Goal: Task Accomplishment & Management: Manage account settings

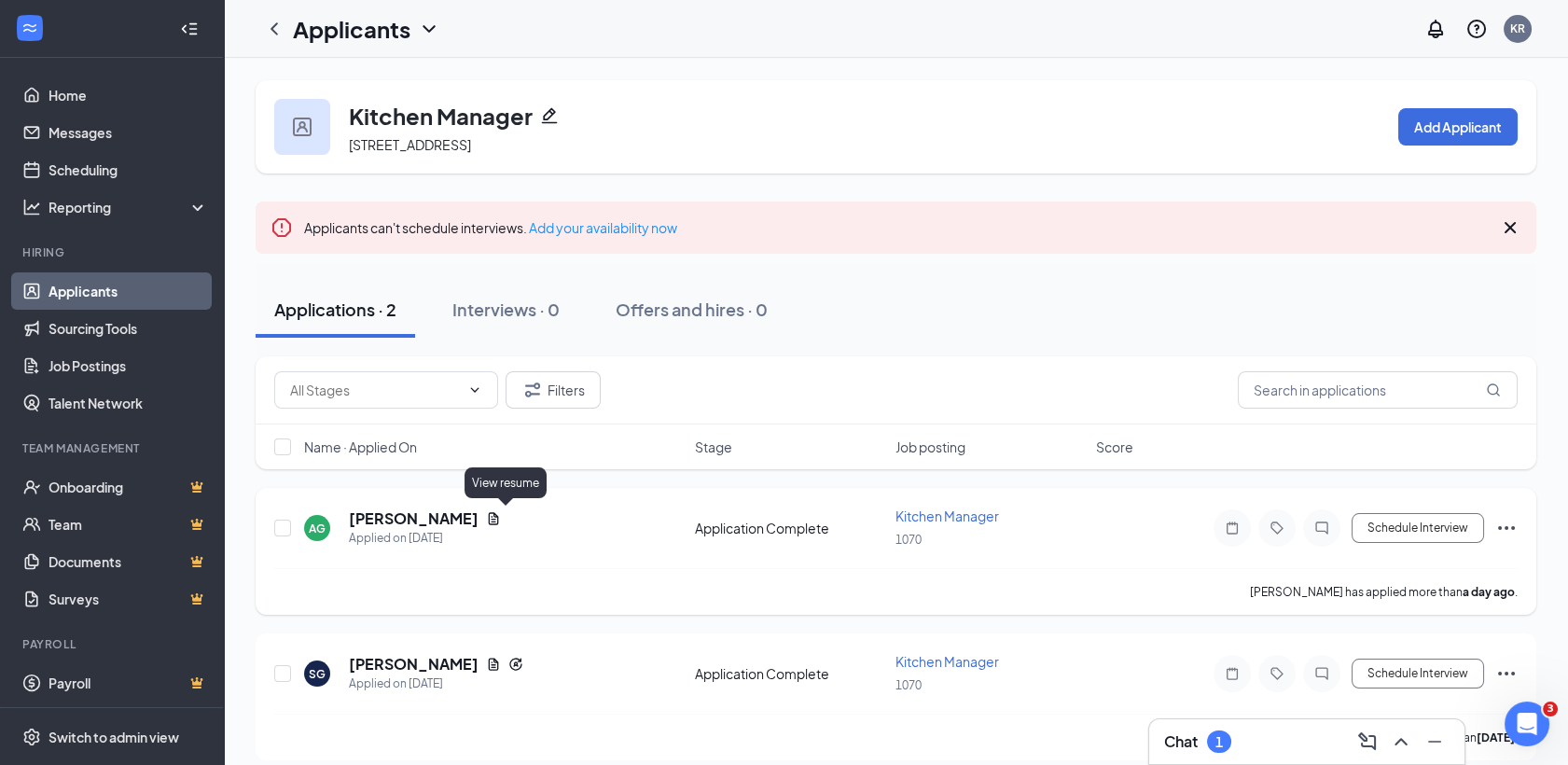
click at [501, 514] on icon "Document" at bounding box center [493, 519] width 15 height 15
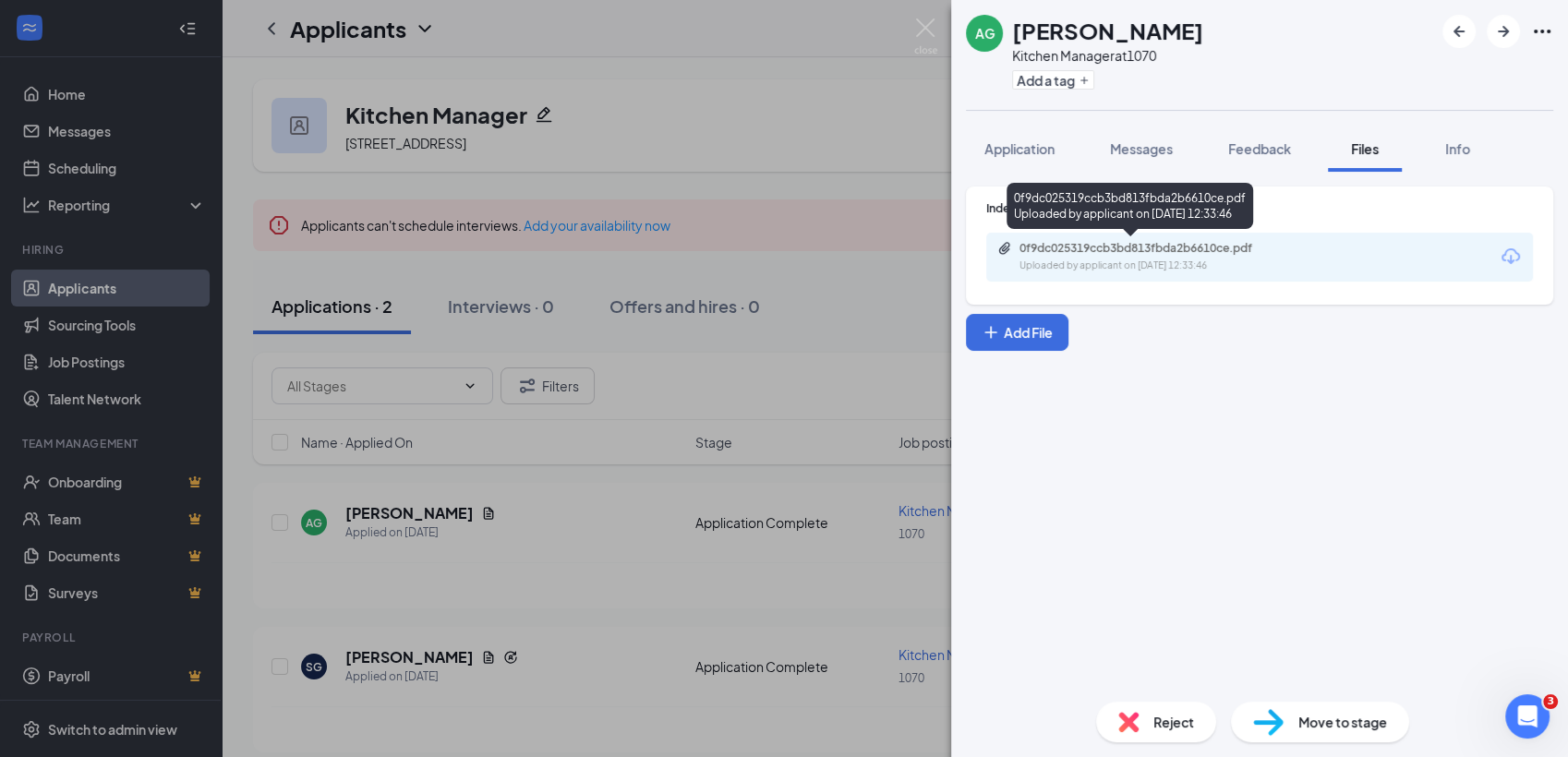
click at [1143, 253] on div "0f9dc025319ccb3bd813fbda2b6610ce.pdf" at bounding box center [1149, 248] width 259 height 15
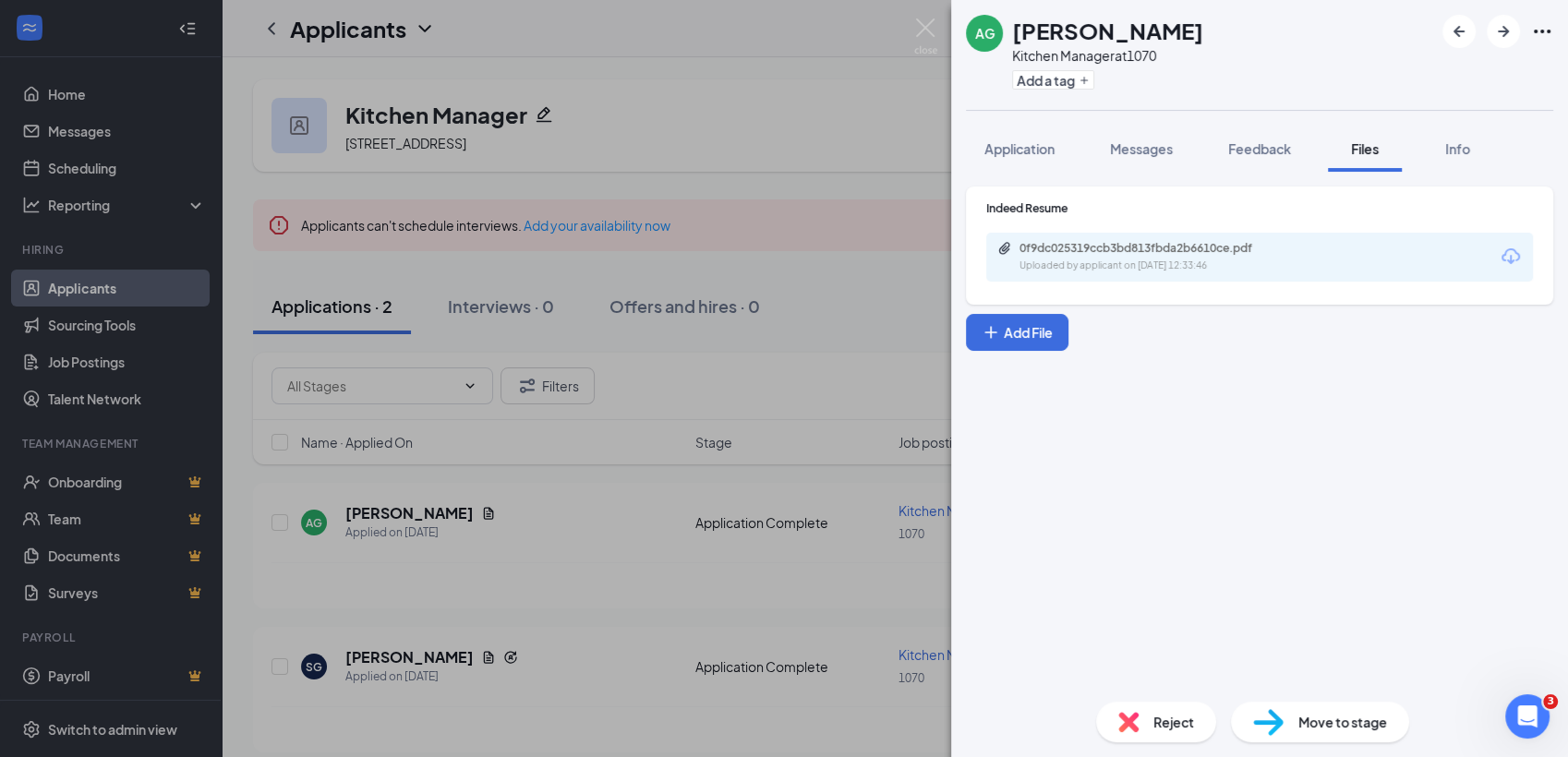
click at [1123, 721] on img at bounding box center [1128, 722] width 21 height 21
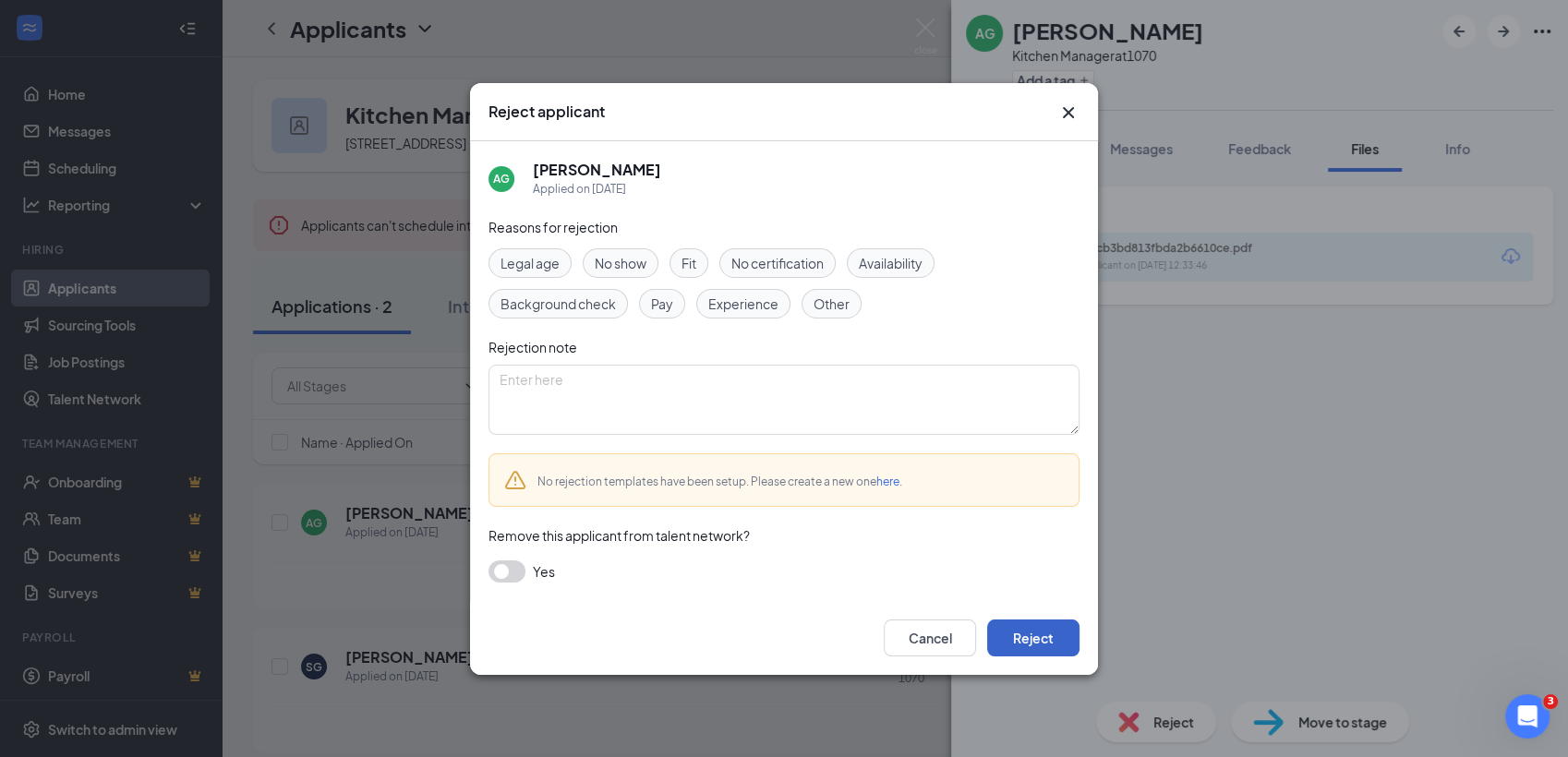
click at [1049, 635] on button "Reject" at bounding box center [1033, 638] width 92 height 37
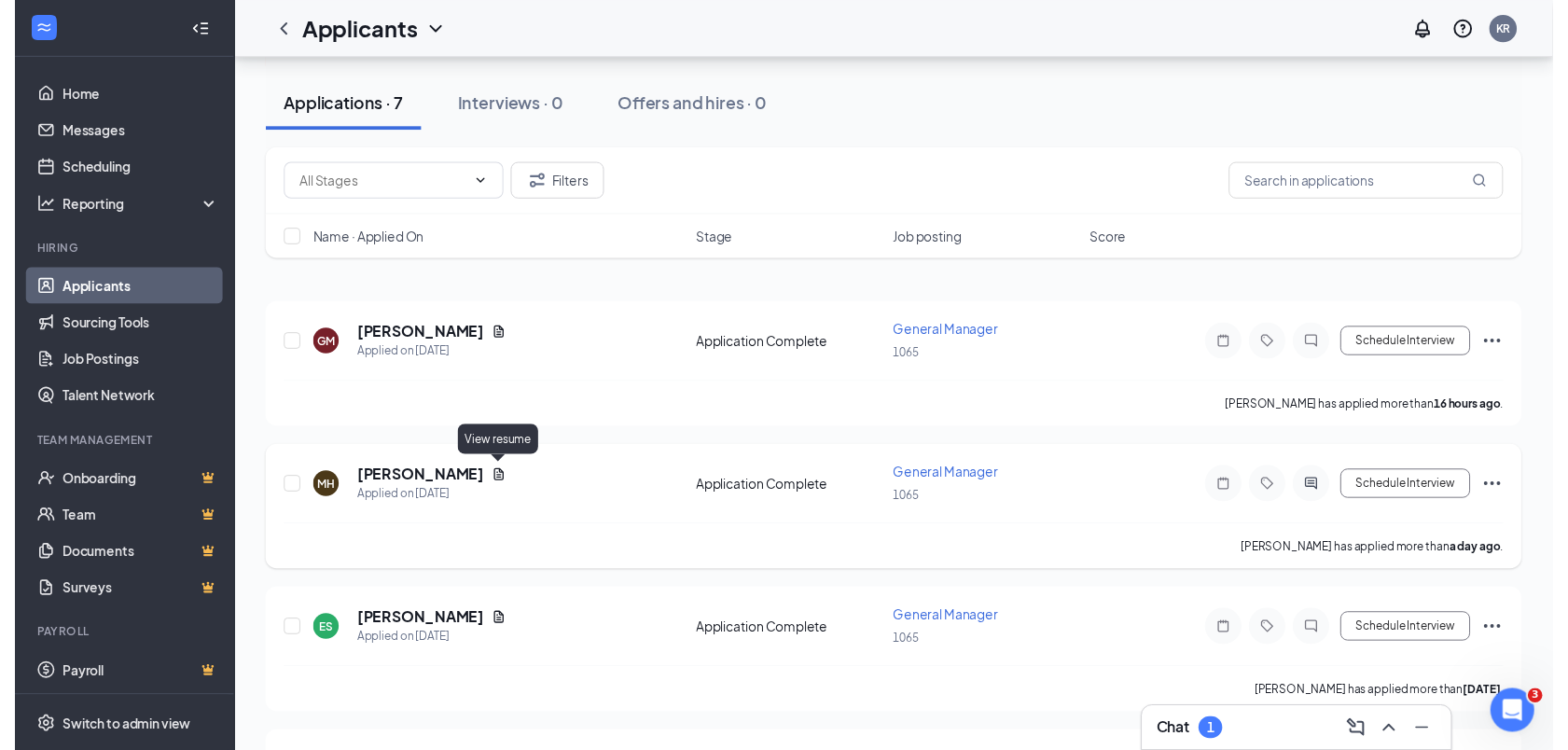
scroll to position [209, 0]
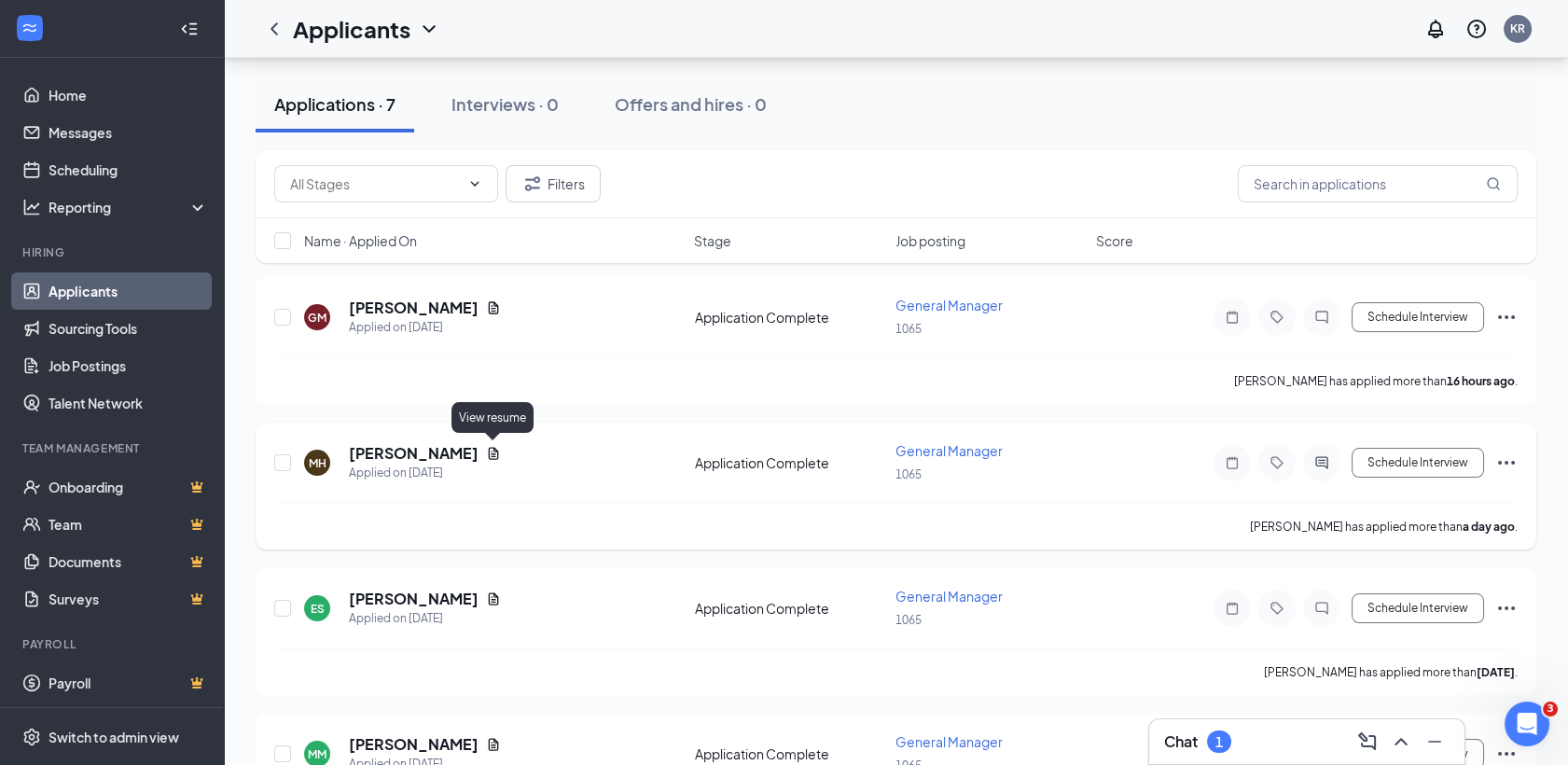
click at [492, 455] on icon "Document" at bounding box center [493, 454] width 10 height 12
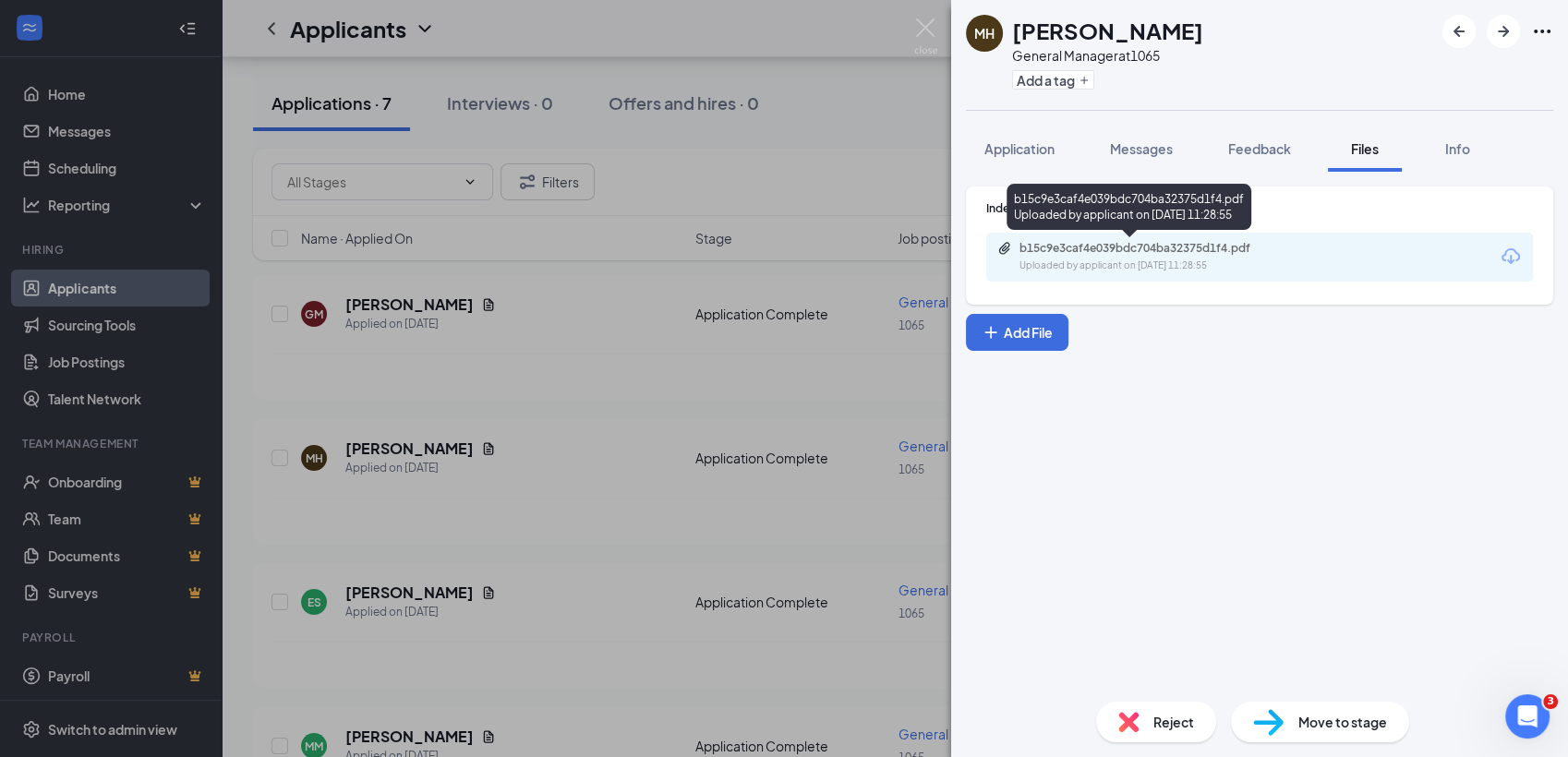
click at [1152, 241] on div "b15c9e3caf4e039bdc704ba32375d1f4.pdf" at bounding box center [1149, 248] width 259 height 15
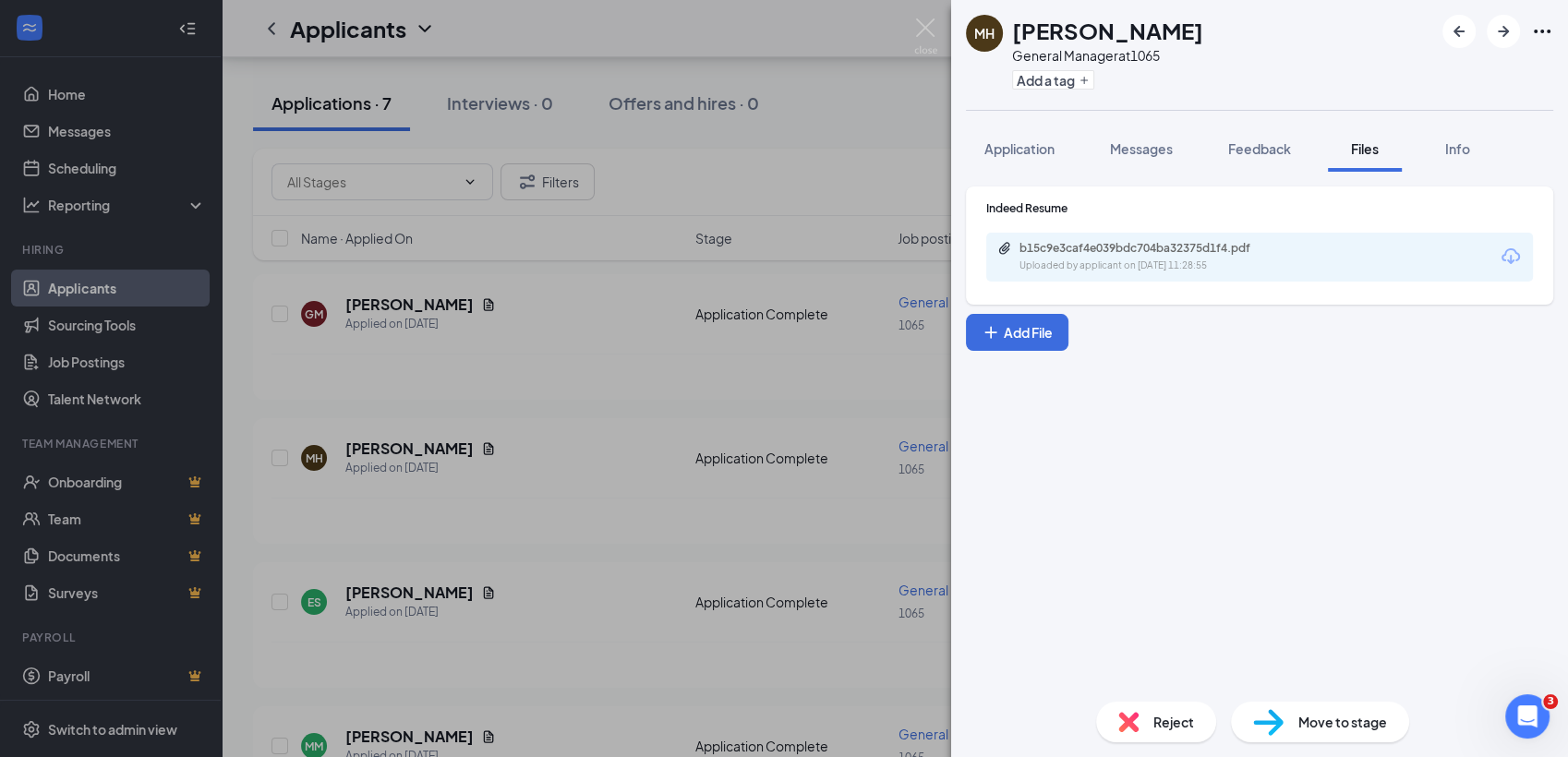
click at [1142, 730] on div "Reject" at bounding box center [1156, 722] width 120 height 41
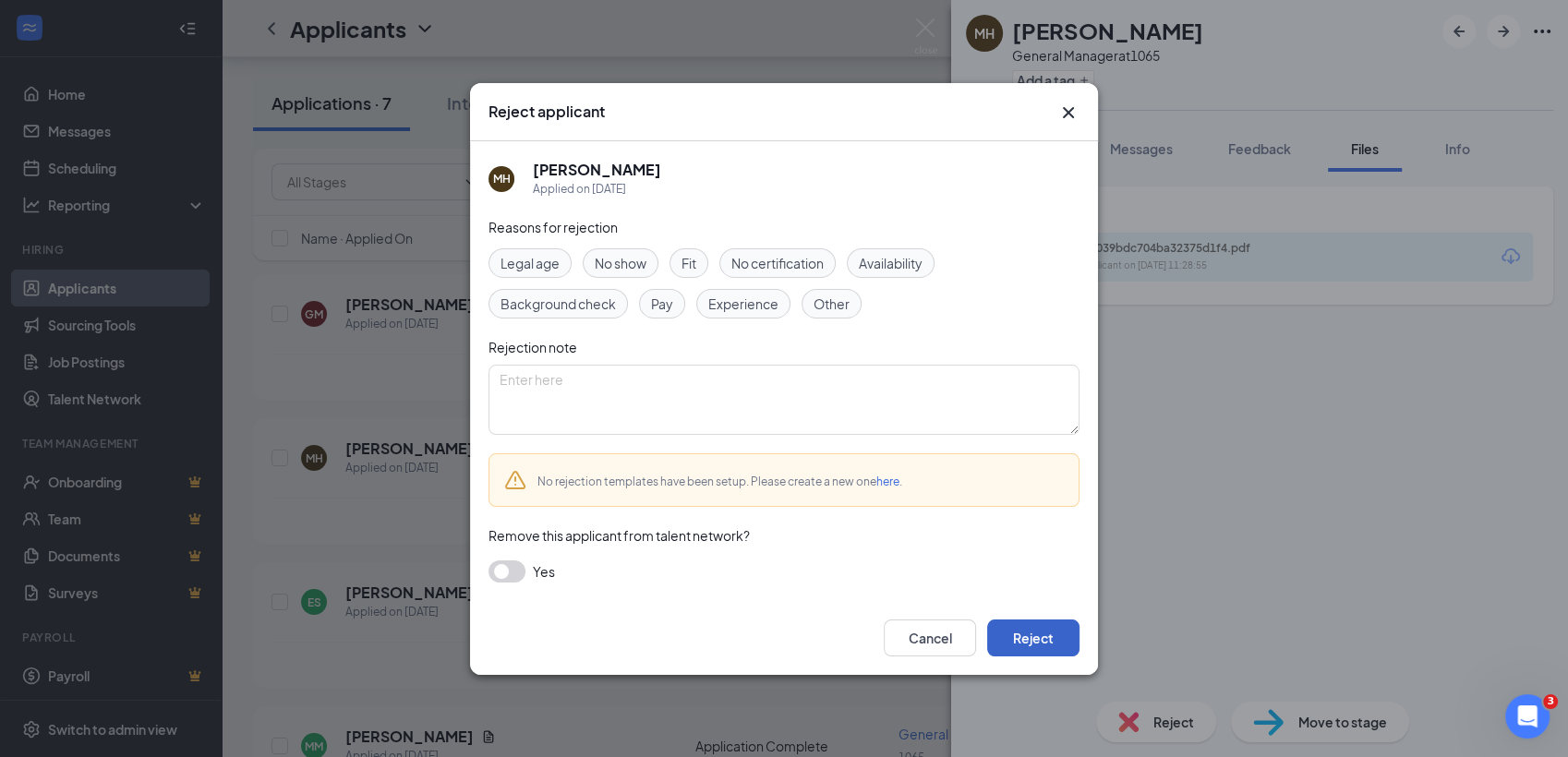
click at [1056, 645] on button "Reject" at bounding box center [1033, 638] width 92 height 37
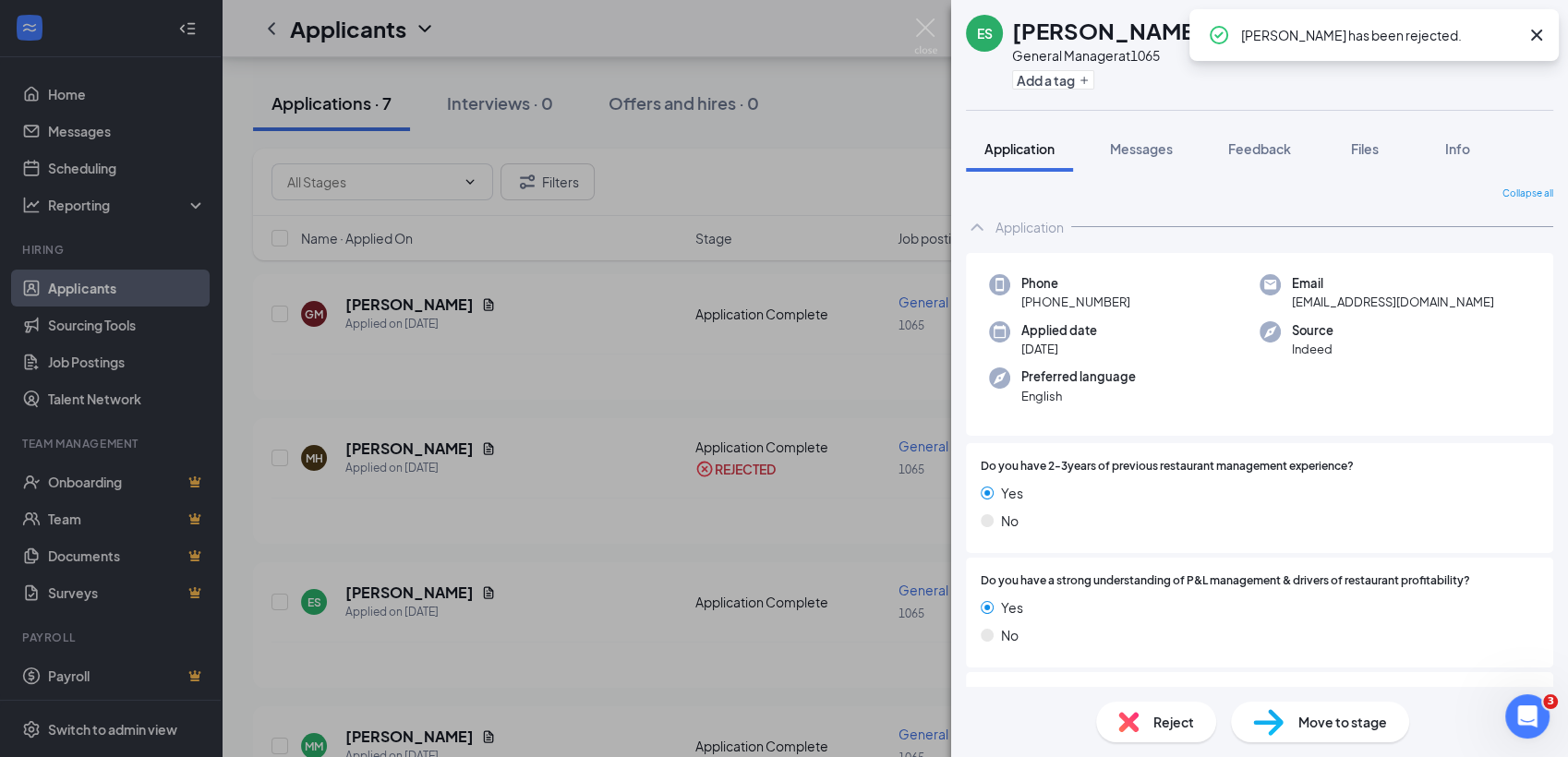
click at [495, 304] on div "ES ERIC SERRANO General Manager at 1065 Add a tag Application Messages Feedback…" at bounding box center [784, 378] width 1568 height 757
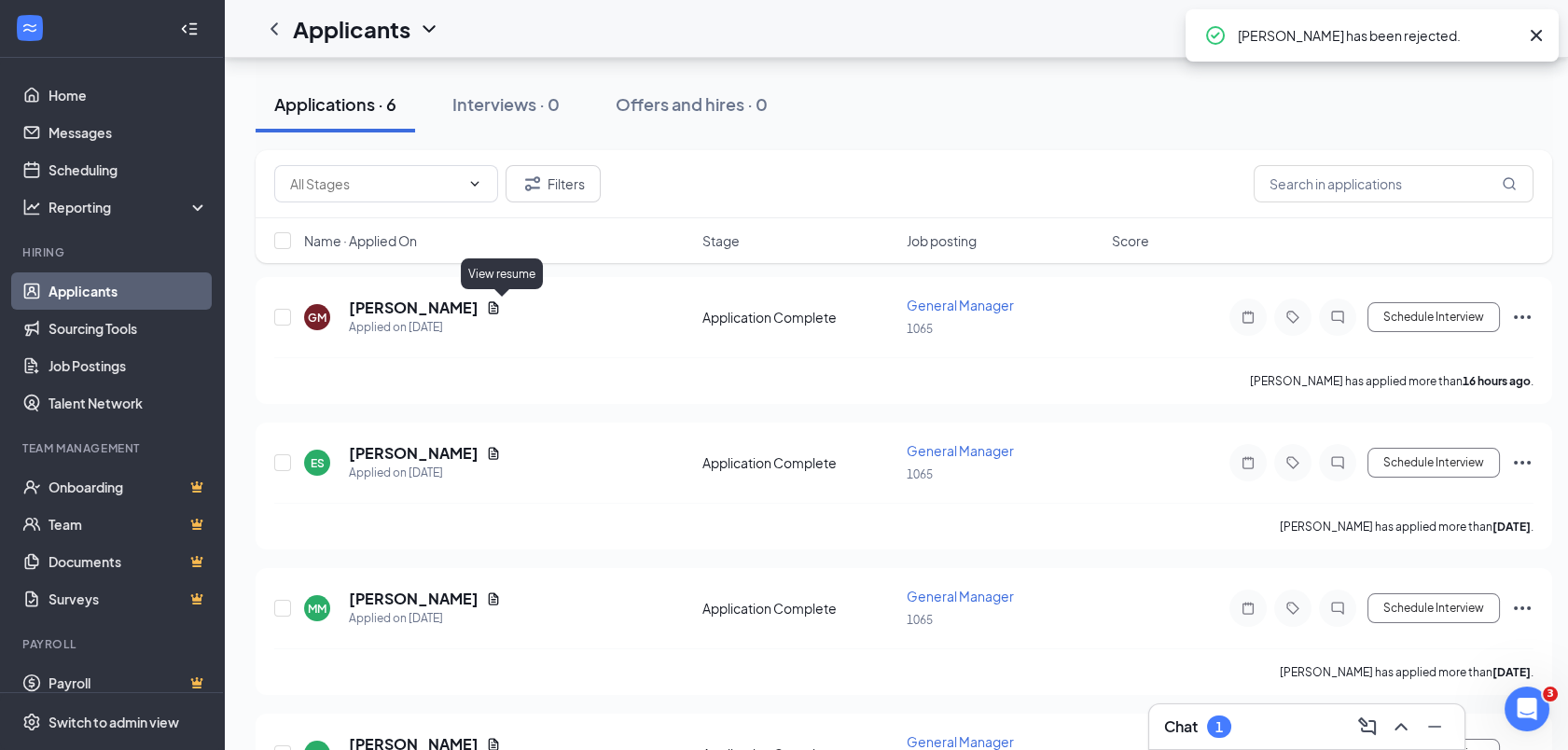
click at [500, 308] on icon "Document" at bounding box center [493, 308] width 15 height 15
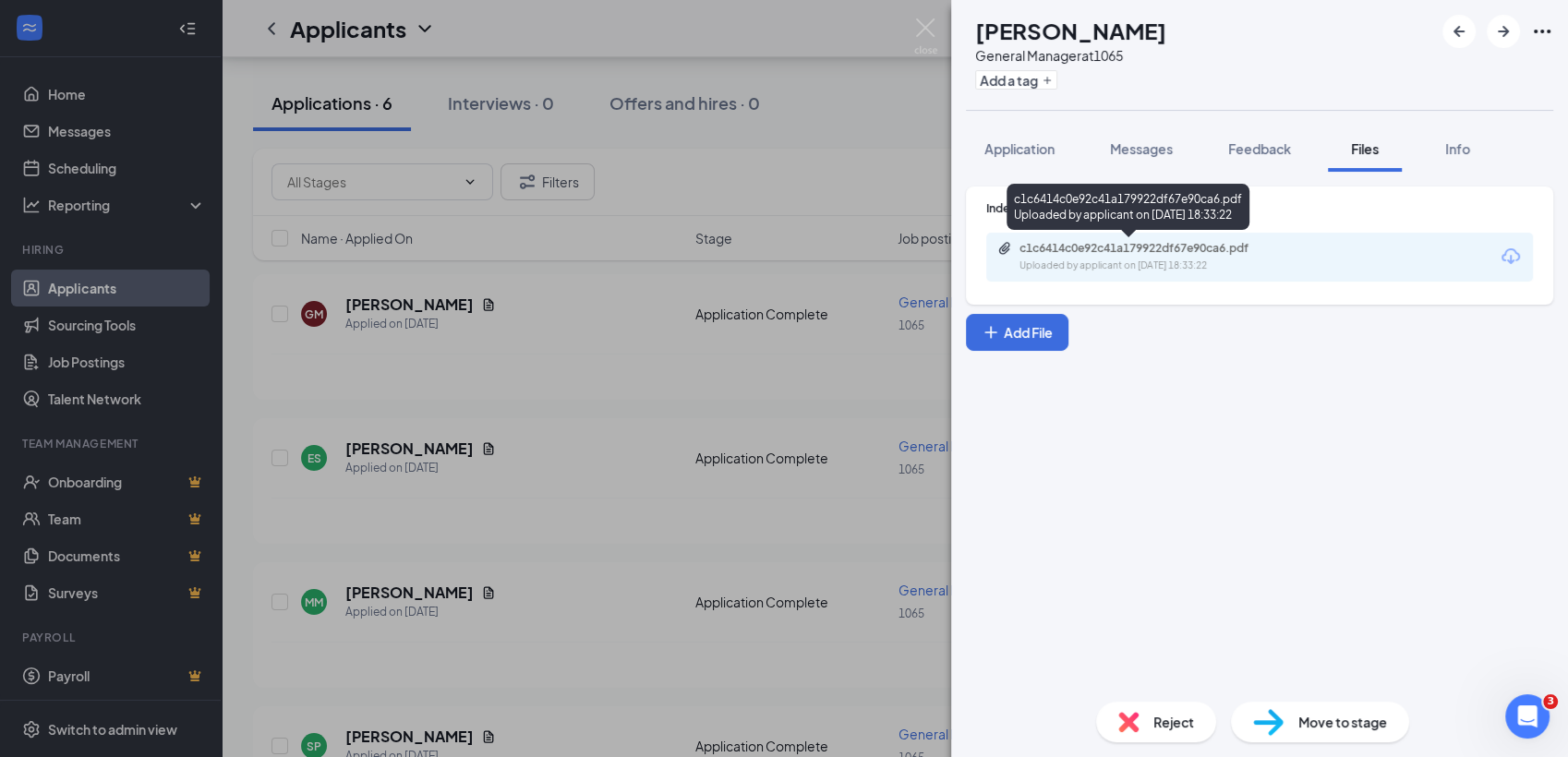
click at [1190, 259] on div "Uploaded by applicant on Aug 25, 2025 at 18:33:22" at bounding box center [1158, 266] width 277 height 15
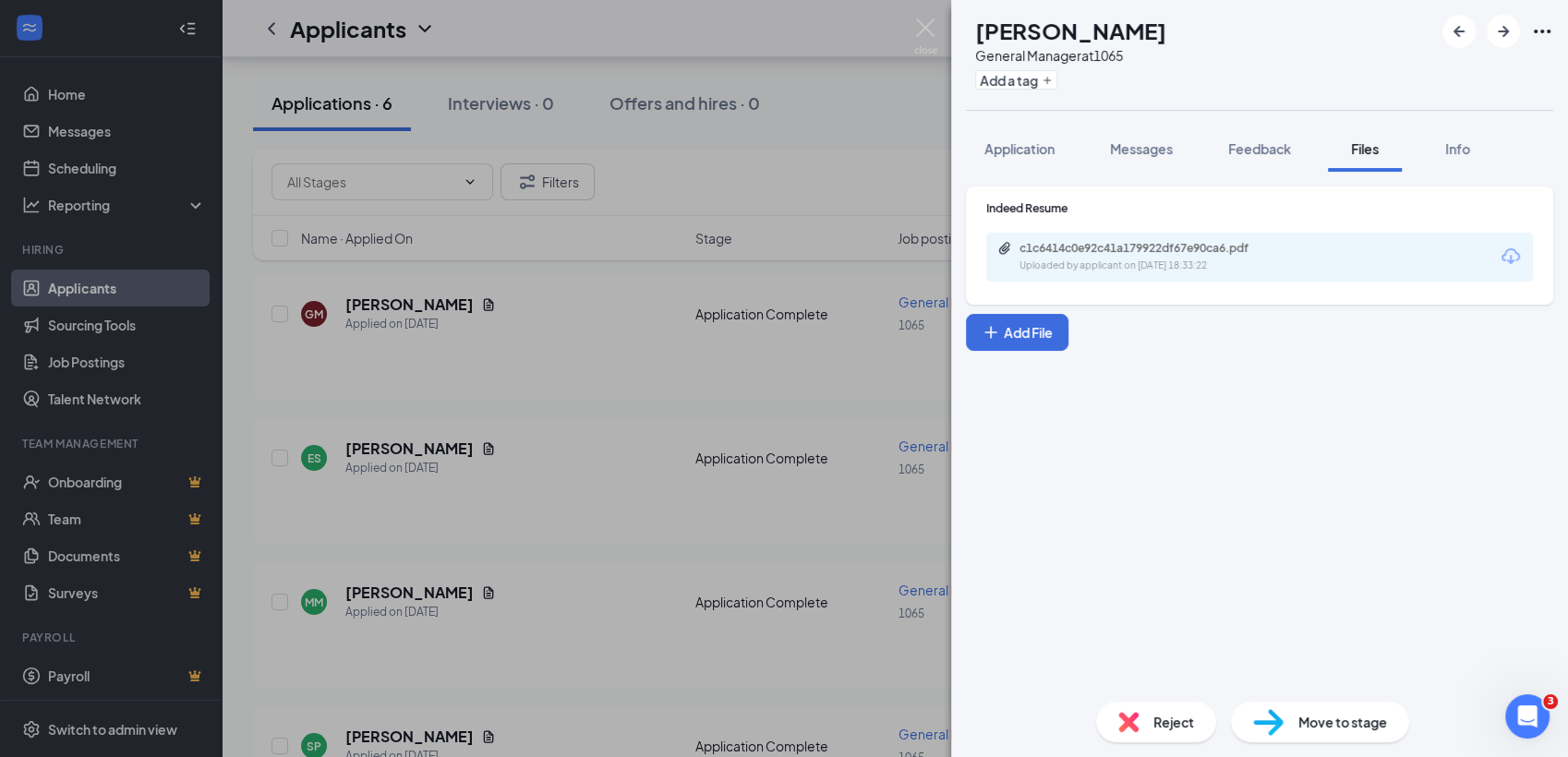
click at [554, 422] on div "GM Grant Montgomery General Manager at 1065 Add a tag Application Messages Feed…" at bounding box center [784, 378] width 1568 height 757
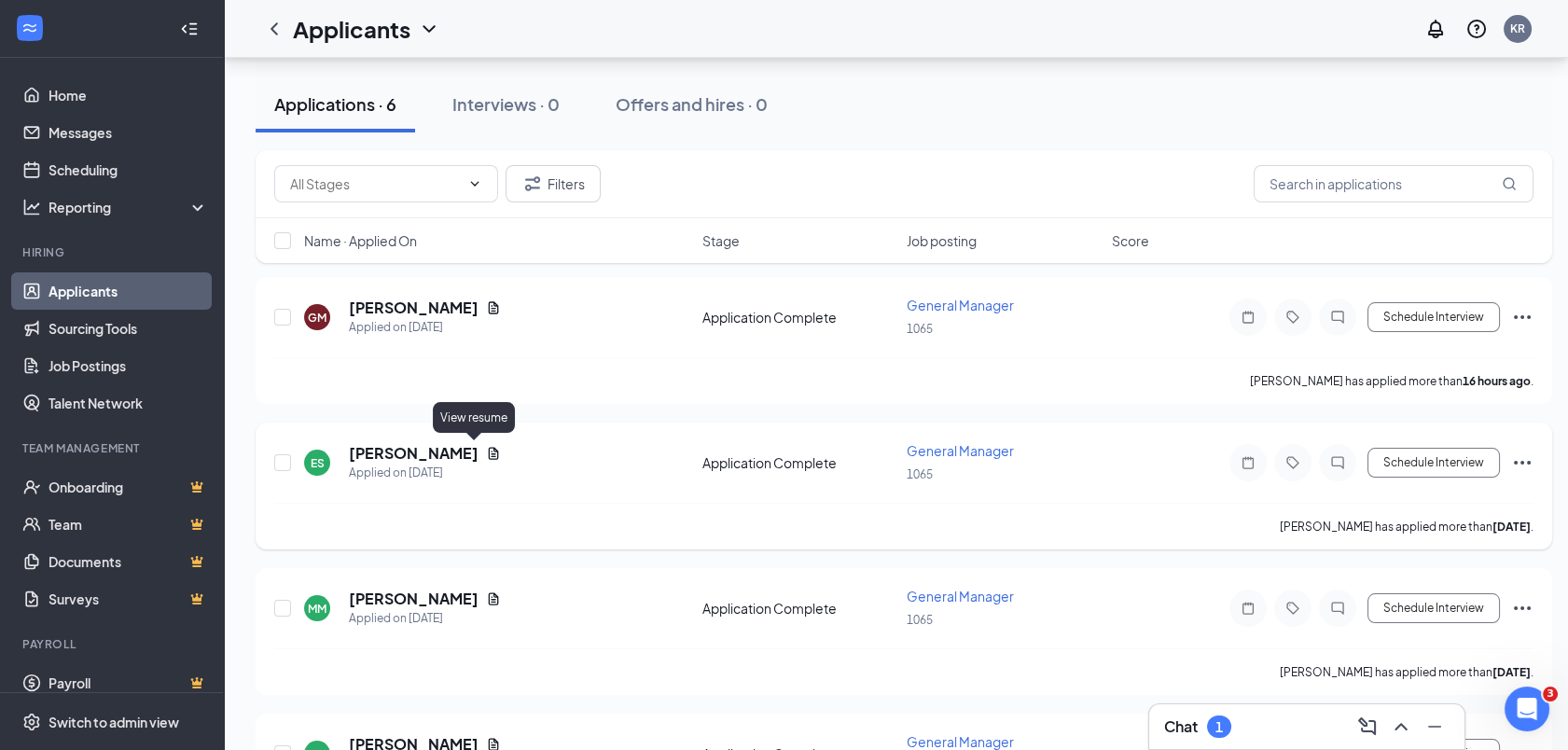
click at [489, 448] on icon "Document" at bounding box center [493, 454] width 10 height 12
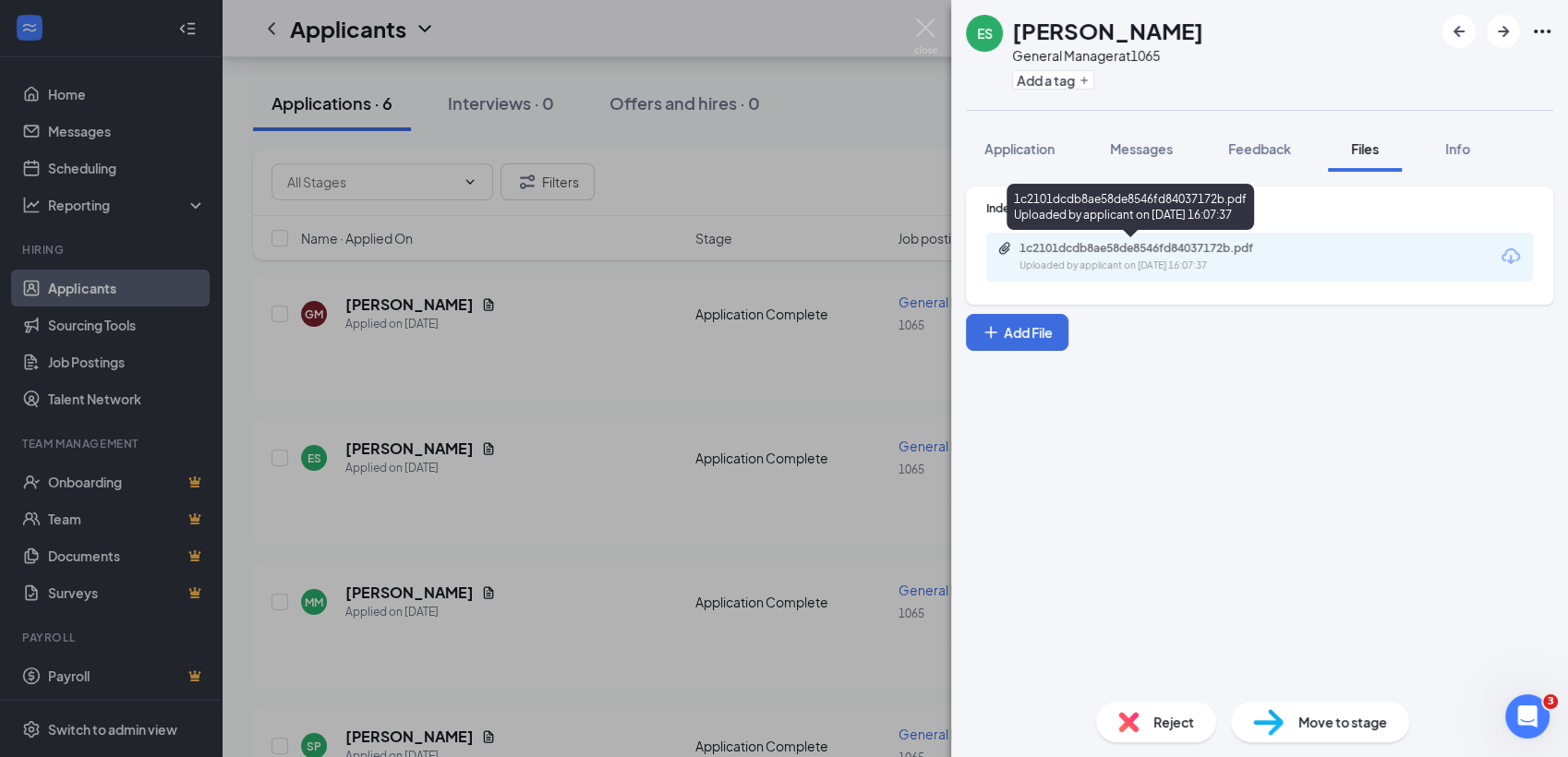
click at [1075, 241] on div "1c2101dcdb8ae58de8546fd84037172b.pdf" at bounding box center [1149, 248] width 259 height 15
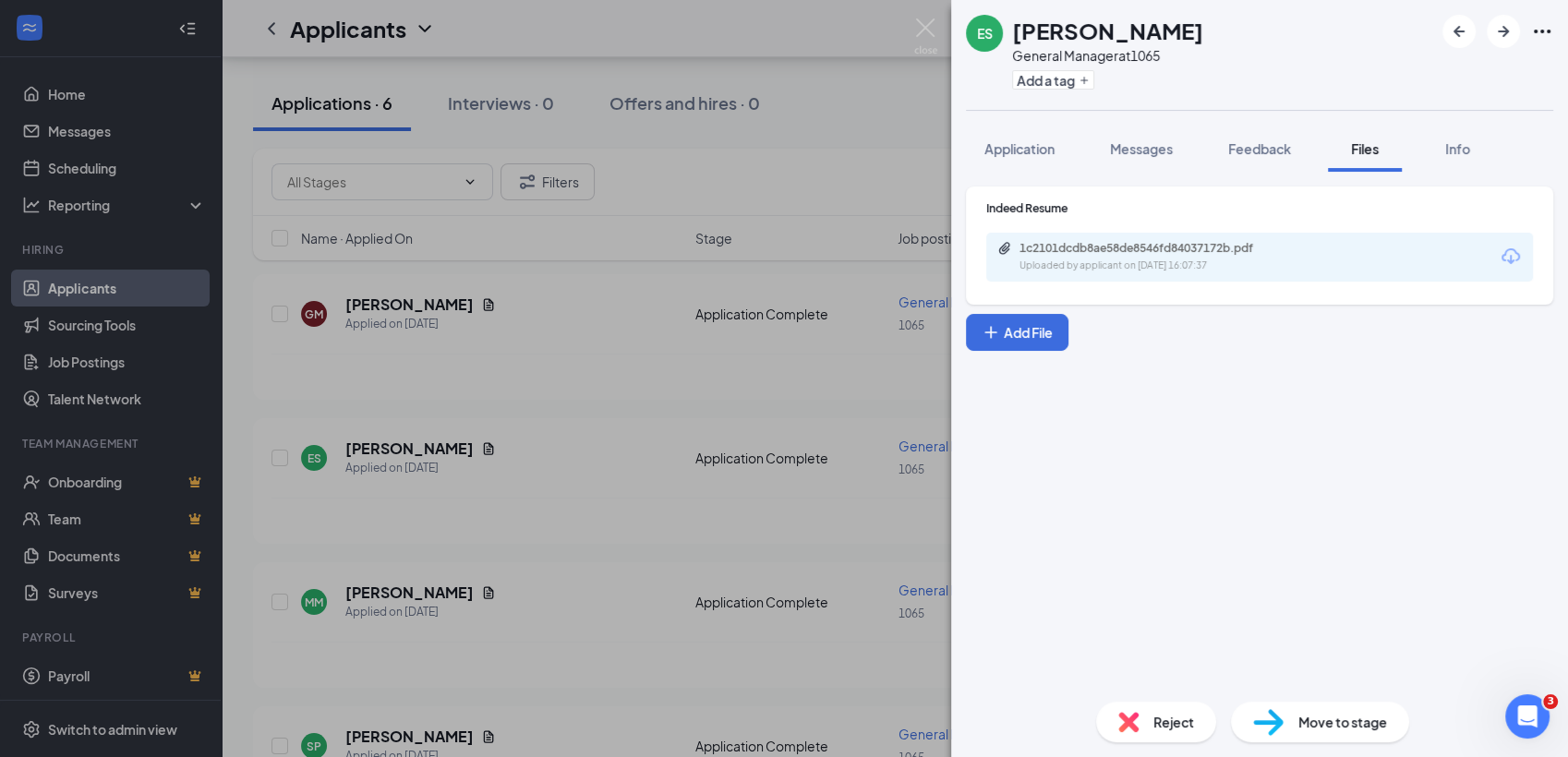
click at [591, 381] on div "ES ERIC SERRANO General Manager at 1065 Add a tag Application Messages Feedback…" at bounding box center [784, 378] width 1568 height 757
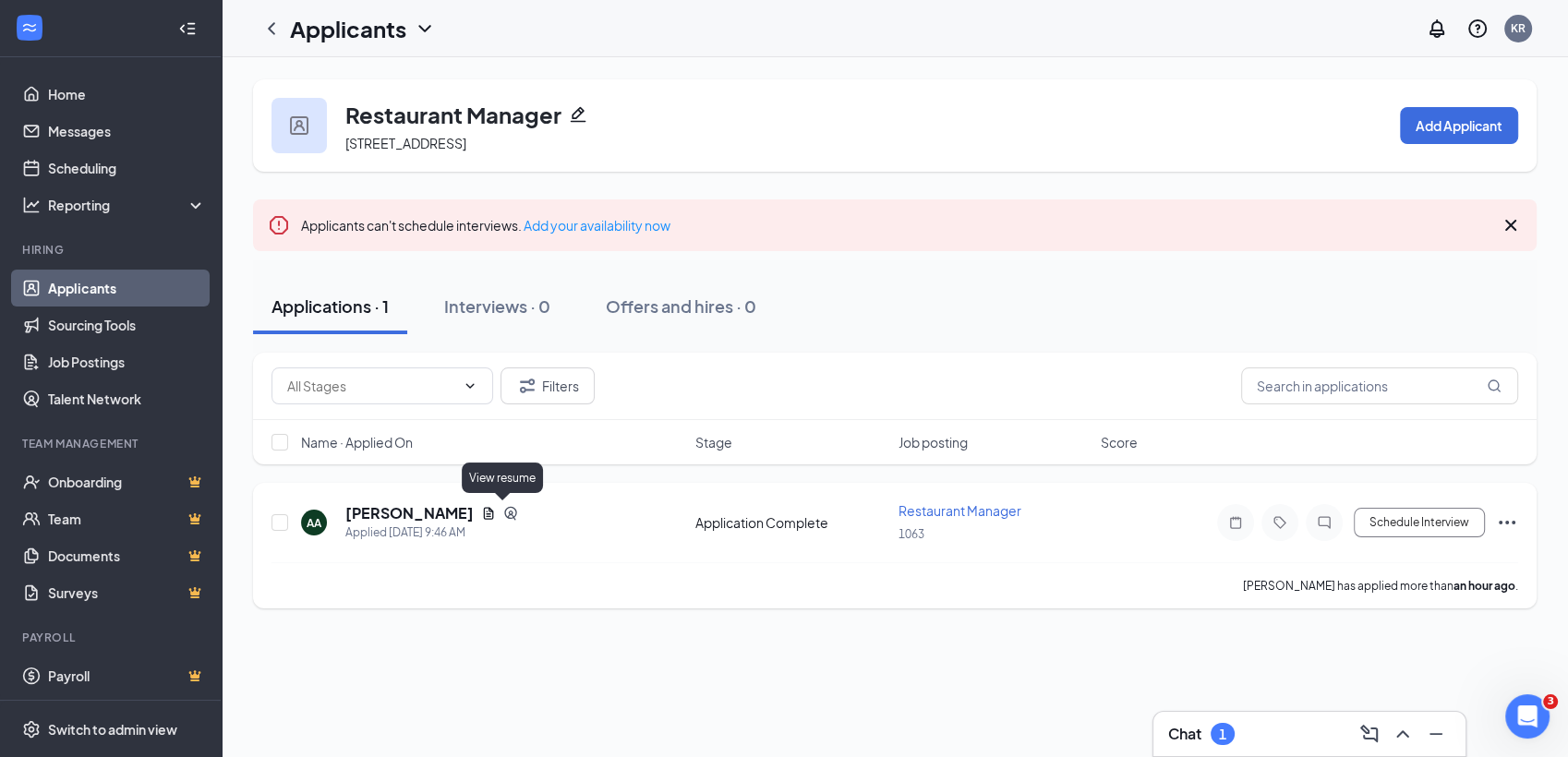
click at [496, 515] on icon "Document" at bounding box center [488, 513] width 15 height 15
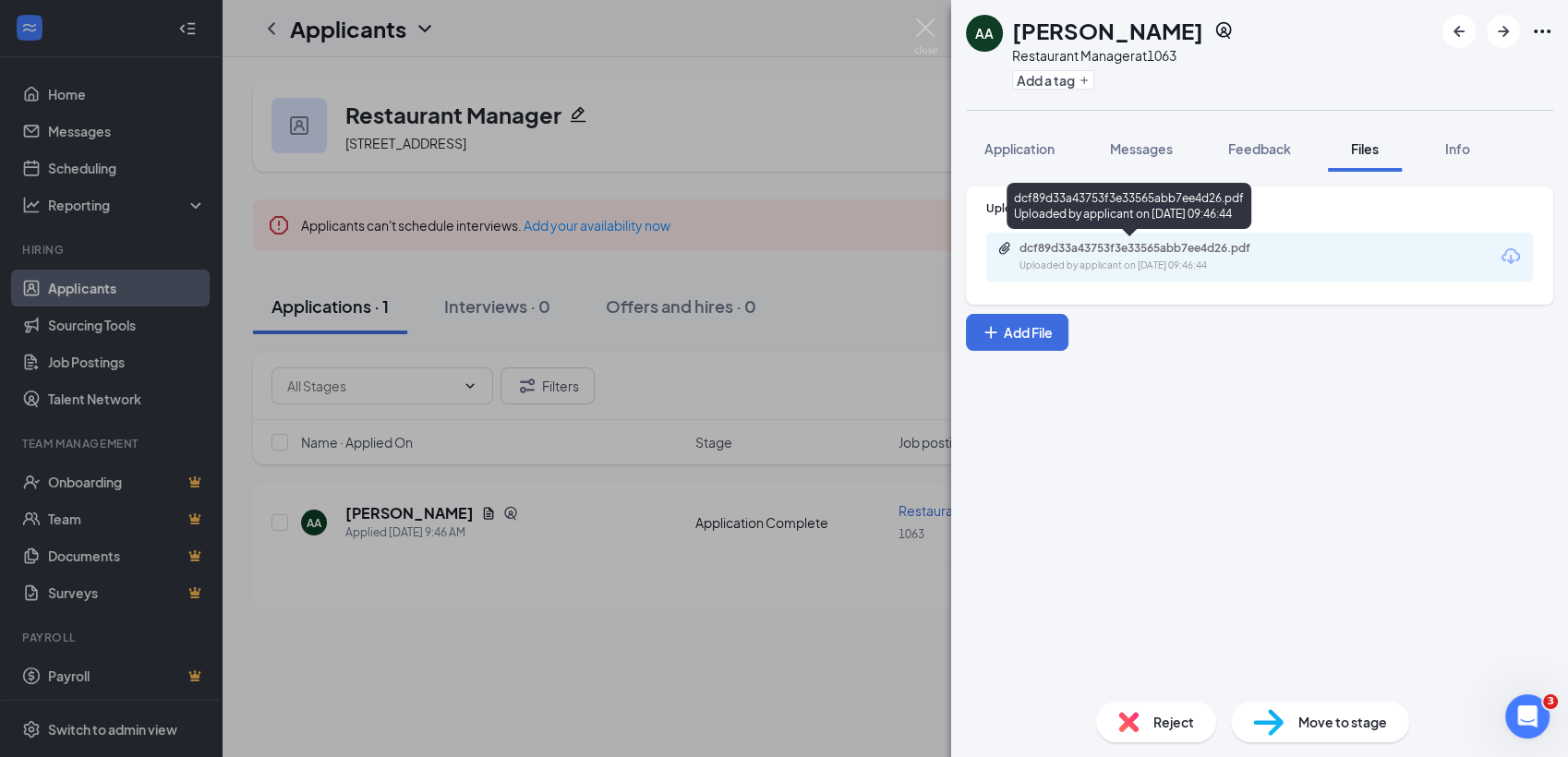
click at [1094, 251] on div "dcf89d33a43753f3e33565abb7ee4d26.pdf" at bounding box center [1149, 248] width 259 height 15
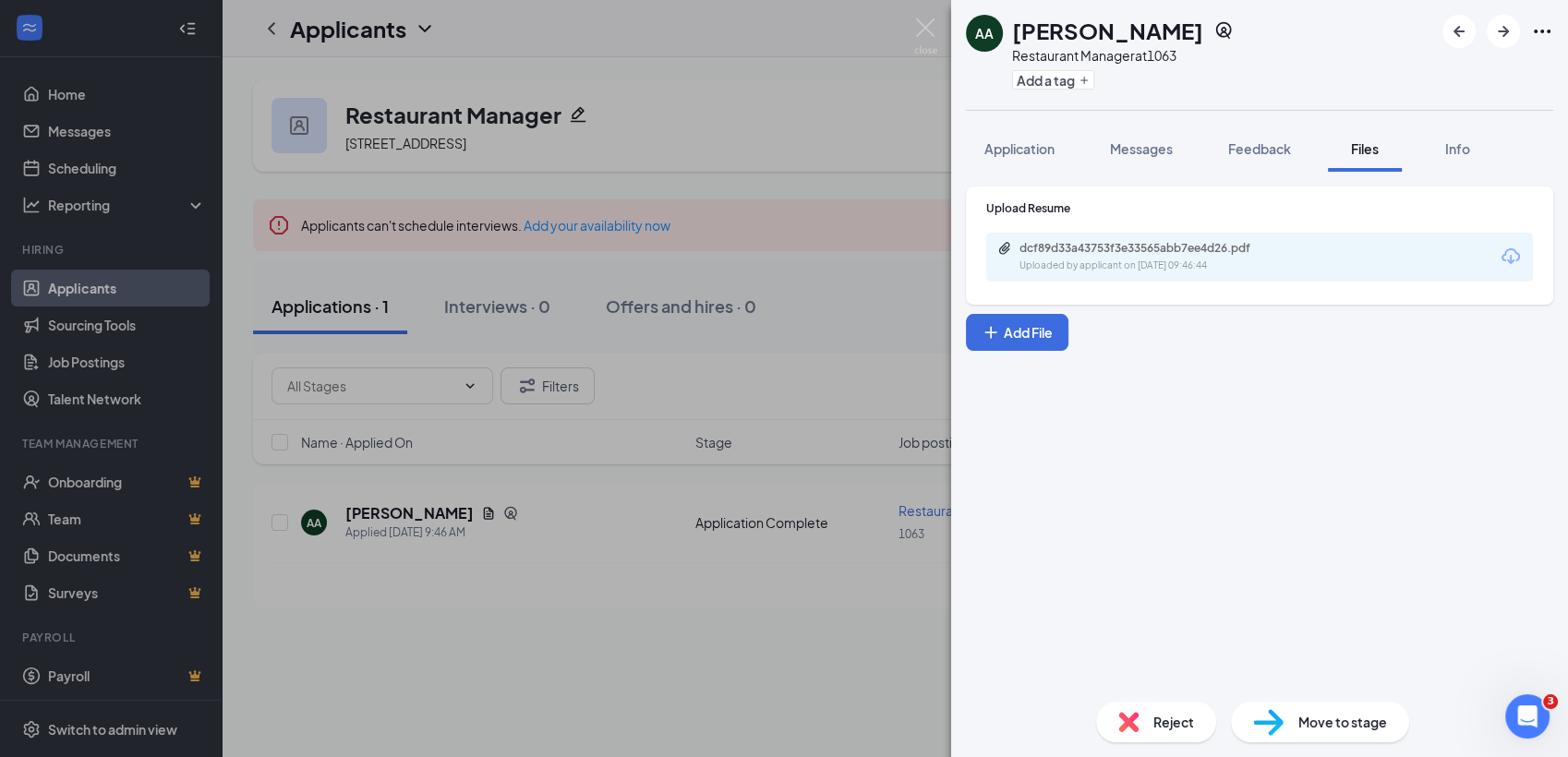
click at [1123, 724] on img at bounding box center [1128, 722] width 21 height 21
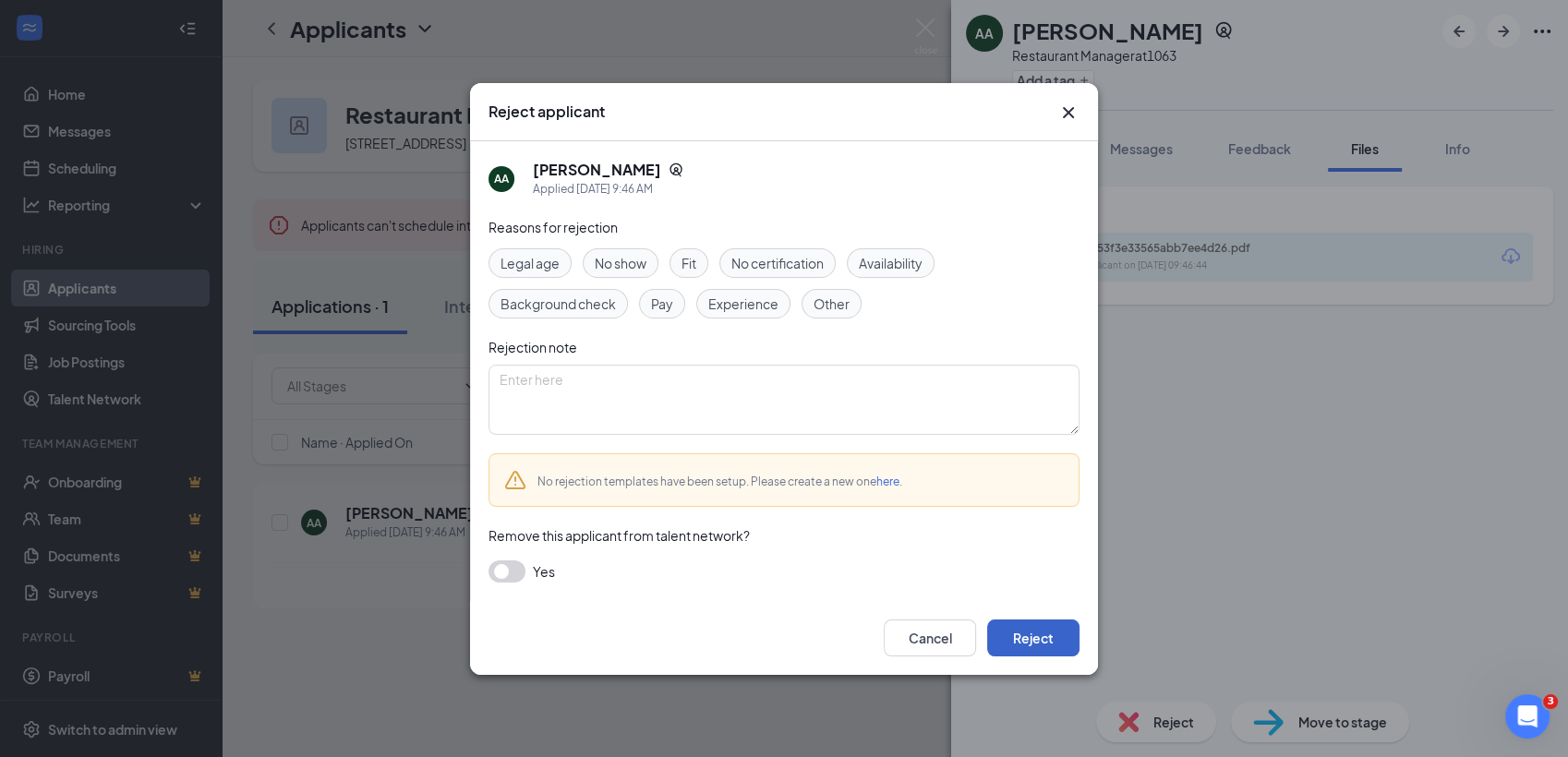
click at [1056, 637] on button "Reject" at bounding box center [1033, 638] width 92 height 37
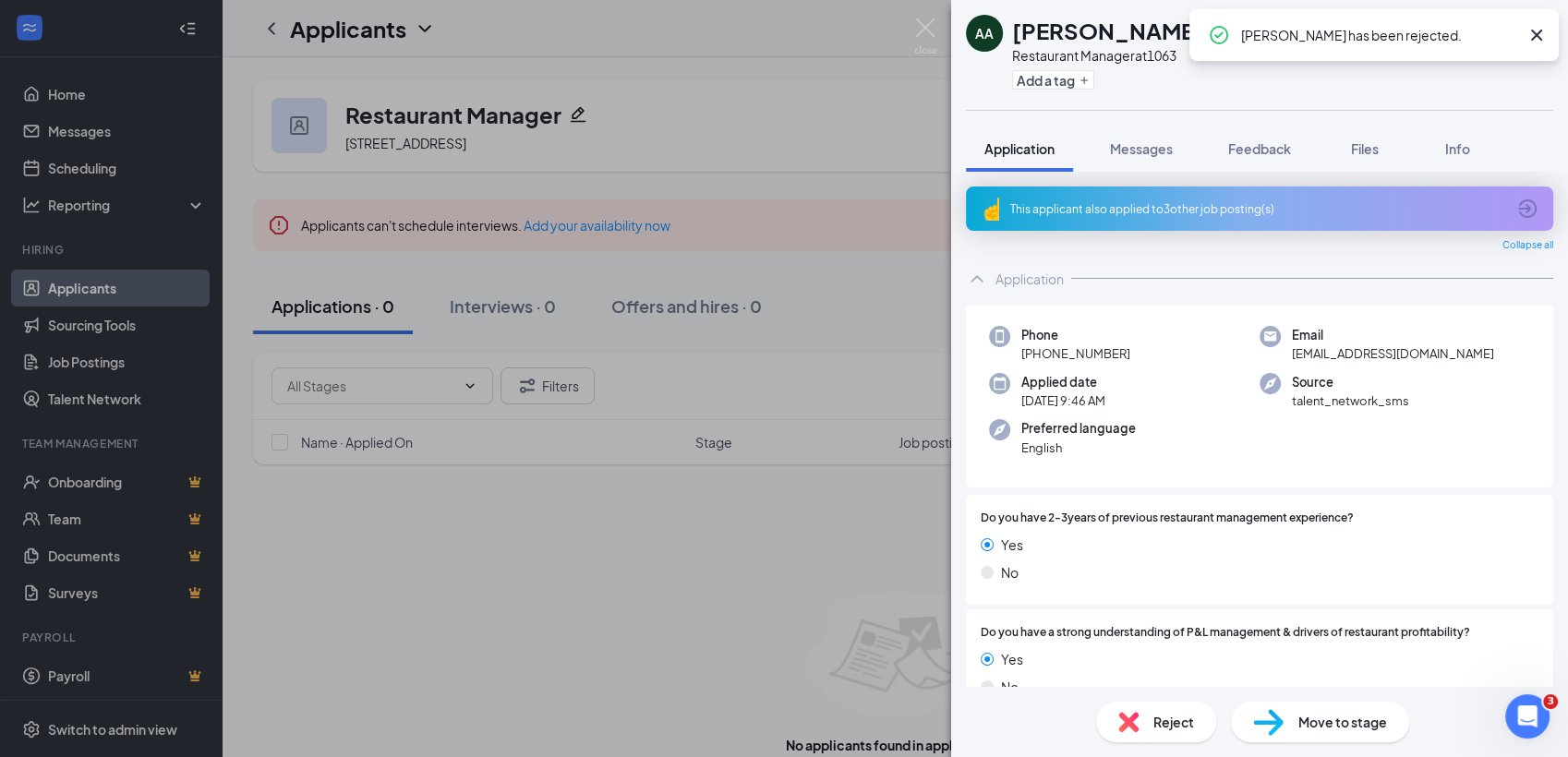
click at [618, 645] on div "AA Al-Aziz Abdulsalami Restaurant Manager at 1063 Add a tag Application Message…" at bounding box center [784, 378] width 1568 height 757
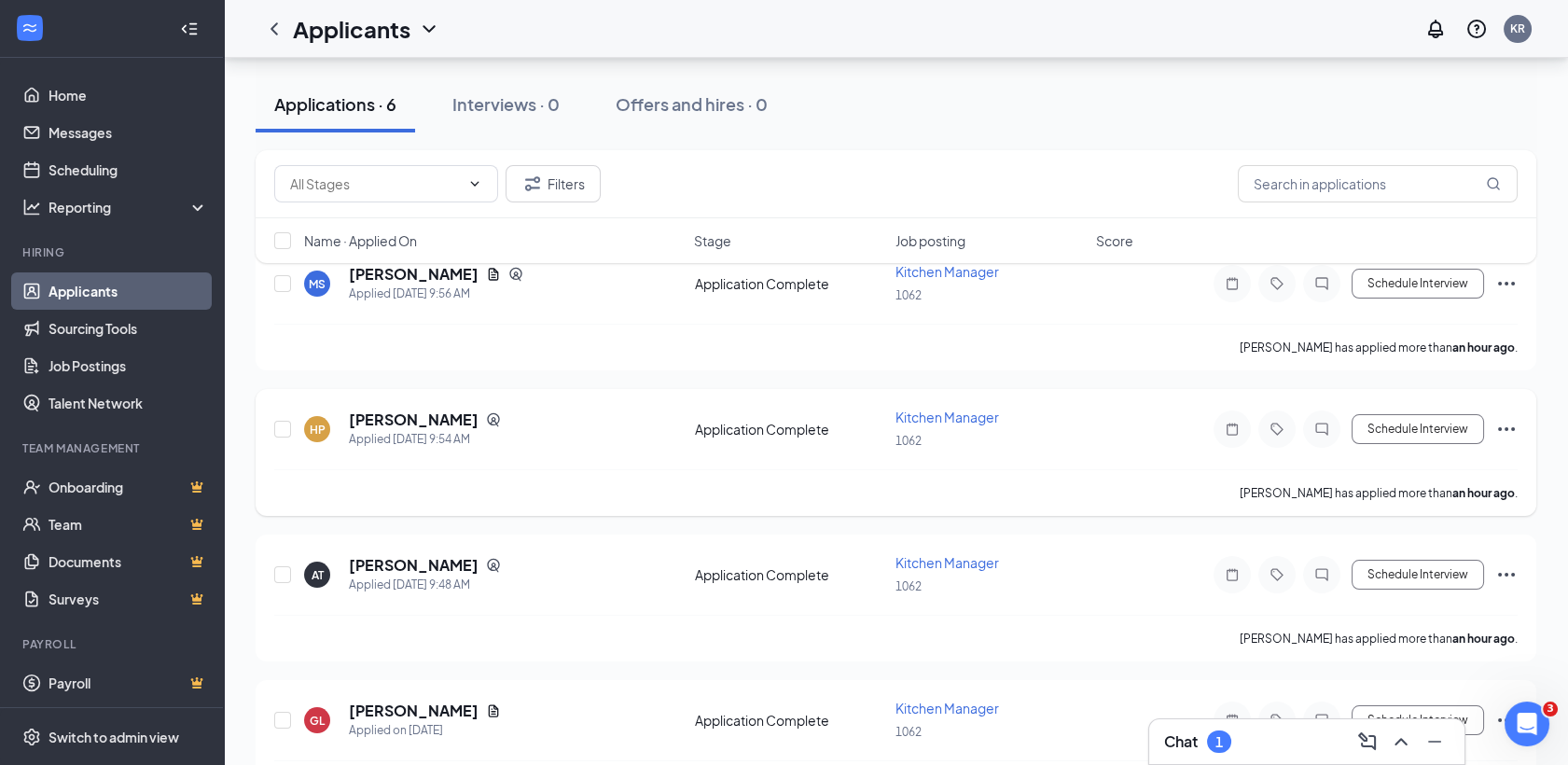
scroll to position [266, 0]
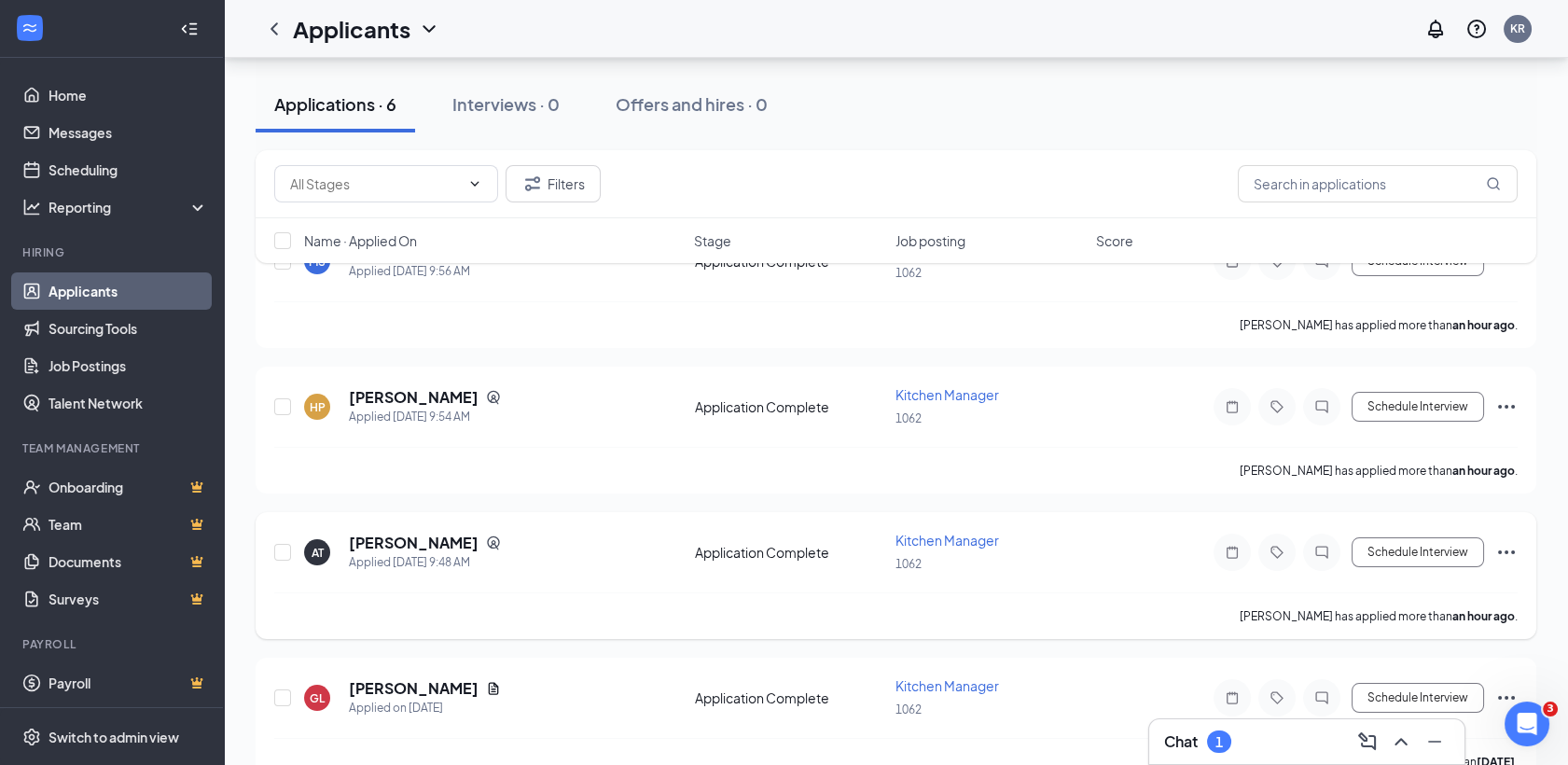
click at [1501, 550] on icon "Ellipses" at bounding box center [1507, 552] width 17 height 4
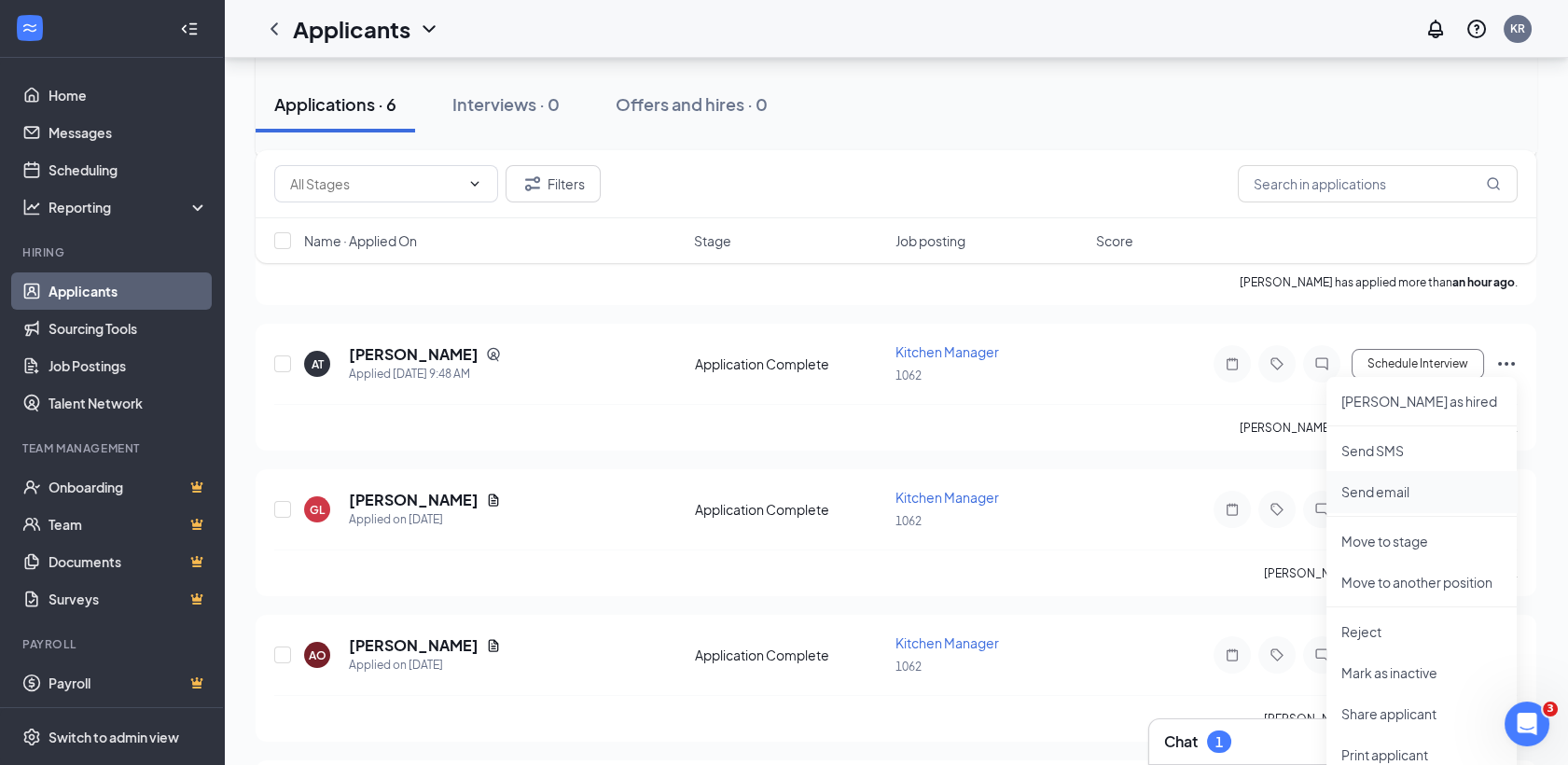
scroll to position [453, 0]
click at [1394, 630] on p "Reject" at bounding box center [1422, 633] width 160 height 19
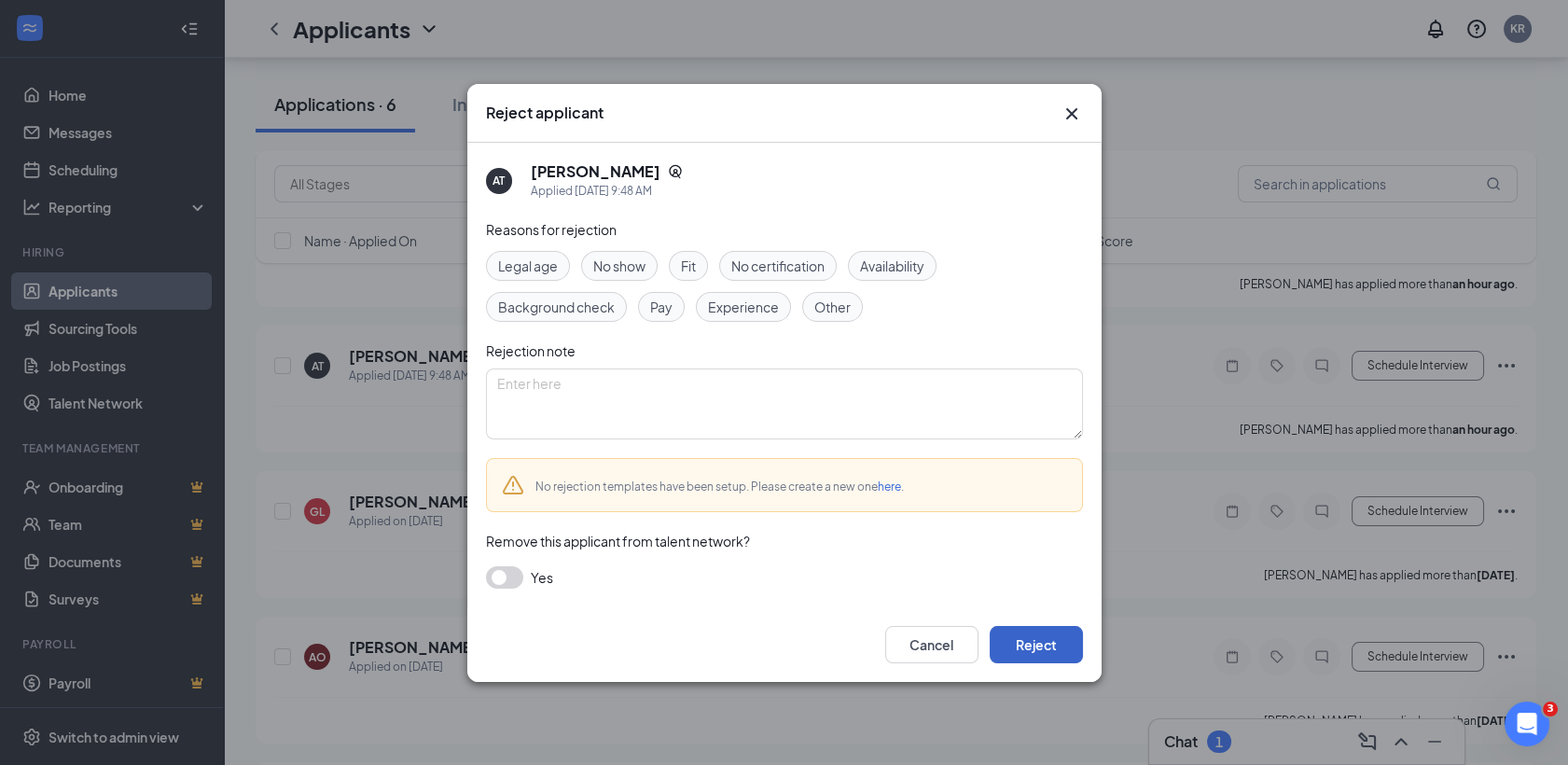
click at [1058, 652] on button "Reject" at bounding box center [1036, 644] width 93 height 38
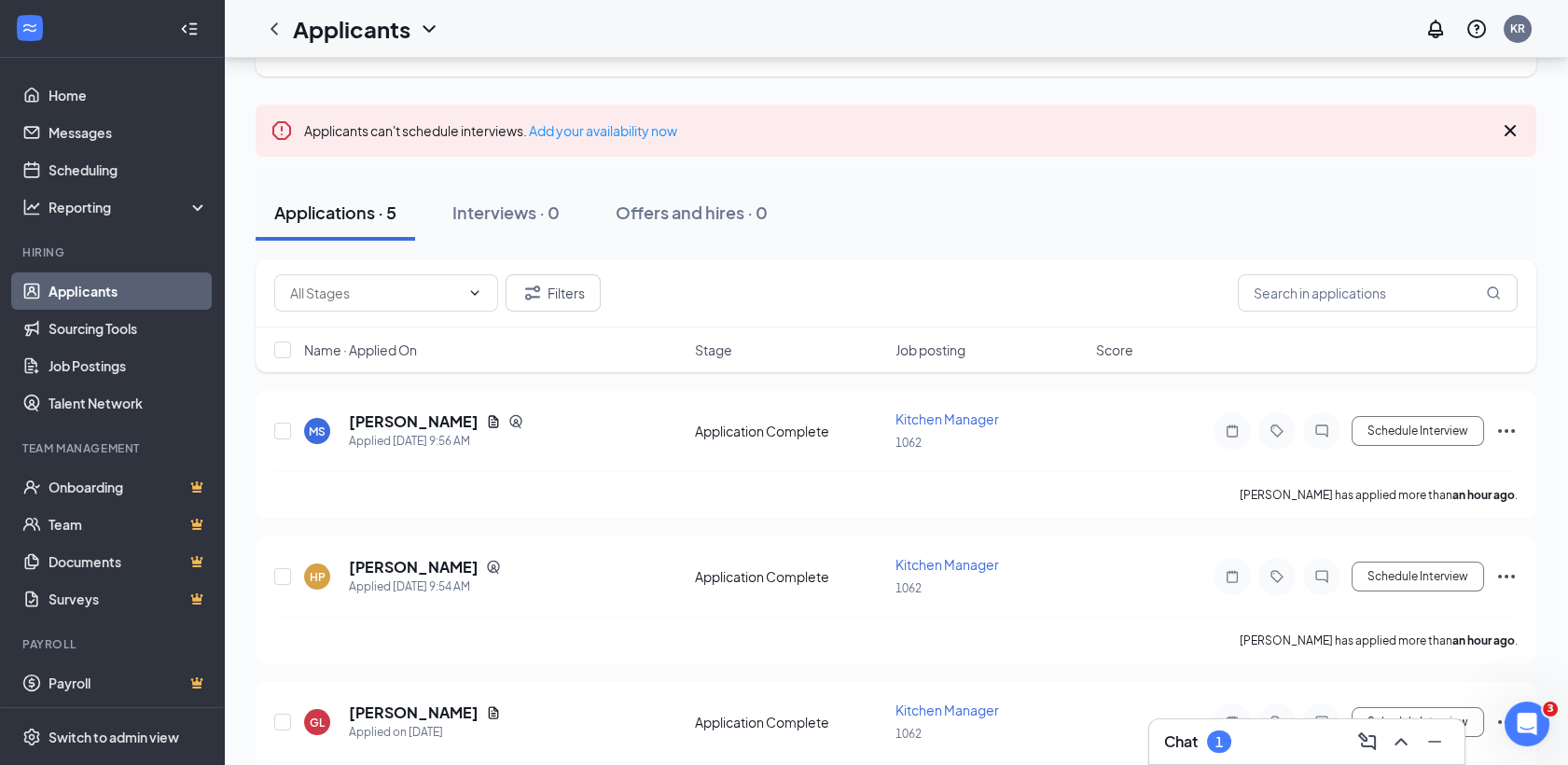
scroll to position [91, 0]
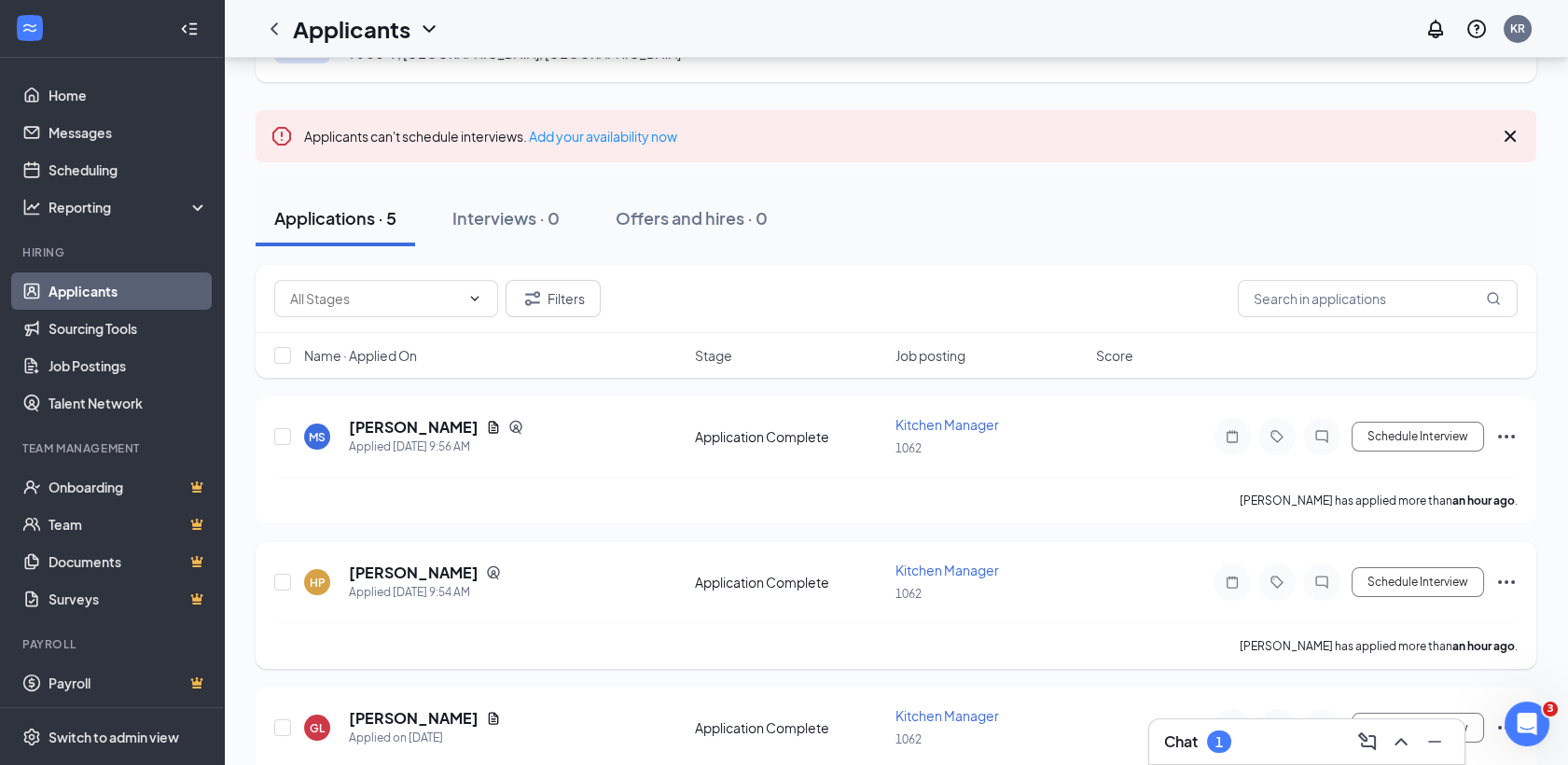
click at [1510, 575] on icon "Ellipses" at bounding box center [1507, 582] width 23 height 23
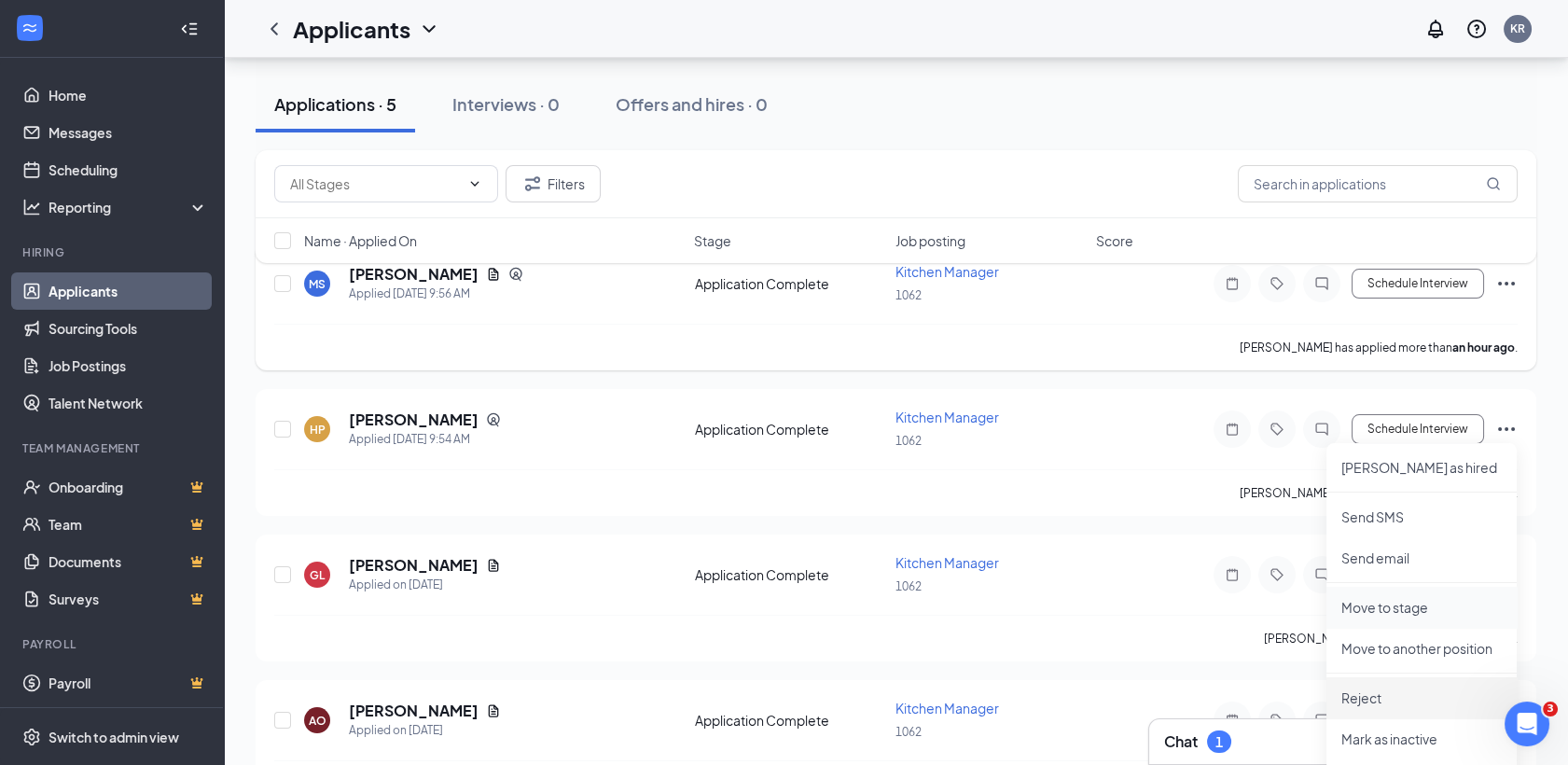
scroll to position [256, 0]
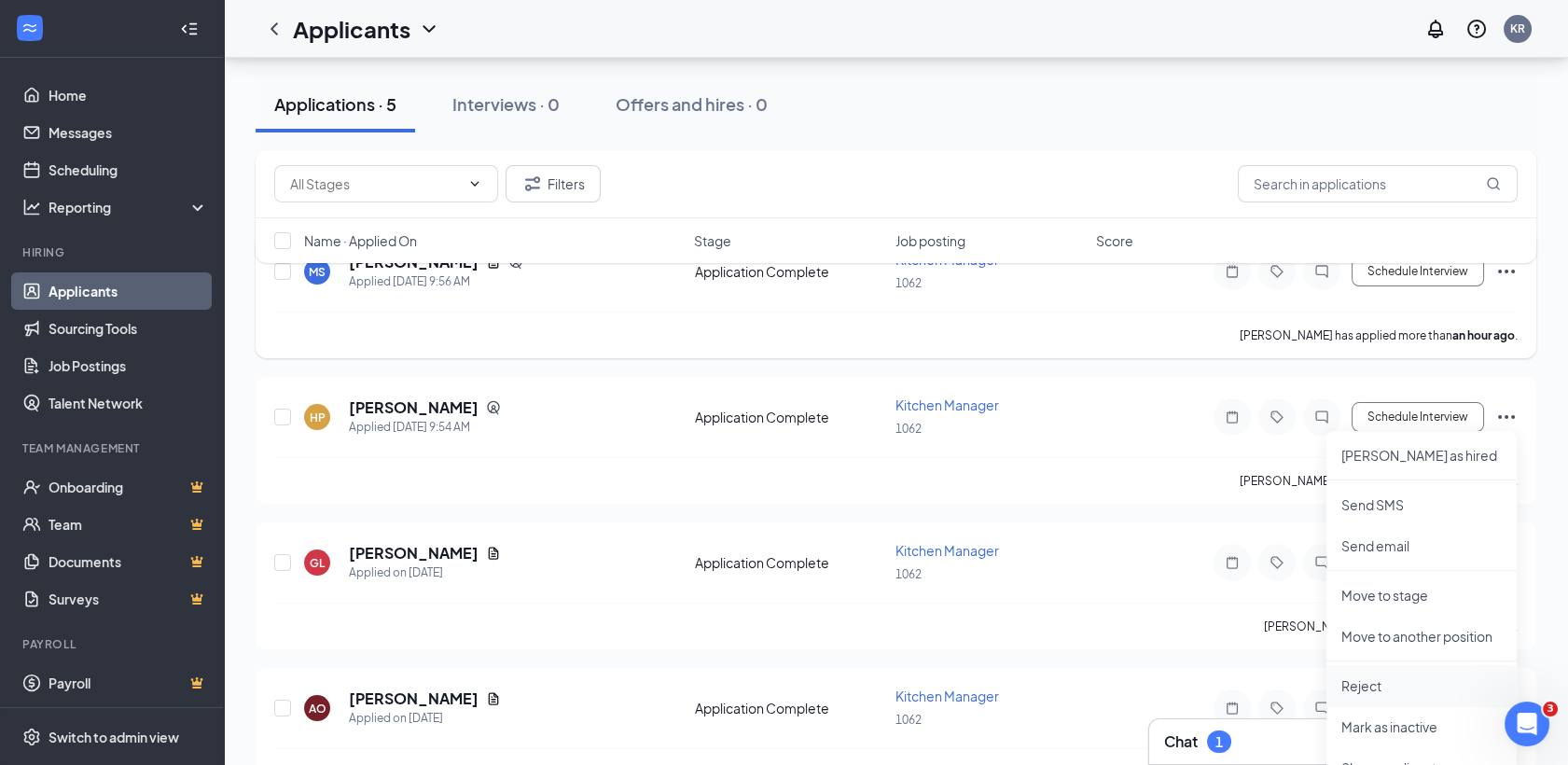
click at [1380, 679] on p "Reject" at bounding box center [1422, 686] width 160 height 19
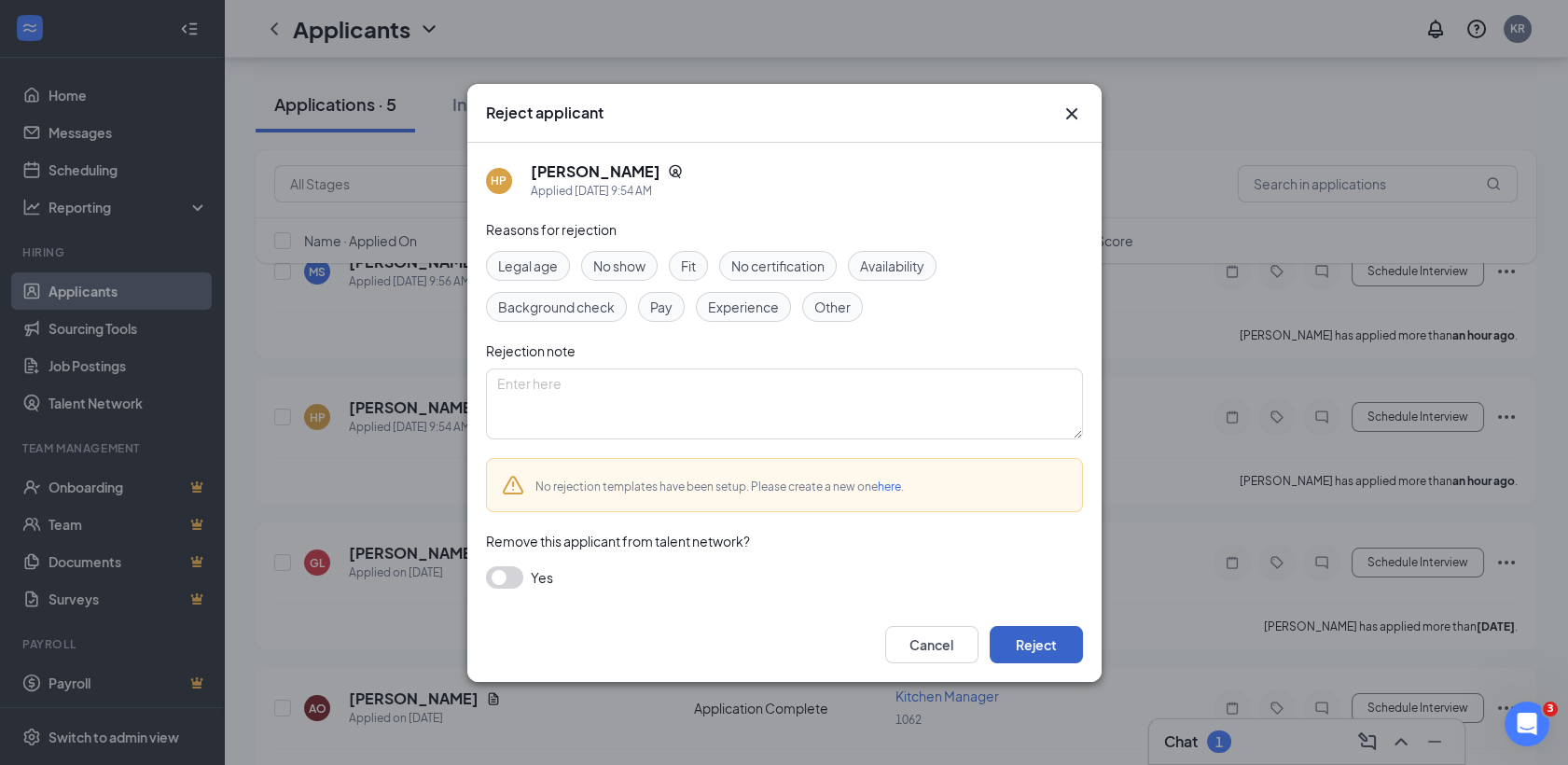
click at [1044, 638] on button "Reject" at bounding box center [1036, 644] width 93 height 38
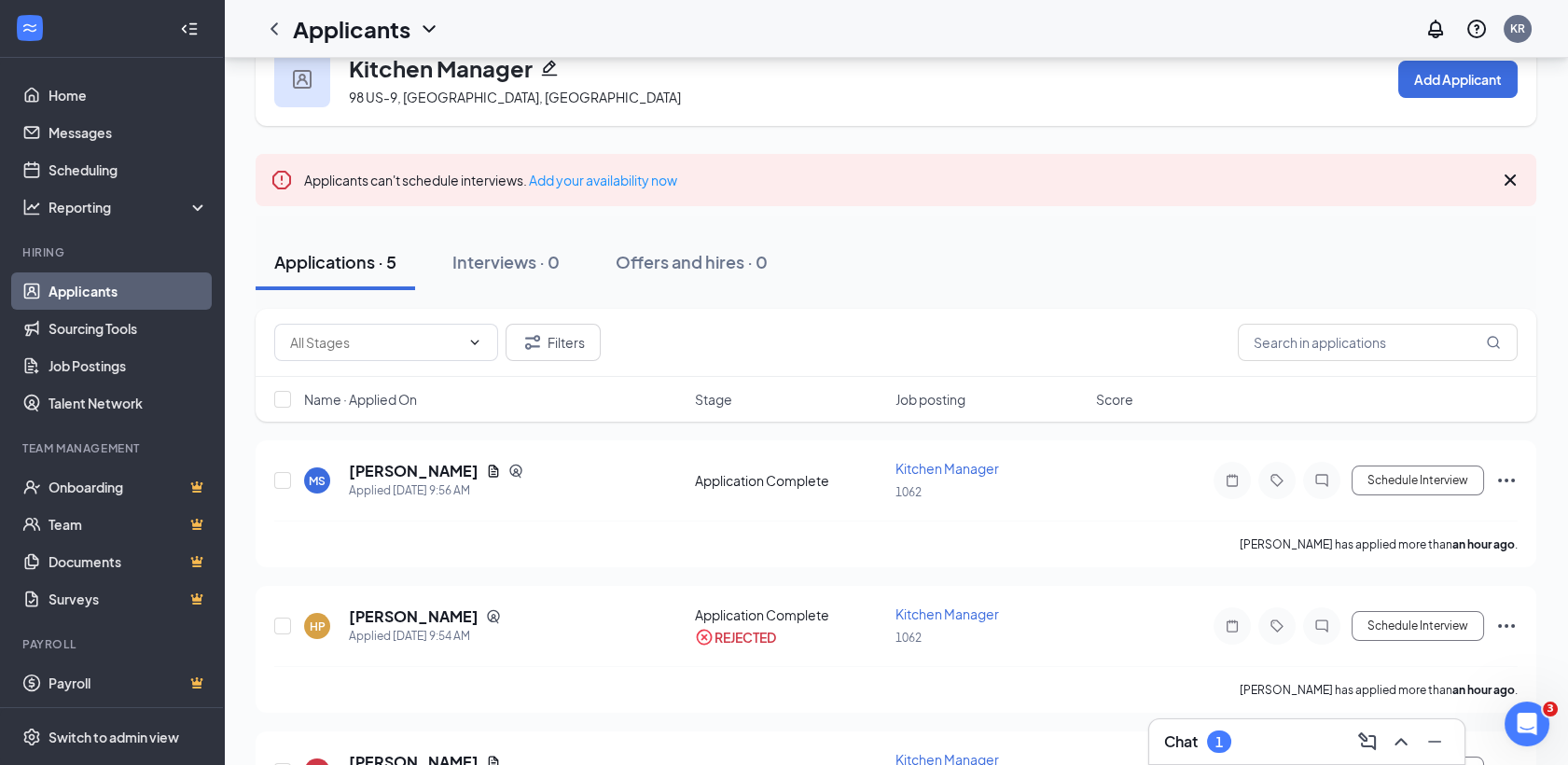
scroll to position [44, 0]
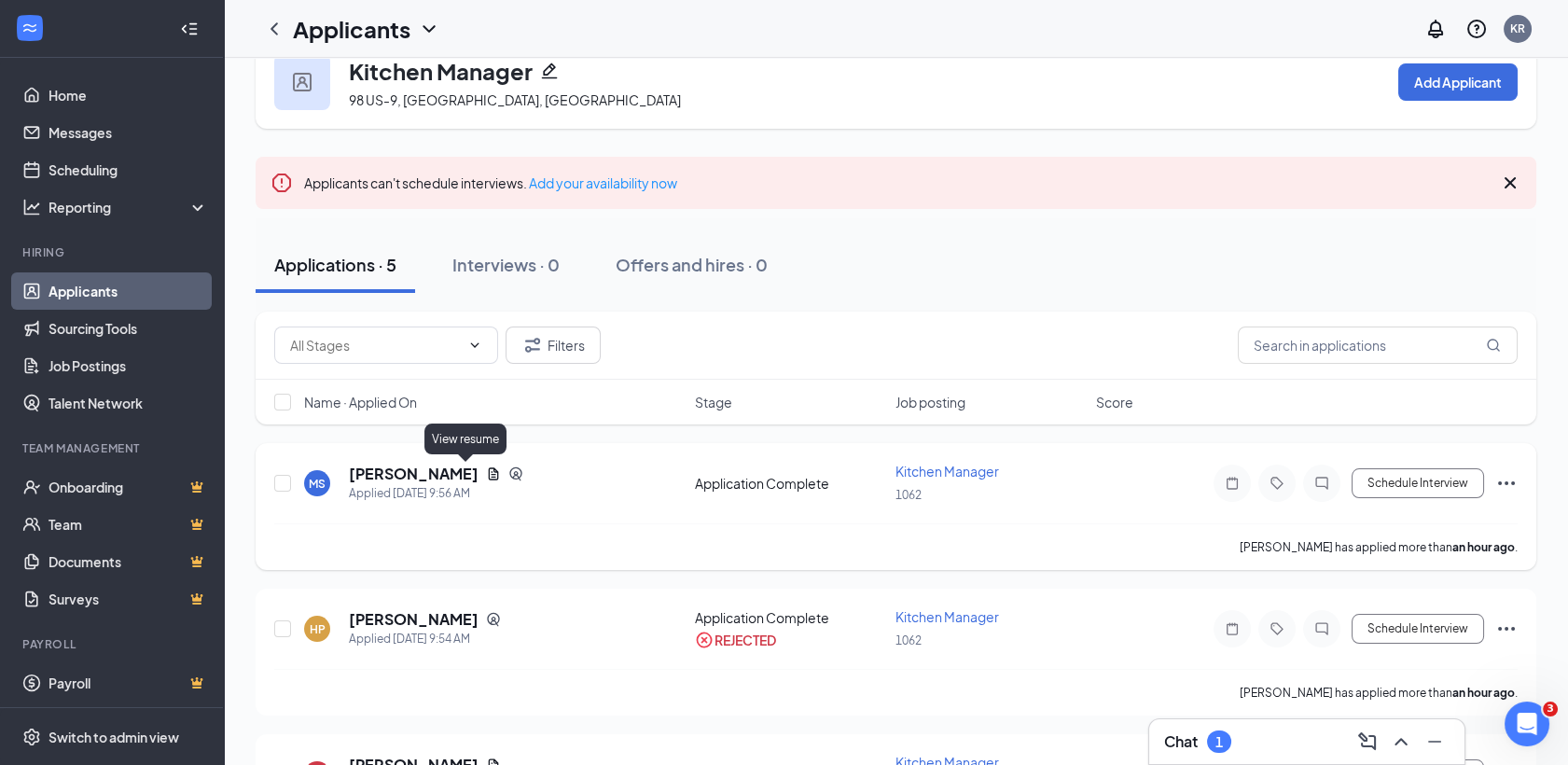
click at [486, 468] on icon "Document" at bounding box center [493, 474] width 15 height 15
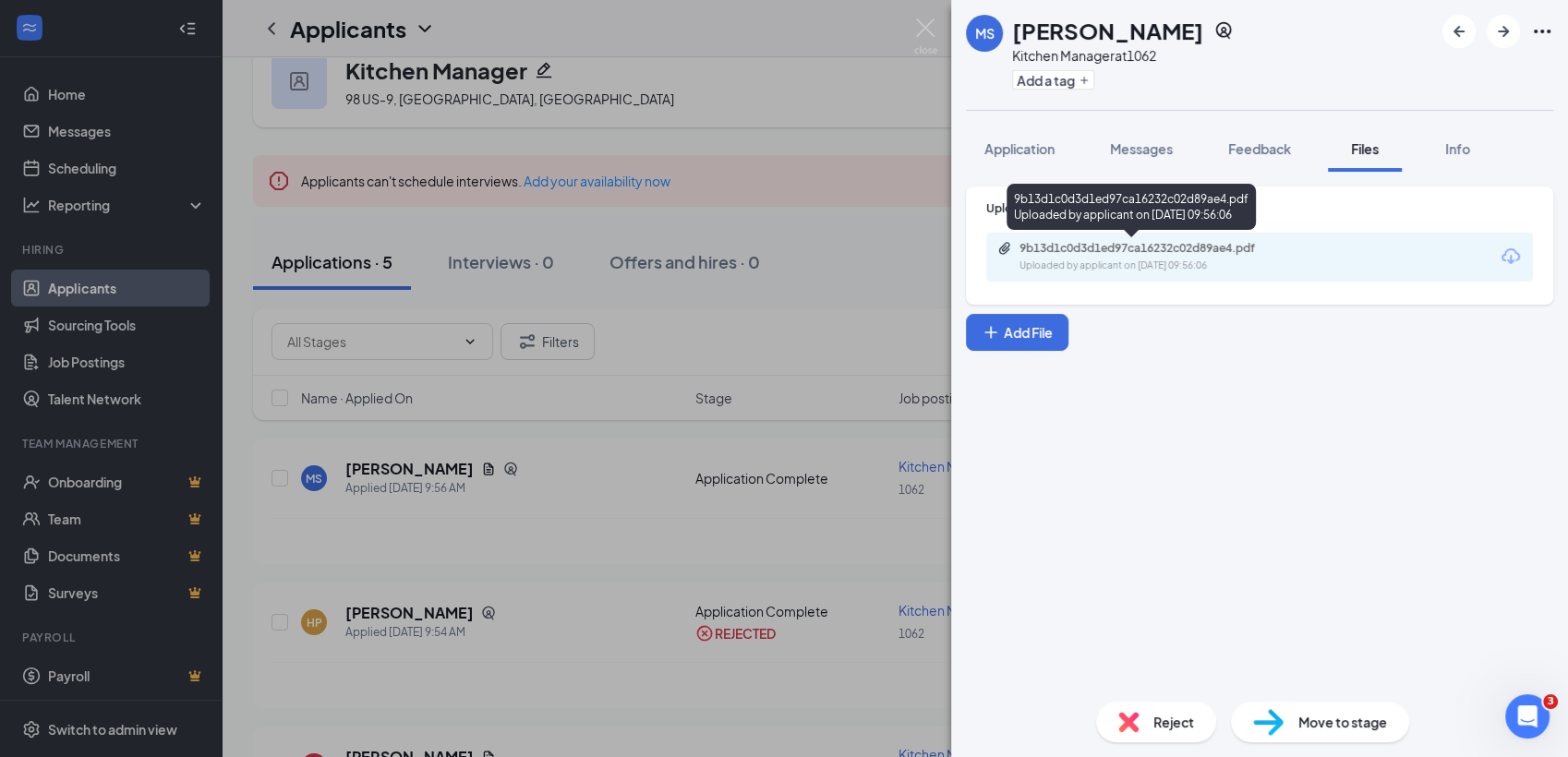
click at [1182, 253] on div "9b13d1c0d3d1ed97ca16232c02d89ae4.pdf" at bounding box center [1149, 248] width 259 height 15
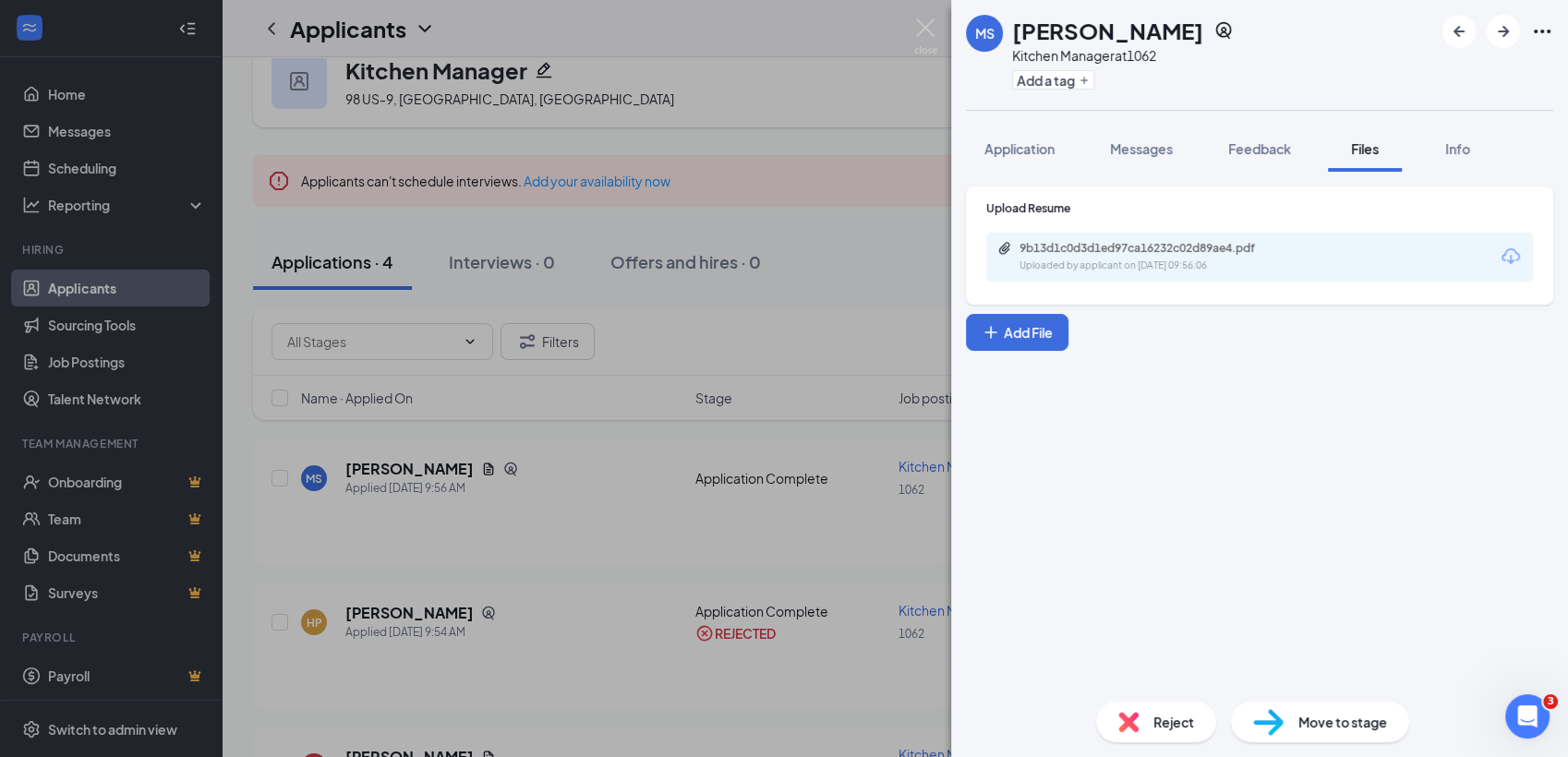
click at [1128, 715] on img at bounding box center [1128, 722] width 21 height 21
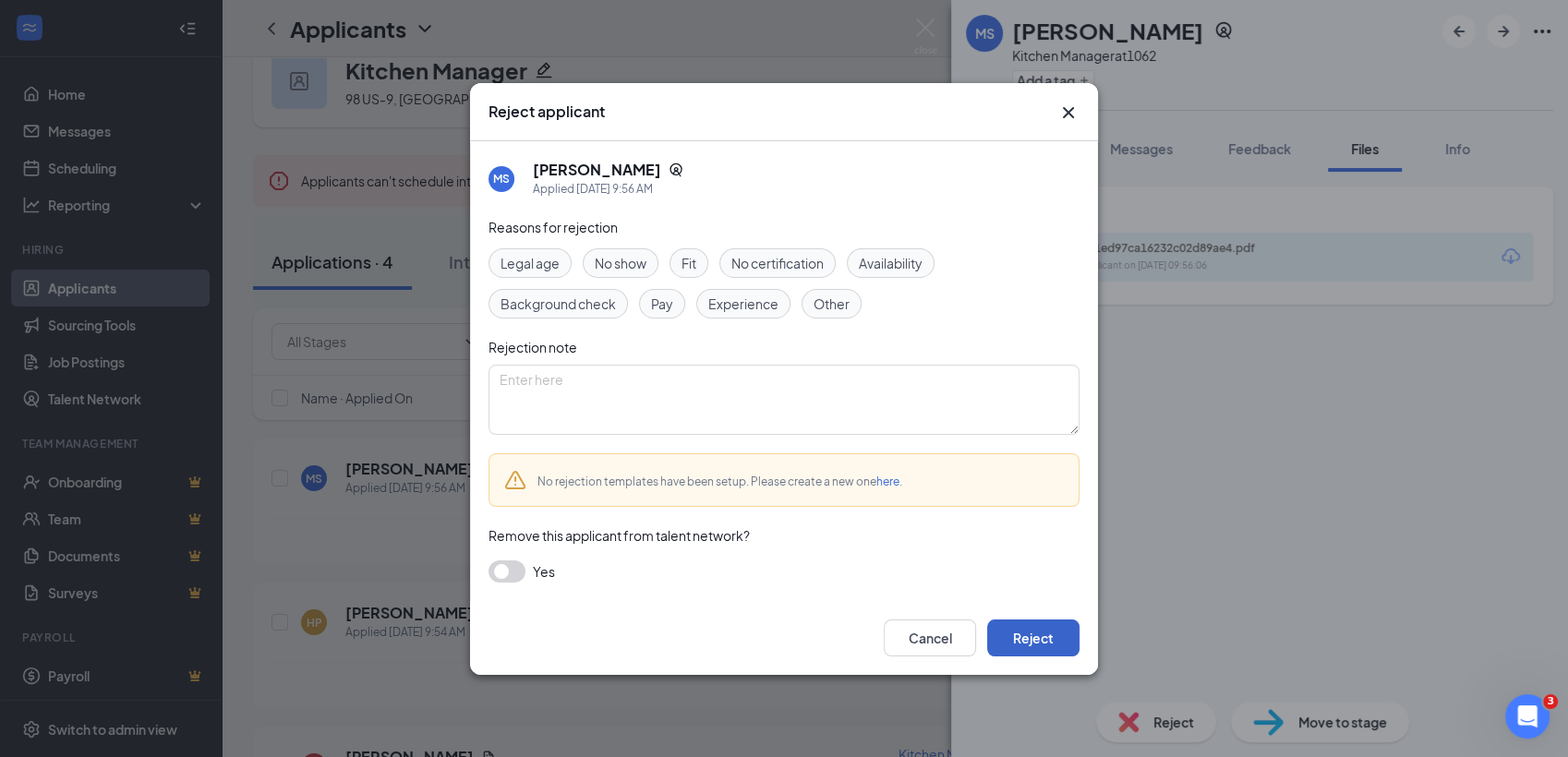
click at [1045, 628] on button "Reject" at bounding box center [1033, 638] width 92 height 37
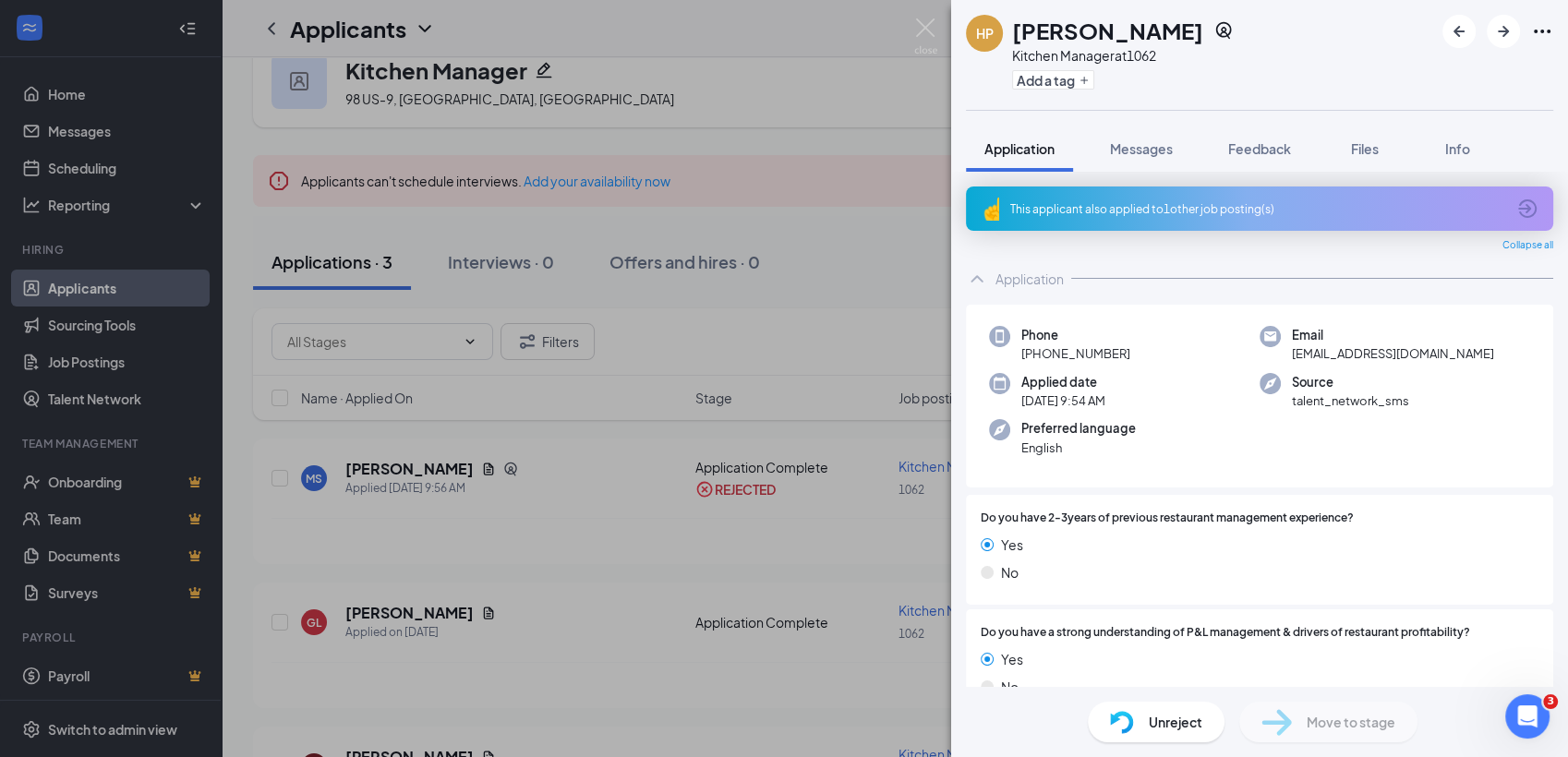
click at [522, 629] on div "HP Harold Pierrre Kitchen Manager at 1062 Add a tag Application Messages Feedba…" at bounding box center [784, 378] width 1568 height 757
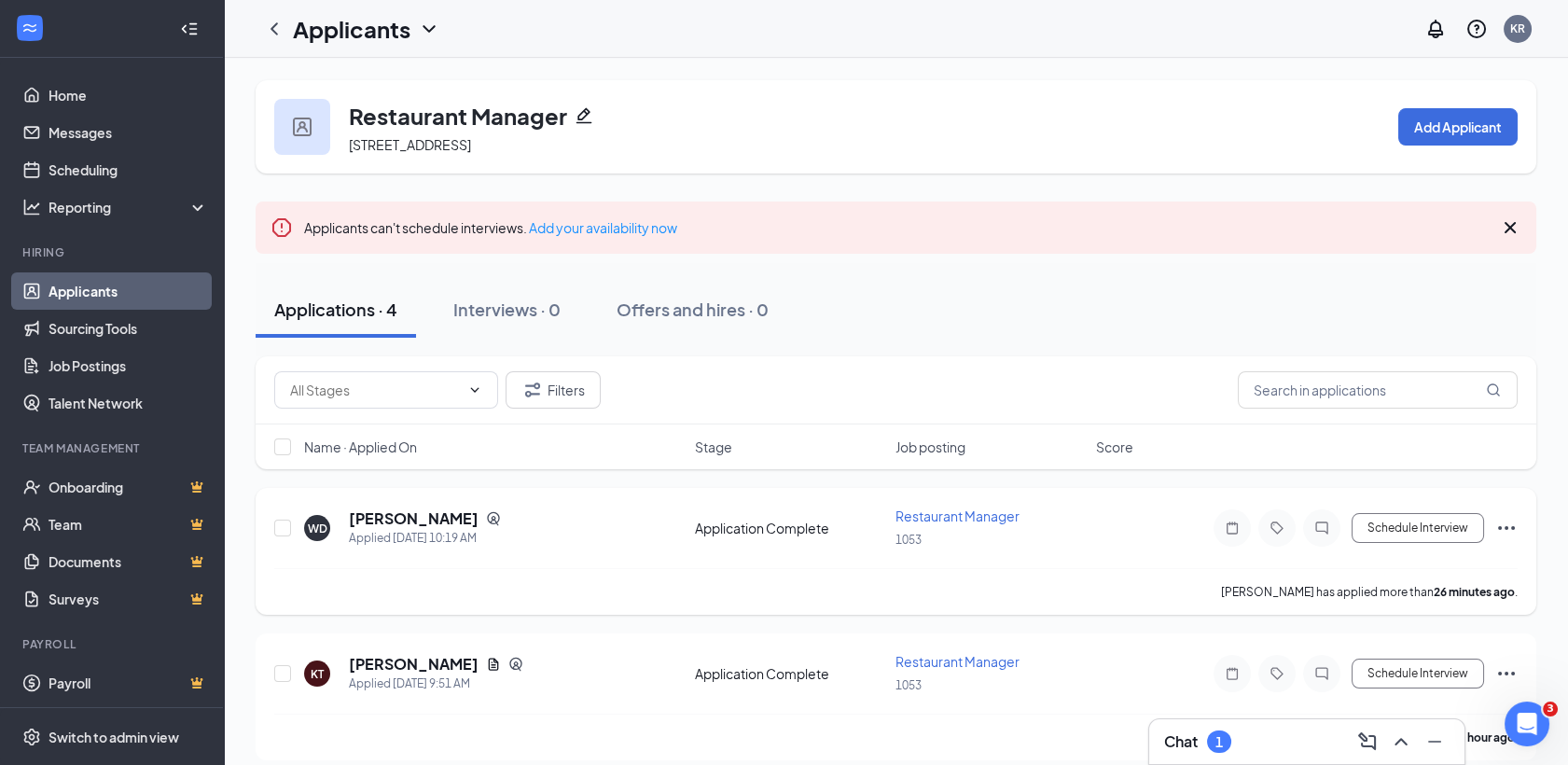
click at [1513, 526] on icon "Ellipses" at bounding box center [1507, 528] width 17 height 4
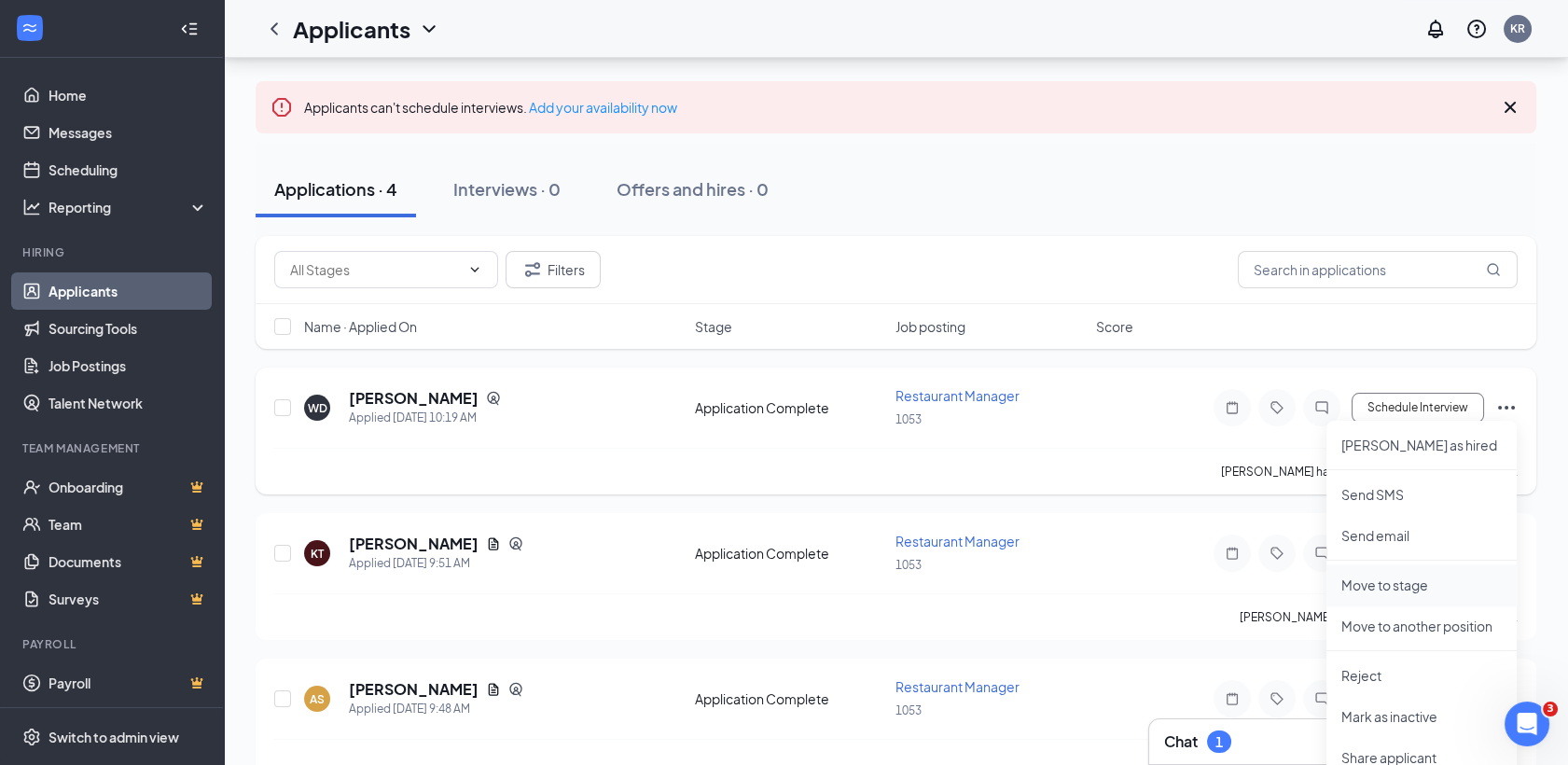
scroll to position [152, 0]
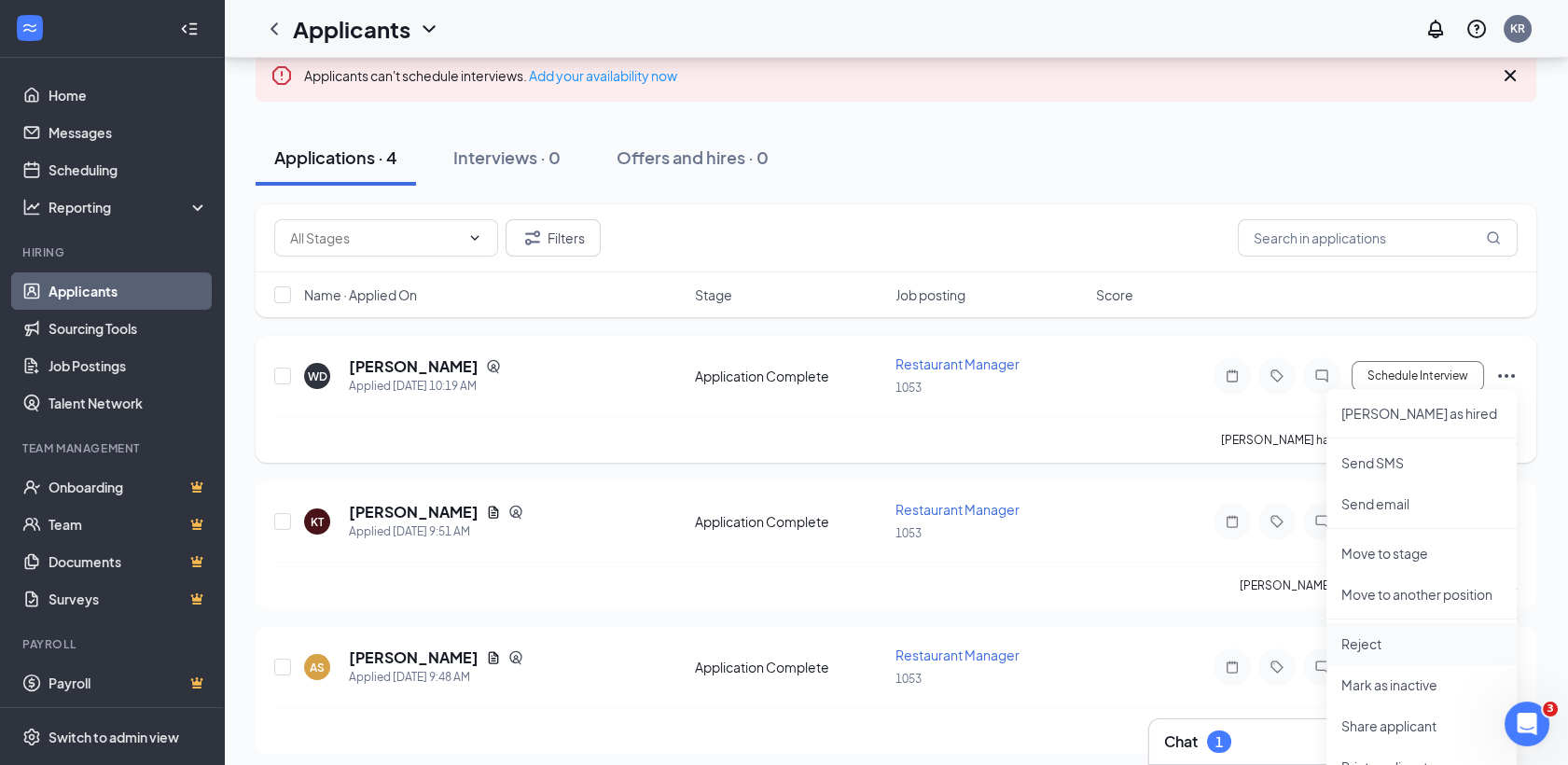
click at [1392, 634] on p "Reject" at bounding box center [1422, 643] width 160 height 19
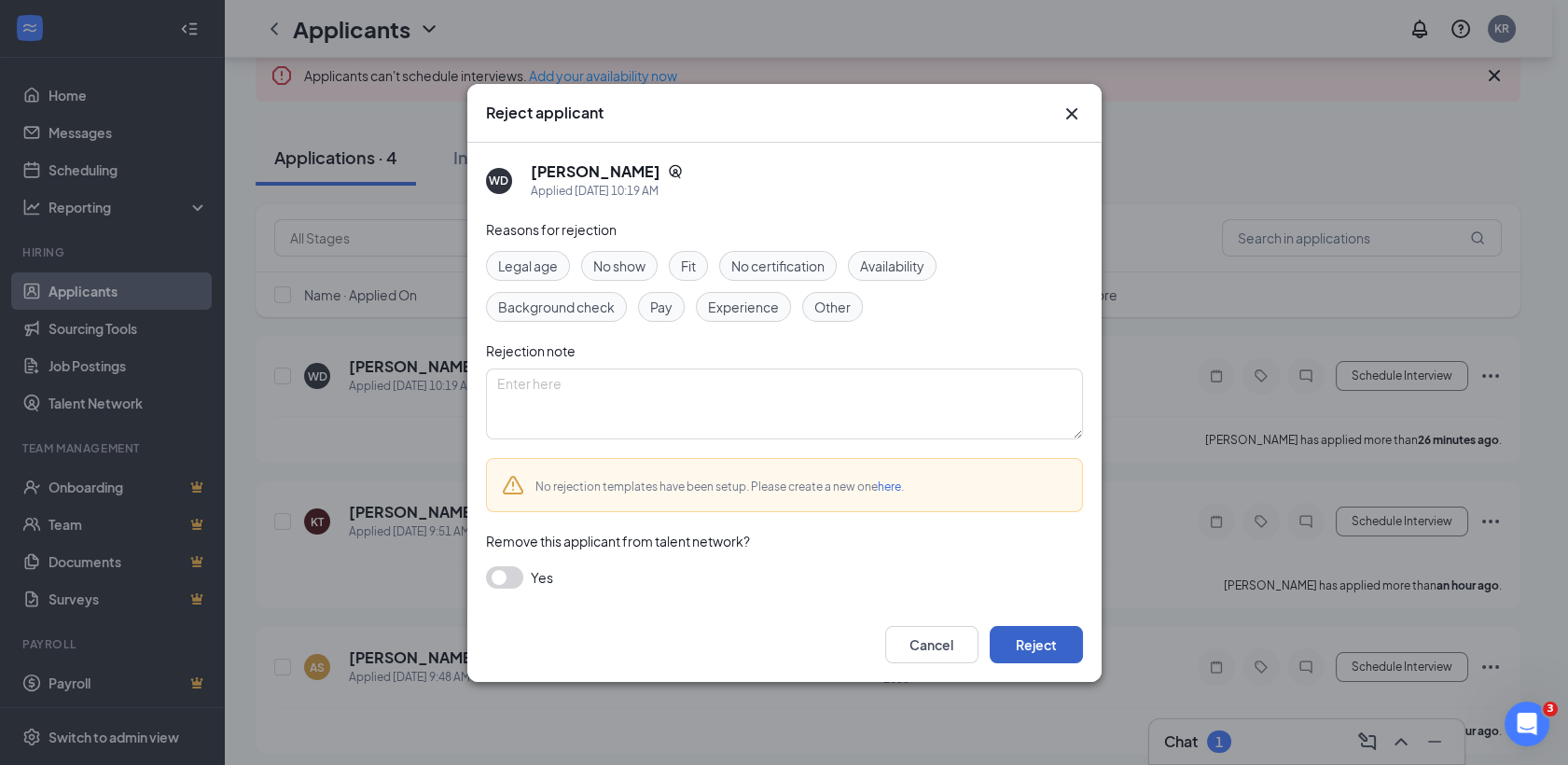
click at [1059, 636] on button "Reject" at bounding box center [1036, 644] width 93 height 38
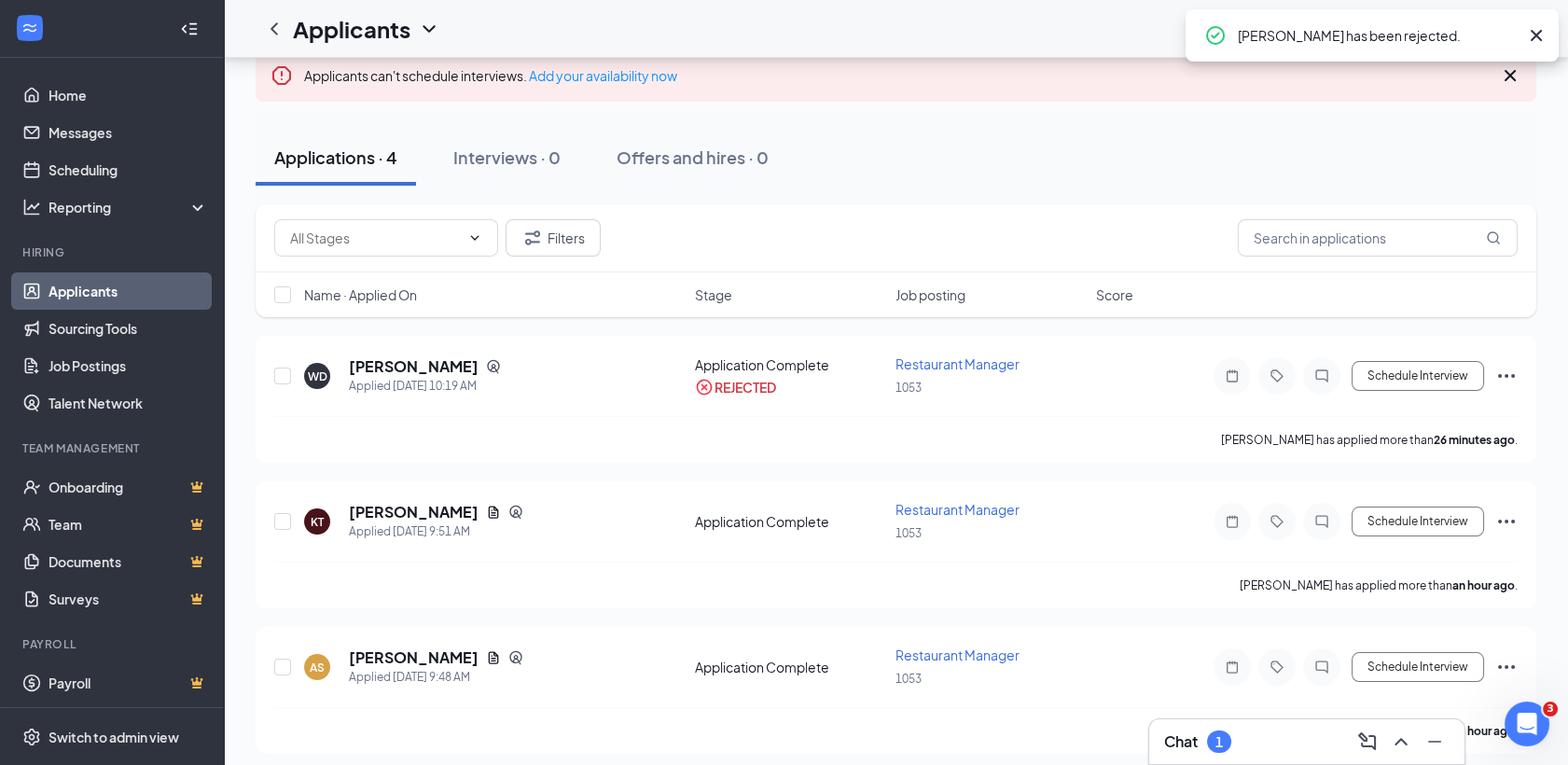
scroll to position [303, 0]
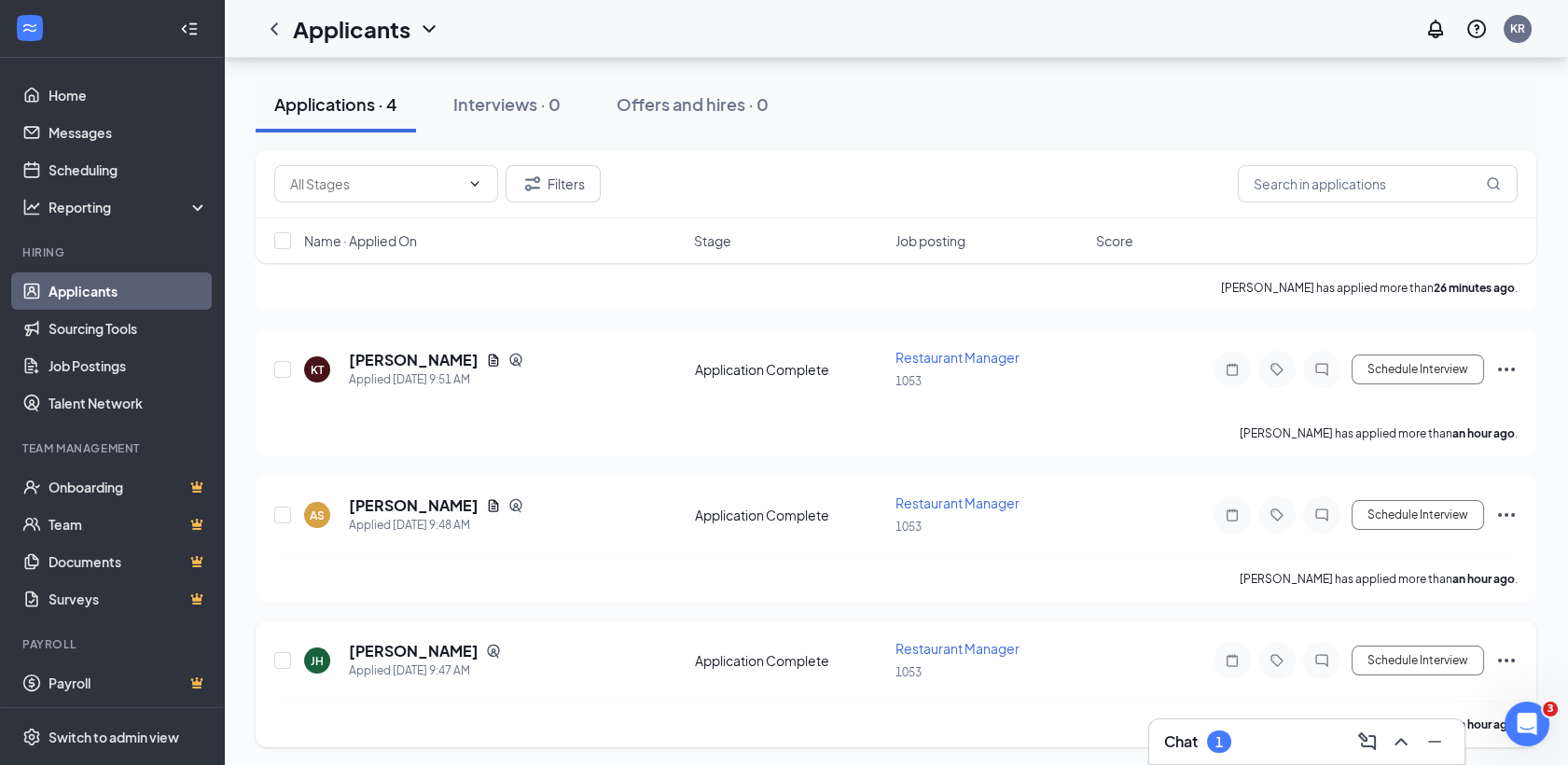
click at [1510, 654] on icon "Ellipses" at bounding box center [1507, 660] width 23 height 23
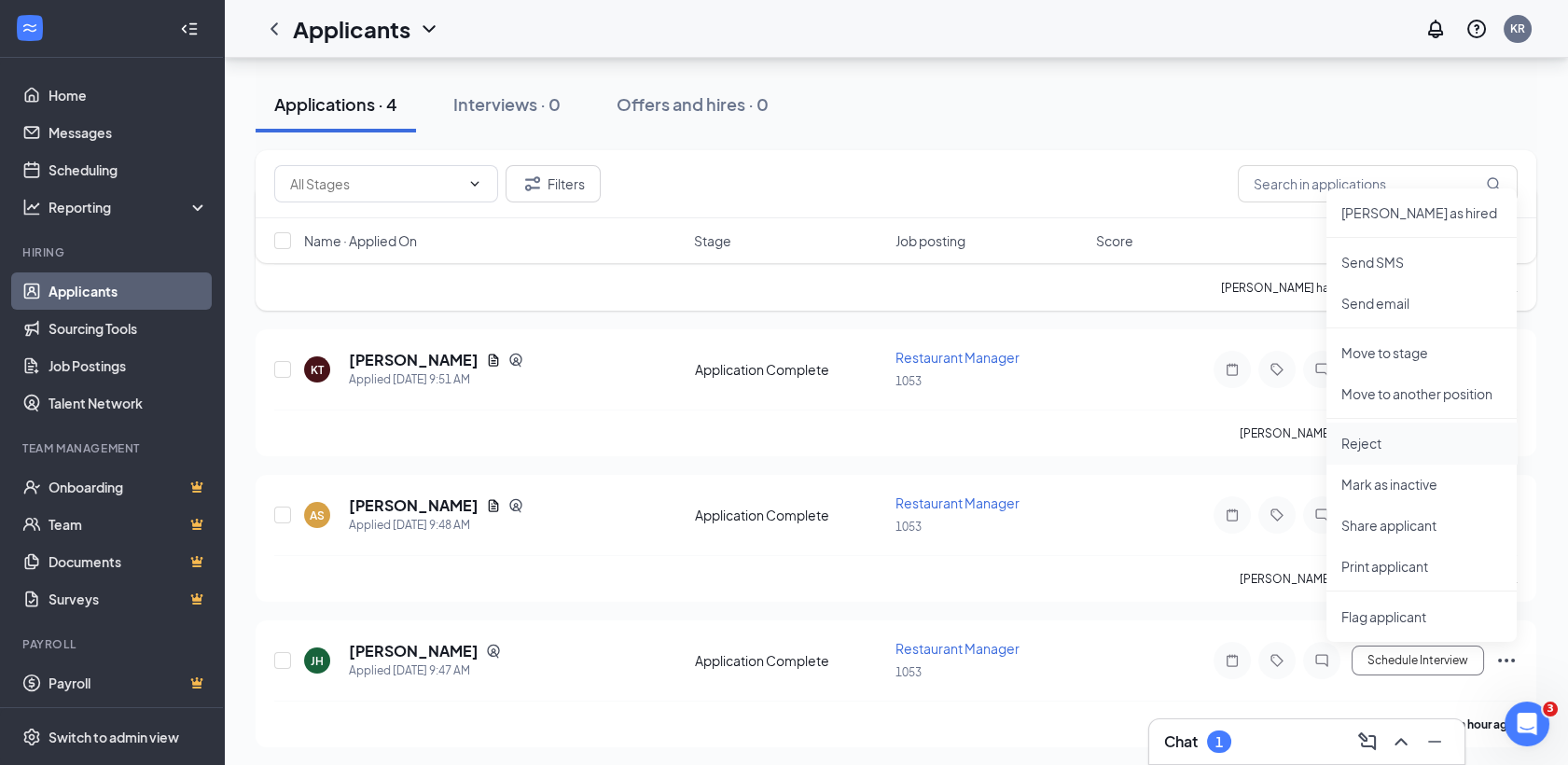
click at [1389, 448] on p "Reject" at bounding box center [1422, 443] width 160 height 19
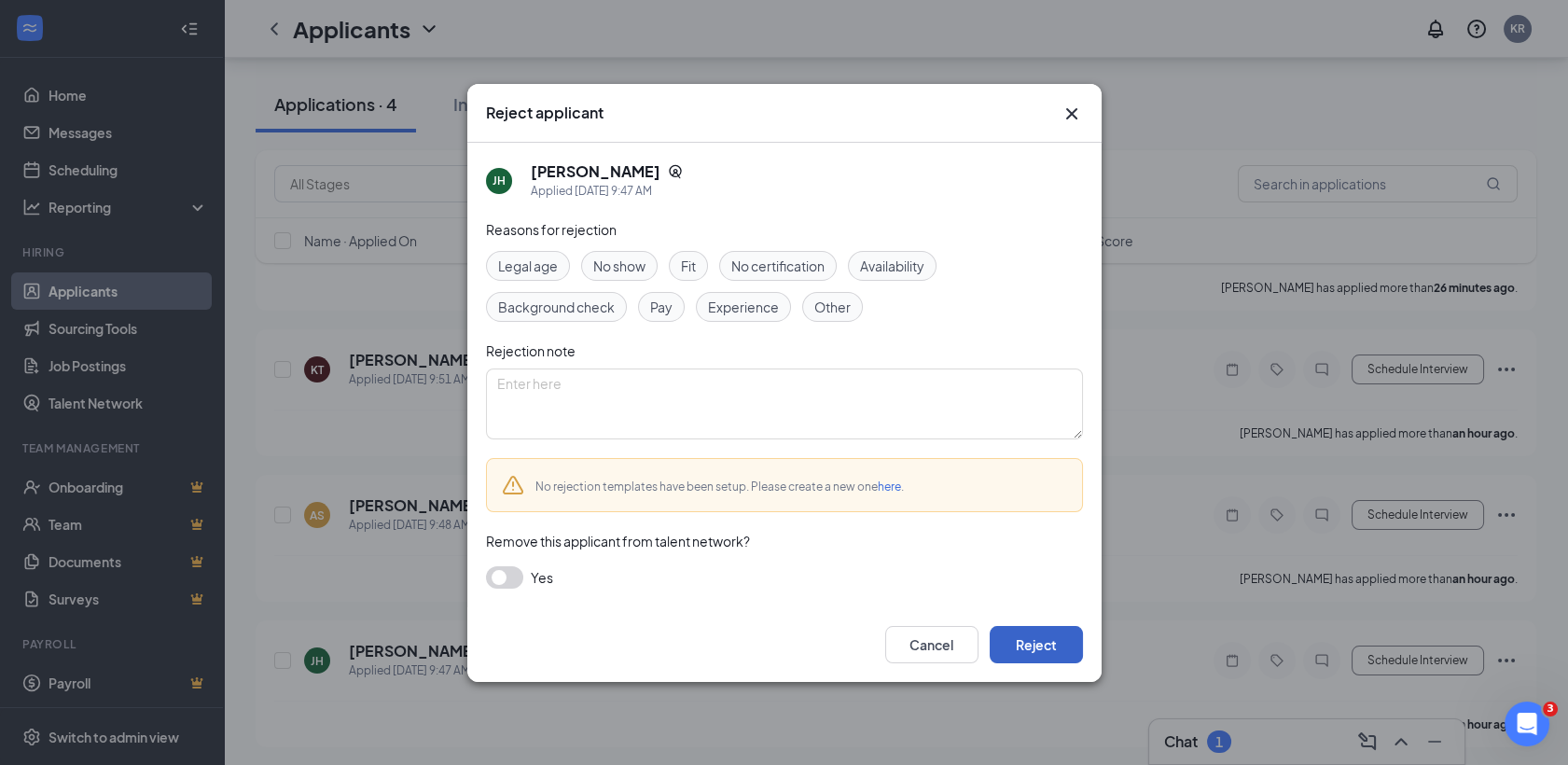
click at [1022, 657] on button "Reject" at bounding box center [1036, 644] width 93 height 38
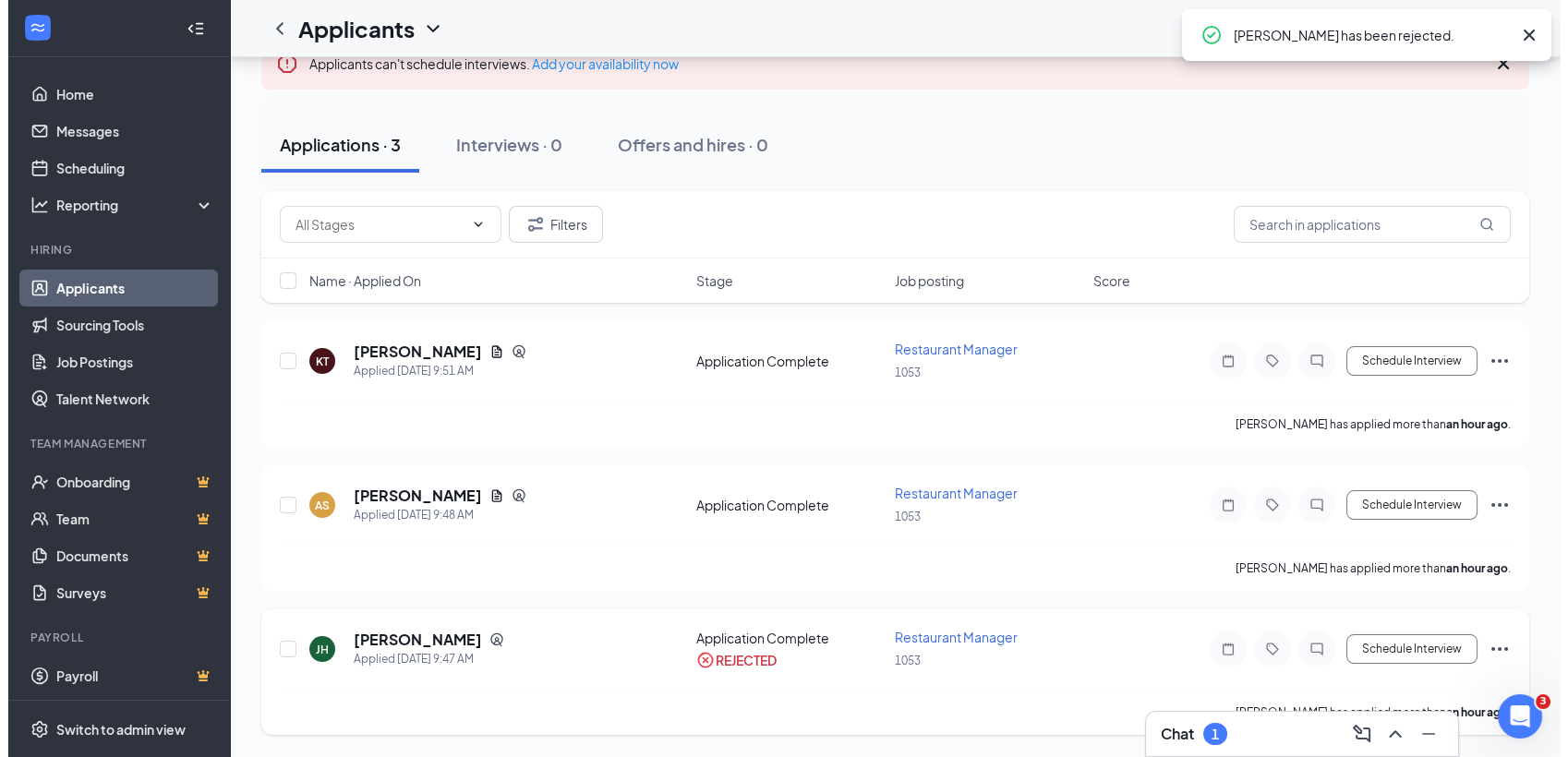
scroll to position [157, 0]
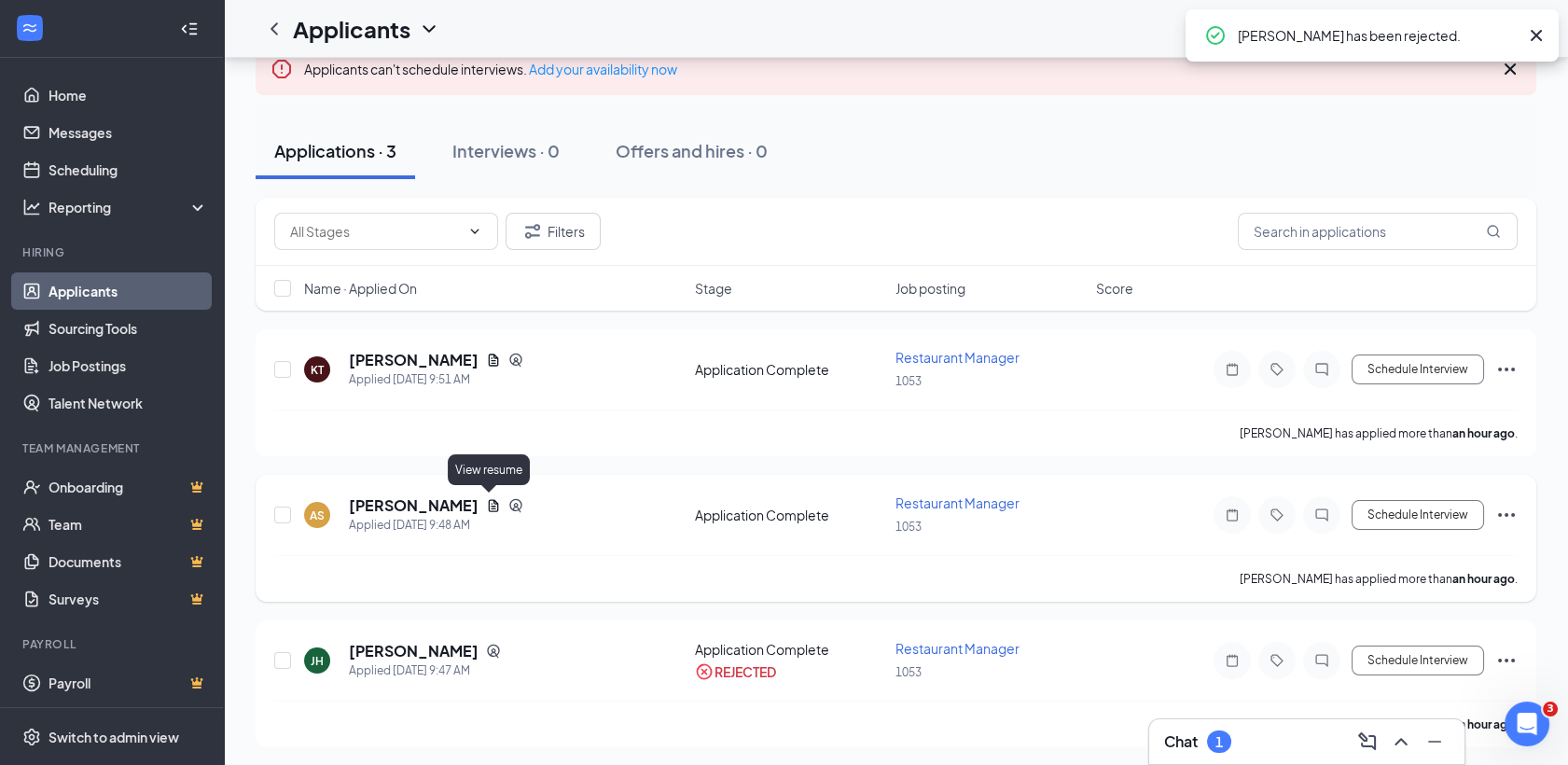
click at [489, 503] on icon "Document" at bounding box center [493, 505] width 10 height 12
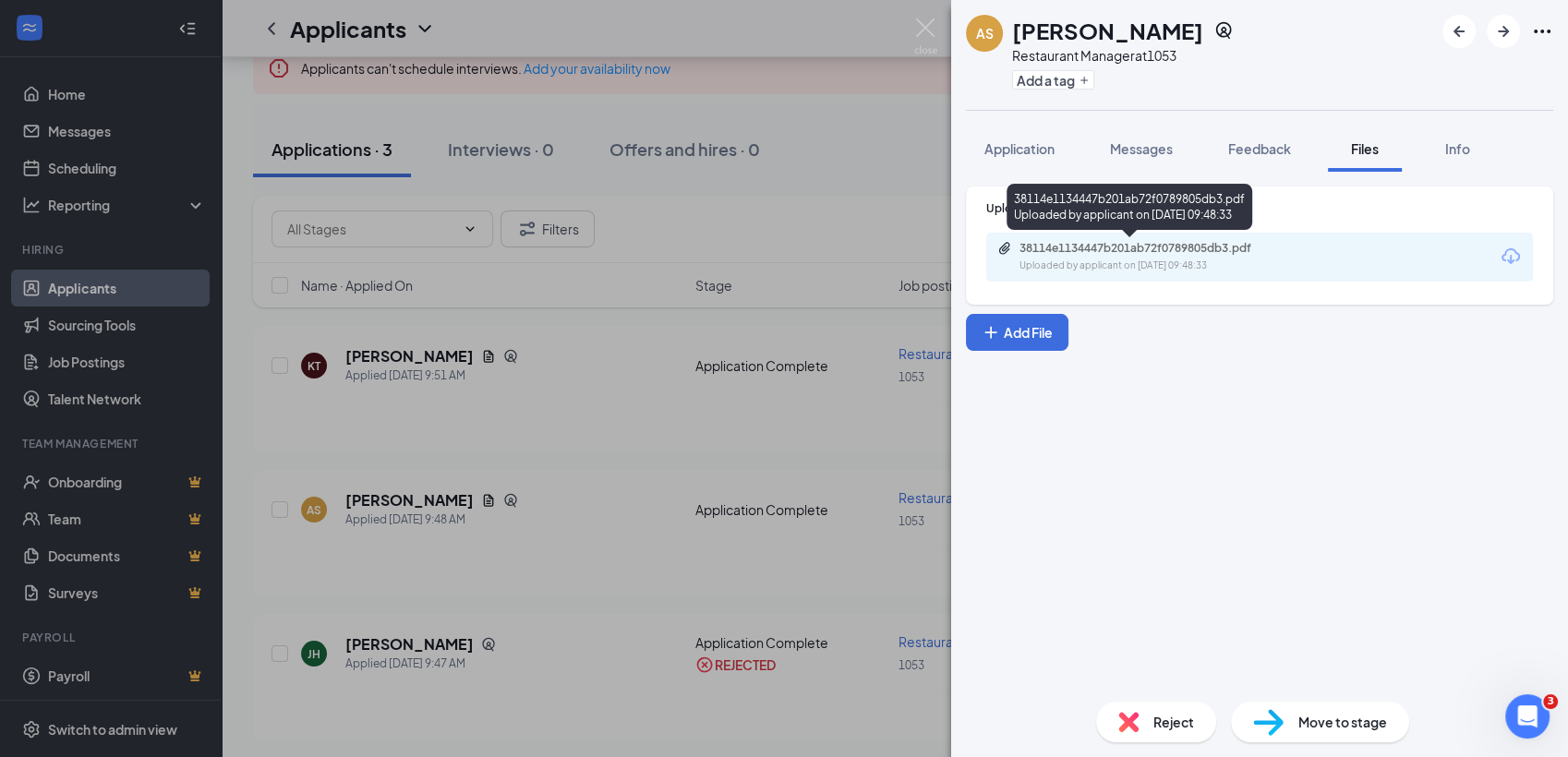
click at [1144, 259] on div "Uploaded by applicant on Aug 26, 2025 at 09:48:33" at bounding box center [1158, 266] width 277 height 15
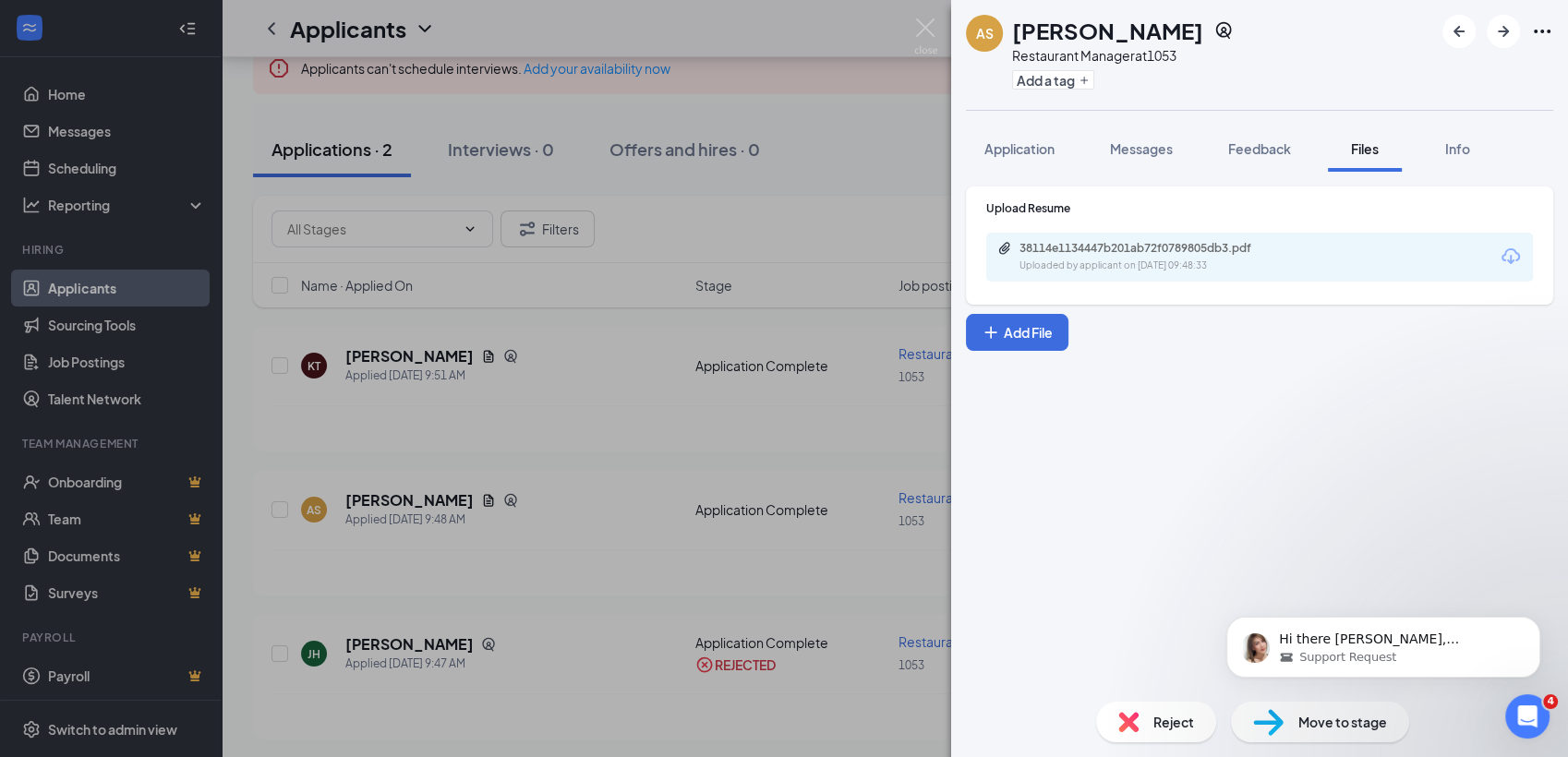
click at [1130, 723] on img at bounding box center [1128, 722] width 21 height 21
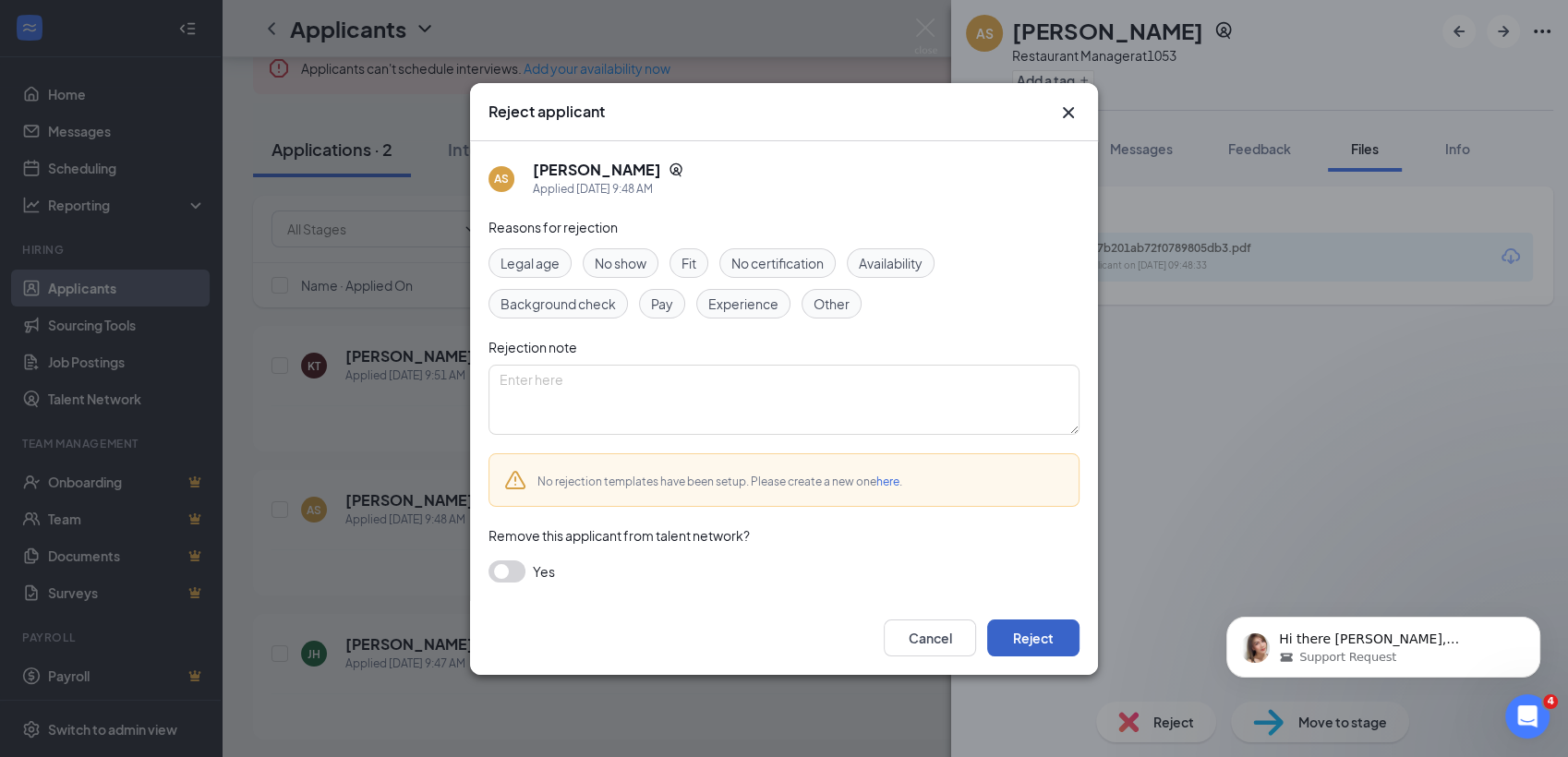
click at [1024, 646] on button "Reject" at bounding box center [1033, 638] width 92 height 37
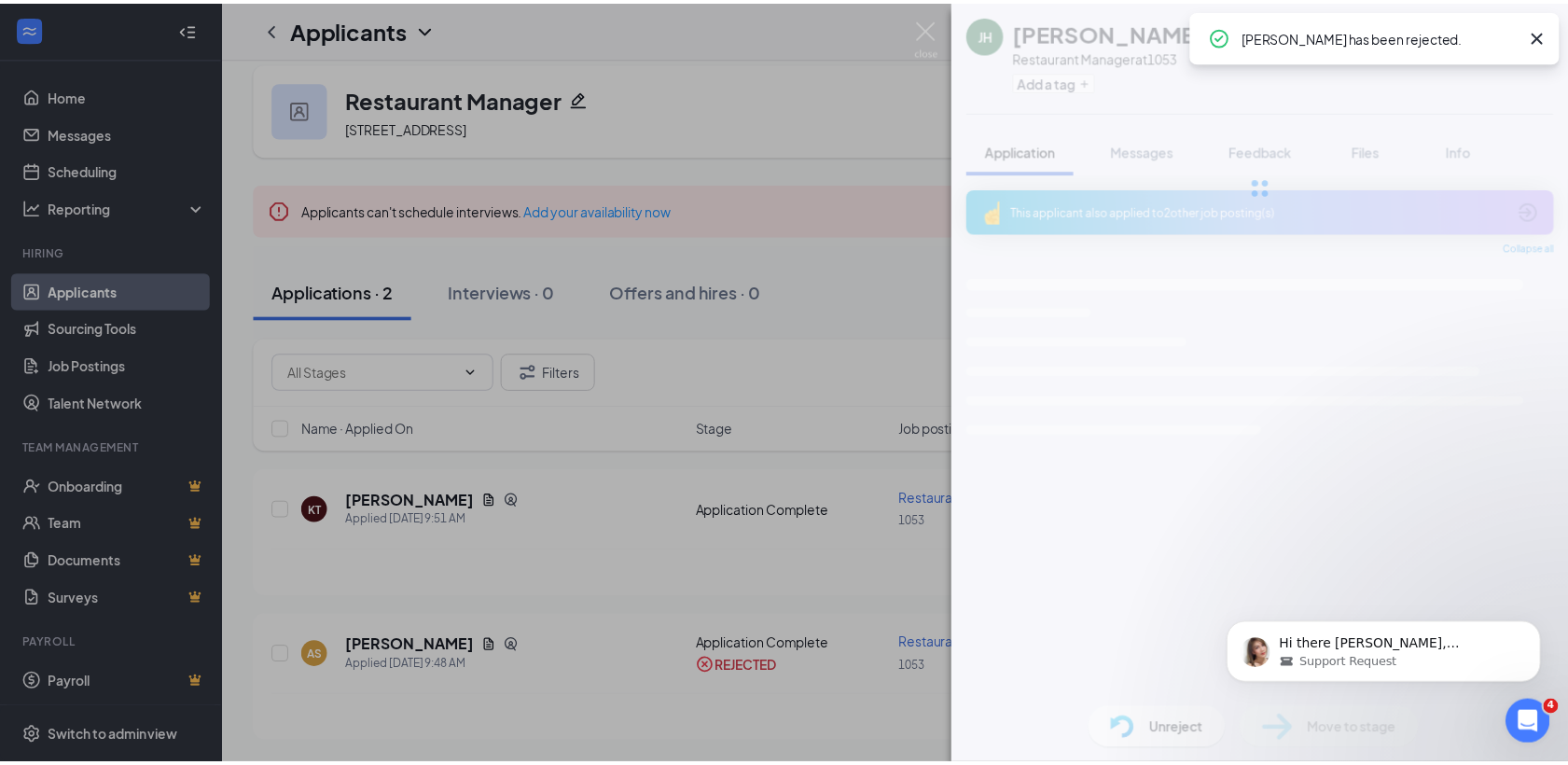
scroll to position [15, 0]
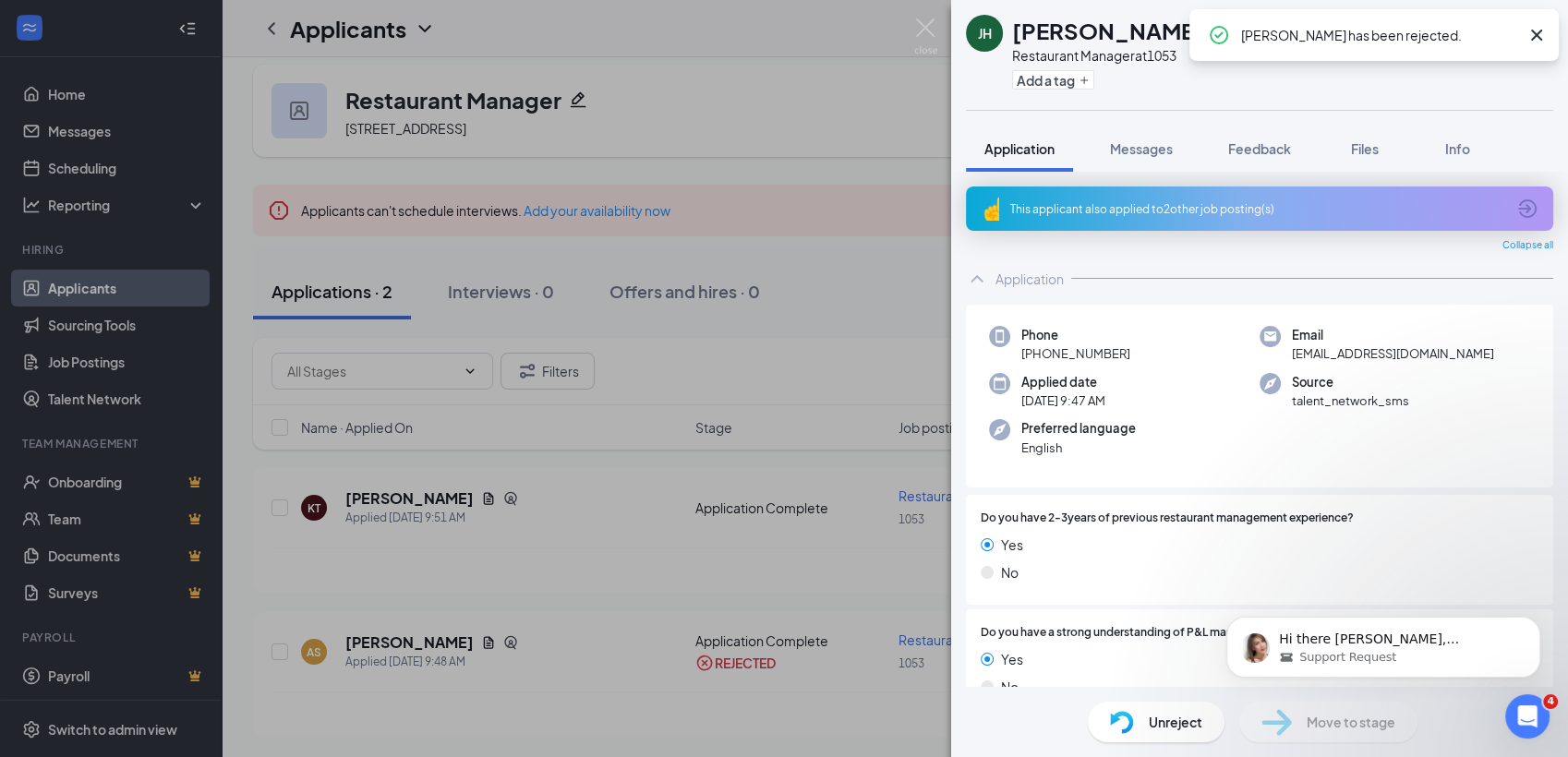
click at [553, 580] on div "JH James Hargrove Restaurant Manager at 1053 Add a tag Application Messages Fee…" at bounding box center [784, 378] width 1568 height 757
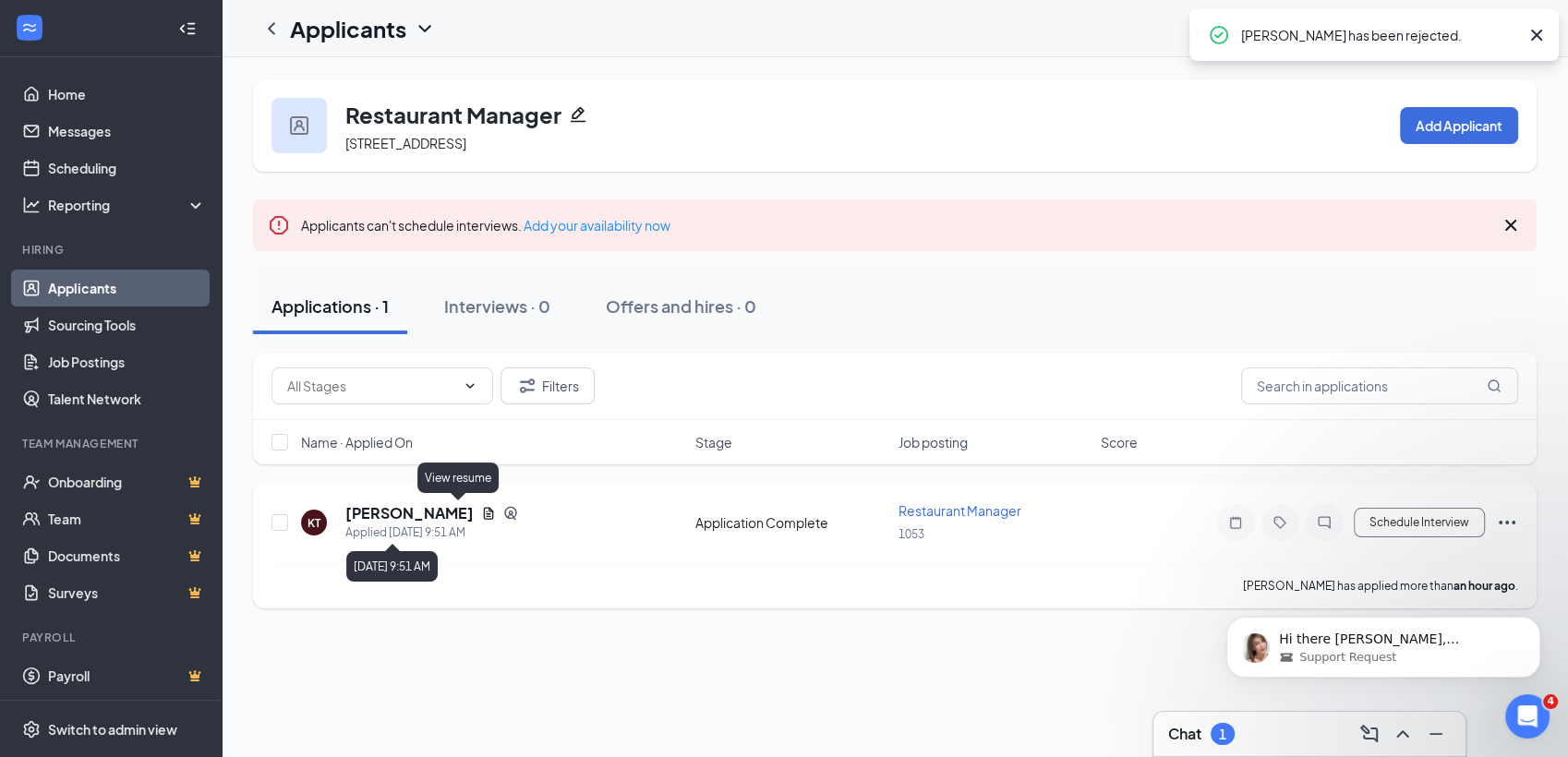
click at [484, 512] on icon "Document" at bounding box center [488, 512] width 10 height 12
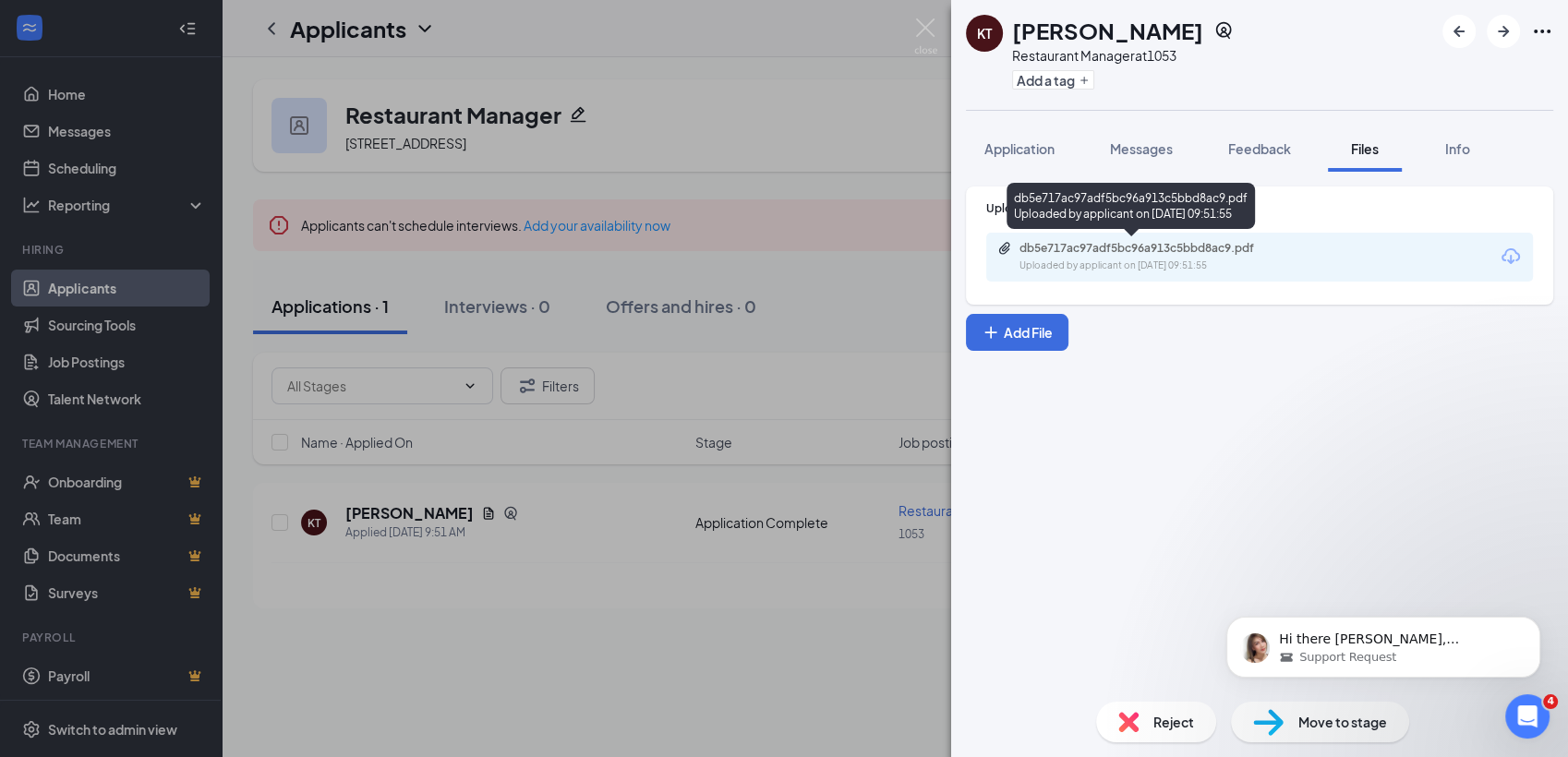
click at [1269, 259] on div "Uploaded by applicant on Aug 26, 2025 at 09:51:55" at bounding box center [1158, 266] width 277 height 15
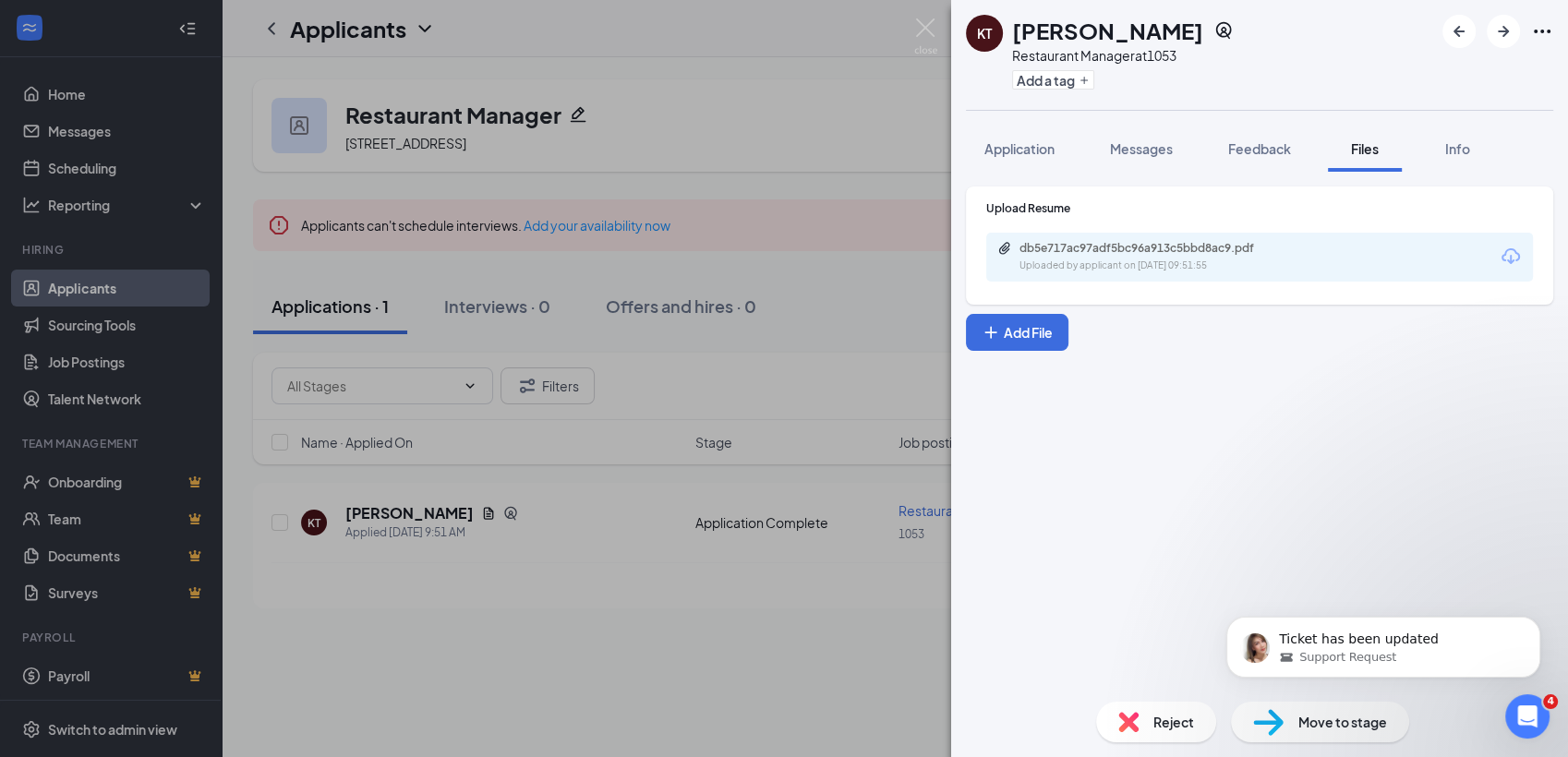
click at [1150, 728] on div "Reject" at bounding box center [1156, 722] width 120 height 41
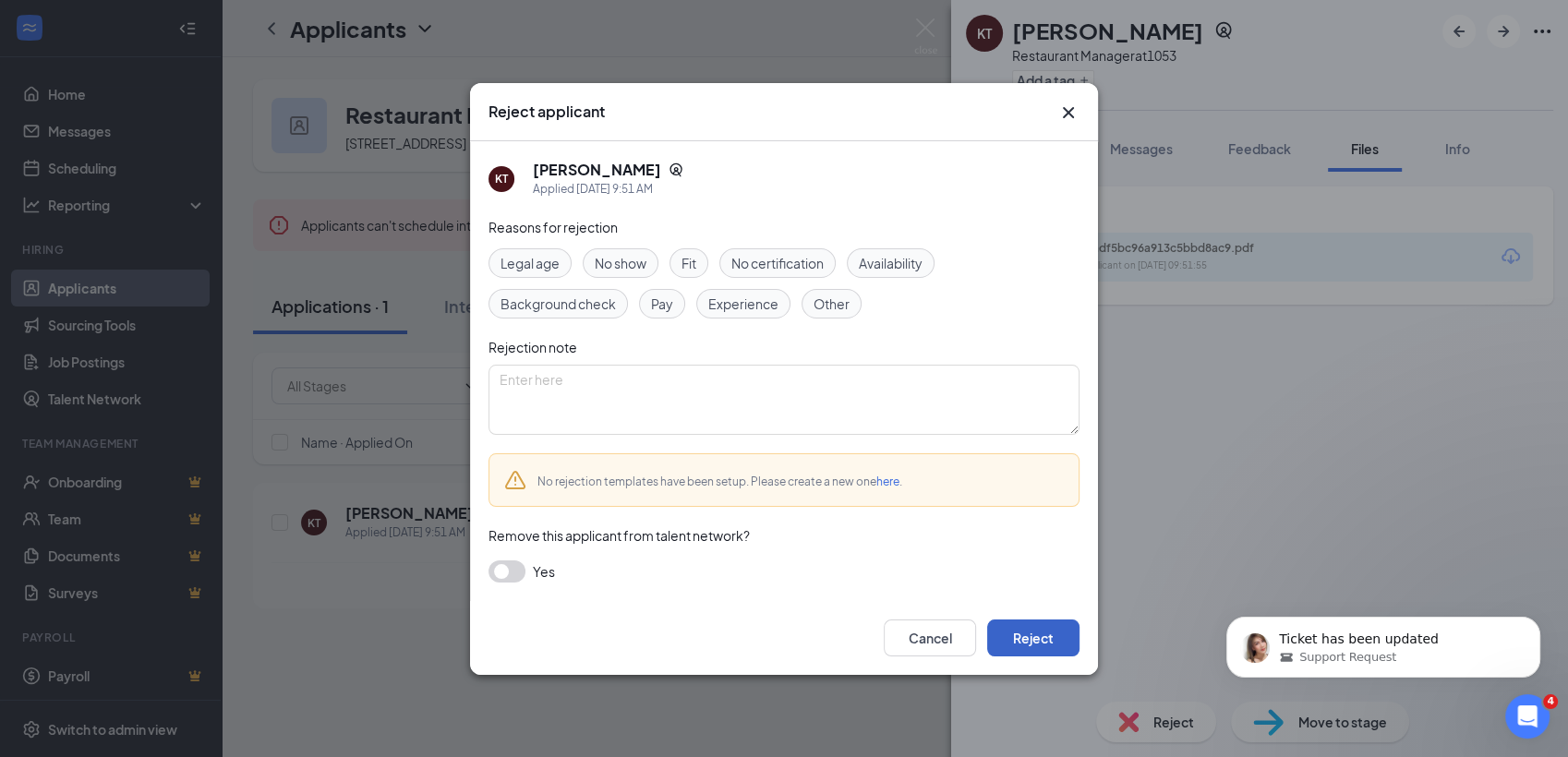
click at [1028, 639] on button "Reject" at bounding box center [1033, 638] width 92 height 37
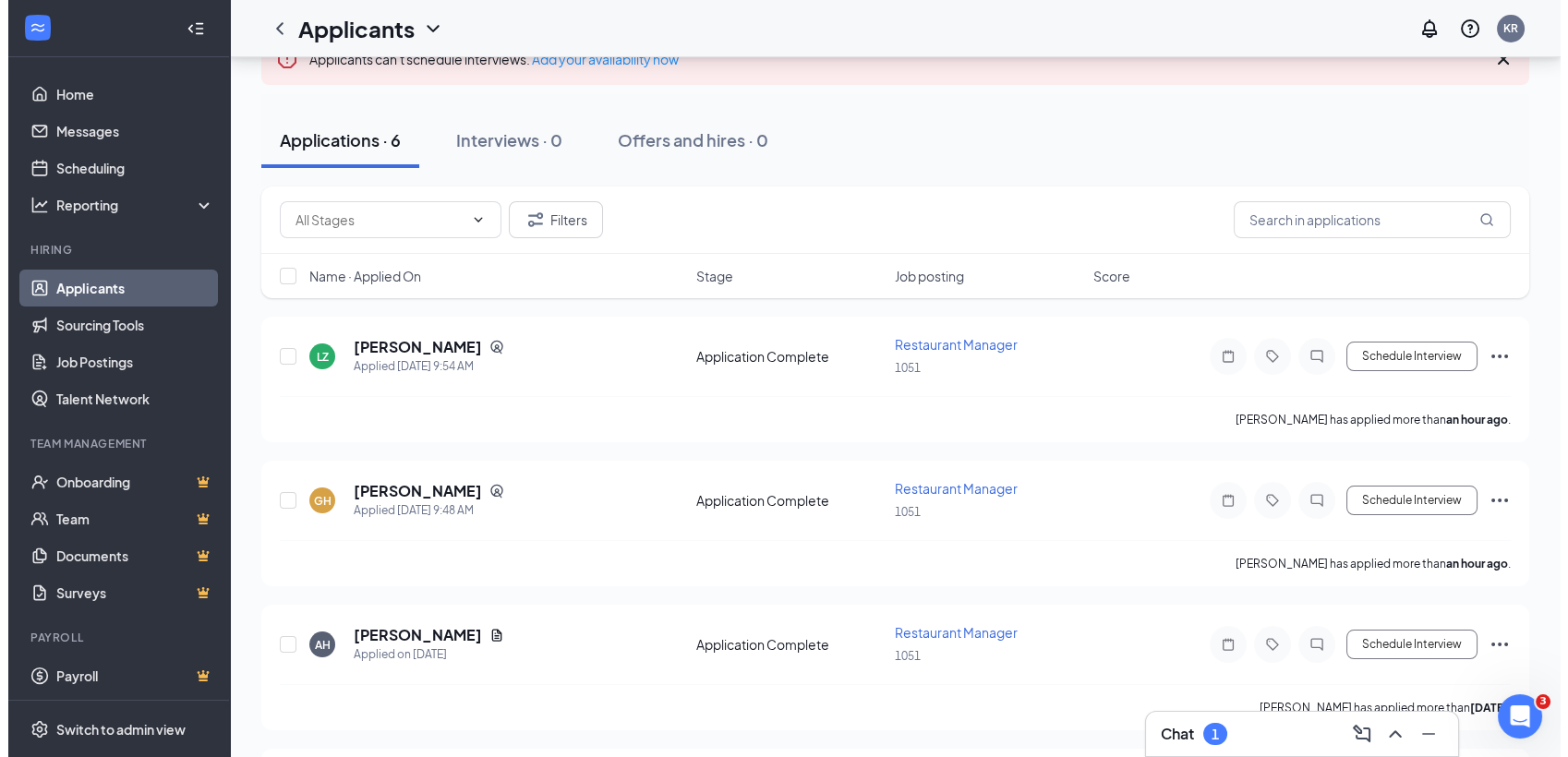
scroll to position [200, 0]
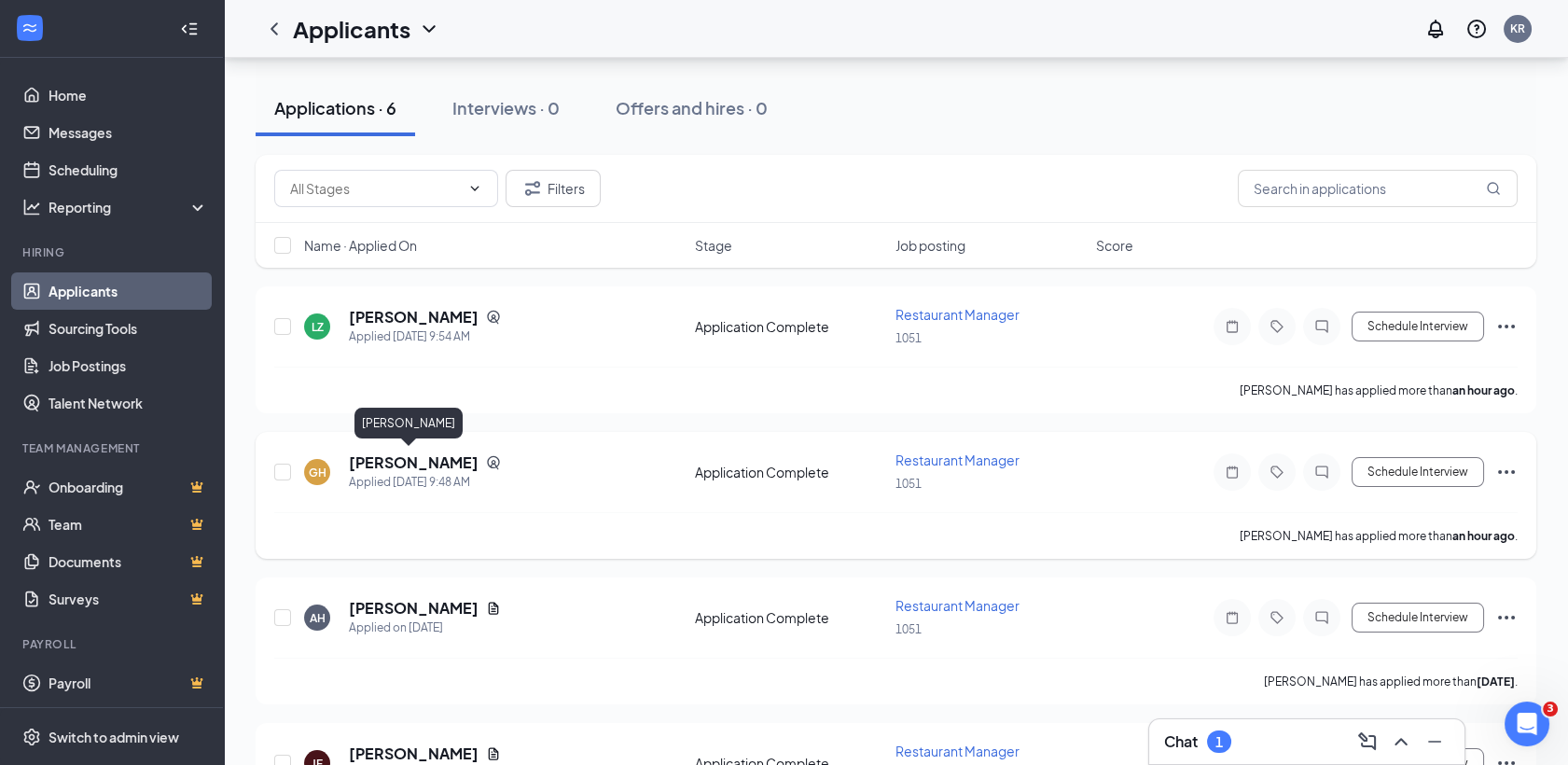
click at [409, 459] on h5 "[PERSON_NAME]" at bounding box center [413, 463] width 129 height 21
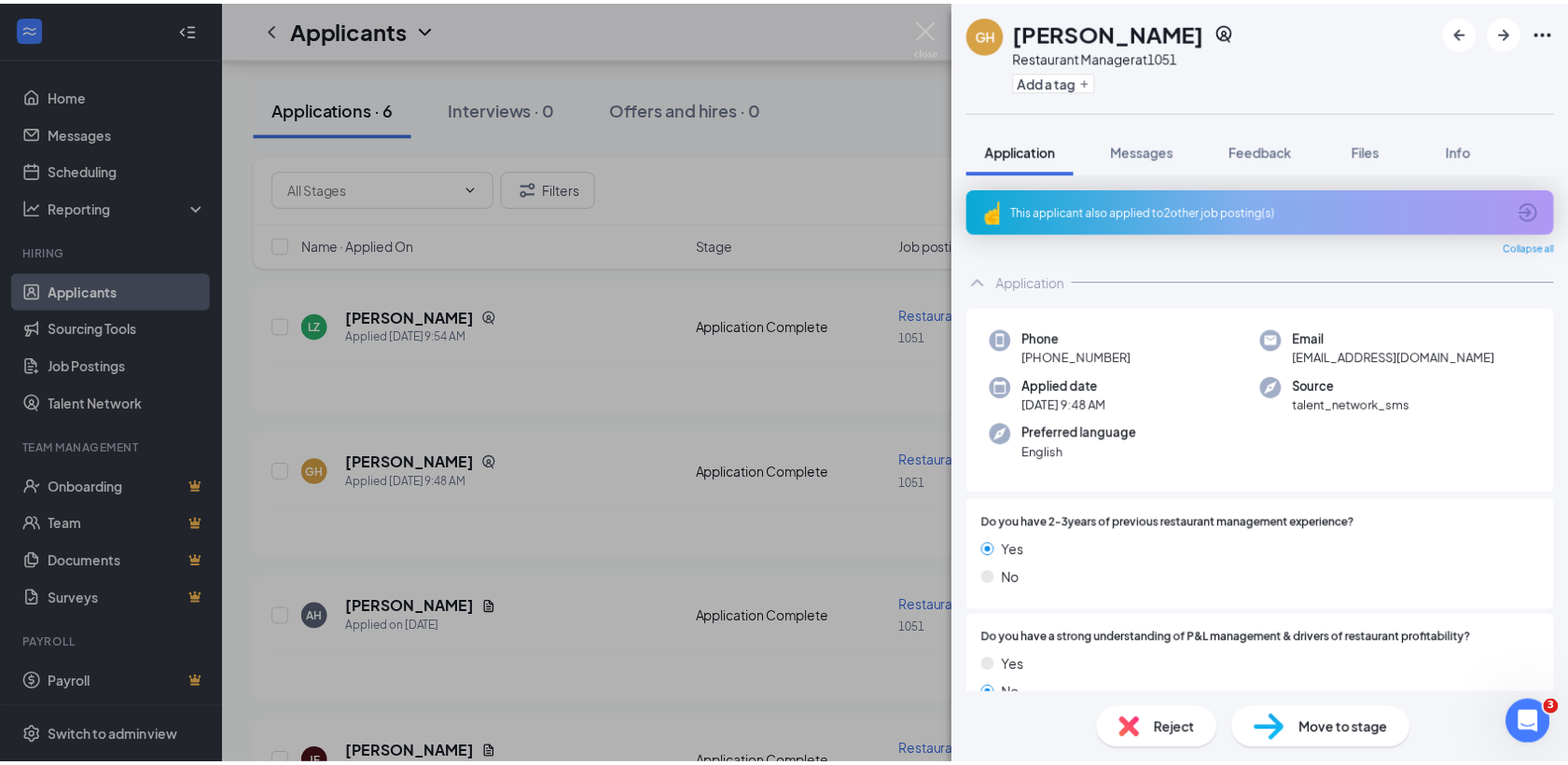
scroll to position [3, 0]
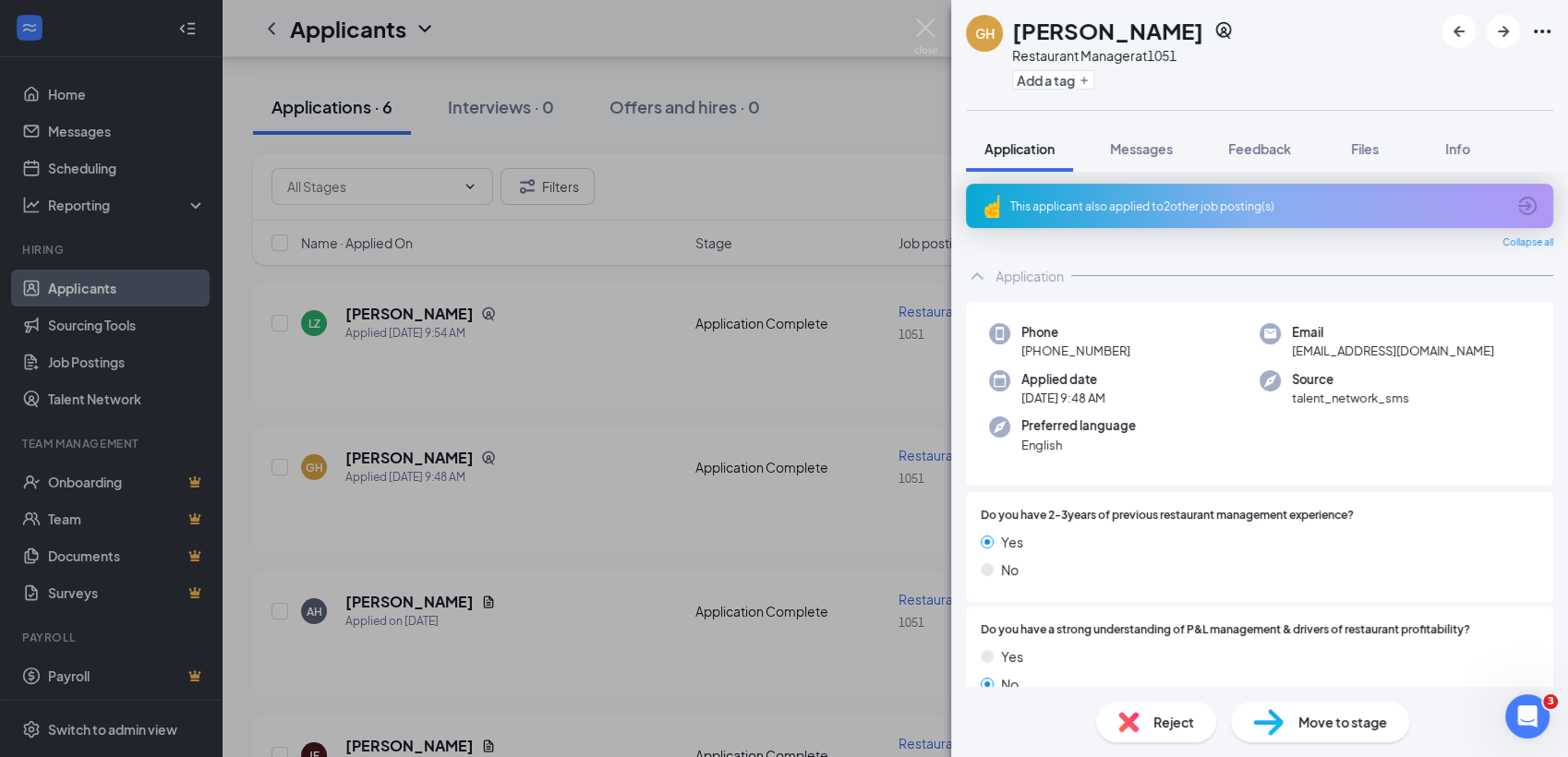
click at [595, 444] on div "GH [PERSON_NAME] Restaurant Manager at 1051 Add a tag Application Messages Feed…" at bounding box center [784, 378] width 1568 height 757
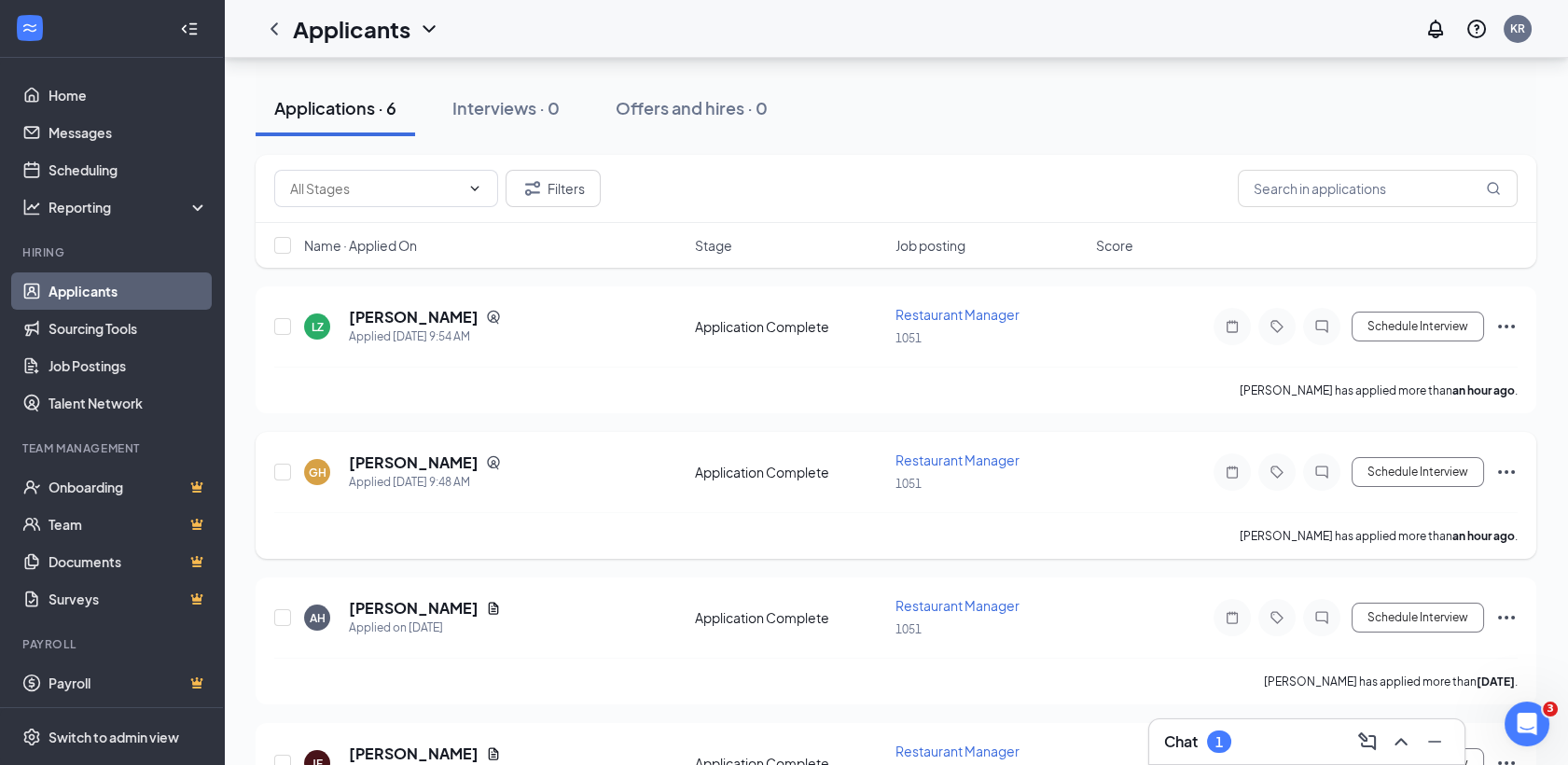
click at [1514, 463] on icon "Ellipses" at bounding box center [1507, 472] width 23 height 23
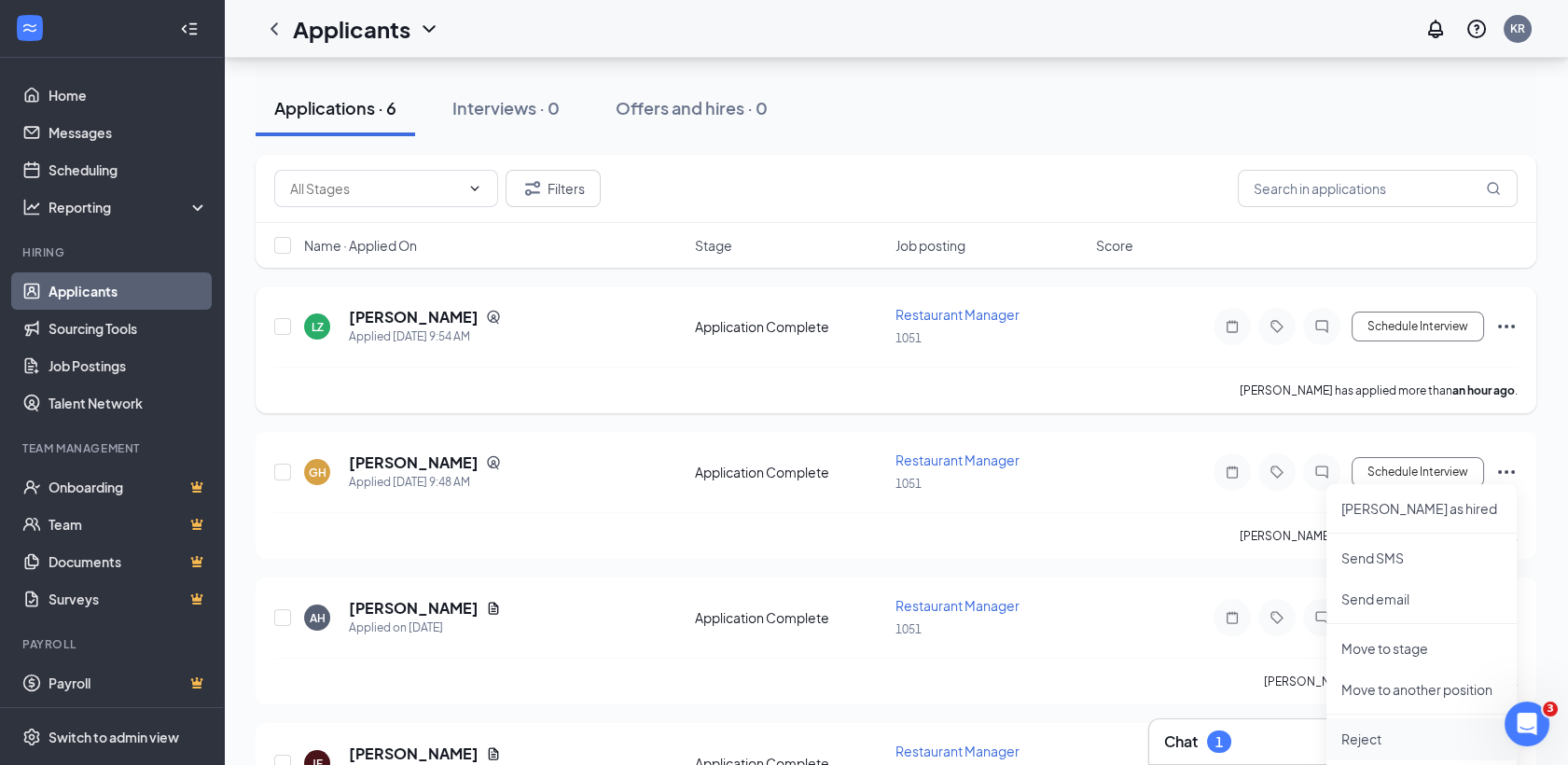
click at [1385, 738] on p "Reject" at bounding box center [1422, 739] width 160 height 19
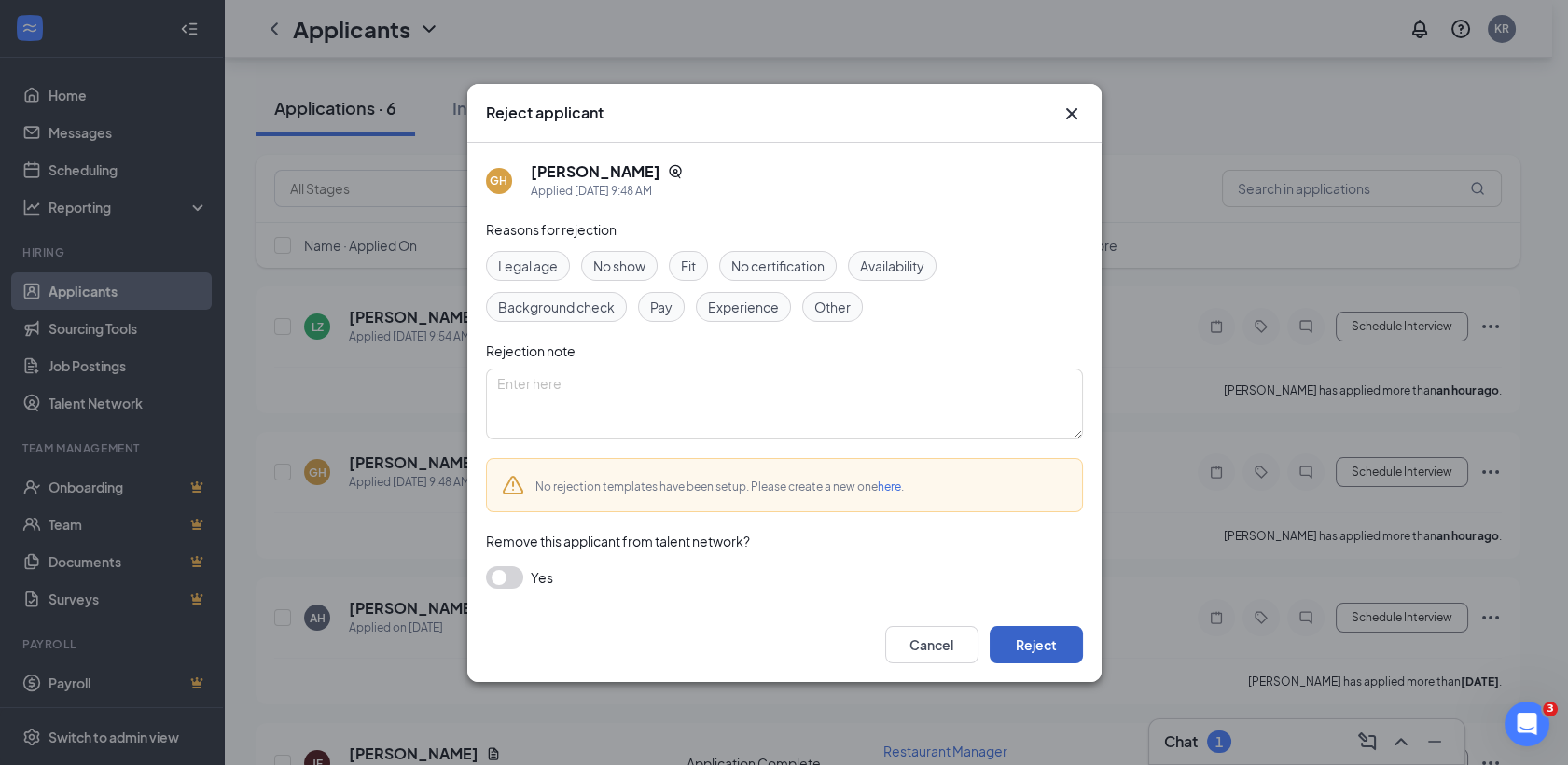
click at [1066, 638] on button "Reject" at bounding box center [1036, 644] width 93 height 38
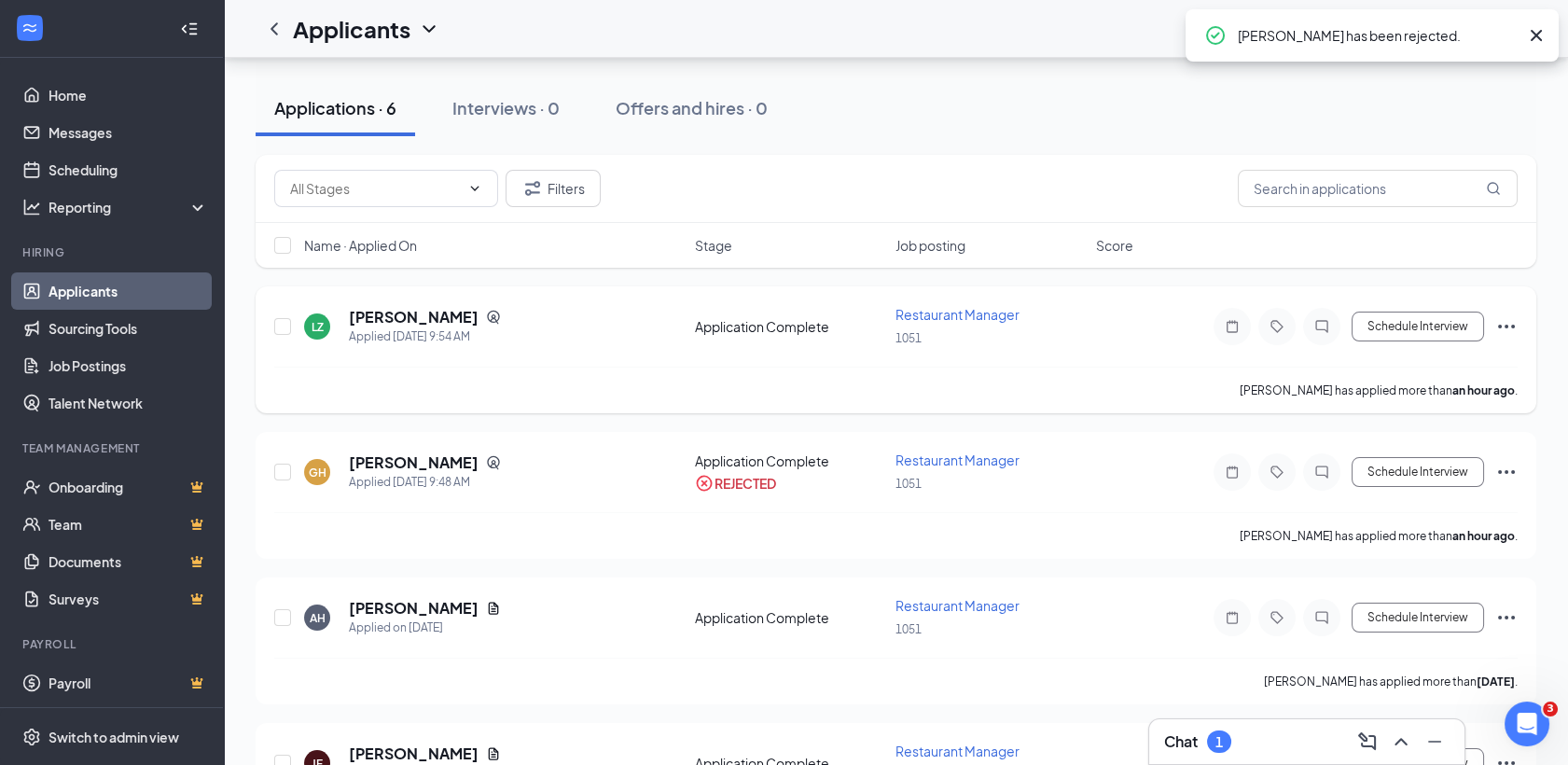
click at [1507, 326] on icon "Ellipses" at bounding box center [1507, 326] width 17 height 4
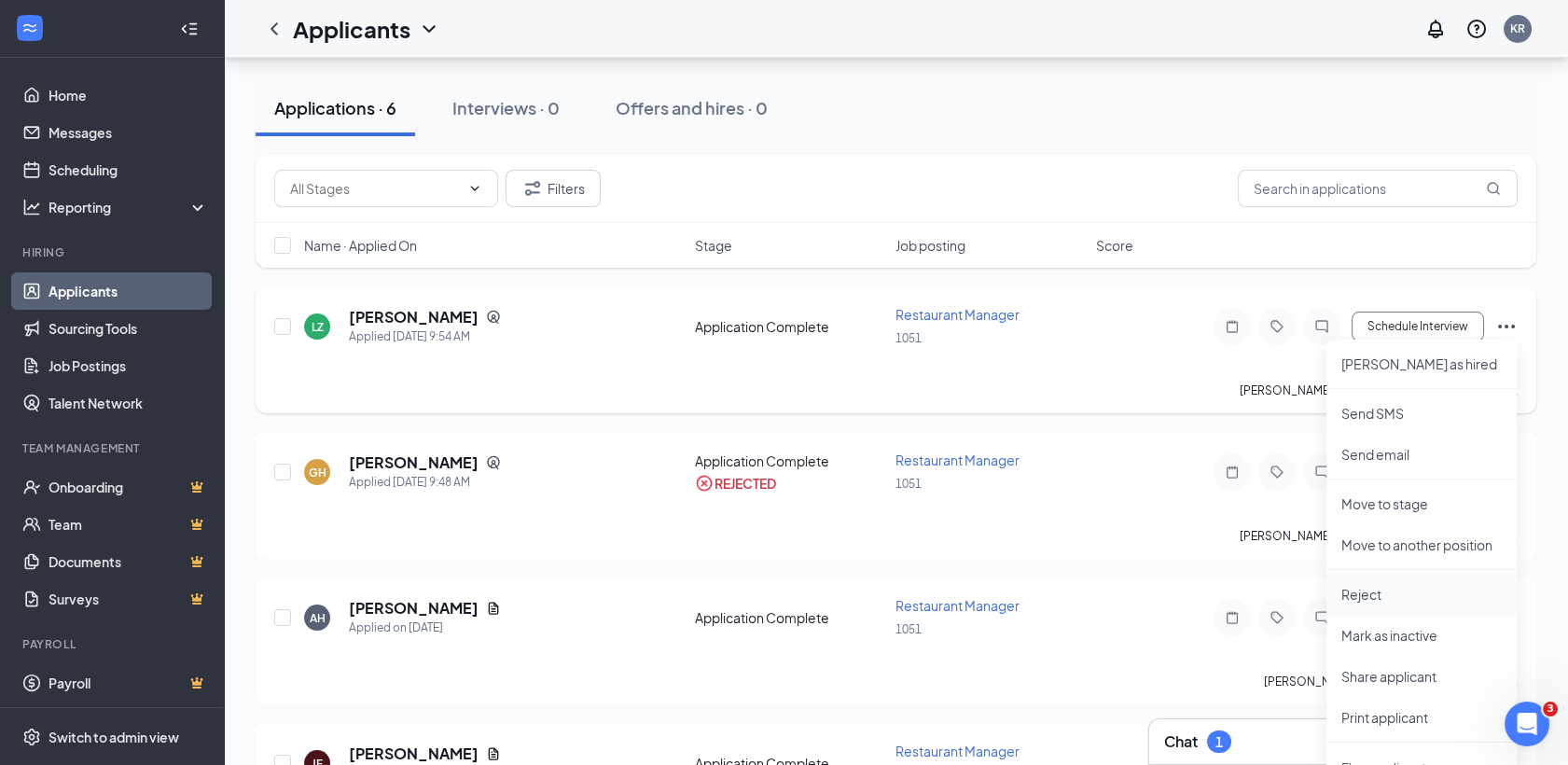
click at [1371, 589] on p "Reject" at bounding box center [1422, 594] width 160 height 19
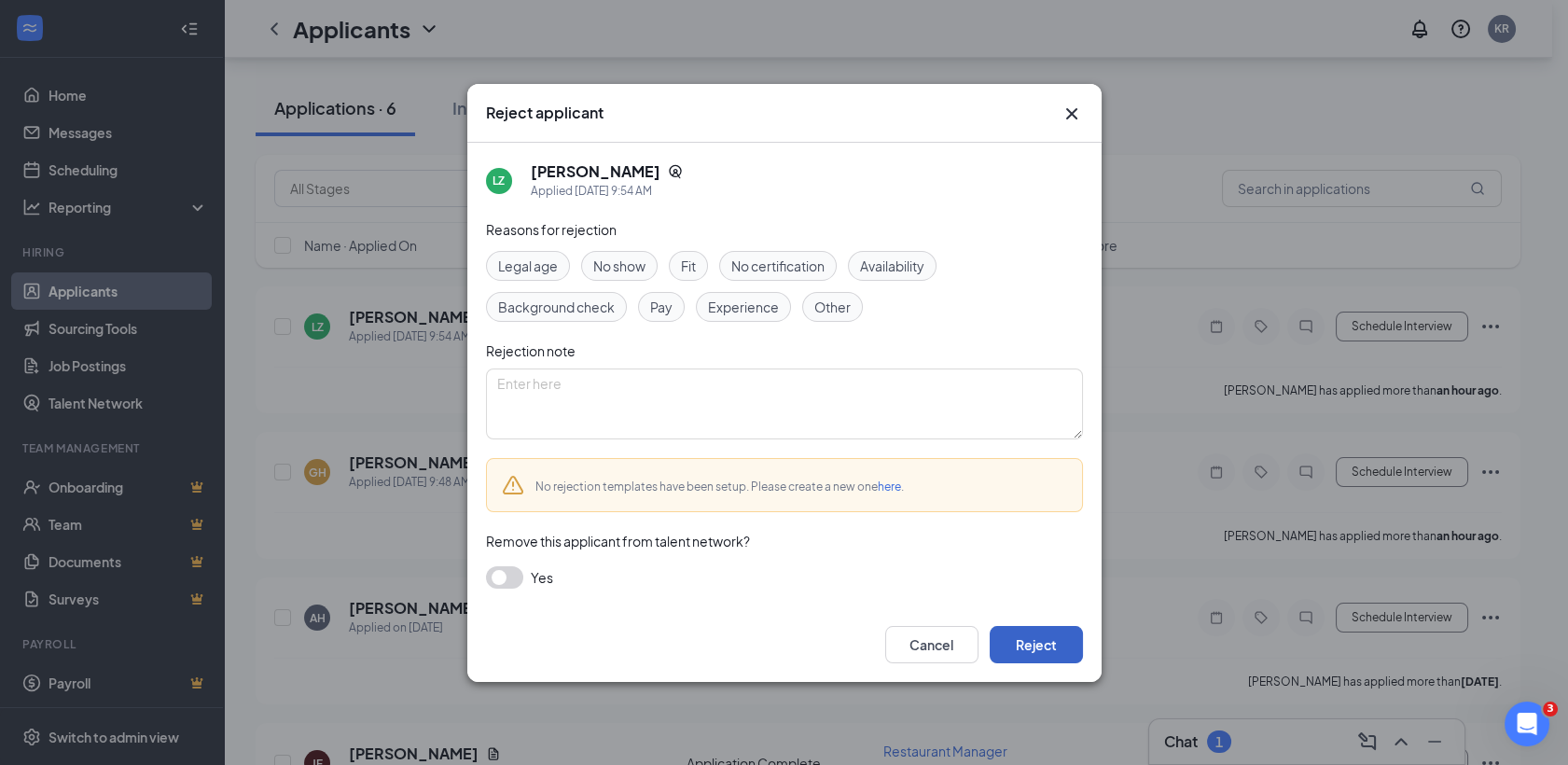
click at [1019, 636] on button "Reject" at bounding box center [1036, 644] width 93 height 38
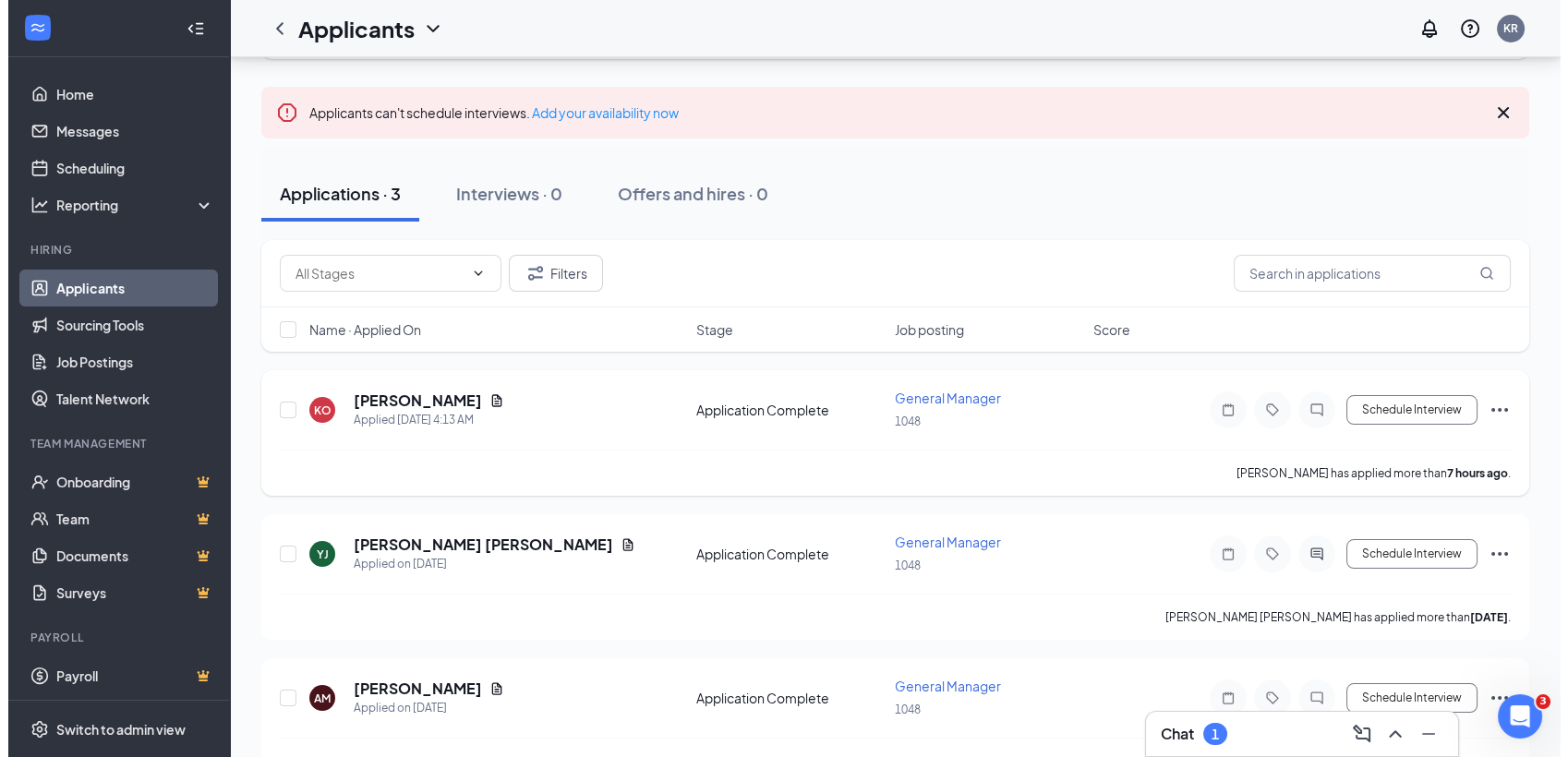
scroll to position [157, 0]
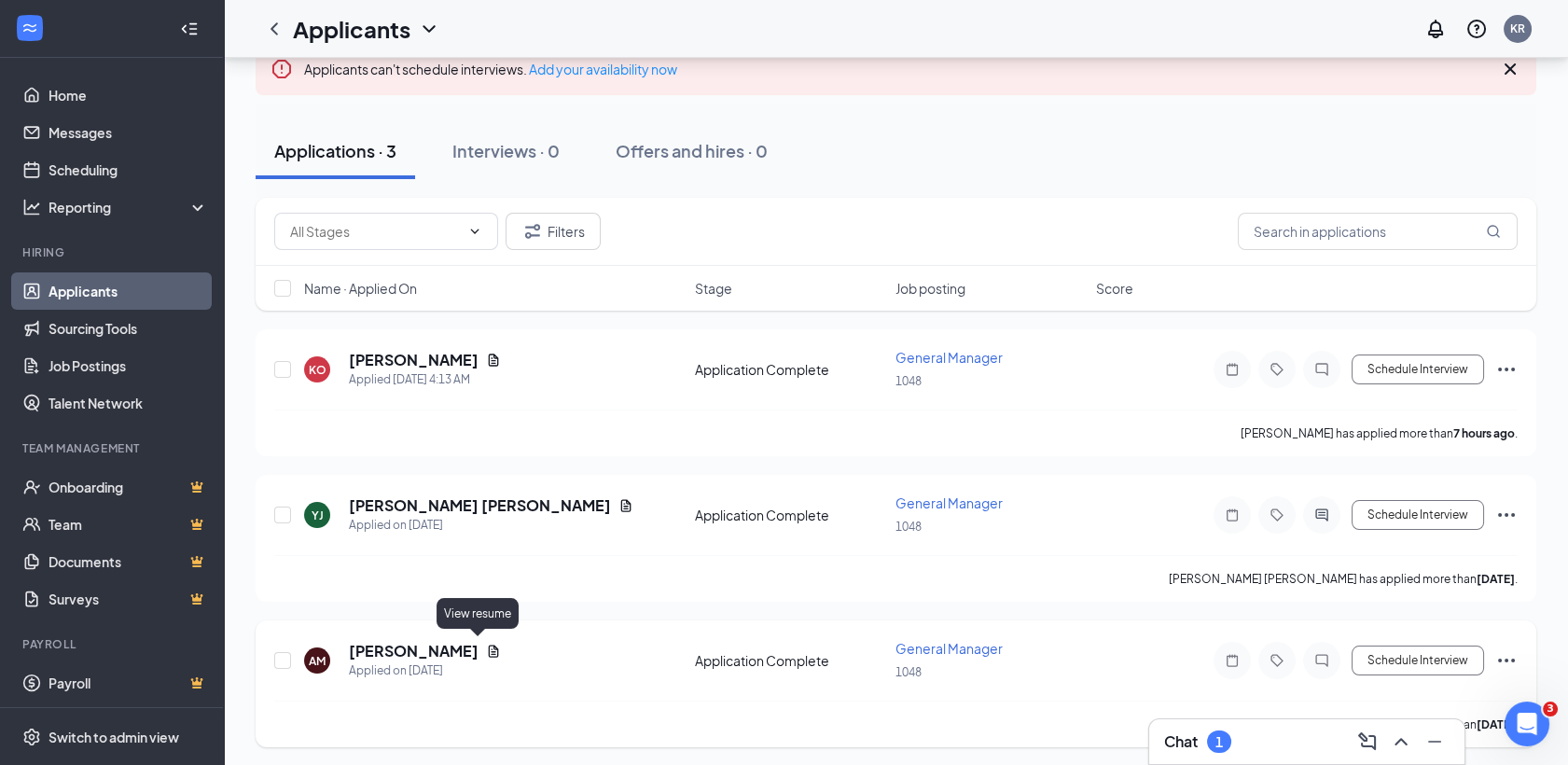
click at [489, 644] on icon "Document" at bounding box center [493, 650] width 10 height 12
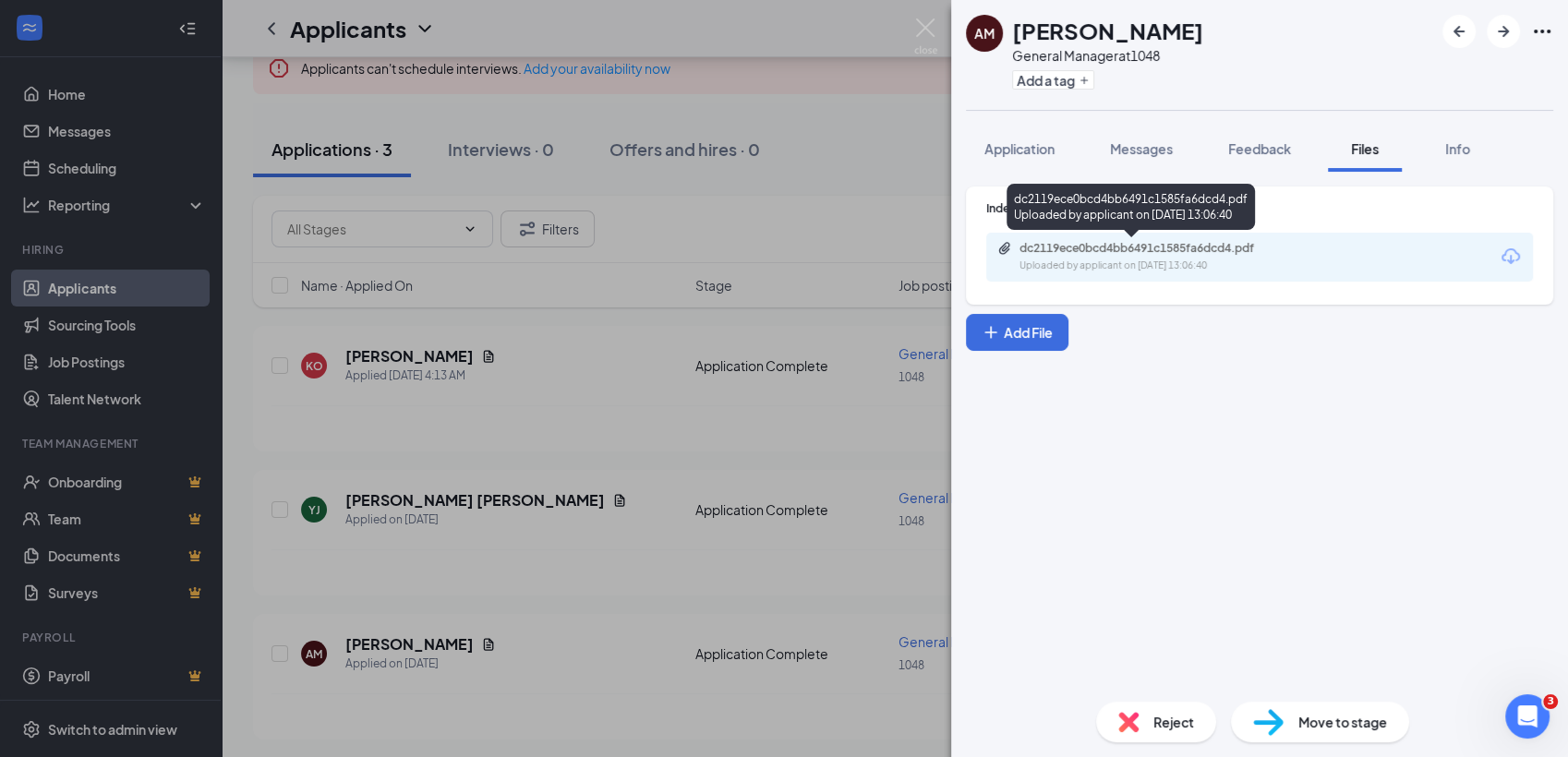
click at [1147, 265] on div "Uploaded by applicant on [DATE] 13:06:40" at bounding box center [1158, 266] width 277 height 15
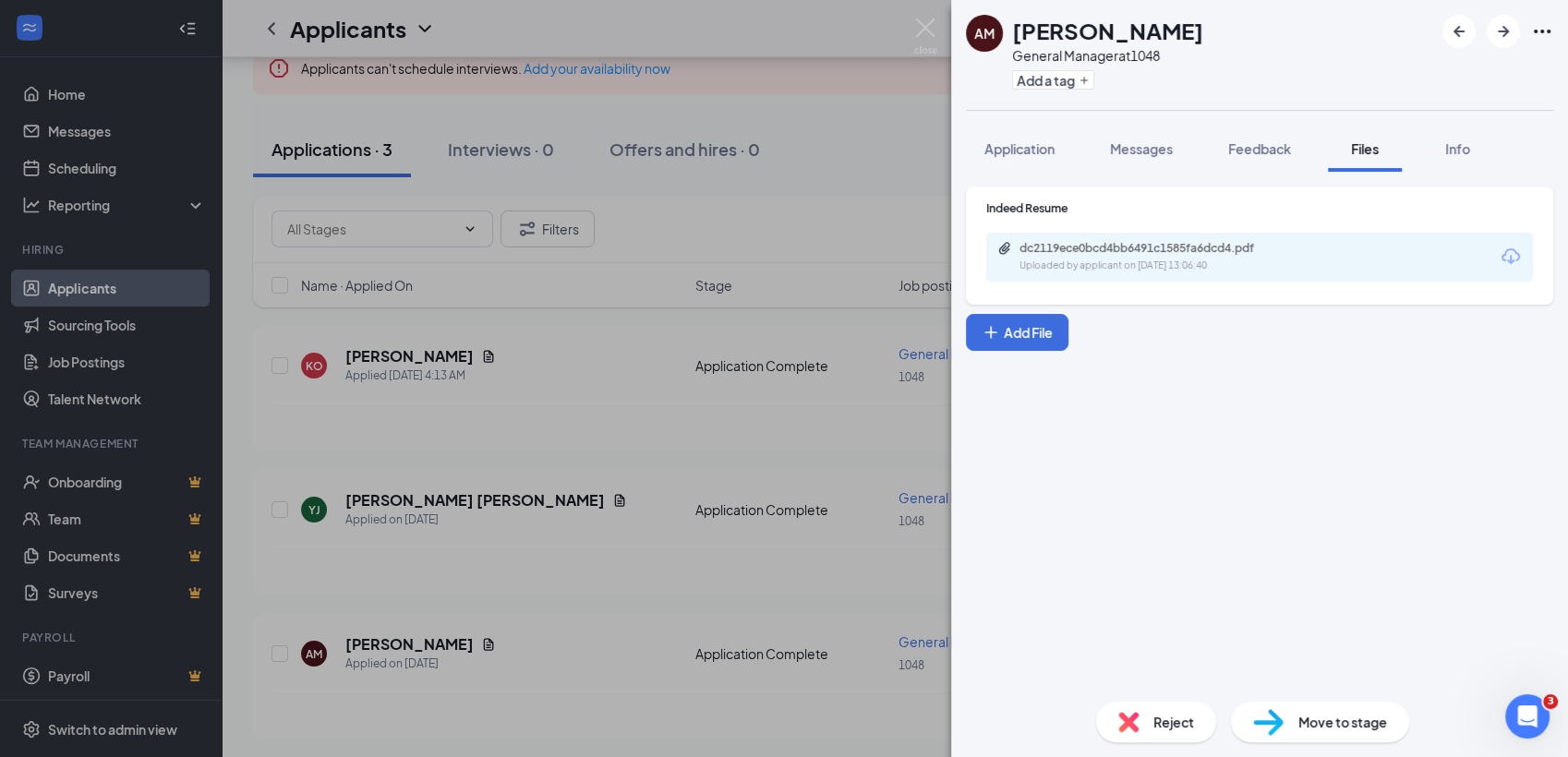
click at [475, 417] on div "AM [PERSON_NAME] General Manager at 1048 Add a tag Application Messages Feedbac…" at bounding box center [784, 378] width 1568 height 757
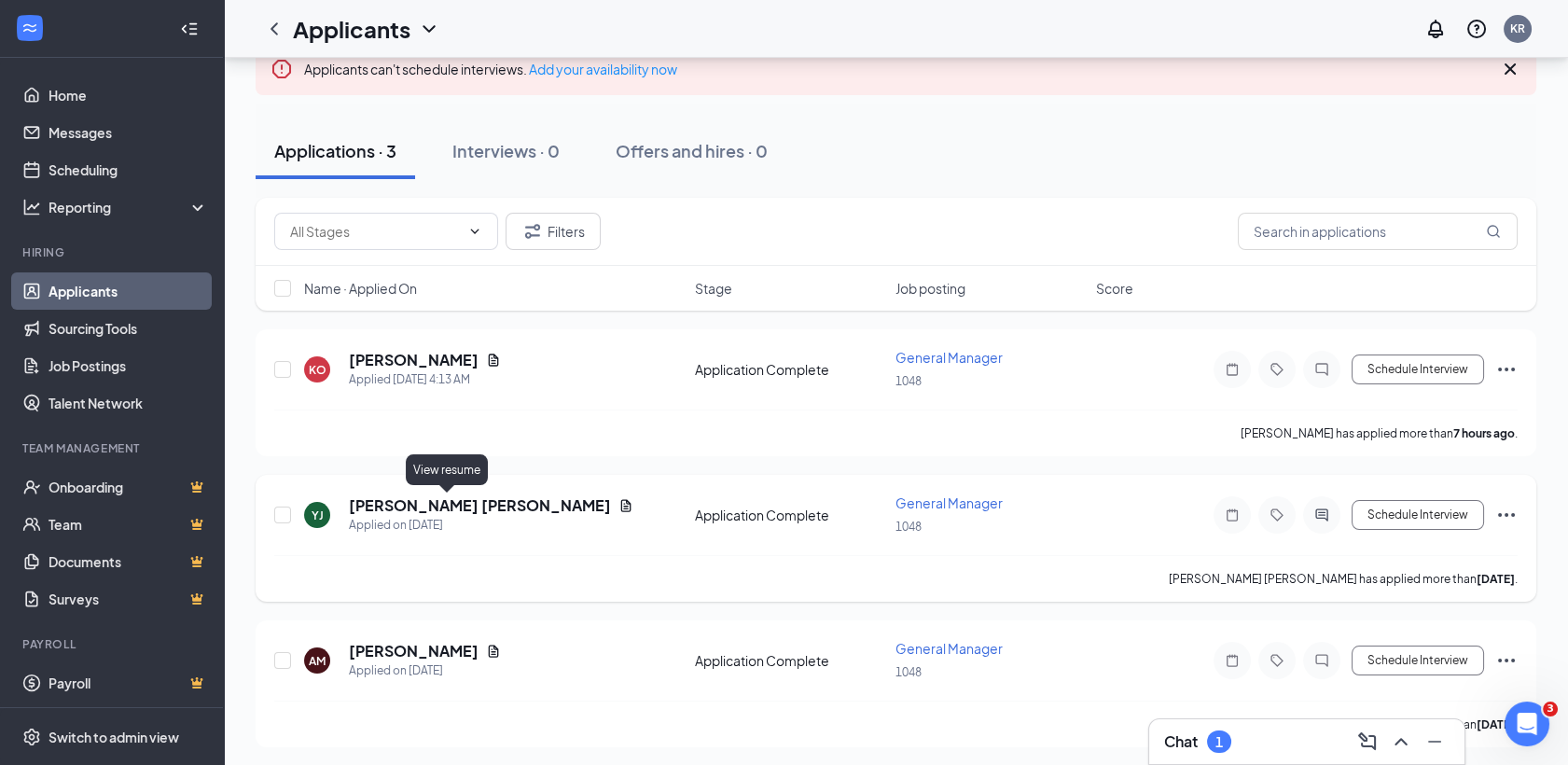
click at [622, 500] on icon "Document" at bounding box center [626, 505] width 10 height 12
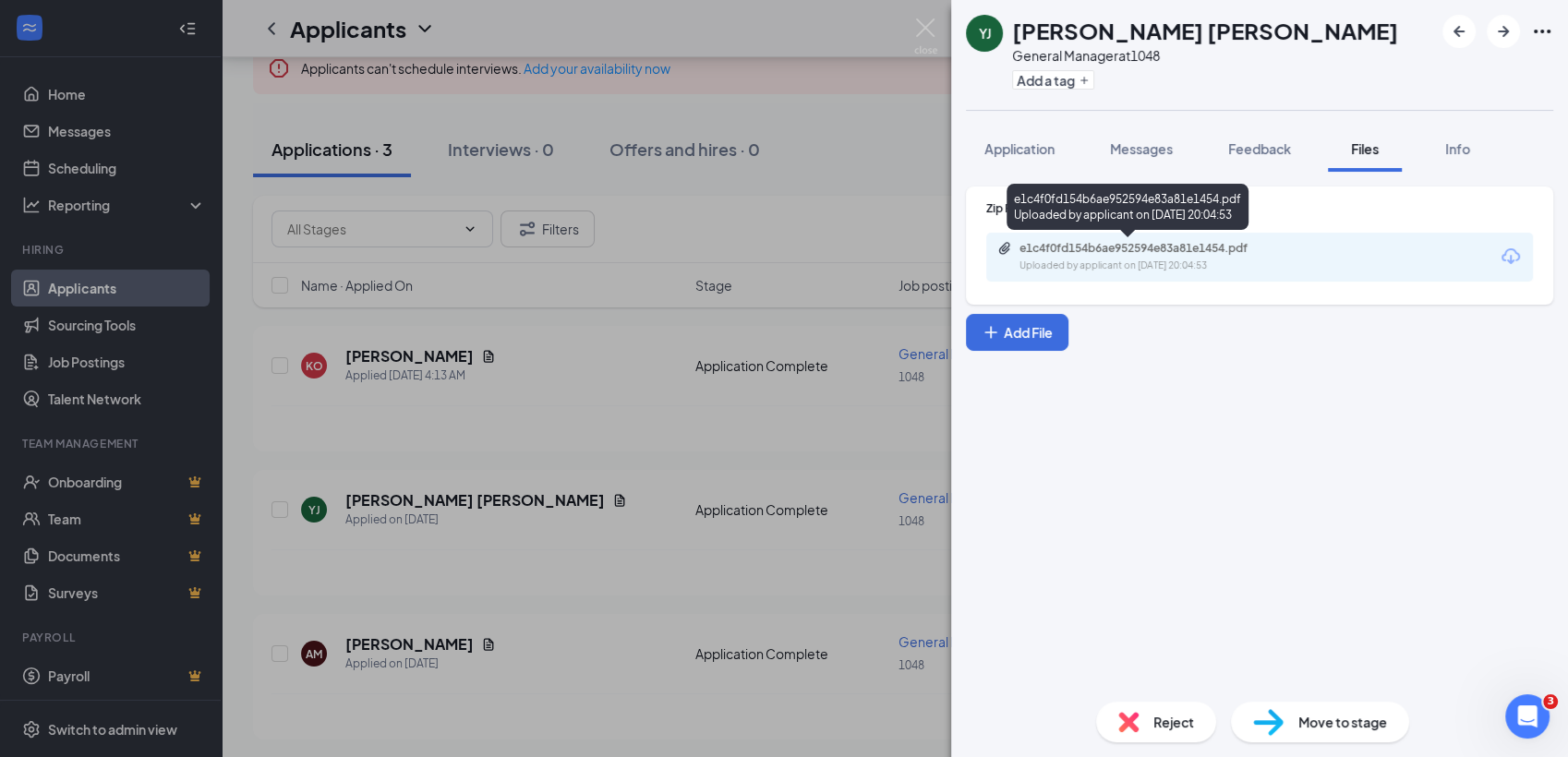
click at [1096, 225] on div "e1c4f0fd154b6ae952594e83a81e1454.pdf Uploaded by applicant on [DATE] 20:04:53" at bounding box center [1127, 206] width 242 height 46
click at [1098, 267] on div "Uploaded by applicant on Aug 20, 2025 at 20:04:53" at bounding box center [1158, 266] width 277 height 15
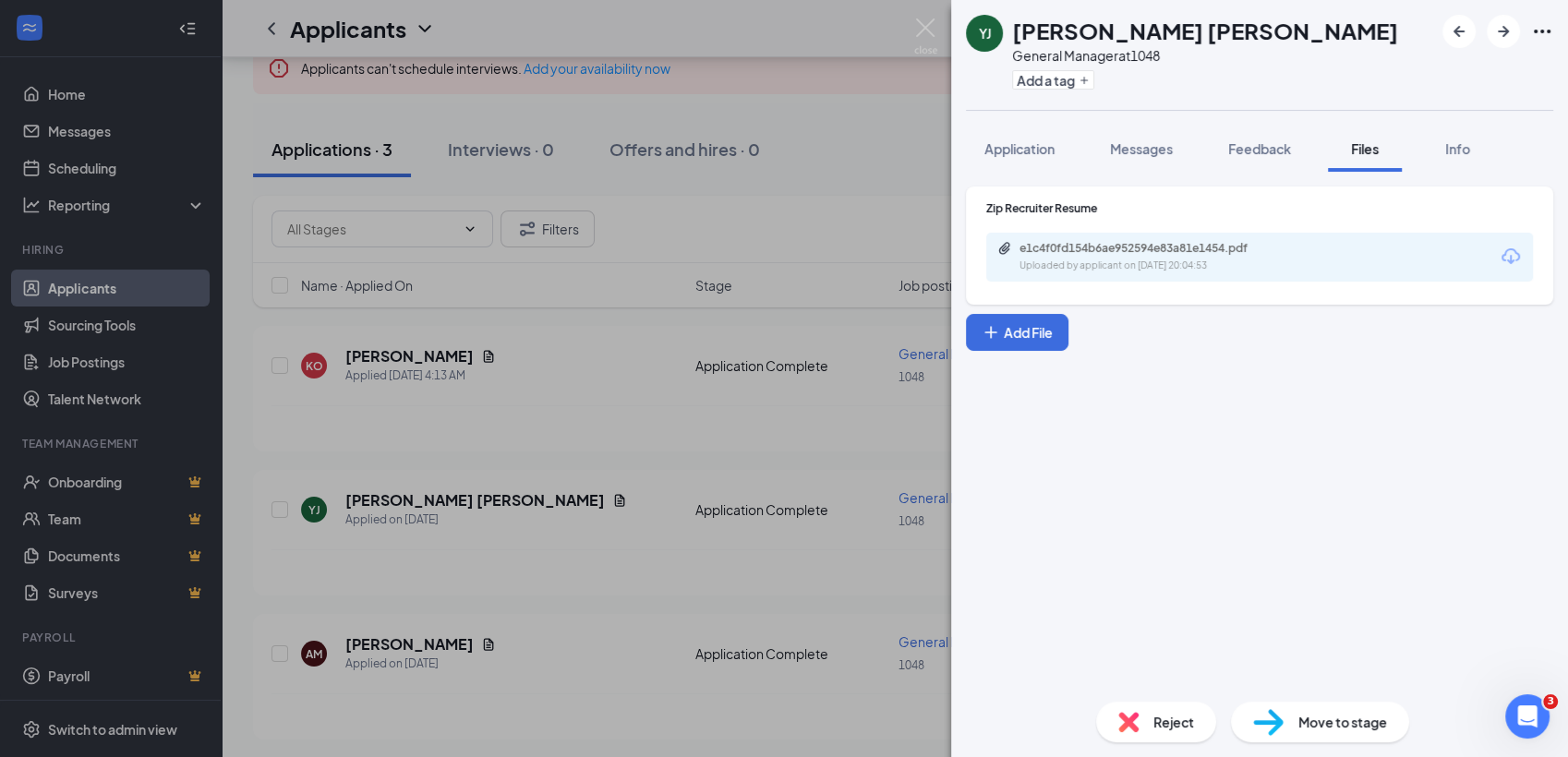
click at [1135, 718] on img at bounding box center [1128, 722] width 21 height 21
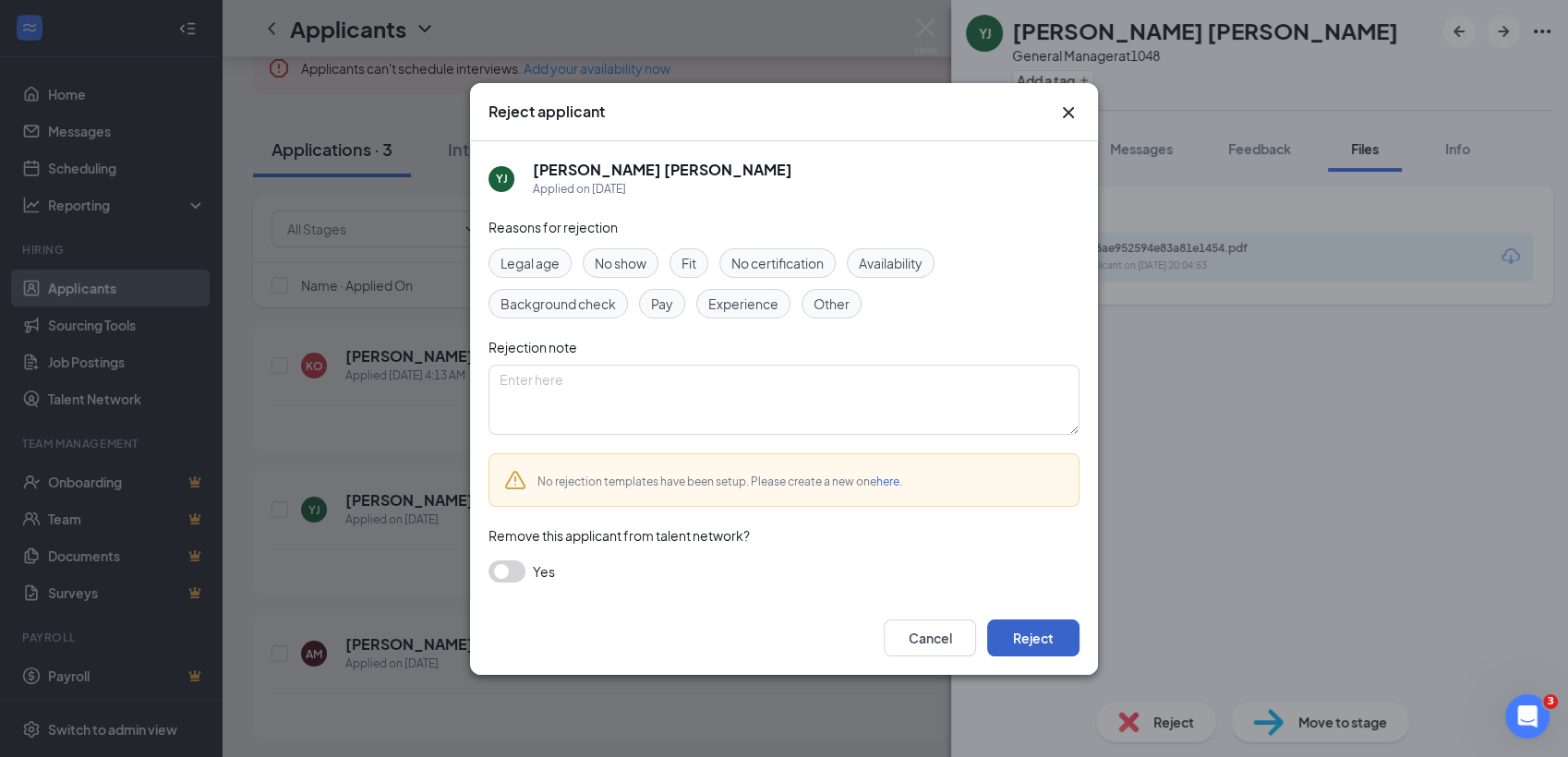
click at [1043, 649] on button "Reject" at bounding box center [1033, 638] width 92 height 37
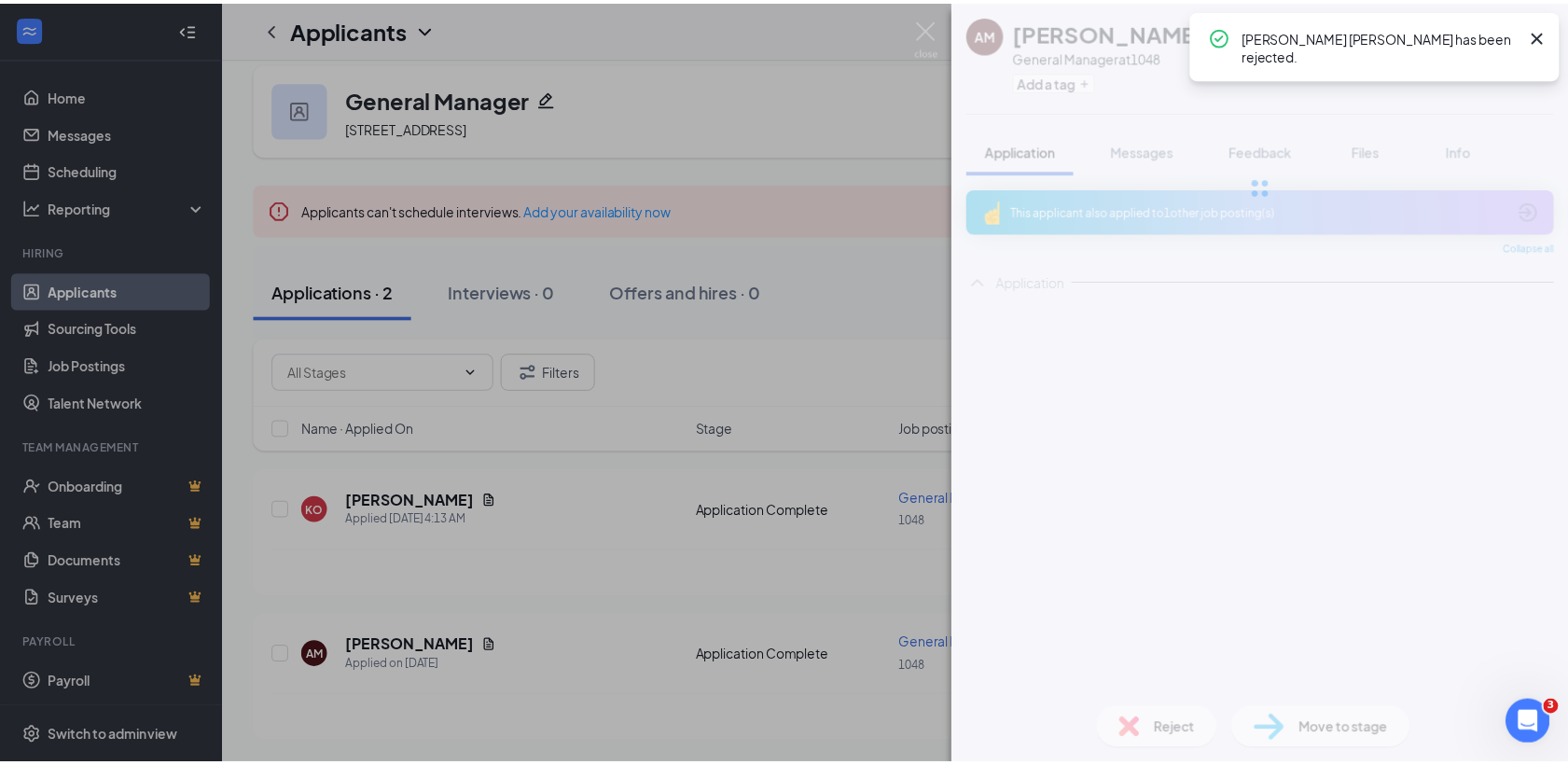
scroll to position [15, 0]
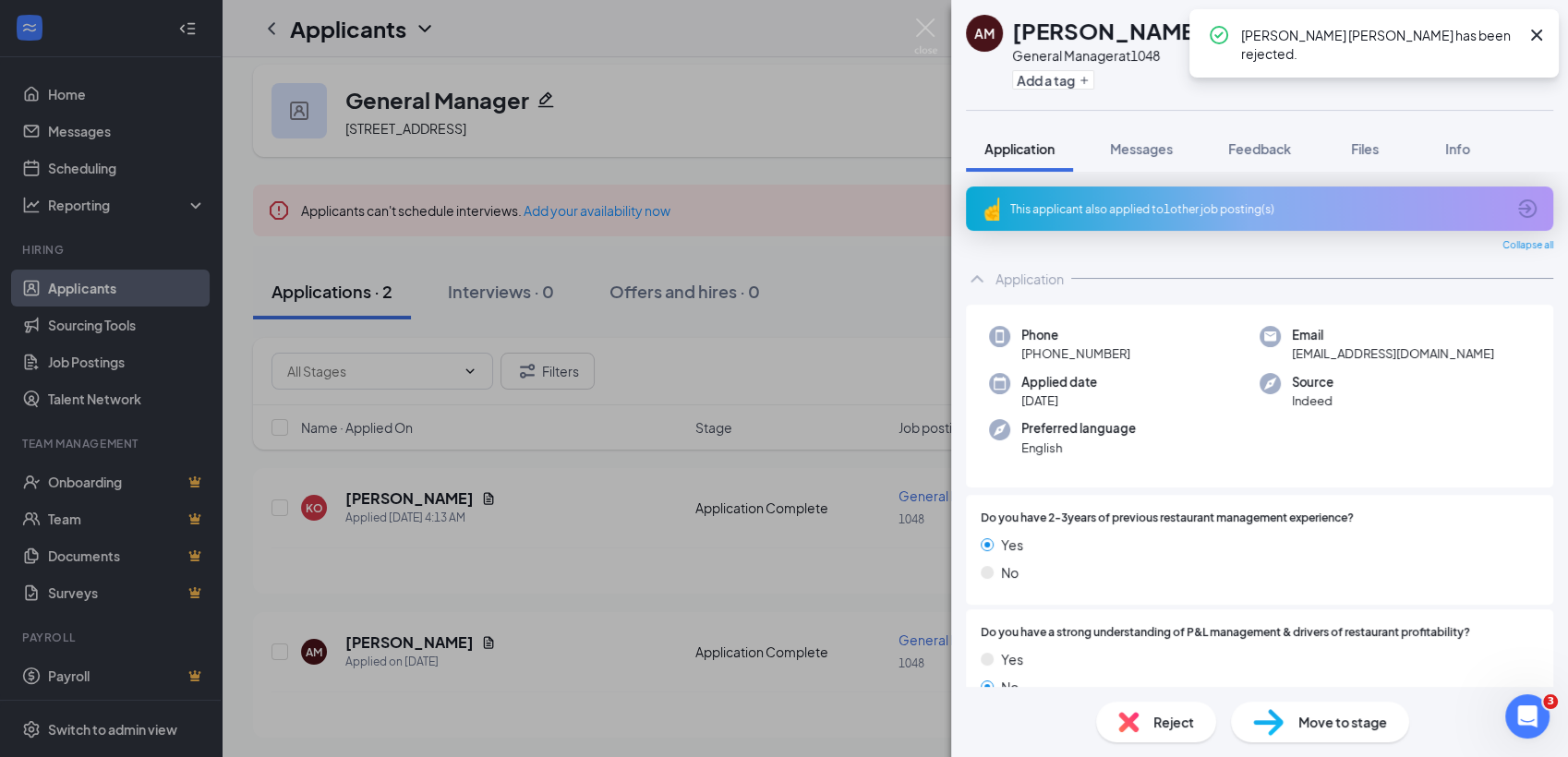
click at [477, 514] on div "AM Annelie Mackay General Manager at 1048 Add a tag Application Messages Feedba…" at bounding box center [784, 378] width 1568 height 757
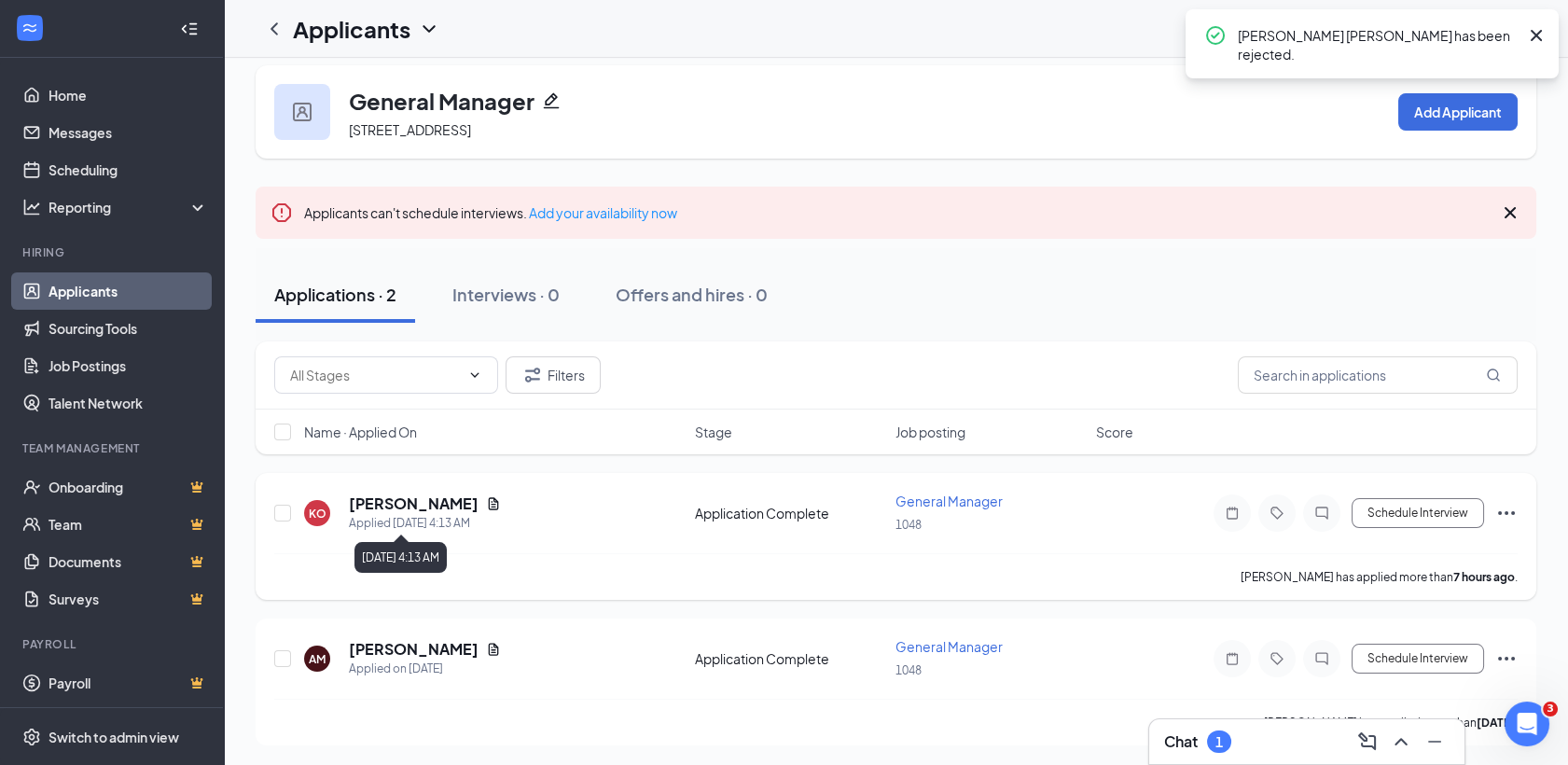
click at [493, 505] on icon "Document" at bounding box center [493, 503] width 10 height 12
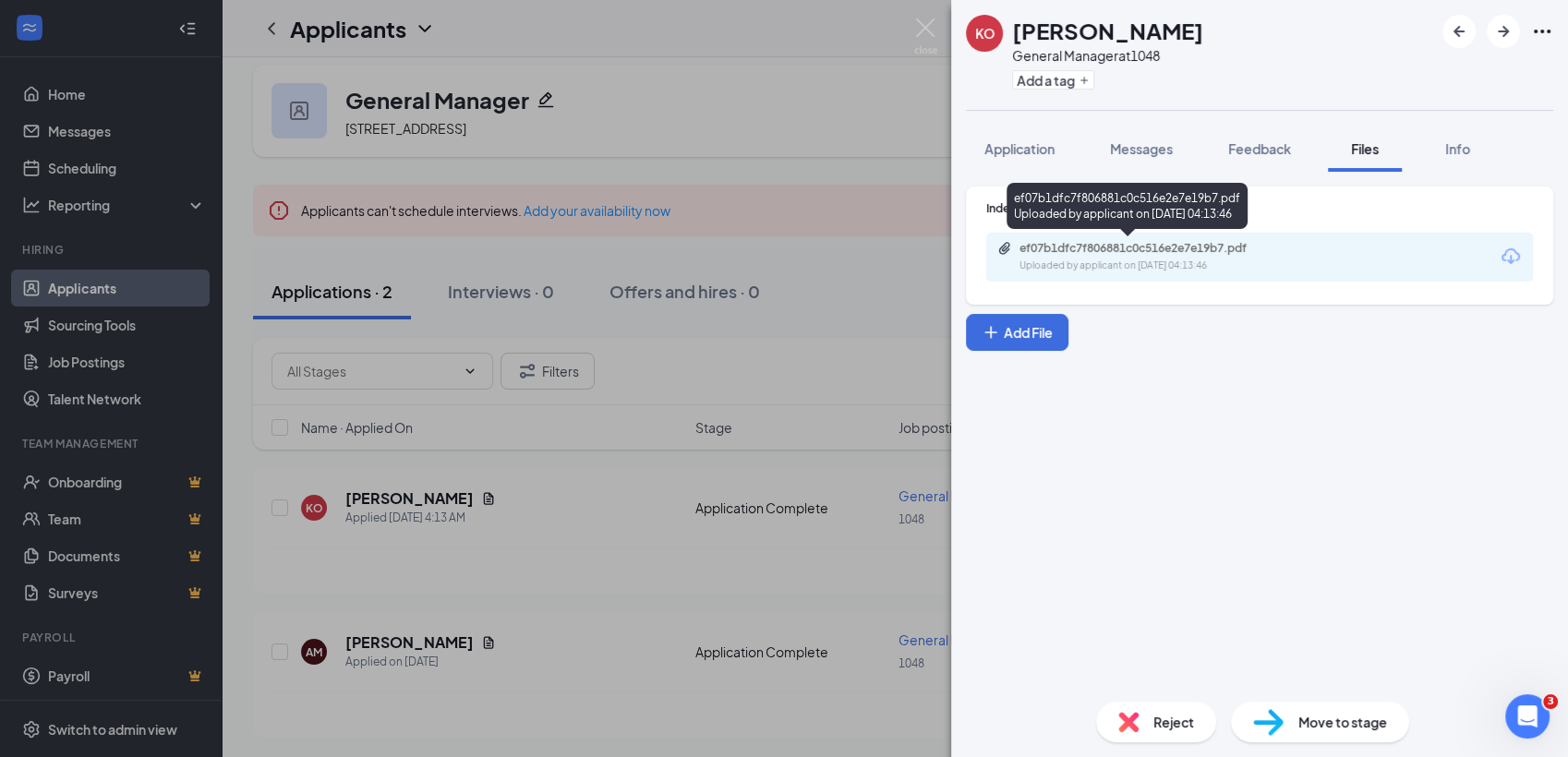
click at [1087, 254] on div "ef07b1dfc7f806881c0c516e2e7e19b7.pdf" at bounding box center [1149, 248] width 259 height 15
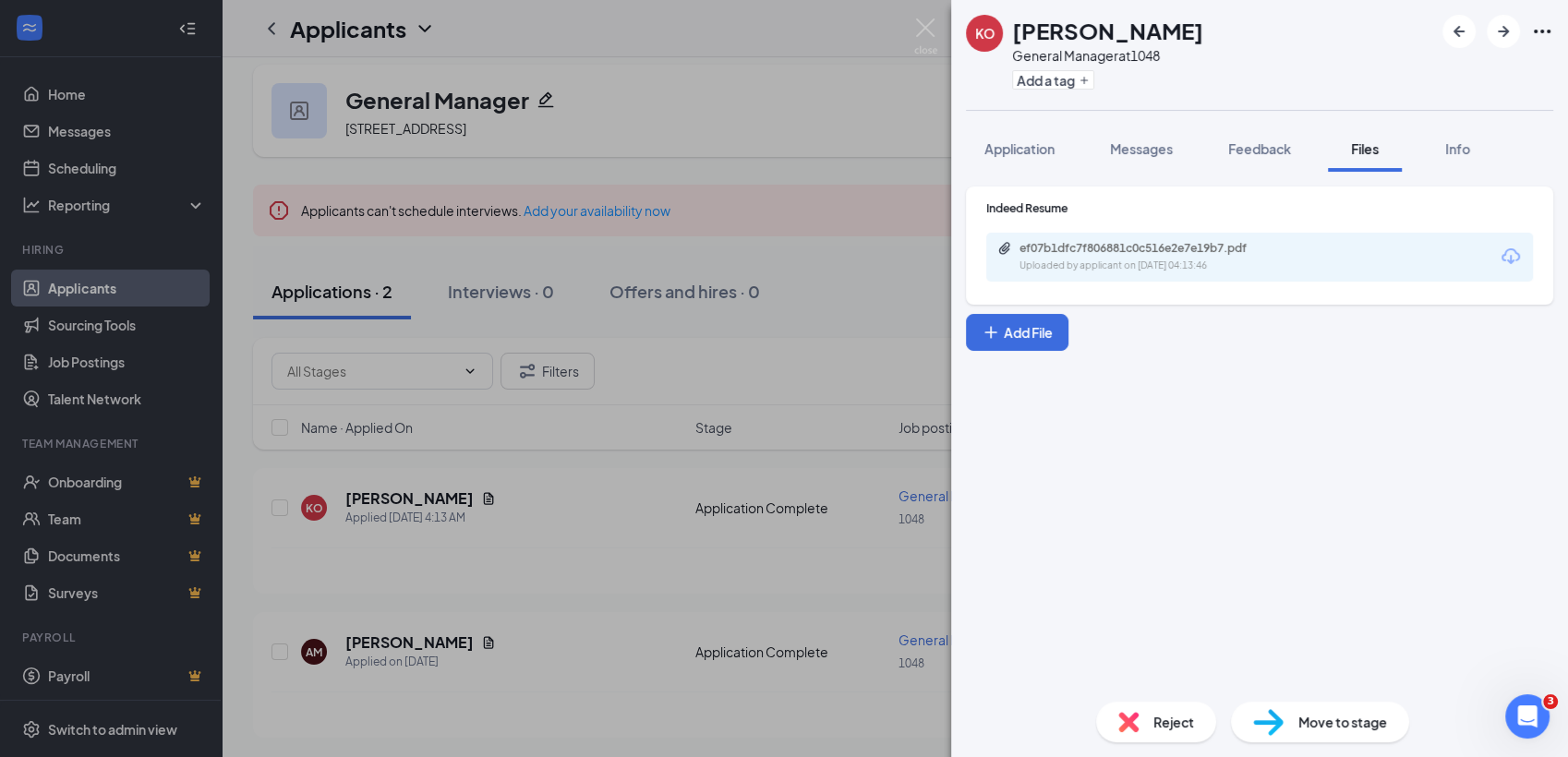
click at [548, 557] on div "KO Katherine Olmedo General Manager at 1048 Add a tag Application Messages Feed…" at bounding box center [784, 378] width 1568 height 757
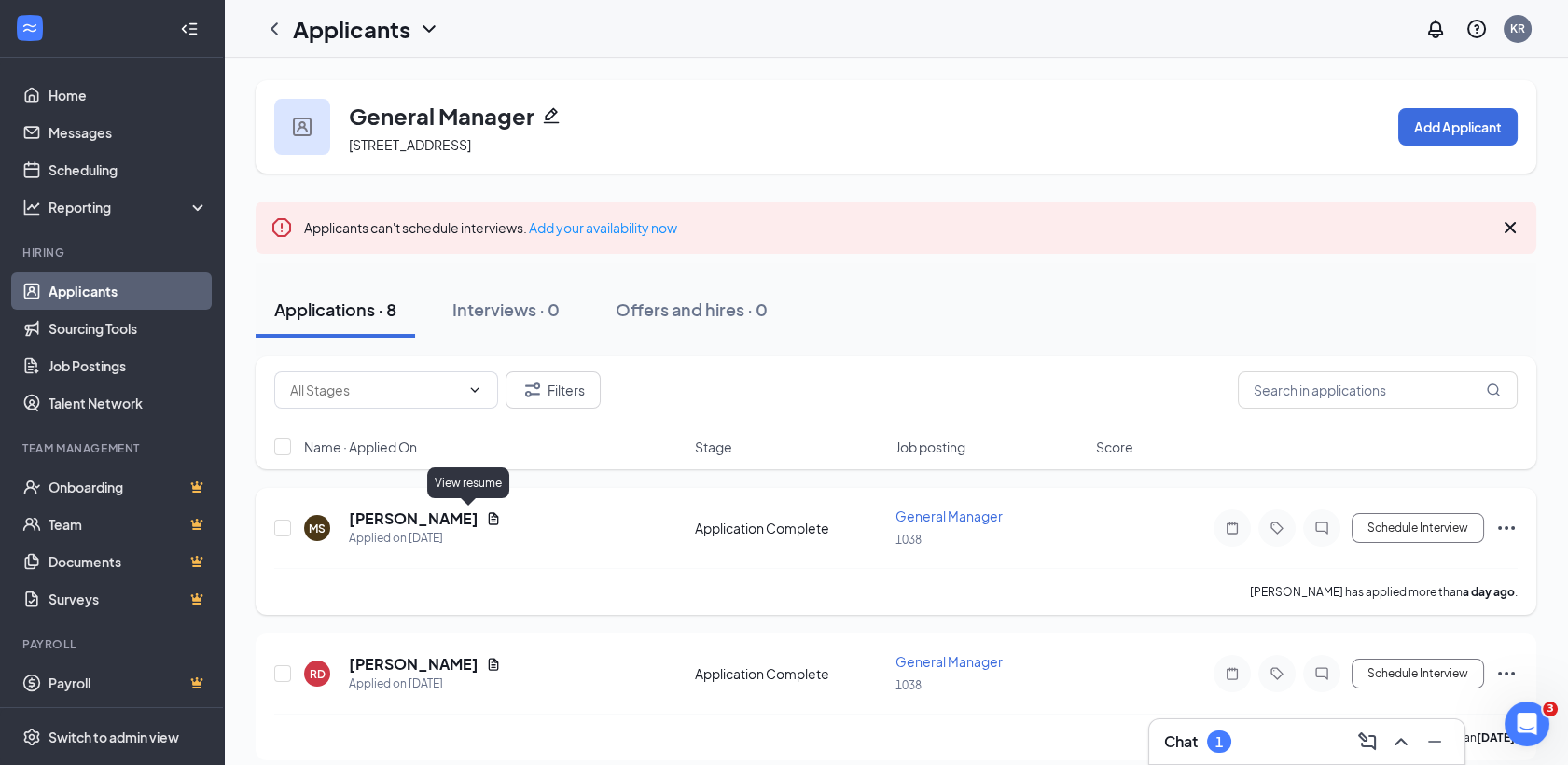
click at [486, 513] on icon "Document" at bounding box center [493, 519] width 15 height 15
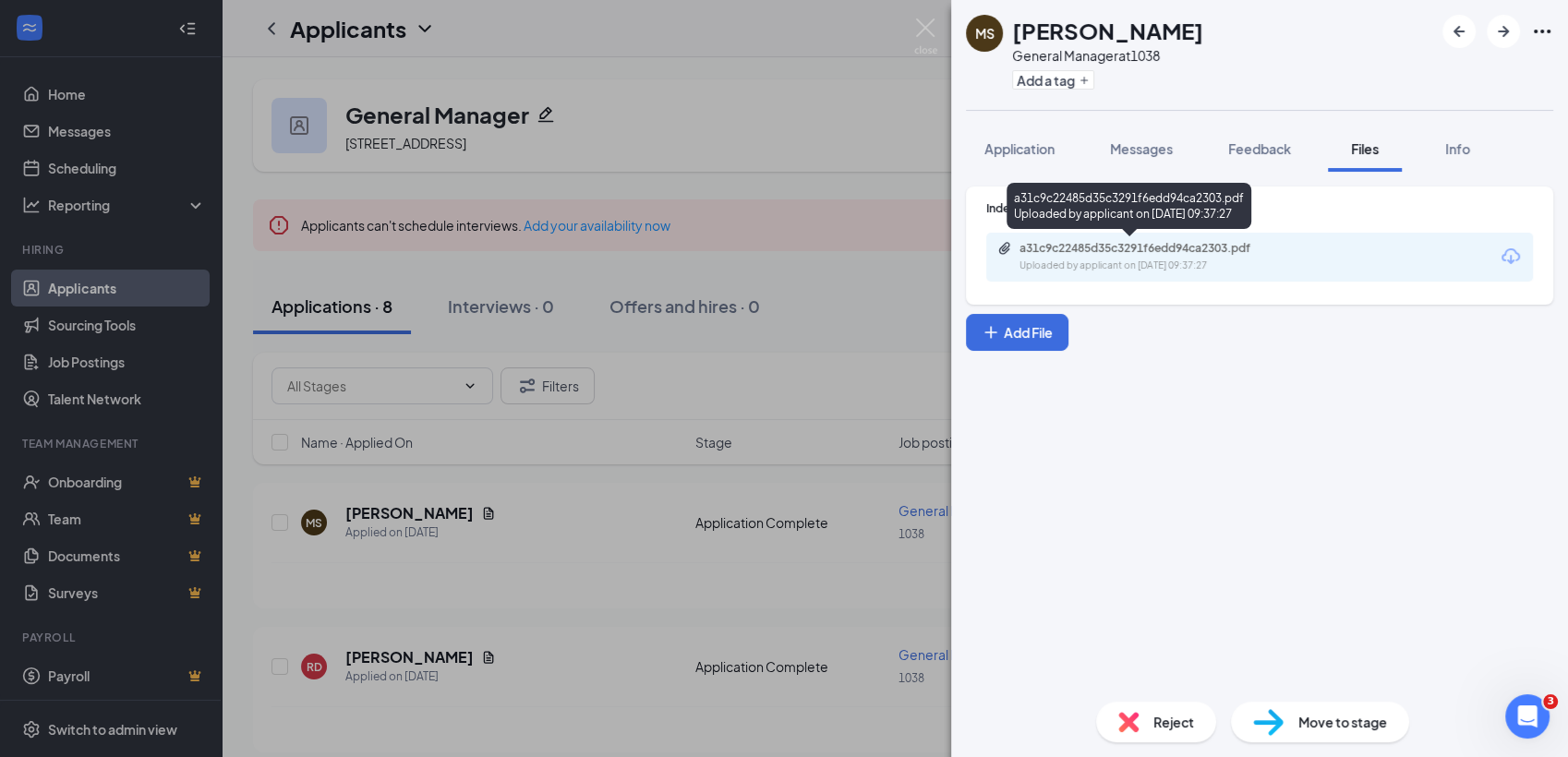
click at [1209, 262] on div "Uploaded by applicant on Aug 25, 2025 at 09:37:27" at bounding box center [1158, 266] width 277 height 15
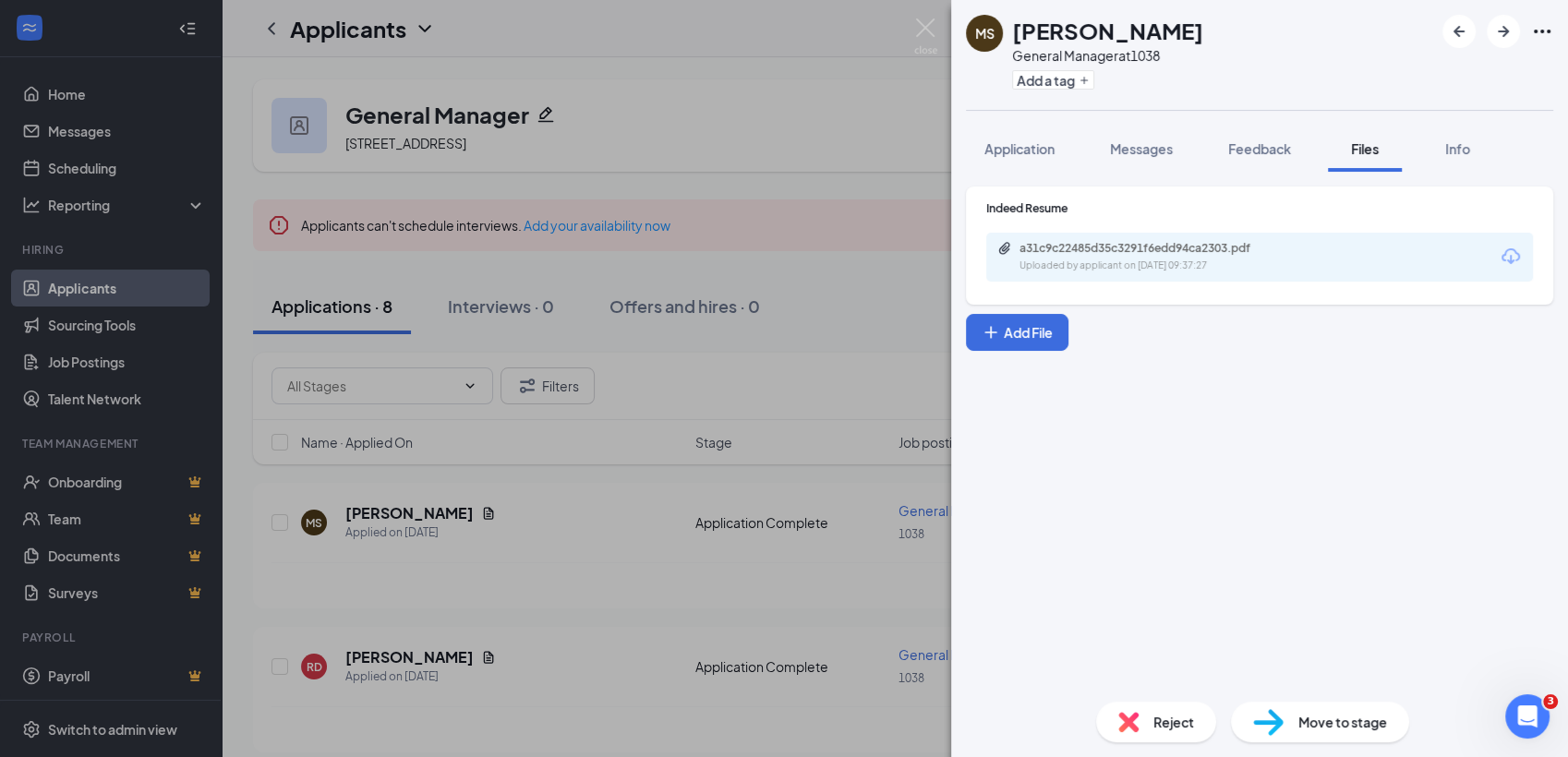
click at [1163, 729] on span "Reject" at bounding box center [1174, 722] width 41 height 21
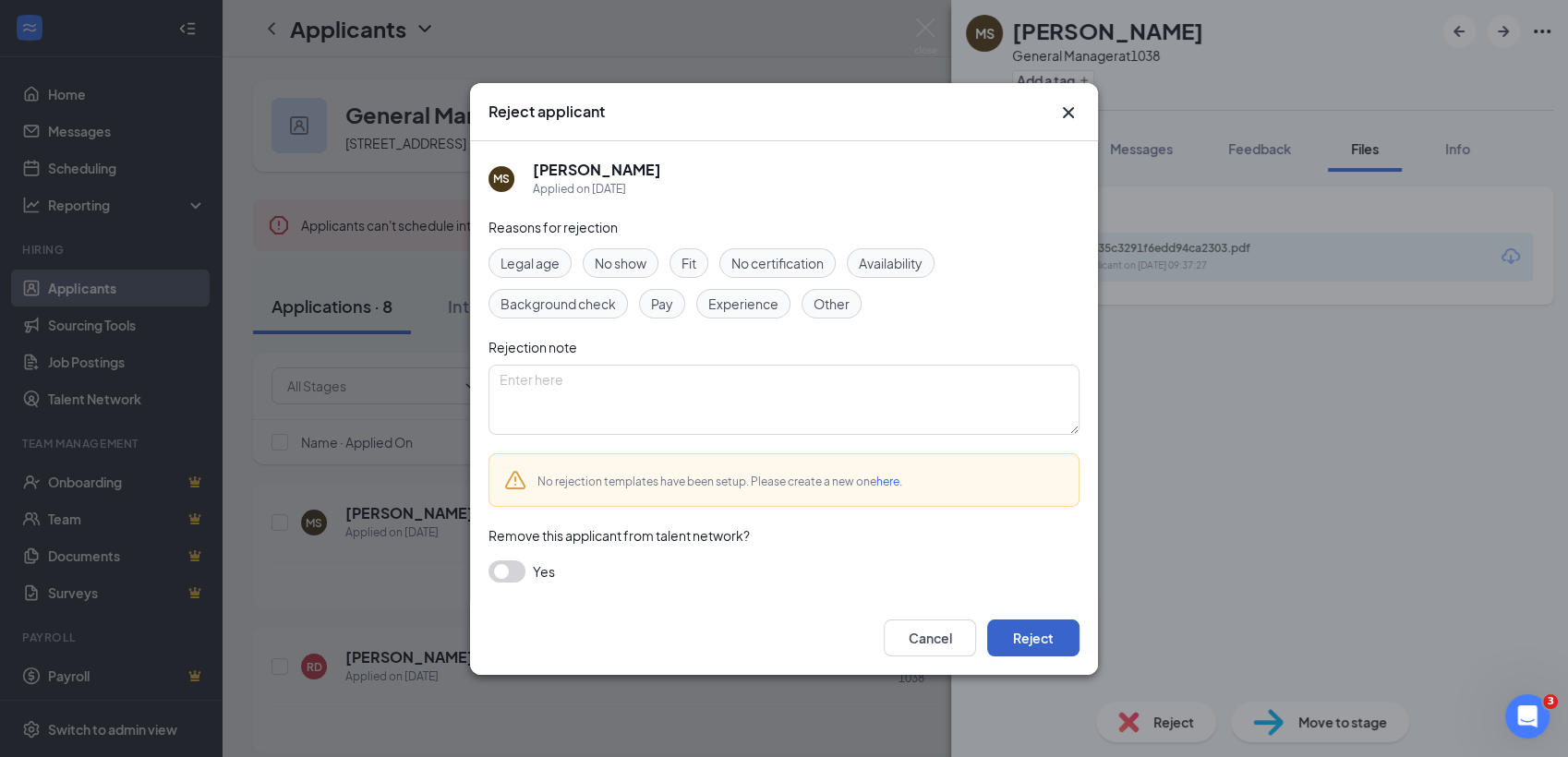
click at [1055, 648] on button "Reject" at bounding box center [1033, 638] width 92 height 37
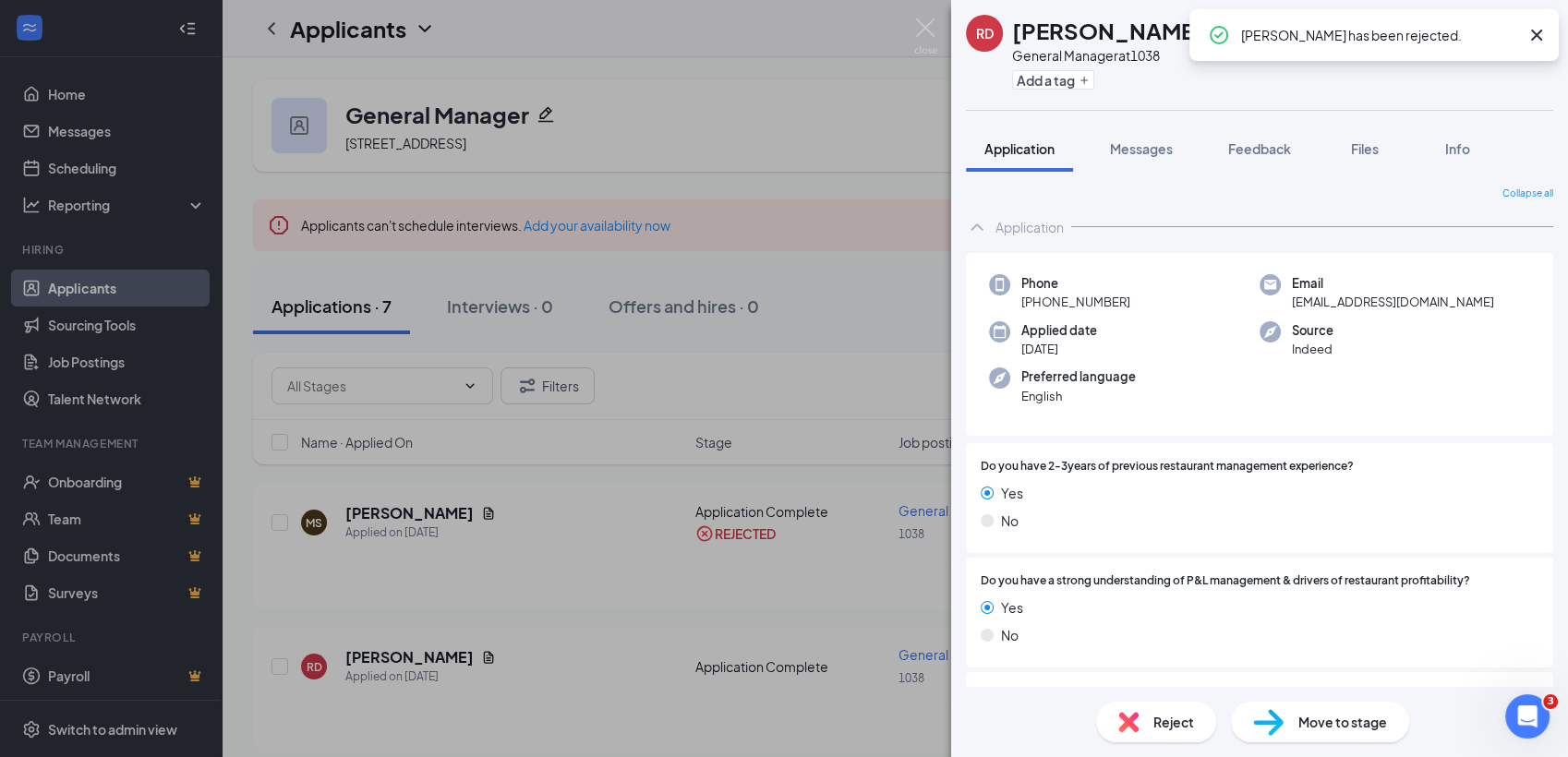
click at [588, 546] on div "RD RAJVIR DEOL General Manager at 1038 Add a tag Application Messages Feedback …" at bounding box center [784, 378] width 1568 height 757
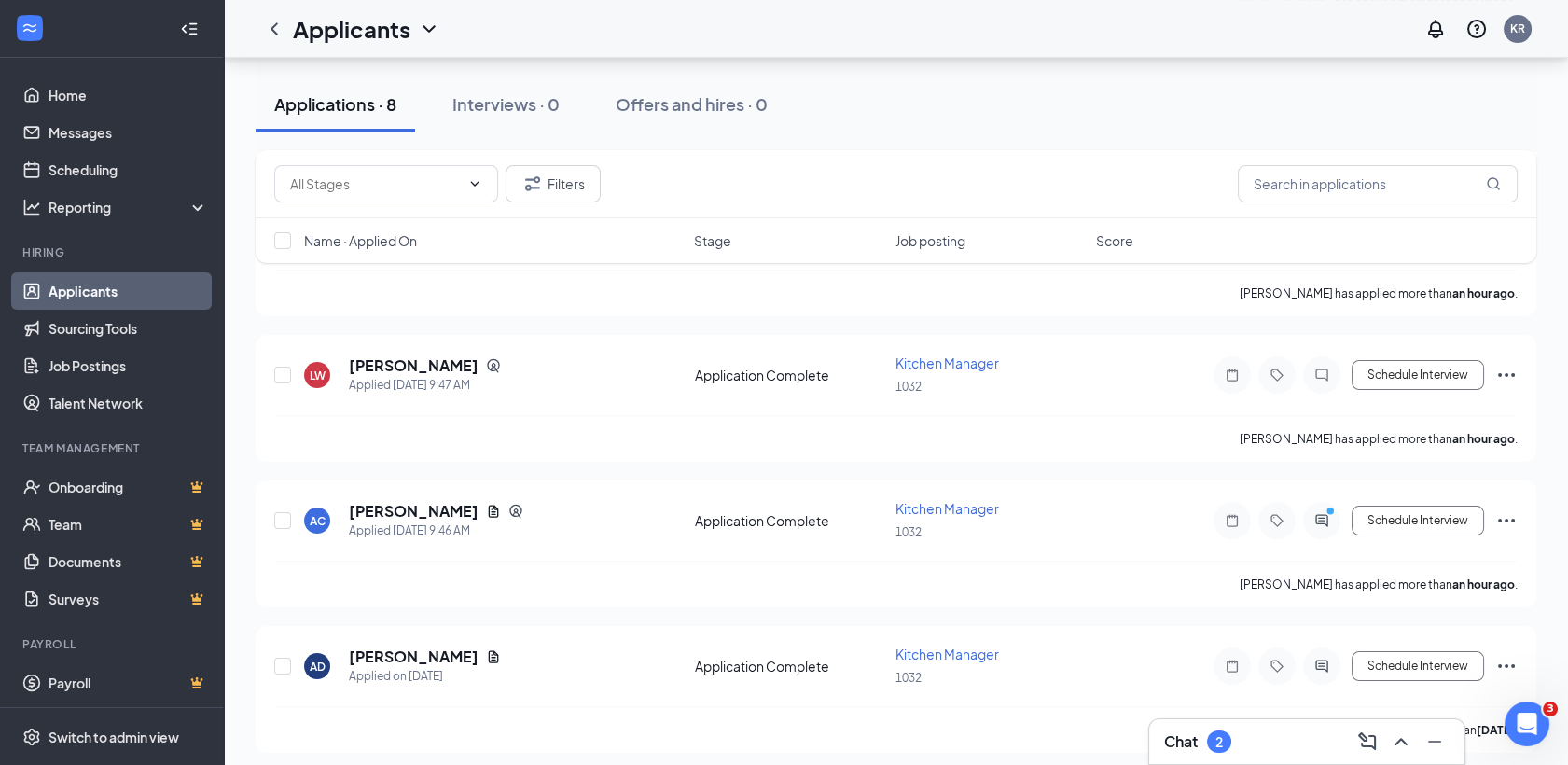
scroll to position [736, 0]
click at [1507, 373] on icon "Ellipses" at bounding box center [1507, 374] width 23 height 23
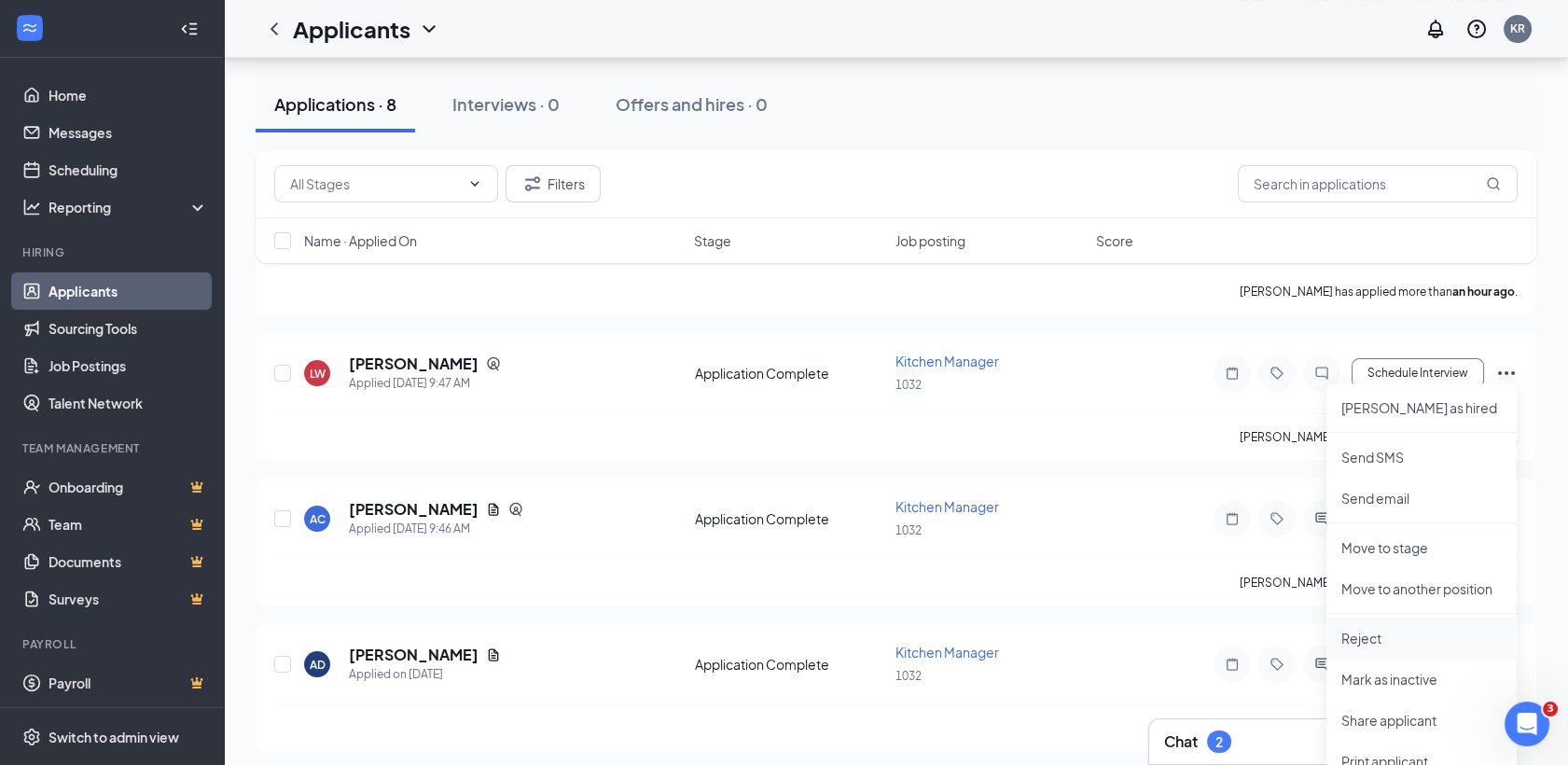
click at [1388, 640] on p "Reject" at bounding box center [1422, 638] width 160 height 19
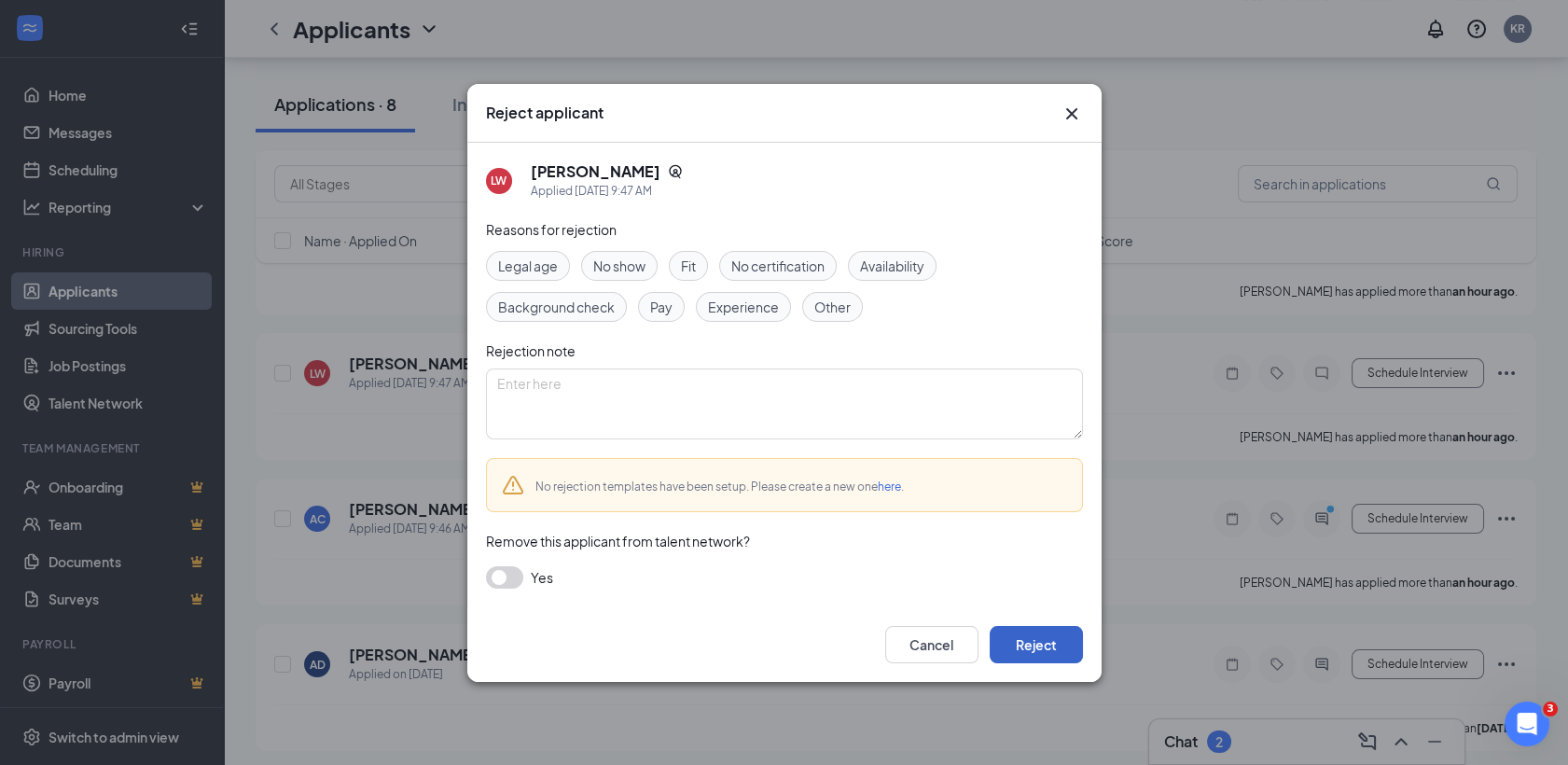
click at [1050, 646] on button "Reject" at bounding box center [1036, 644] width 93 height 38
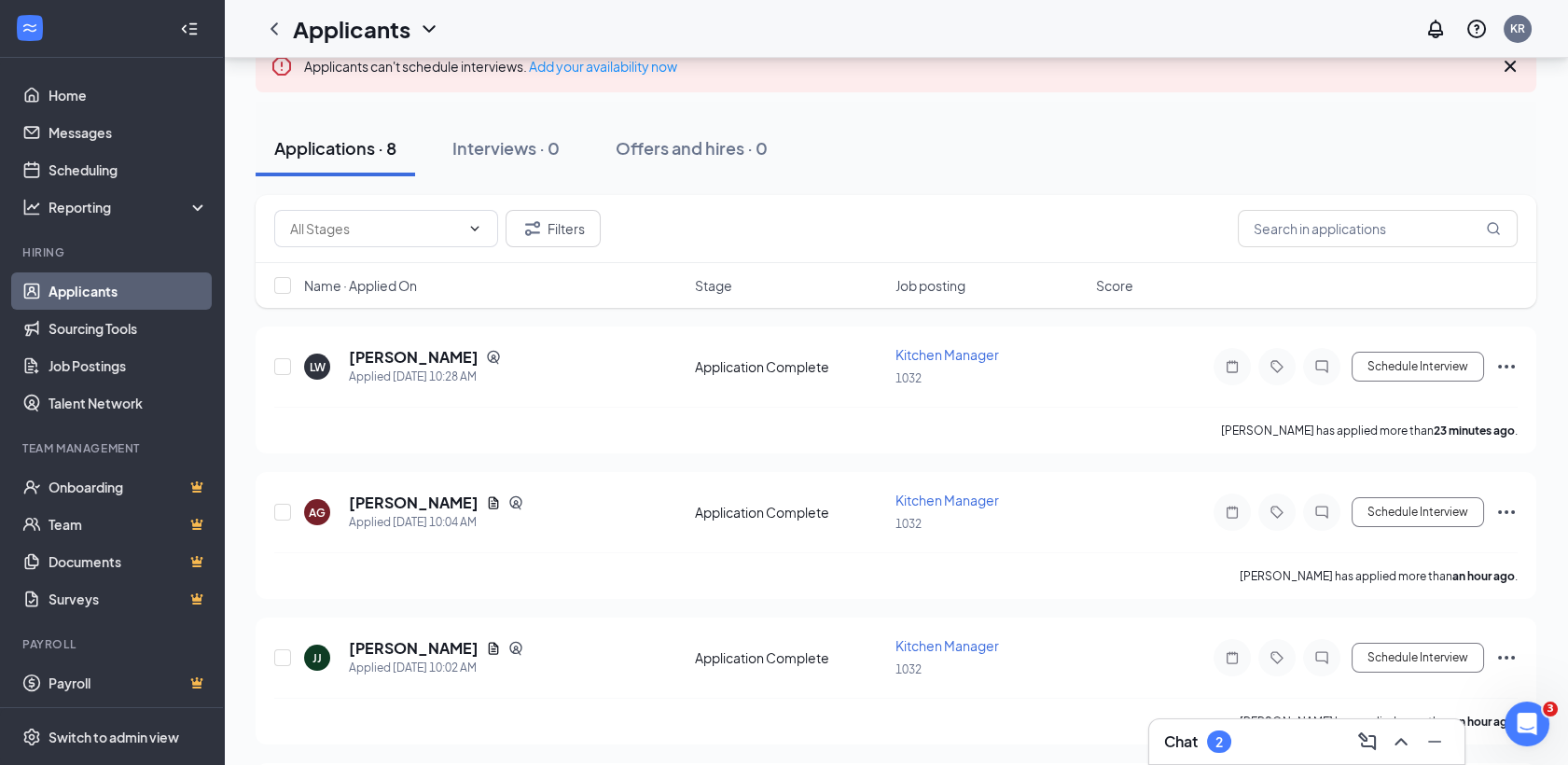
scroll to position [158, 0]
click at [1500, 359] on icon "Ellipses" at bounding box center [1507, 371] width 23 height 23
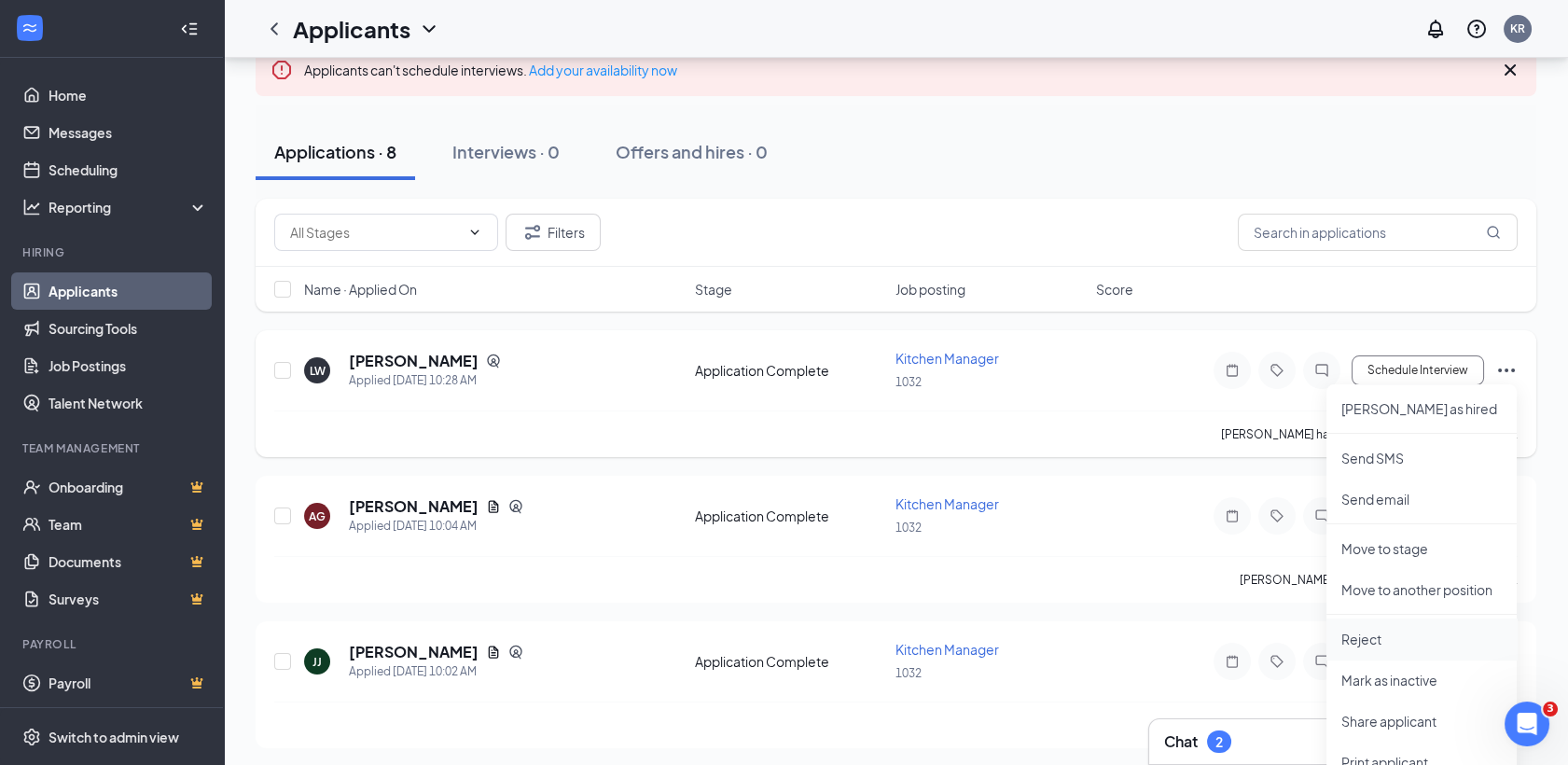
click at [1360, 650] on li "Reject" at bounding box center [1422, 640] width 191 height 42
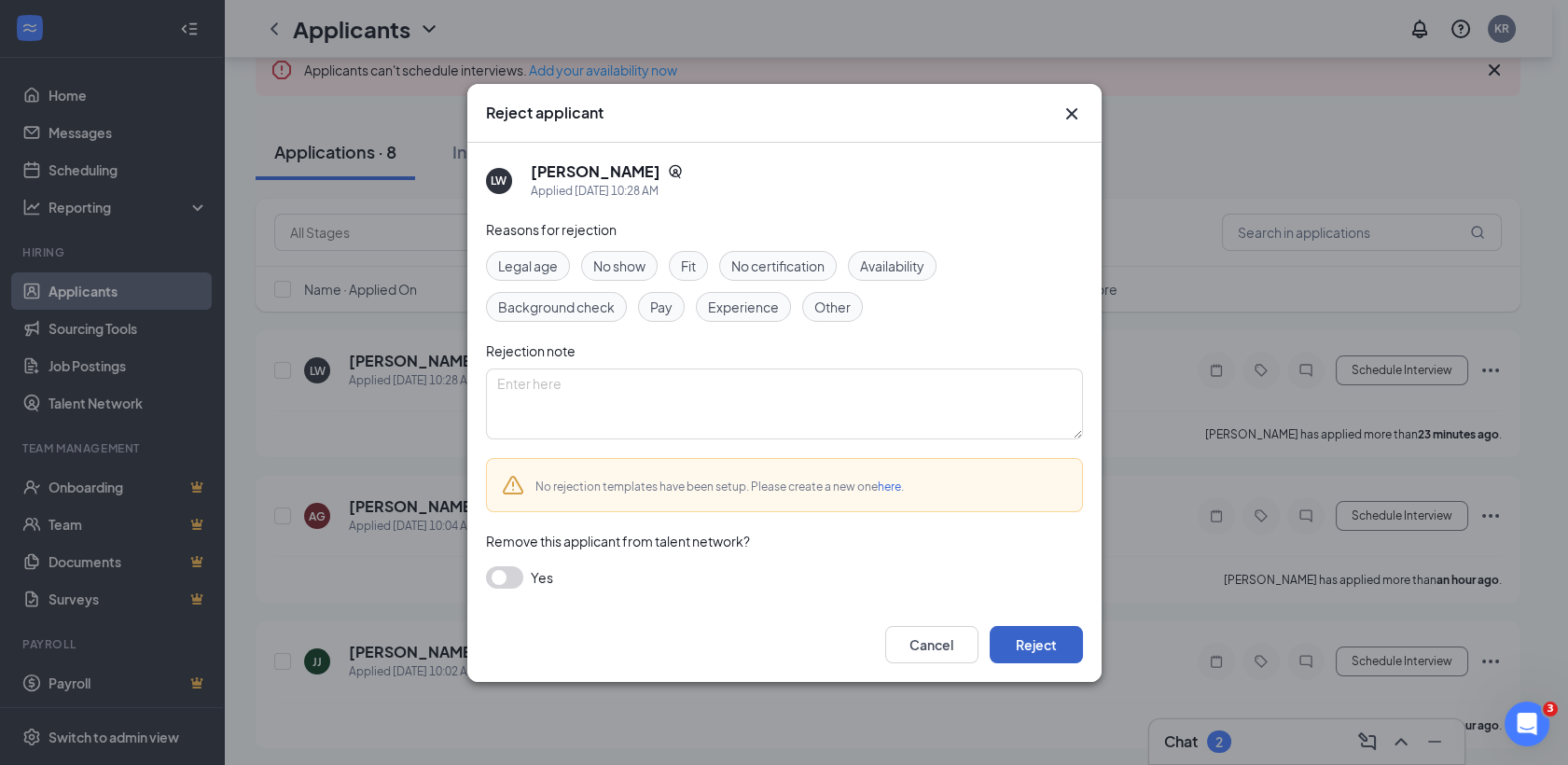
click at [1052, 638] on button "Reject" at bounding box center [1036, 644] width 93 height 38
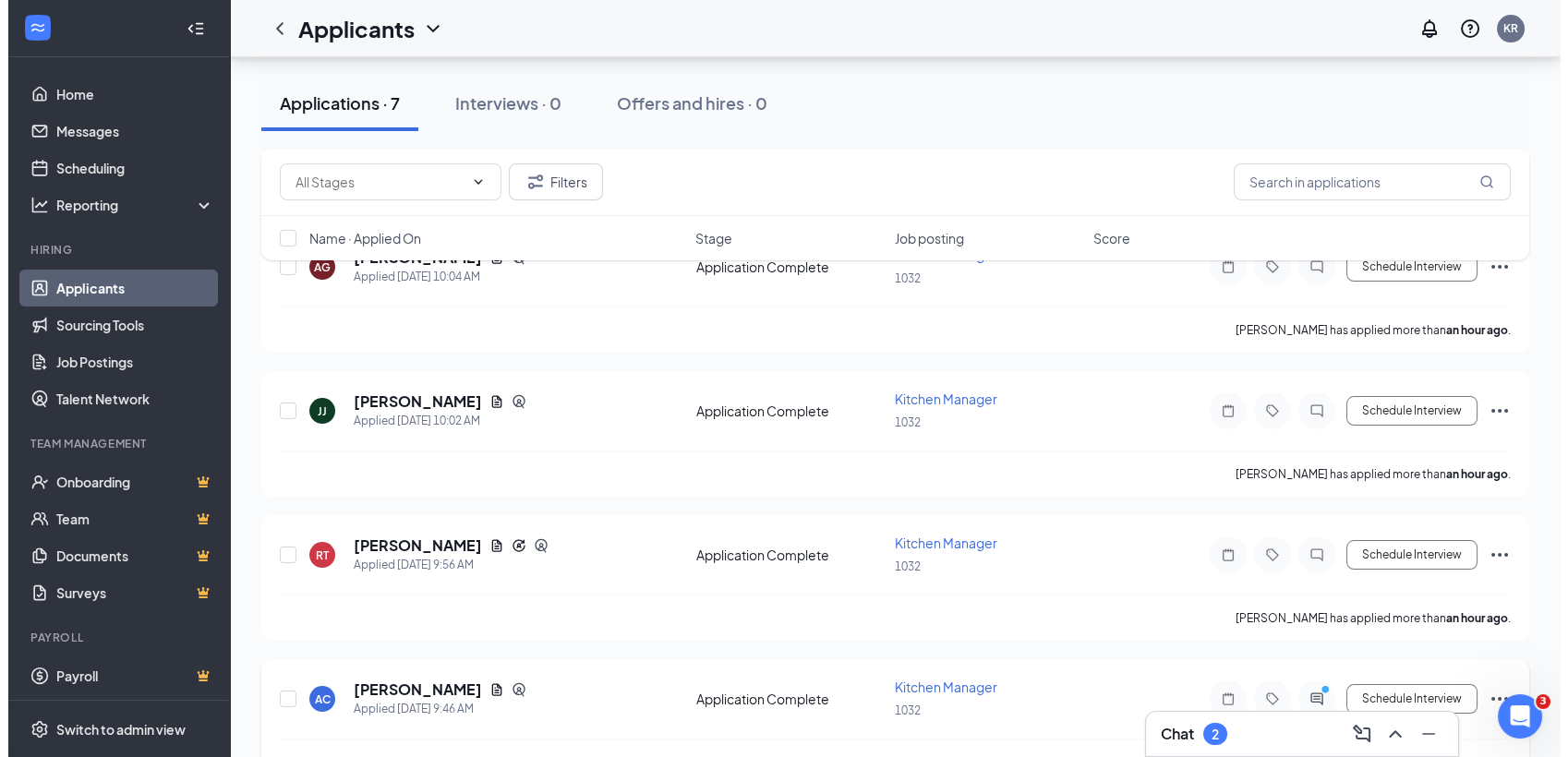
scroll to position [399, 0]
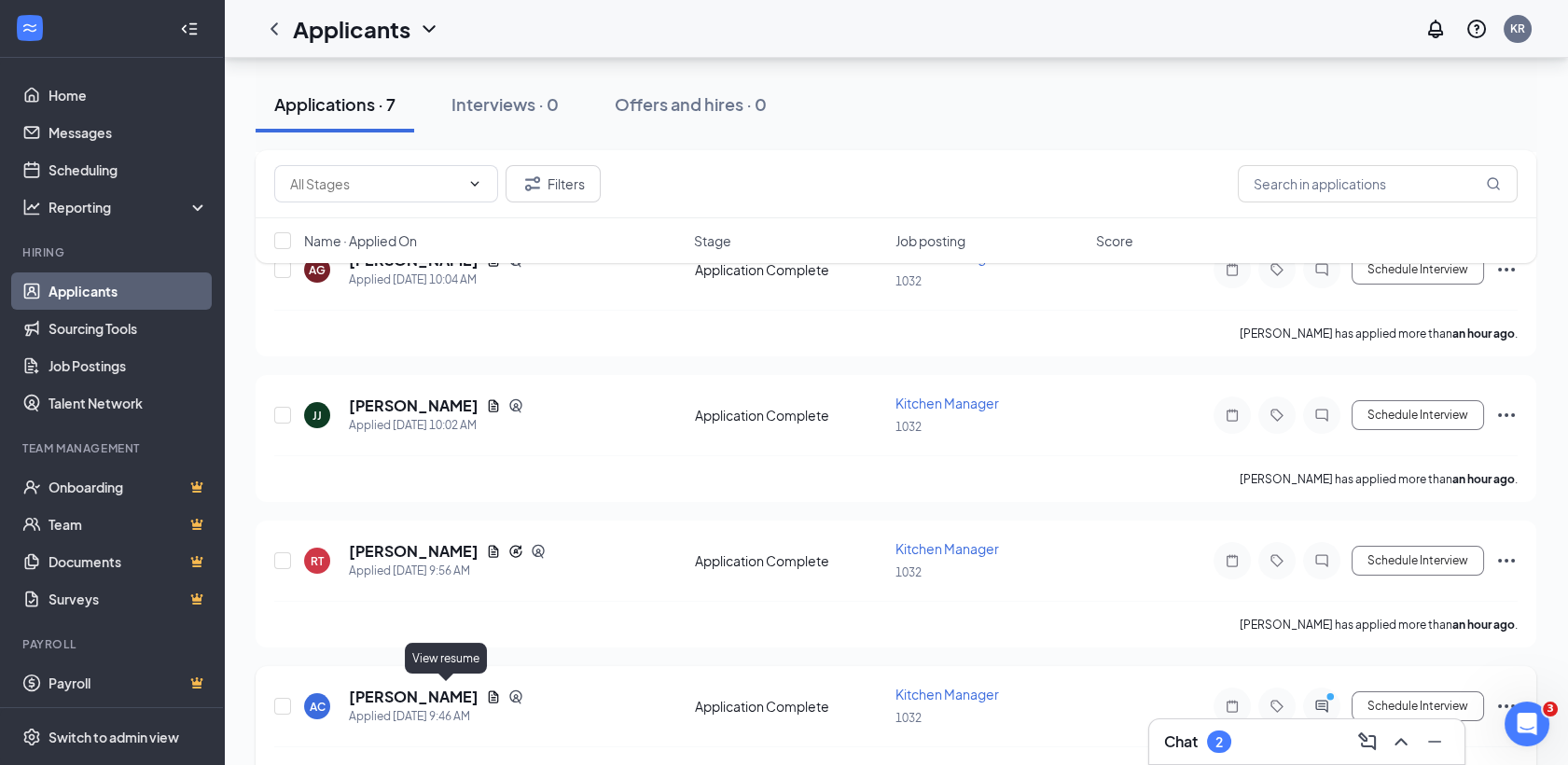
click at [489, 691] on icon "Document" at bounding box center [493, 697] width 10 height 12
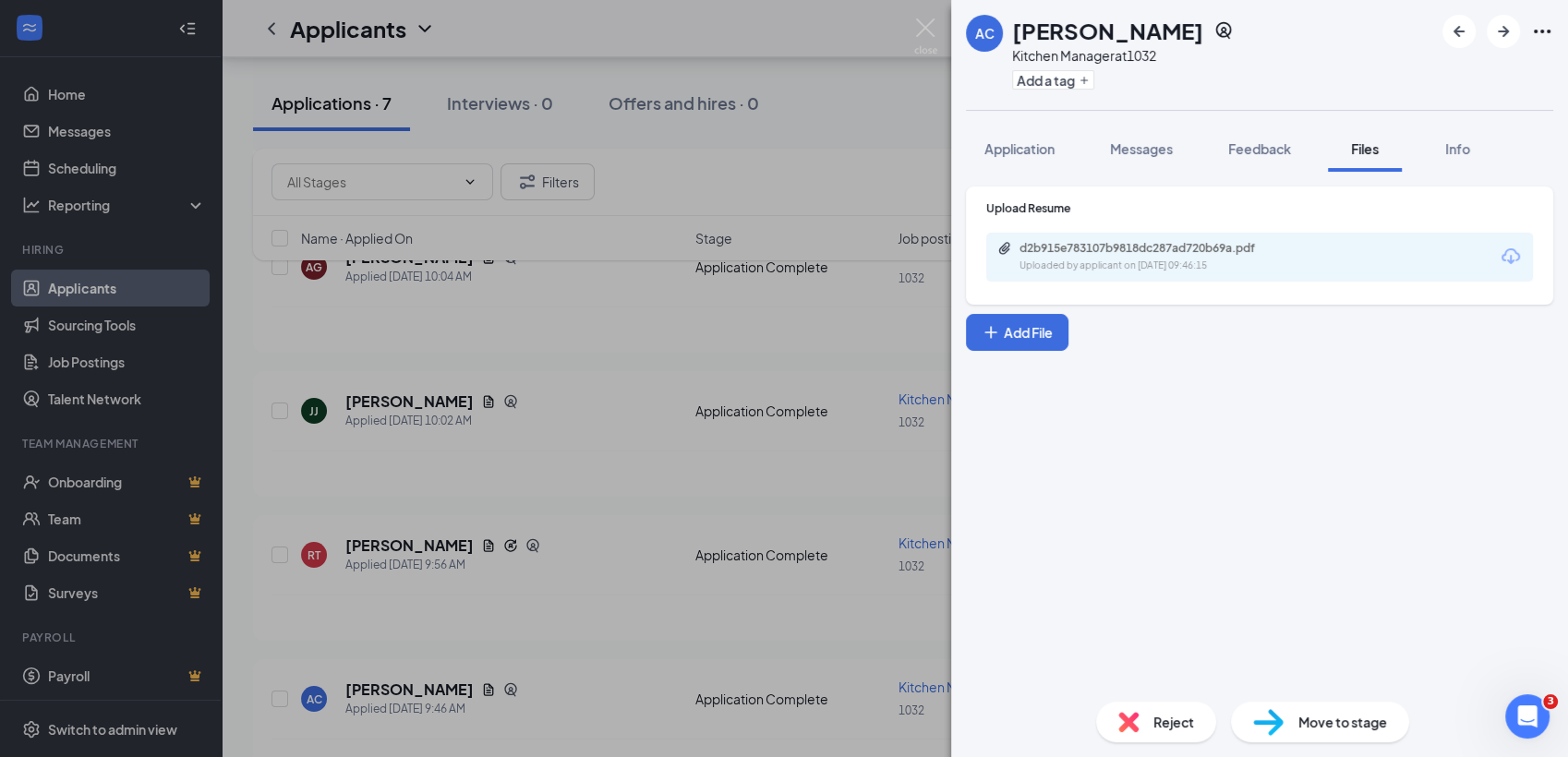
click at [1145, 241] on div "d2b915e783107b9818dc287ad720b69a.pdf" at bounding box center [1149, 248] width 259 height 15
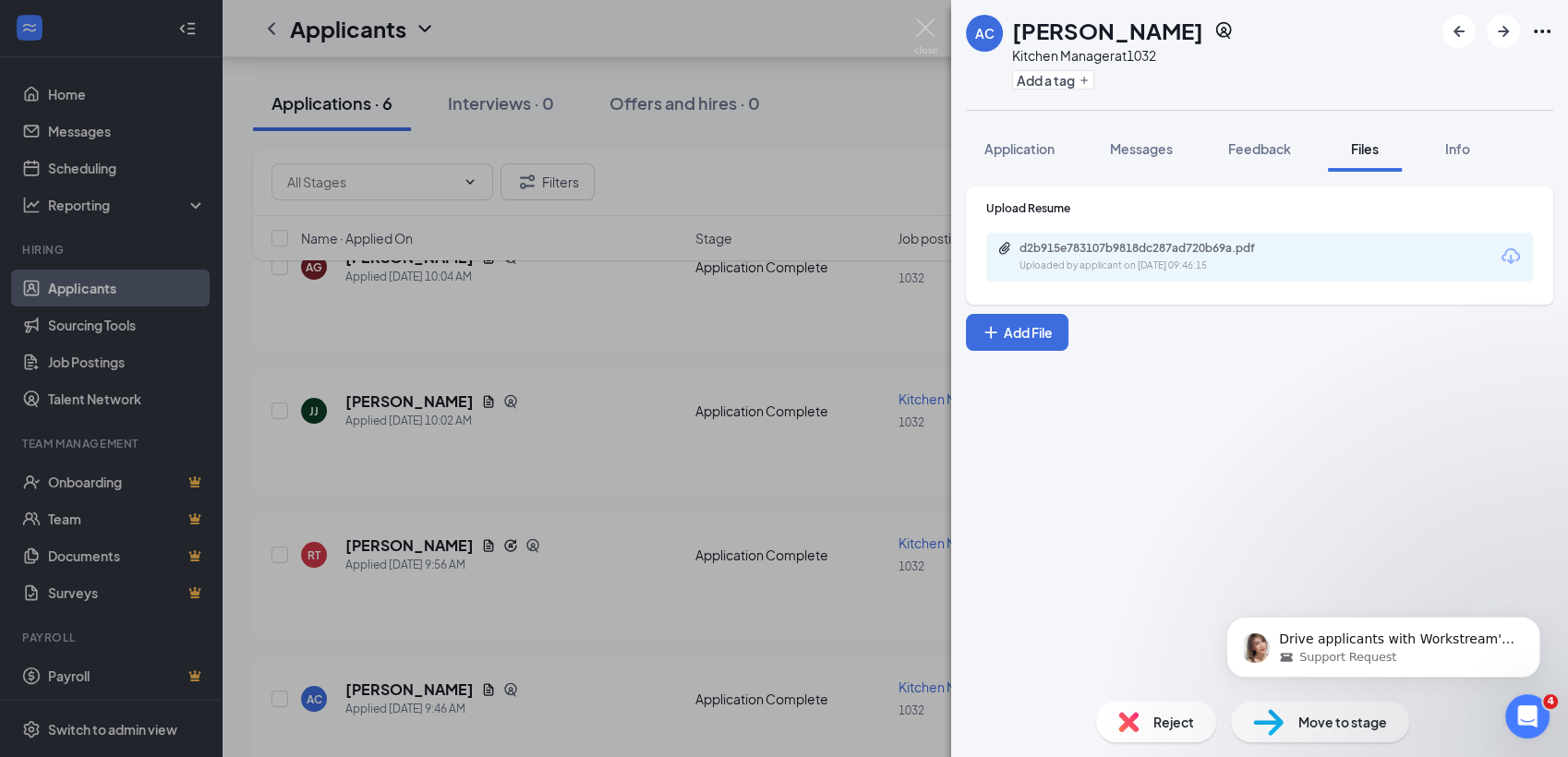
click at [1137, 730] on img at bounding box center [1128, 722] width 21 height 21
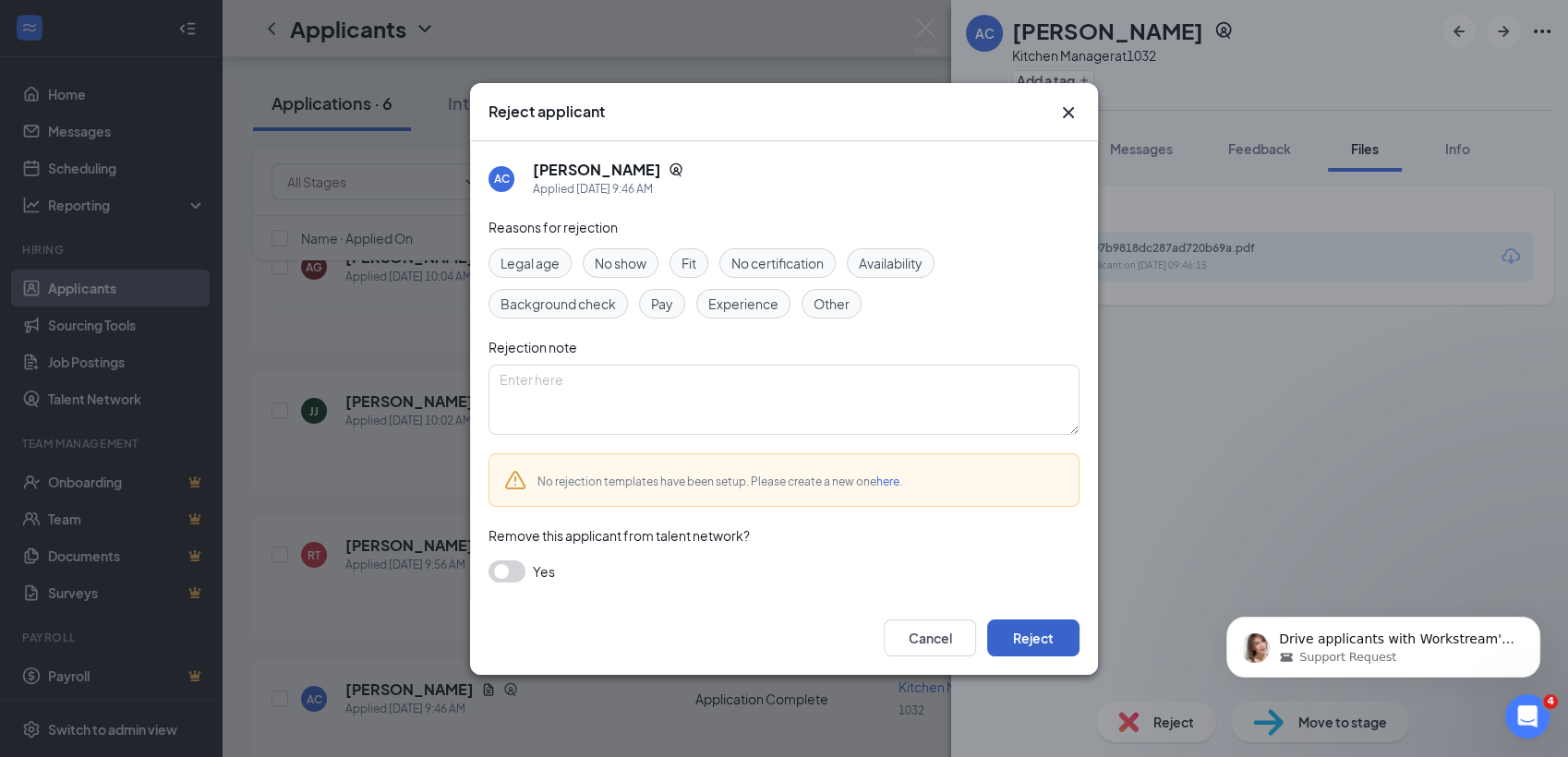
click at [1018, 645] on button "Reject" at bounding box center [1033, 638] width 92 height 37
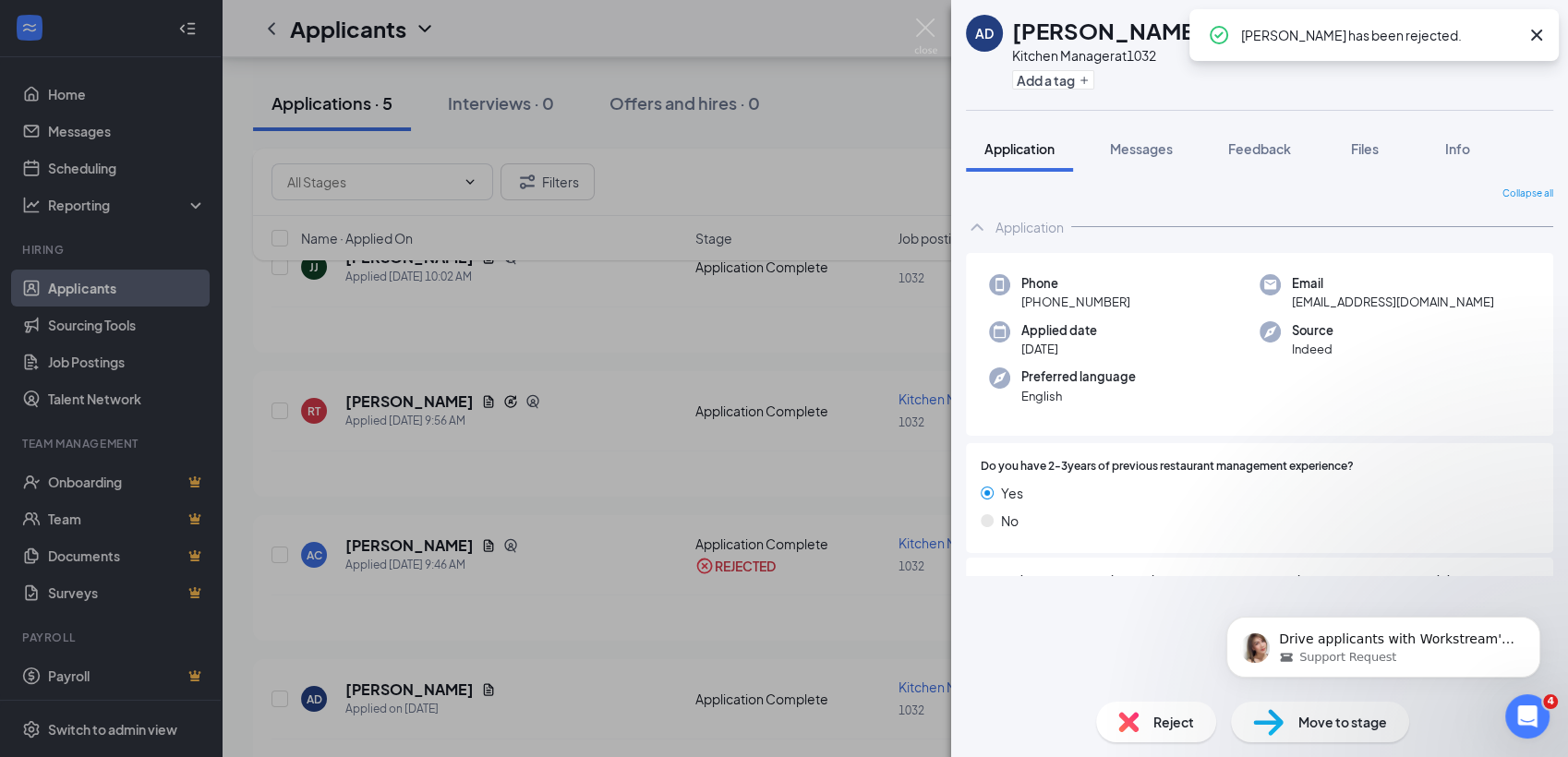
click at [606, 477] on div "AD ALFRED D'ALESSANDRO Kitchen Manager at 1032 Add a tag Application Messages F…" at bounding box center [784, 378] width 1568 height 757
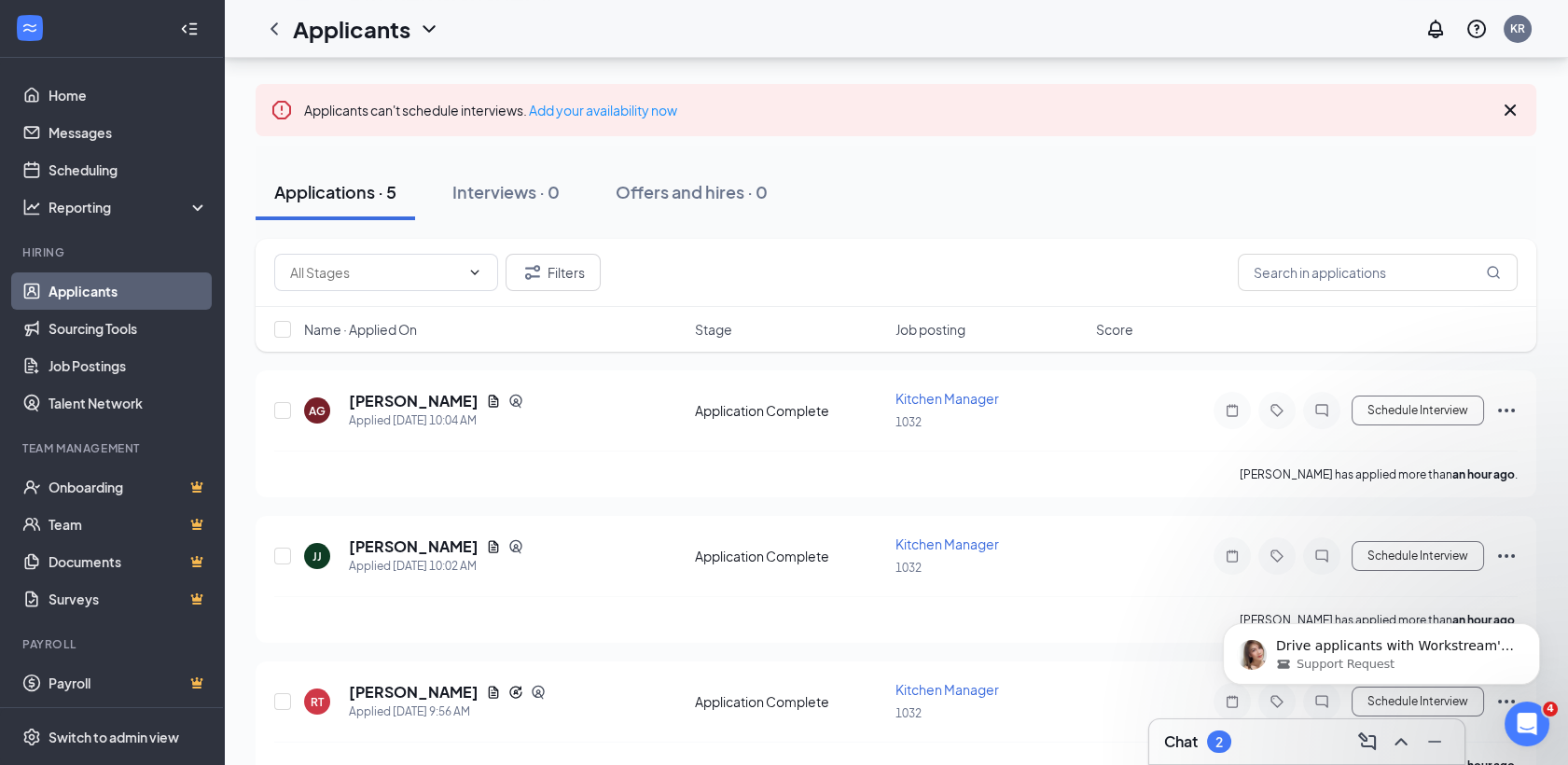
scroll to position [120, 0]
click at [1293, 271] on input "text" at bounding box center [1377, 271] width 280 height 38
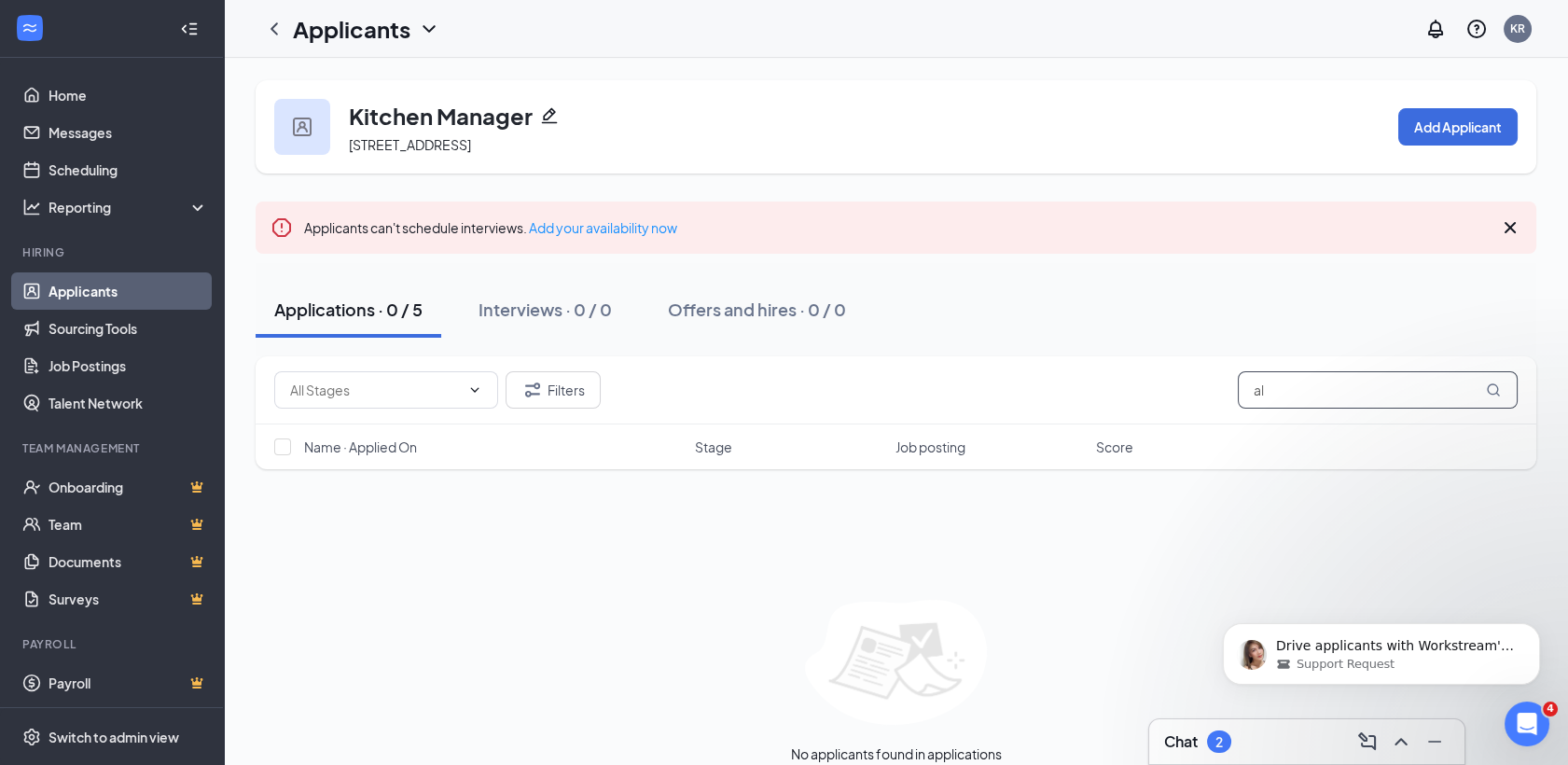
type input "a"
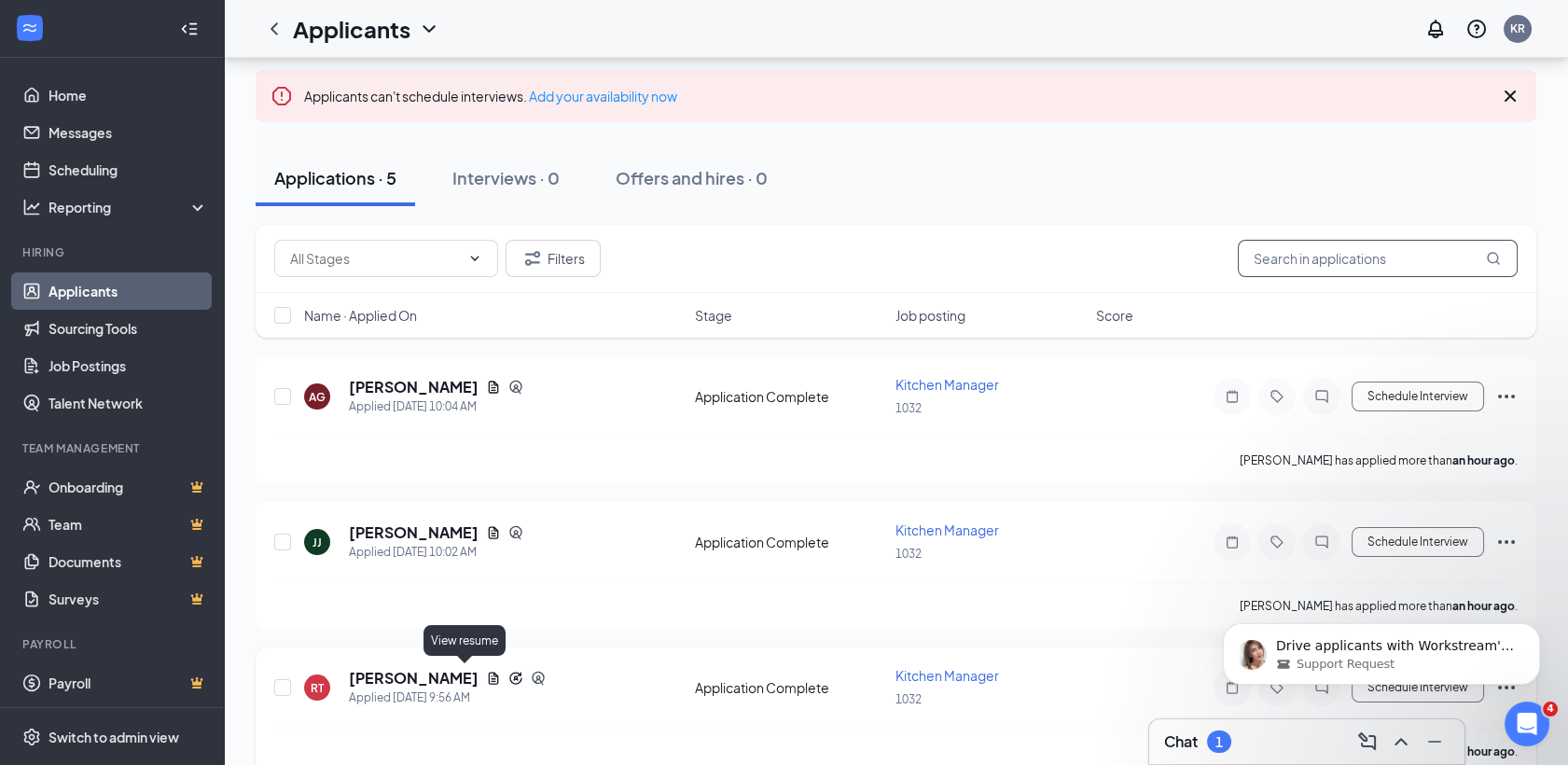
scroll to position [133, 0]
click at [486, 390] on icon "Document" at bounding box center [493, 385] width 15 height 15
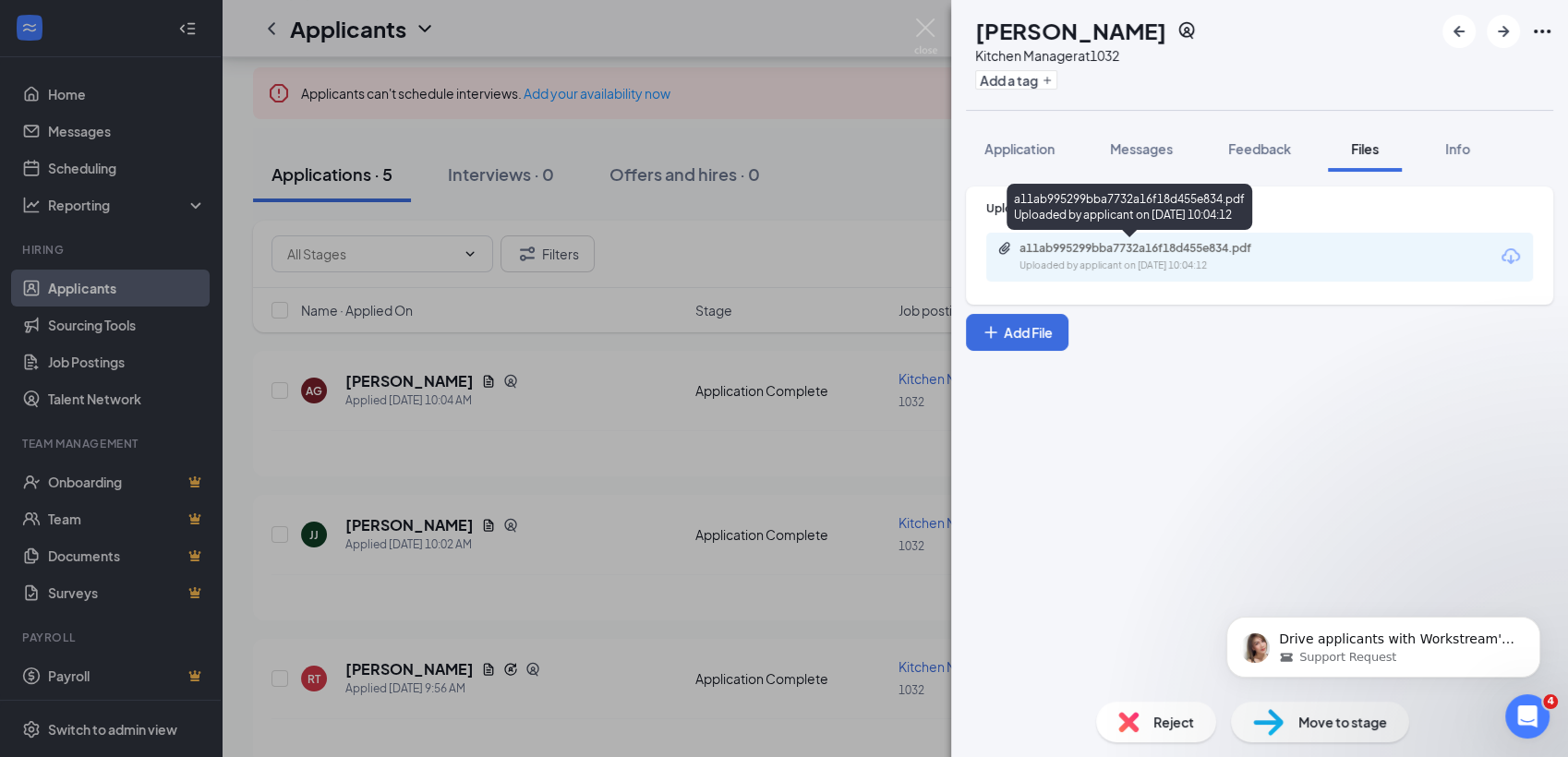
click at [1185, 271] on div "Uploaded by applicant on Aug 26, 2025 at 10:04:12" at bounding box center [1158, 266] width 277 height 15
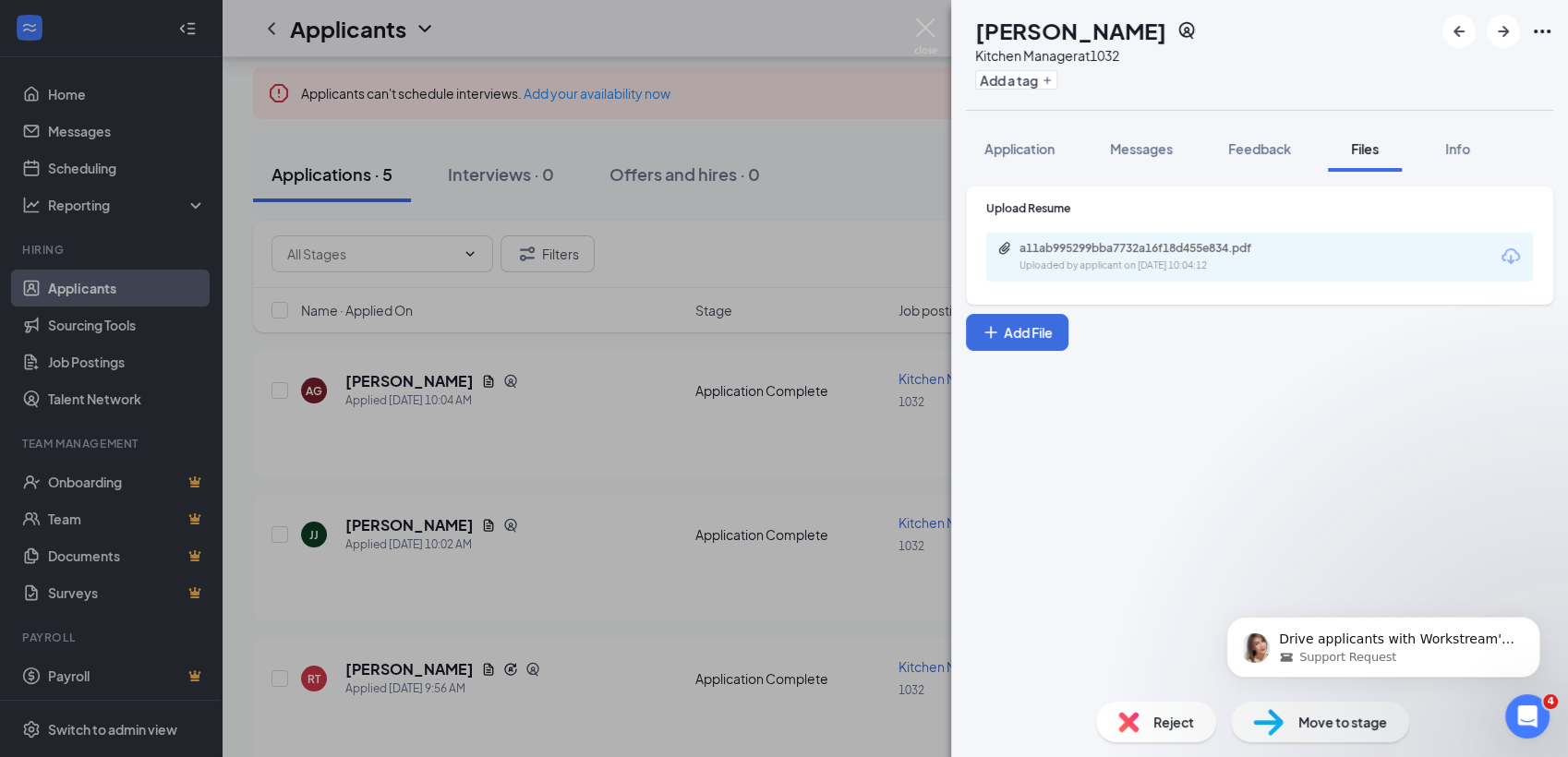
click at [1145, 718] on div "Reject" at bounding box center [1156, 722] width 120 height 41
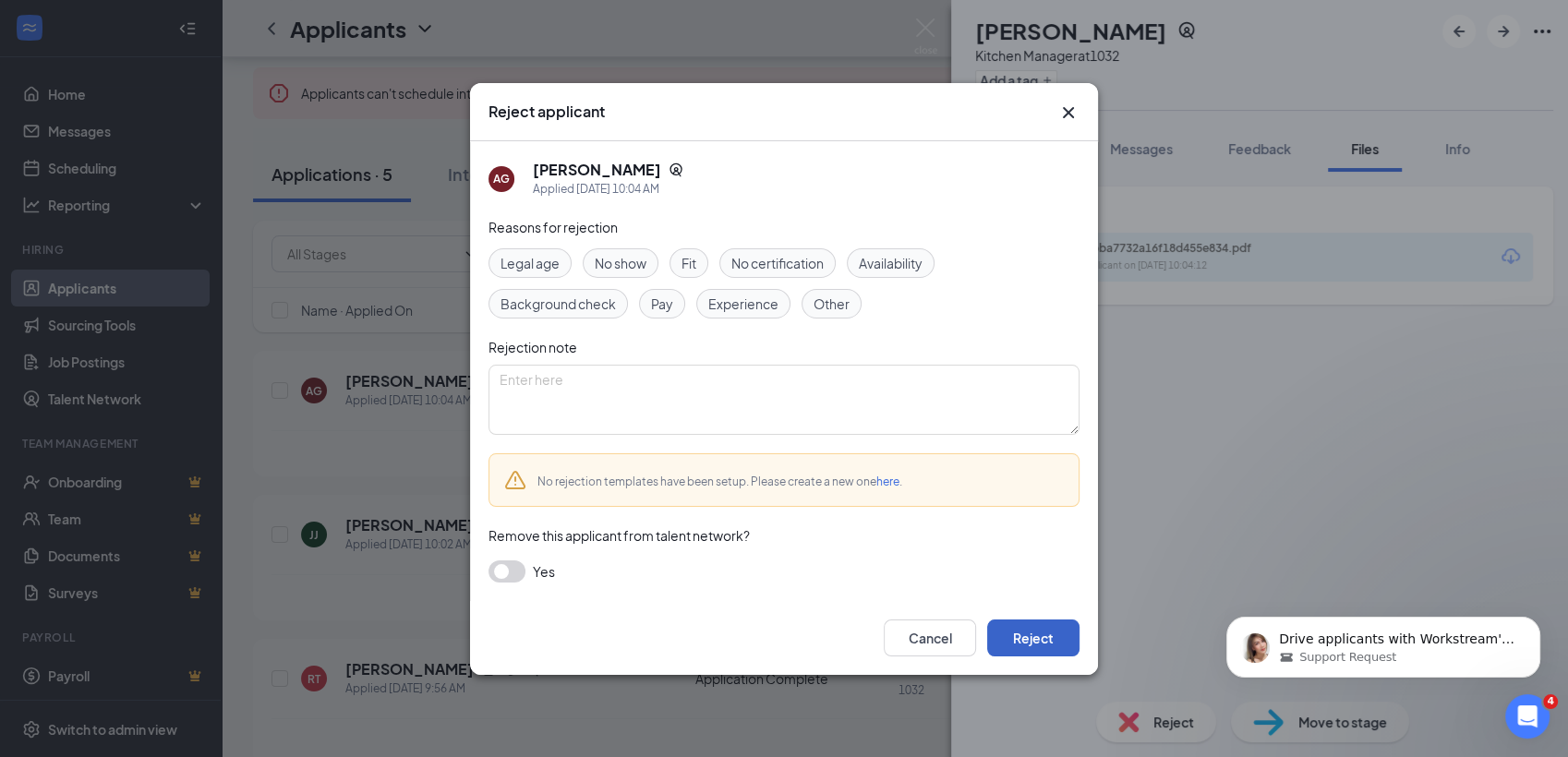
click at [1041, 646] on button "Reject" at bounding box center [1033, 638] width 92 height 37
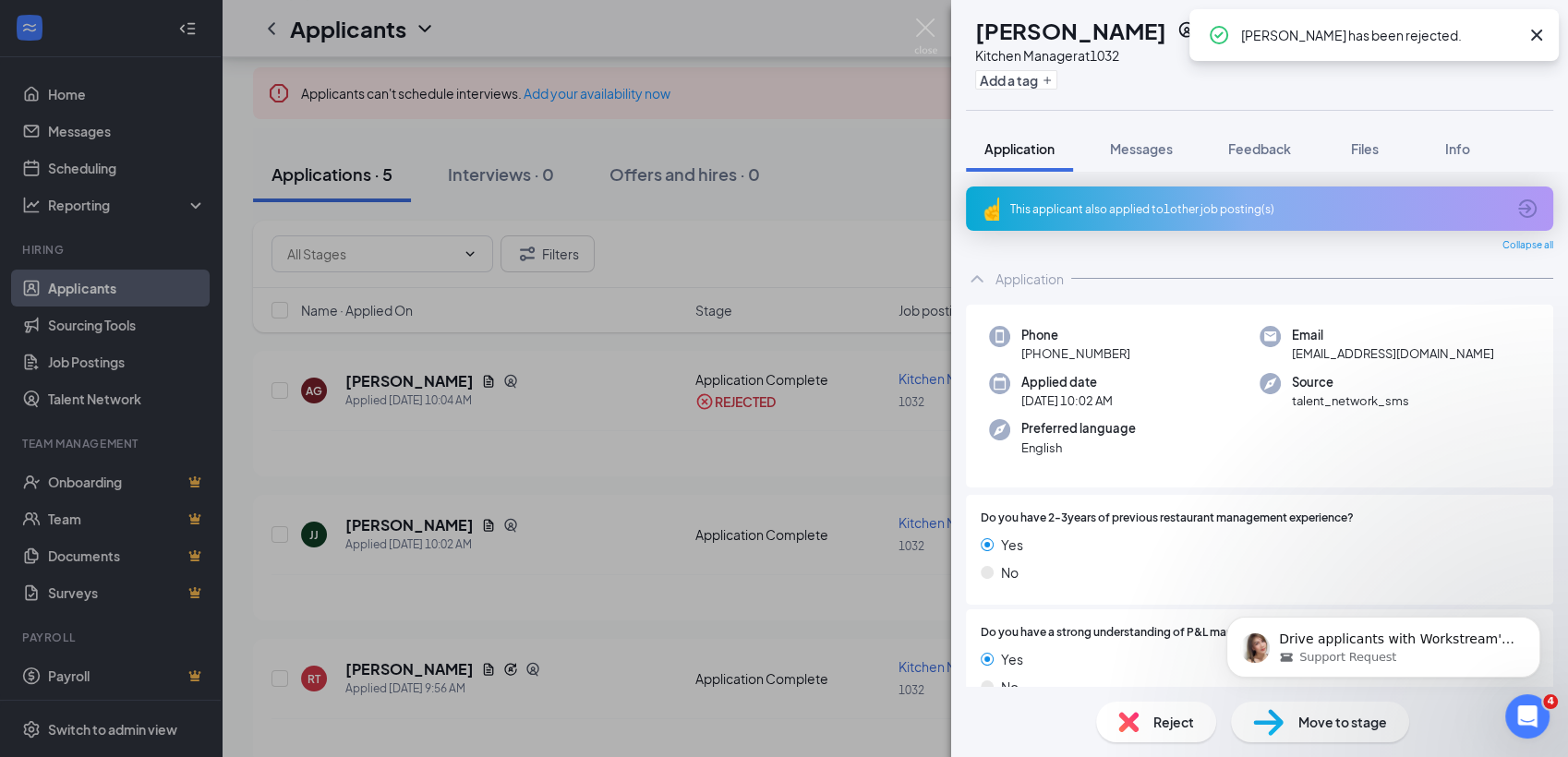
click at [826, 506] on div "JJ Juwan Jenkins Kitchen Manager at 1032 Add a tag Application Messages Feedbac…" at bounding box center [784, 378] width 1568 height 757
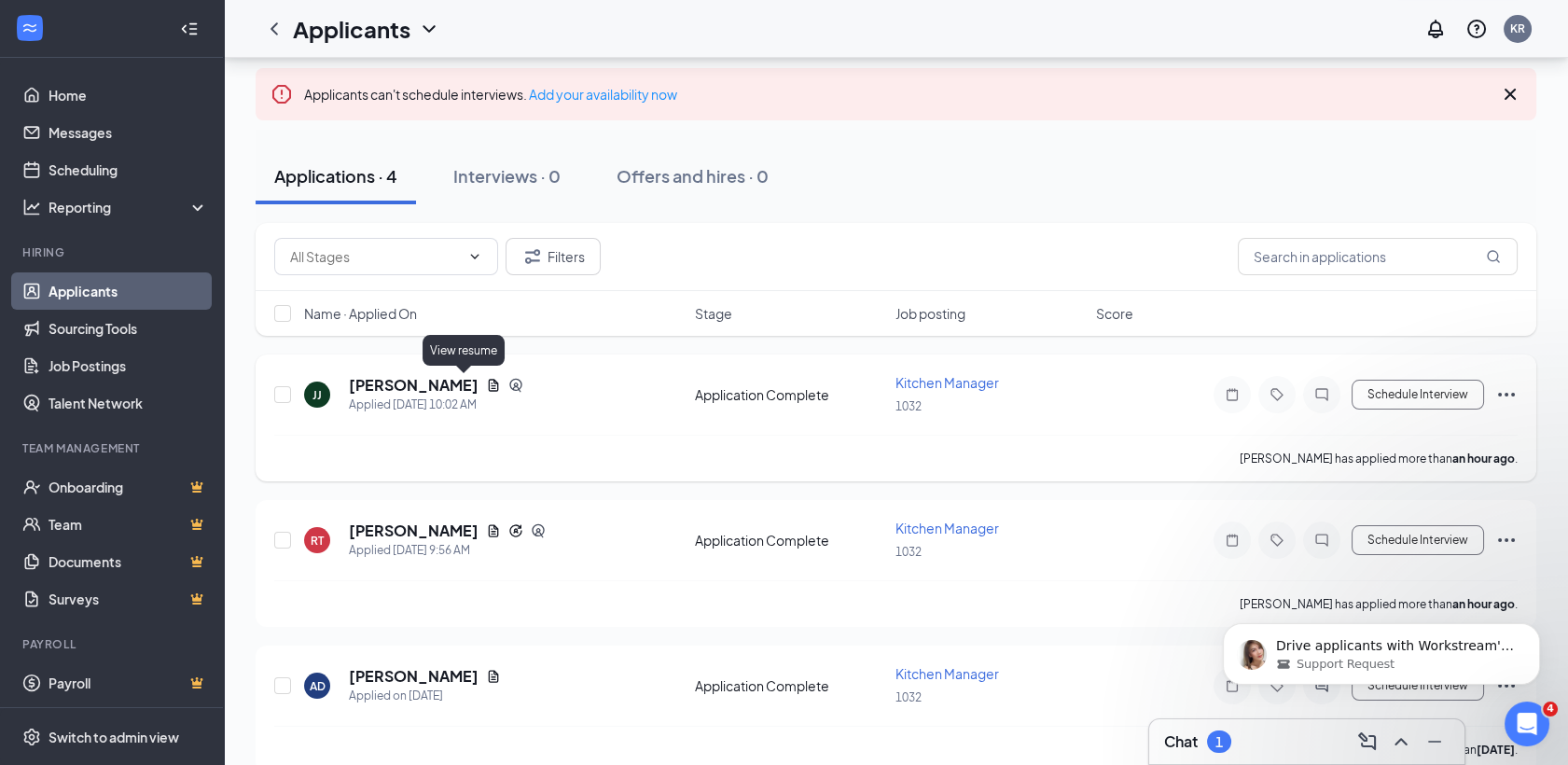
click at [489, 384] on icon "Document" at bounding box center [493, 384] width 10 height 12
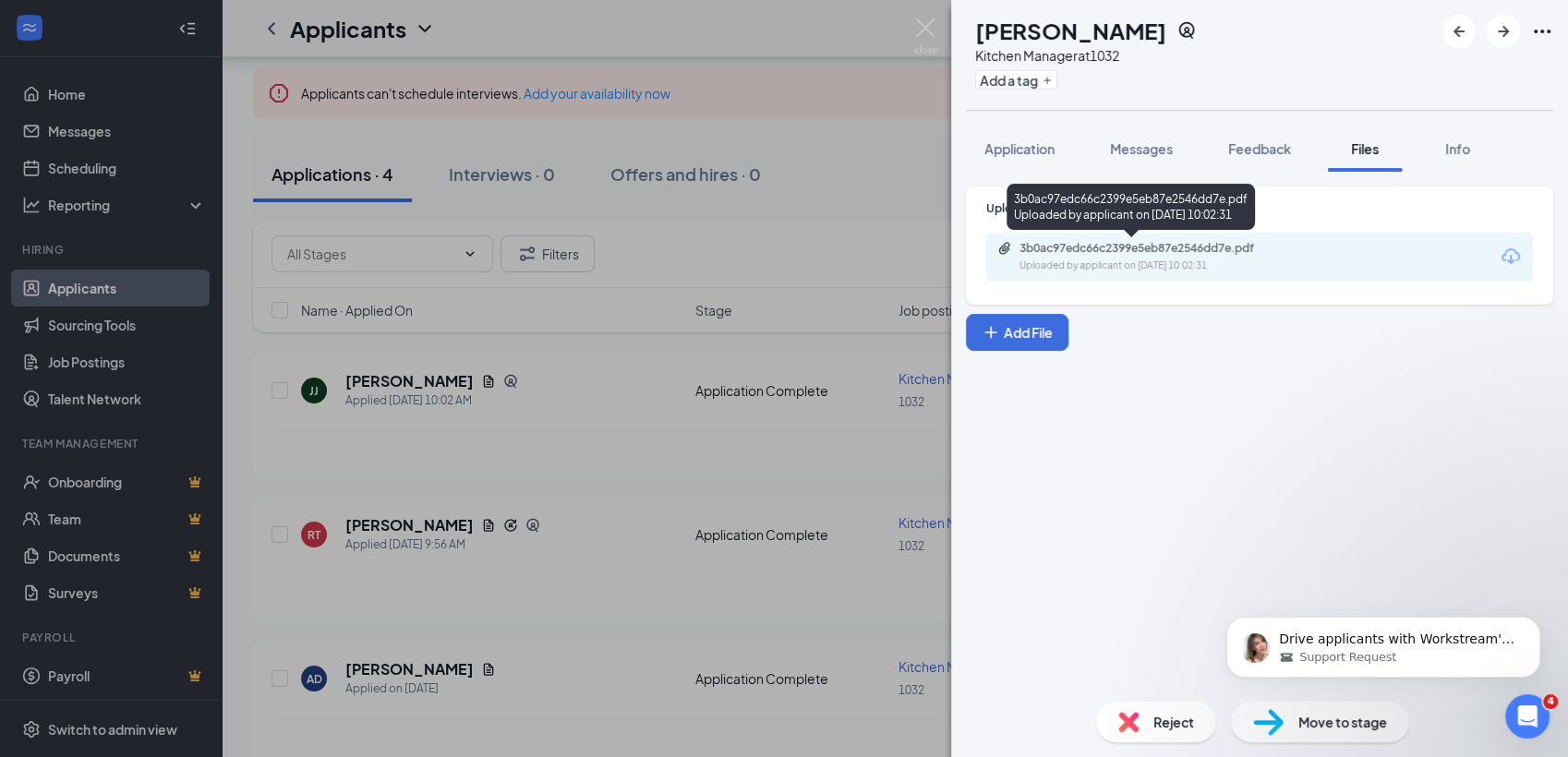
click at [1025, 255] on div "3b0ac97edc66c2399e5eb87e2546dd7e.pdf" at bounding box center [1149, 248] width 259 height 15
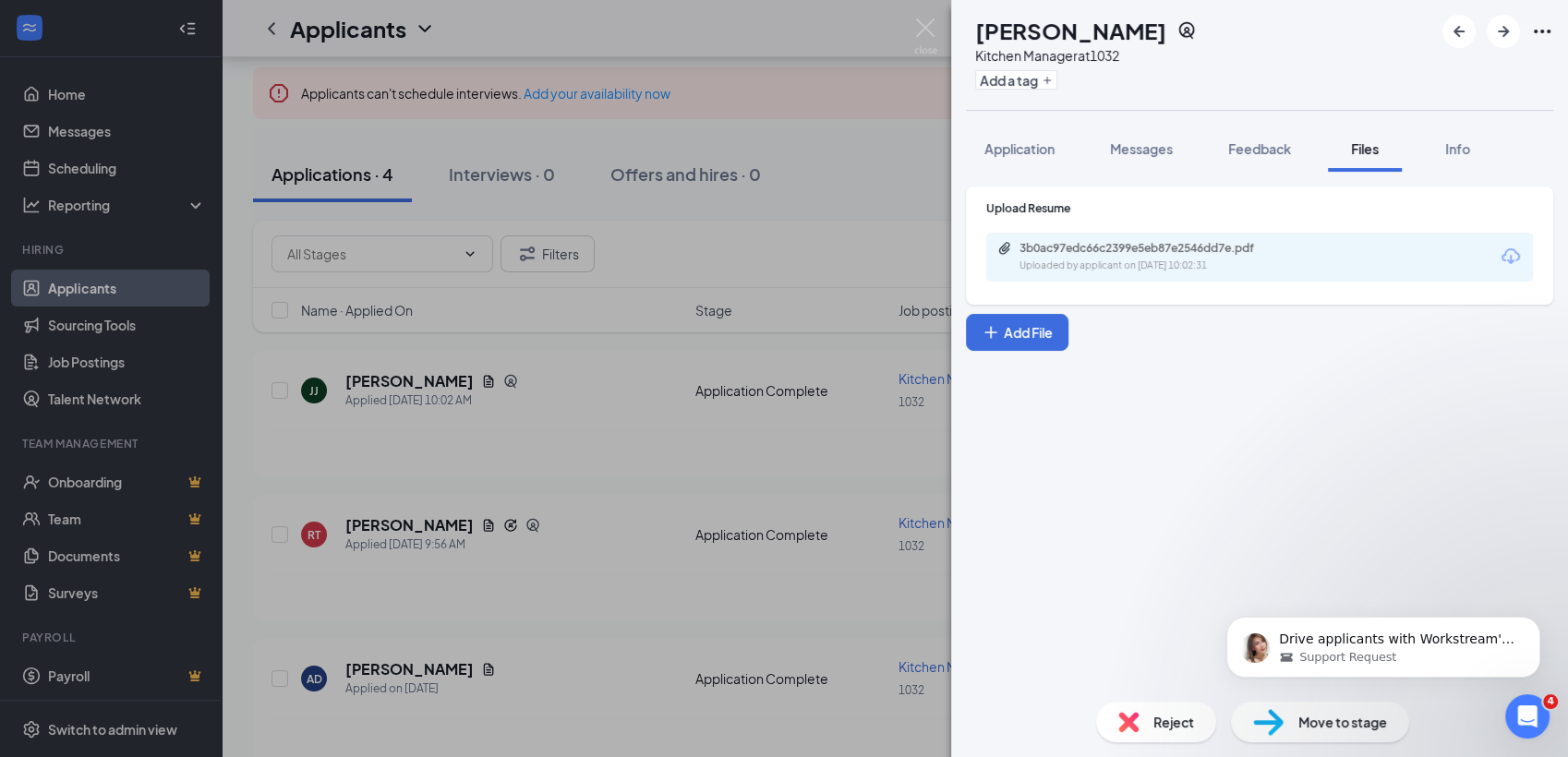
click at [1149, 715] on div "Reject" at bounding box center [1156, 722] width 120 height 41
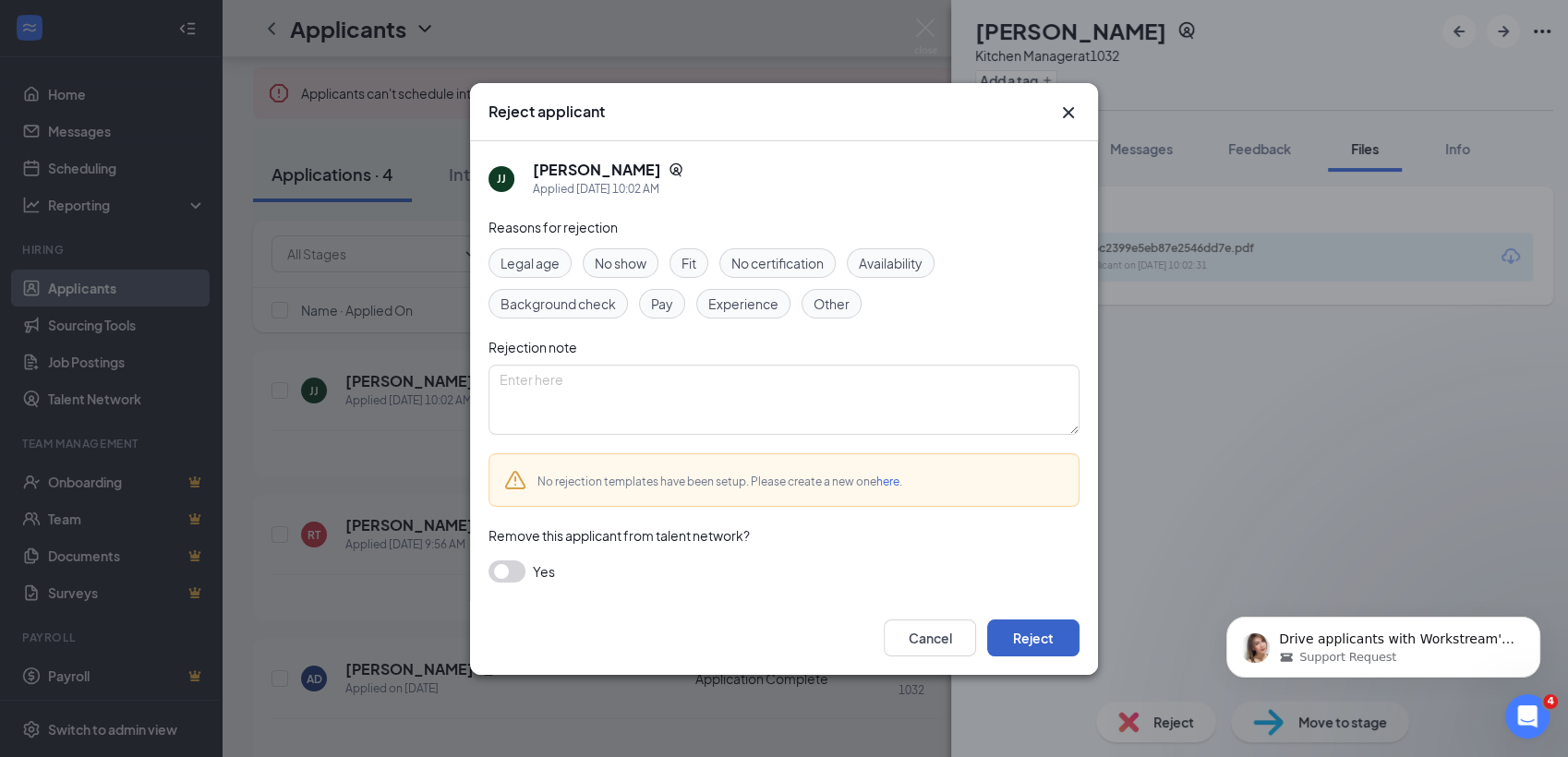
click at [1065, 624] on button "Reject" at bounding box center [1033, 638] width 92 height 37
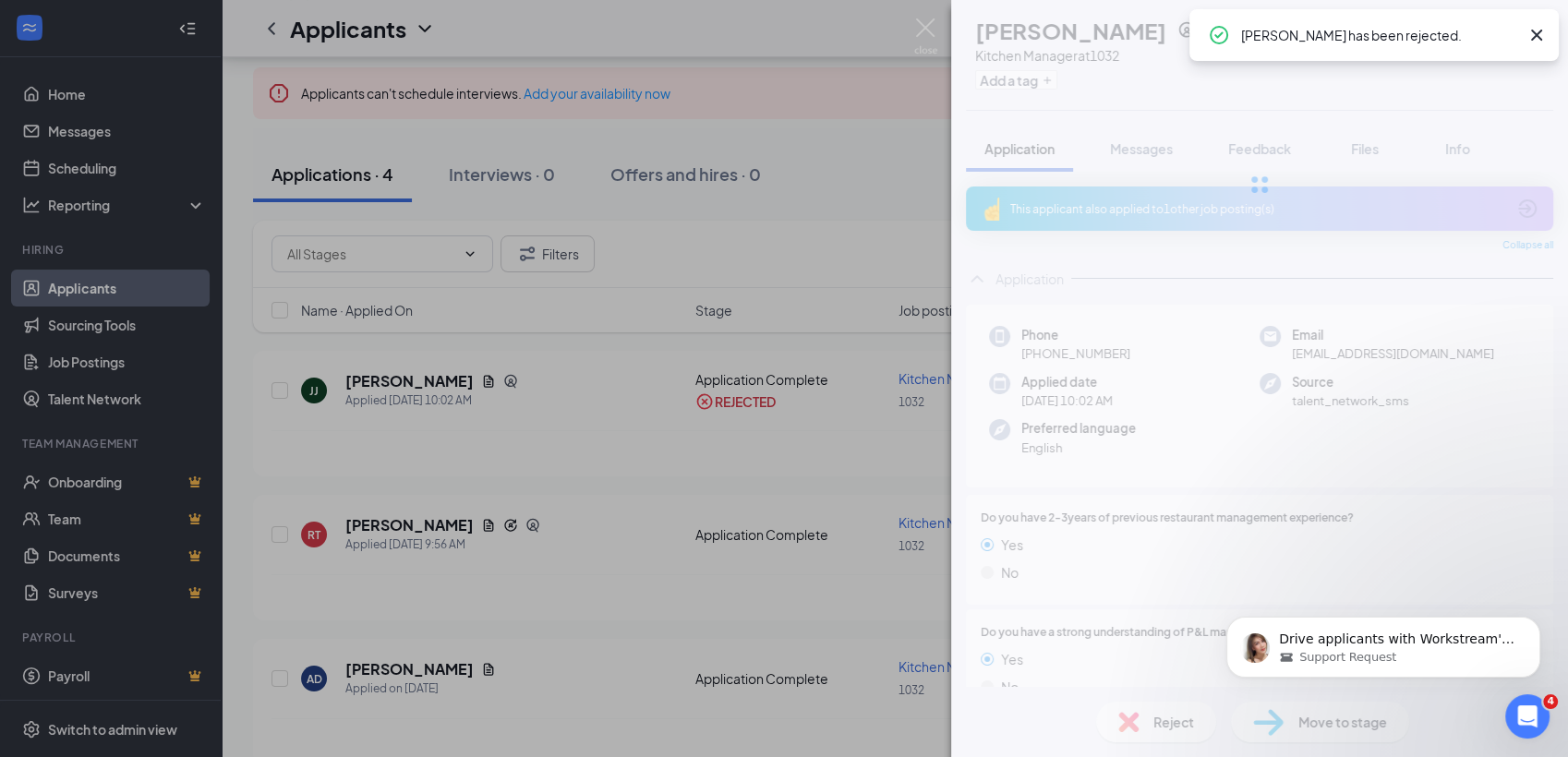
click at [653, 615] on div "JJ Juwan Jenkins Kitchen Manager at 1032 Add a tag Application Messages Feedbac…" at bounding box center [784, 378] width 1568 height 757
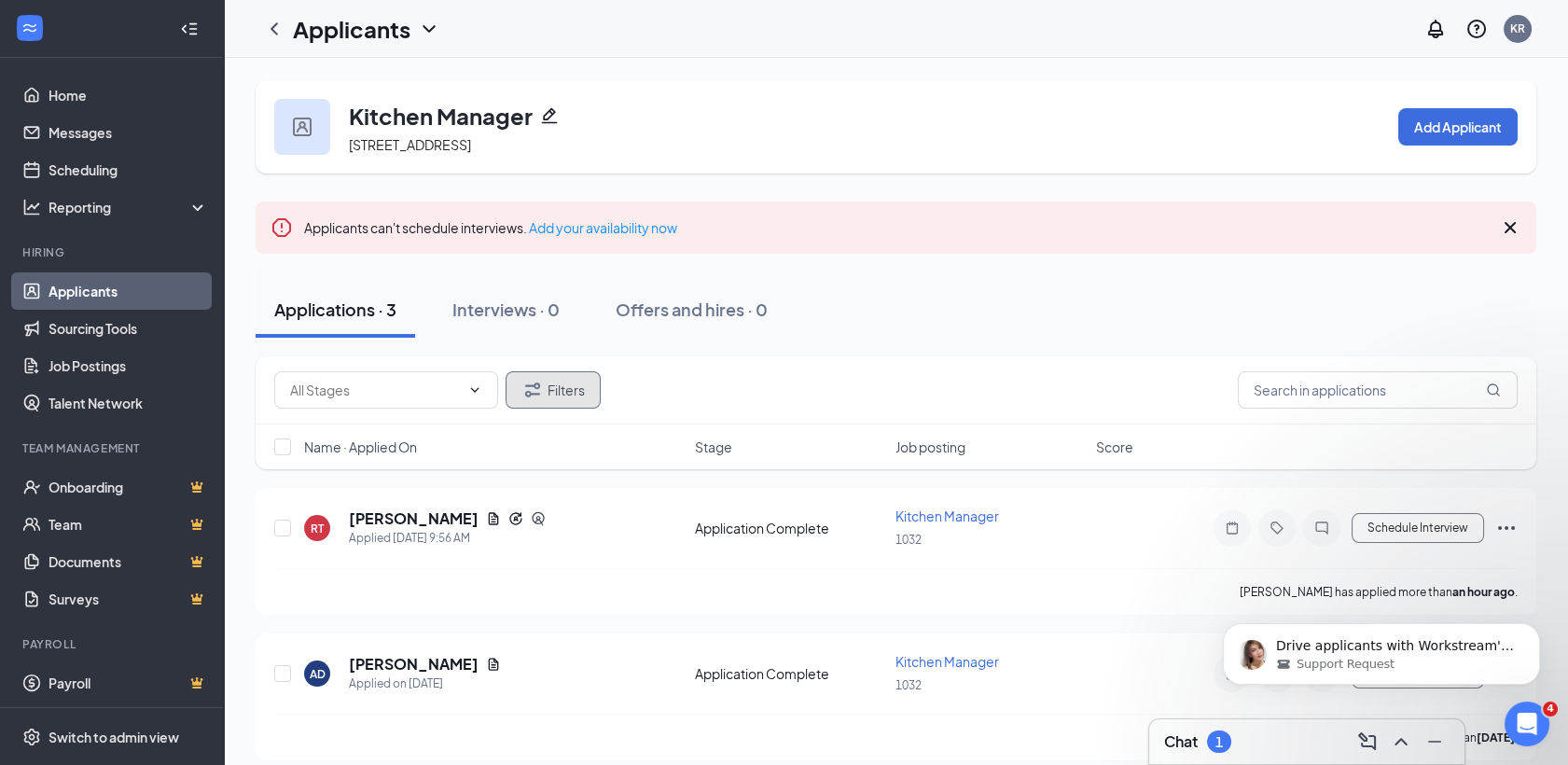
click at [548, 405] on button "Filters" at bounding box center [553, 391] width 95 height 38
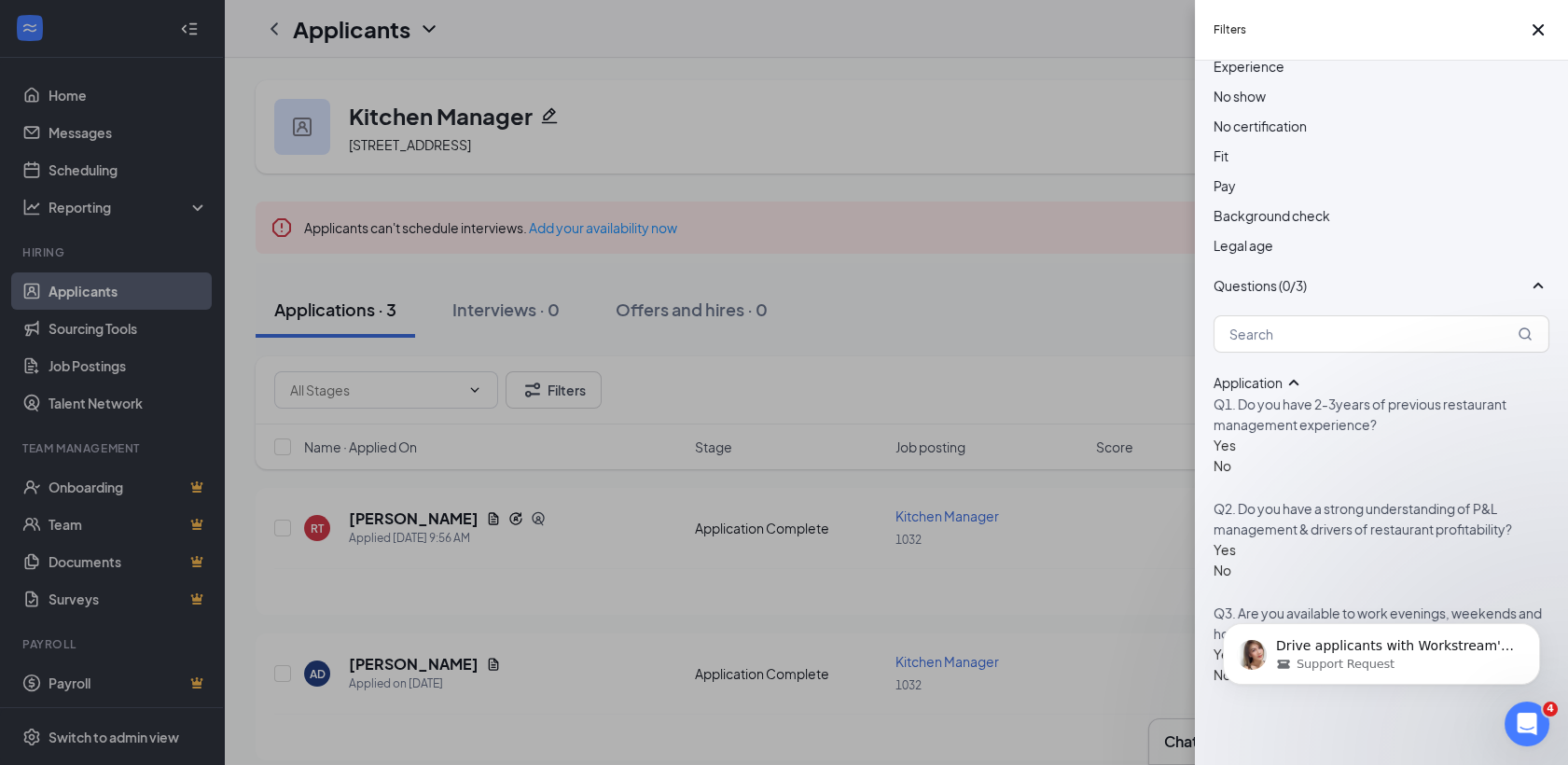
scroll to position [921, 0]
click at [1019, 252] on div "Filters Applicant Status (0/5) Unread message Hasn't messaged back Stuck in sta…" at bounding box center [784, 382] width 1568 height 765
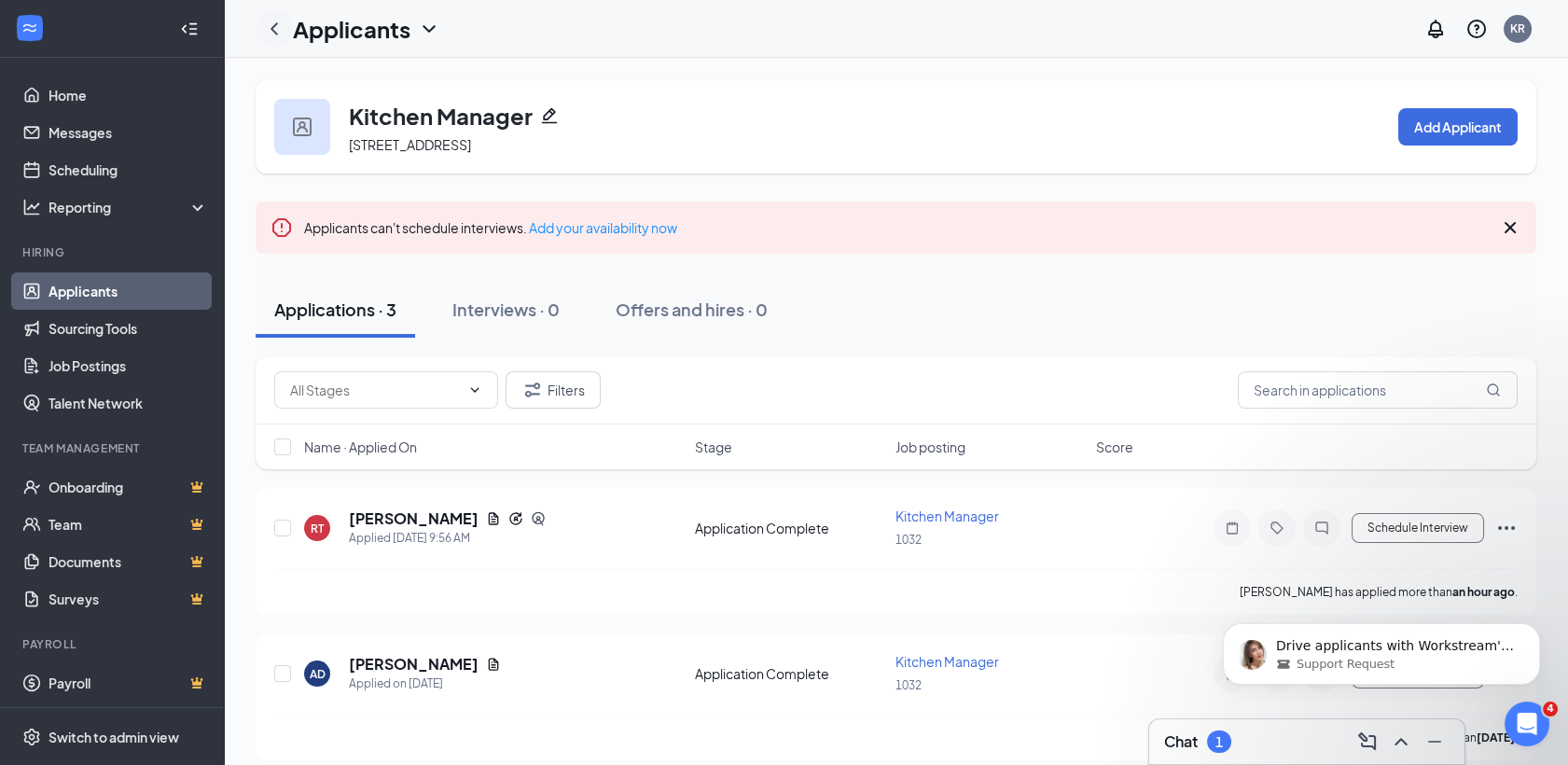
click at [277, 27] on icon "ChevronLeft" at bounding box center [275, 29] width 23 height 23
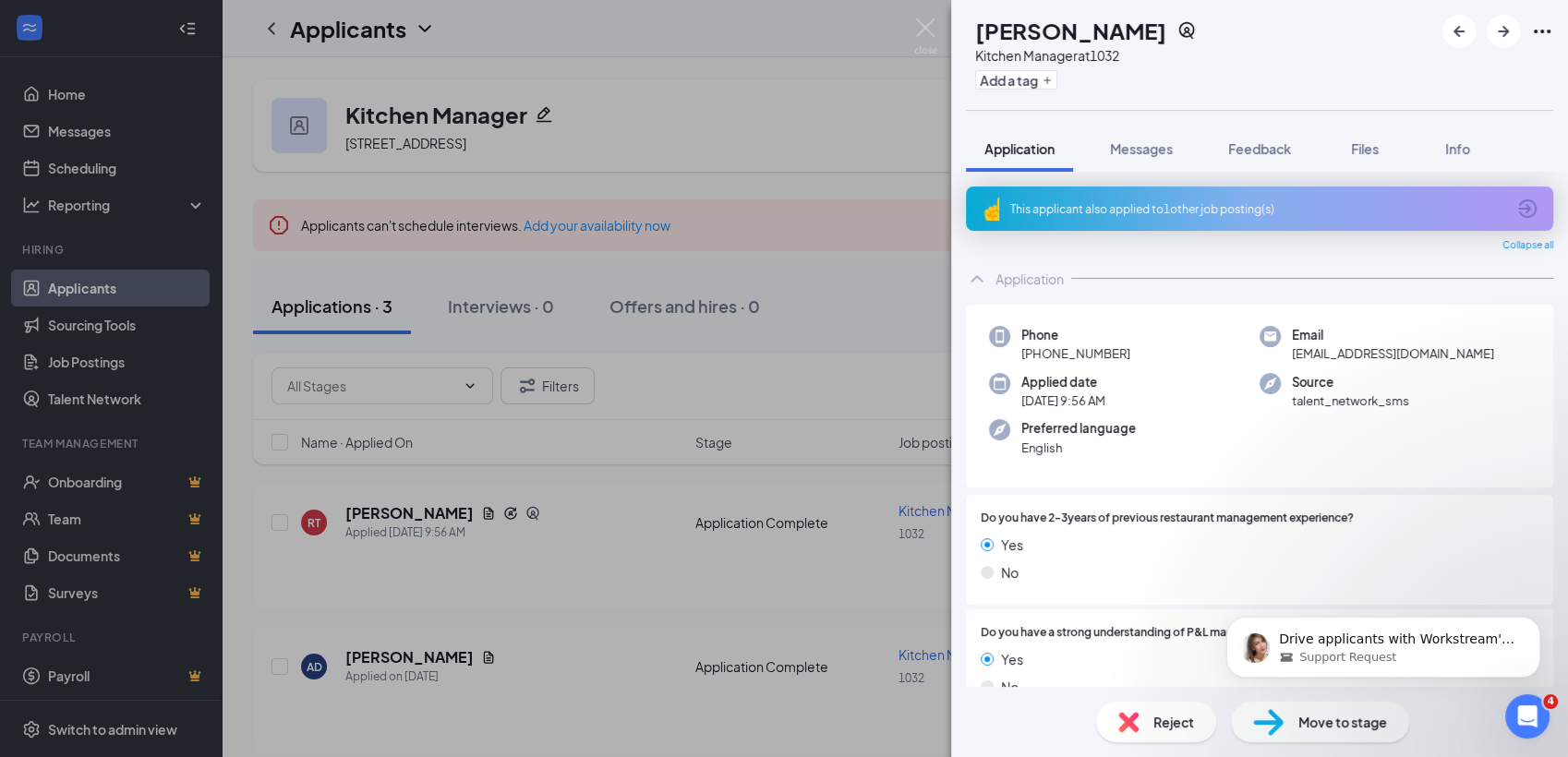
click at [960, 85] on div "RT Reginald Trice Kitchen Manager at 1032 Add a tag" at bounding box center [1259, 55] width 616 height 110
click at [846, 140] on div "RT Reginald Trice Kitchen Manager at 1032 Add a tag Application Messages Feedba…" at bounding box center [784, 378] width 1568 height 757
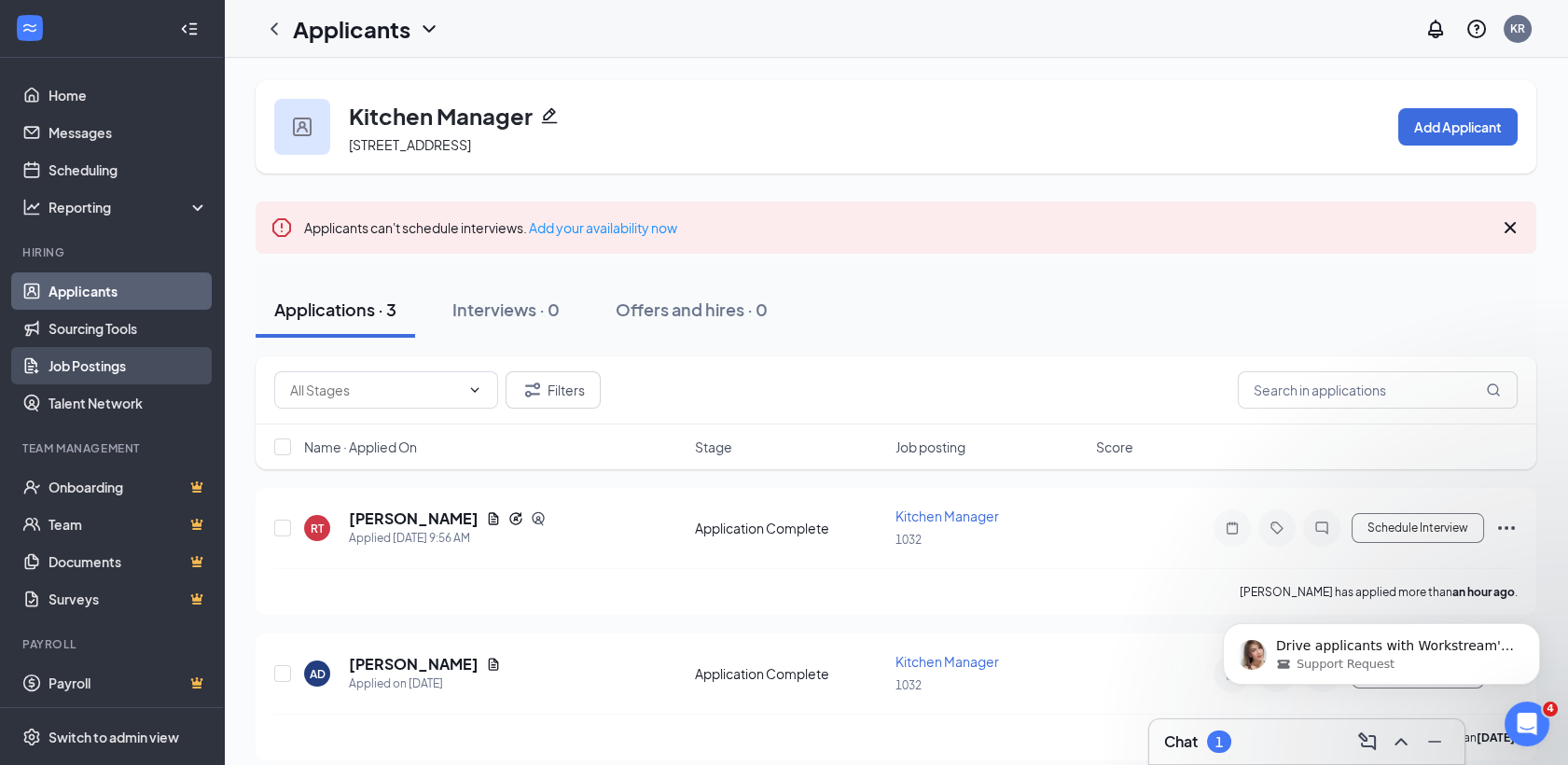
click at [126, 358] on link "Job Postings" at bounding box center [127, 366] width 159 height 38
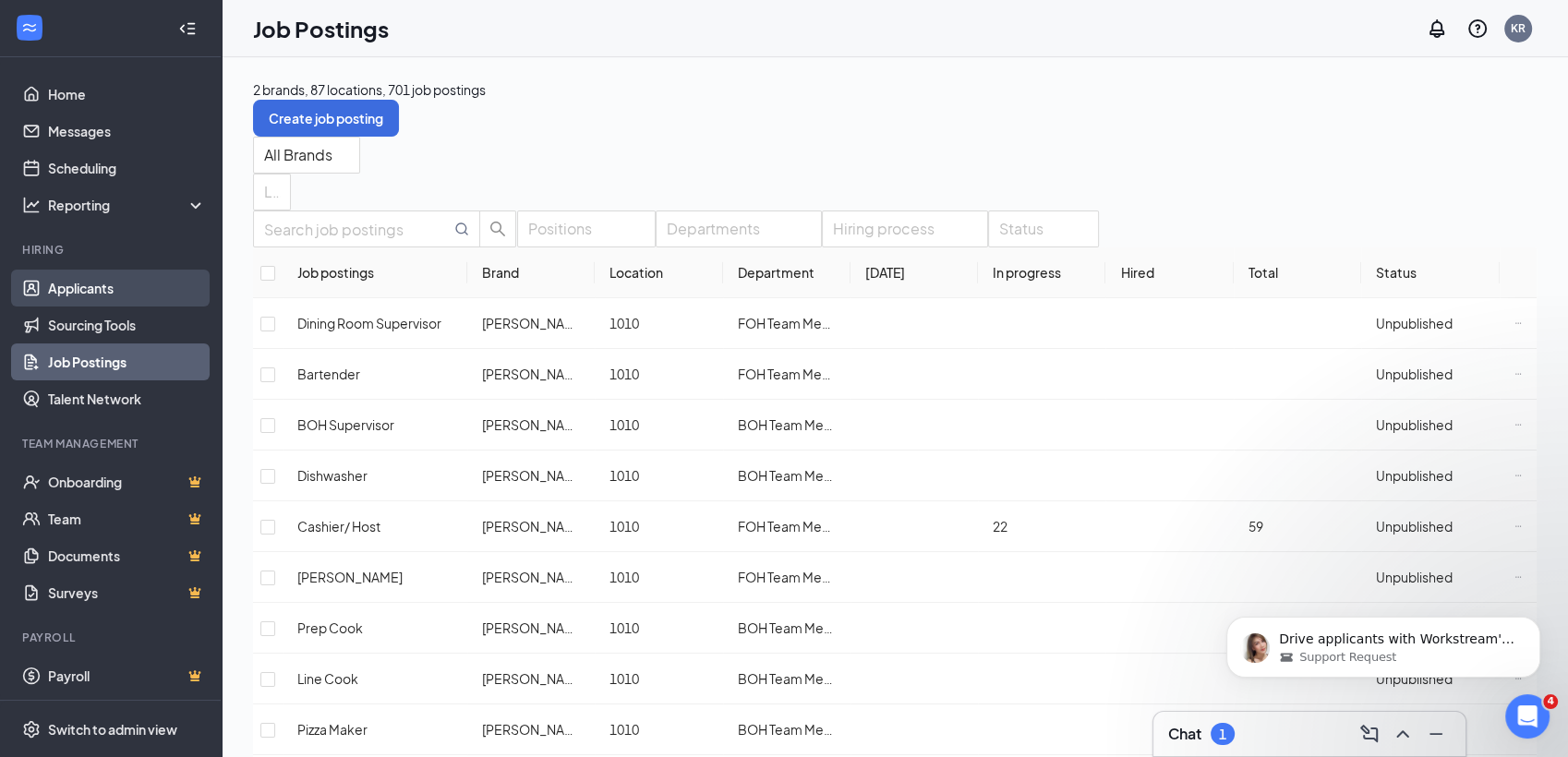
click at [61, 297] on link "Applicants" at bounding box center [126, 288] width 158 height 37
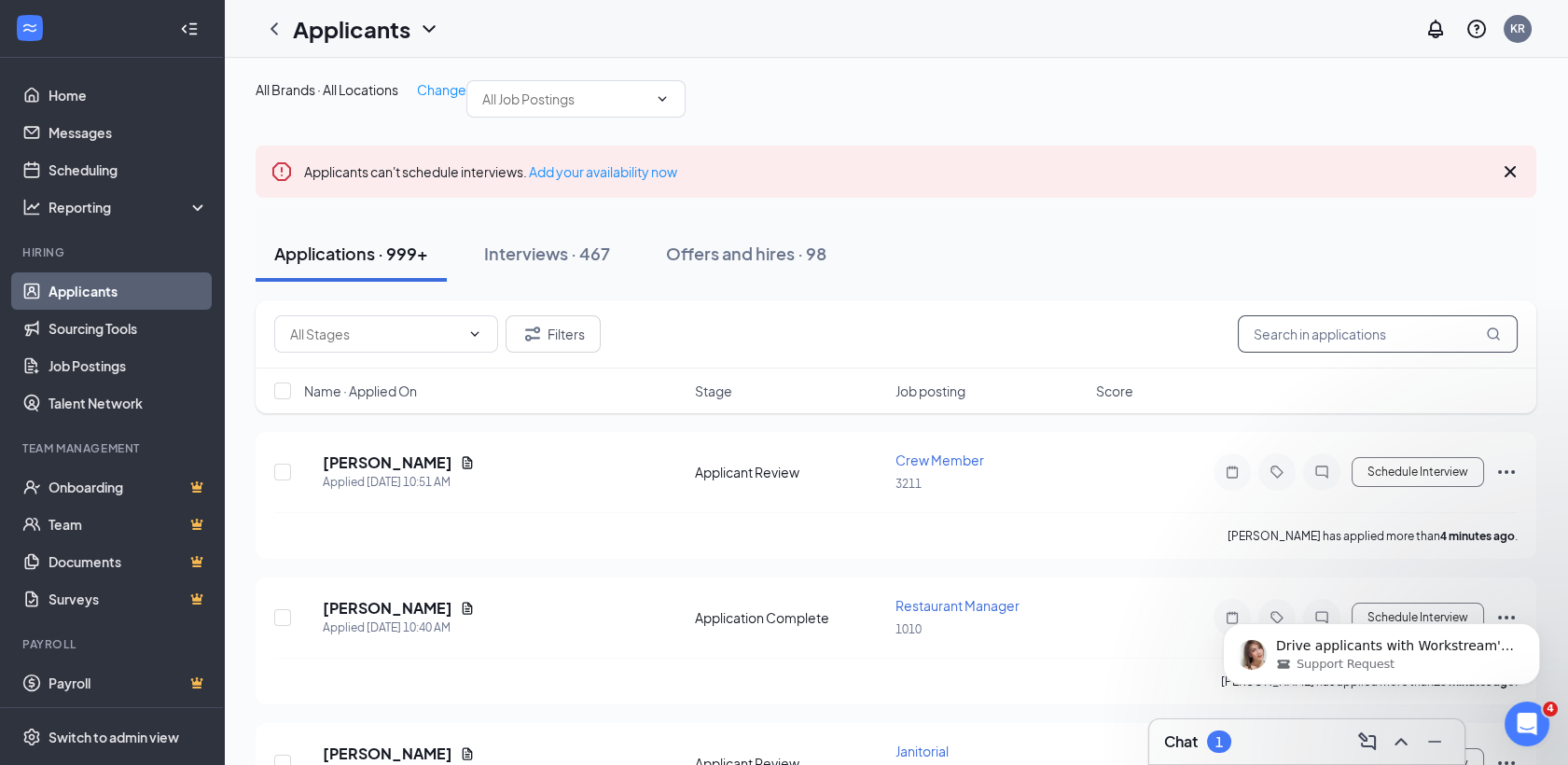
click at [1304, 353] on input "text" at bounding box center [1377, 334] width 280 height 38
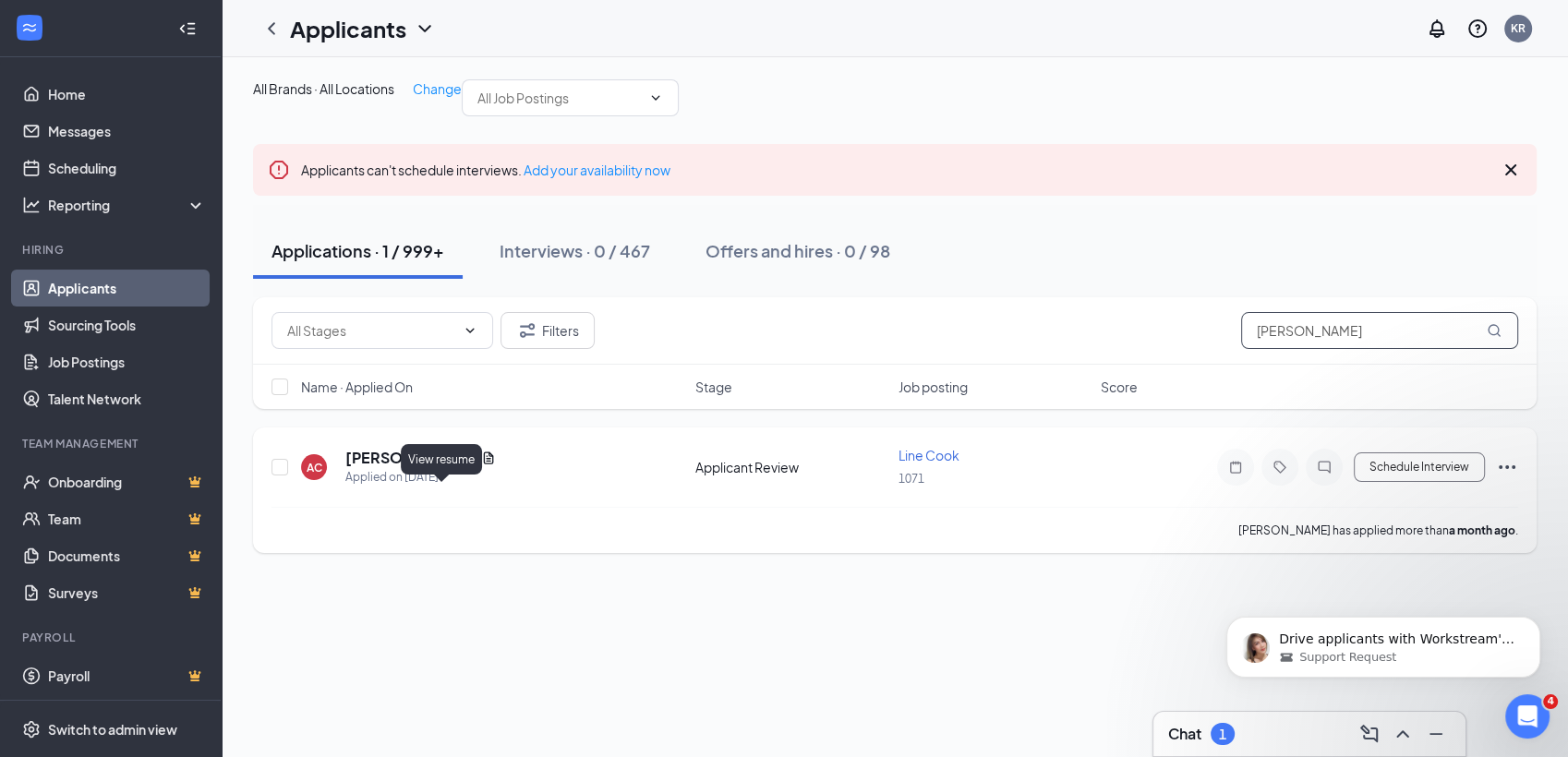
type input "alex cef"
click at [484, 463] on icon "Document" at bounding box center [488, 456] width 10 height 12
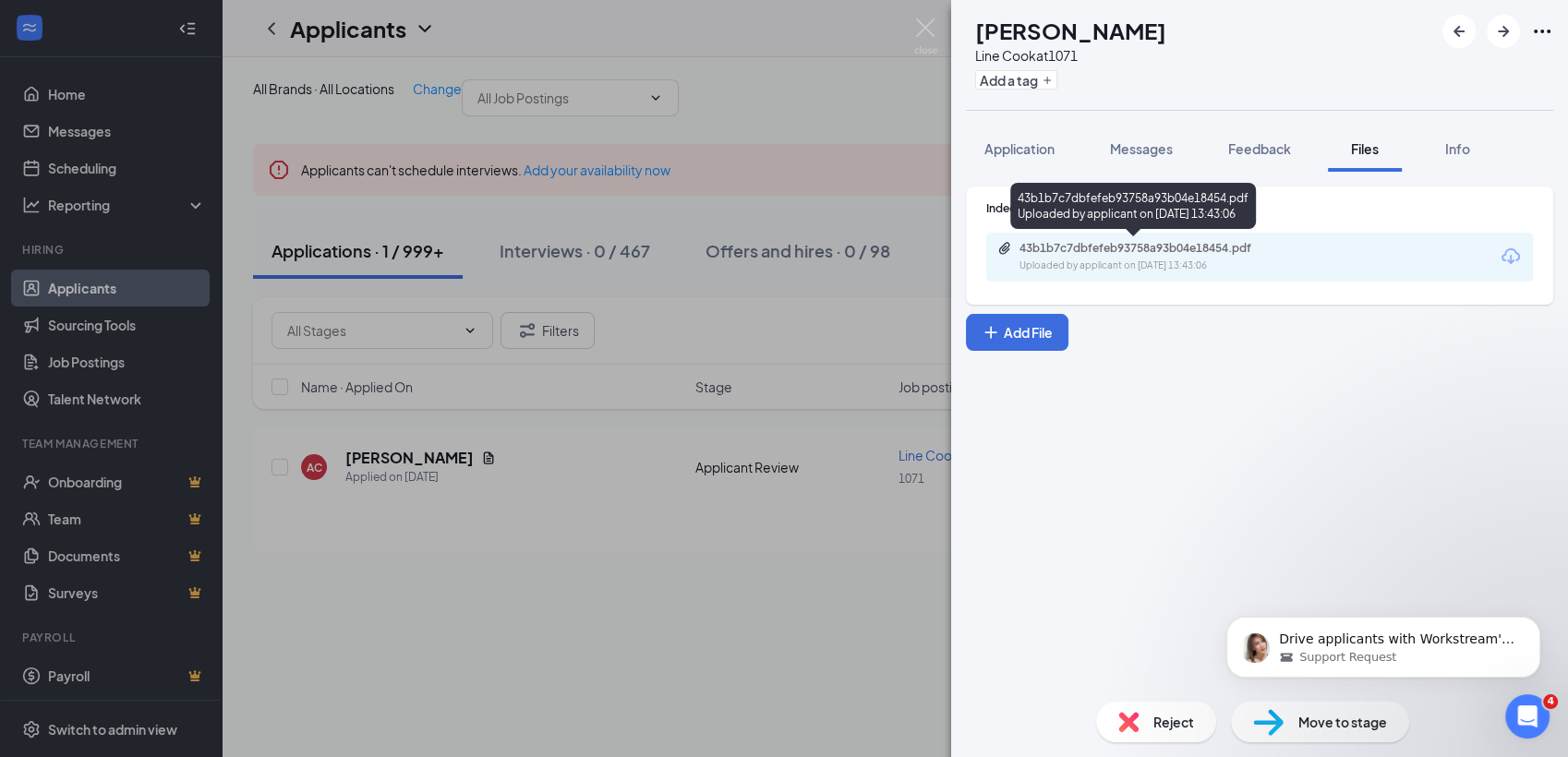
click at [1092, 259] on div "Uploaded by applicant on Jul 24, 2025 at 13:43:06" at bounding box center [1158, 266] width 277 height 15
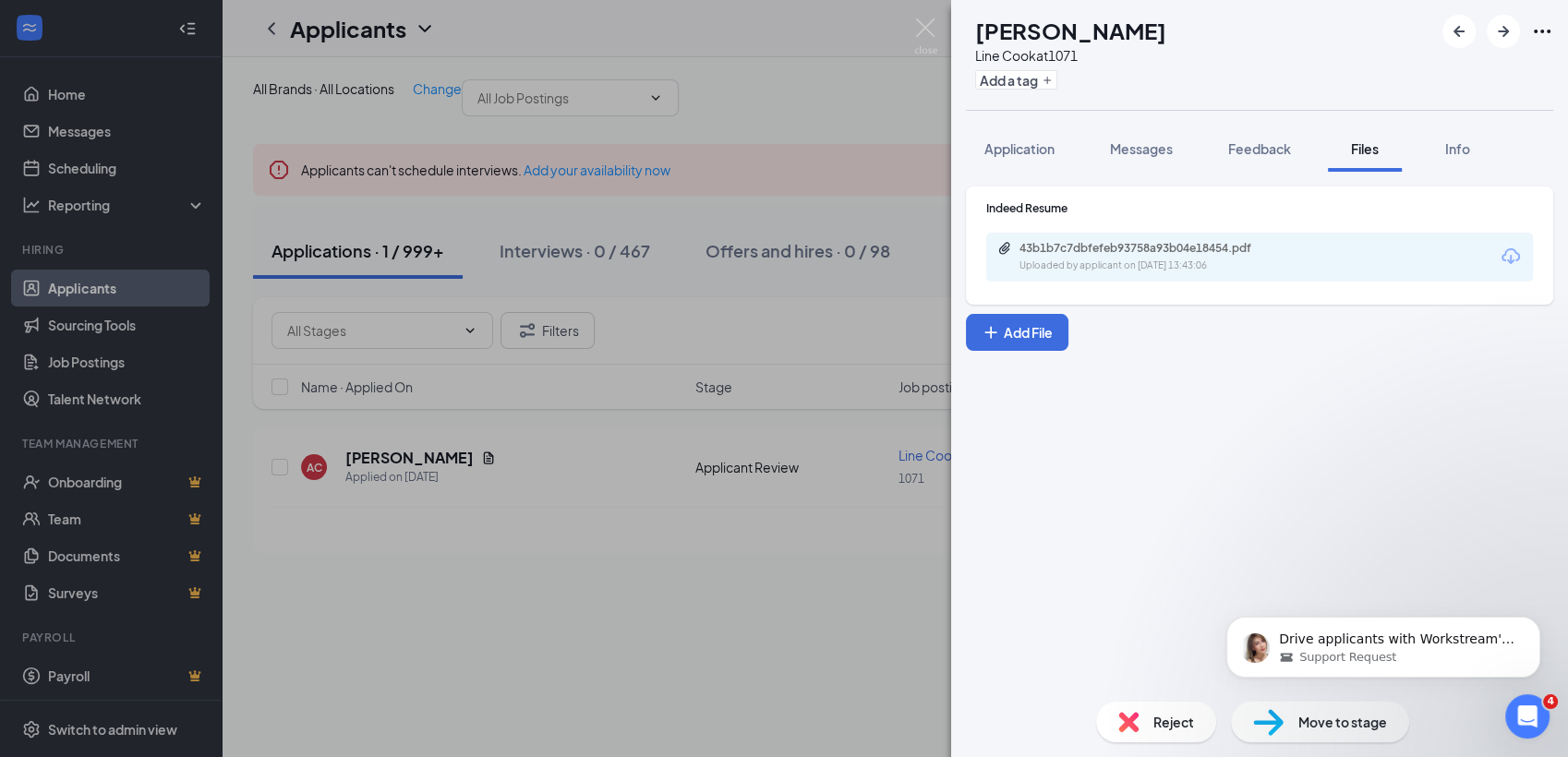
click at [318, 60] on div "AC Alex Cefalu Line Cook at 1071 Add a tag Application Messages Feedback Files …" at bounding box center [784, 378] width 1568 height 757
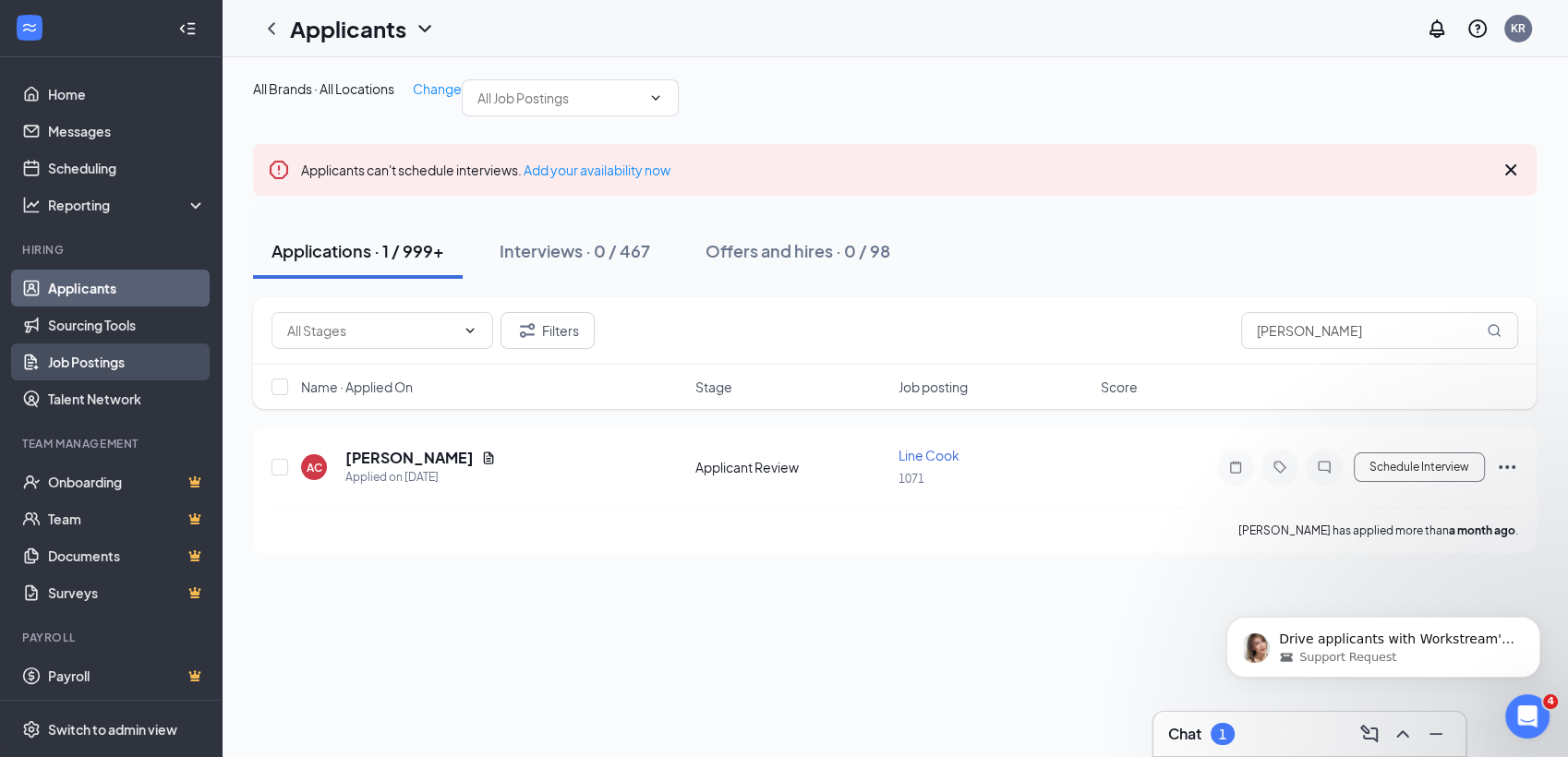
click at [118, 360] on link "Job Postings" at bounding box center [126, 362] width 158 height 37
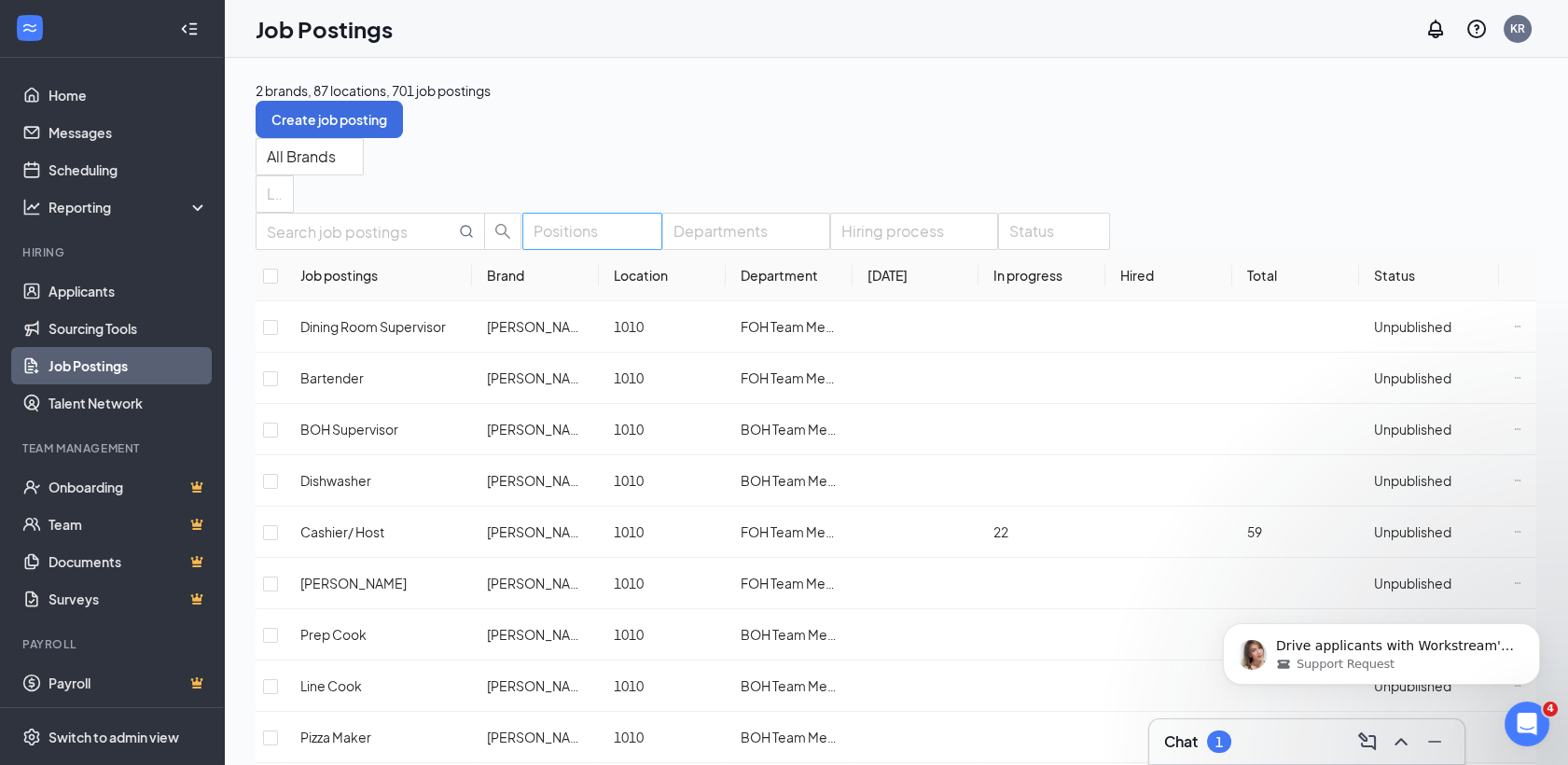
click at [620, 246] on div at bounding box center [583, 231] width 112 height 30
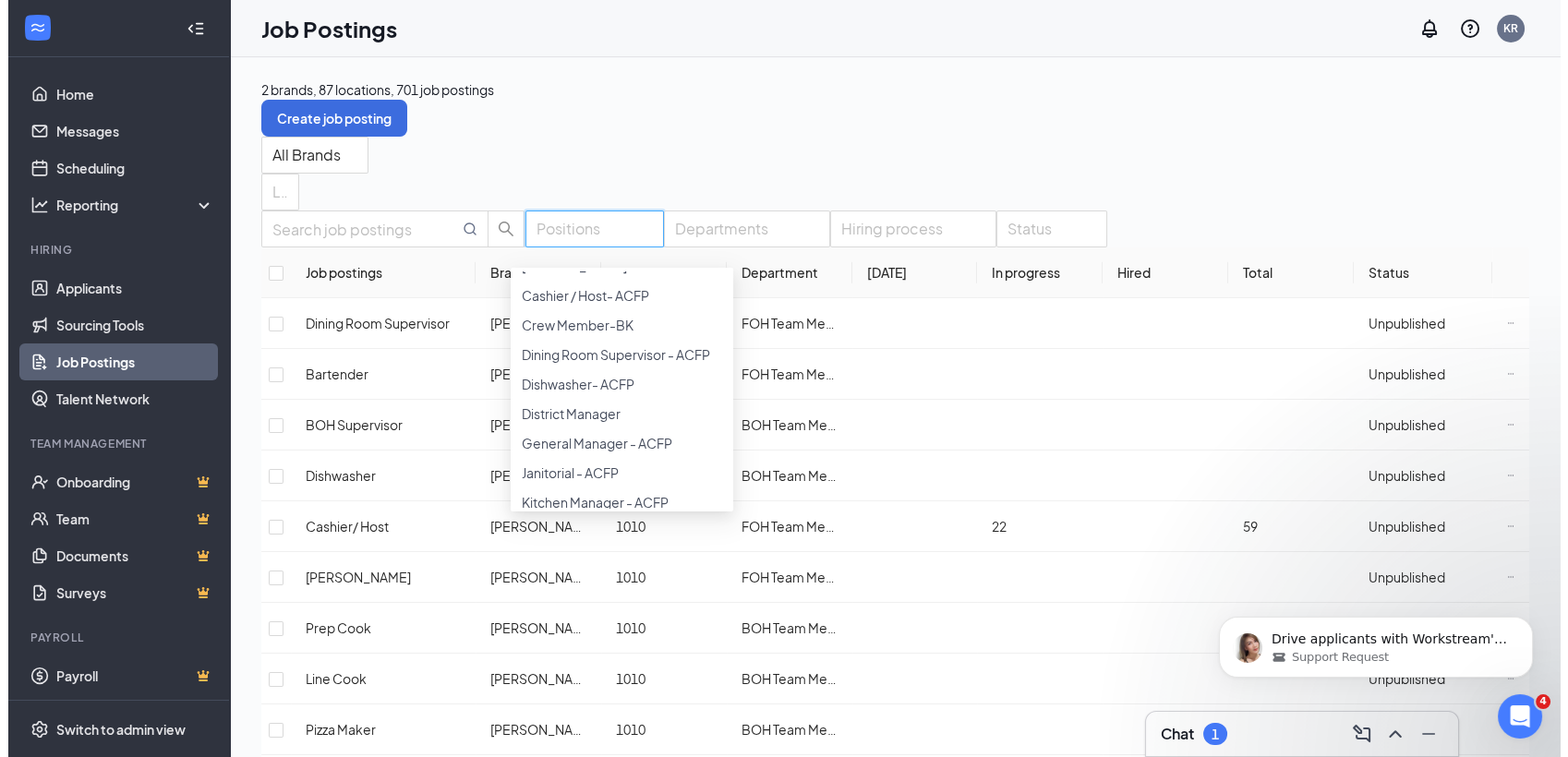
scroll to position [317, 0]
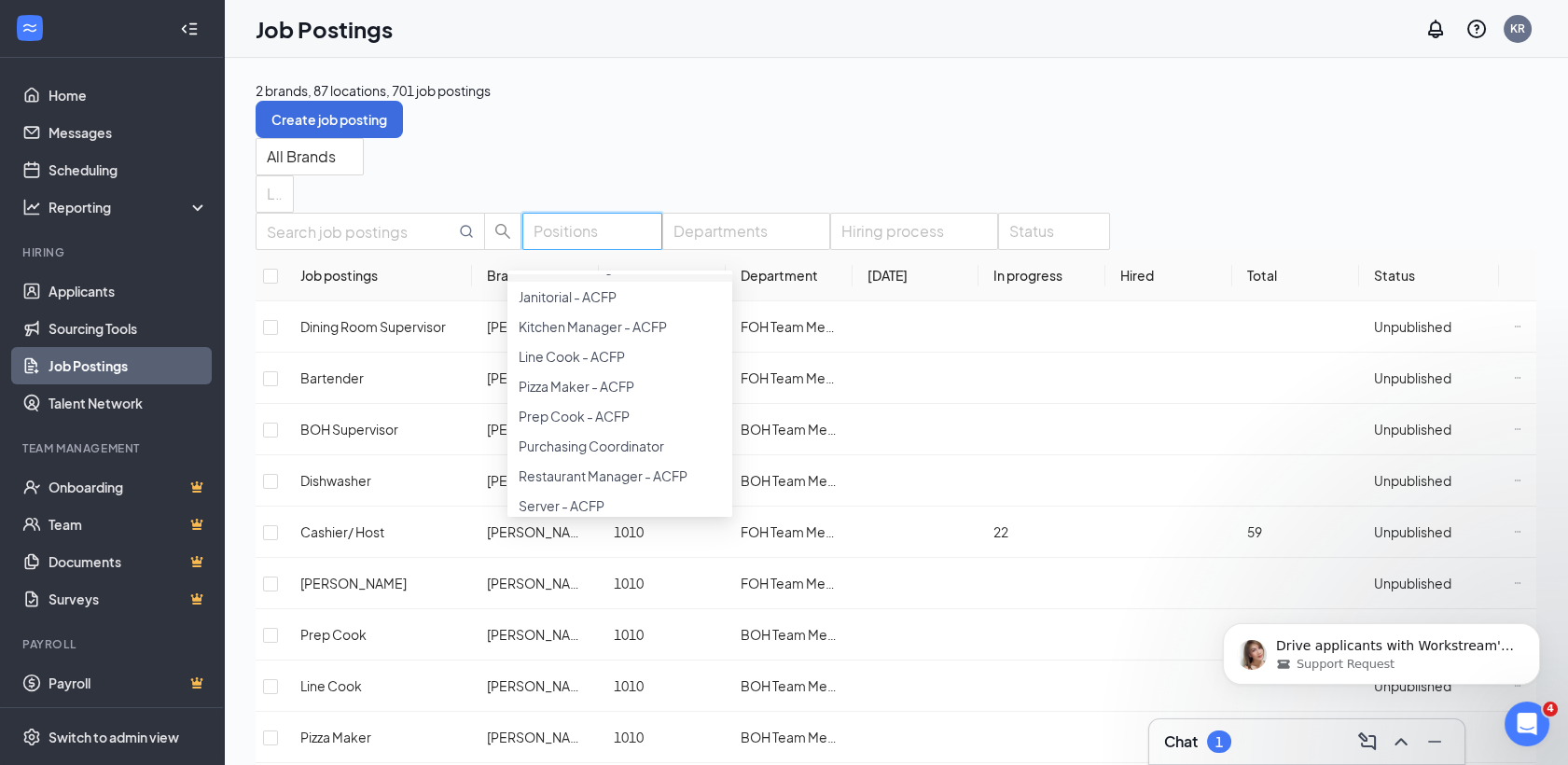
click at [617, 275] on span "General Manager - ACFP" at bounding box center [594, 267] width 152 height 17
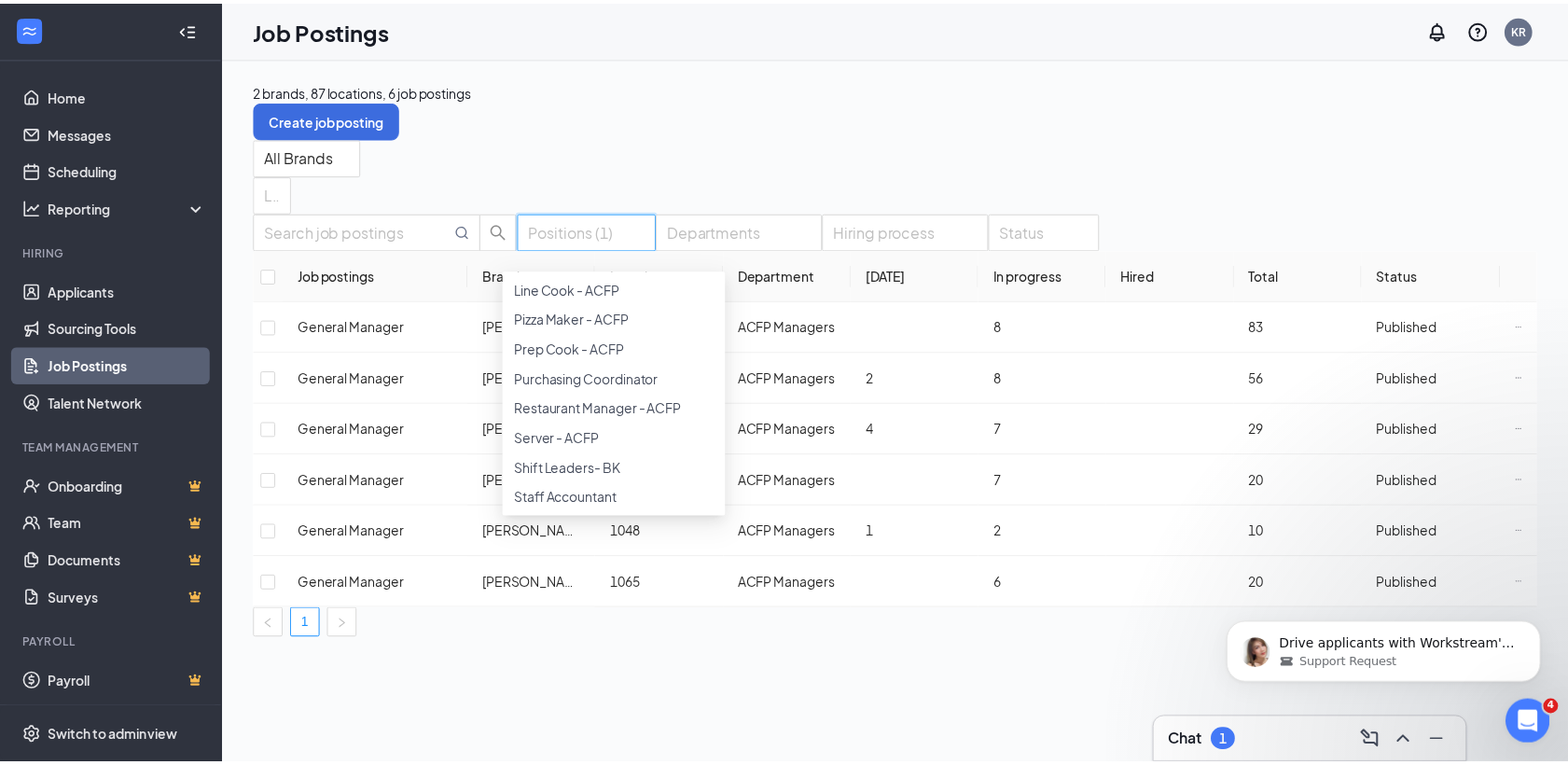
scroll to position [429, 0]
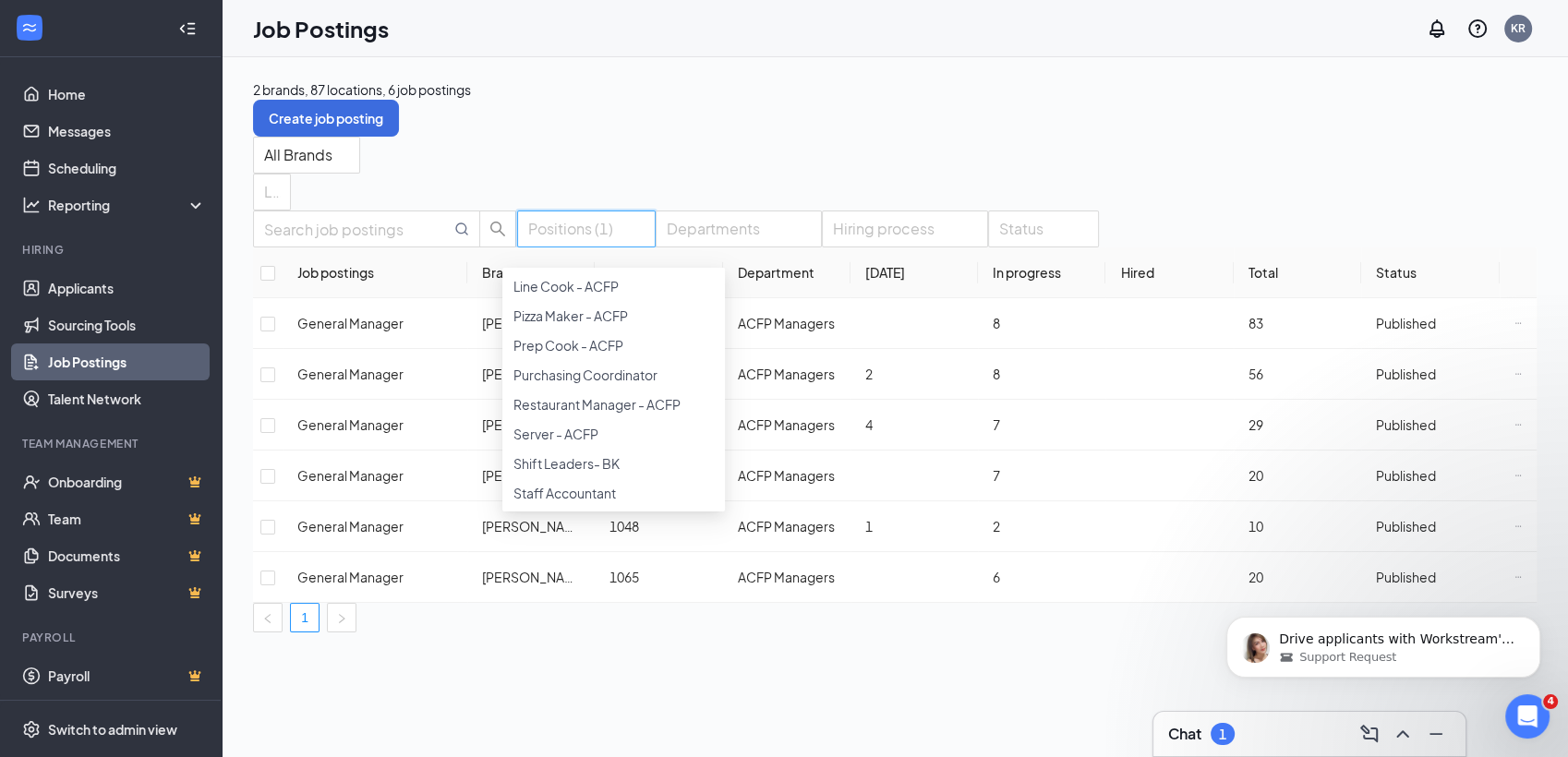
click at [613, 267] on div "Kitchen Manager - ACFP" at bounding box center [614, 257] width 201 height 21
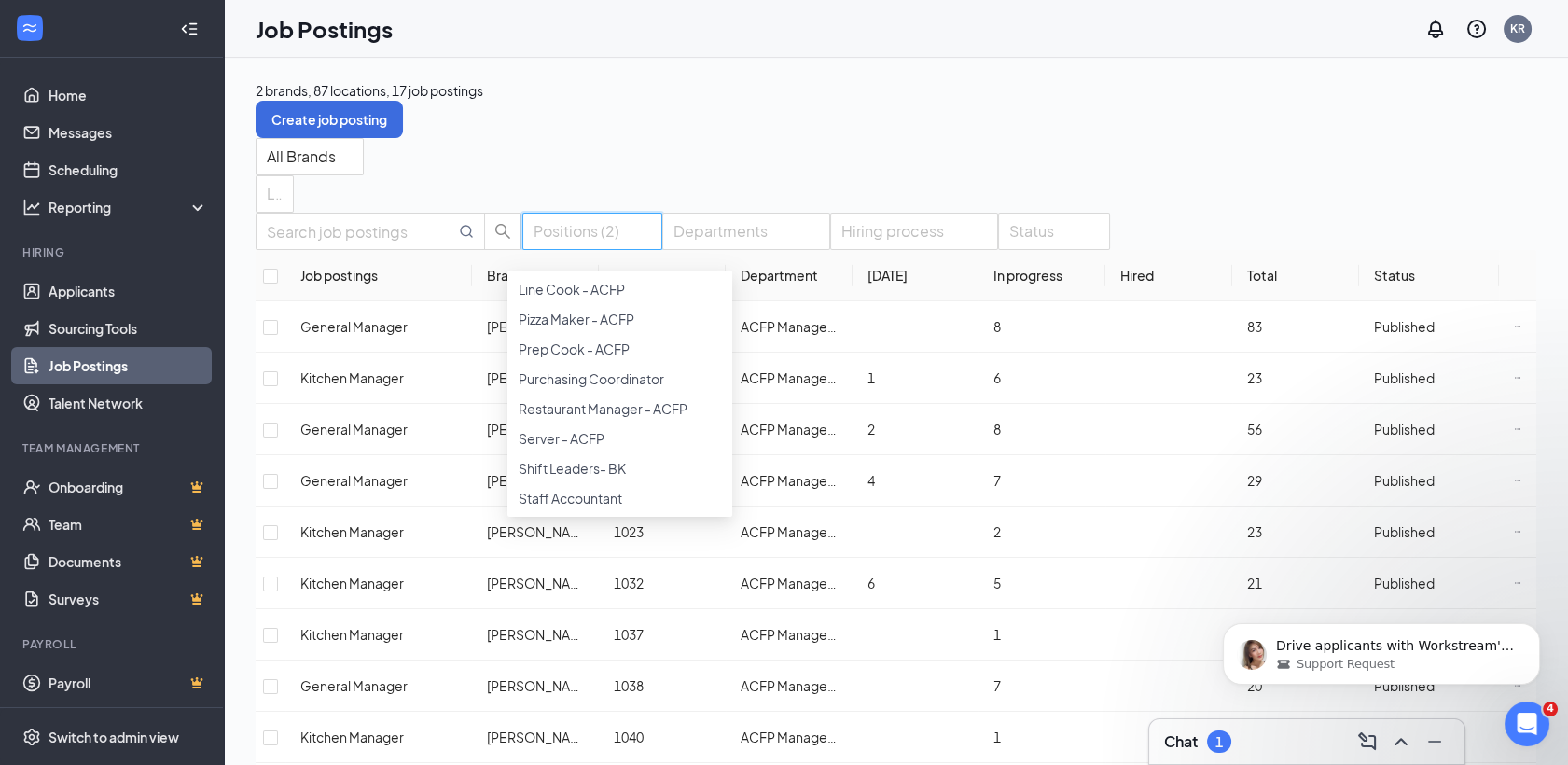
scroll to position [662, 0]
click at [622, 400] on span "Restaurant Manager - ACFP" at bounding box center [603, 408] width 169 height 17
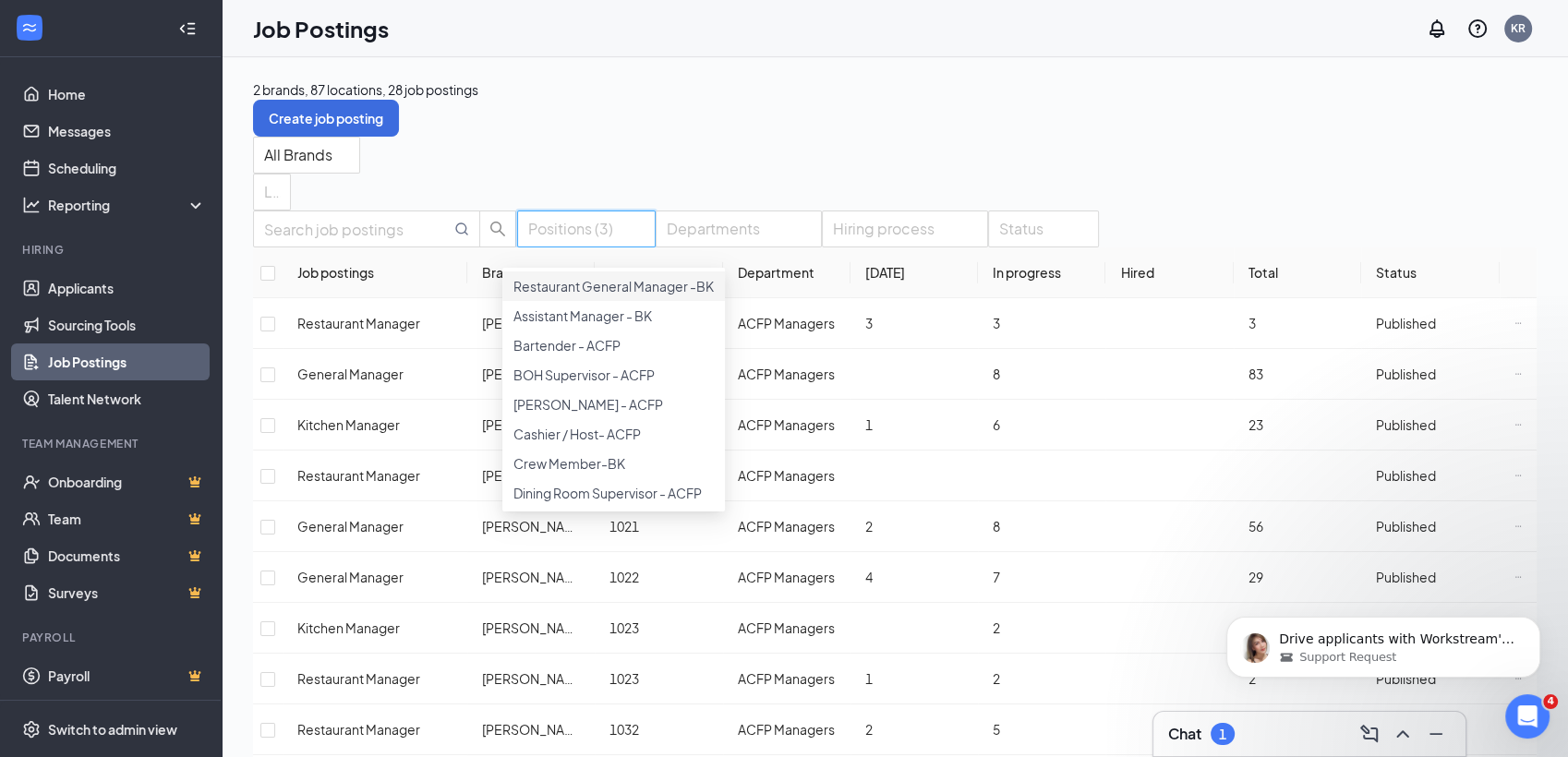
click at [911, 92] on div "2 brands, 87 locations, 28 job postings Create job posting" at bounding box center [895, 107] width 1283 height 57
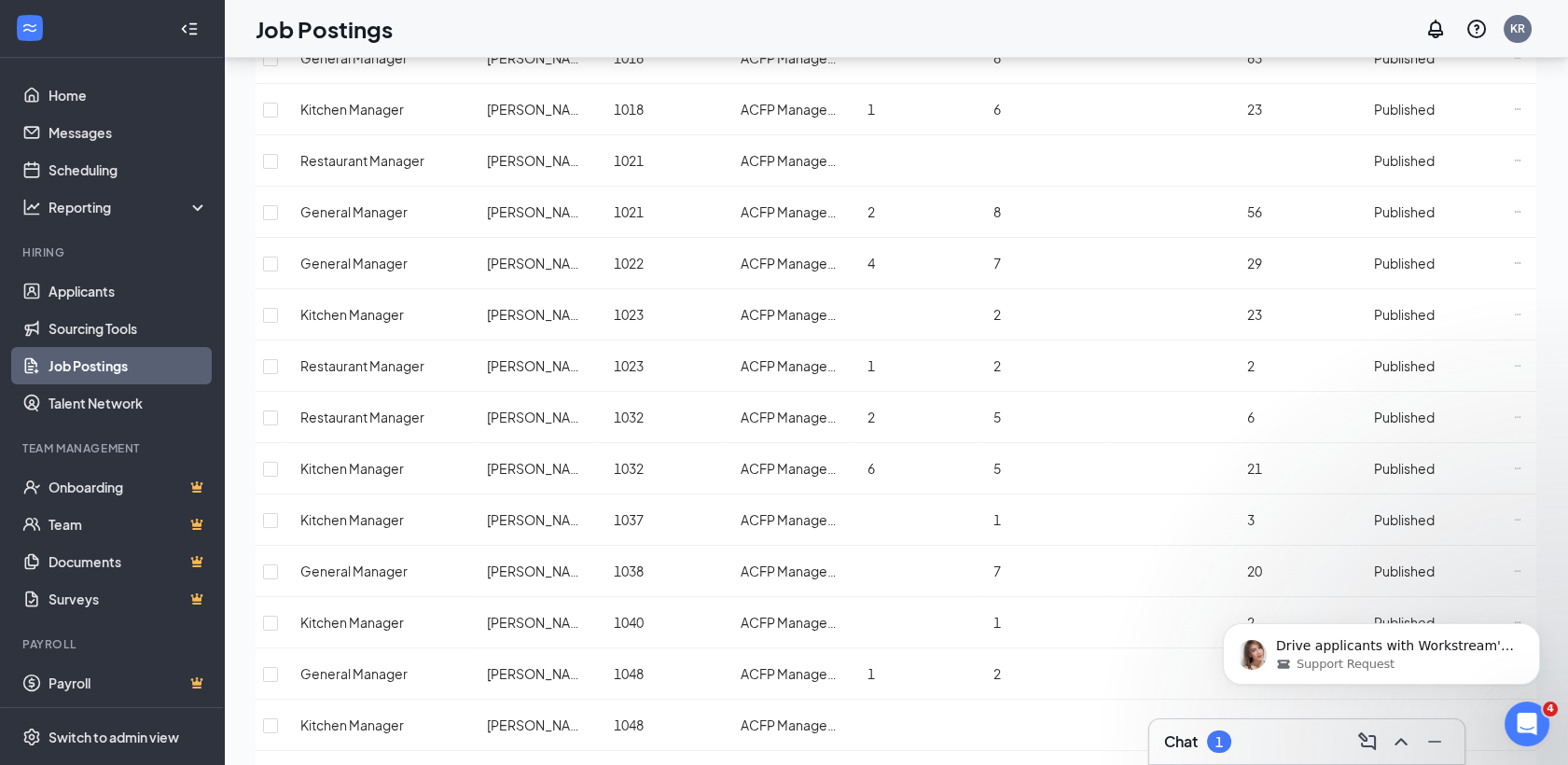
scroll to position [319, 0]
click at [1514, 414] on icon "Ellipses" at bounding box center [1518, 418] width 8 height 8
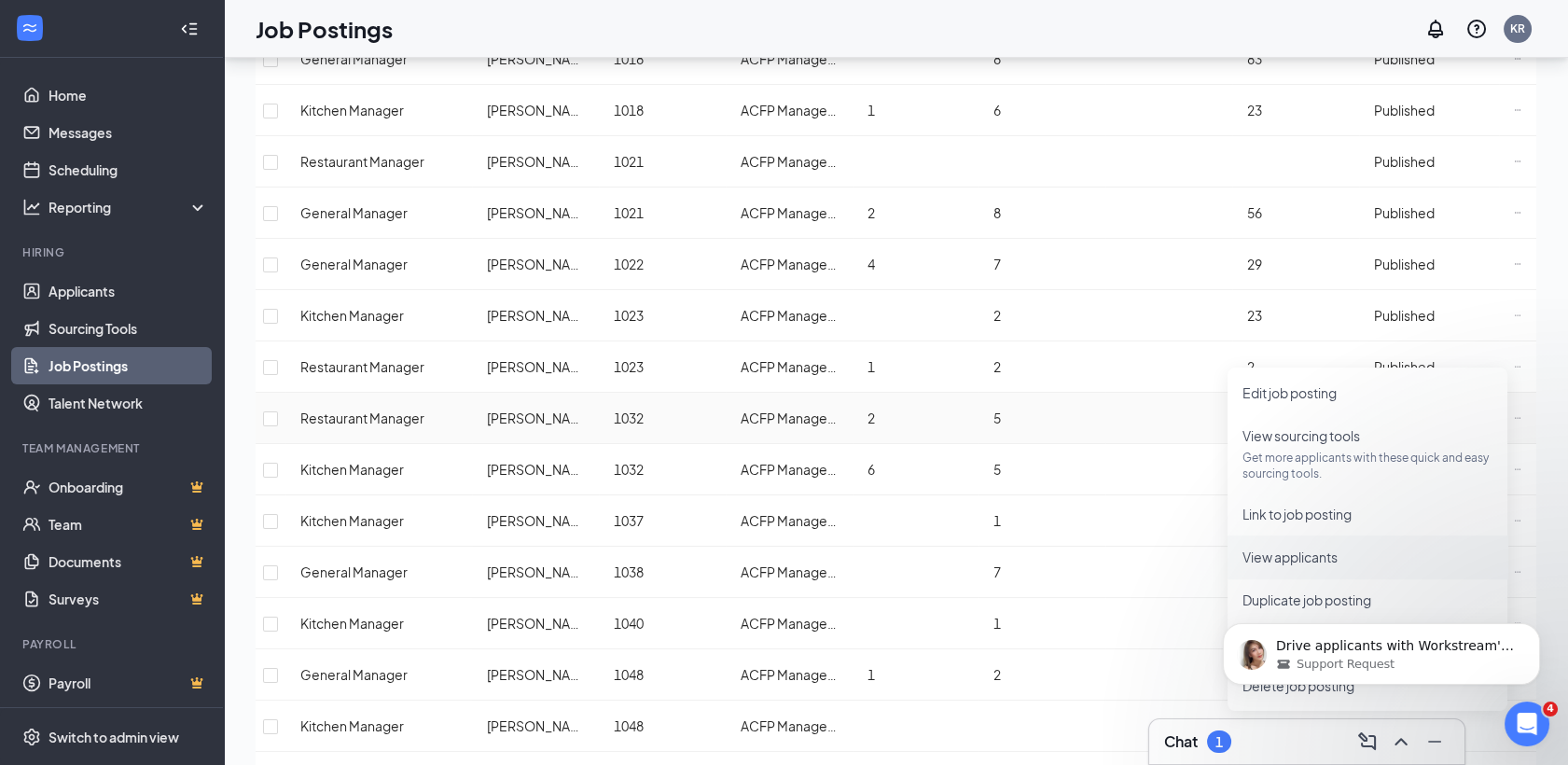
click at [1290, 548] on span "View applicants" at bounding box center [1290, 557] width 95 height 17
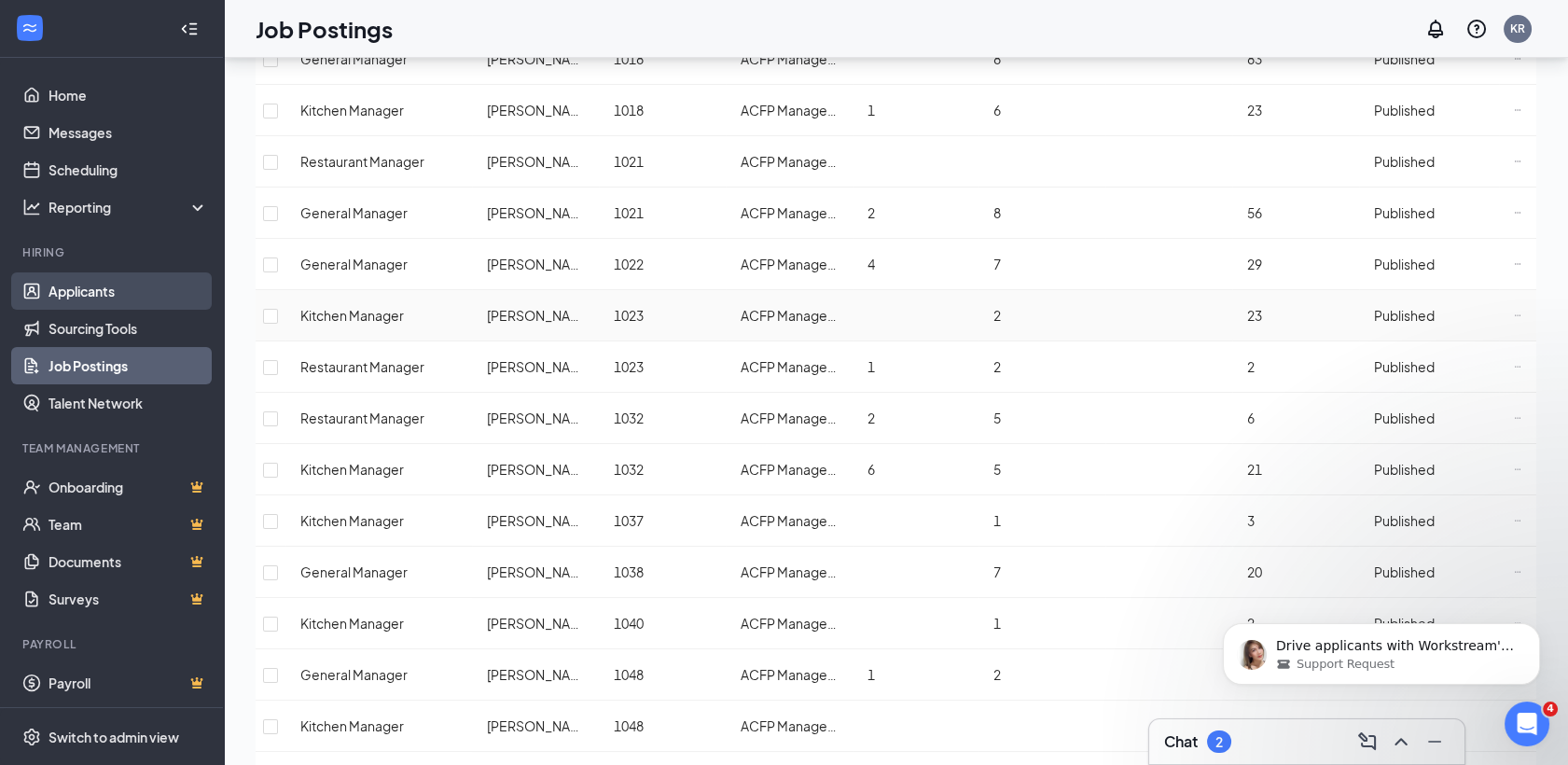
click at [164, 290] on link "Applicants" at bounding box center [127, 291] width 159 height 38
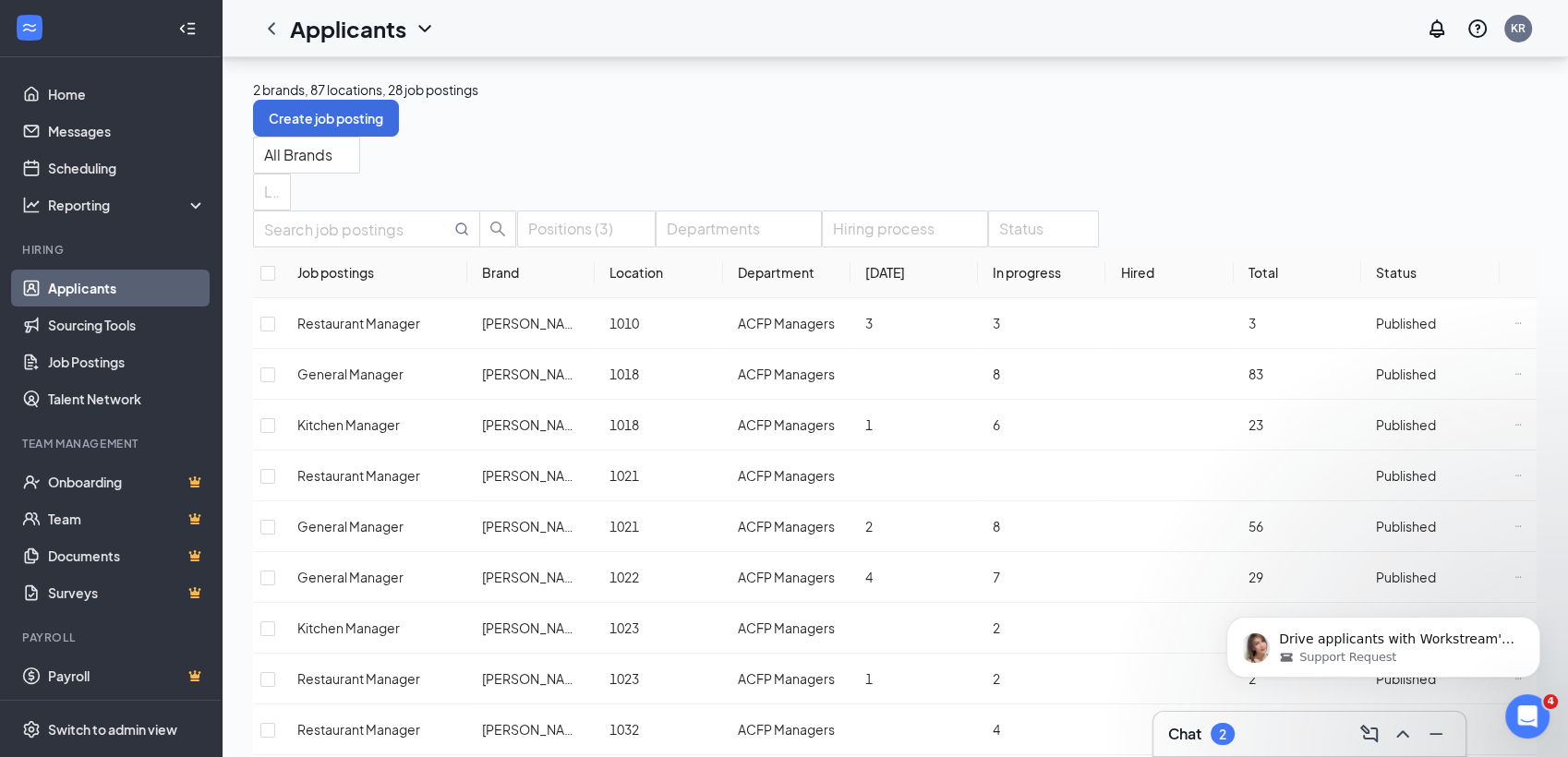
click at [108, 277] on link "Applicants" at bounding box center [126, 288] width 158 height 37
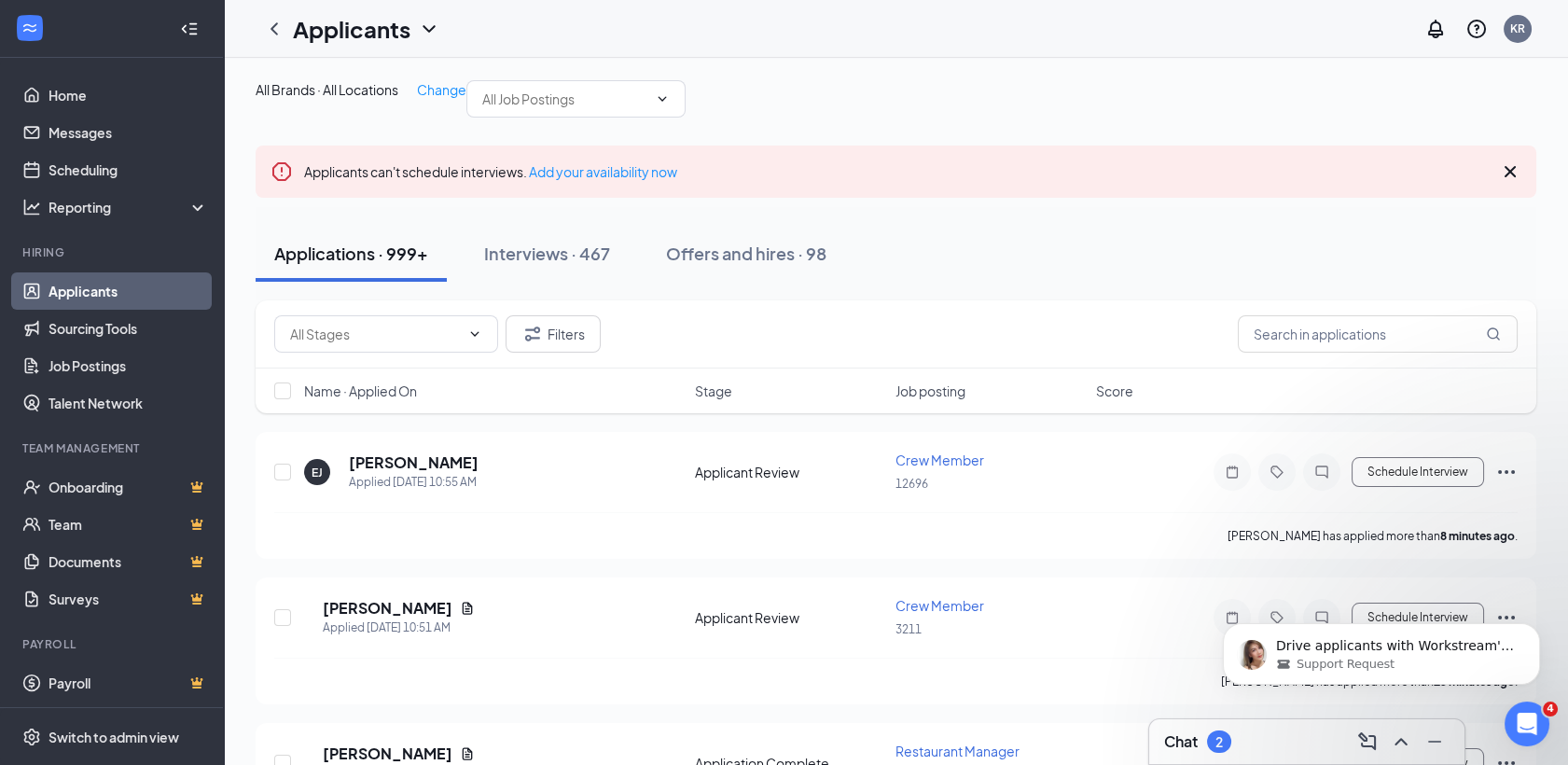
click at [1335, 369] on div "Filters" at bounding box center [896, 334] width 1281 height 68
click at [1333, 353] on input "text" at bounding box center [1377, 334] width 280 height 38
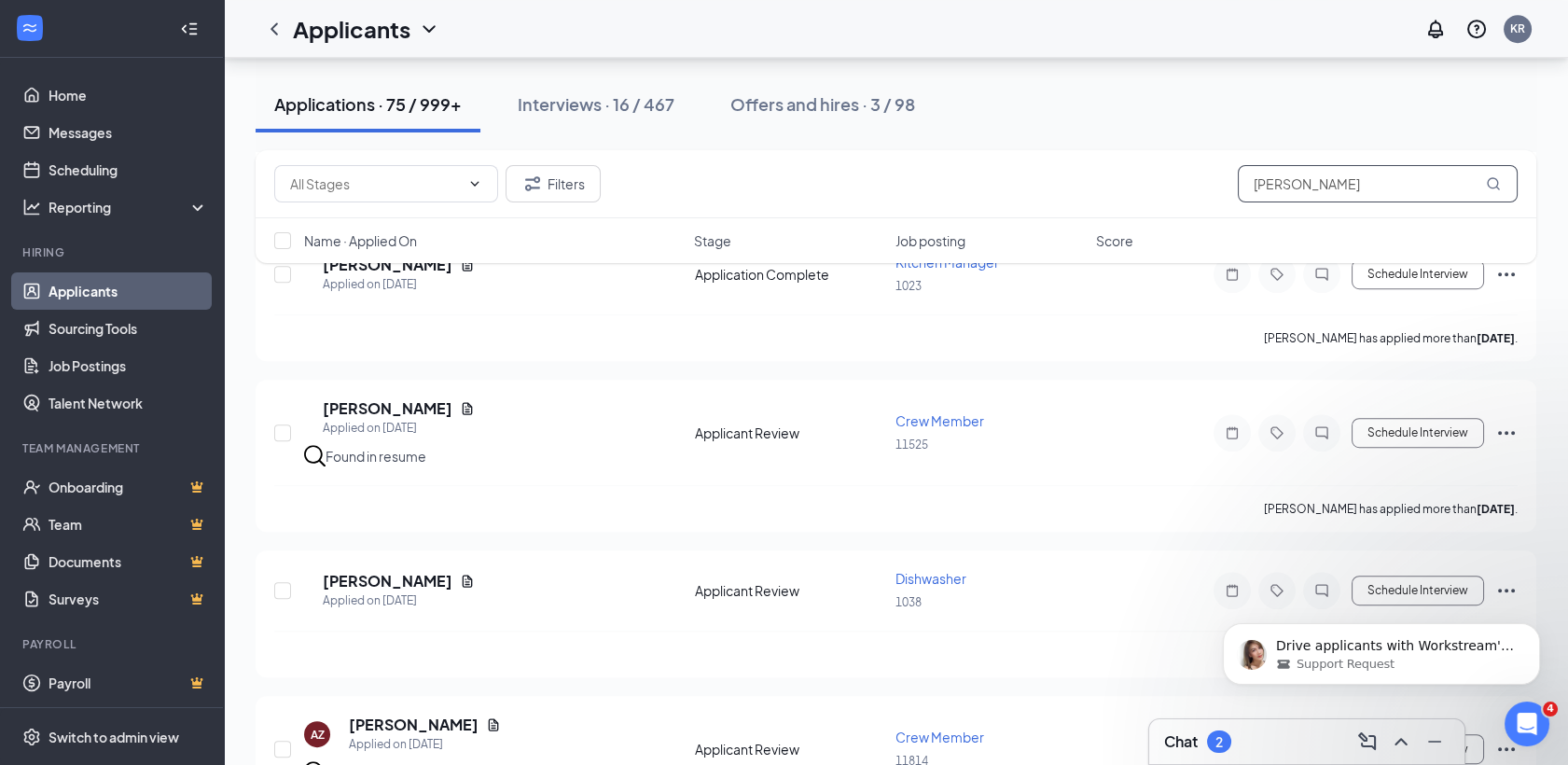
scroll to position [2318, 0]
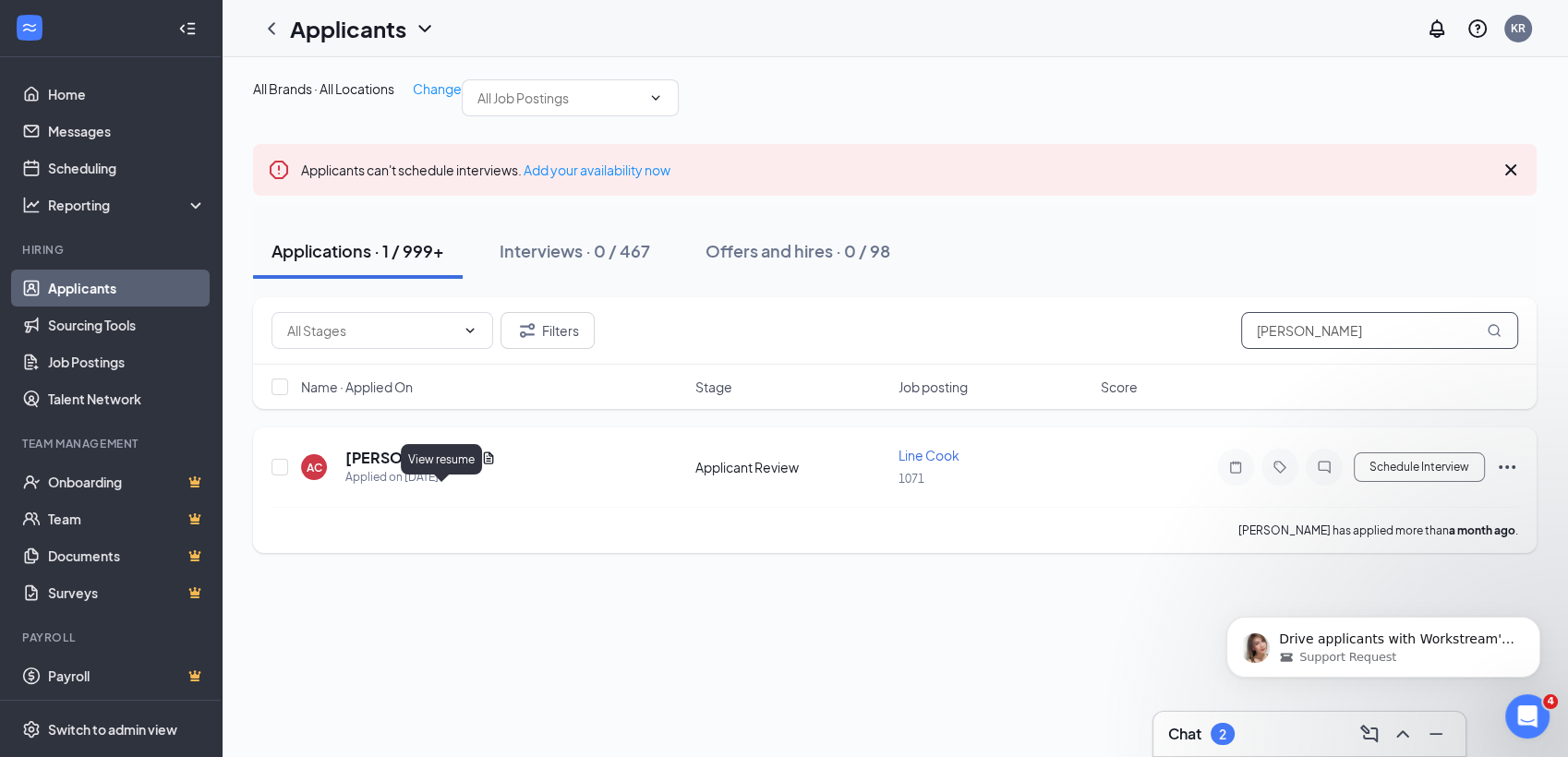
type input "[PERSON_NAME]"
click at [484, 463] on icon "Document" at bounding box center [488, 456] width 10 height 12
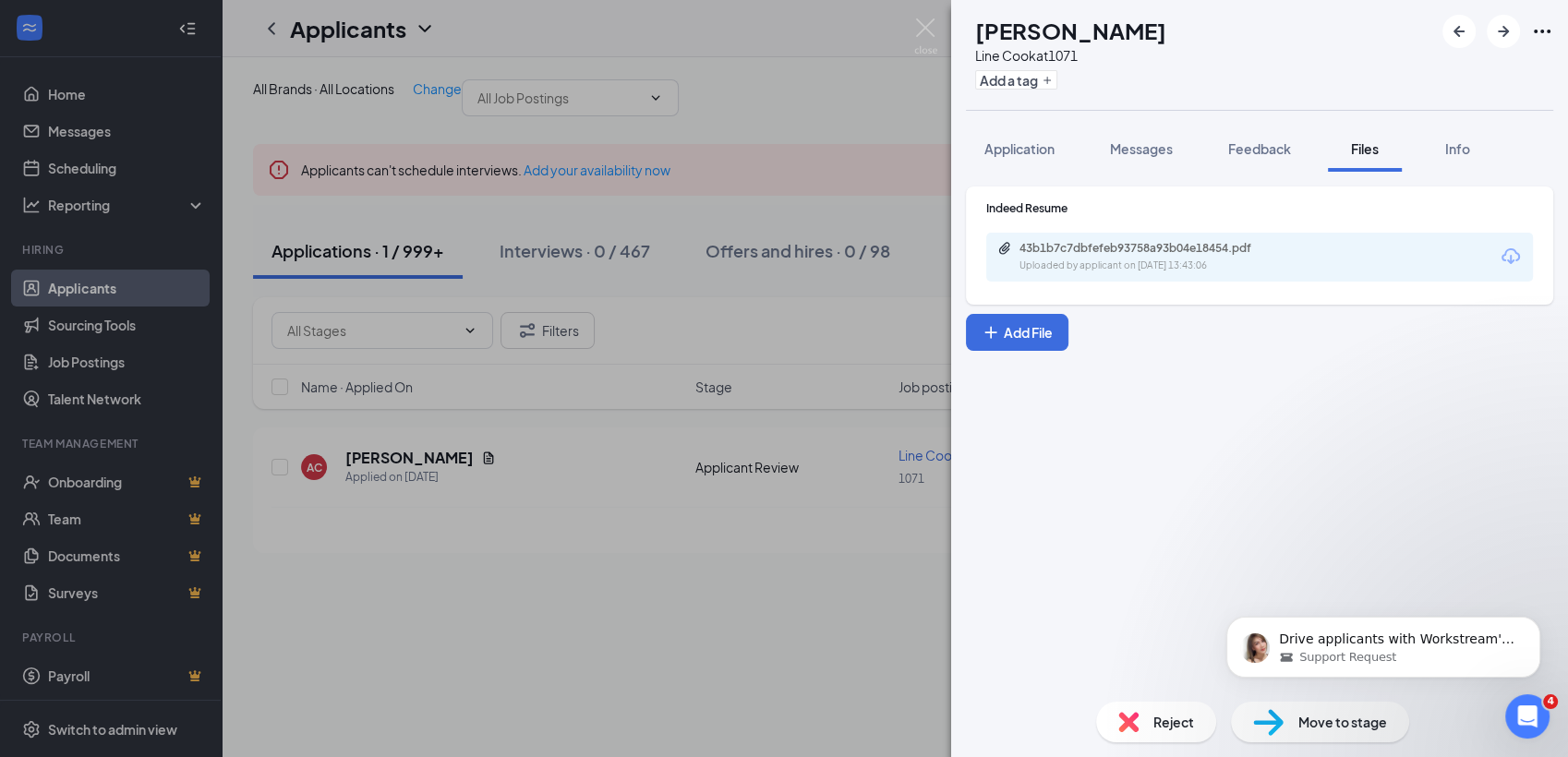
click at [600, 579] on div "AC Alex Cefalu Line Cook at 1071 Add a tag Application Messages Feedback Files …" at bounding box center [784, 378] width 1568 height 757
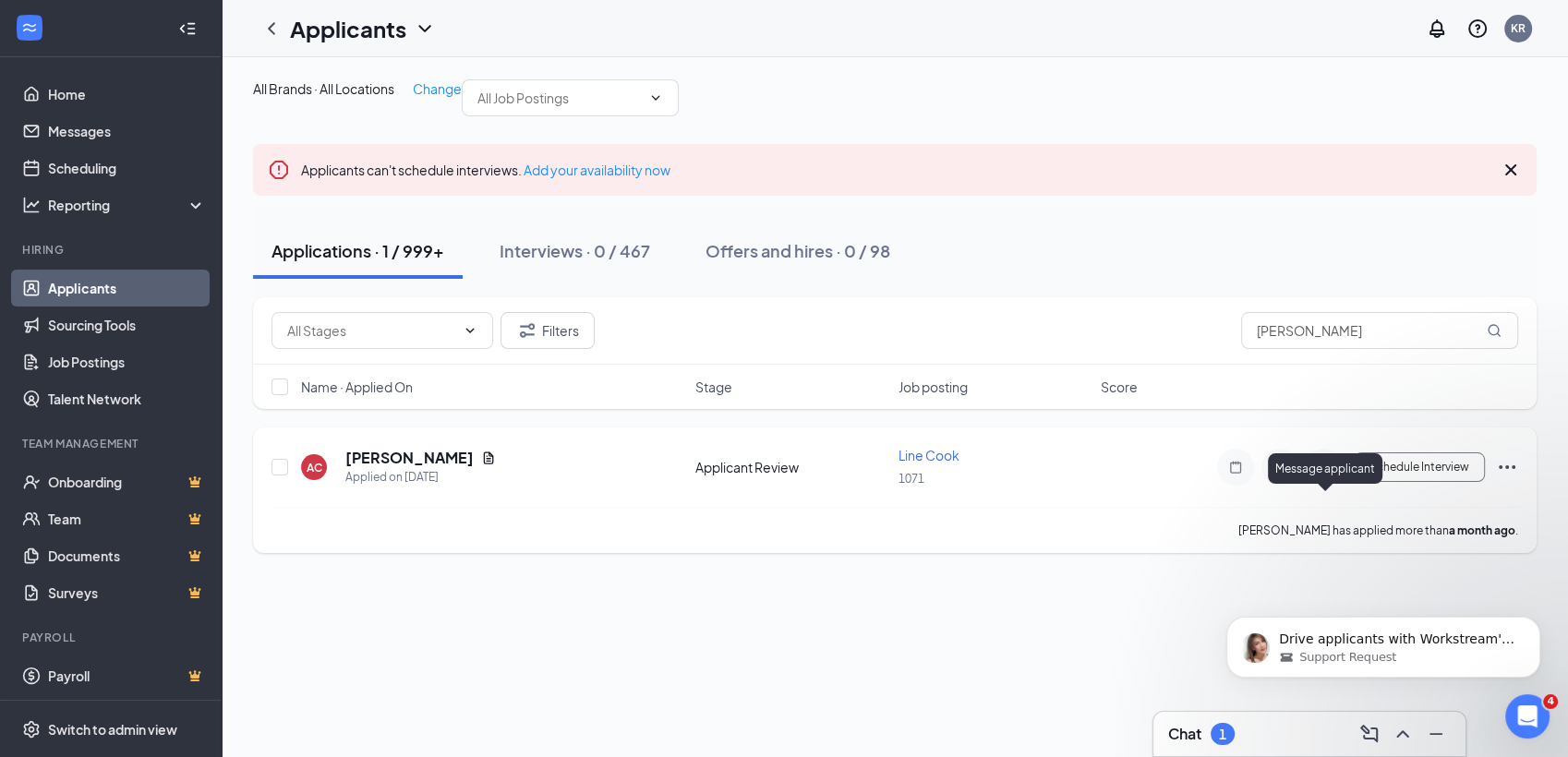
click at [1332, 474] on icon "ChatInactive" at bounding box center [1324, 467] width 22 height 15
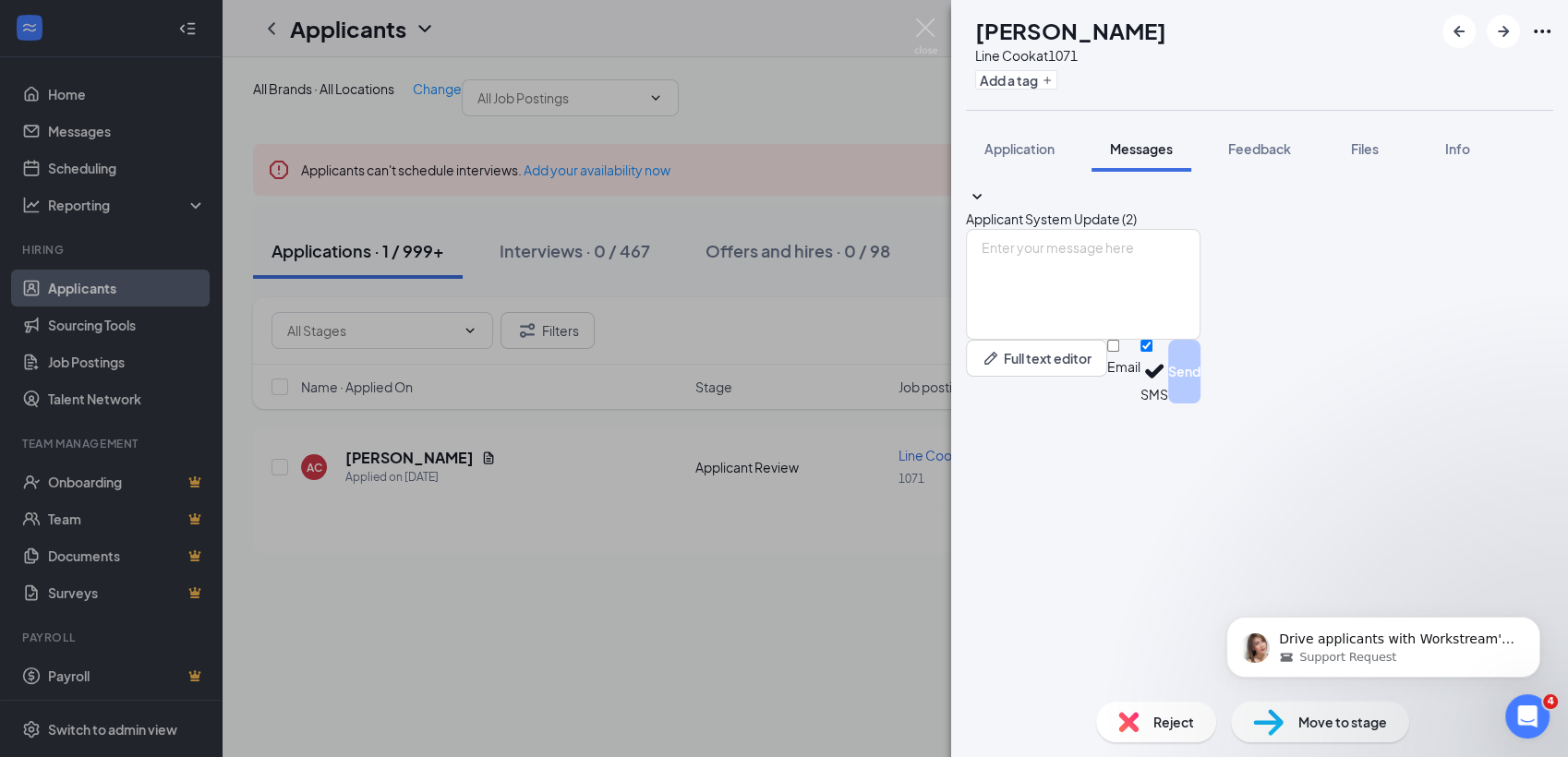
click at [911, 580] on div "AC Alex Cefalu Line Cook at 1071 Add a tag Application Messages Feedback Files …" at bounding box center [784, 378] width 1568 height 757
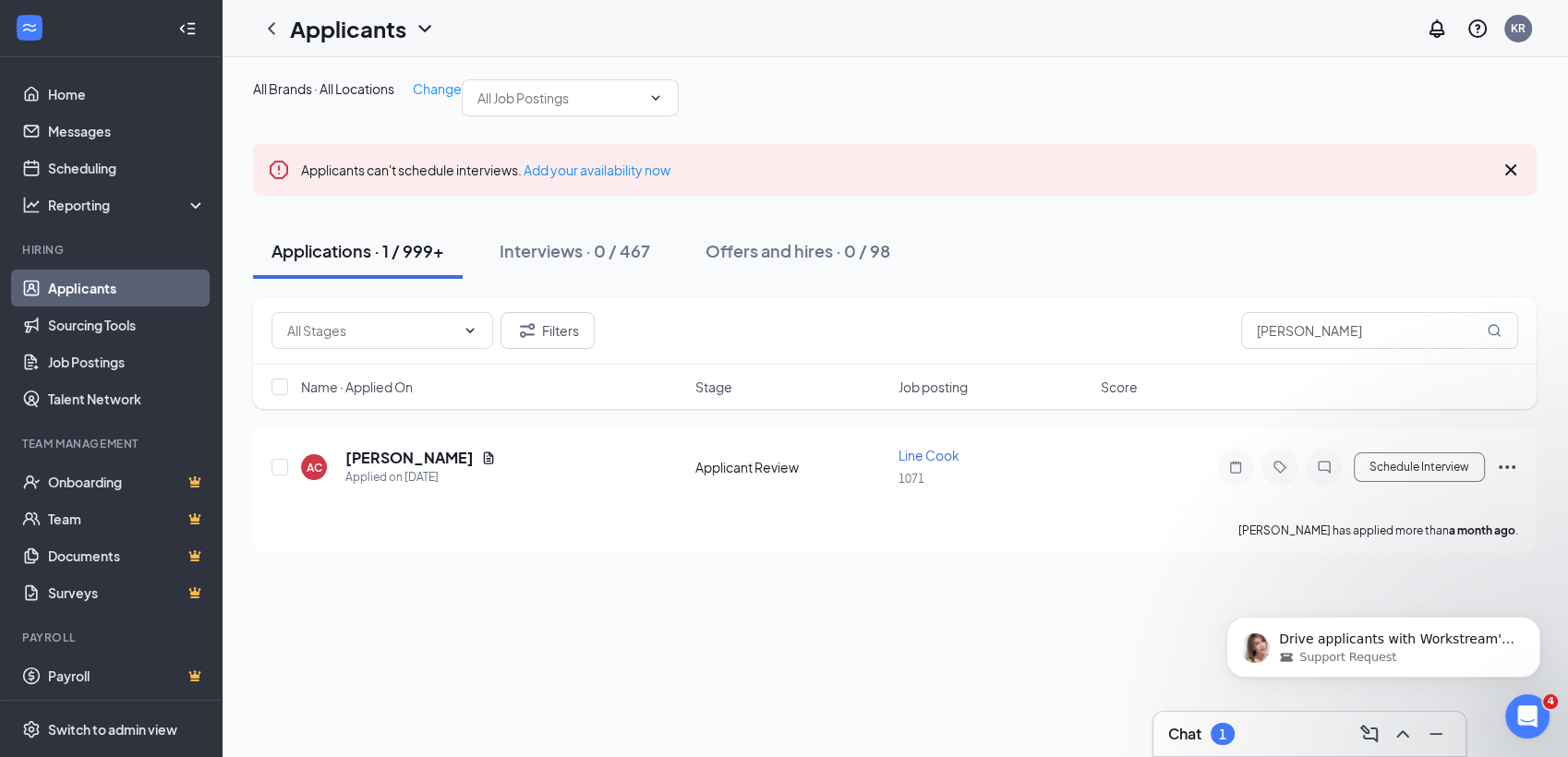
click at [1318, 738] on div "Chat 1" at bounding box center [1309, 734] width 283 height 30
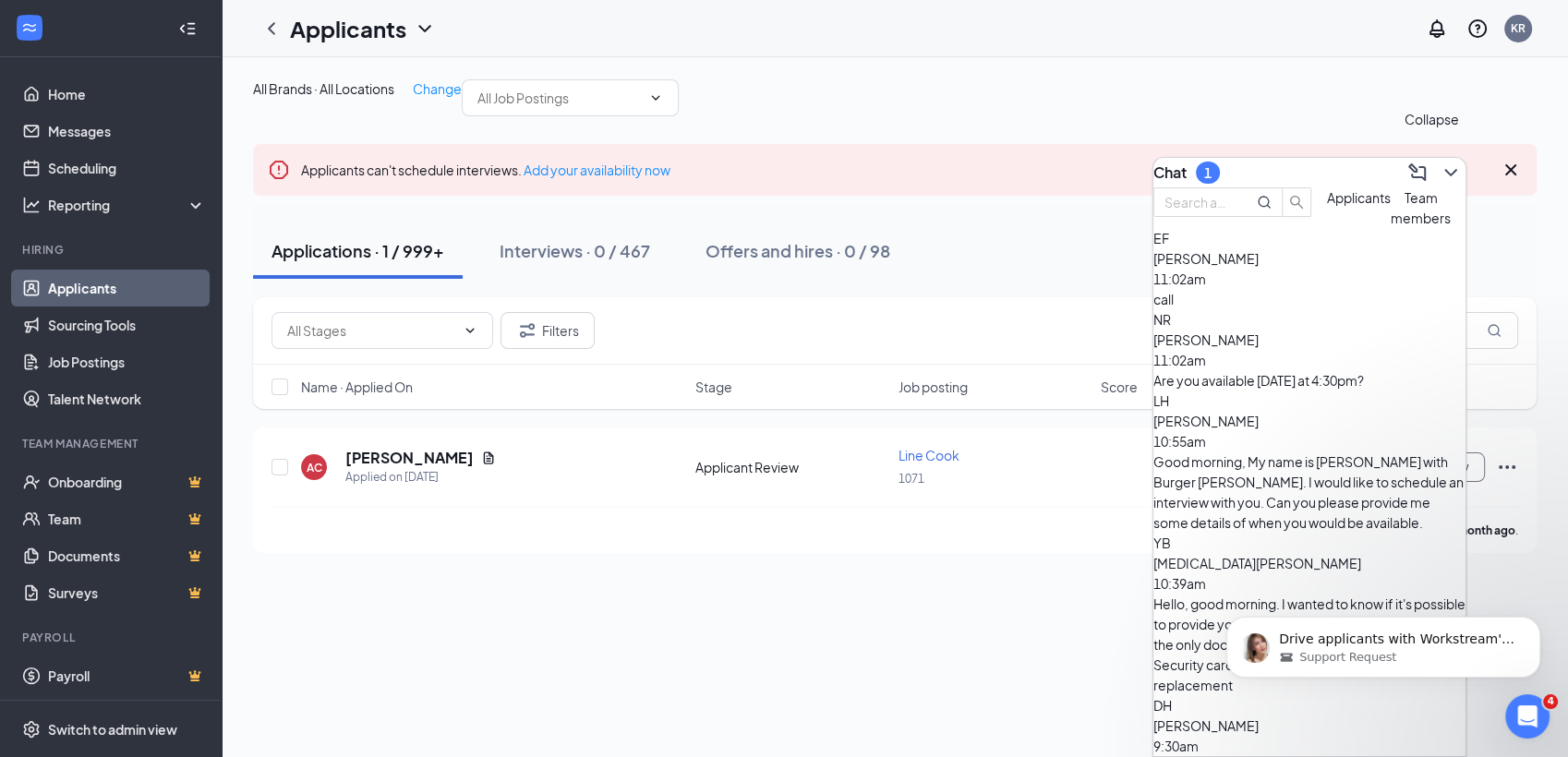
click at [1439, 167] on icon "ChevronDown" at bounding box center [1450, 173] width 22 height 22
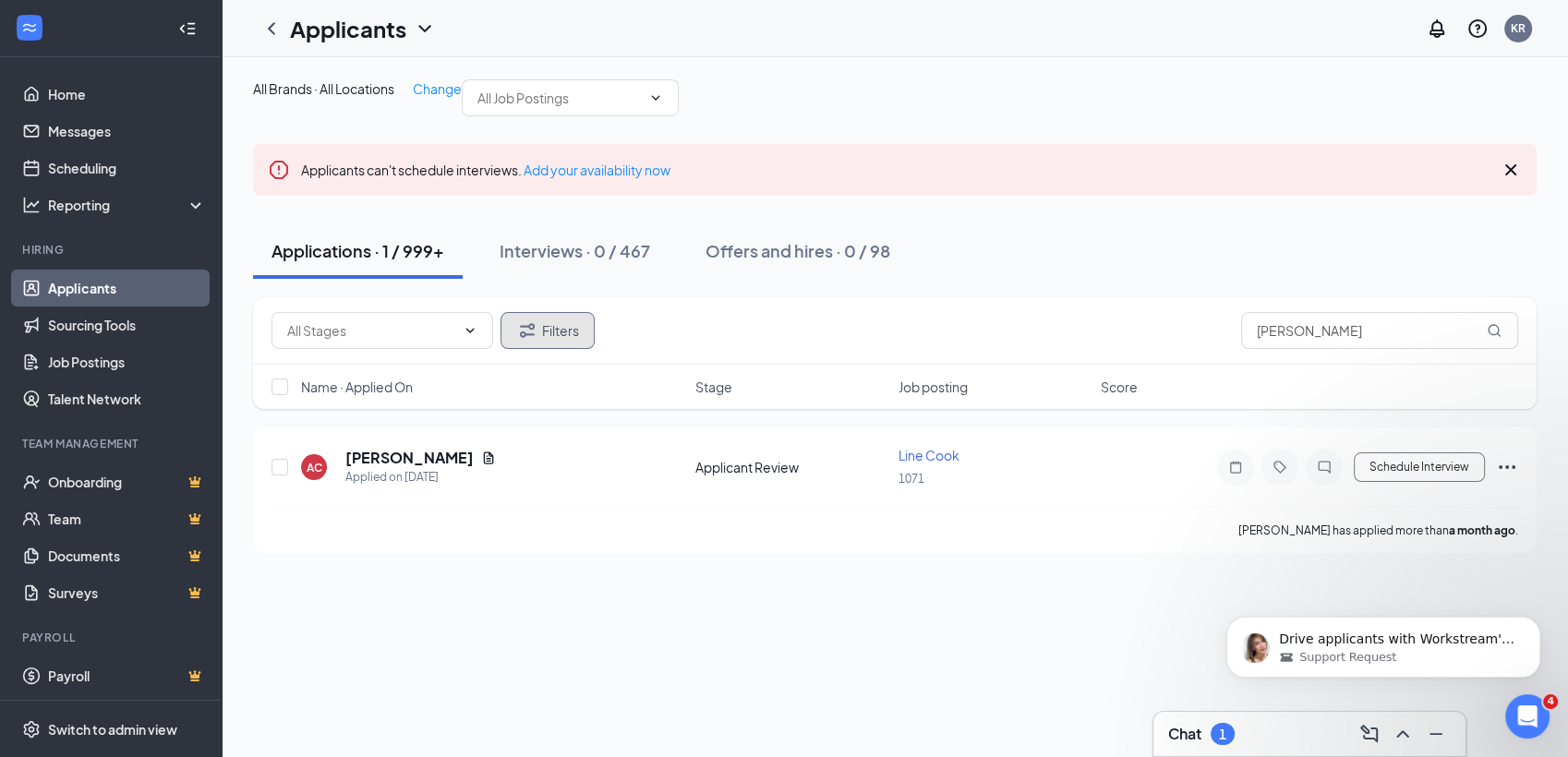
click at [510, 349] on button "Filters" at bounding box center [547, 330] width 94 height 37
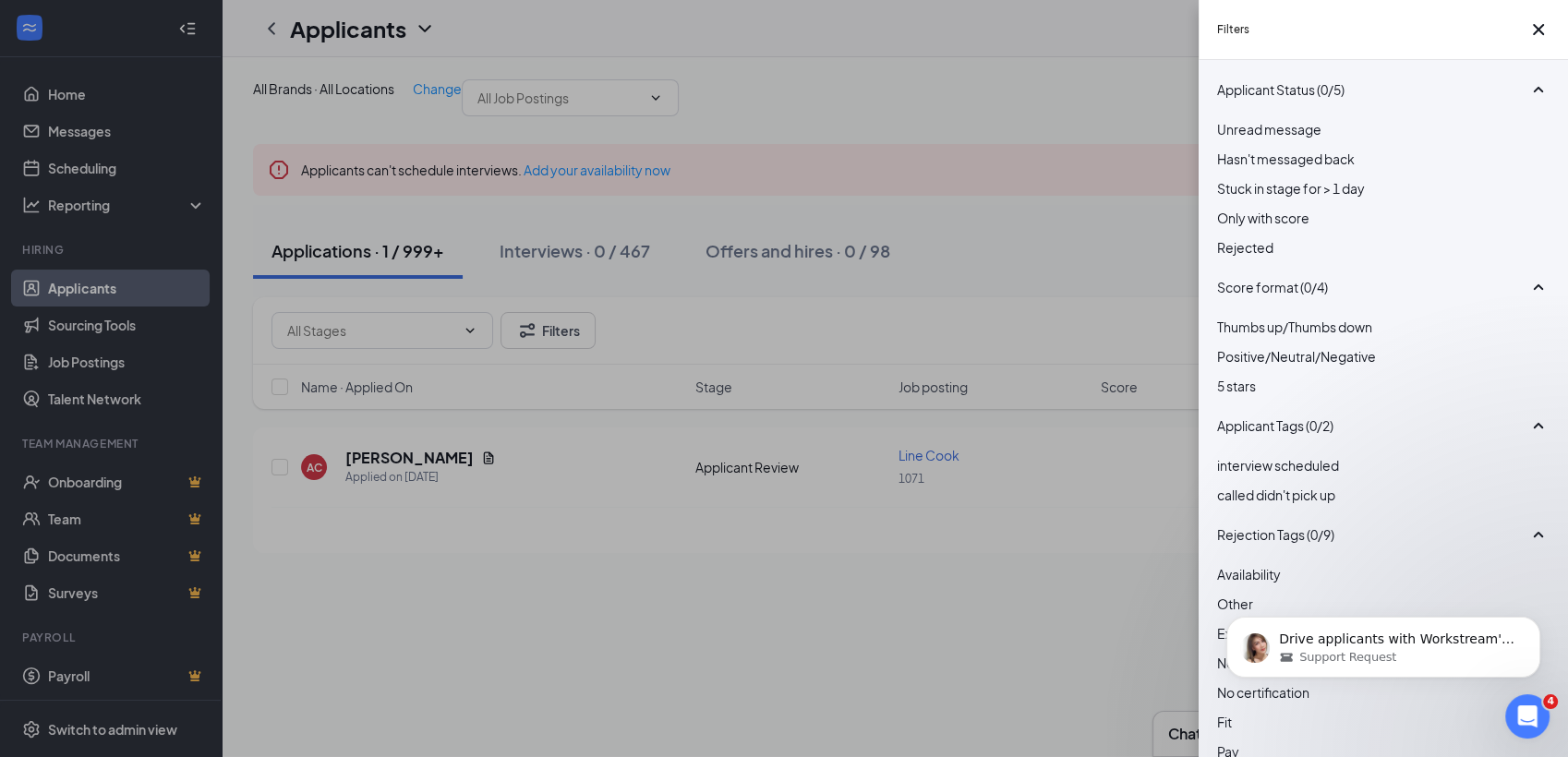
click at [1224, 237] on div at bounding box center [1383, 237] width 332 height 0
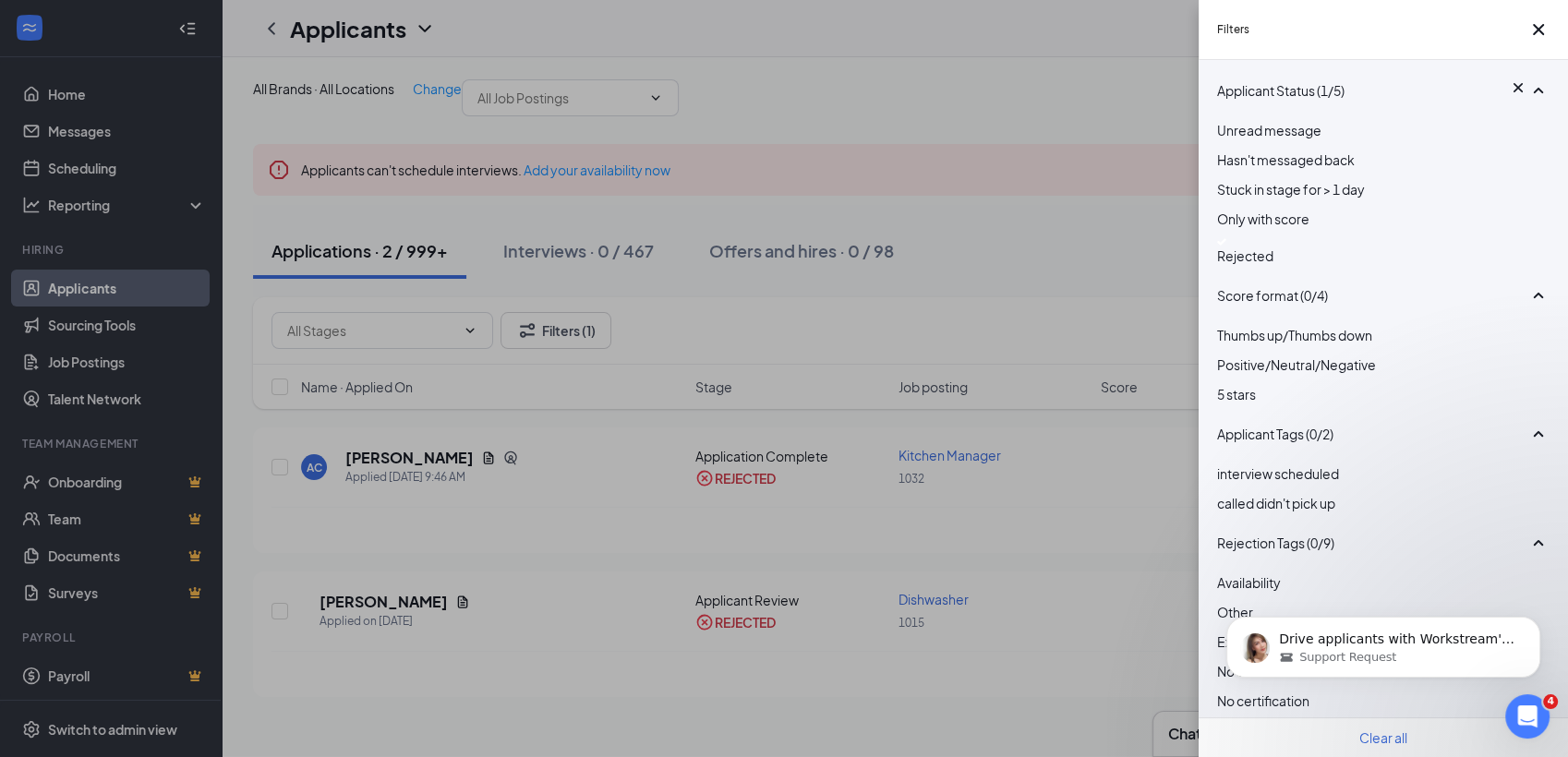
click at [1094, 259] on div "Filters Applicant Status (1/5) Unread message Hasn't messaged back Stuck in sta…" at bounding box center [784, 378] width 1568 height 757
click at [966, 554] on div "Filters Applicant Status (1/5) Unread message Hasn't messaged back Stuck in sta…" at bounding box center [784, 378] width 1568 height 757
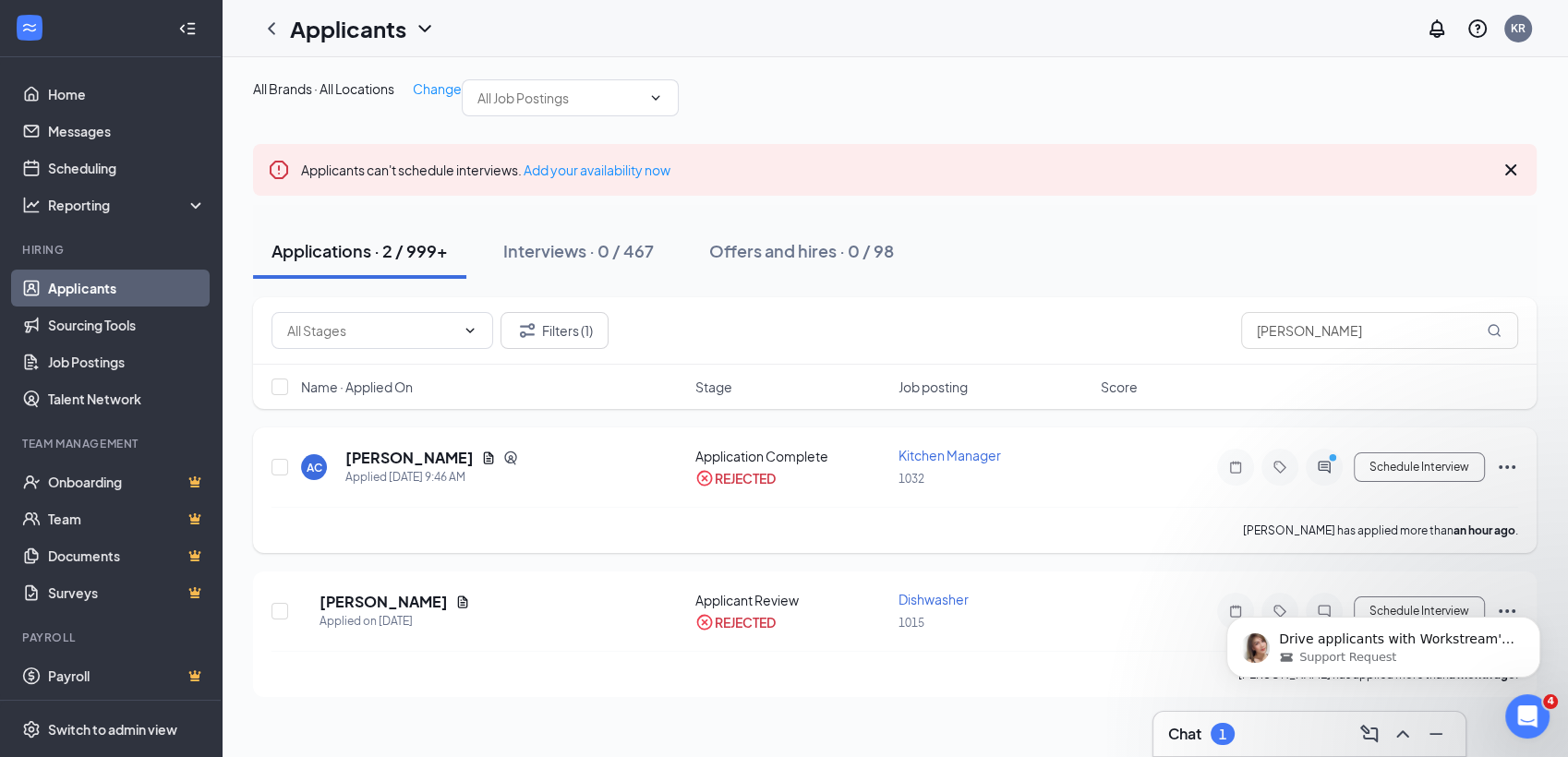
click at [699, 487] on icon "CrossCircle" at bounding box center [705, 478] width 19 height 19
click at [1500, 478] on icon "Ellipses" at bounding box center [1507, 467] width 22 height 22
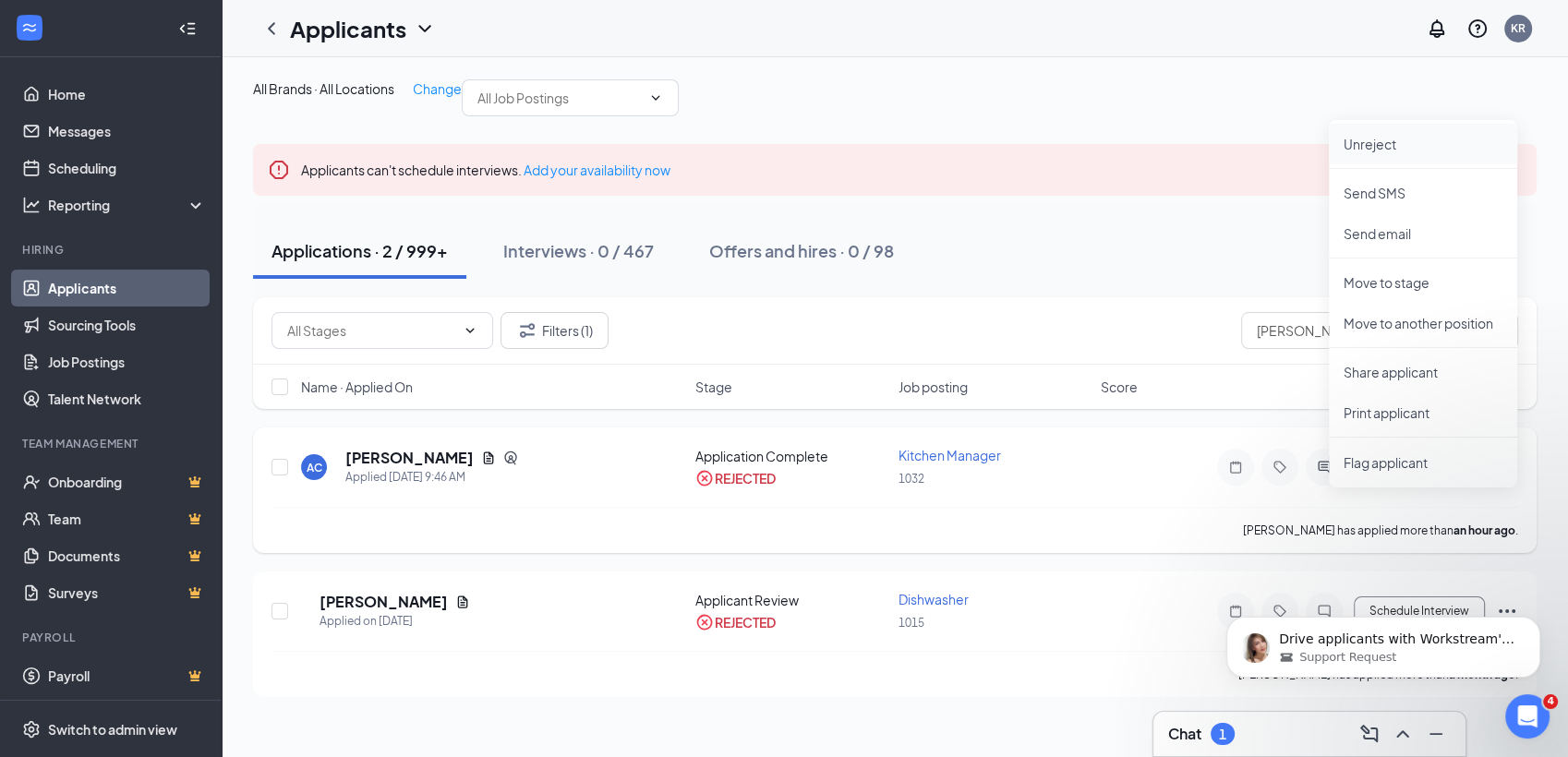
click at [1366, 153] on li "Unreject" at bounding box center [1423, 144] width 189 height 41
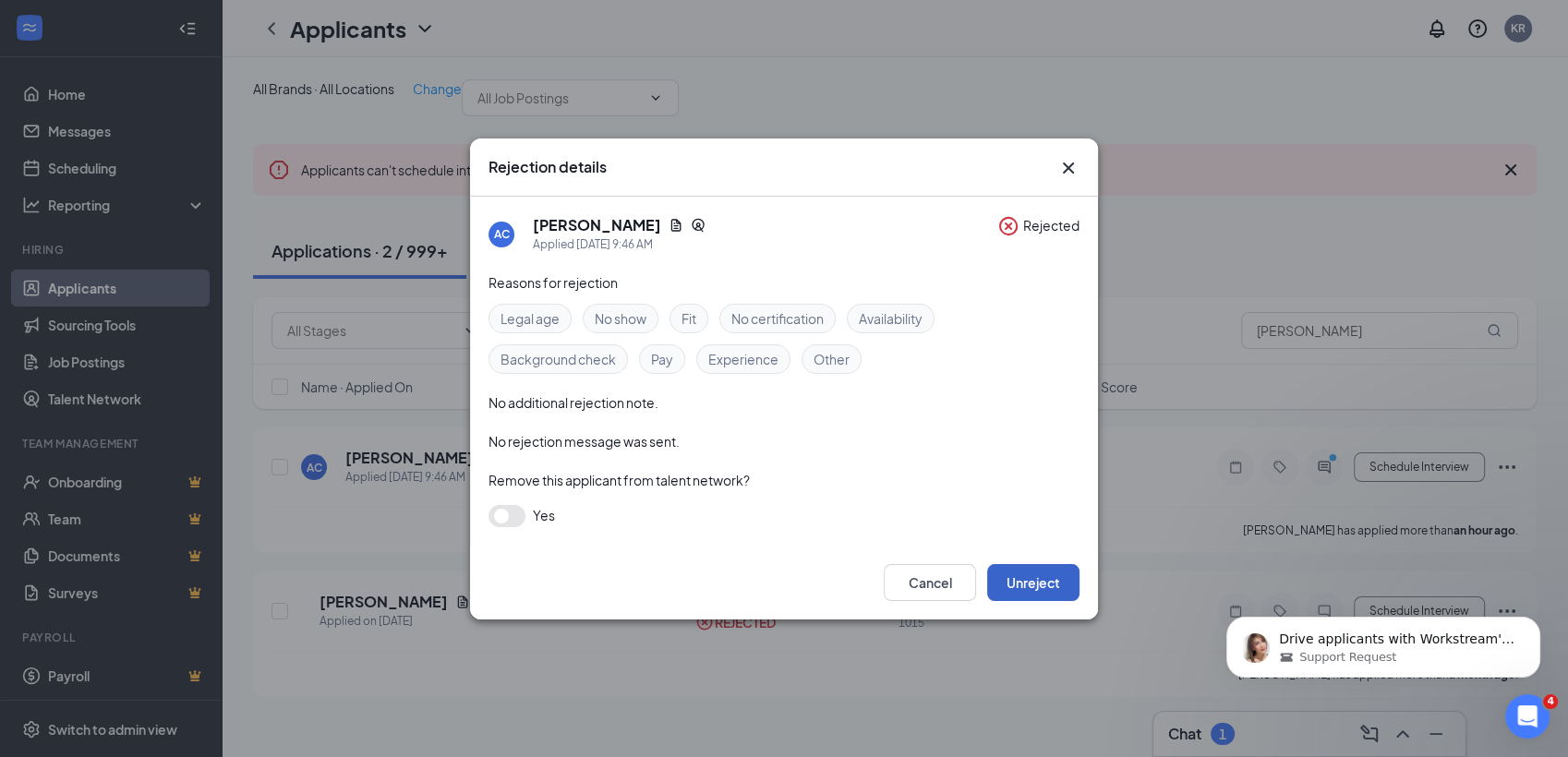
click at [1019, 581] on button "Unreject" at bounding box center [1033, 582] width 92 height 37
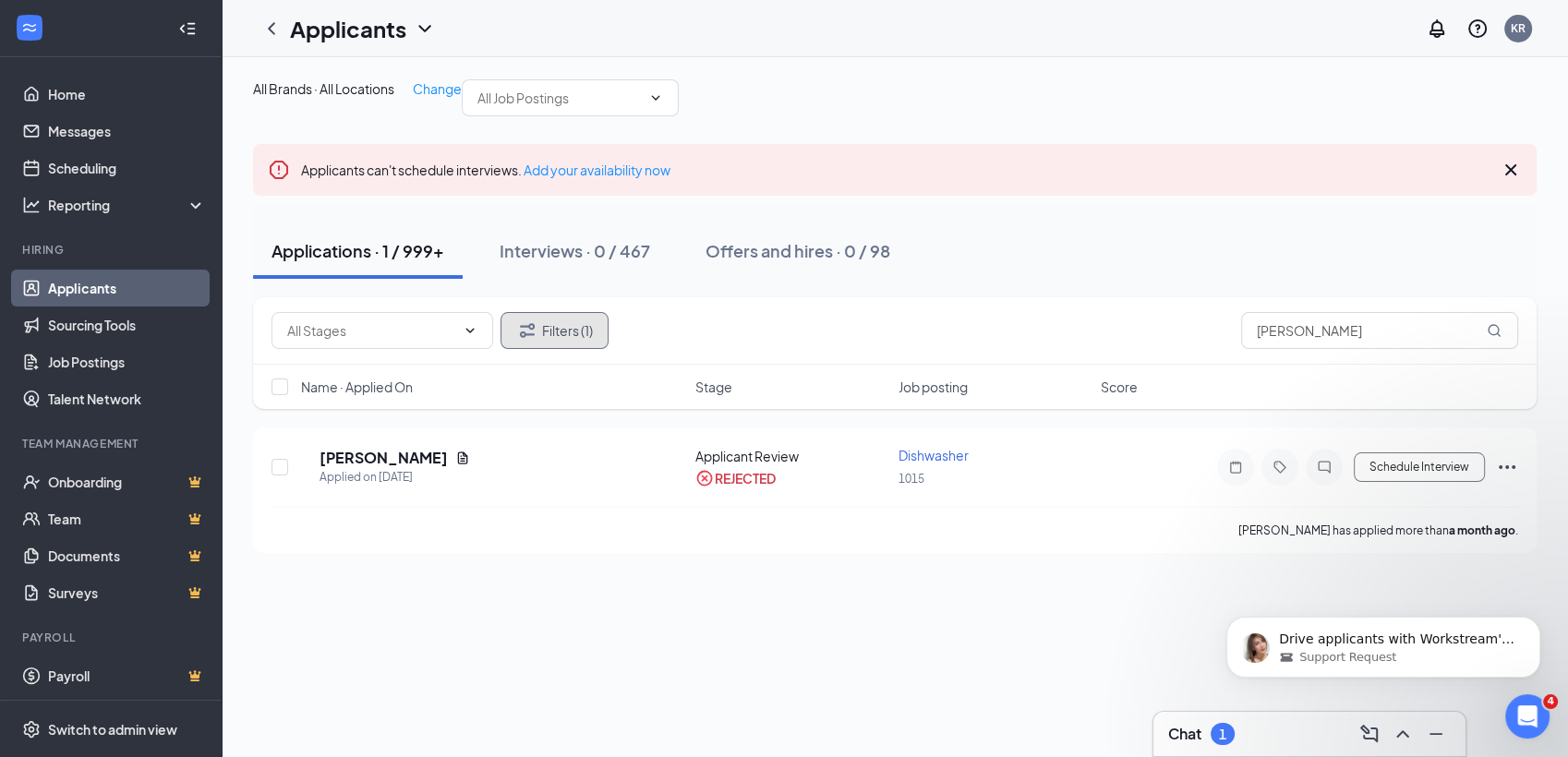
click at [559, 349] on button "Filters (1)" at bounding box center [555, 330] width 108 height 37
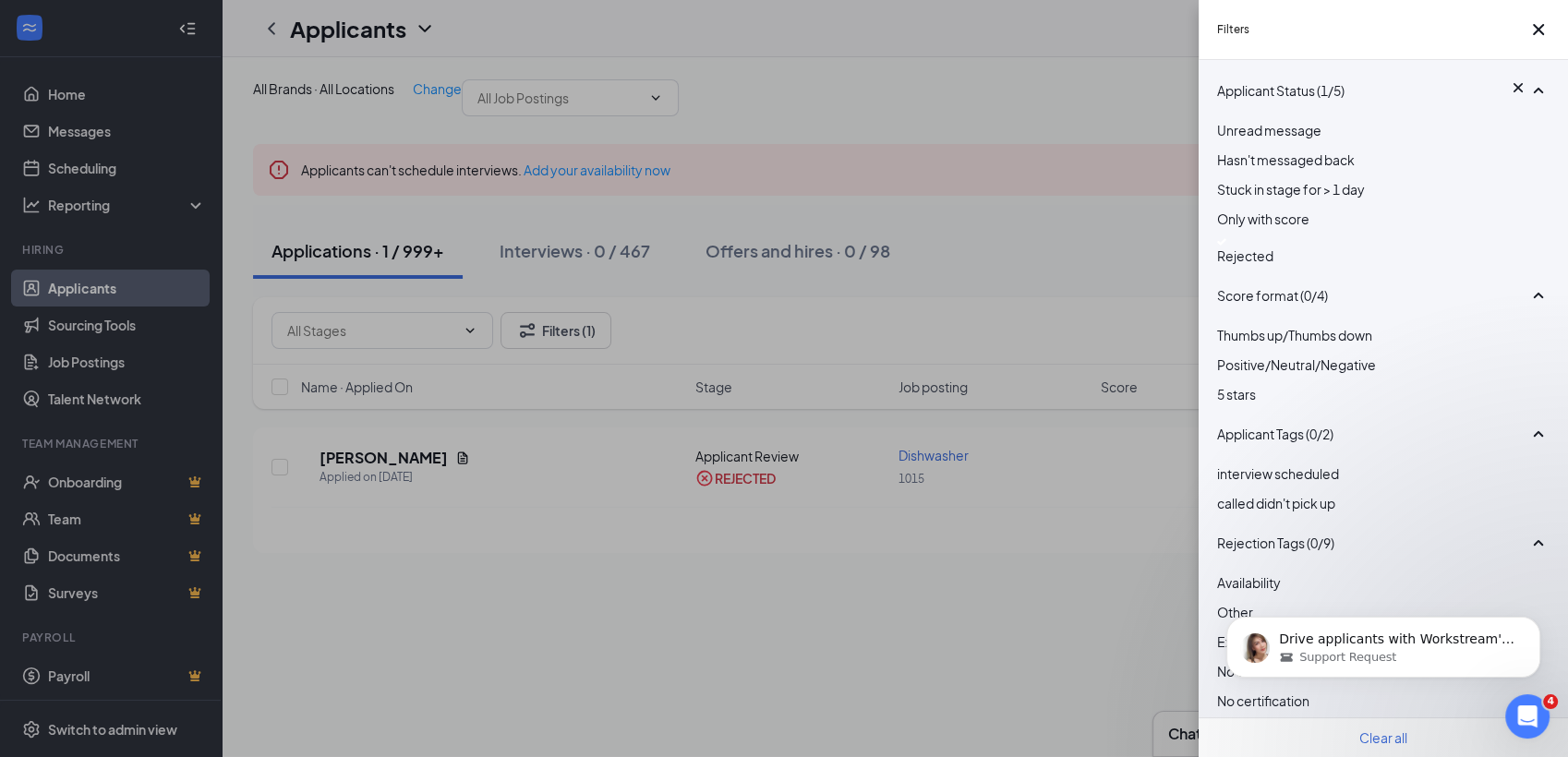
click at [1226, 245] on img at bounding box center [1222, 242] width 9 height 7
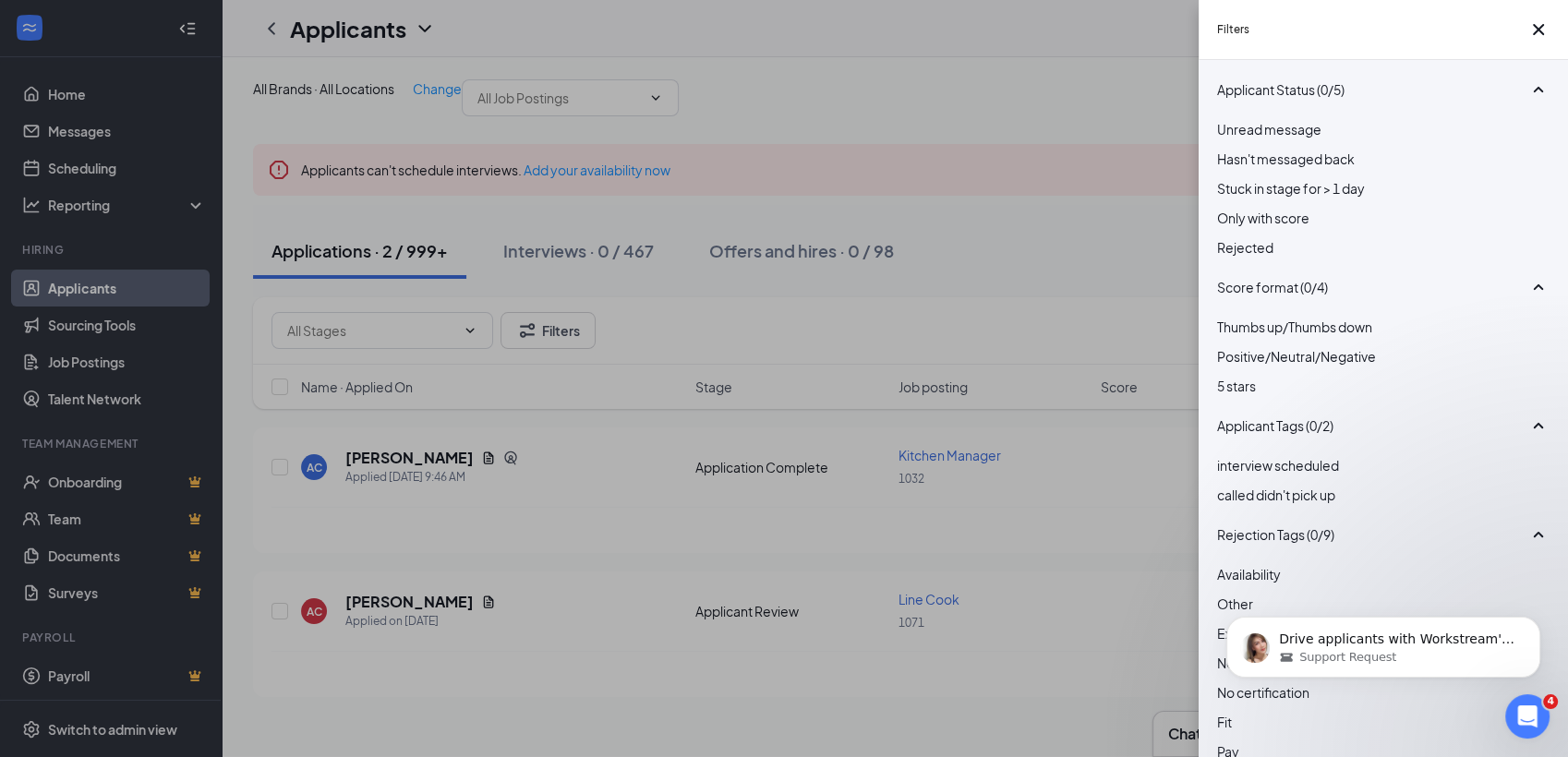
click at [1168, 310] on div "Filters Applicant Status (0/5) Unread message Hasn't messaged back Stuck in sta…" at bounding box center [784, 378] width 1568 height 757
click at [1534, 35] on icon "Cross" at bounding box center [1538, 30] width 22 height 22
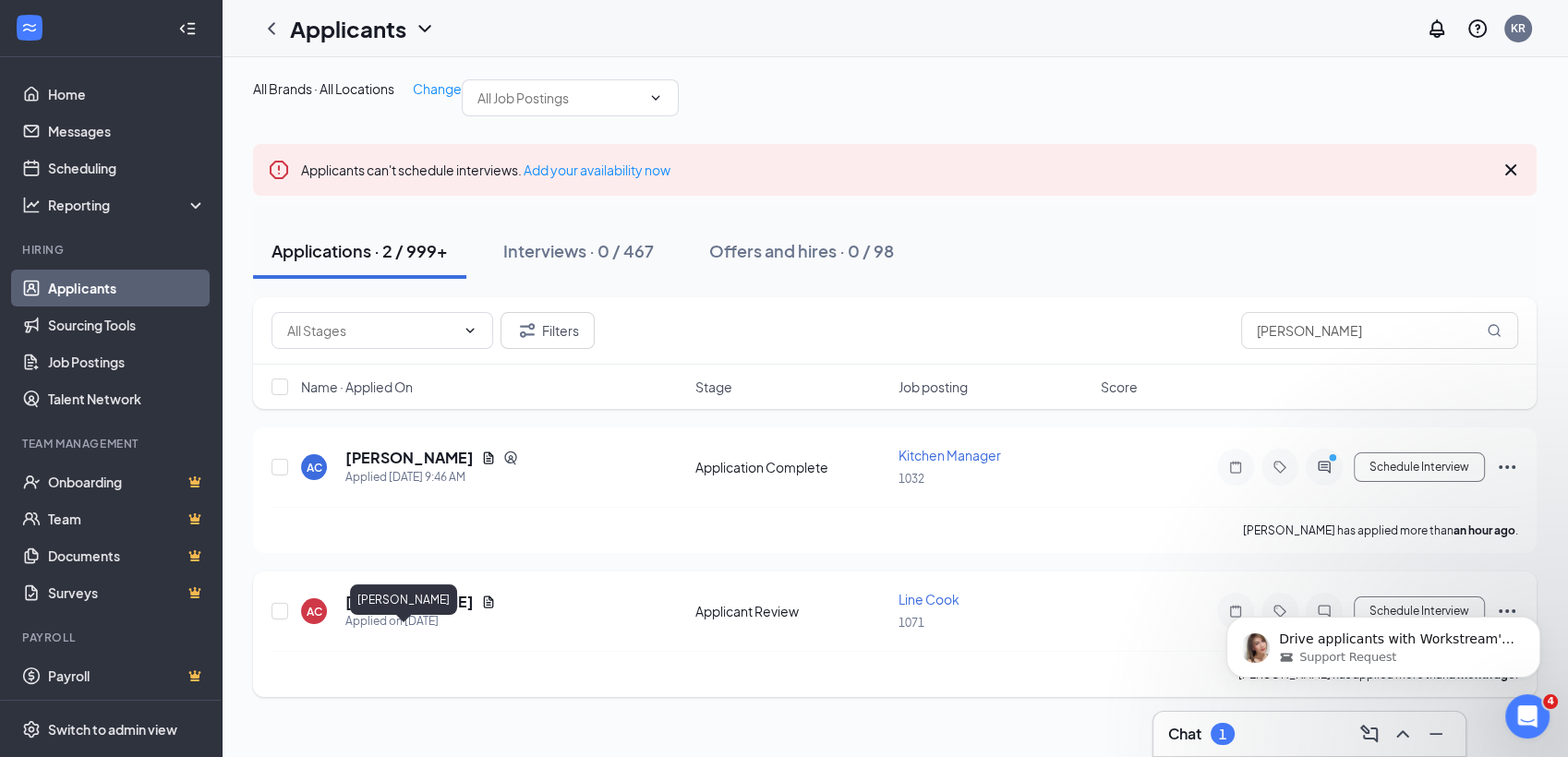
click at [431, 612] on div "[PERSON_NAME]" at bounding box center [420, 602] width 150 height 21
click at [484, 608] on icon "Document" at bounding box center [488, 601] width 10 height 12
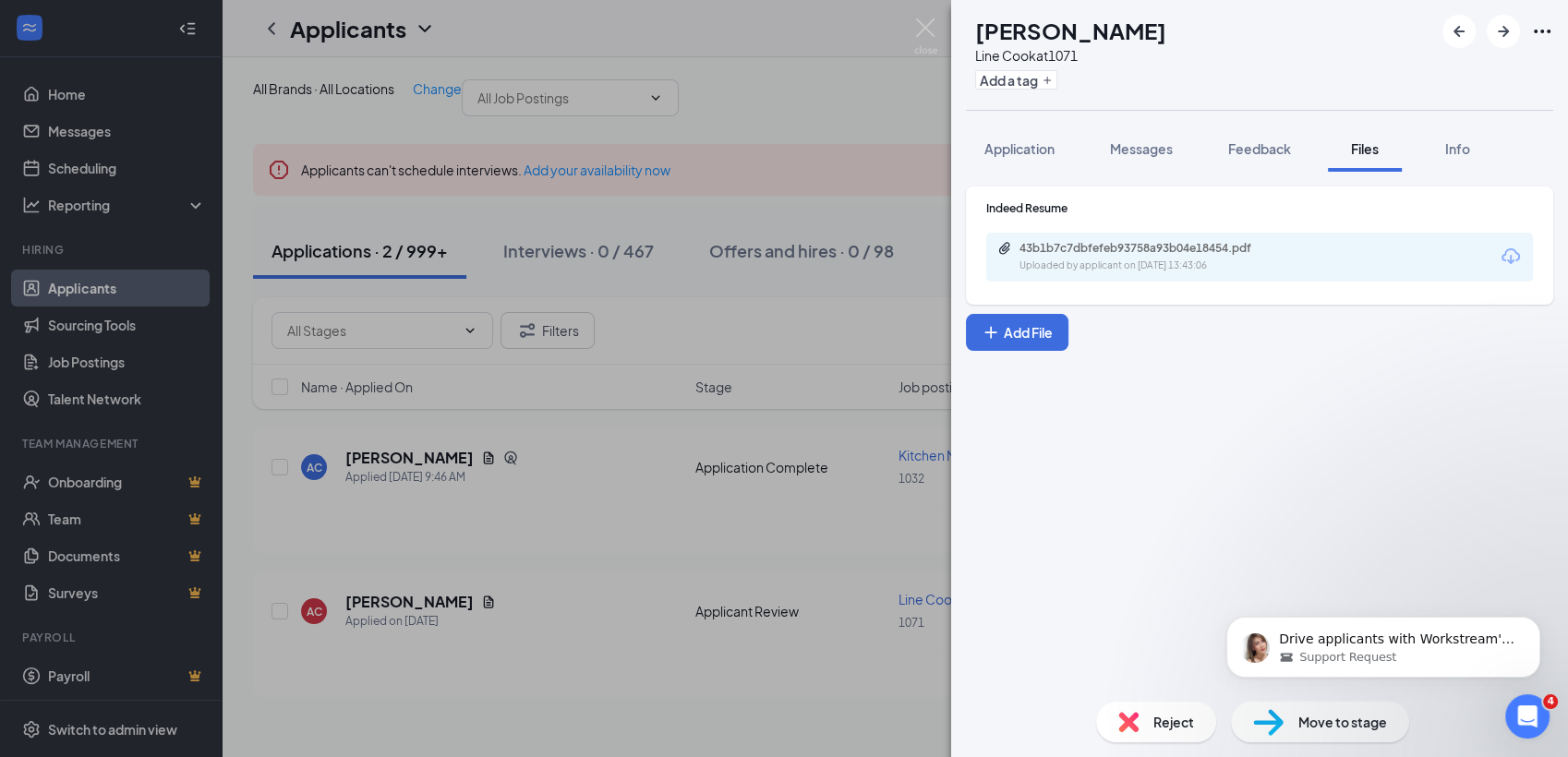
click at [441, 635] on div "AC Alex Cefalu Line Cook at 1071 Add a tag Application Messages Feedback Files …" at bounding box center [784, 378] width 1568 height 757
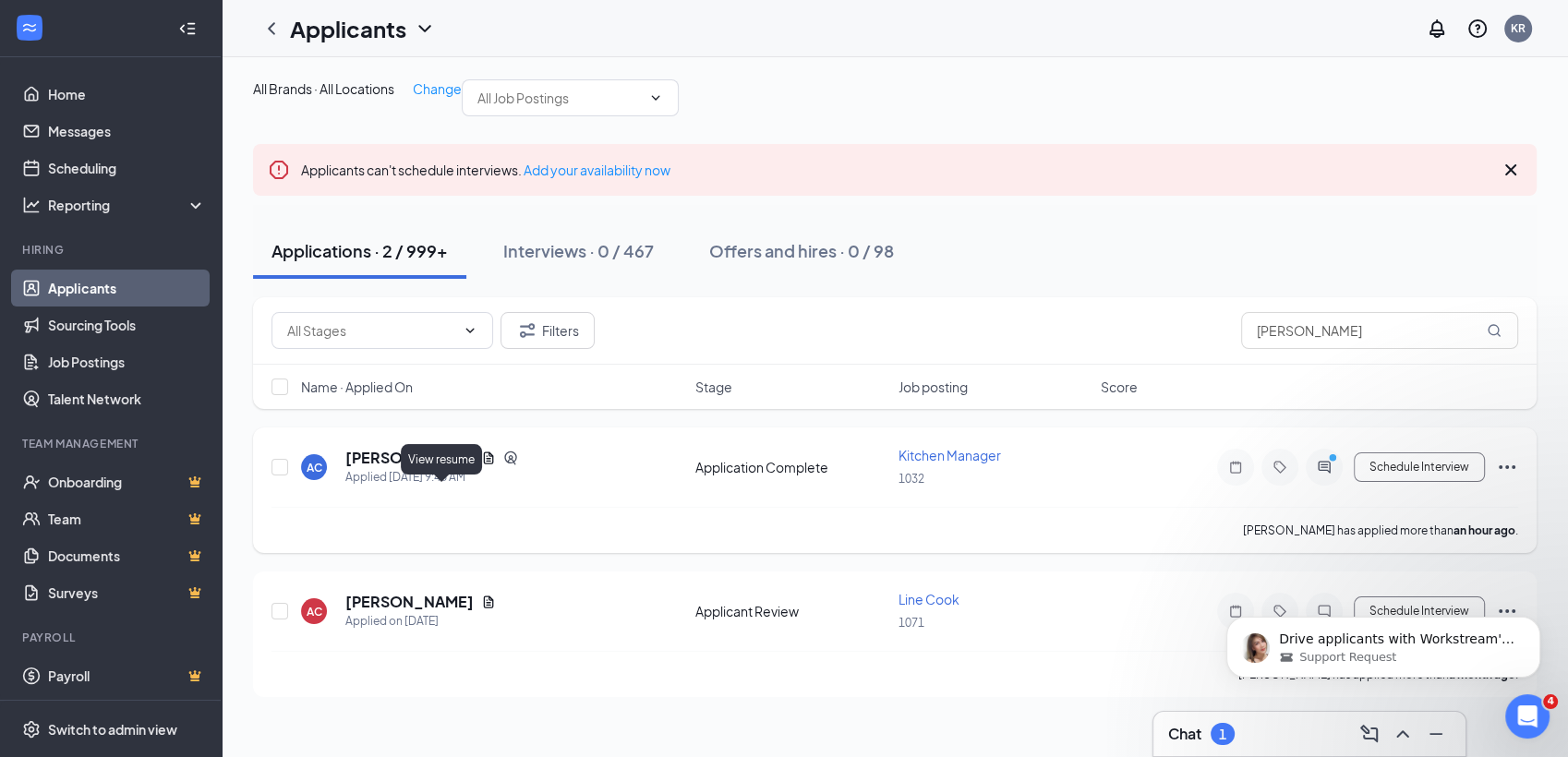
click at [481, 465] on icon "Document" at bounding box center [488, 458] width 15 height 15
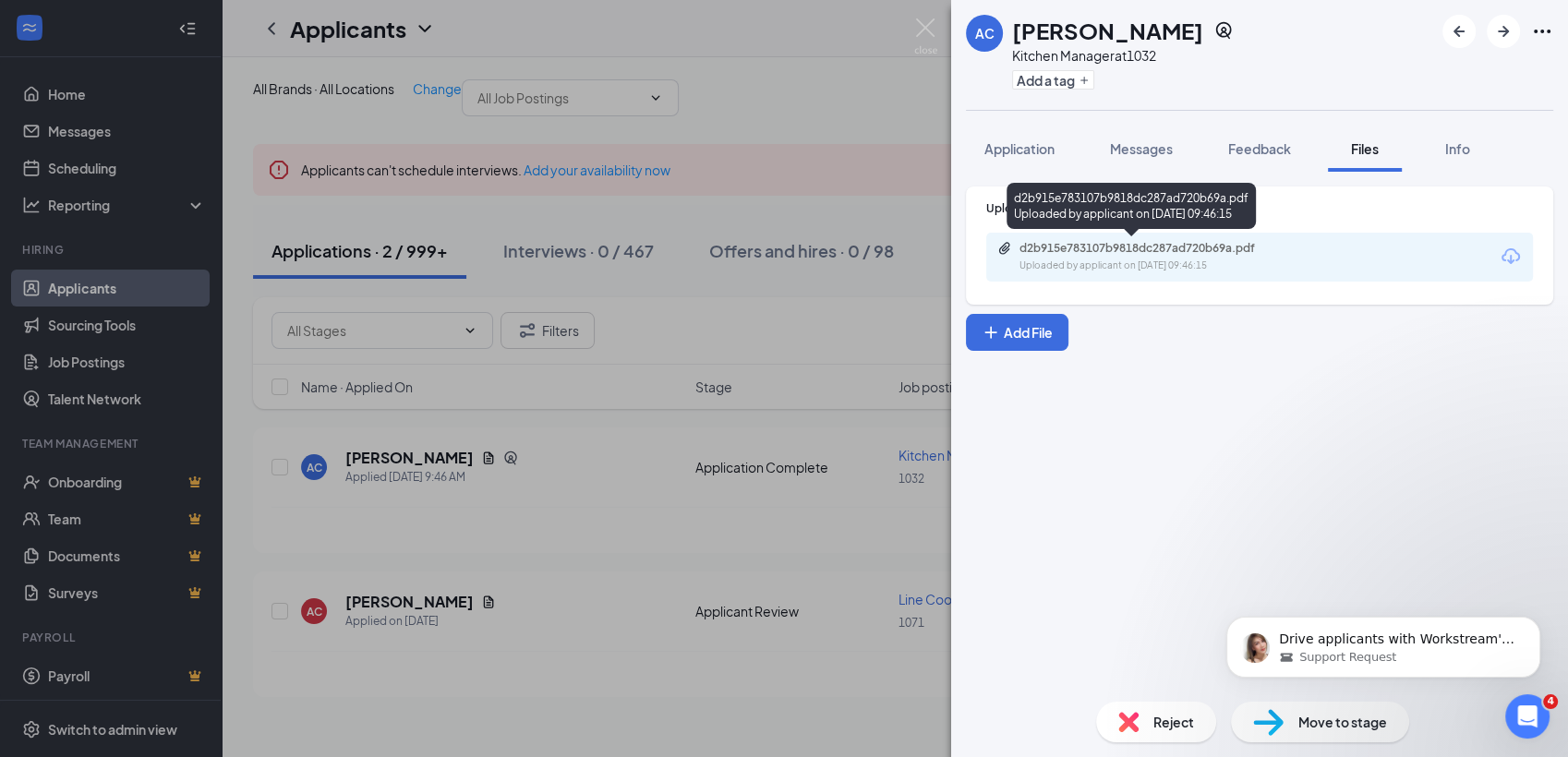
click at [1196, 242] on div "d2b915e783107b9818dc287ad720b69a.pdf" at bounding box center [1149, 248] width 259 height 15
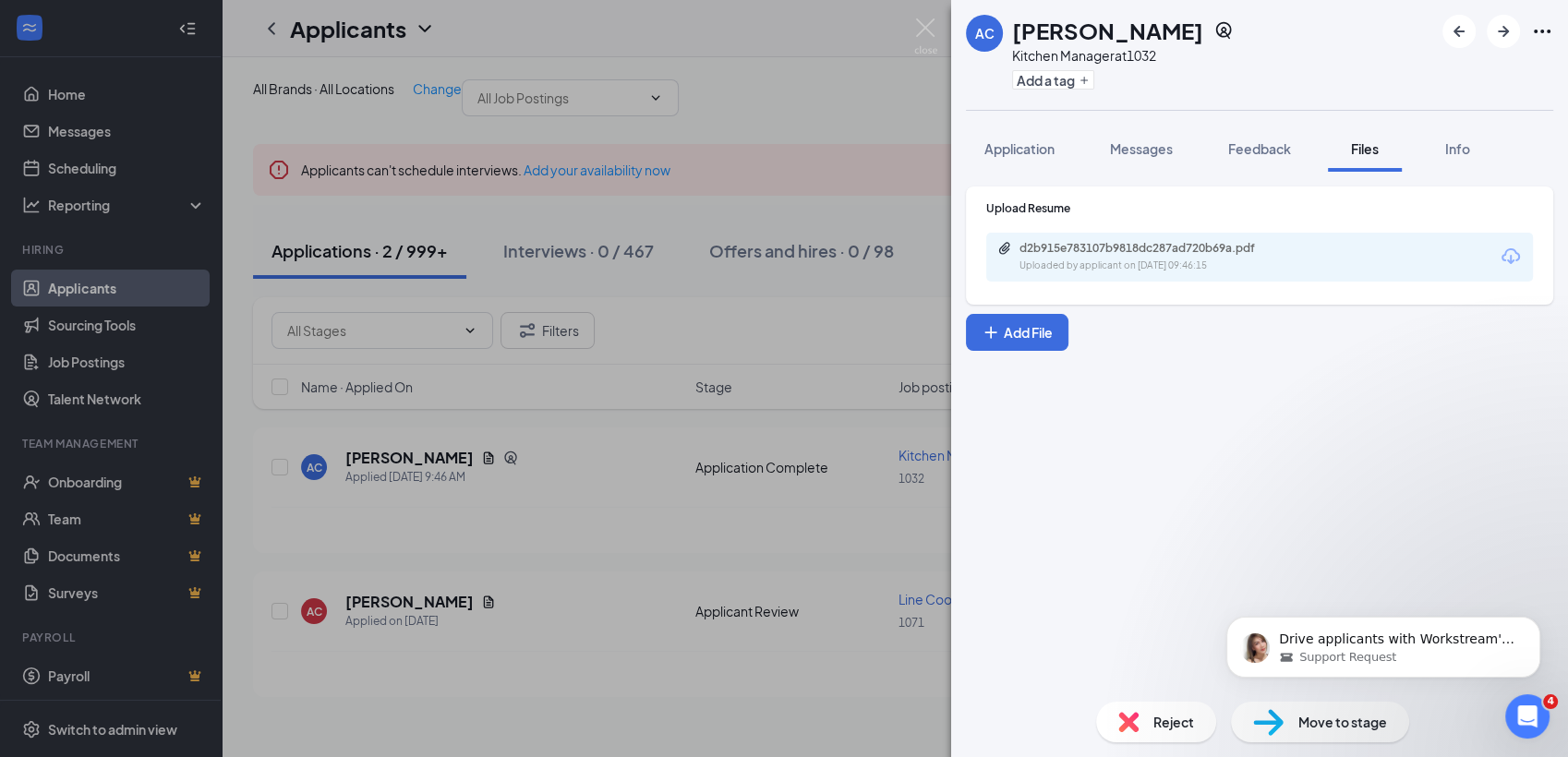
click at [1123, 143] on span "Messages" at bounding box center [1140, 148] width 63 height 17
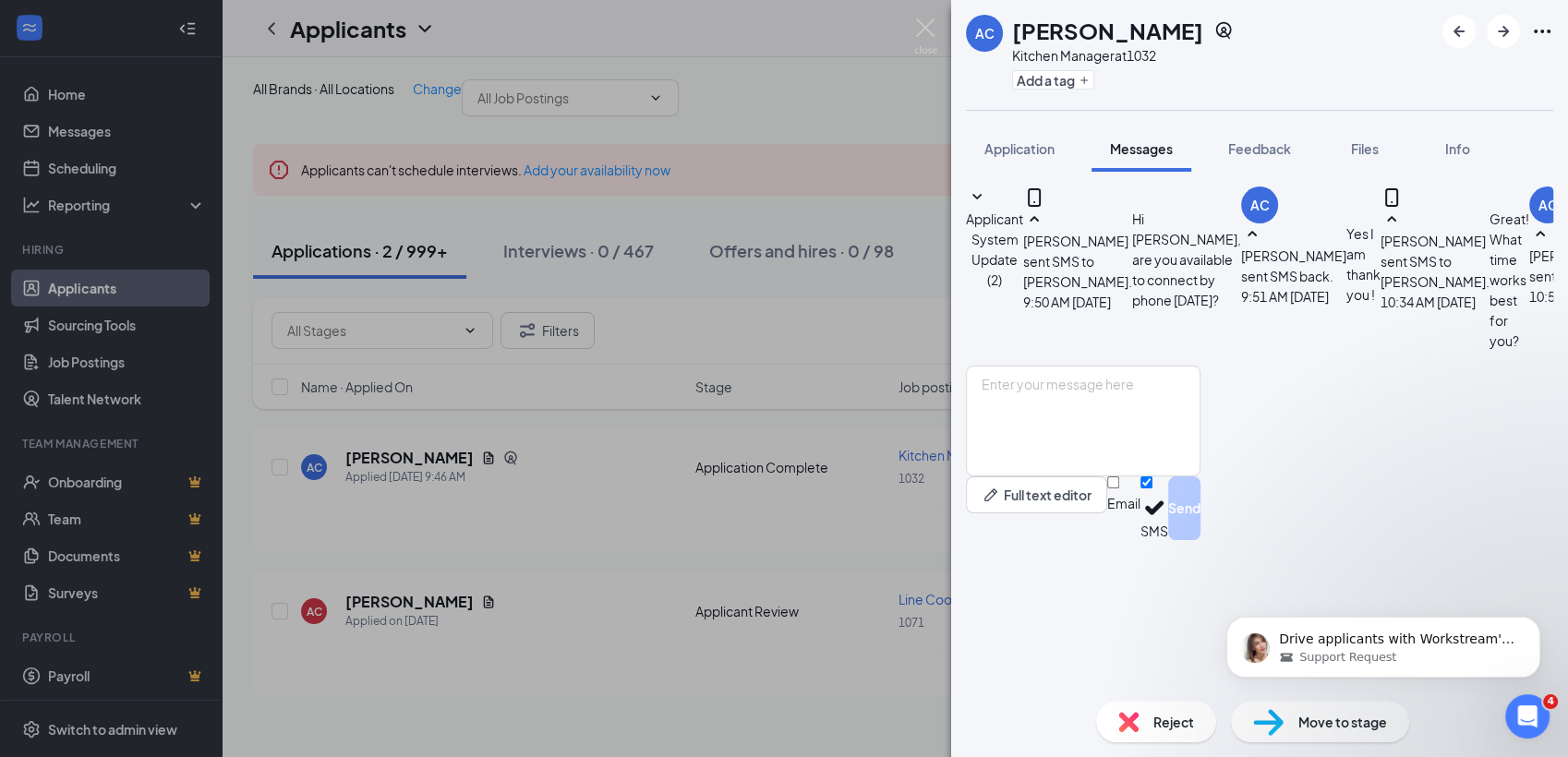
scroll to position [231, 0]
click at [1109, 476] on textarea at bounding box center [1082, 421] width 234 height 111
type textarea "G"
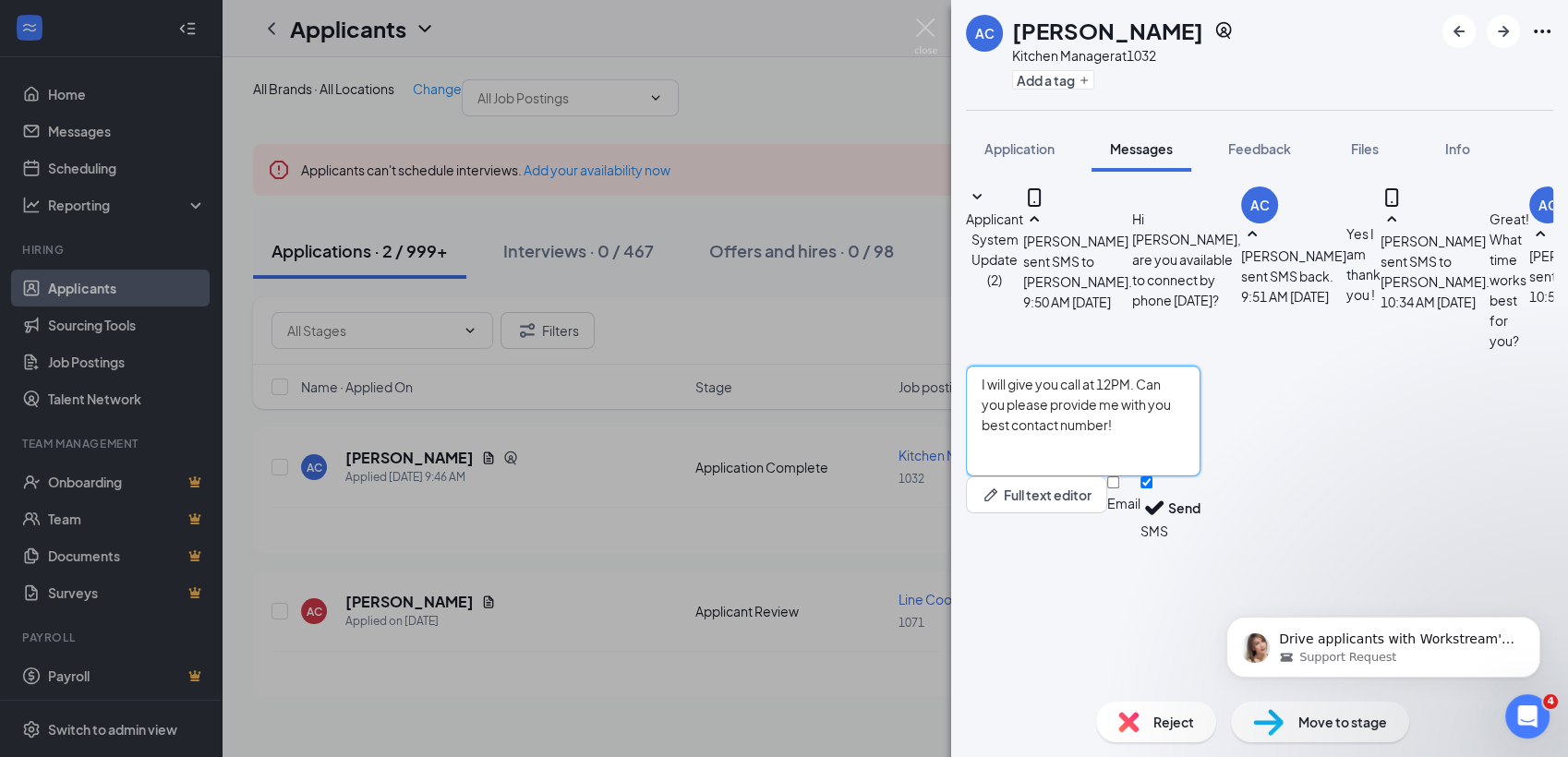
click at [1197, 476] on textarea "I will give you call at 12PM. Can you please provide me with you best contact n…" at bounding box center [1082, 421] width 234 height 111
type textarea "I will give you call at 12PM. Can you please provide me with you best contact n…"
click at [1219, 604] on body "Drive applicants with Workstream's sourcing tools Support Request" at bounding box center [1383, 642] width 355 height 115
click at [1531, 625] on icon "Dismiss notification" at bounding box center [1534, 621] width 10 height 10
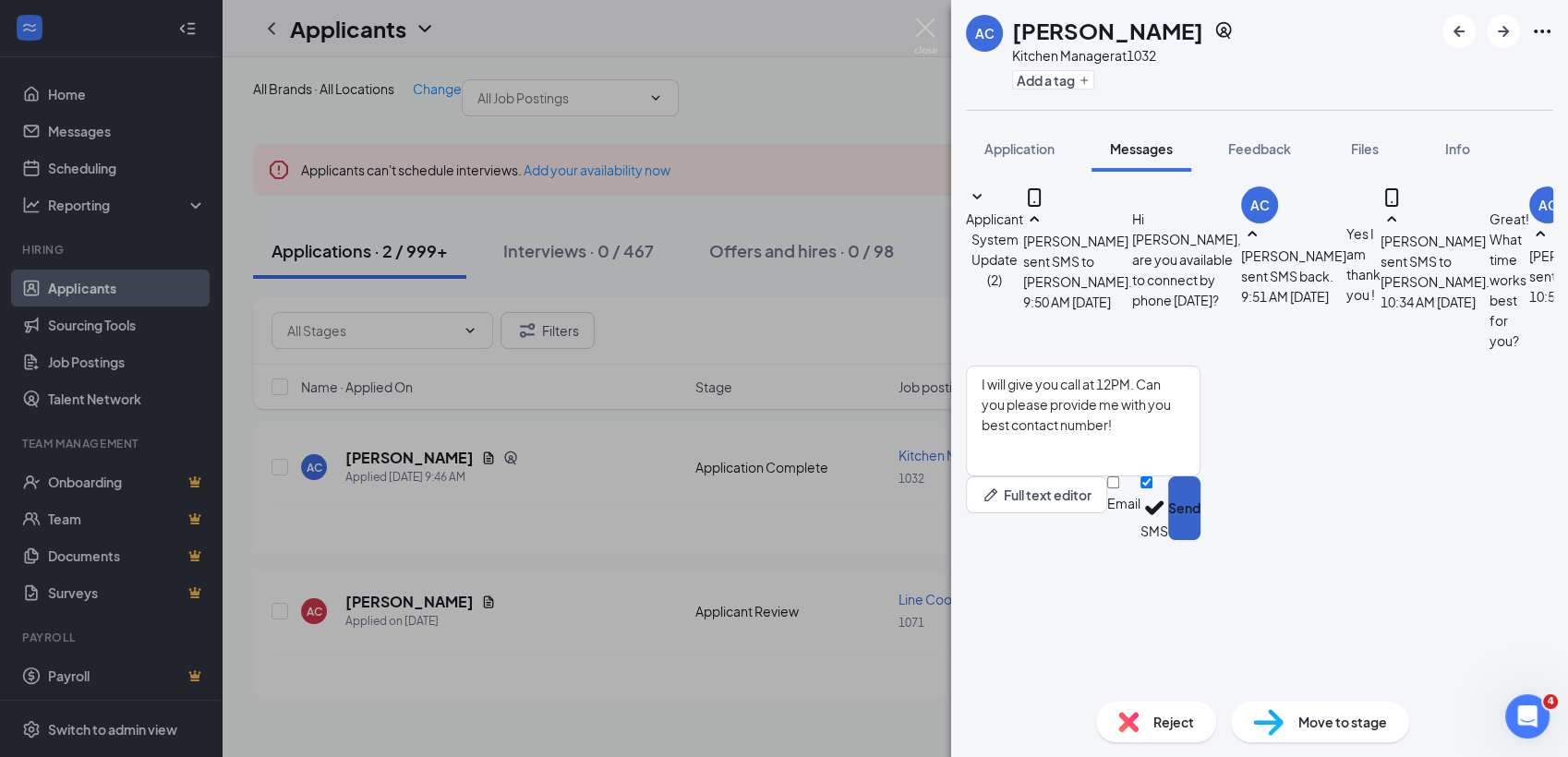
click at [1200, 540] on button "Send" at bounding box center [1184, 508] width 33 height 63
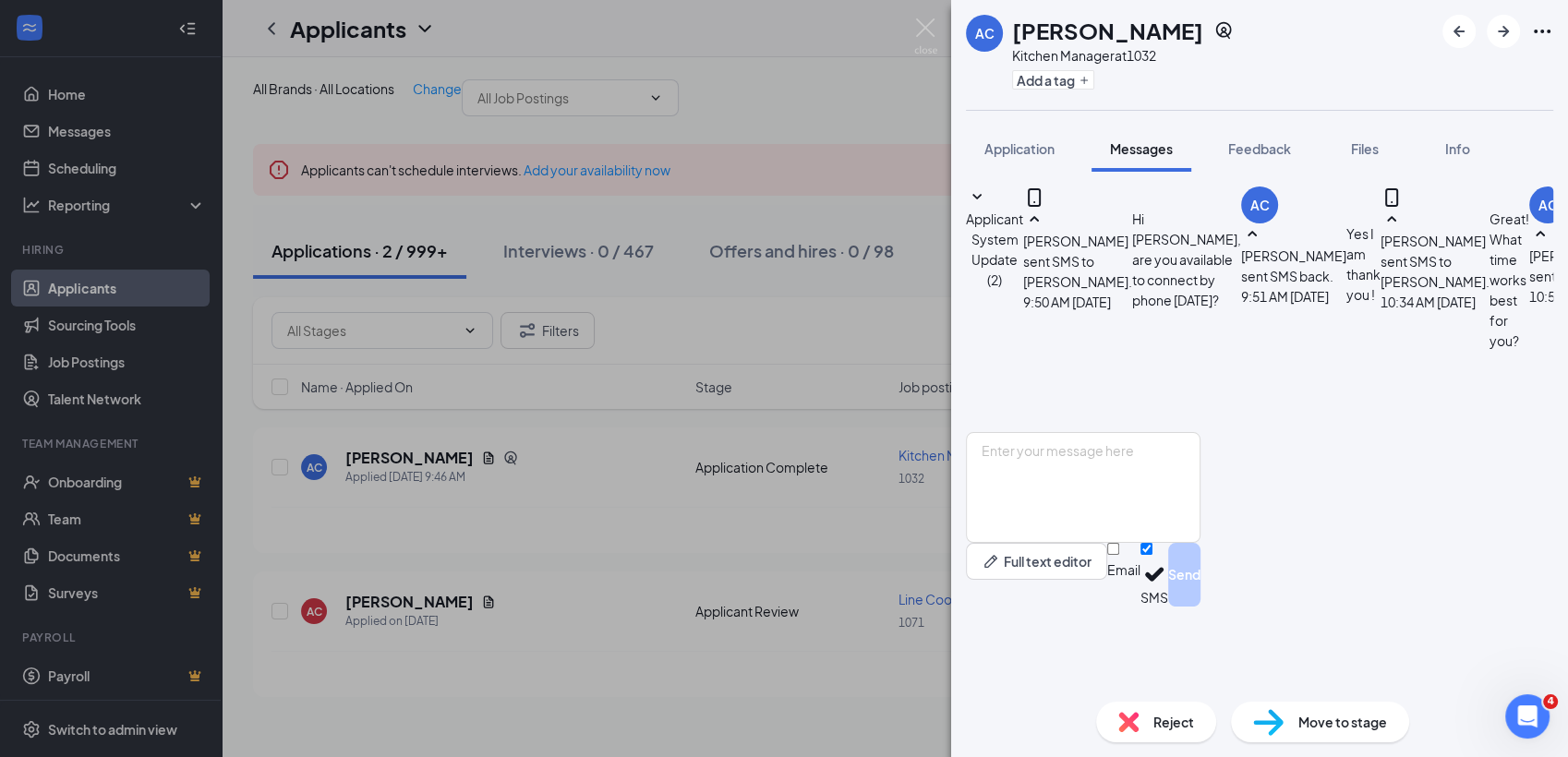
scroll to position [369, 0]
click at [1528, 720] on icon "Open Intercom Messenger" at bounding box center [1525, 713] width 31 height 31
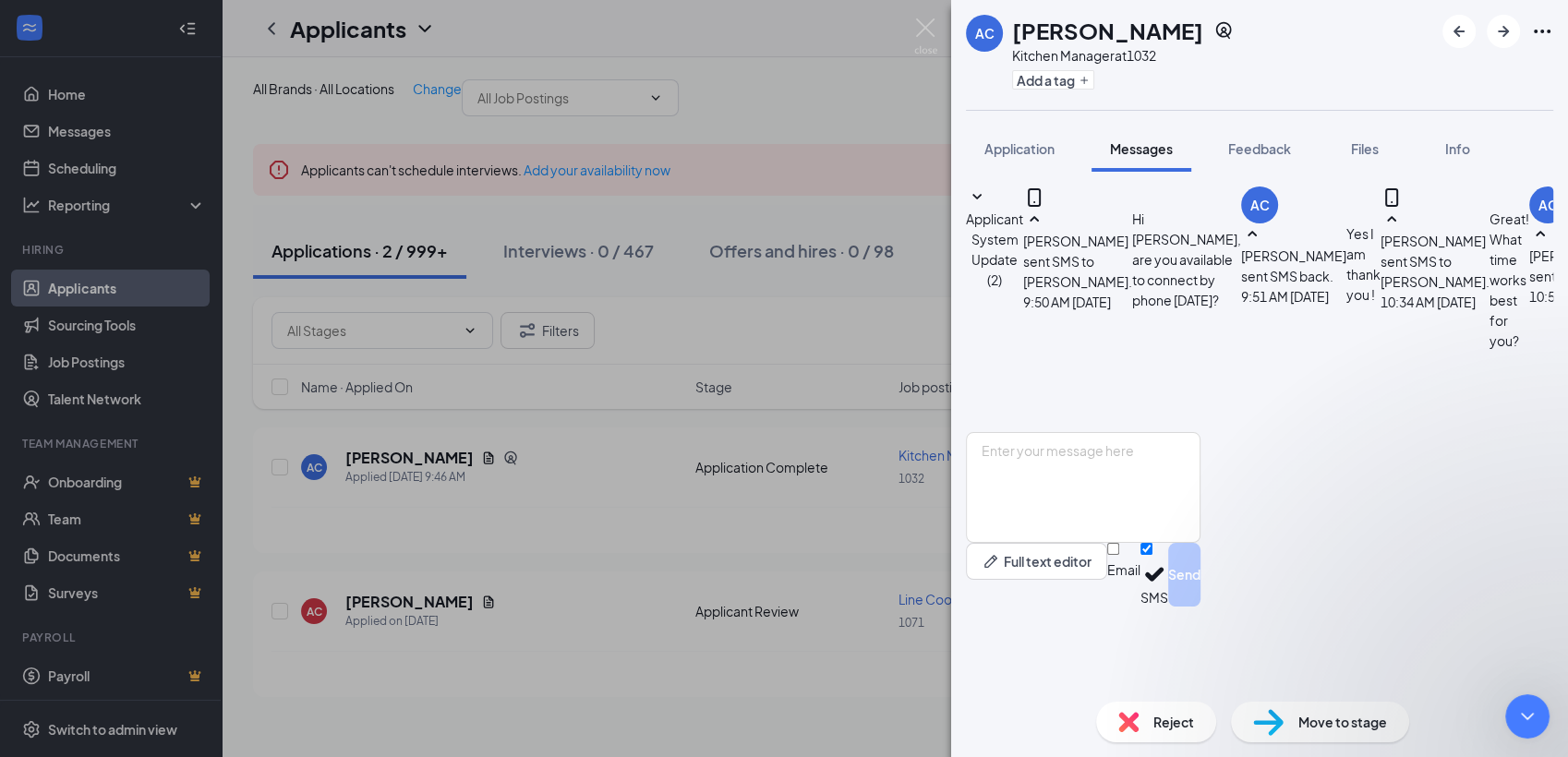
click at [1006, 335] on div "Applicant System Update (2) Annie Schwartz sent SMS to Alex Cefalu. Today 9:50 …" at bounding box center [1259, 309] width 587 height 245
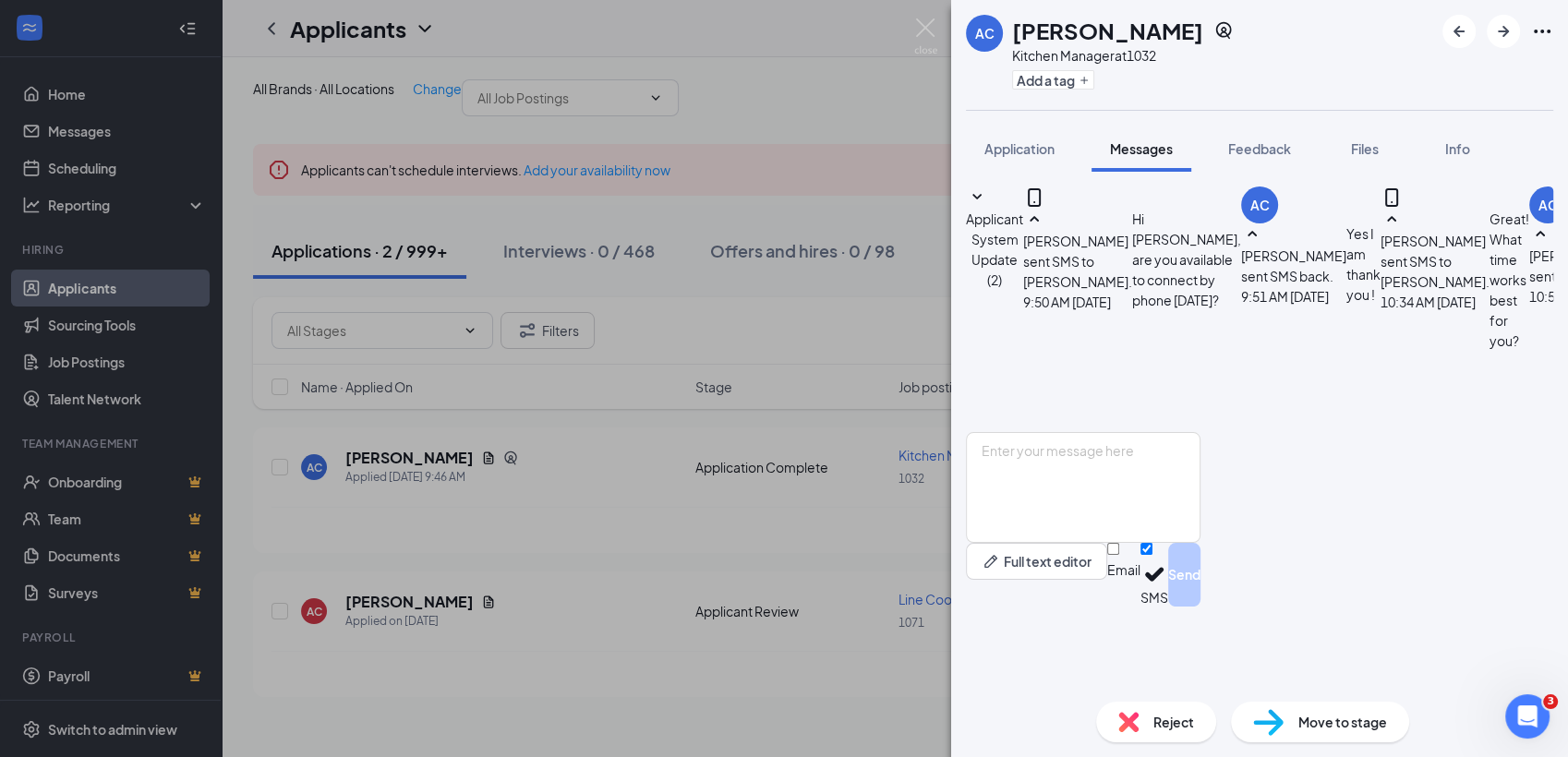
scroll to position [446, 0]
click at [883, 108] on div "AC Alex Cefalu Kitchen Manager at 1032 Add a tag Application Messages Feedback …" at bounding box center [784, 378] width 1568 height 757
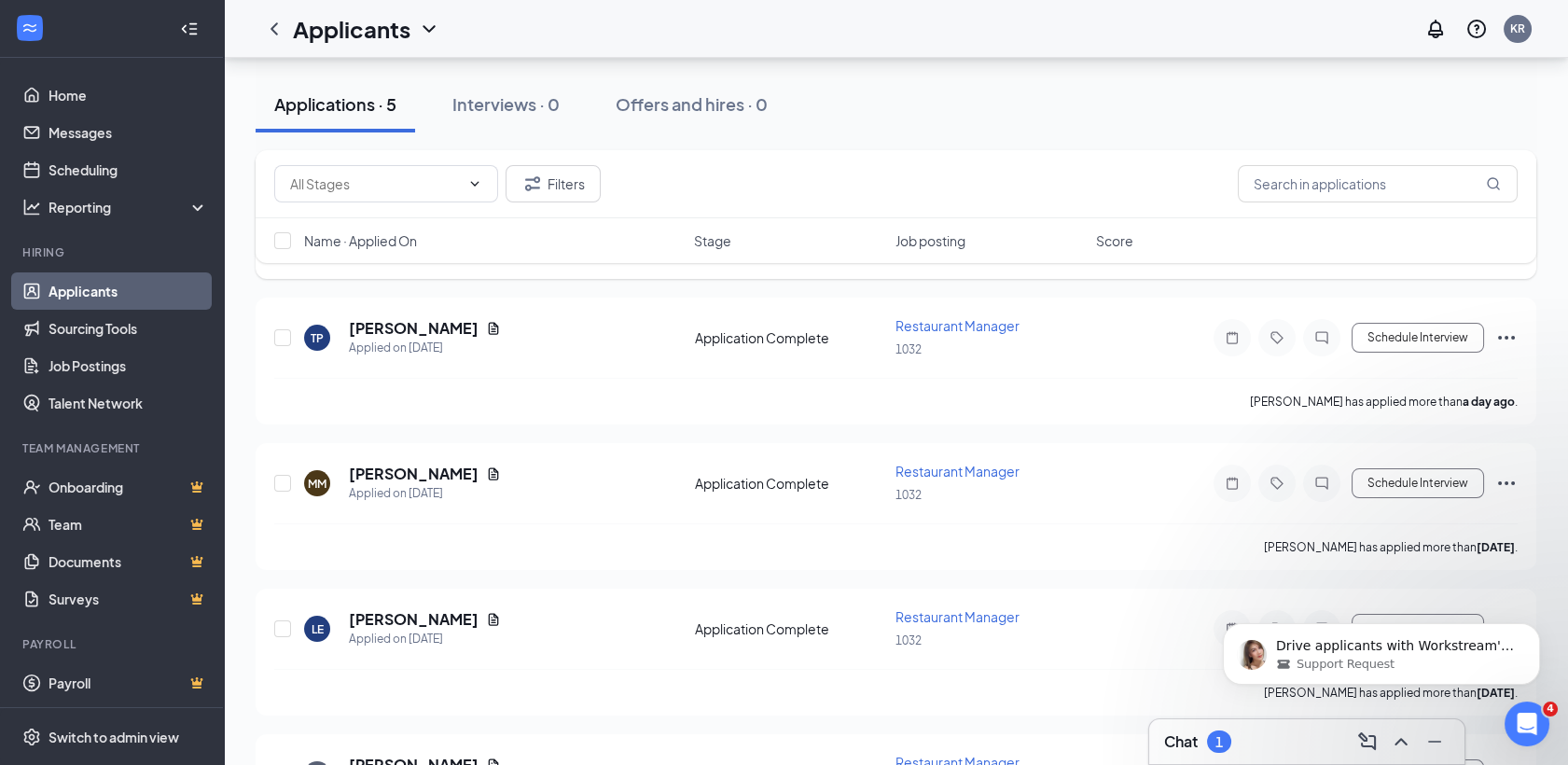
scroll to position [336, 0]
click at [339, 511] on div "MM Melissa mcintyre Applied on Aug 23 Application Complete Restaurant Manager 1…" at bounding box center [896, 491] width 1243 height 61
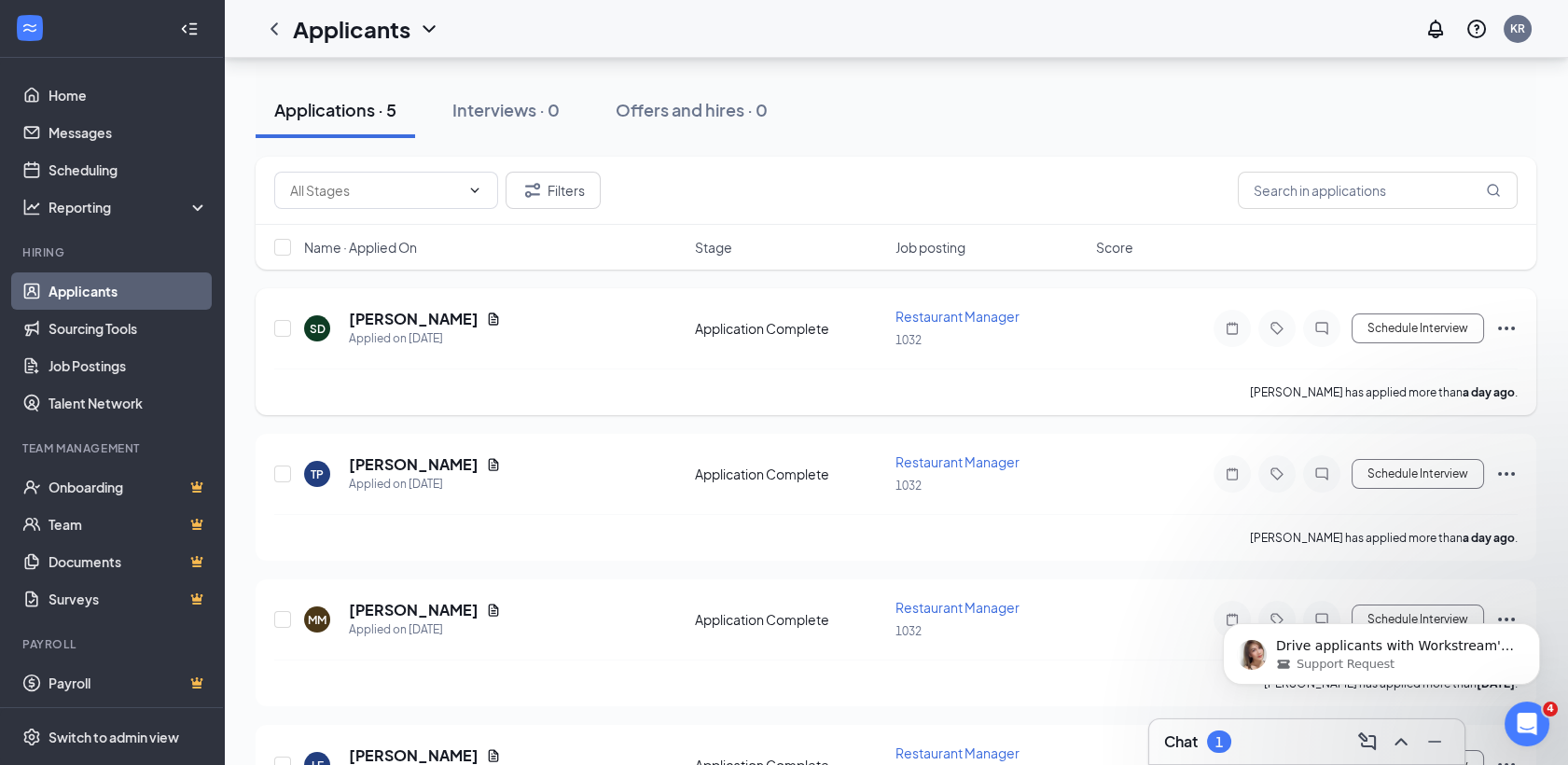
scroll to position [176, 0]
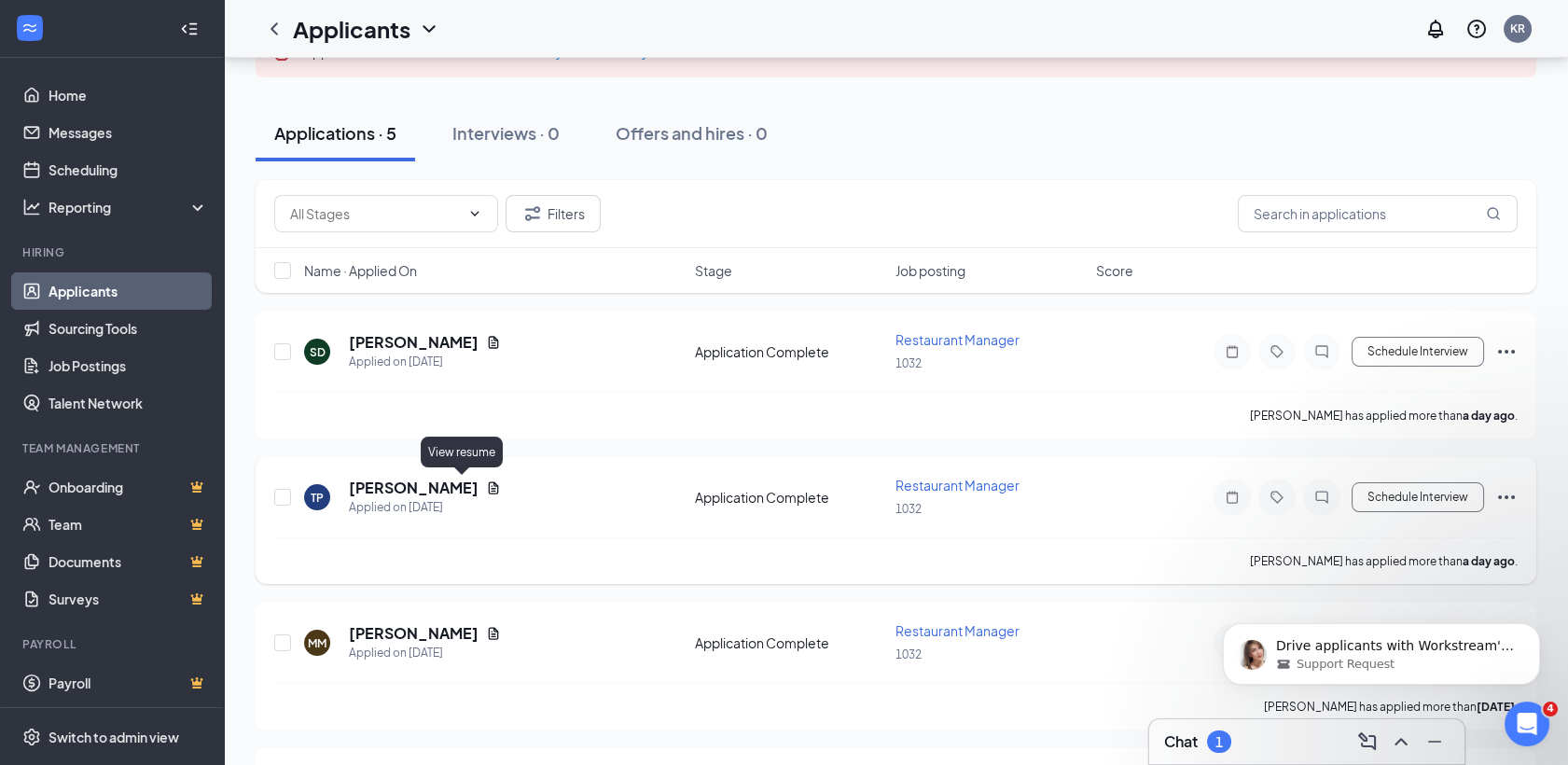
click at [486, 483] on icon "Document" at bounding box center [493, 488] width 15 height 15
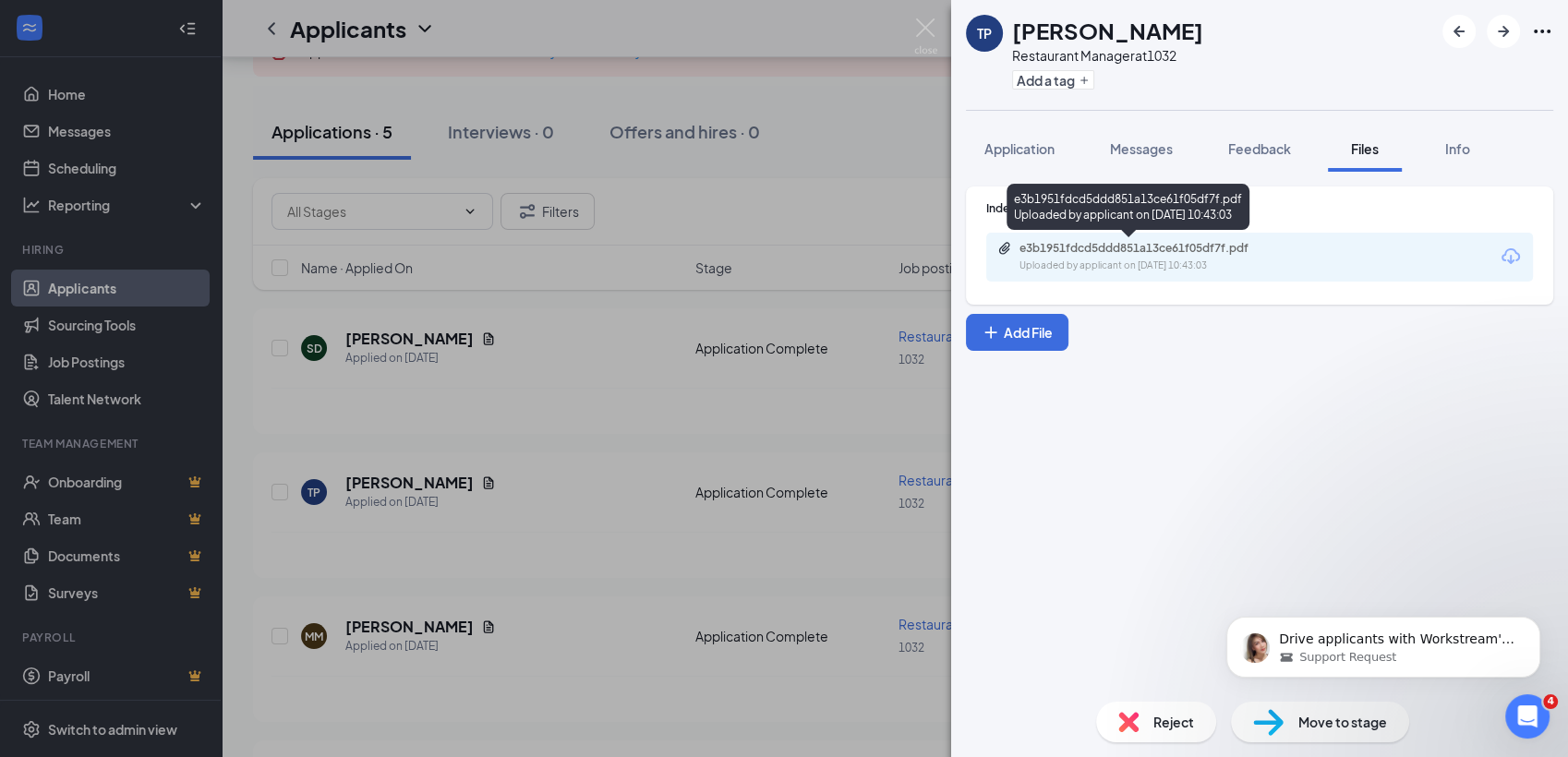
click at [1075, 232] on div "e3b1951fdcd5ddd851a13ce61f05df7f.pdf Uploaded by applicant on Aug 25, 2025 at 1…" at bounding box center [1128, 210] width 243 height 53
click at [1078, 247] on div "e3b1951fdcd5ddd851a13ce61f05df7f.pdf" at bounding box center [1149, 248] width 259 height 15
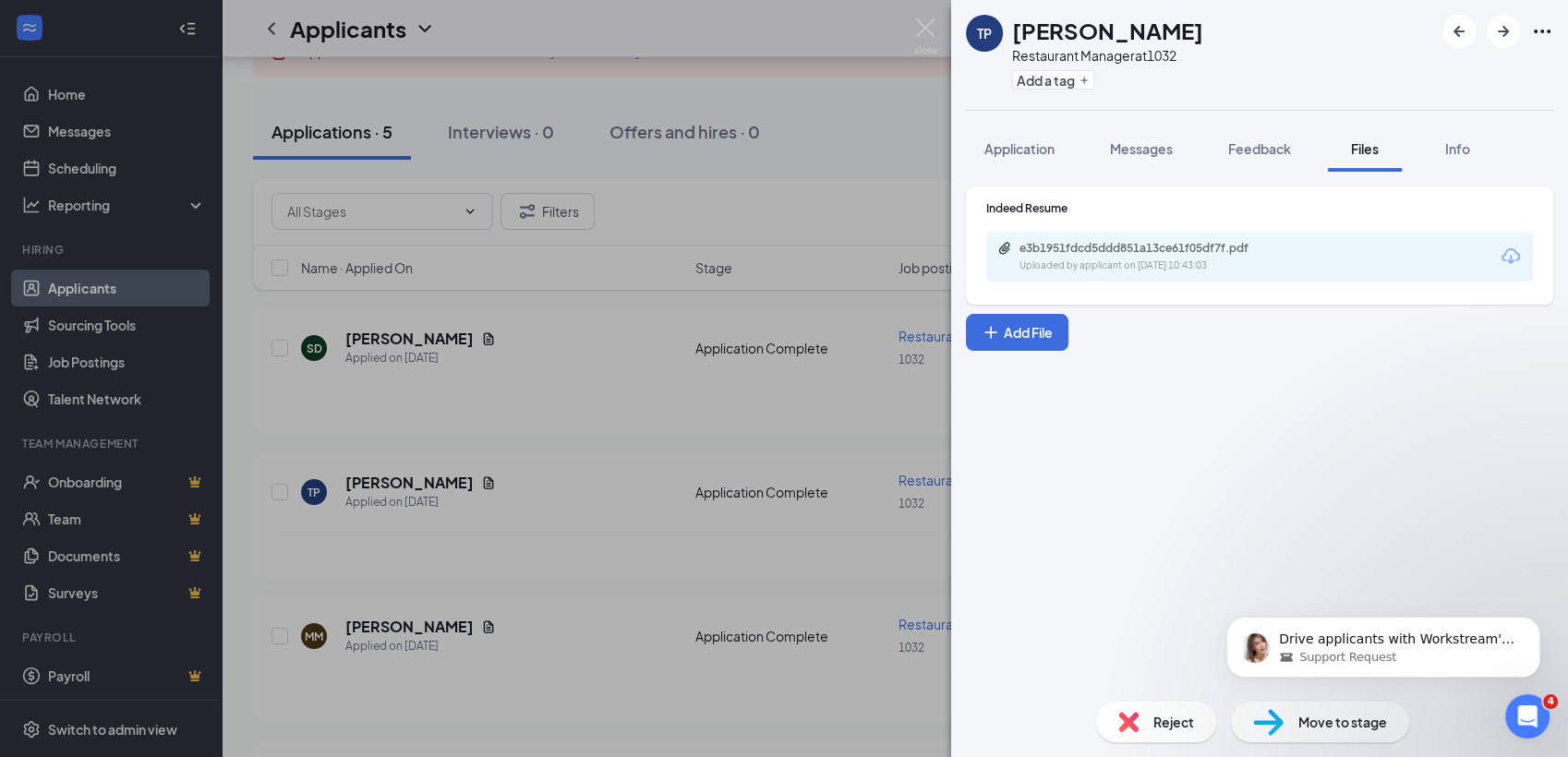
click at [1123, 715] on img at bounding box center [1128, 722] width 21 height 21
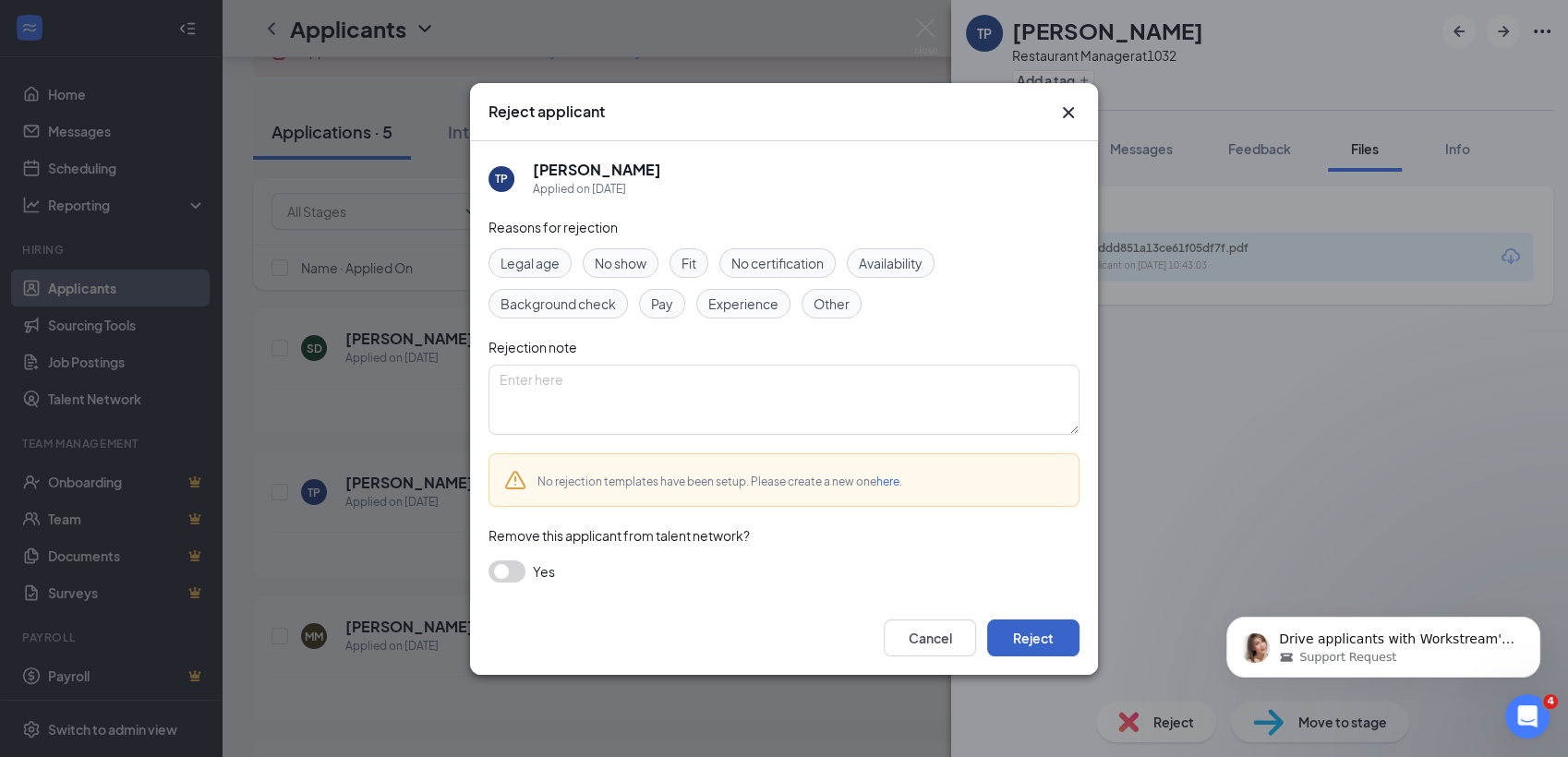
click at [1026, 636] on button "Reject" at bounding box center [1033, 638] width 92 height 37
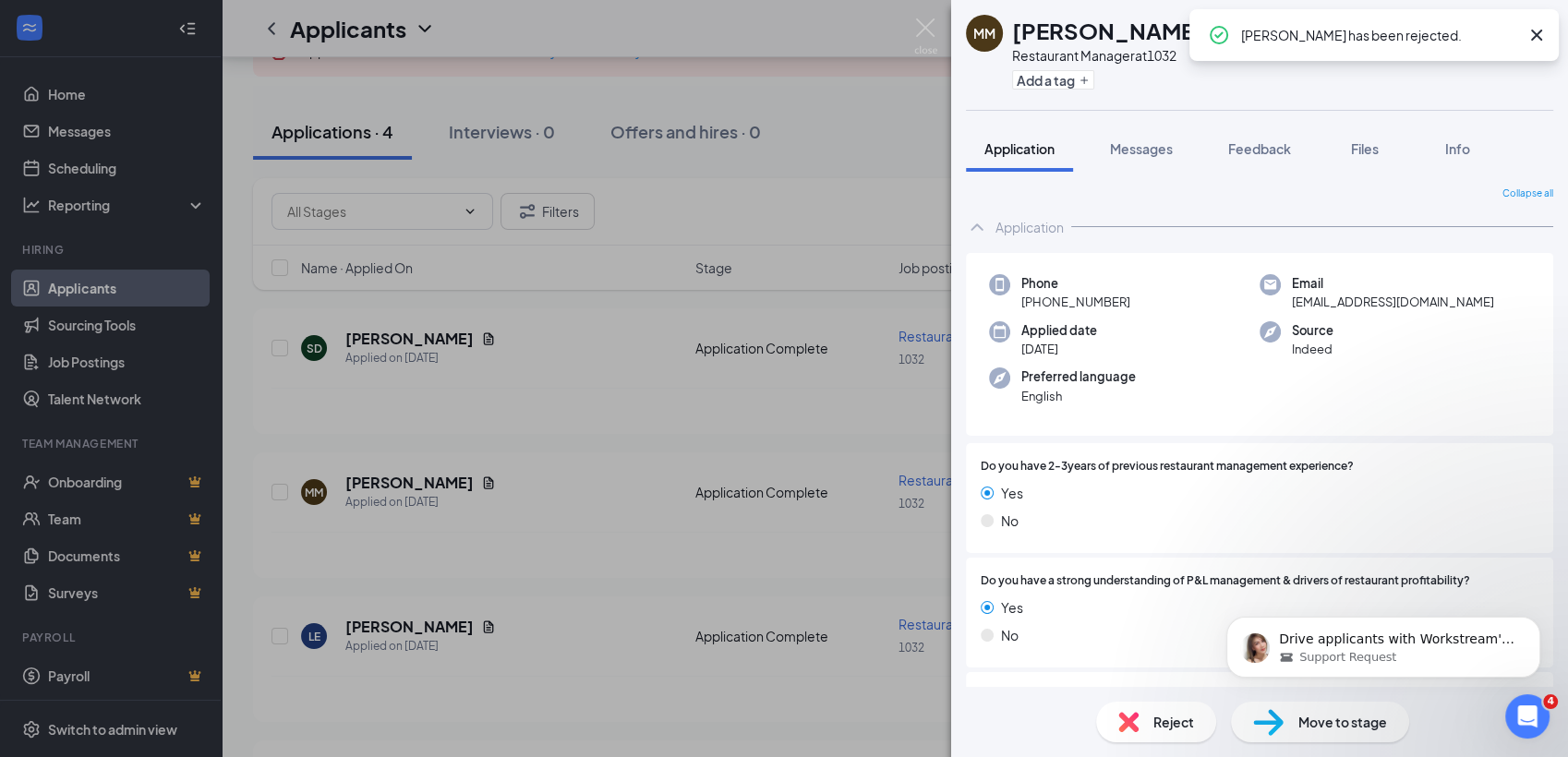
click at [403, 381] on div "MM Melissa mcintyre Restaurant Manager at 1032 Add a tag Application Messages F…" at bounding box center [784, 378] width 1568 height 757
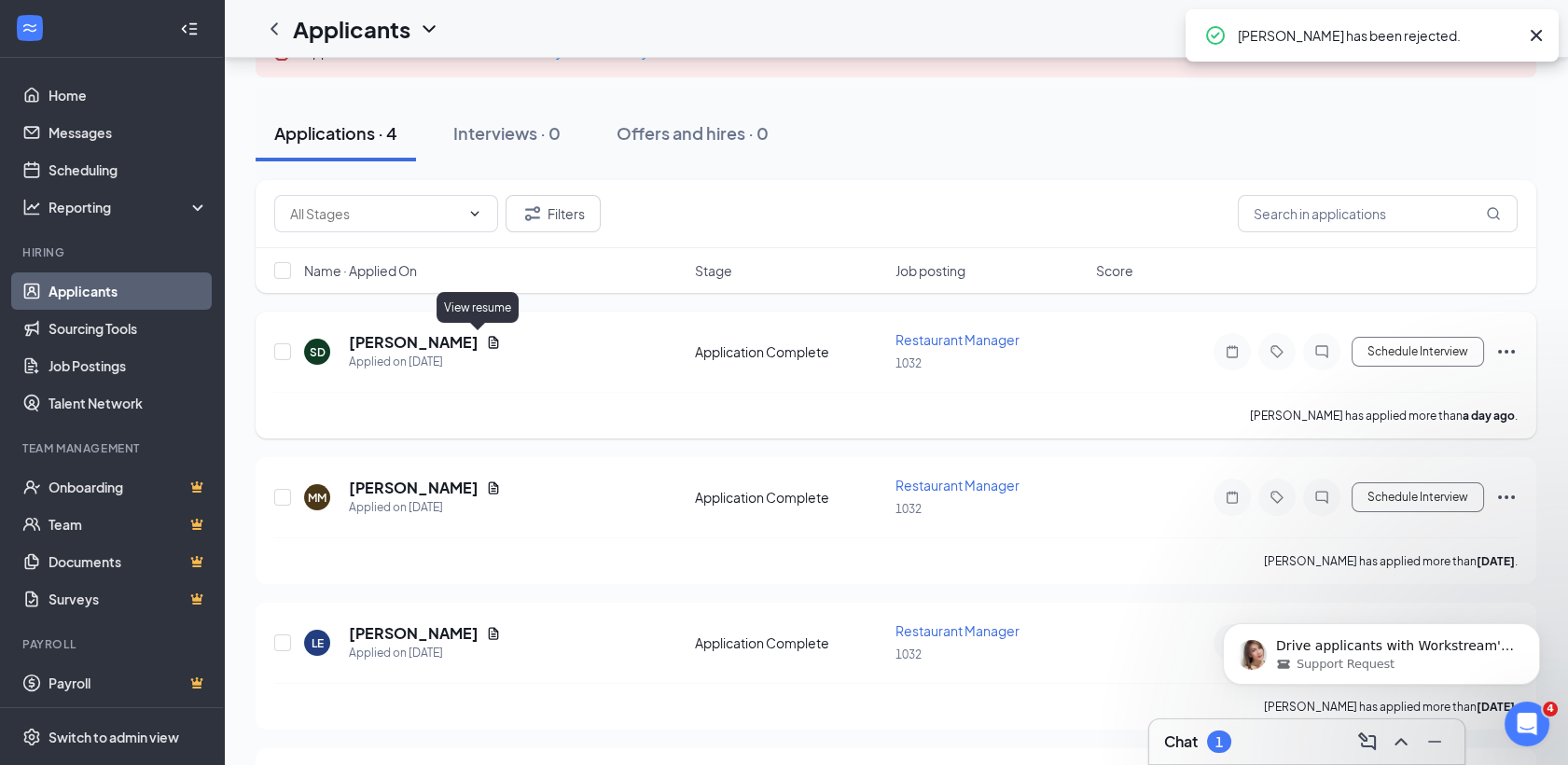
click at [489, 341] on icon "Document" at bounding box center [493, 341] width 10 height 12
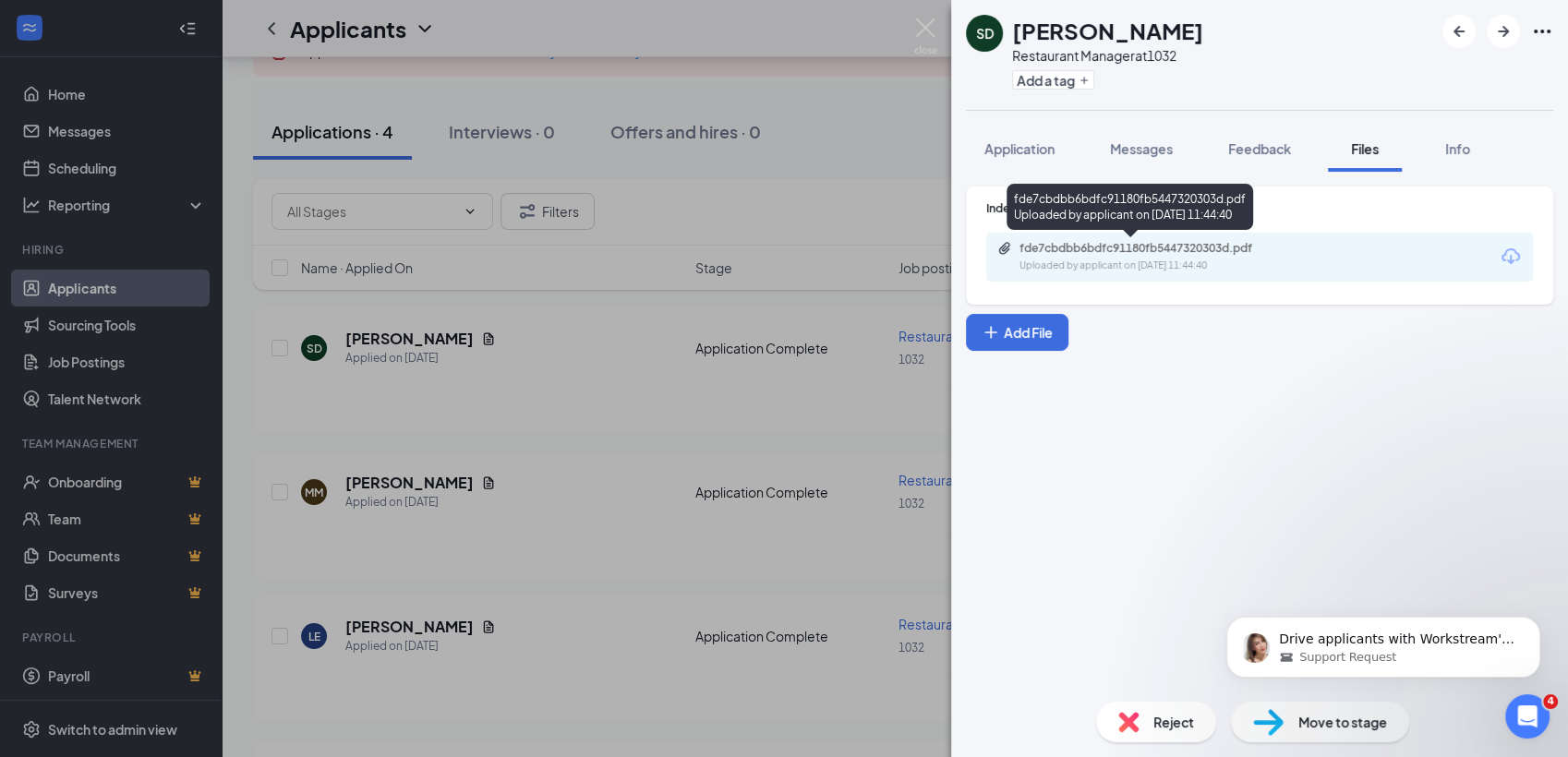
click at [1183, 247] on div "fde7cbdbb6bdfc91180fb5447320303d.pdf" at bounding box center [1149, 248] width 259 height 15
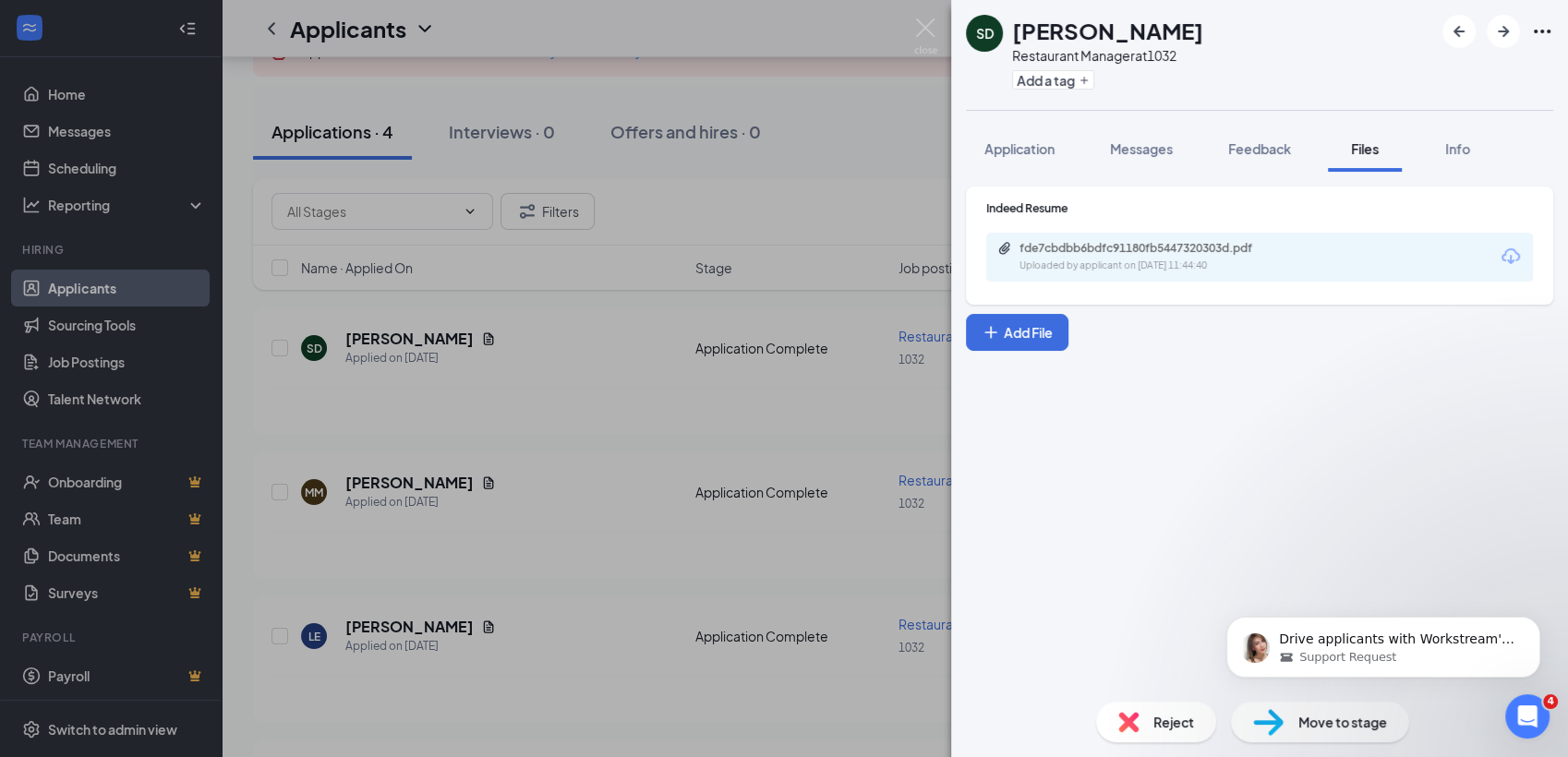
click at [446, 400] on div "SD Shane Donohue Restaurant Manager at 1032 Add a tag Application Messages Feed…" at bounding box center [784, 378] width 1568 height 757
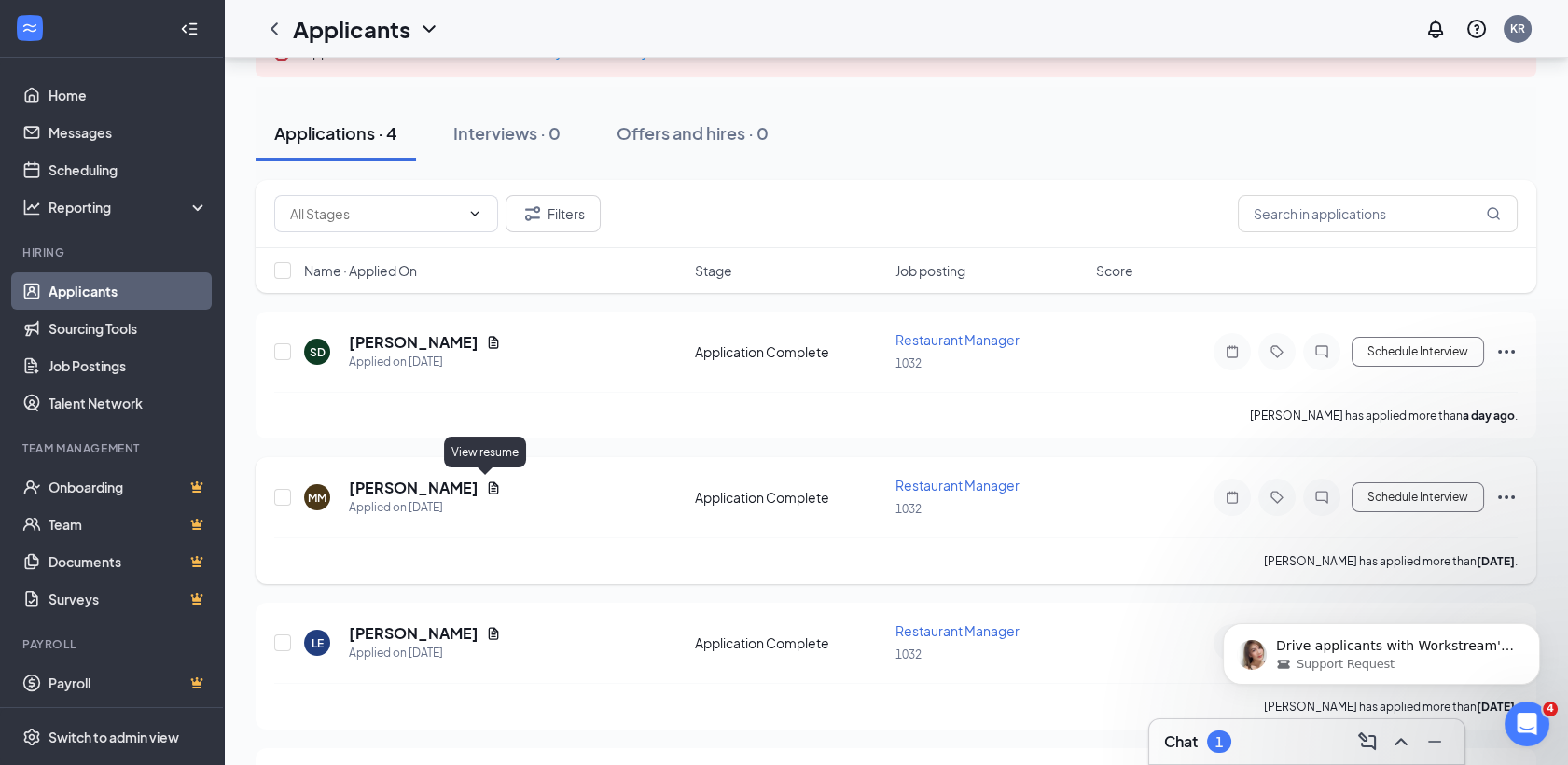
click at [486, 484] on icon "Document" at bounding box center [493, 488] width 15 height 15
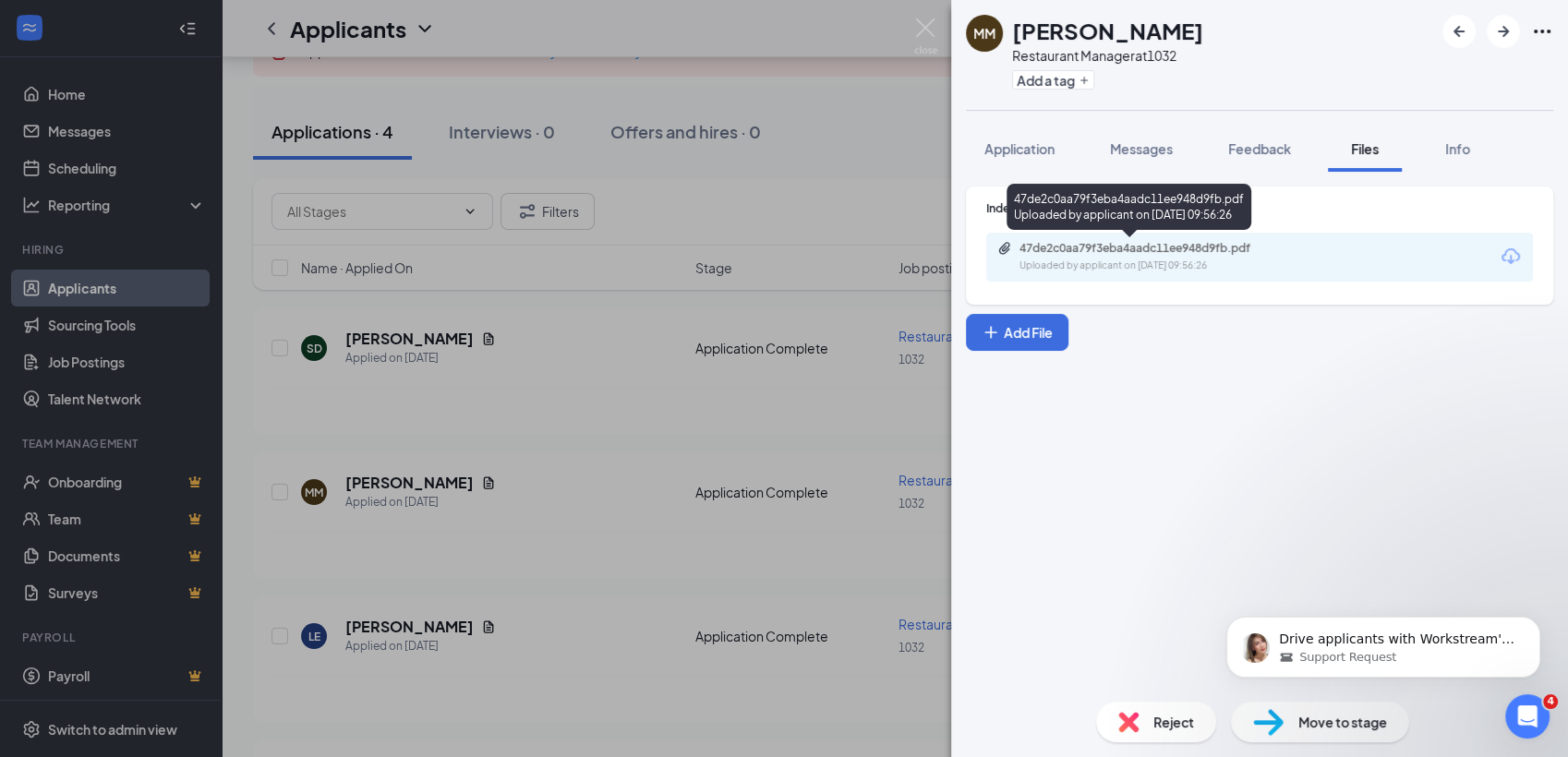
click at [1109, 253] on div "47de2c0aa79f3eba4aadc11ee948d9fb.pdf" at bounding box center [1149, 248] width 259 height 15
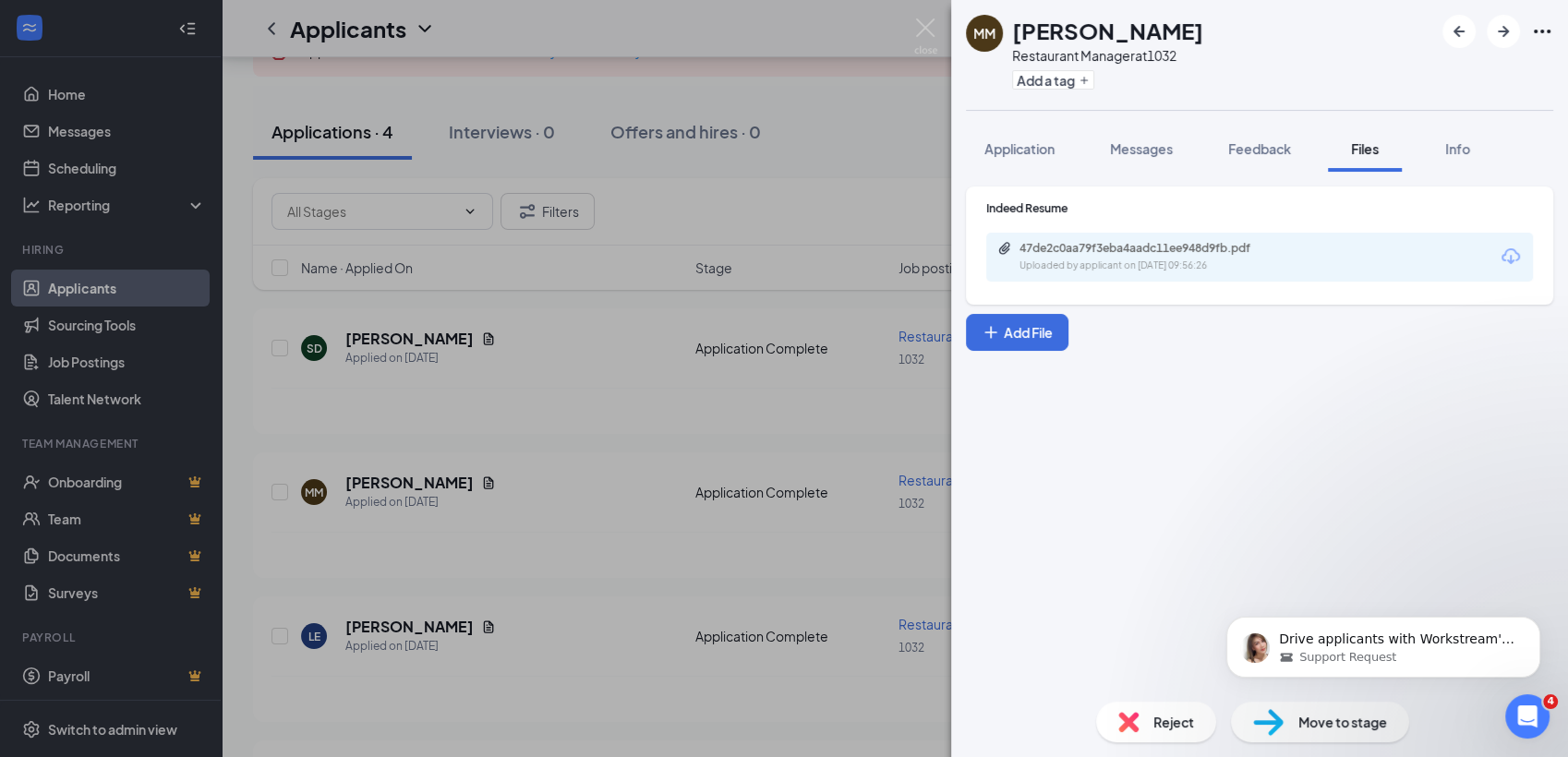
click at [463, 104] on div "MM Melissa mcintyre Restaurant Manager at 1032 Add a tag Application Messages F…" at bounding box center [784, 378] width 1568 height 757
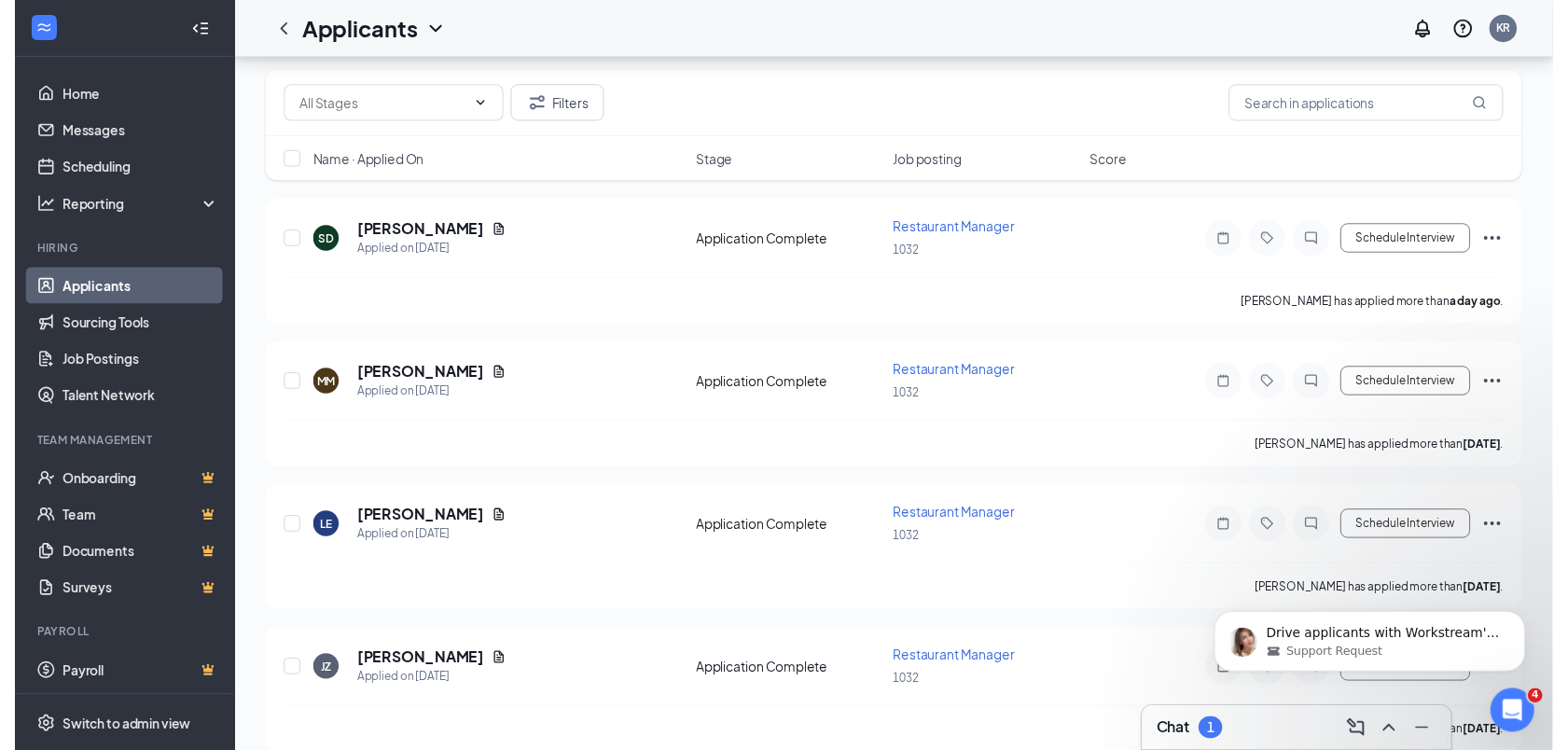
scroll to position [303, 0]
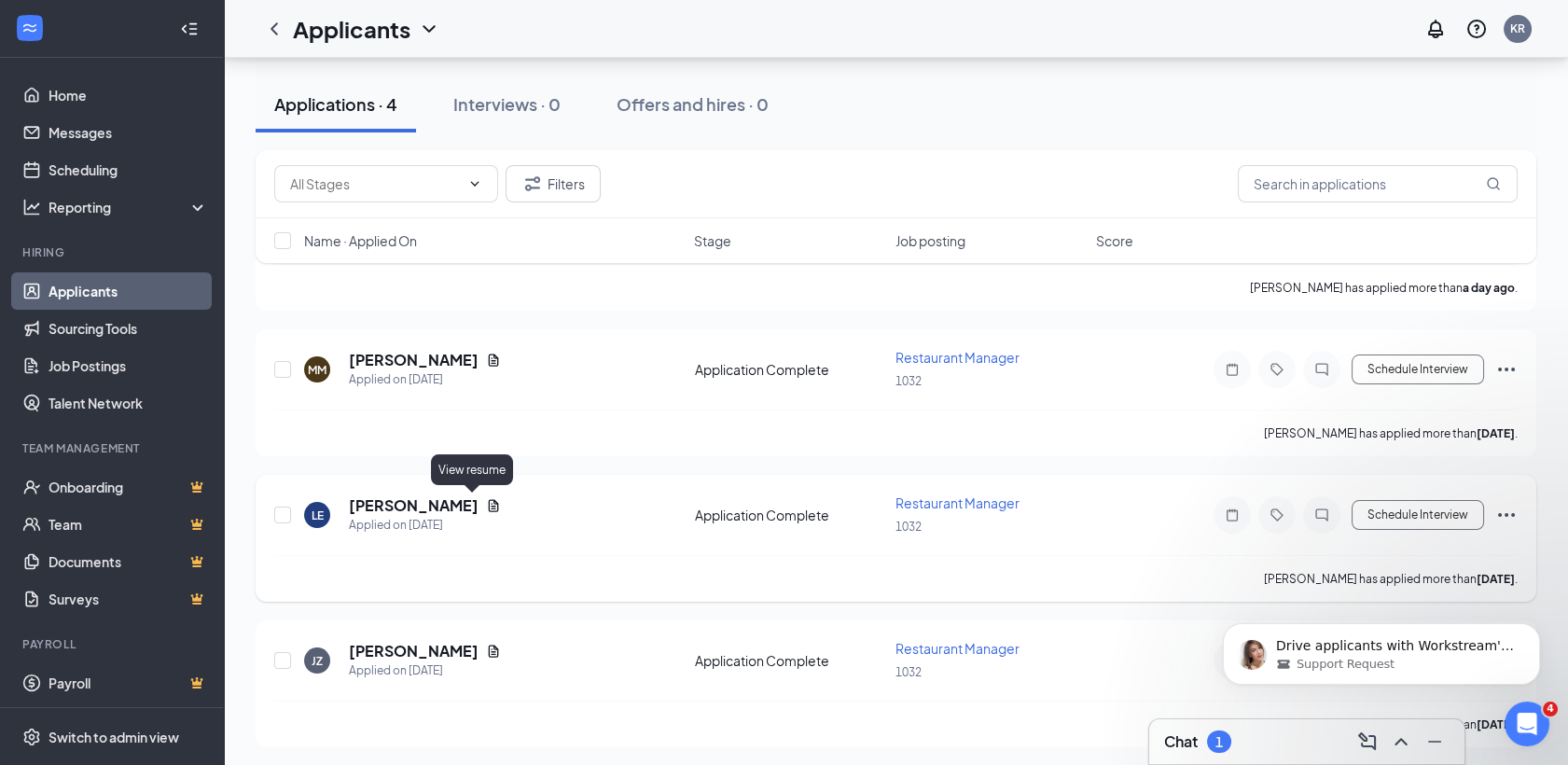
click at [486, 498] on icon "Document" at bounding box center [493, 506] width 15 height 15
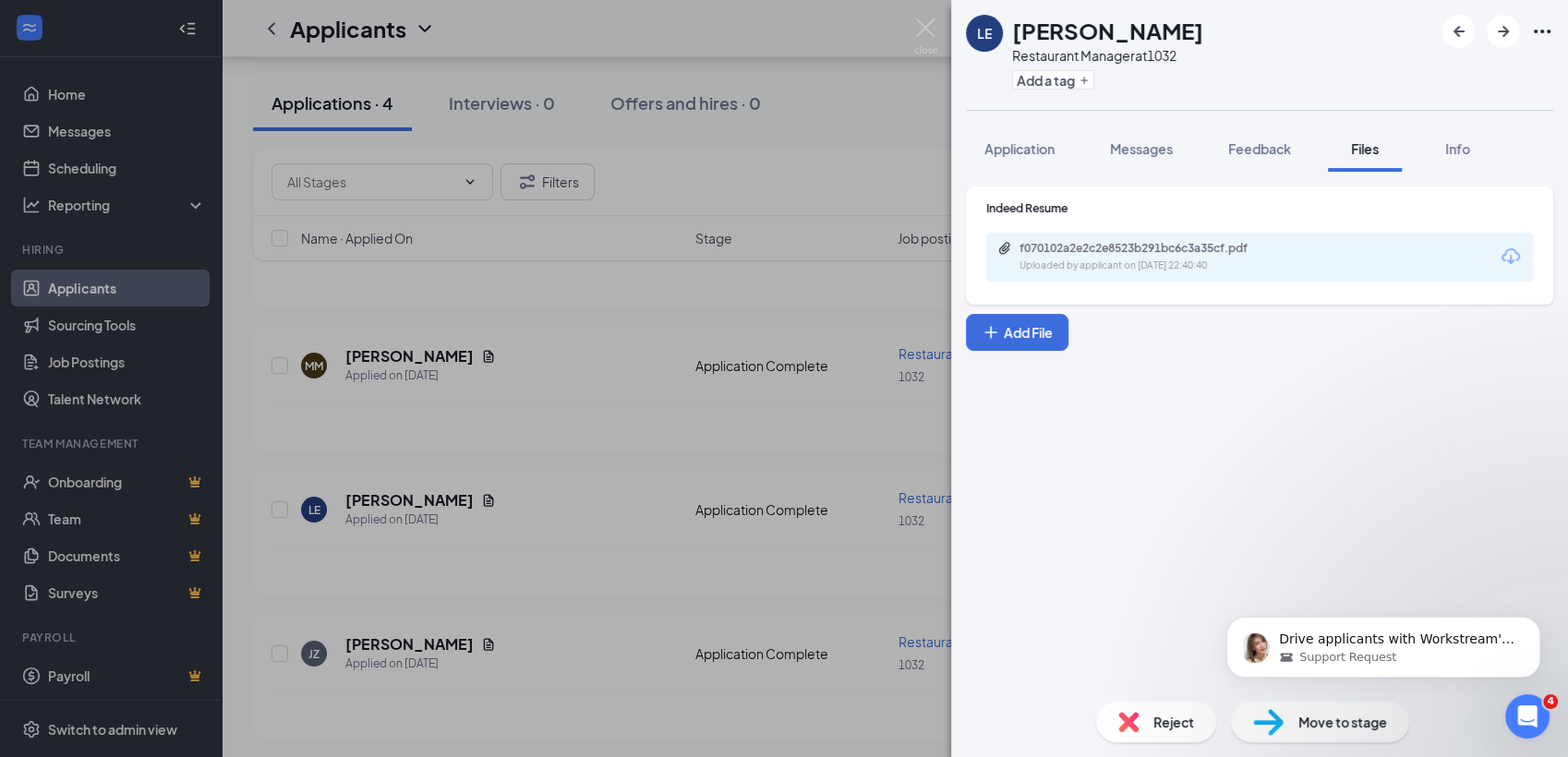
click at [1131, 265] on div "Uploaded by applicant on Aug 20, 2025 at 22:40:40" at bounding box center [1158, 266] width 277 height 15
click at [1123, 731] on img at bounding box center [1128, 722] width 21 height 21
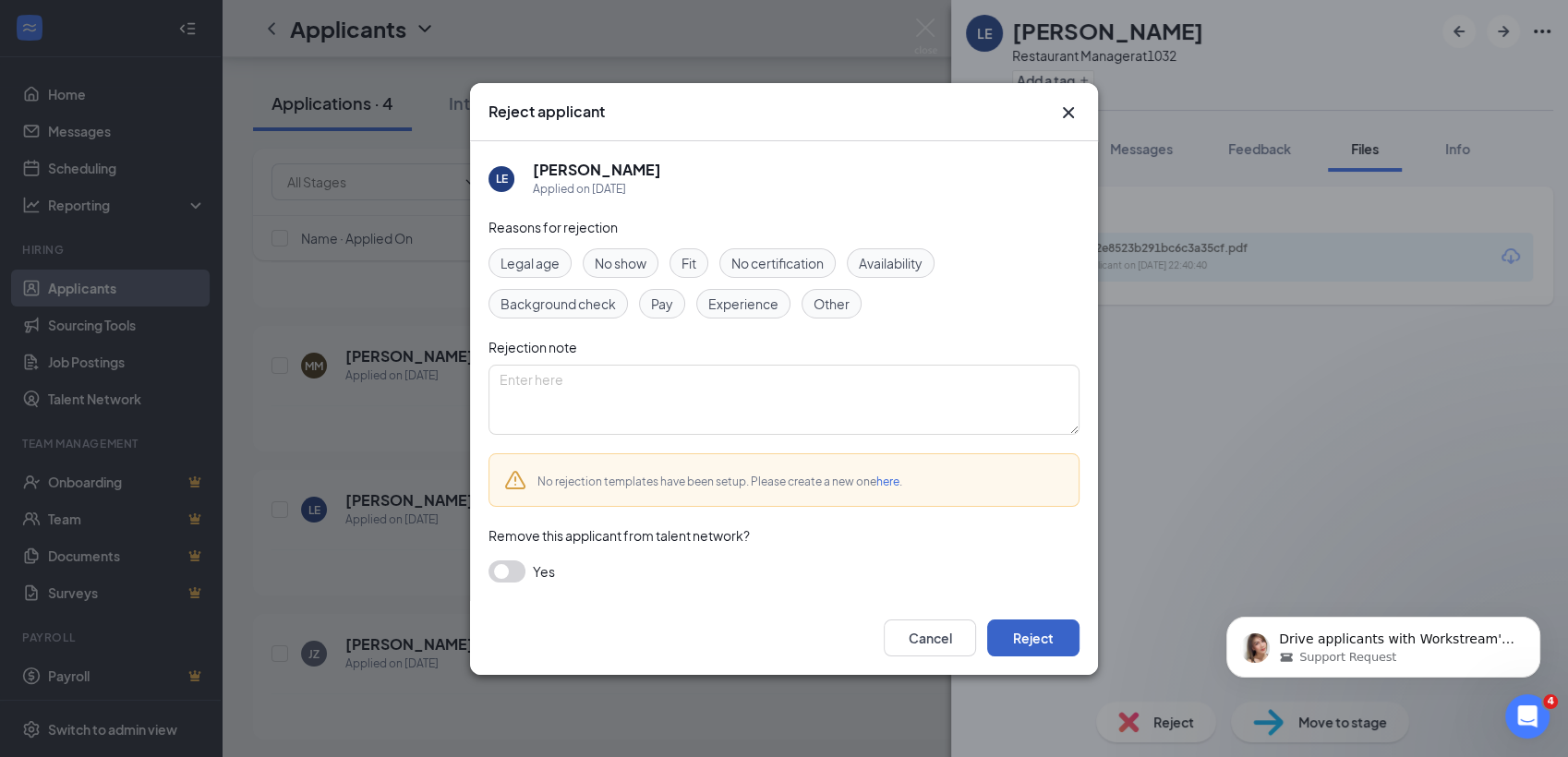
click at [1056, 638] on button "Reject" at bounding box center [1033, 638] width 92 height 37
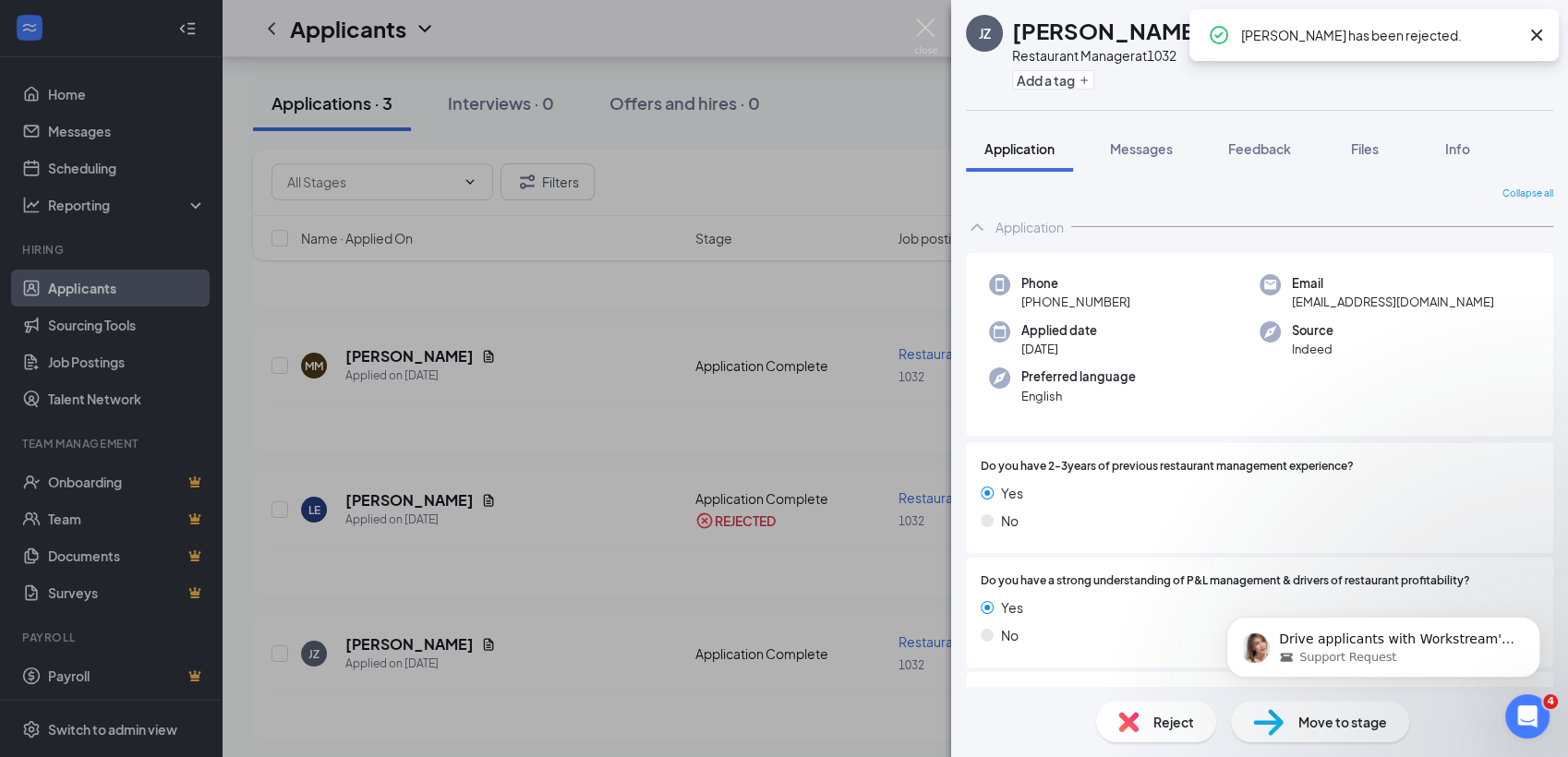
click at [786, 586] on div "JZ JASON ZUCKER Restaurant Manager at 1032 Add a tag Application Messages Feedb…" at bounding box center [784, 378] width 1568 height 757
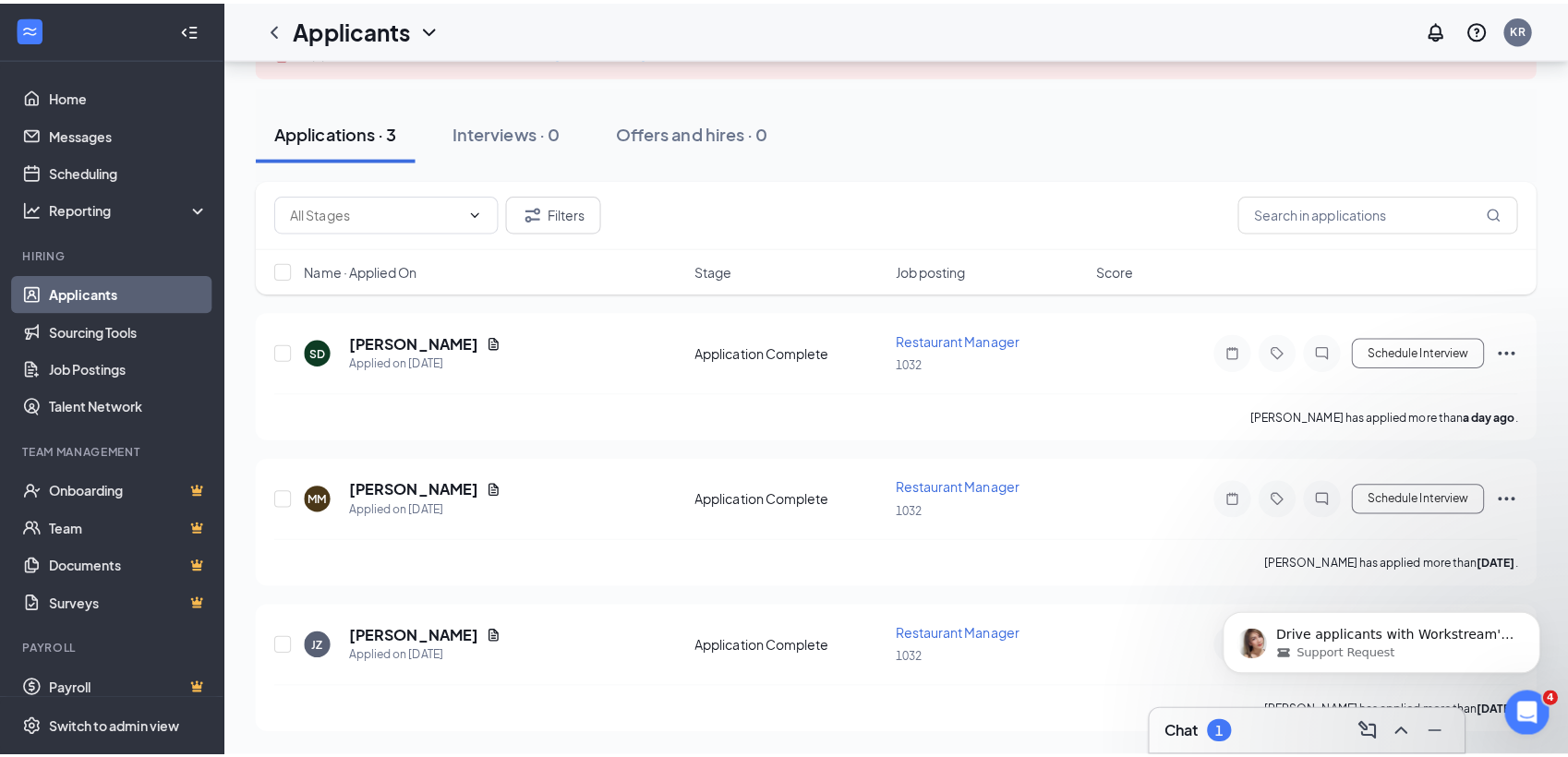
scroll to position [157, 0]
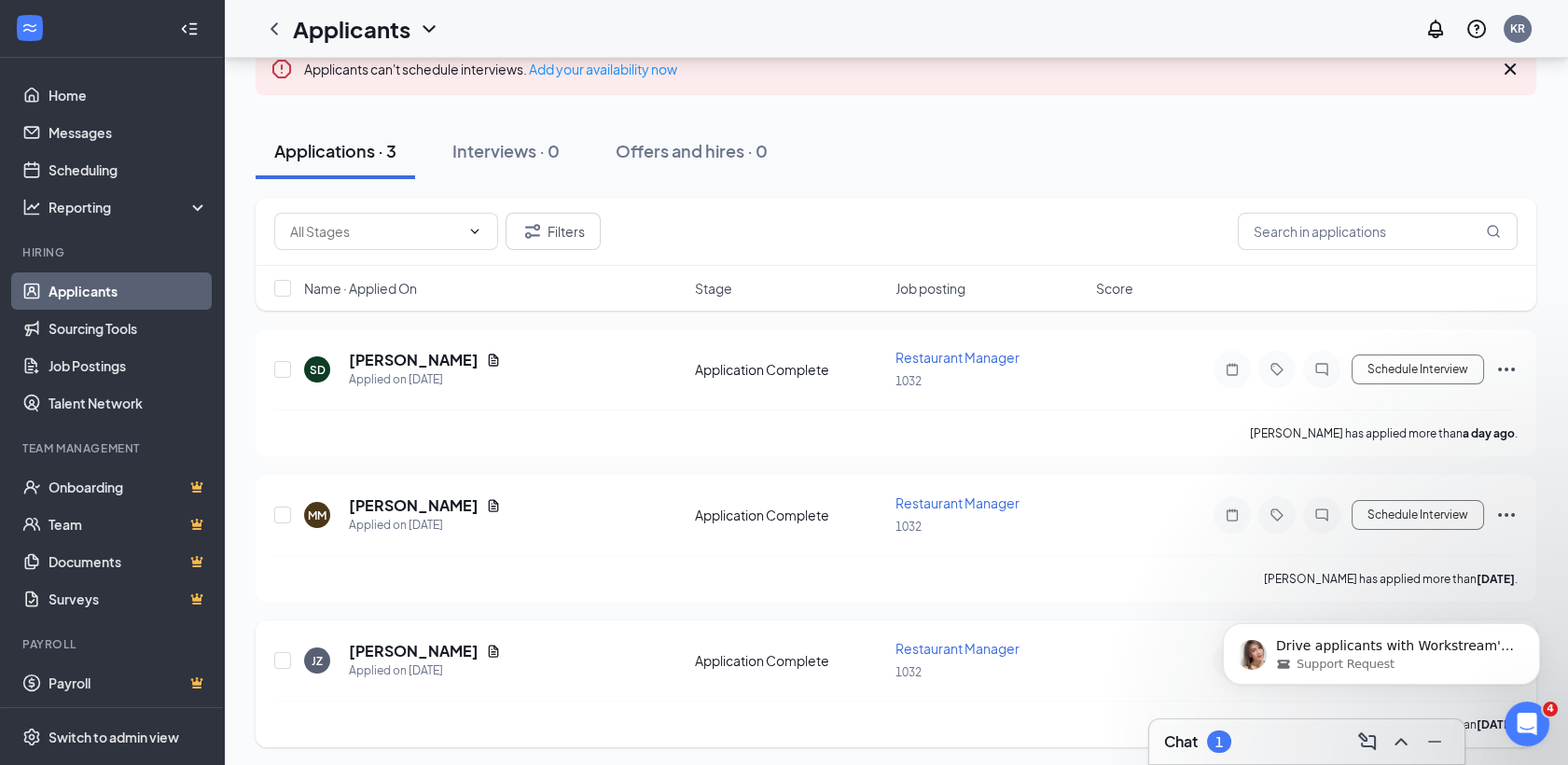
click at [486, 645] on icon "Document" at bounding box center [493, 651] width 15 height 15
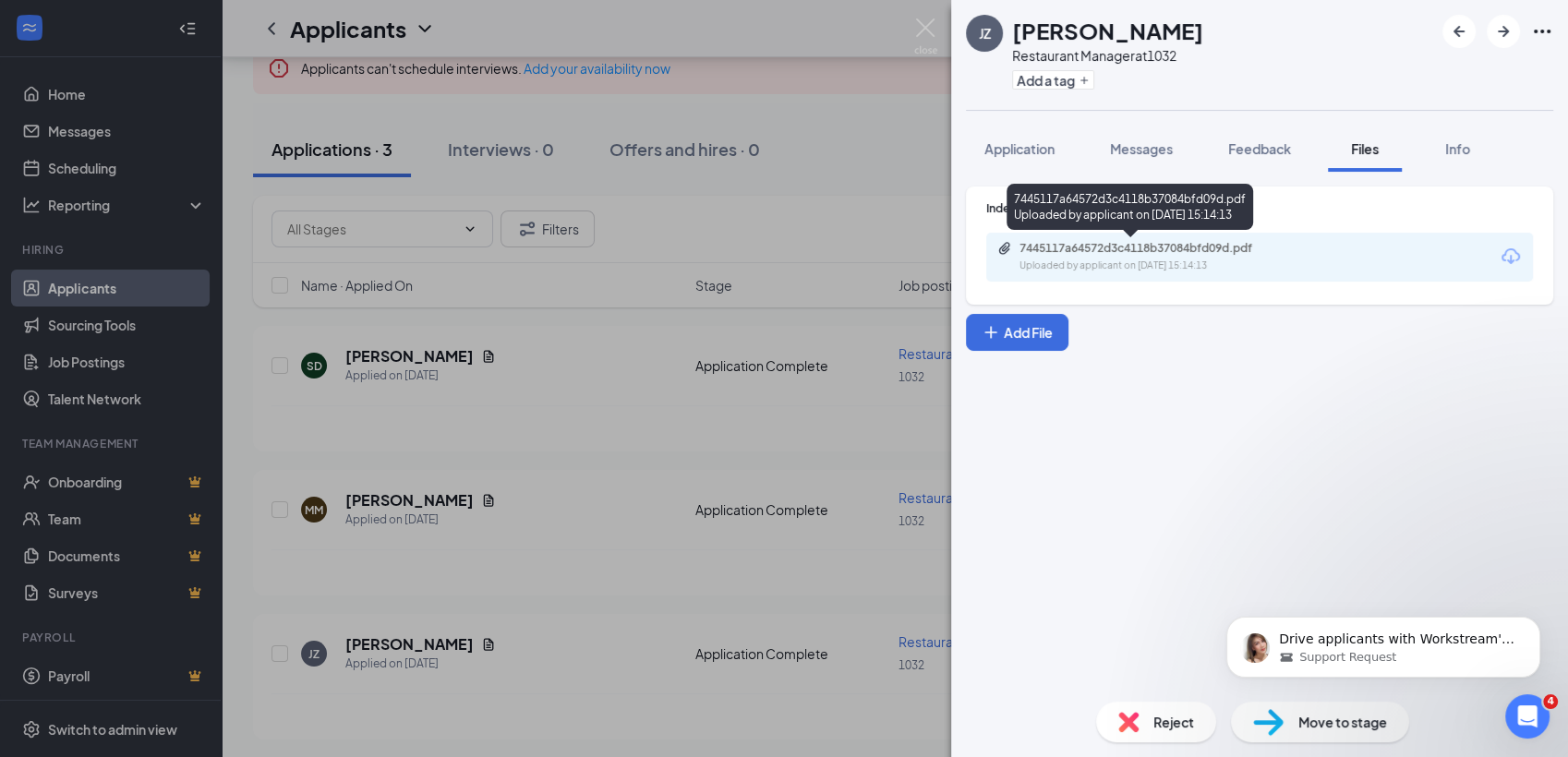
click at [1208, 246] on div "7445117a64572d3c4118b37084bfd09d.pdf" at bounding box center [1149, 248] width 259 height 15
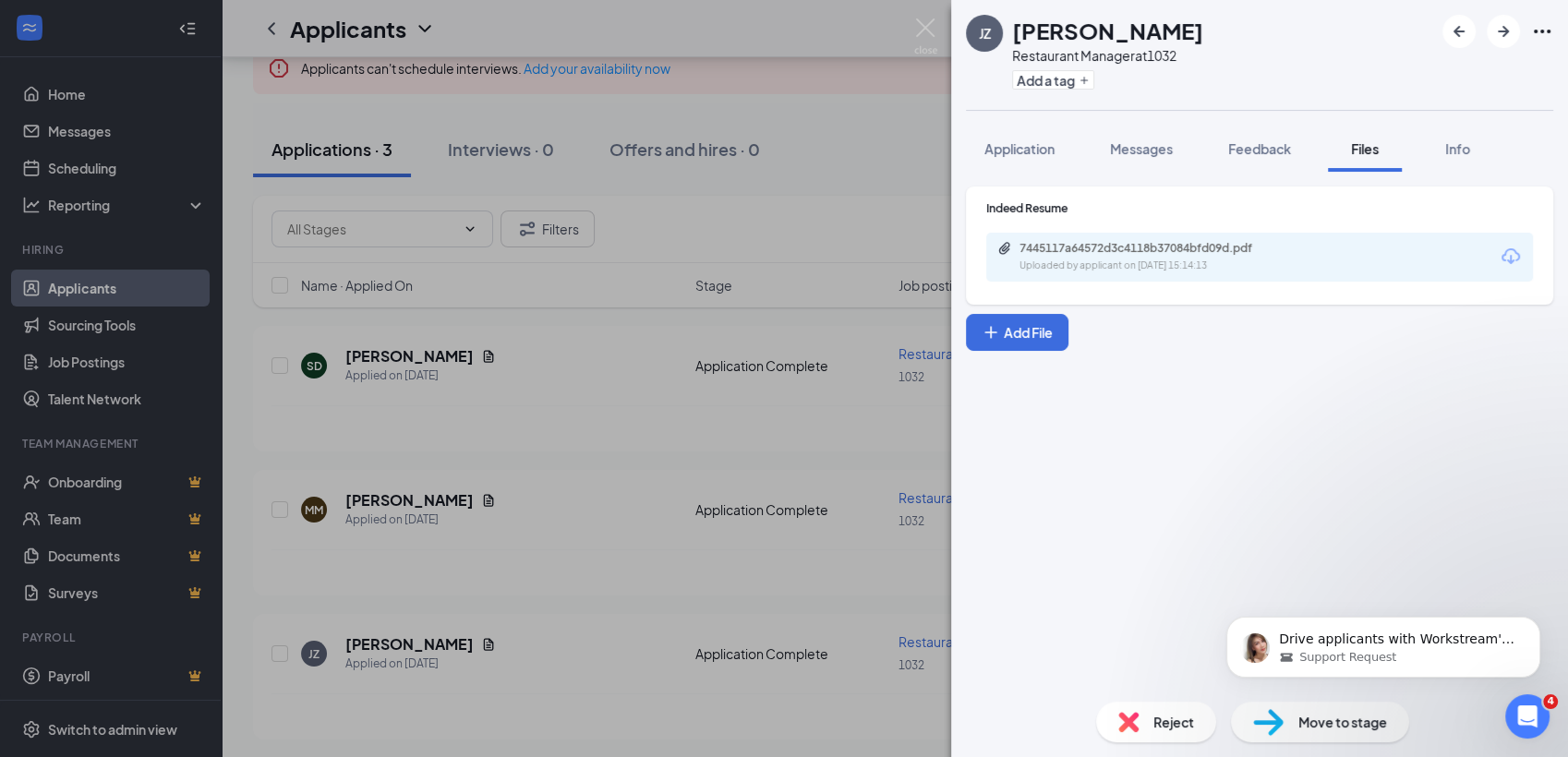
click at [1147, 736] on div "Reject" at bounding box center [1156, 722] width 120 height 41
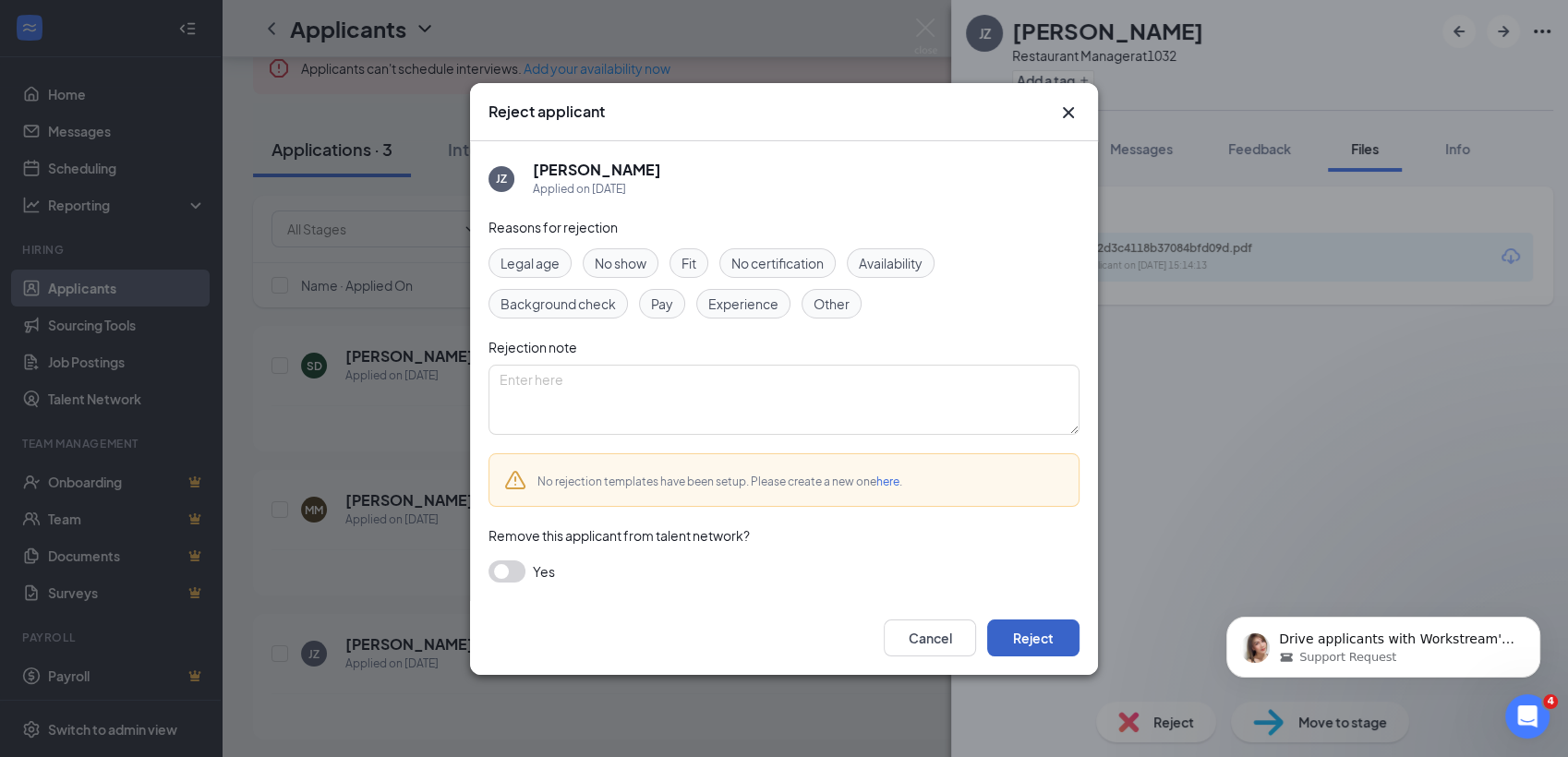
click at [1012, 634] on button "Reject" at bounding box center [1033, 638] width 92 height 37
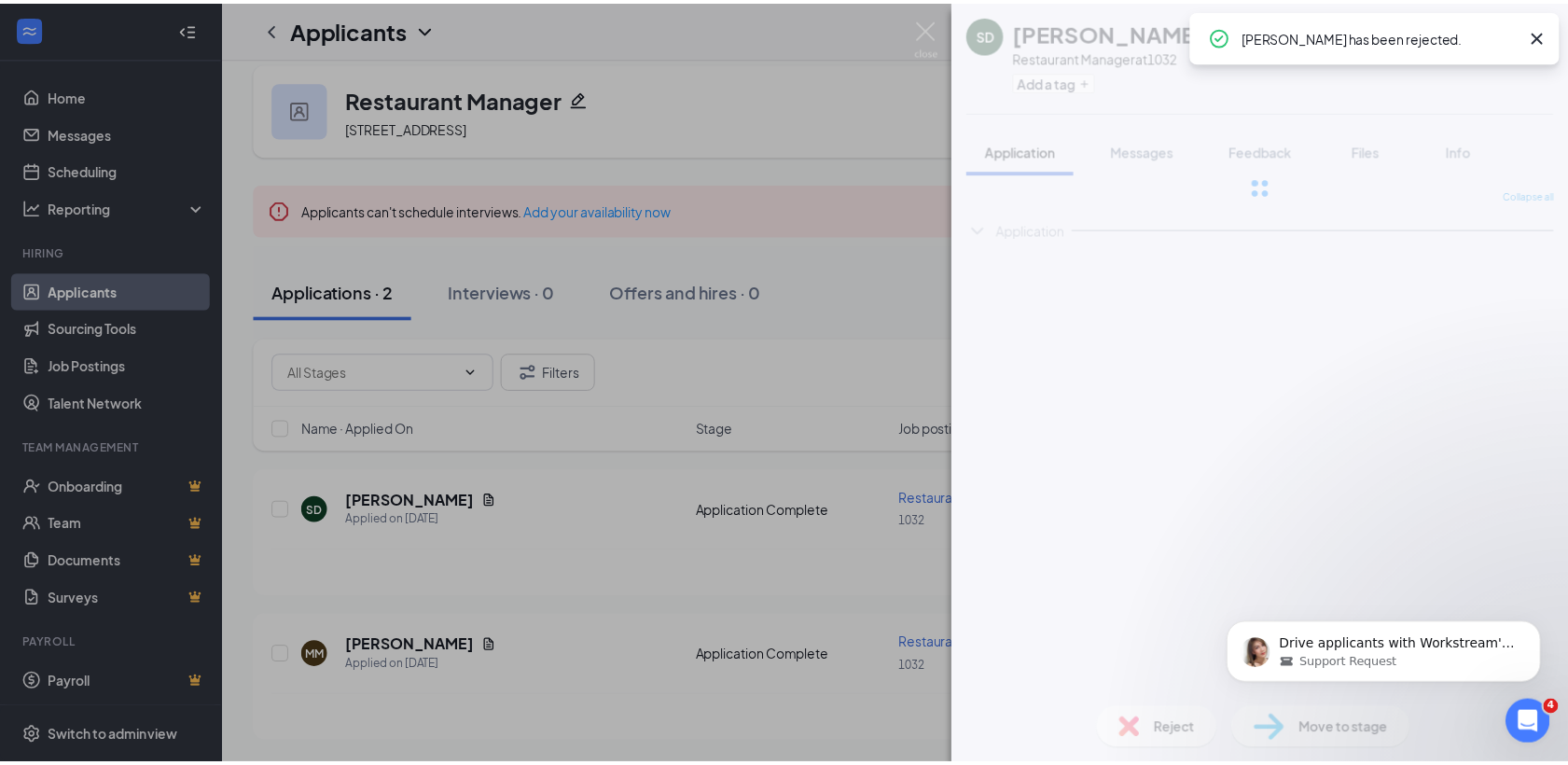
scroll to position [15, 0]
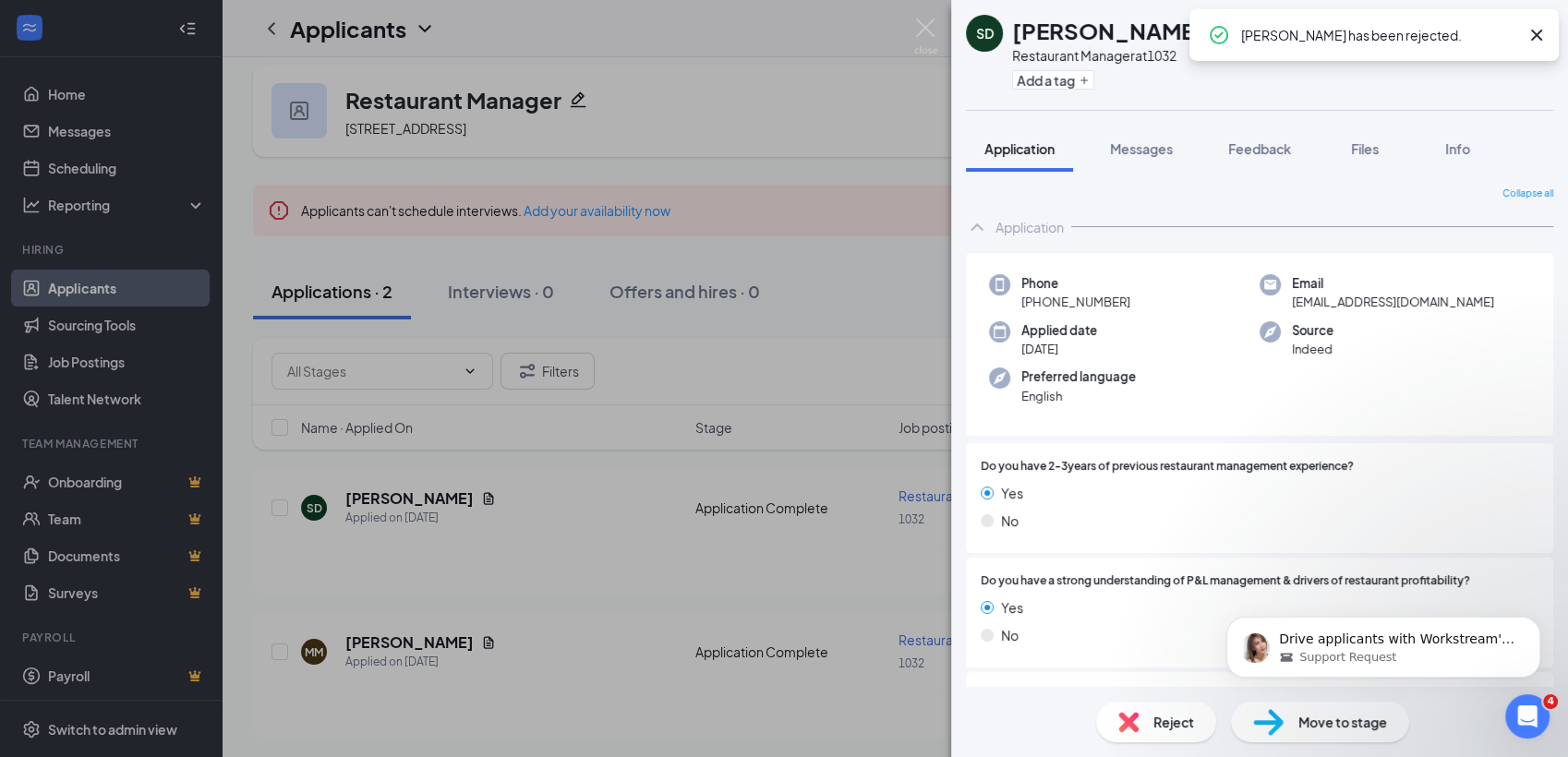
click at [824, 564] on div "SD Shane Donohue Restaurant Manager at 1032 Add a tag Application Messages Feed…" at bounding box center [784, 378] width 1568 height 757
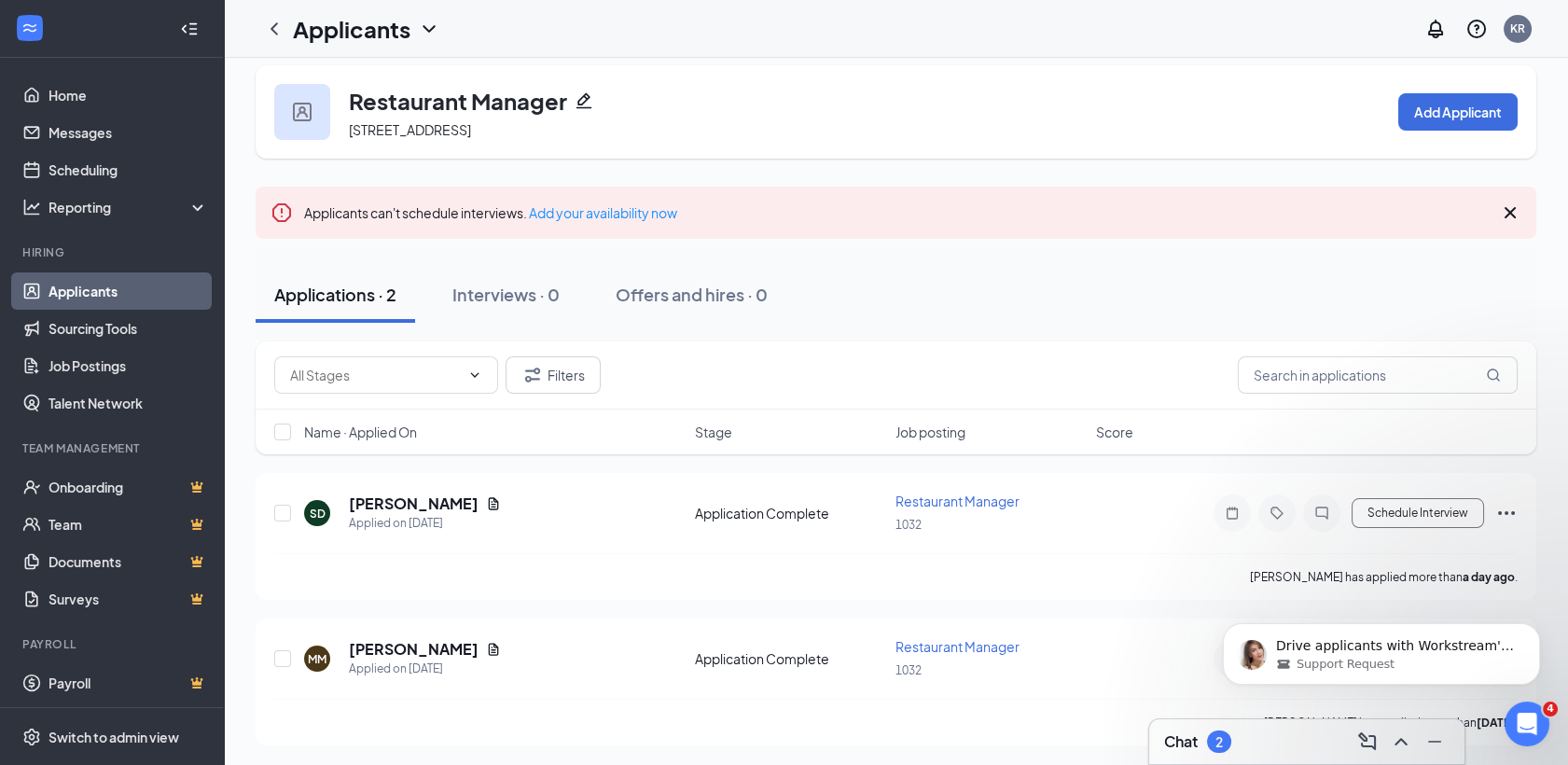
click at [1267, 732] on div "Chat 2" at bounding box center [1307, 741] width 286 height 30
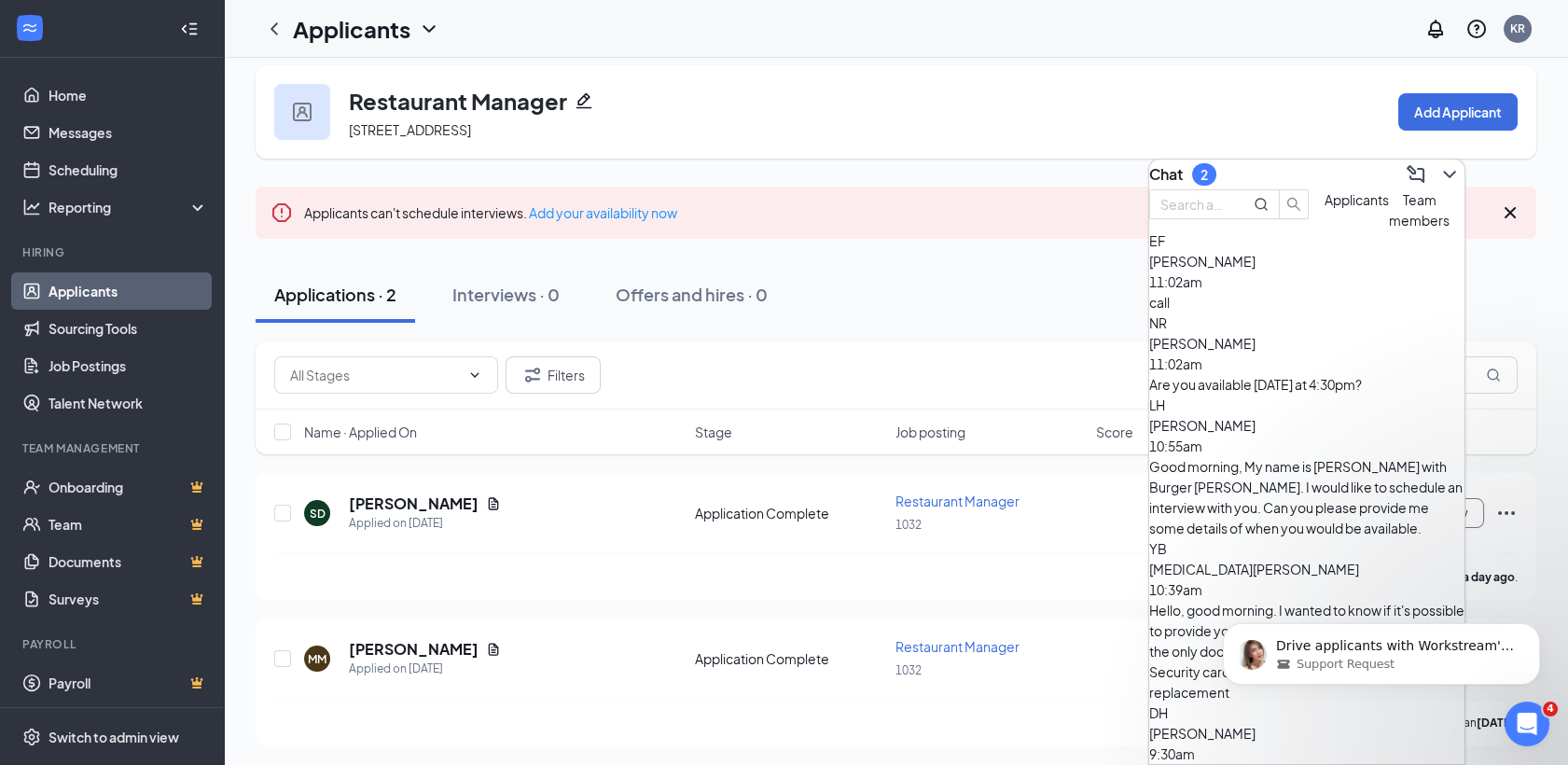
click at [1294, 291] on div "Eric Frieson 11:02am" at bounding box center [1307, 272] width 315 height 42
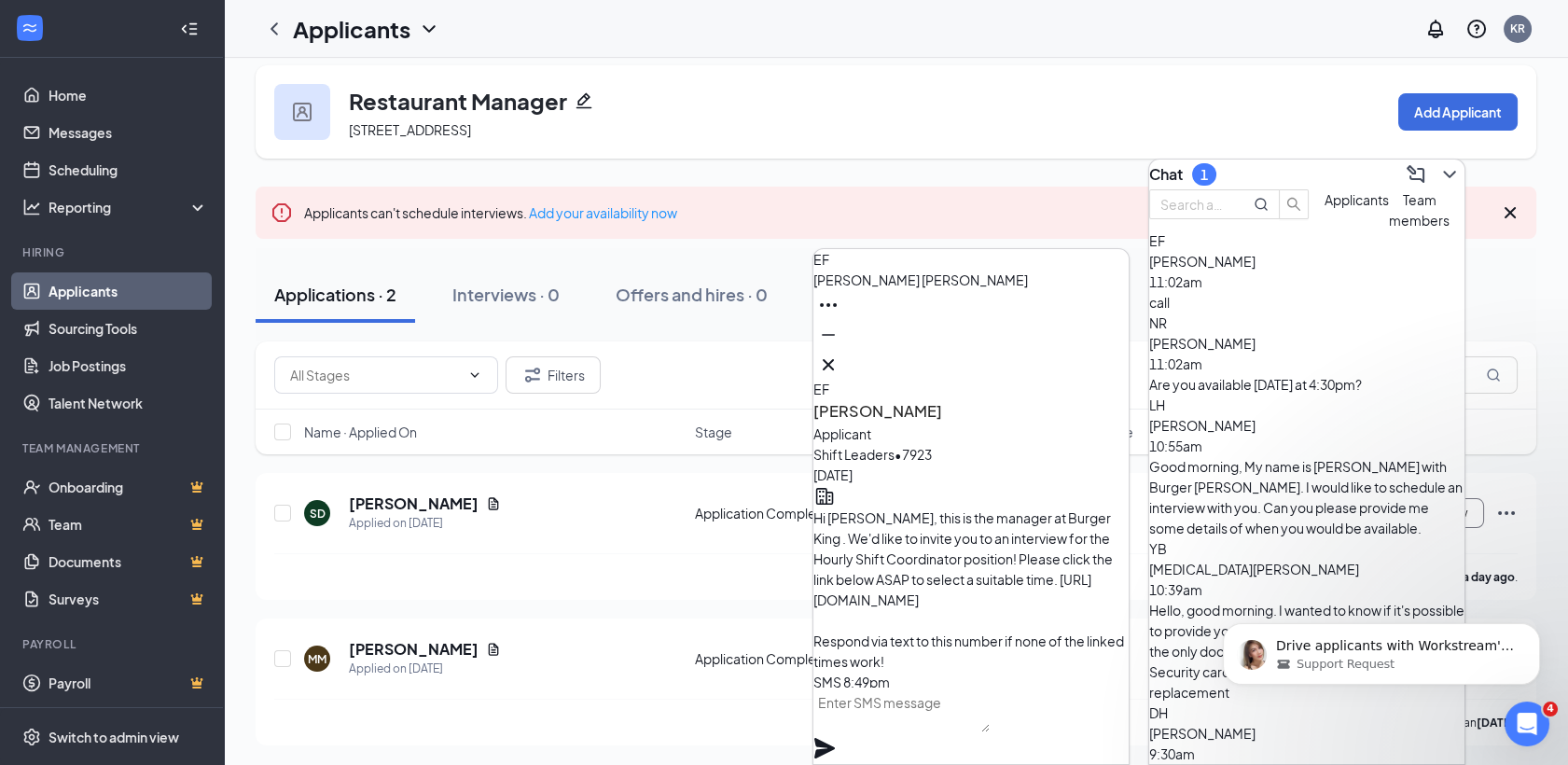
scroll to position [-1085, 0]
click at [834, 359] on icon "Cross" at bounding box center [828, 365] width 11 height 11
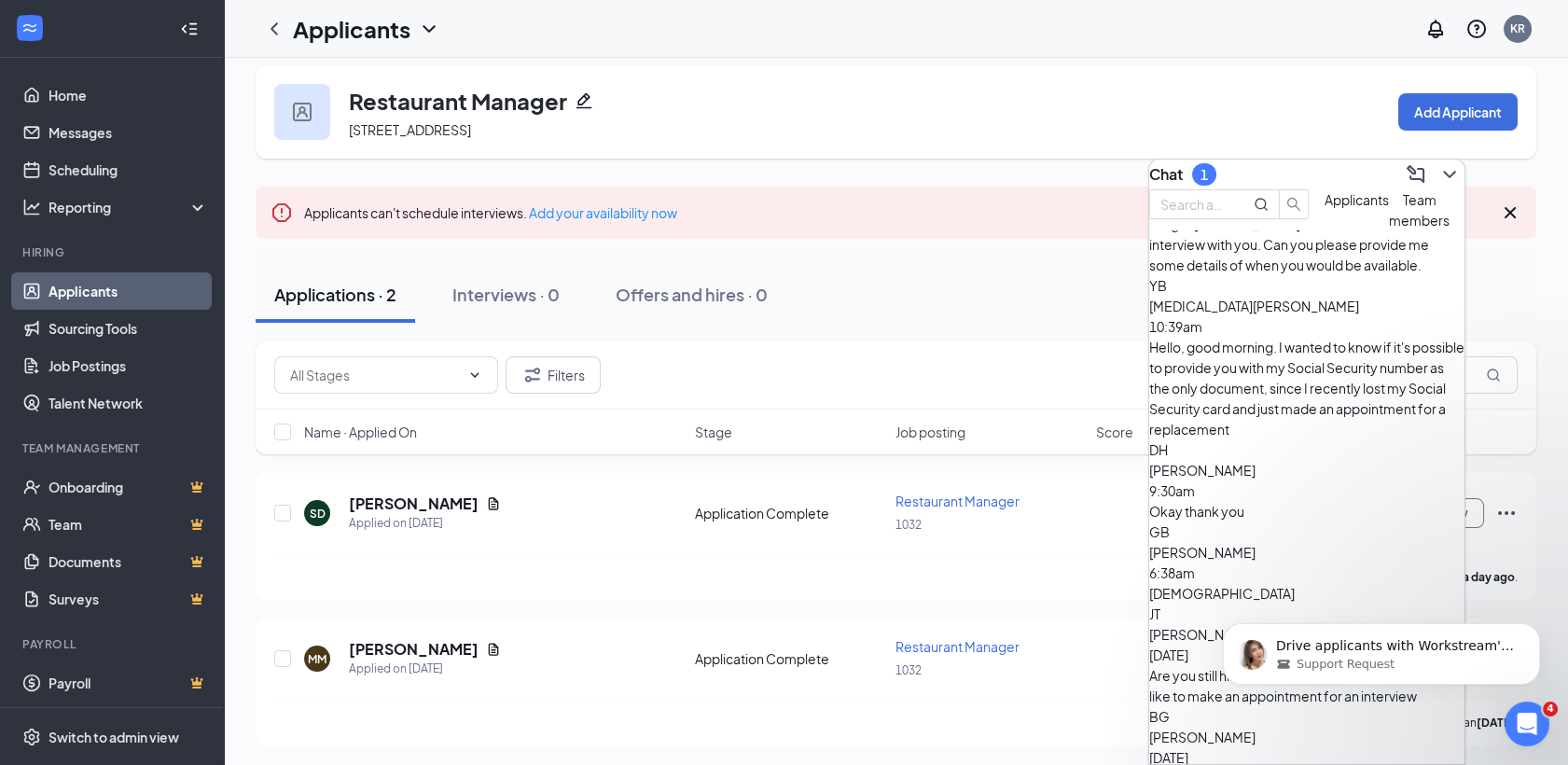
scroll to position [0, 0]
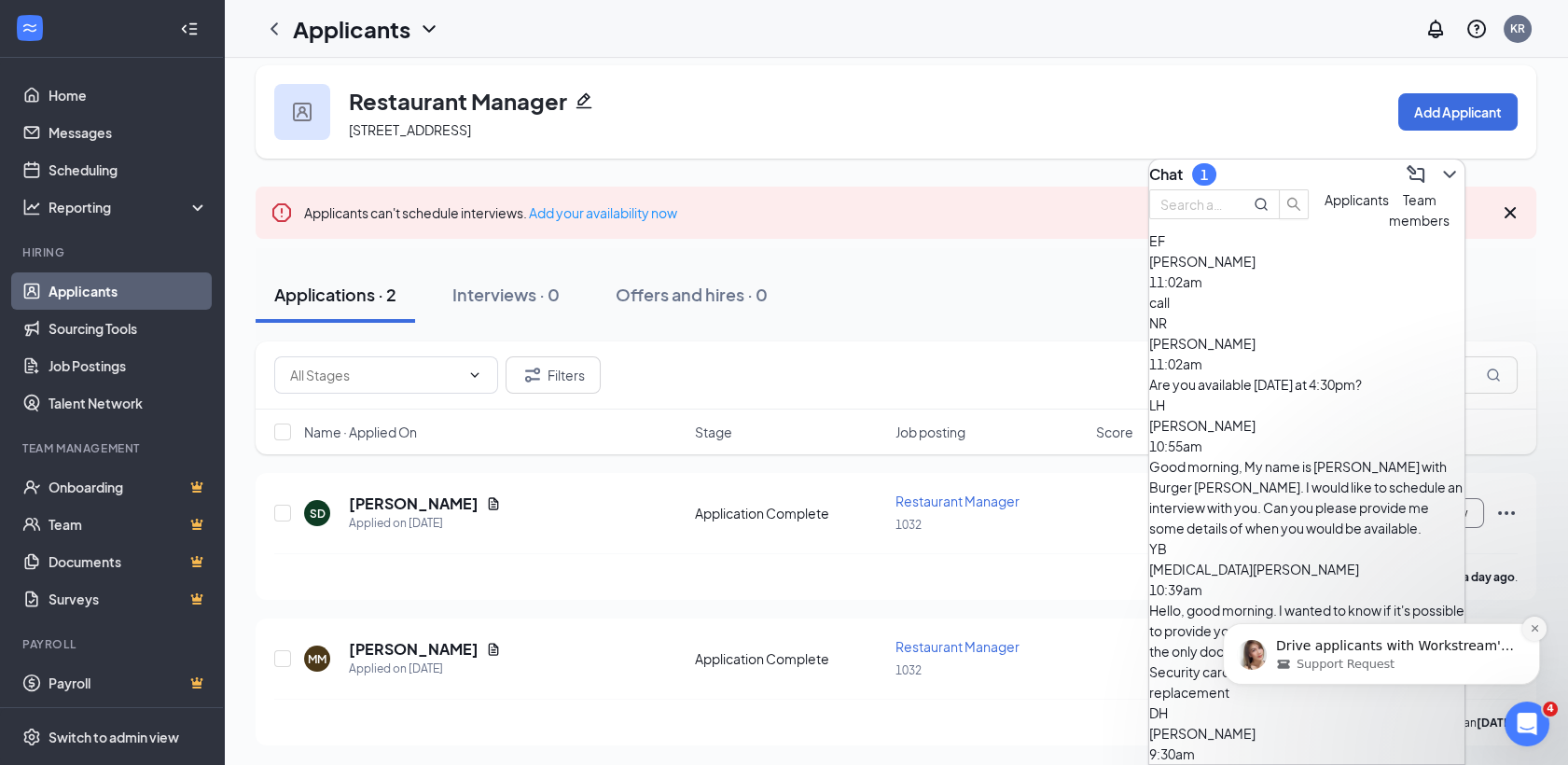
click at [1530, 623] on icon "Dismiss notification" at bounding box center [1535, 627] width 10 height 10
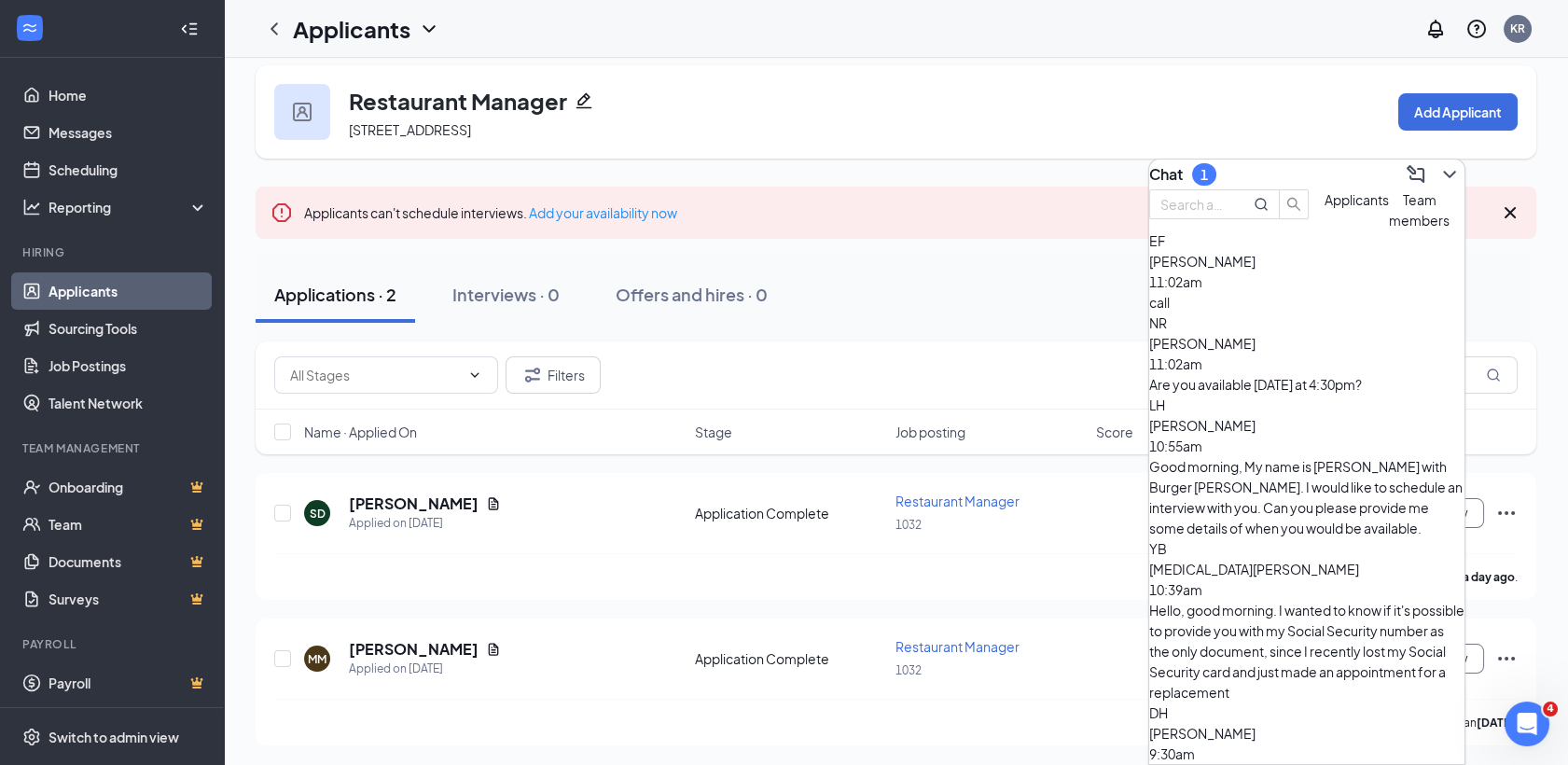
click at [1439, 177] on icon "ChevronDown" at bounding box center [1450, 175] width 23 height 23
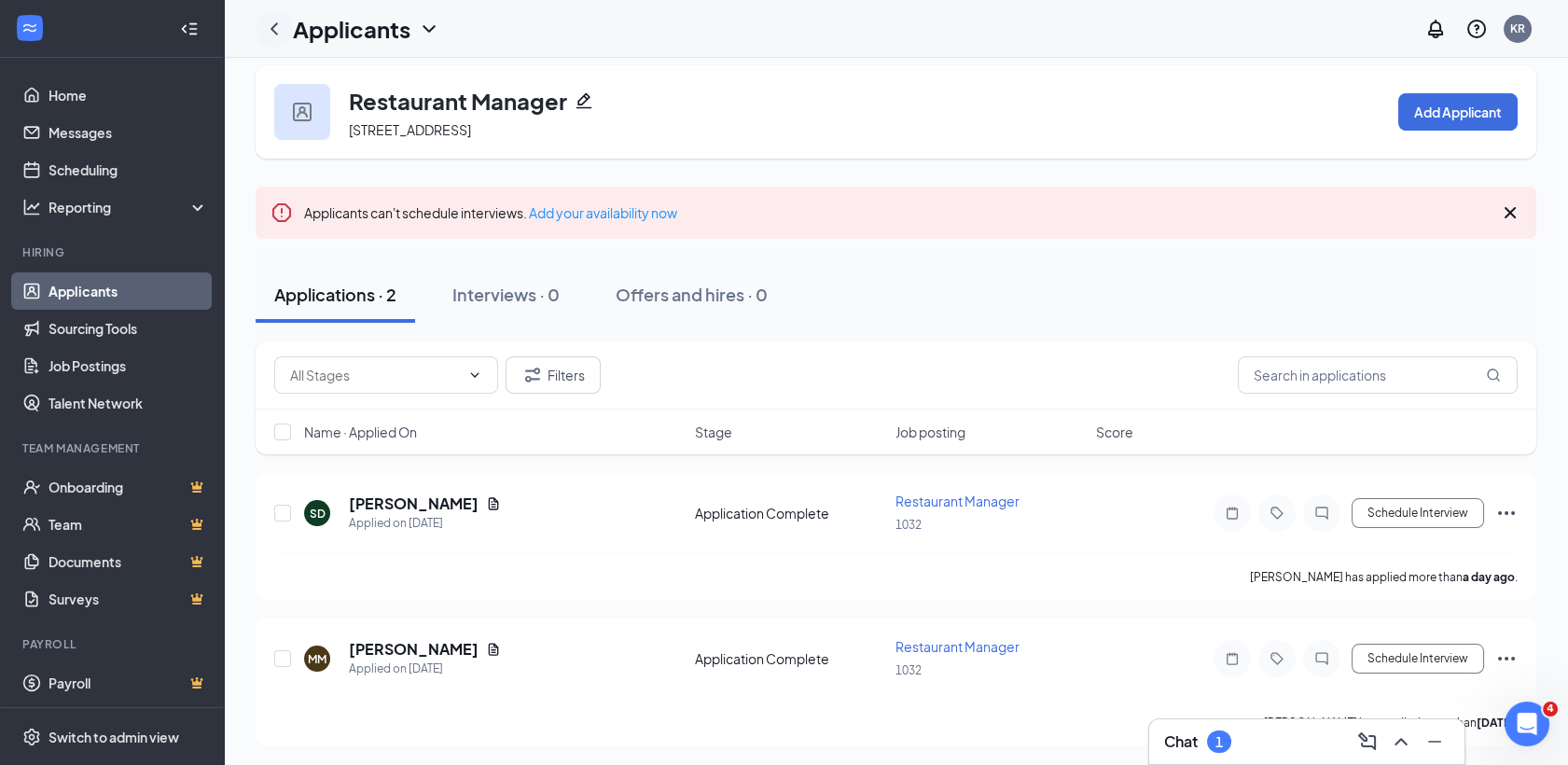
click at [268, 28] on icon "ChevronLeft" at bounding box center [275, 29] width 23 height 23
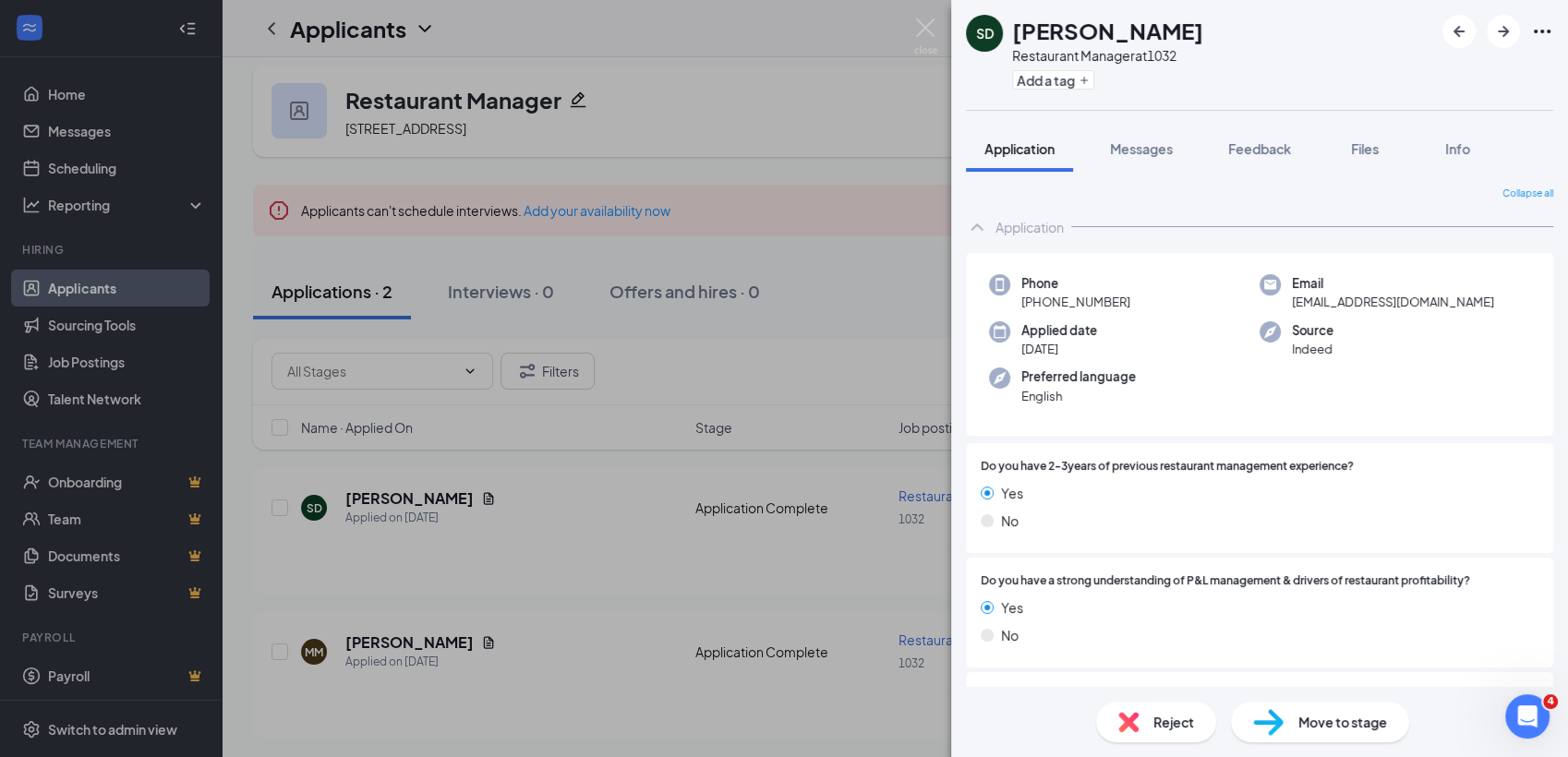
click at [855, 223] on div "SD Shane Donohue Restaurant Manager at 1032 Add a tag Application Messages Feed…" at bounding box center [784, 378] width 1568 height 757
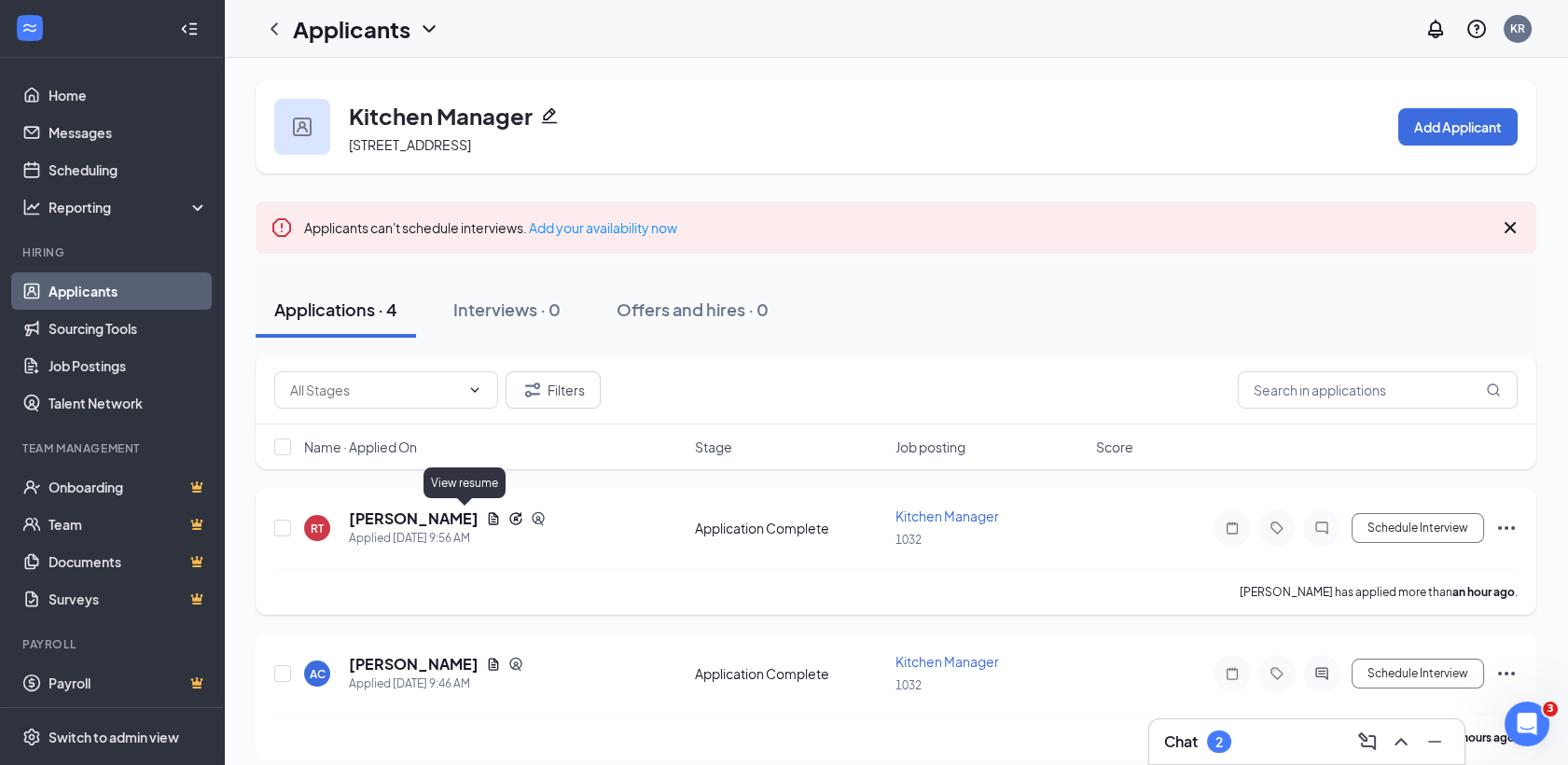
click at [486, 517] on icon "Document" at bounding box center [493, 519] width 15 height 15
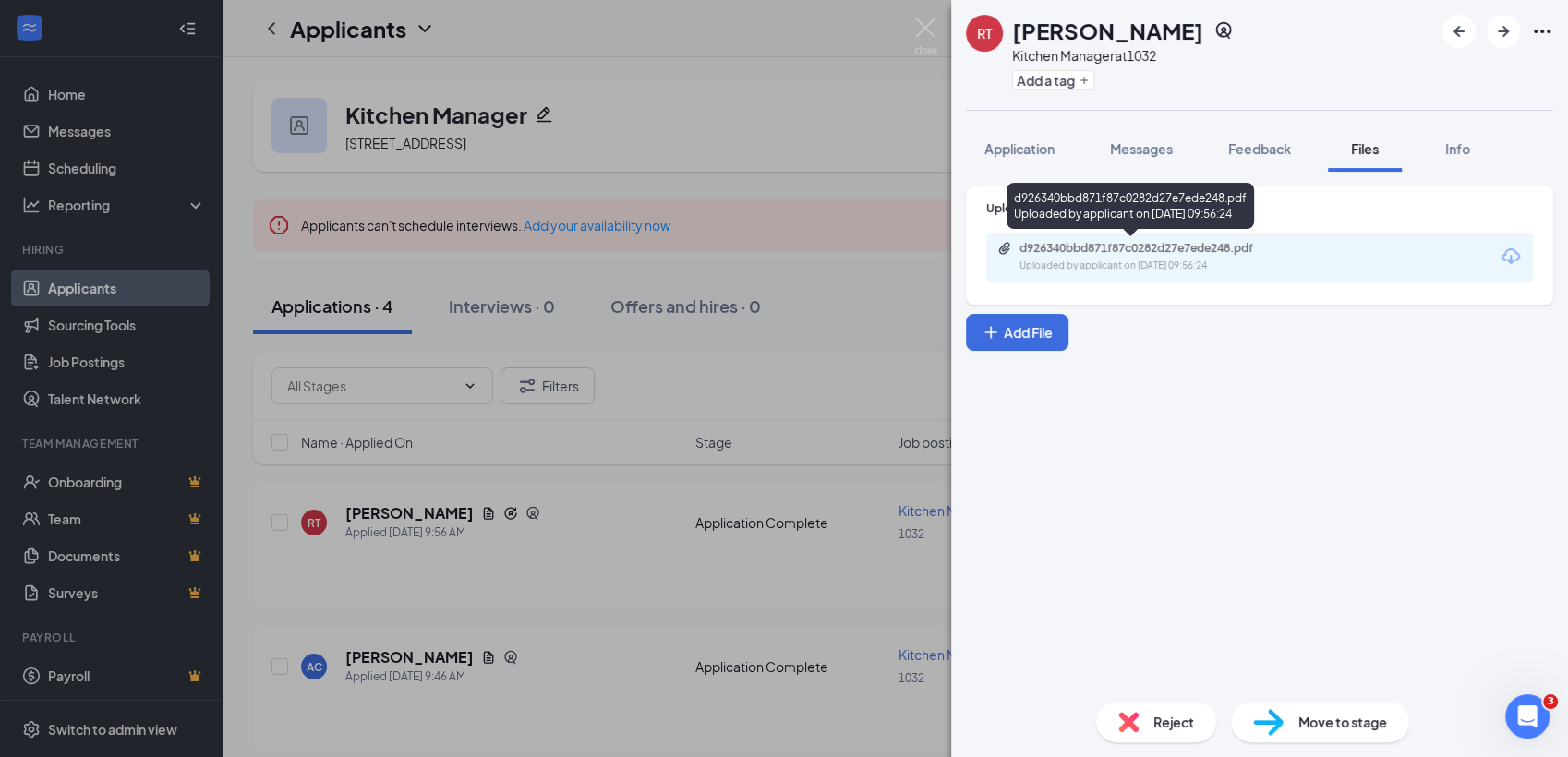
click at [1109, 247] on div "d926340bbd871f87c0282d27e7ede248.pdf" at bounding box center [1149, 248] width 259 height 15
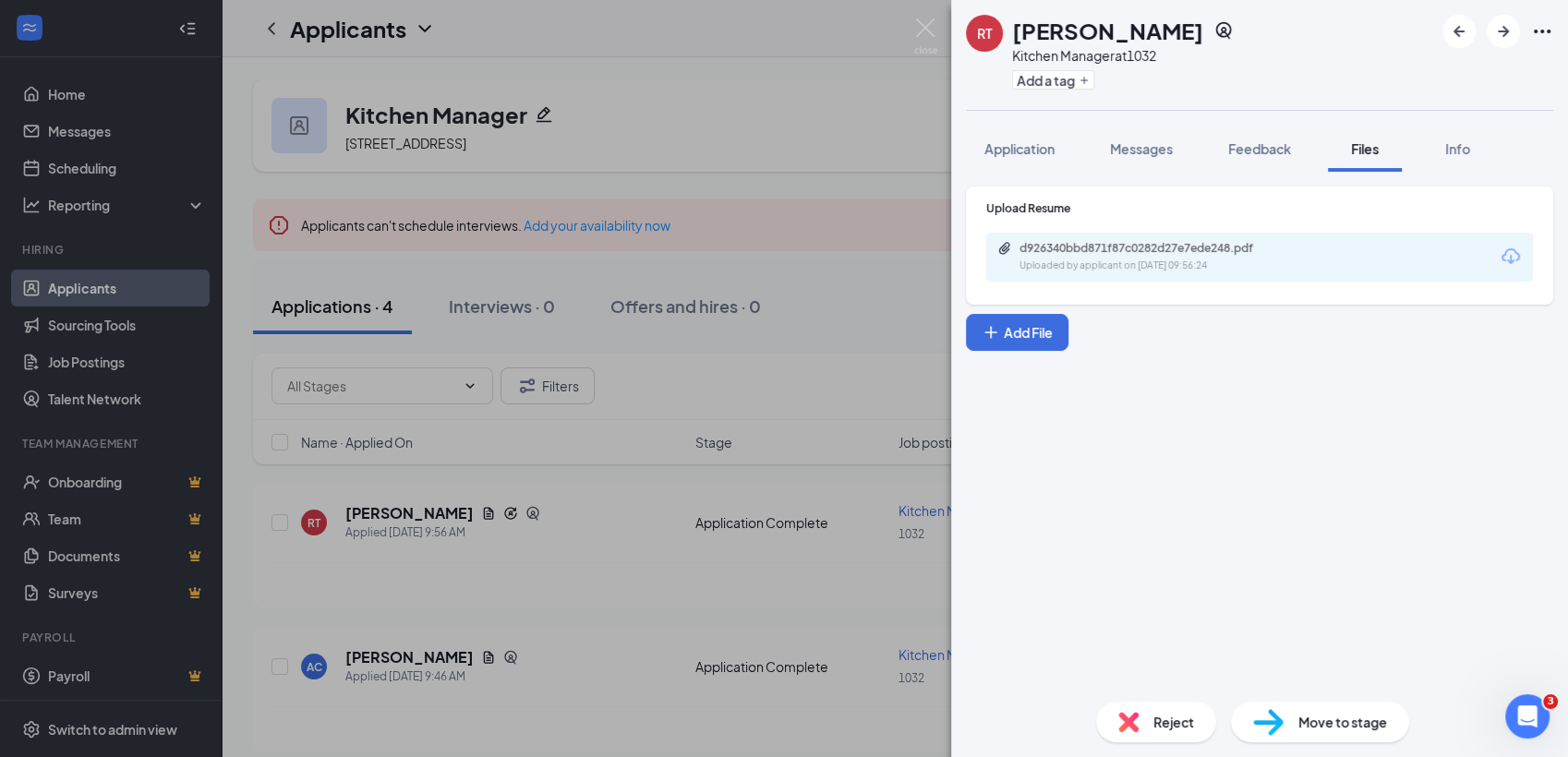
click at [1128, 708] on div "Reject" at bounding box center [1156, 722] width 120 height 41
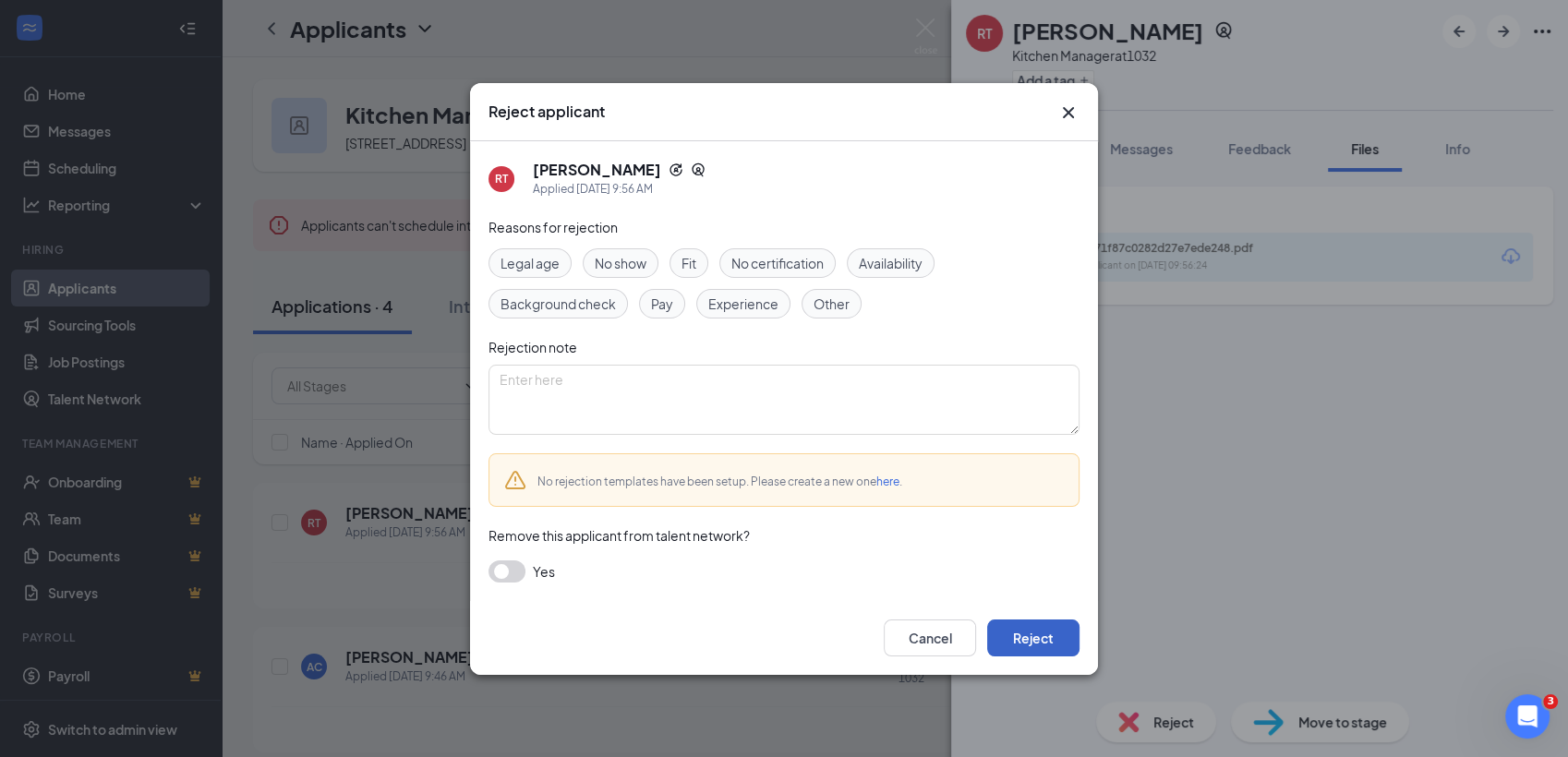
click at [1060, 631] on button "Reject" at bounding box center [1033, 638] width 92 height 37
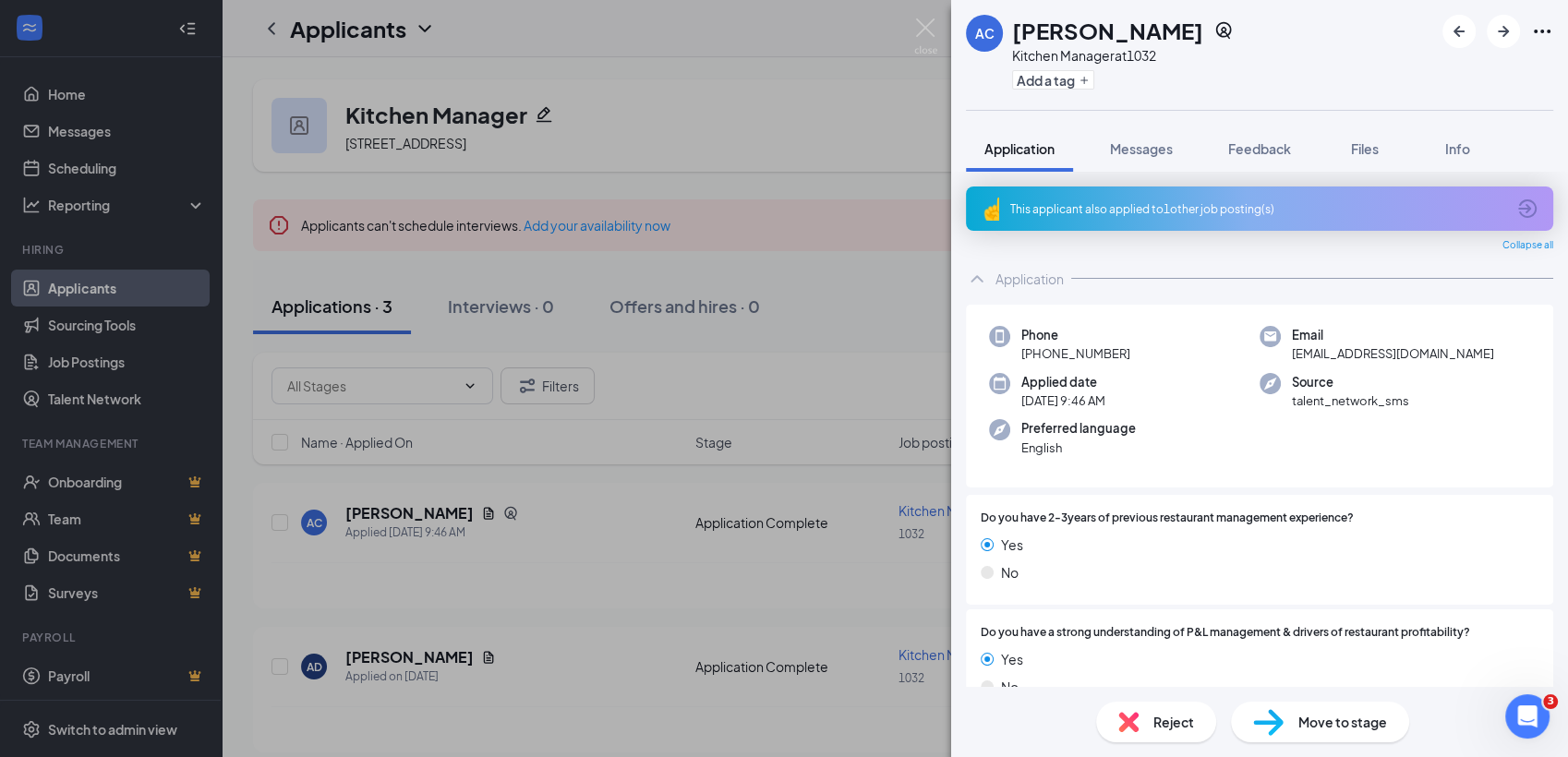
click at [827, 417] on div "AC Alex Cefalu Kitchen Manager at 1032 Add a tag Application Messages Feedback …" at bounding box center [784, 378] width 1568 height 757
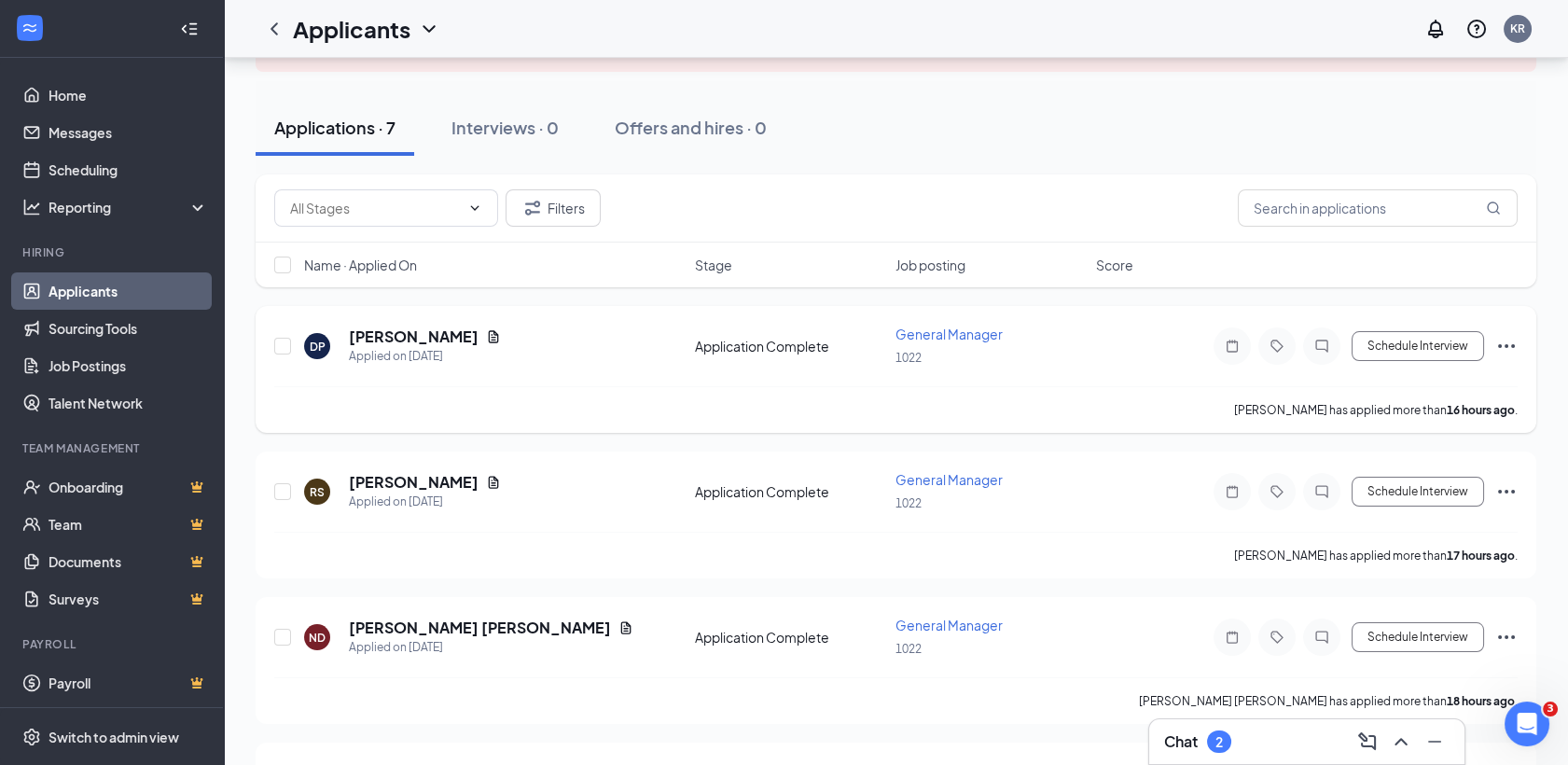
scroll to position [197, 0]
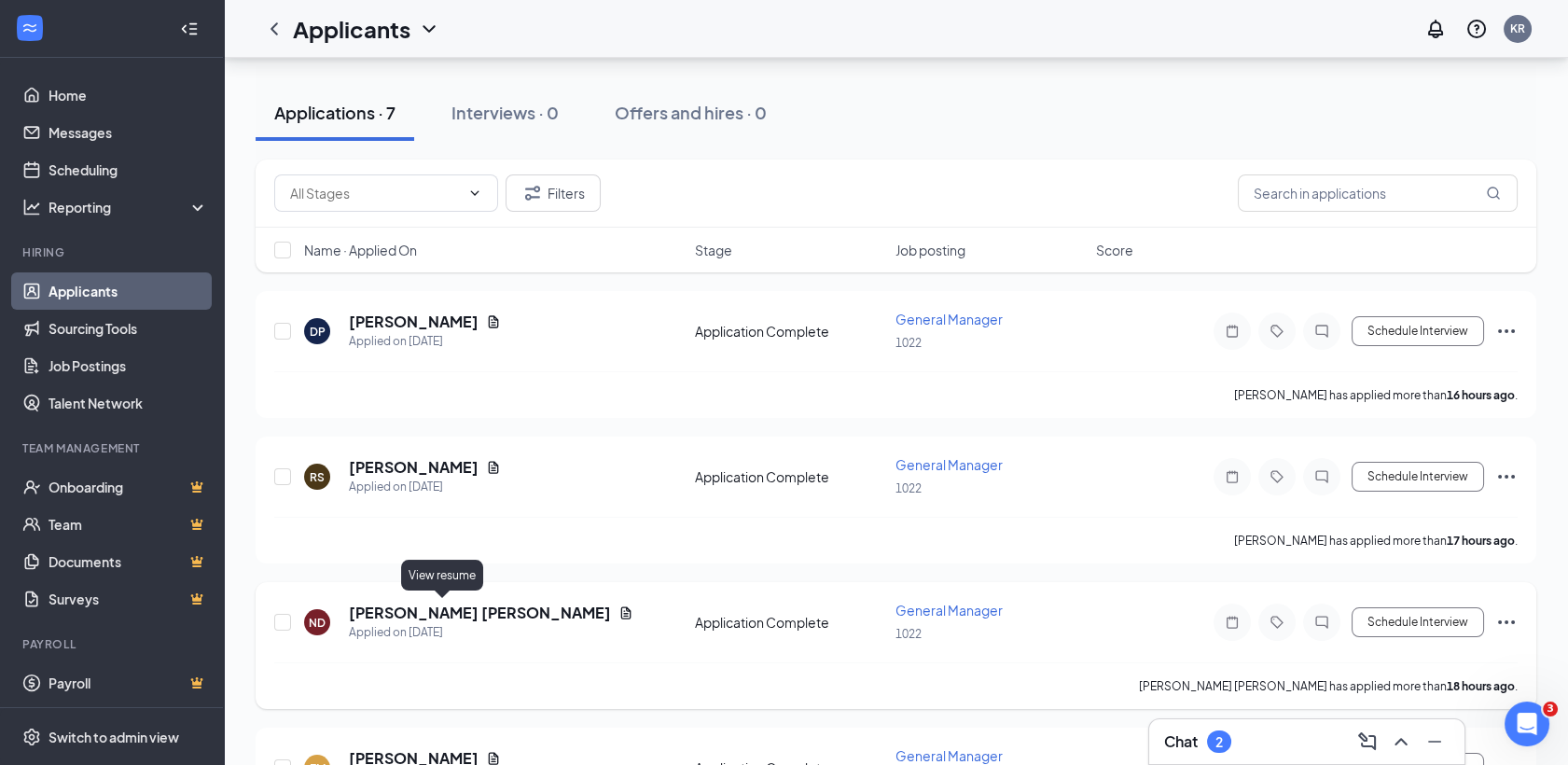
click at [619, 607] on icon "Document" at bounding box center [626, 613] width 15 height 15
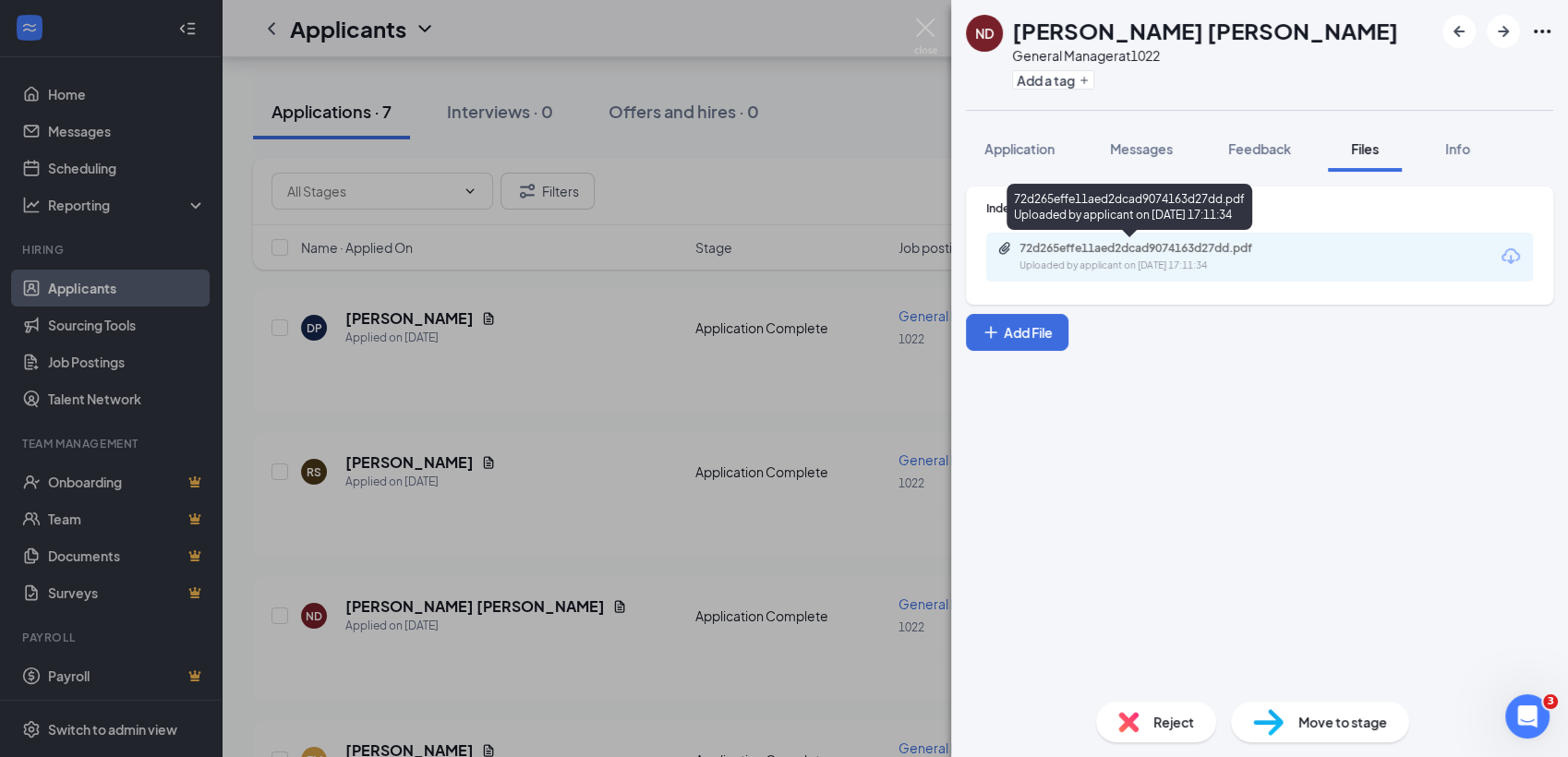
click at [1107, 265] on div "Uploaded by applicant on [DATE] 17:11:34" at bounding box center [1158, 266] width 277 height 15
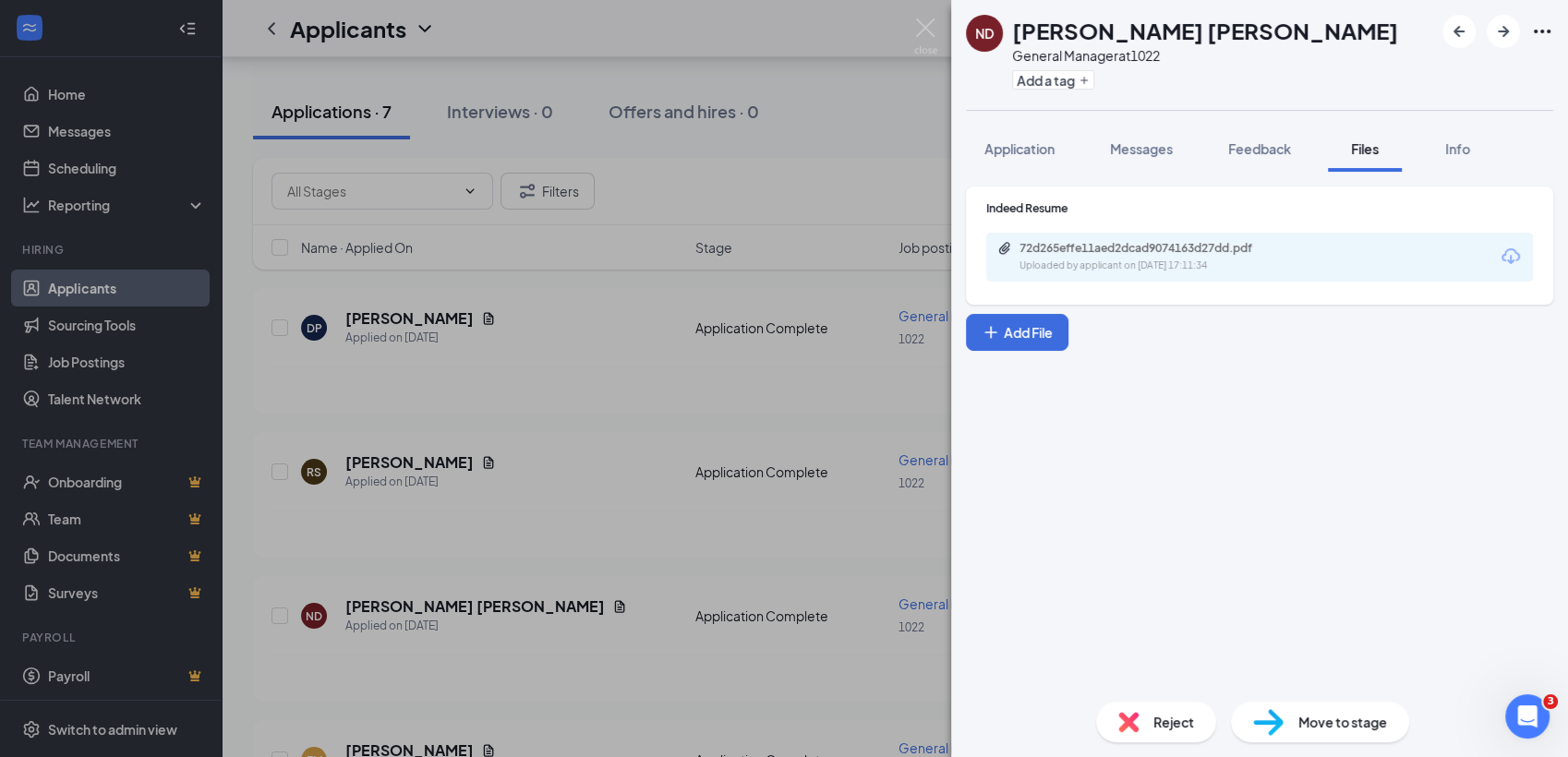
drag, startPoint x: 1139, startPoint y: 722, endPoint x: 1111, endPoint y: 697, distance: 37.5
click at [1111, 697] on div "Reject Move to stage" at bounding box center [1259, 722] width 616 height 70
drag, startPoint x: 1111, startPoint y: 697, endPoint x: 1129, endPoint y: 723, distance: 31.6
click at [1129, 723] on img at bounding box center [1128, 722] width 21 height 21
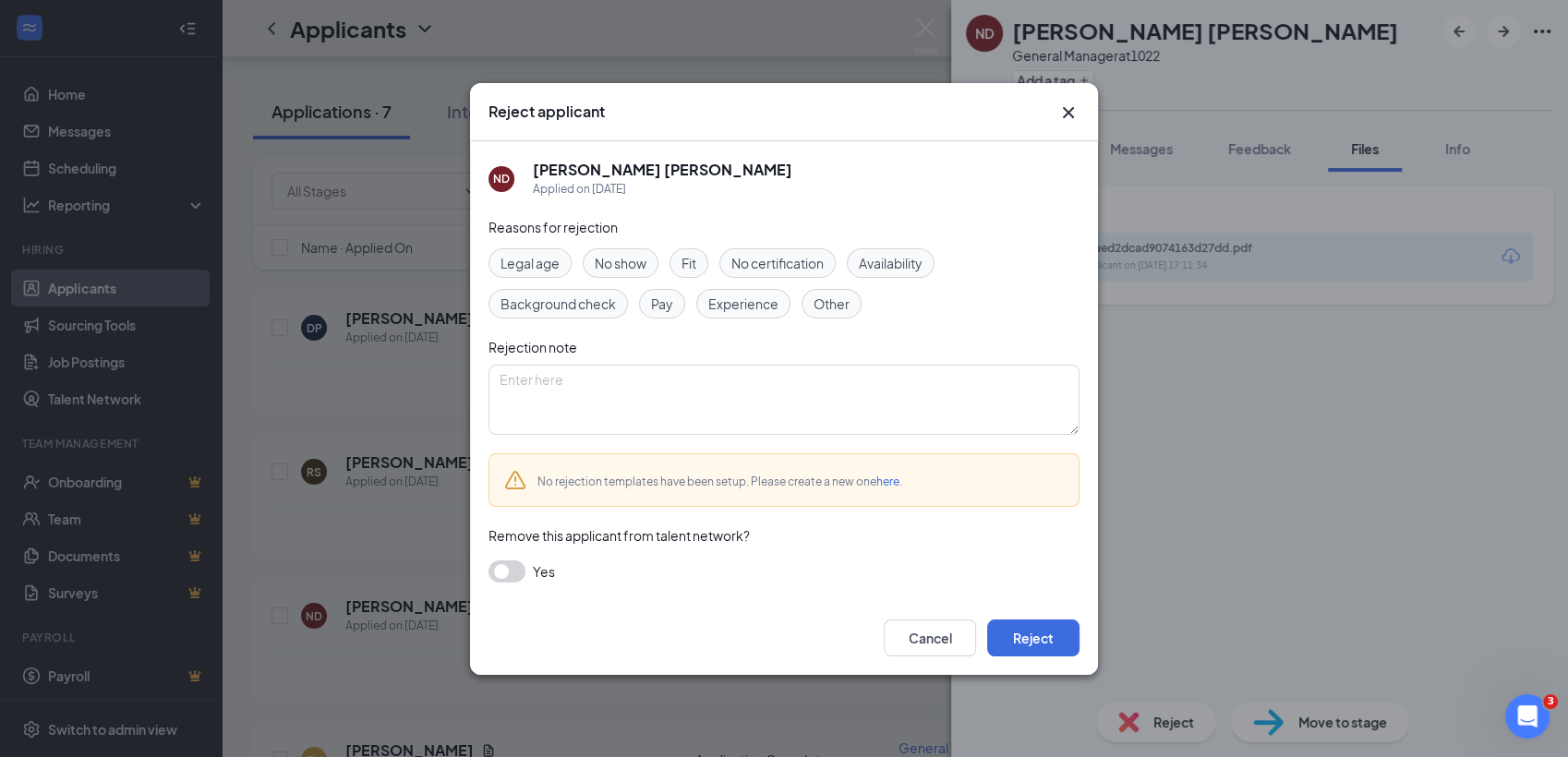
click at [1095, 692] on div "Reject applicant ND Nick Derek Applied on Aug 25 Reasons for rejection Legal ag…" at bounding box center [784, 378] width 1568 height 757
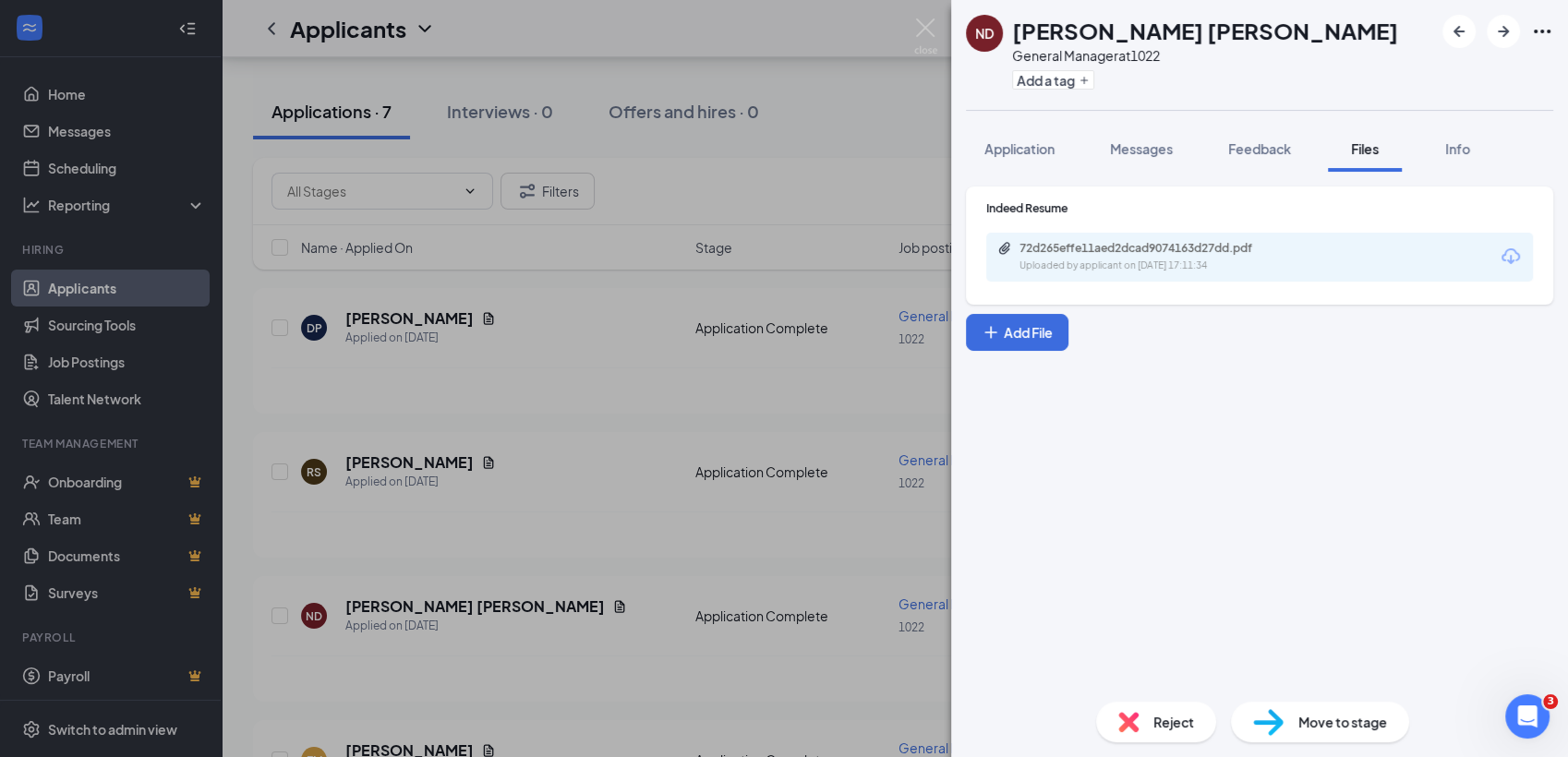
click at [1146, 733] on div "Reject" at bounding box center [1156, 722] width 120 height 41
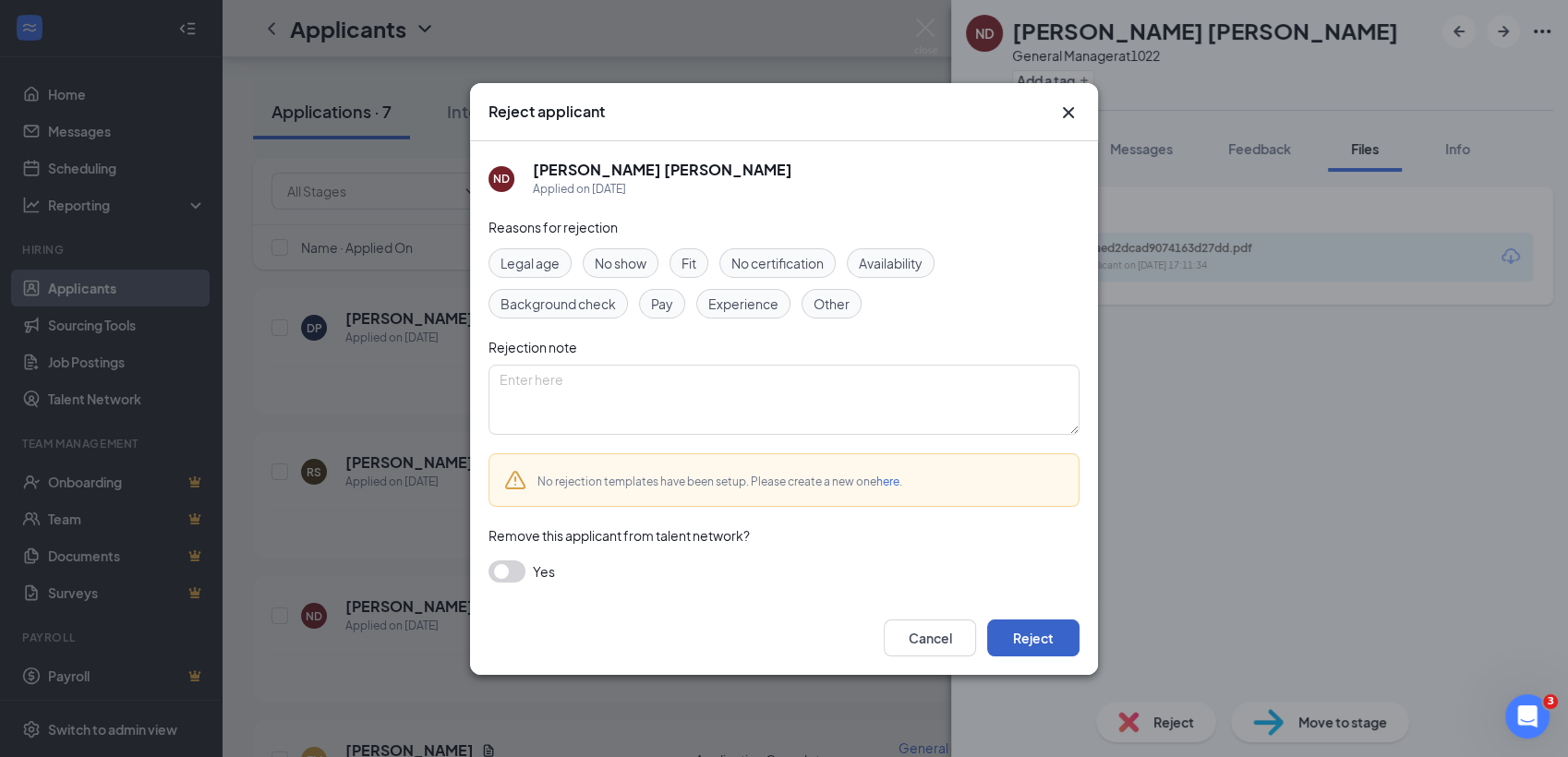
drag, startPoint x: 1052, startPoint y: 623, endPoint x: 1039, endPoint y: 631, distance: 15.3
click at [1039, 631] on button "Reject" at bounding box center [1033, 638] width 92 height 37
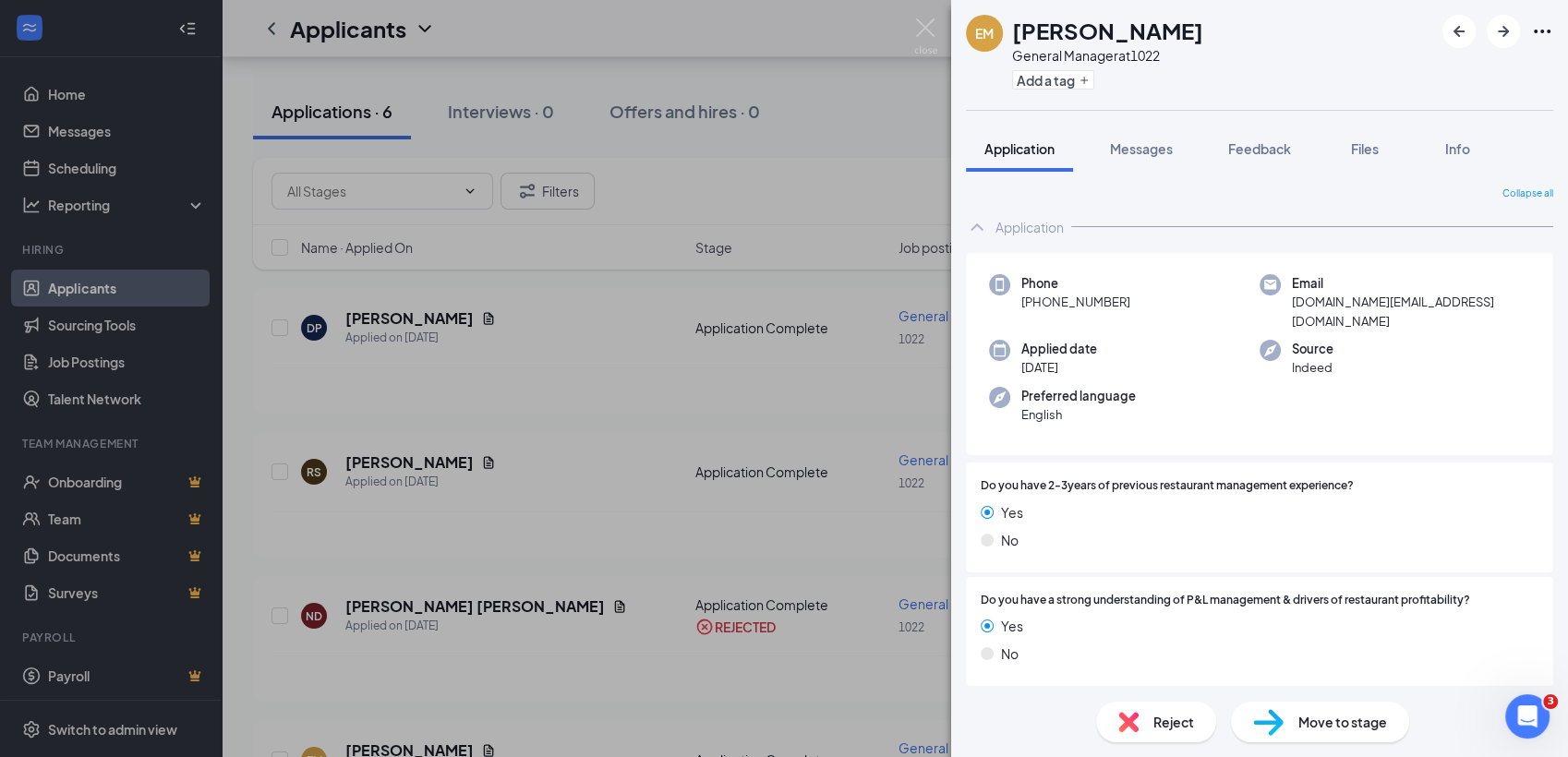
click at [774, 504] on div "EM ERICH MICHAEL General Manager at 1022 Add a tag Application Messages Feedbac…" at bounding box center [784, 378] width 1568 height 757
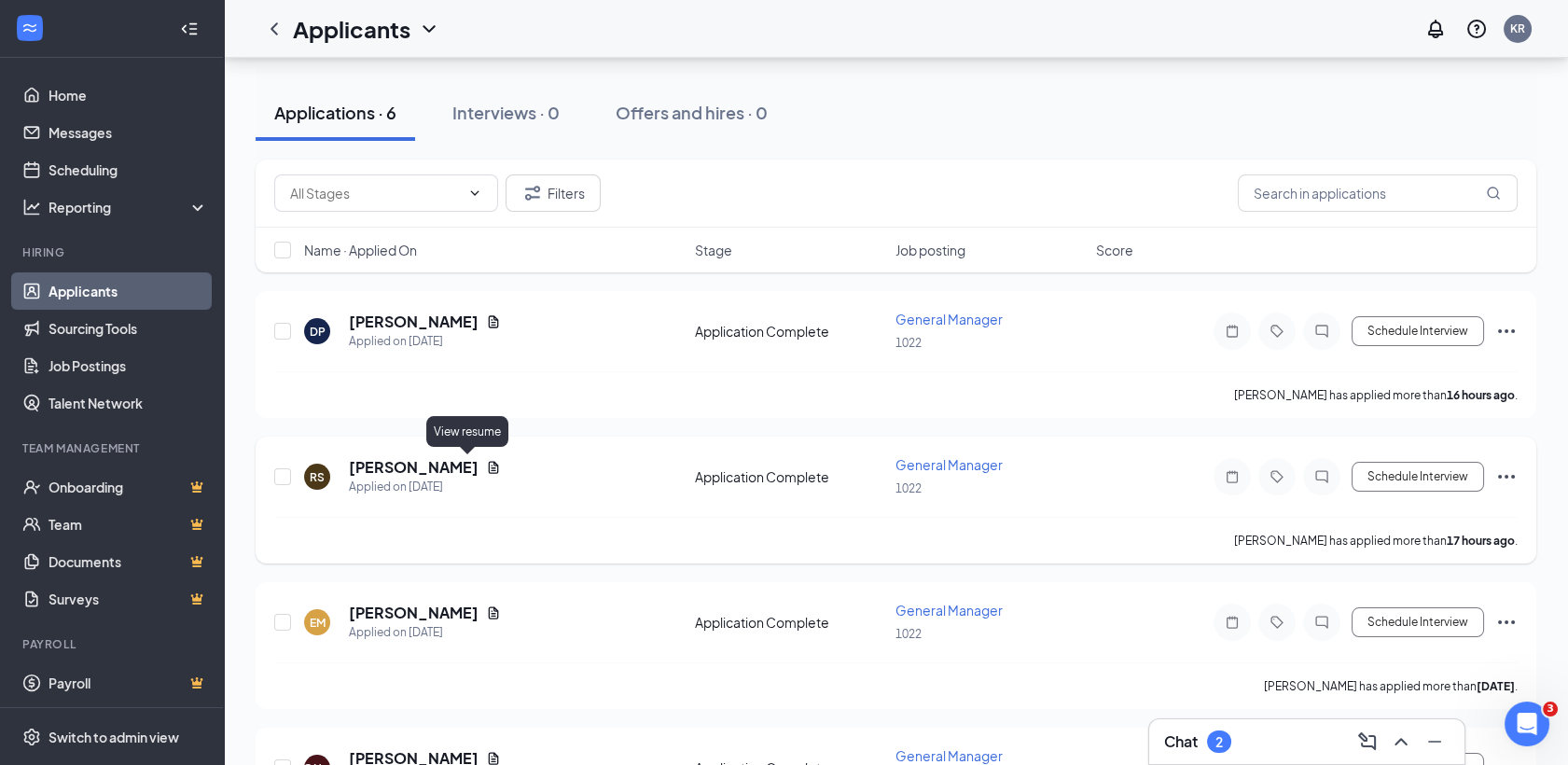
click at [489, 465] on icon "Document" at bounding box center [493, 466] width 10 height 12
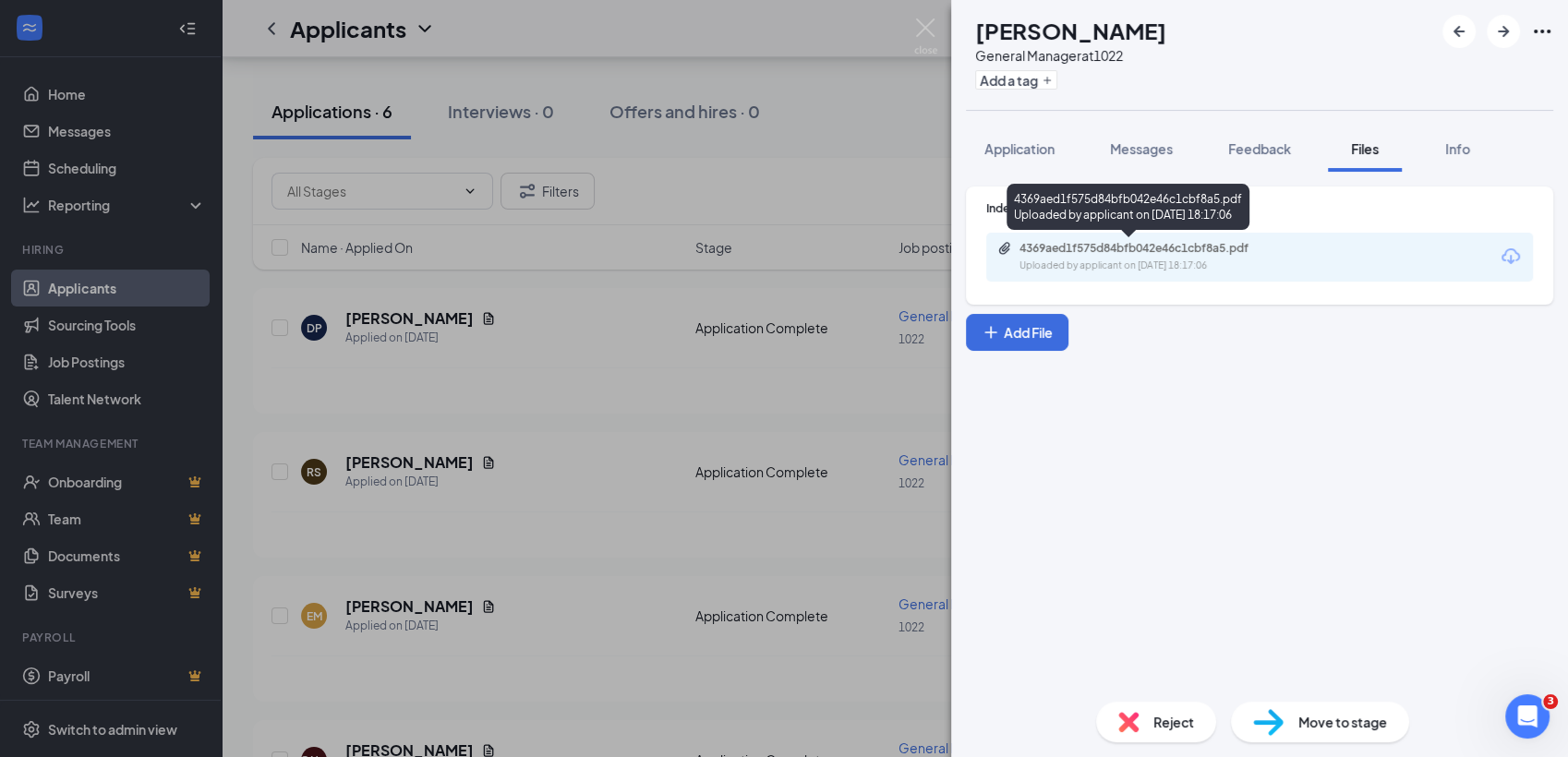
click at [1065, 270] on div "Uploaded by applicant on Aug 25, 2025 at 18:17:06" at bounding box center [1158, 266] width 277 height 15
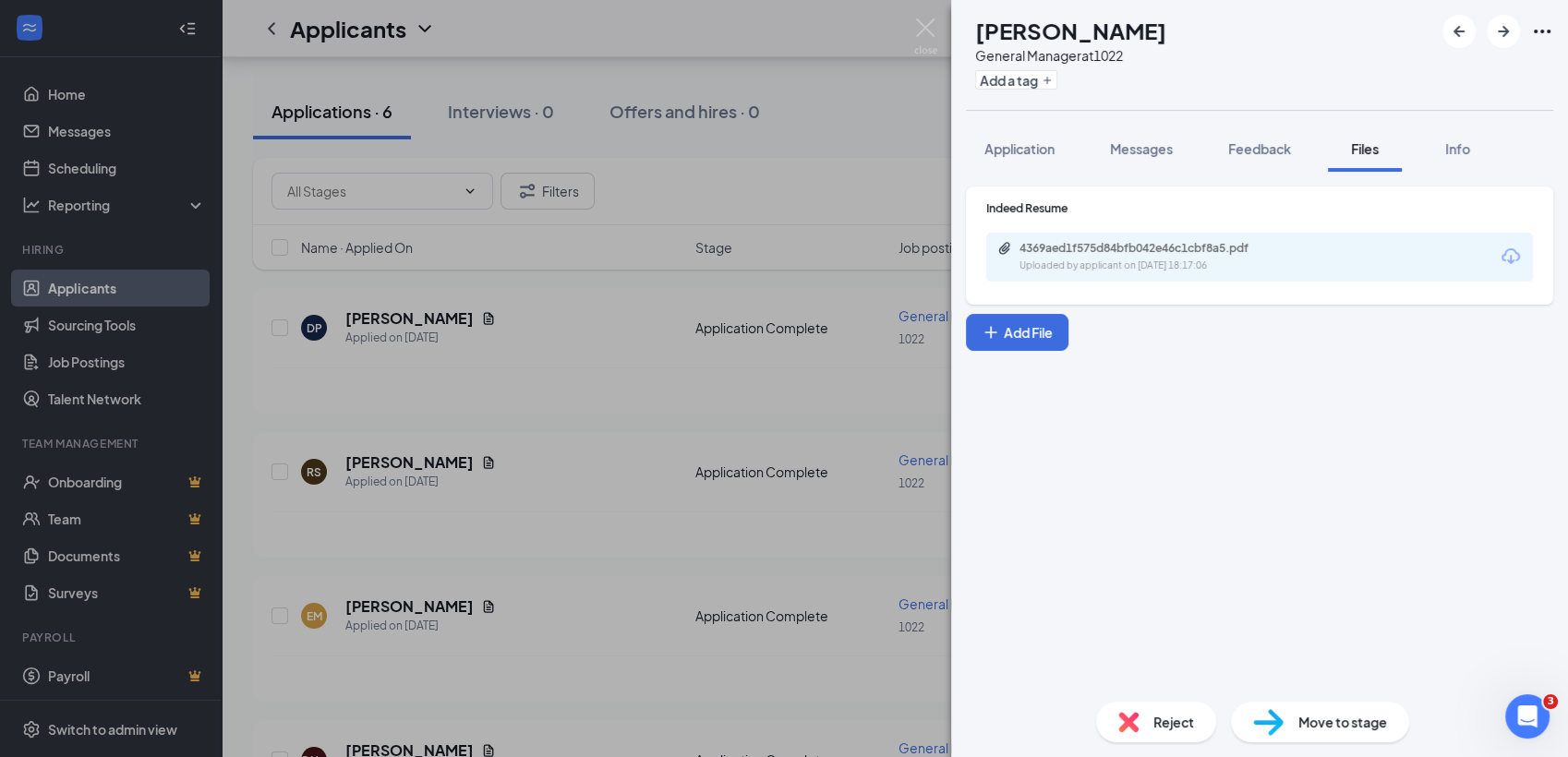
click at [1130, 711] on div "Reject" at bounding box center [1156, 722] width 120 height 41
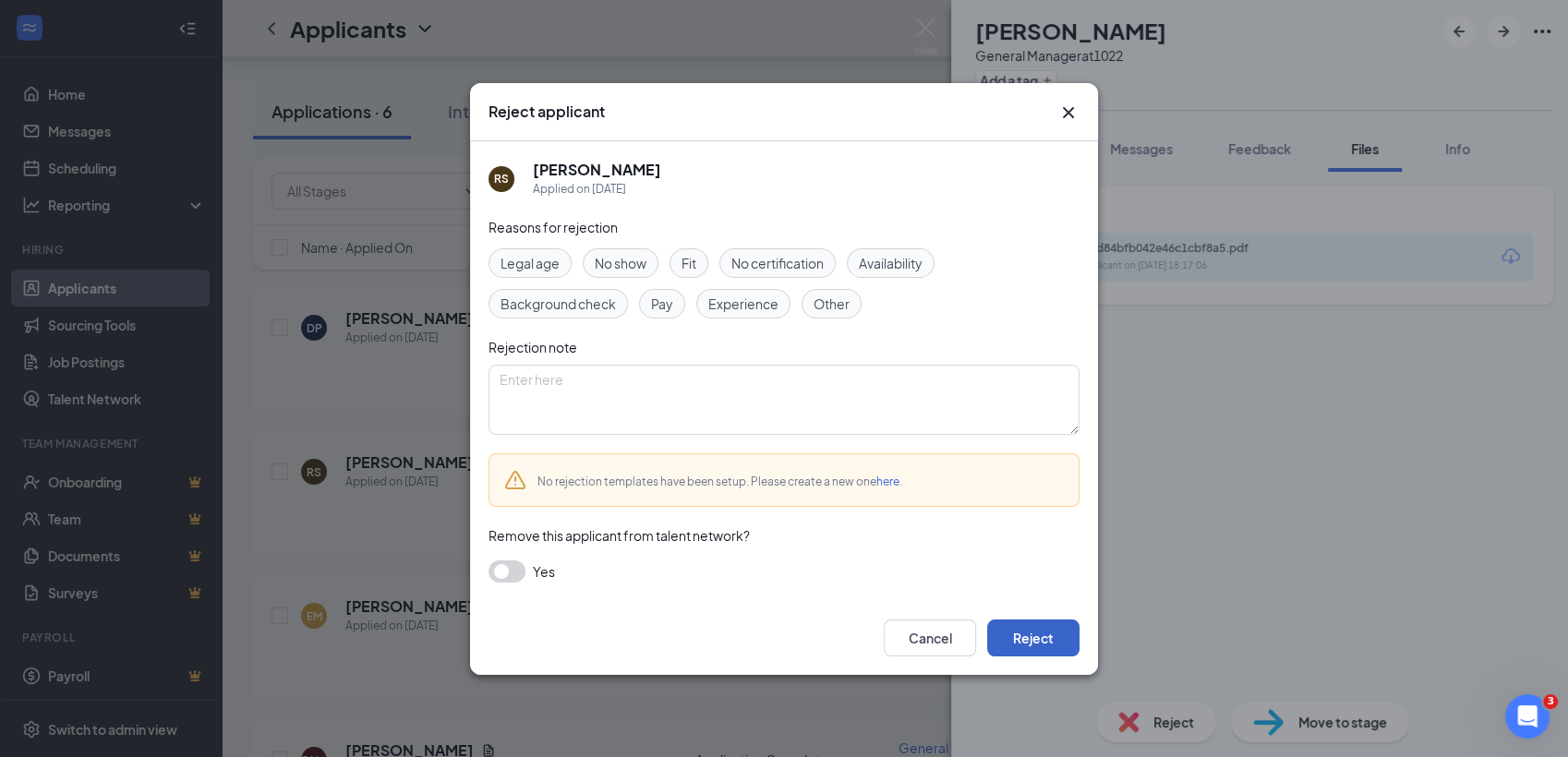
click at [1050, 646] on button "Reject" at bounding box center [1033, 638] width 92 height 37
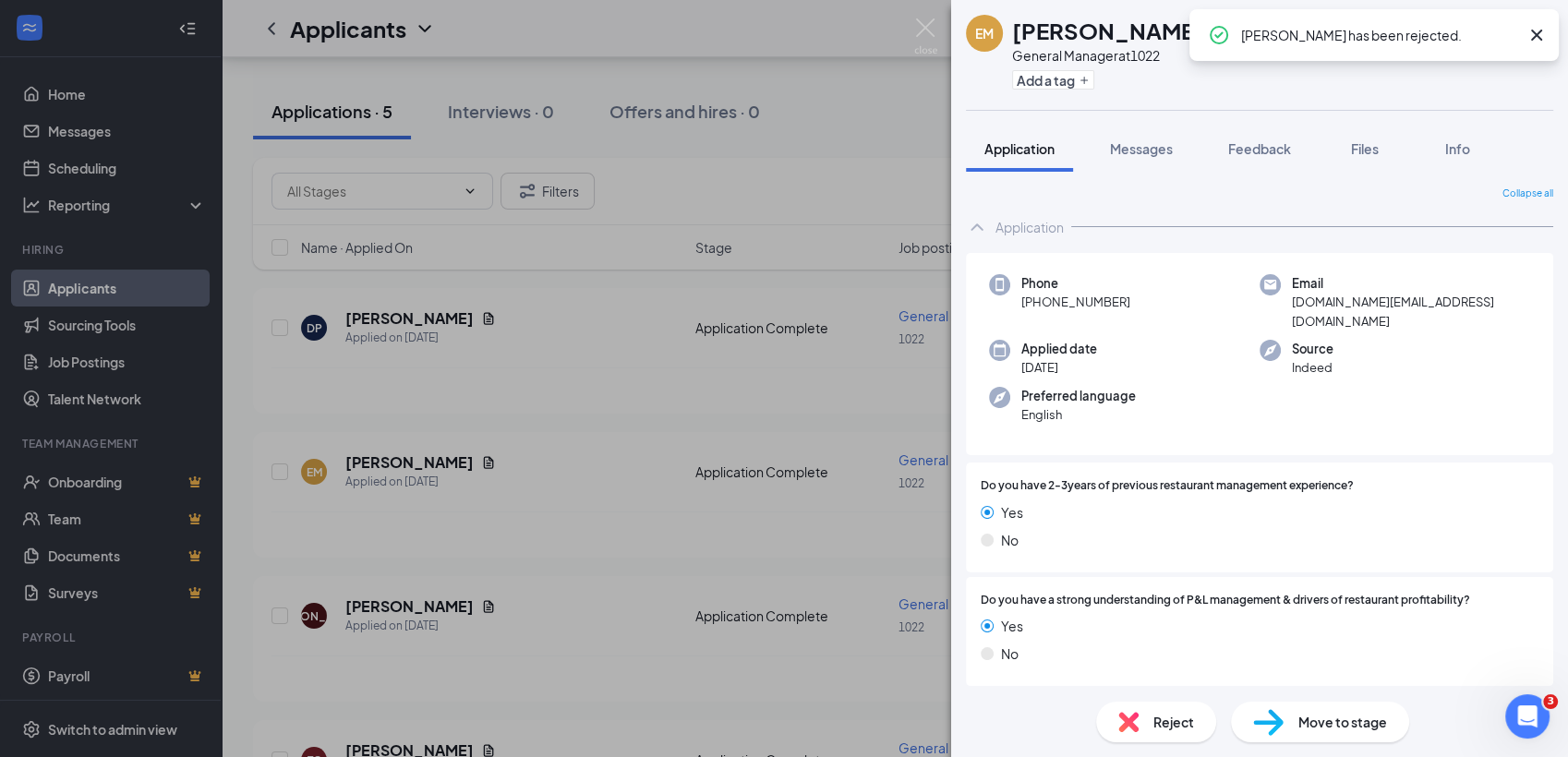
click at [516, 312] on div "EM ERICH MICHAEL General Manager at 1022 Add a tag Application Messages Feedbac…" at bounding box center [784, 378] width 1568 height 757
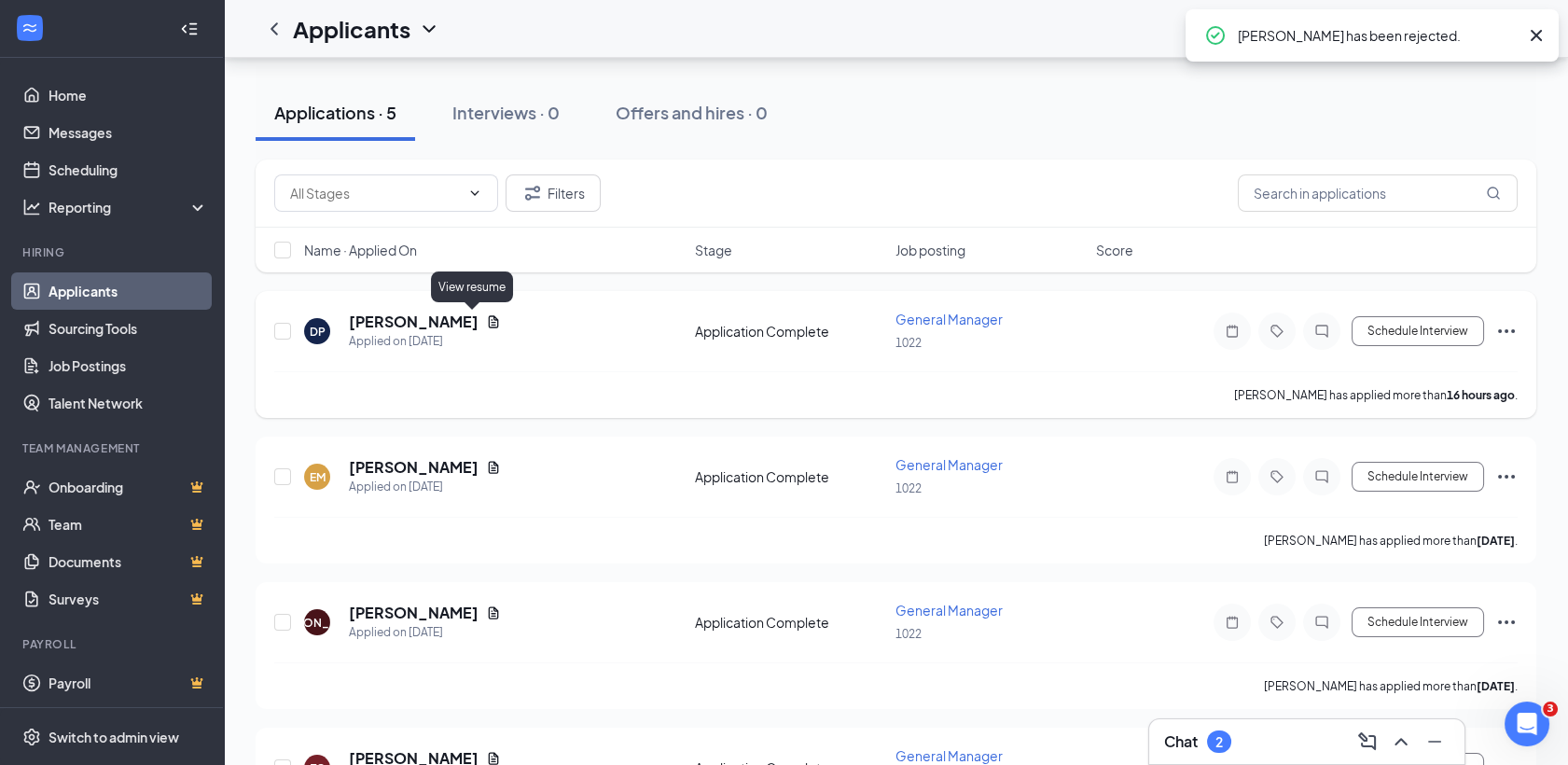
click at [489, 324] on icon "Document" at bounding box center [493, 321] width 10 height 12
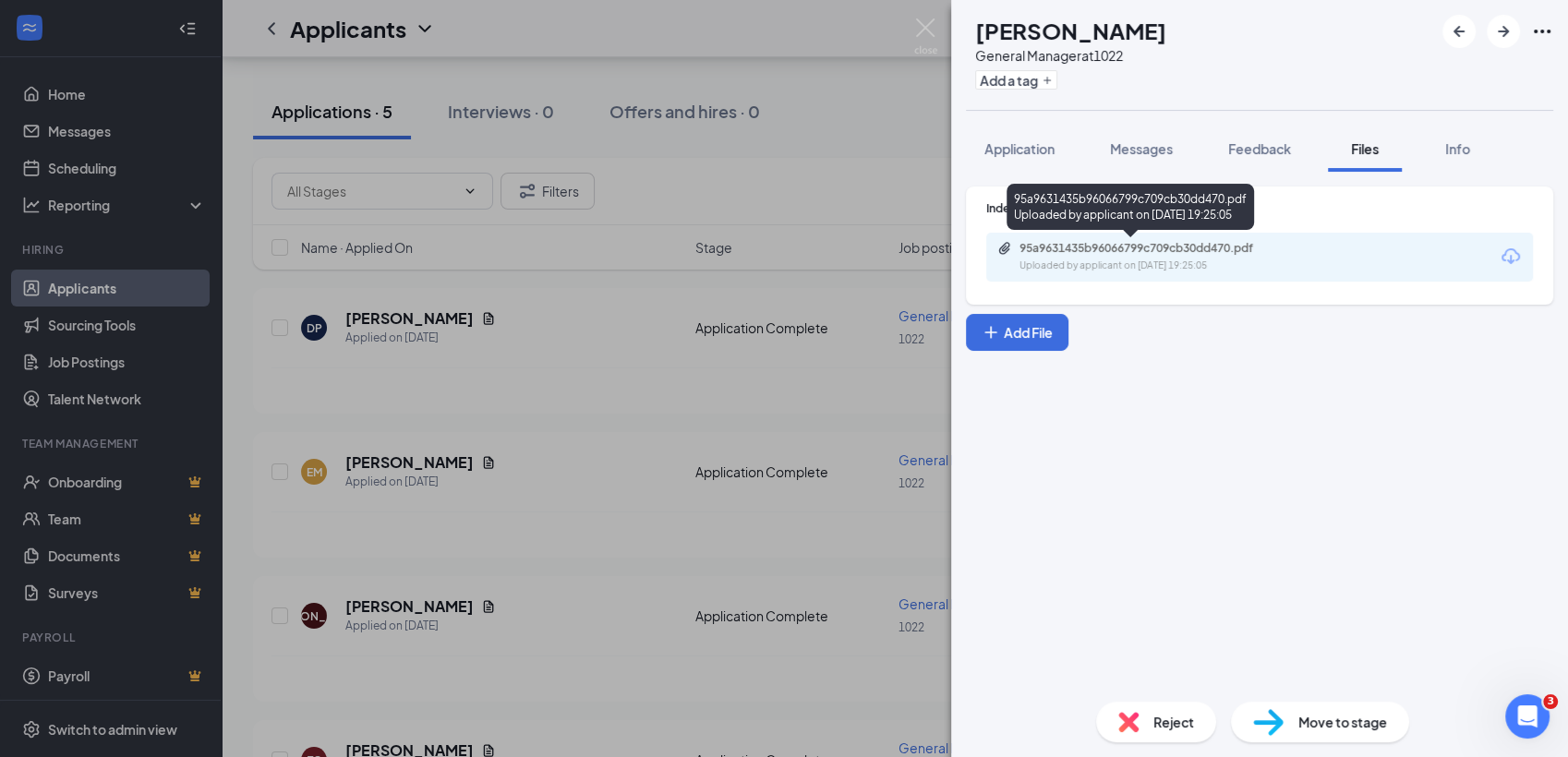
click at [1207, 247] on div "95a9631435b96066799c709cb30dd470.pdf" at bounding box center [1149, 248] width 259 height 15
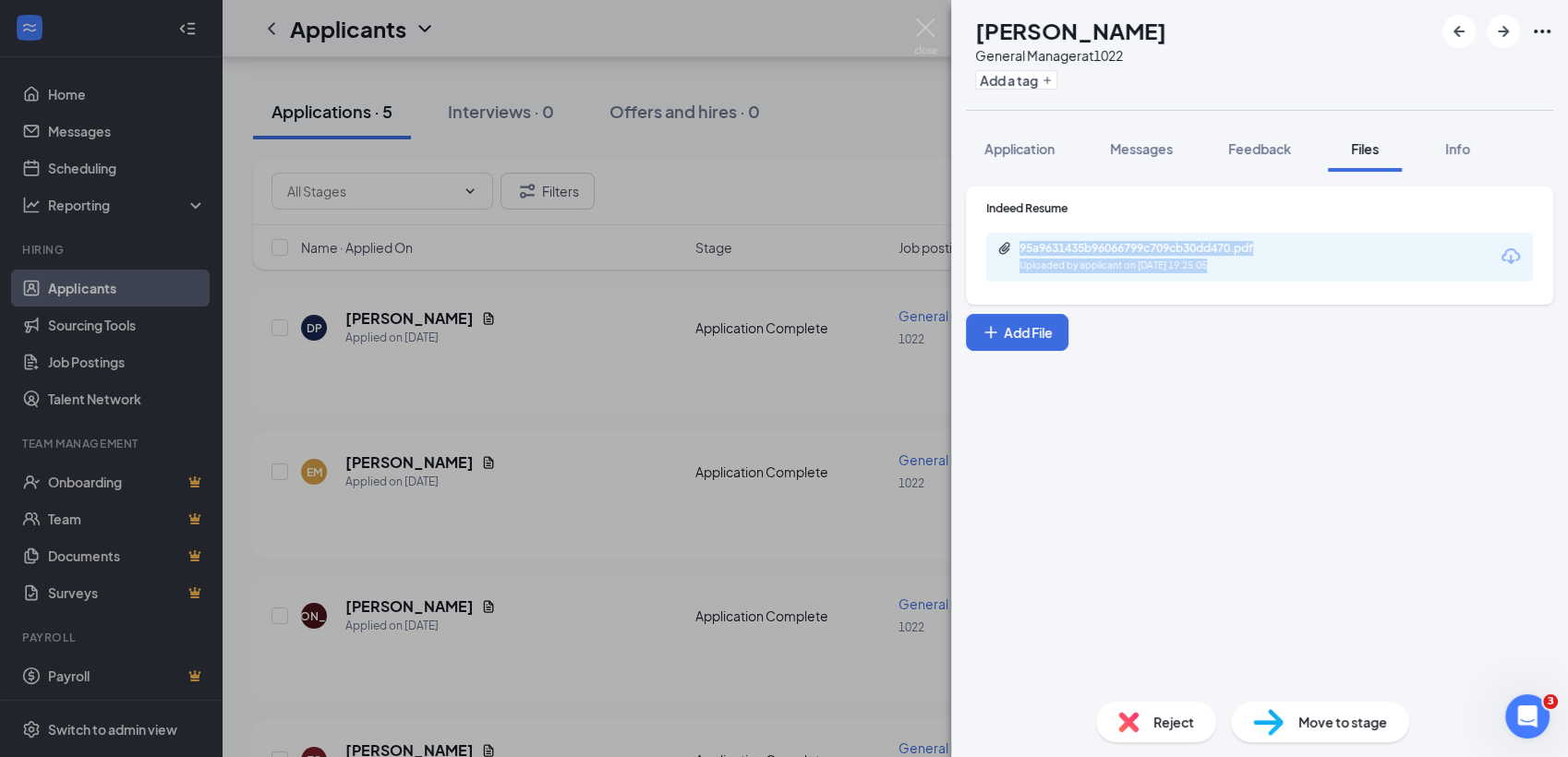
drag, startPoint x: 787, startPoint y: 302, endPoint x: 849, endPoint y: 369, distance: 91.3
click at [849, 369] on div "DP Douglas Parker General Manager at 1022 Add a tag Application Messages Feedba…" at bounding box center [784, 378] width 1568 height 757
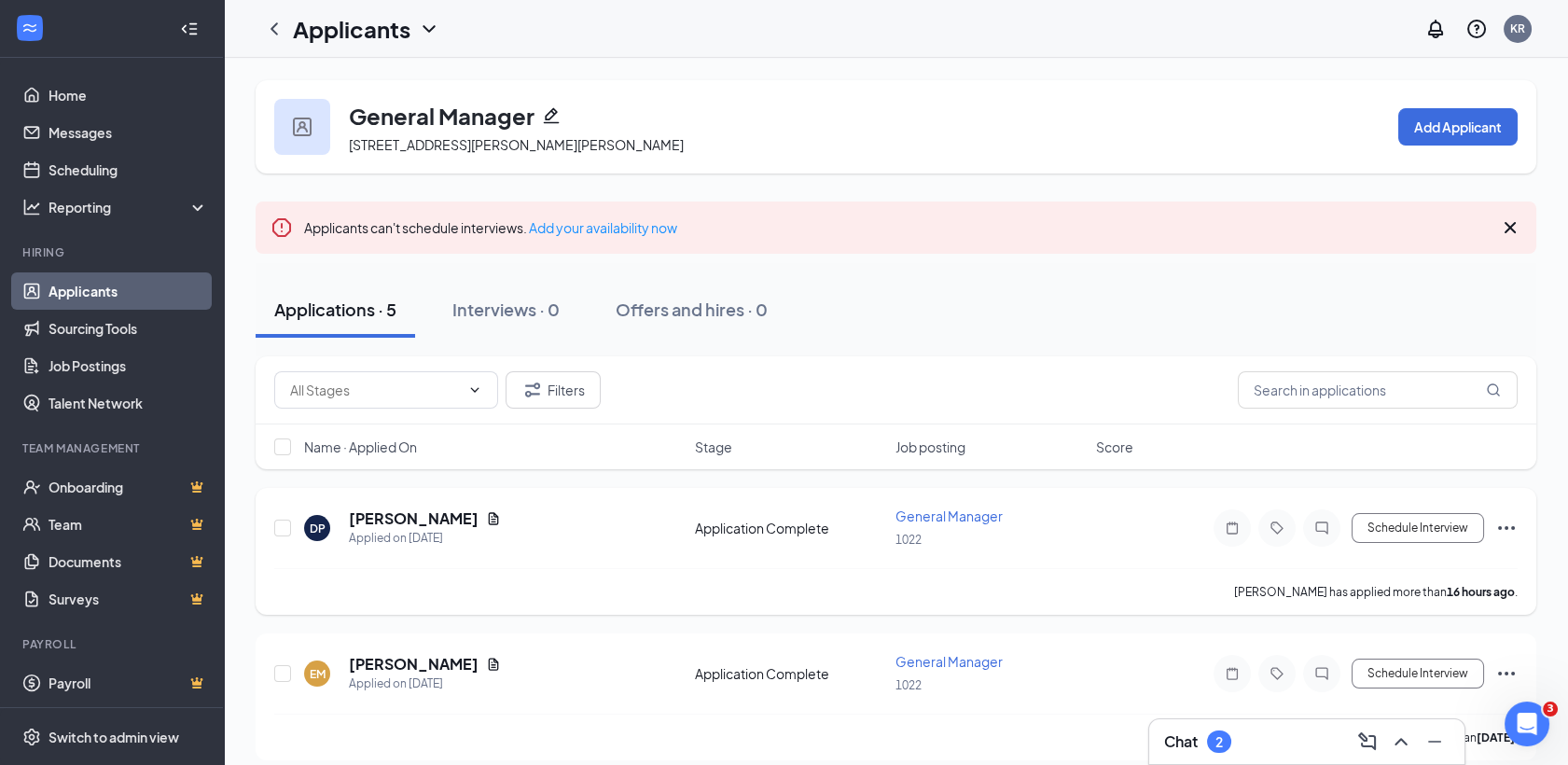
click at [1332, 535] on div at bounding box center [1322, 528] width 38 height 38
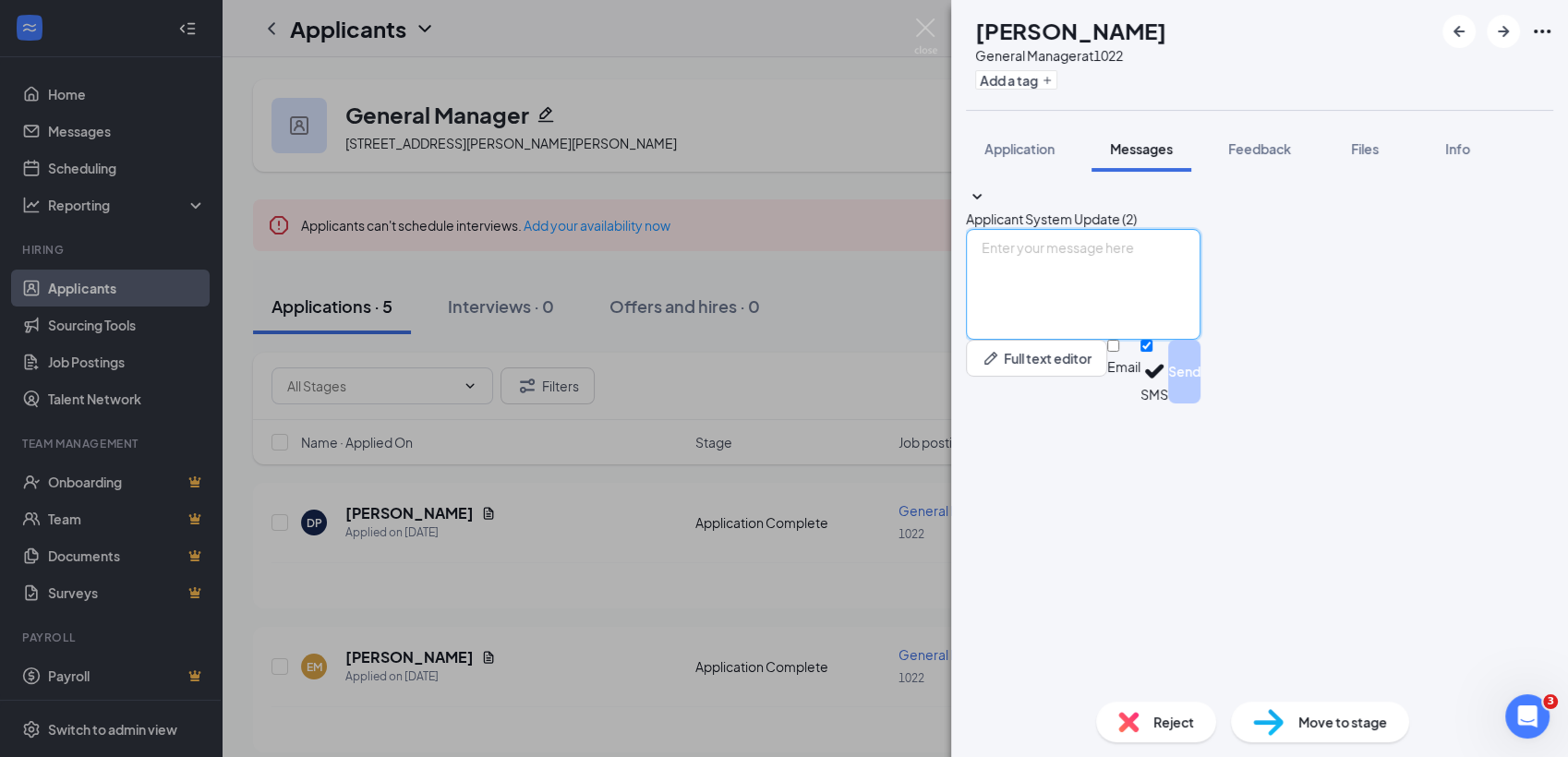
click at [1200, 340] on textarea at bounding box center [1082, 284] width 234 height 111
drag, startPoint x: 1118, startPoint y: 573, endPoint x: 1015, endPoint y: 527, distance: 112.8
click at [1015, 340] on textarea "Good morning [PERSON_NAME]! Are you available to connect by phone [DATE] or any…" at bounding box center [1082, 284] width 234 height 111
click at [1114, 340] on textarea "Good morning [PERSON_NAME]! Are you available to connect by phone [DATE] or any…" at bounding box center [1082, 284] width 234 height 111
type textarea "Good morning [PERSON_NAME]! Are you available to connect by phone [DATE] or any…"
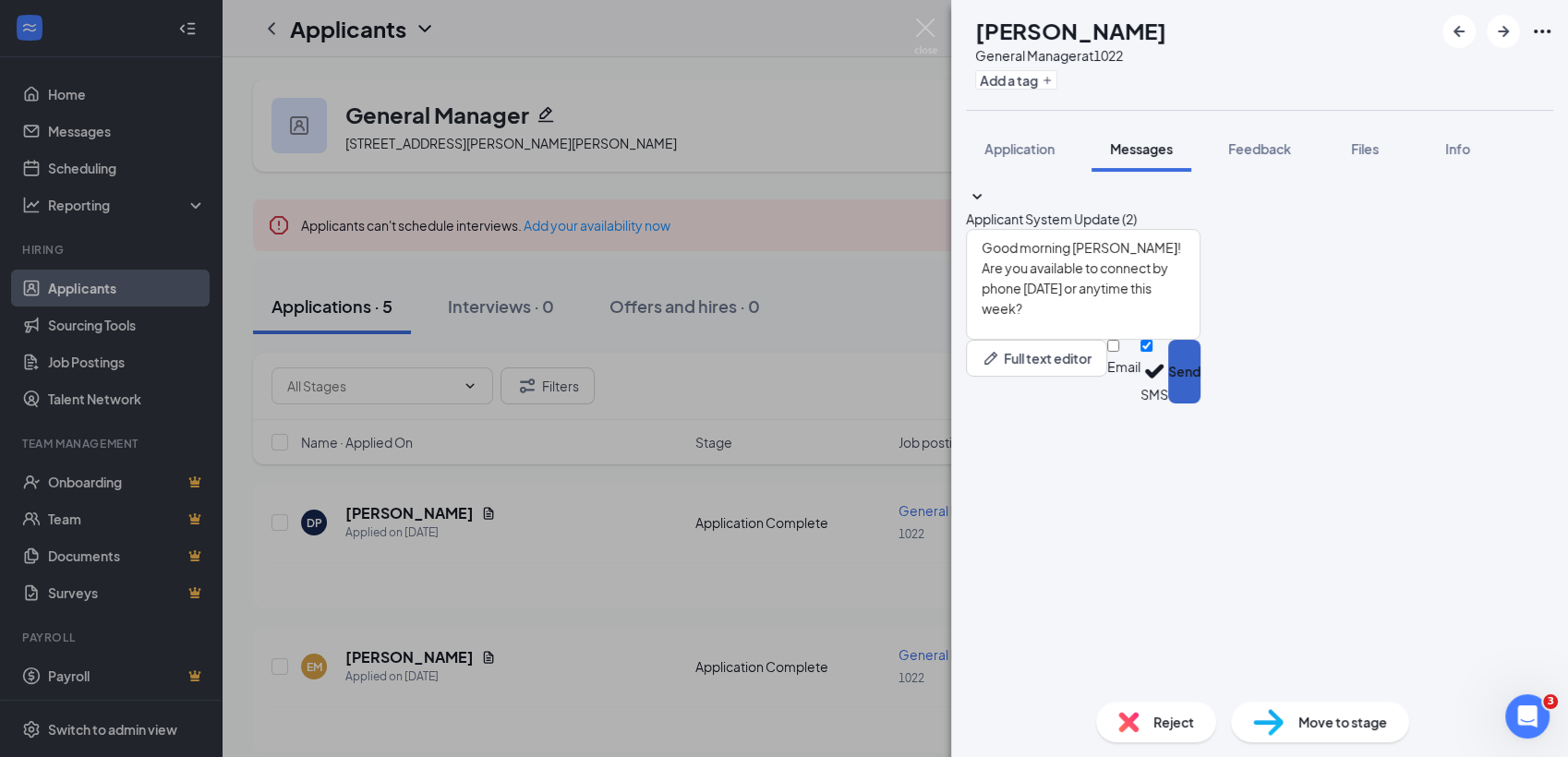
click at [1200, 403] on button "Send" at bounding box center [1184, 371] width 33 height 63
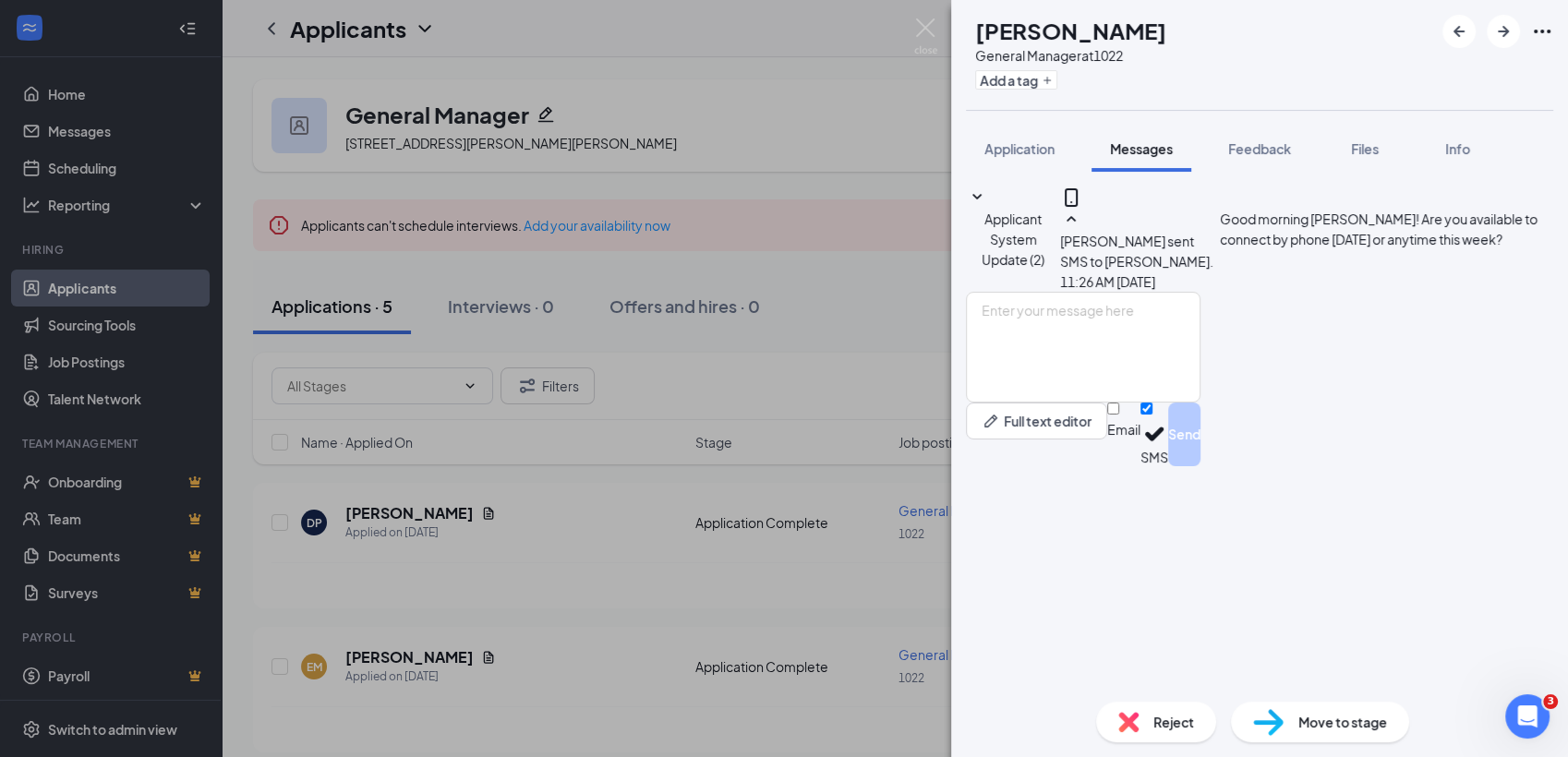
click at [653, 468] on div "DP Douglas Parker General Manager at 1022 Add a tag Application Messages Feedba…" at bounding box center [784, 378] width 1568 height 757
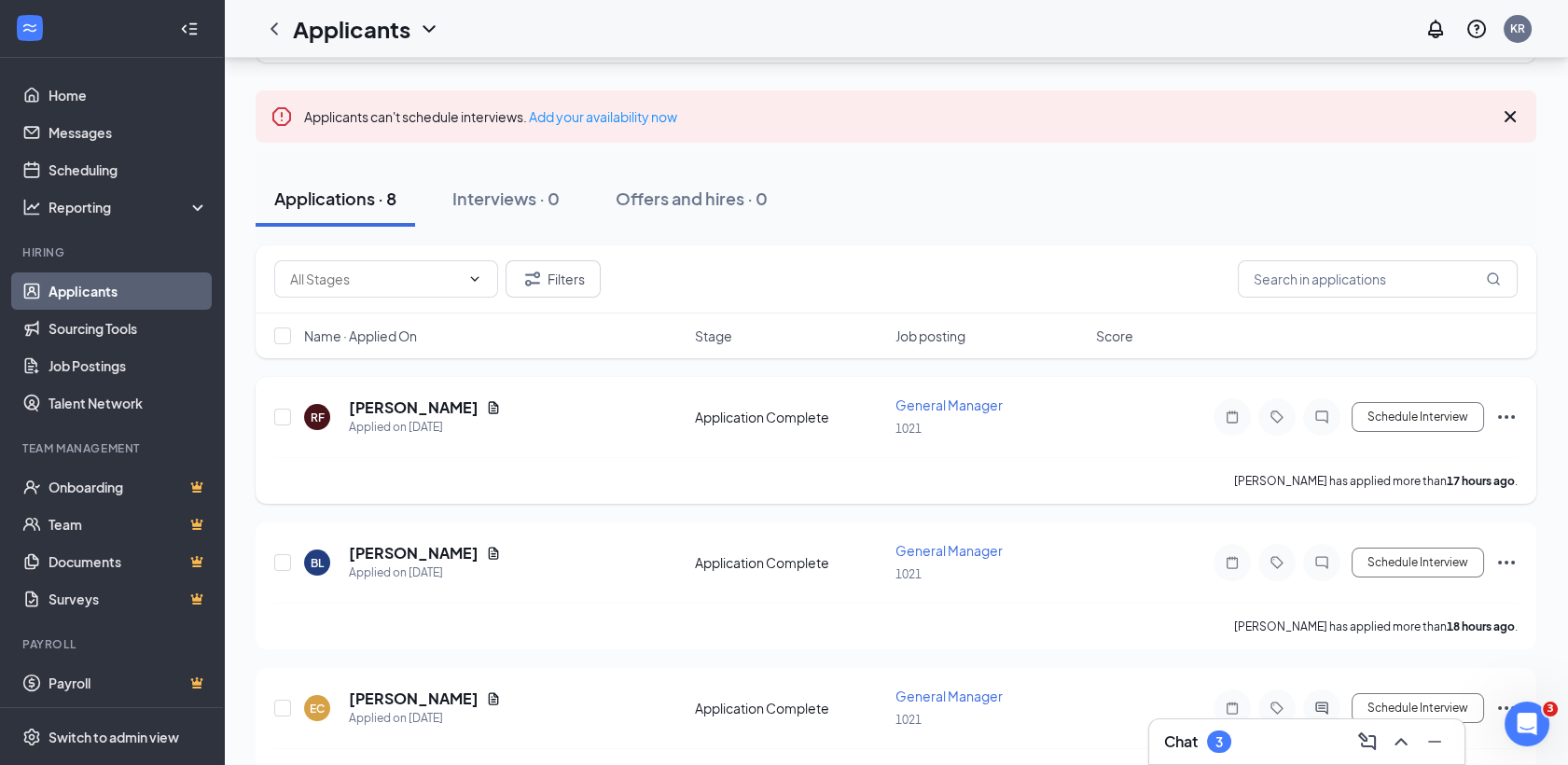
scroll to position [112, 0]
click at [498, 554] on icon "Document" at bounding box center [493, 552] width 15 height 15
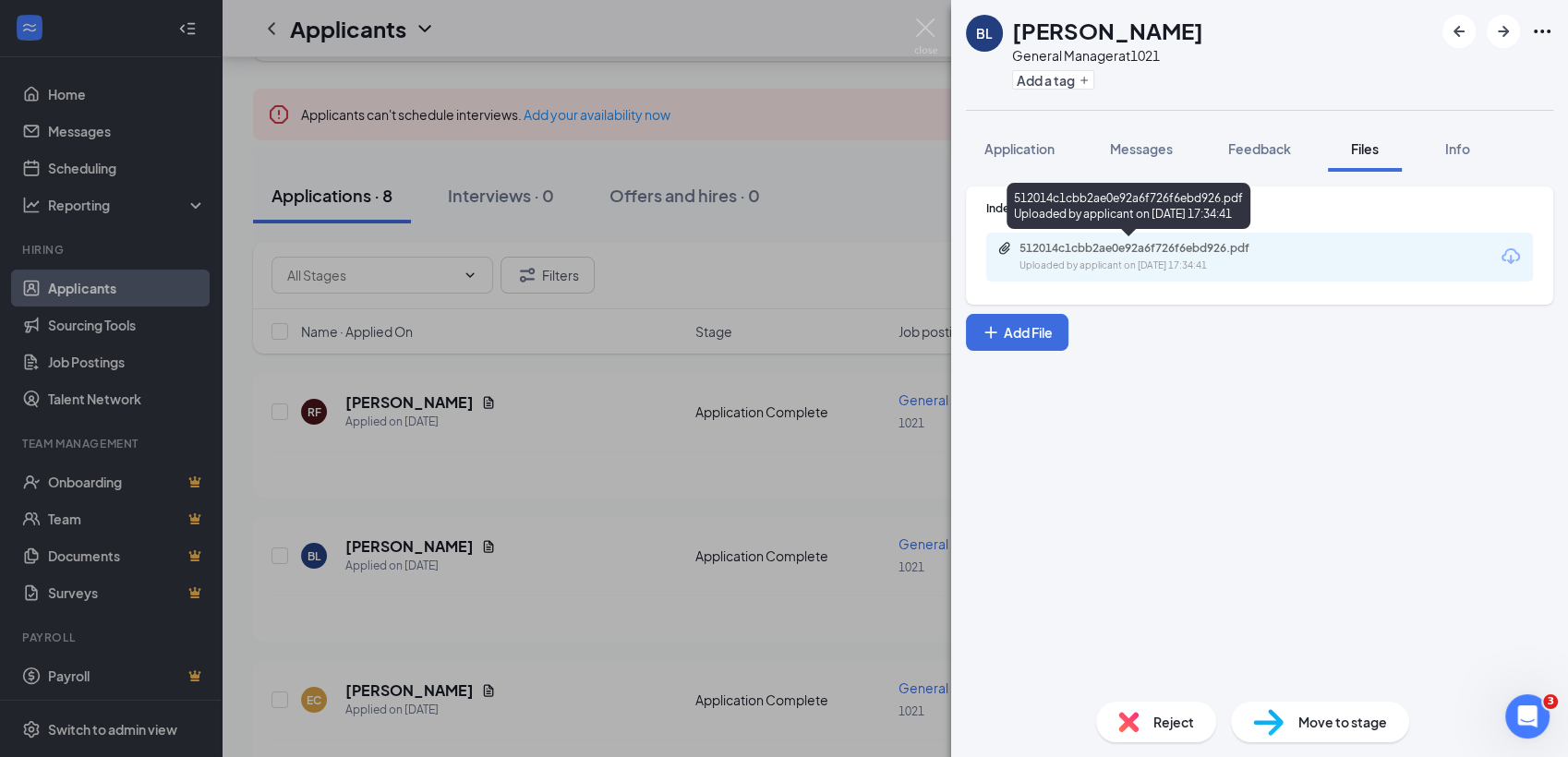
click at [1092, 250] on div "512014c1cbb2ae0e92a6f726f6ebd926.pdf" at bounding box center [1149, 248] width 259 height 15
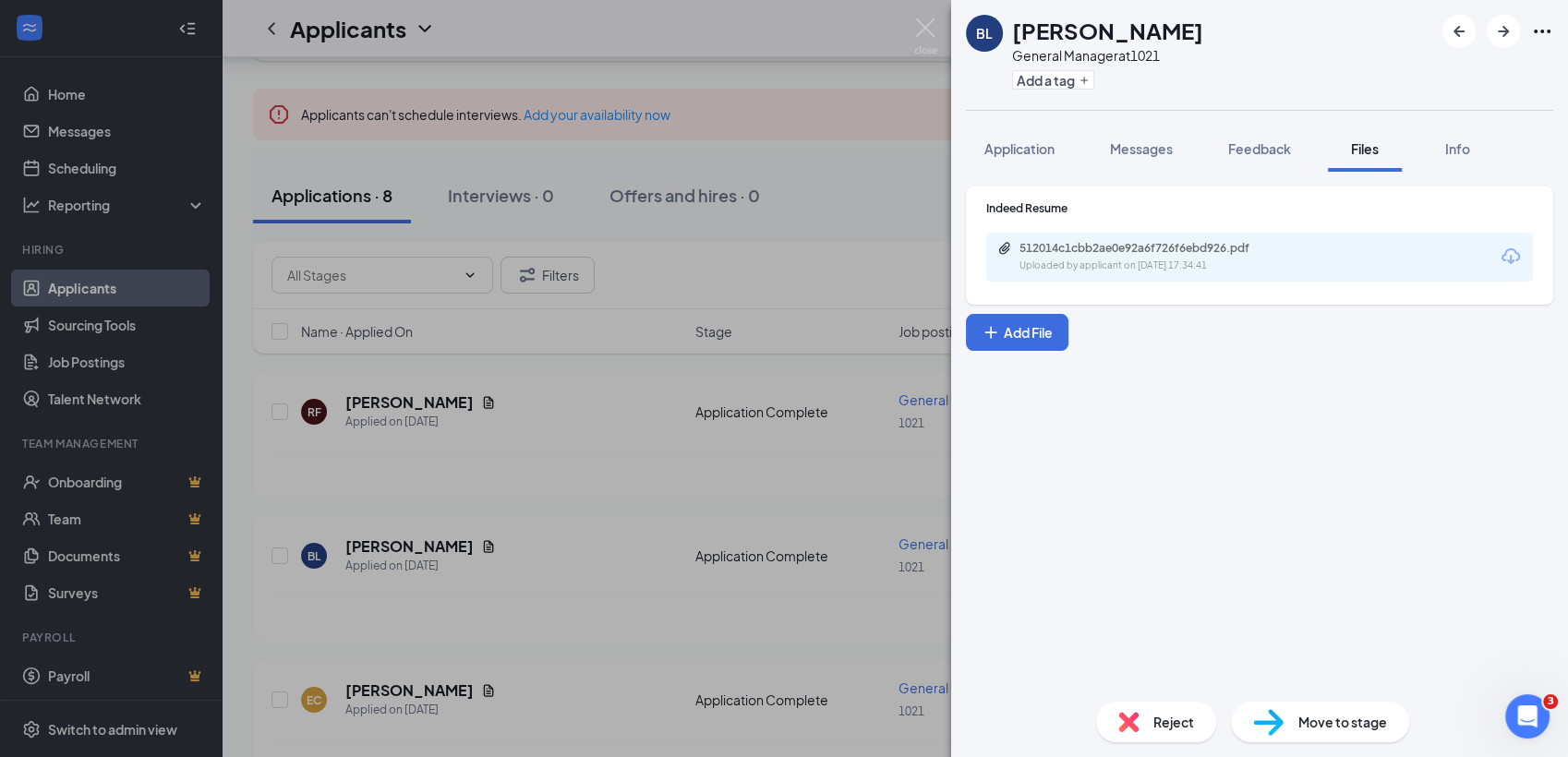
click at [1134, 712] on img at bounding box center [1128, 722] width 21 height 21
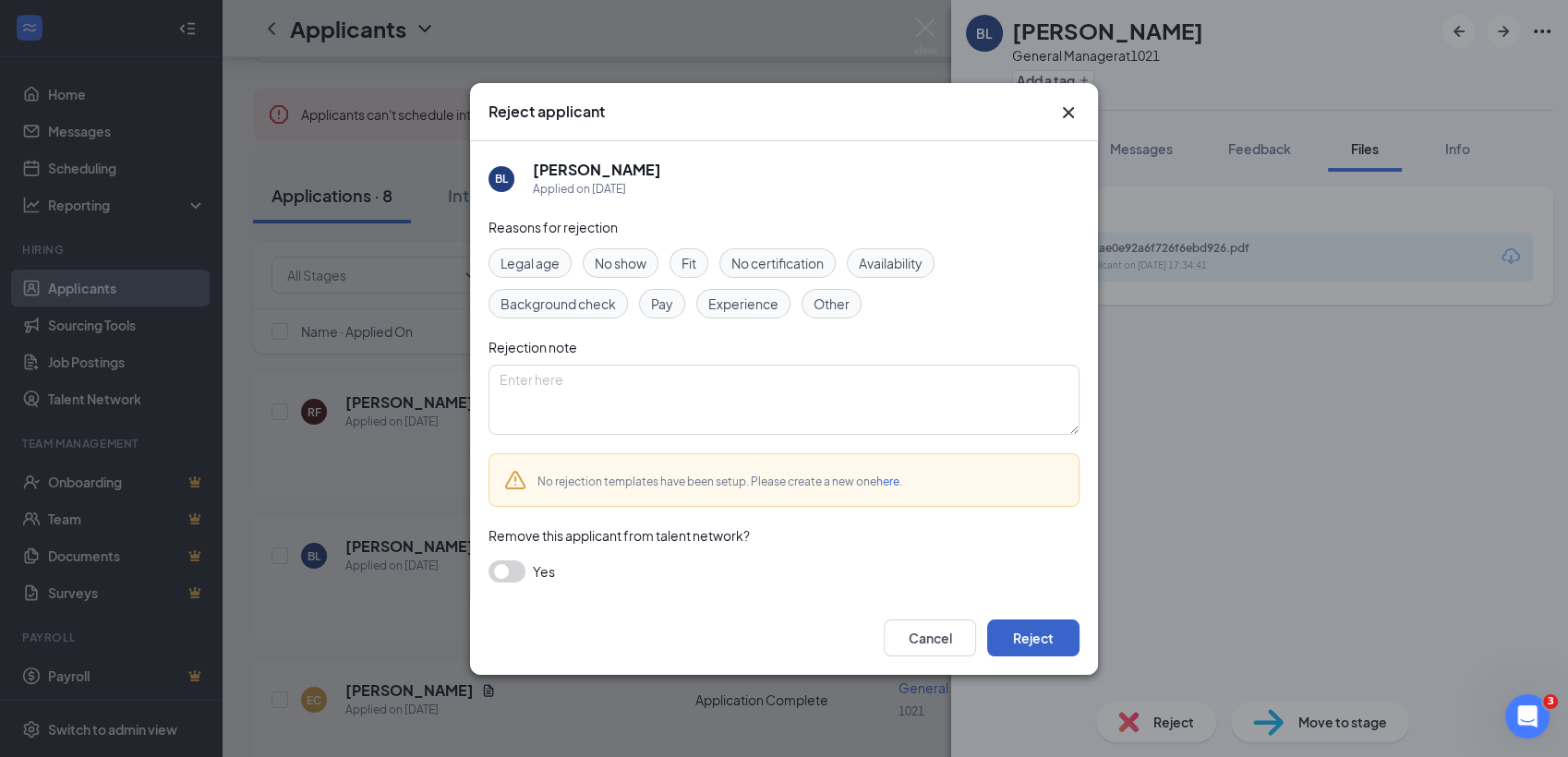
drag, startPoint x: 1041, startPoint y: 629, endPoint x: 1074, endPoint y: 664, distance: 48.1
click at [1074, 664] on div "Cancel Reject" at bounding box center [784, 638] width 628 height 74
click at [1044, 638] on button "Reject" at bounding box center [1033, 638] width 92 height 37
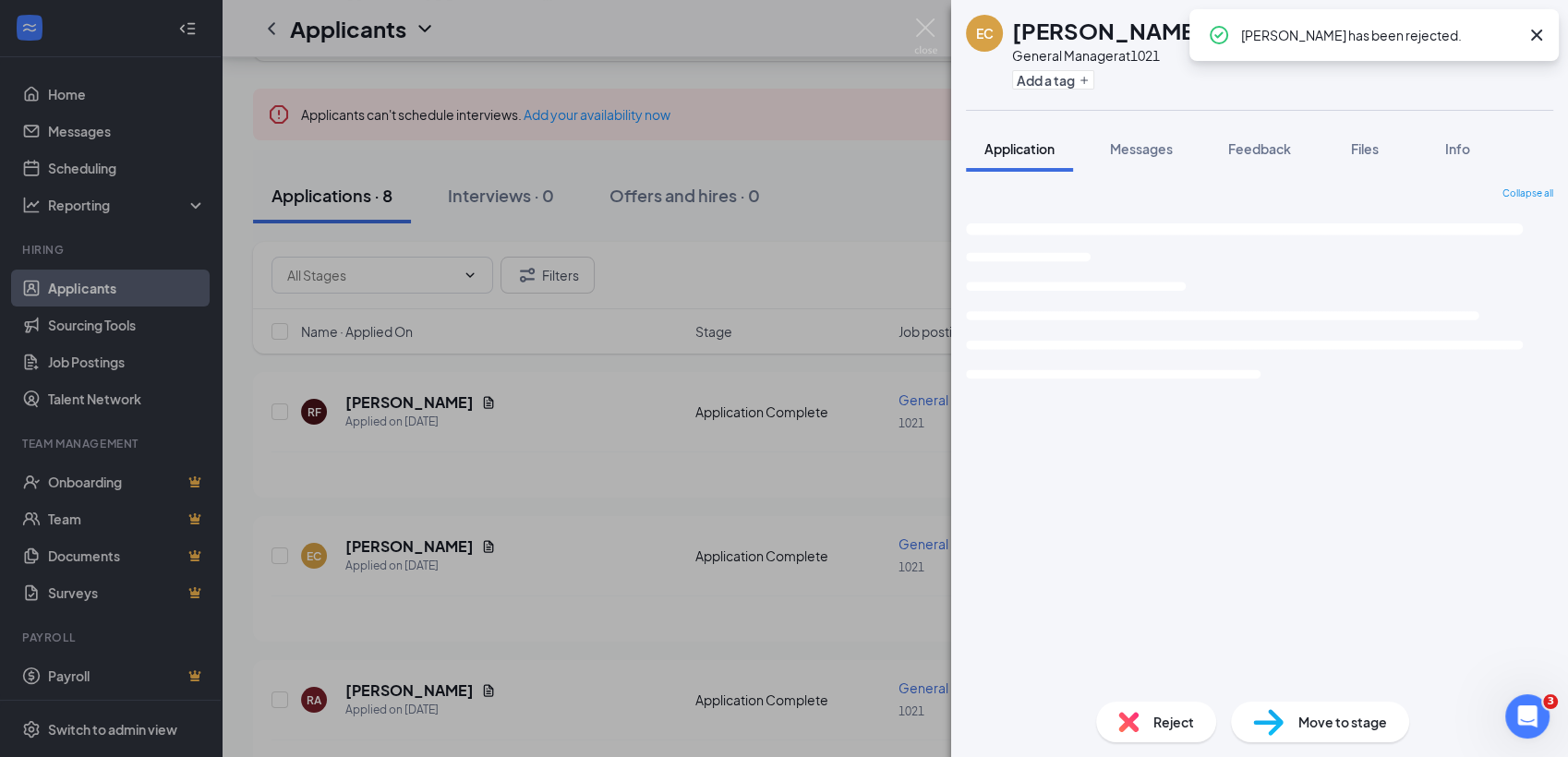
click at [455, 484] on div "EC [PERSON_NAME] General Manager at 1021 Add a tag Application Messages Feedbac…" at bounding box center [784, 378] width 1568 height 757
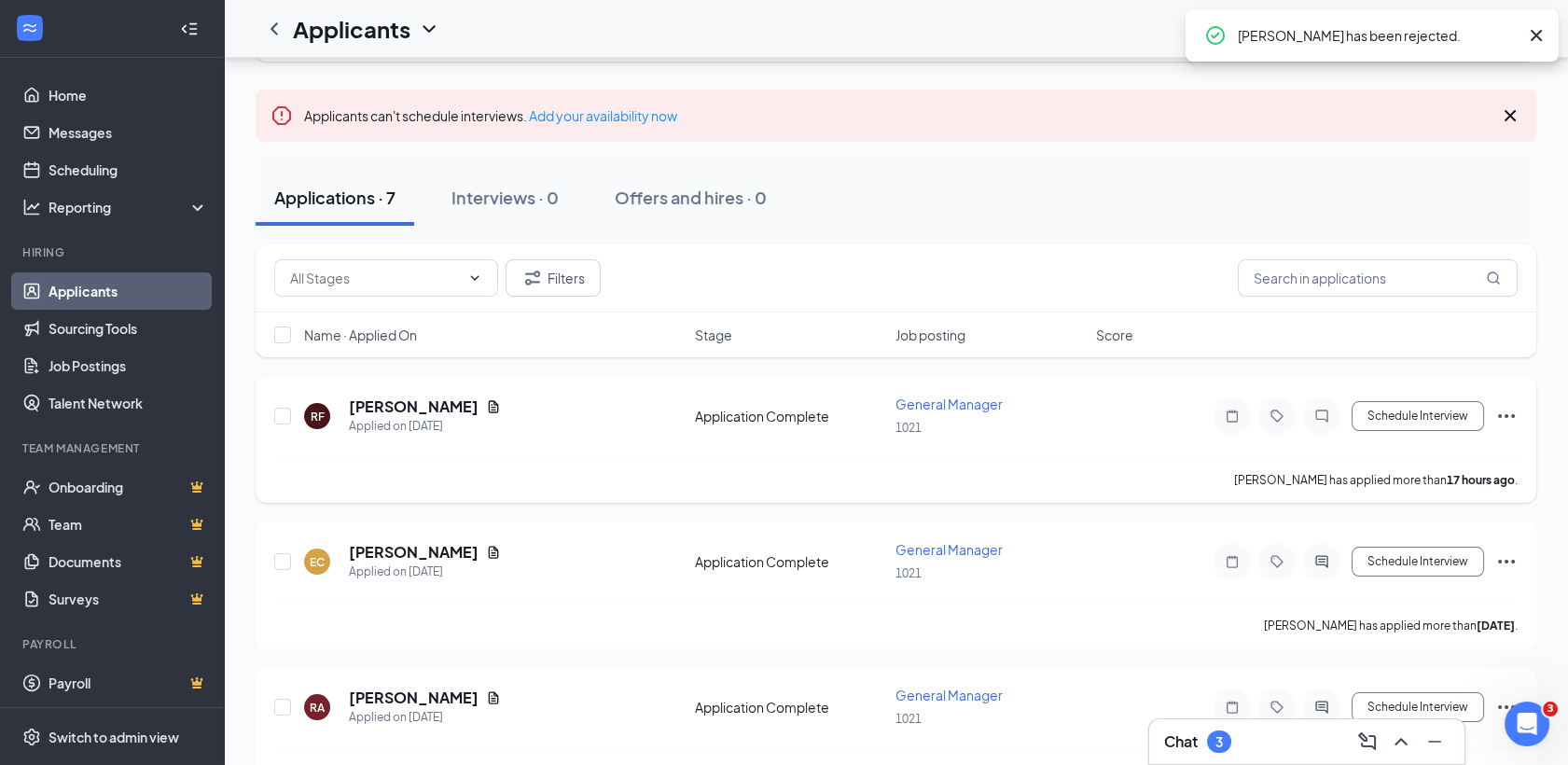
click at [486, 400] on icon "Document" at bounding box center [493, 407] width 15 height 15
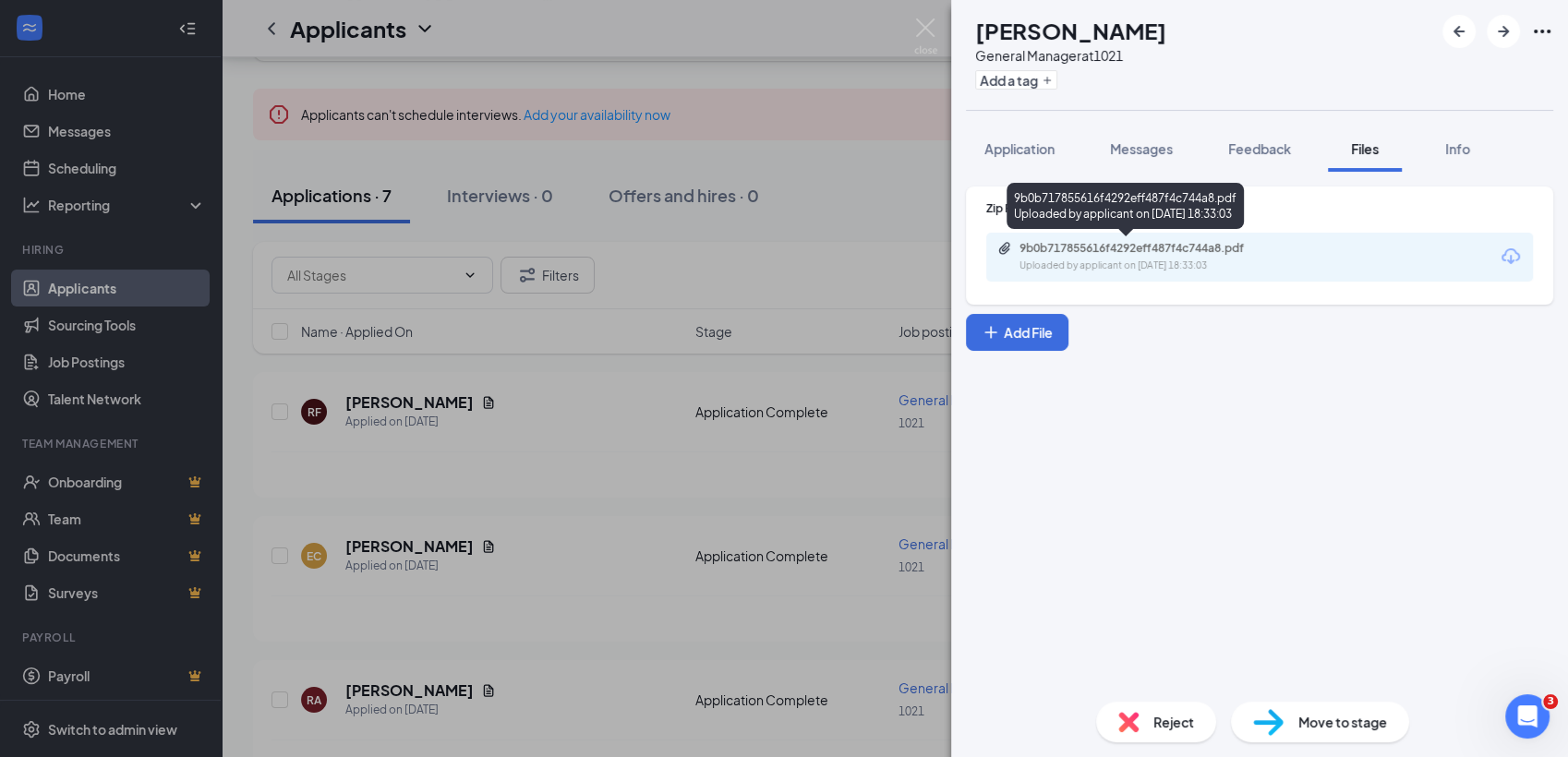
click at [1064, 239] on div "9b0b717855616f4292eff487f4c744a8.pdf Uploaded by applicant on [DATE] 18:33:03" at bounding box center [1259, 257] width 546 height 49
click at [1068, 255] on div "9b0b717855616f4292eff487f4c744a8.pdf Uploaded by applicant on [DATE] 18:33:03" at bounding box center [1147, 257] width 299 height 33
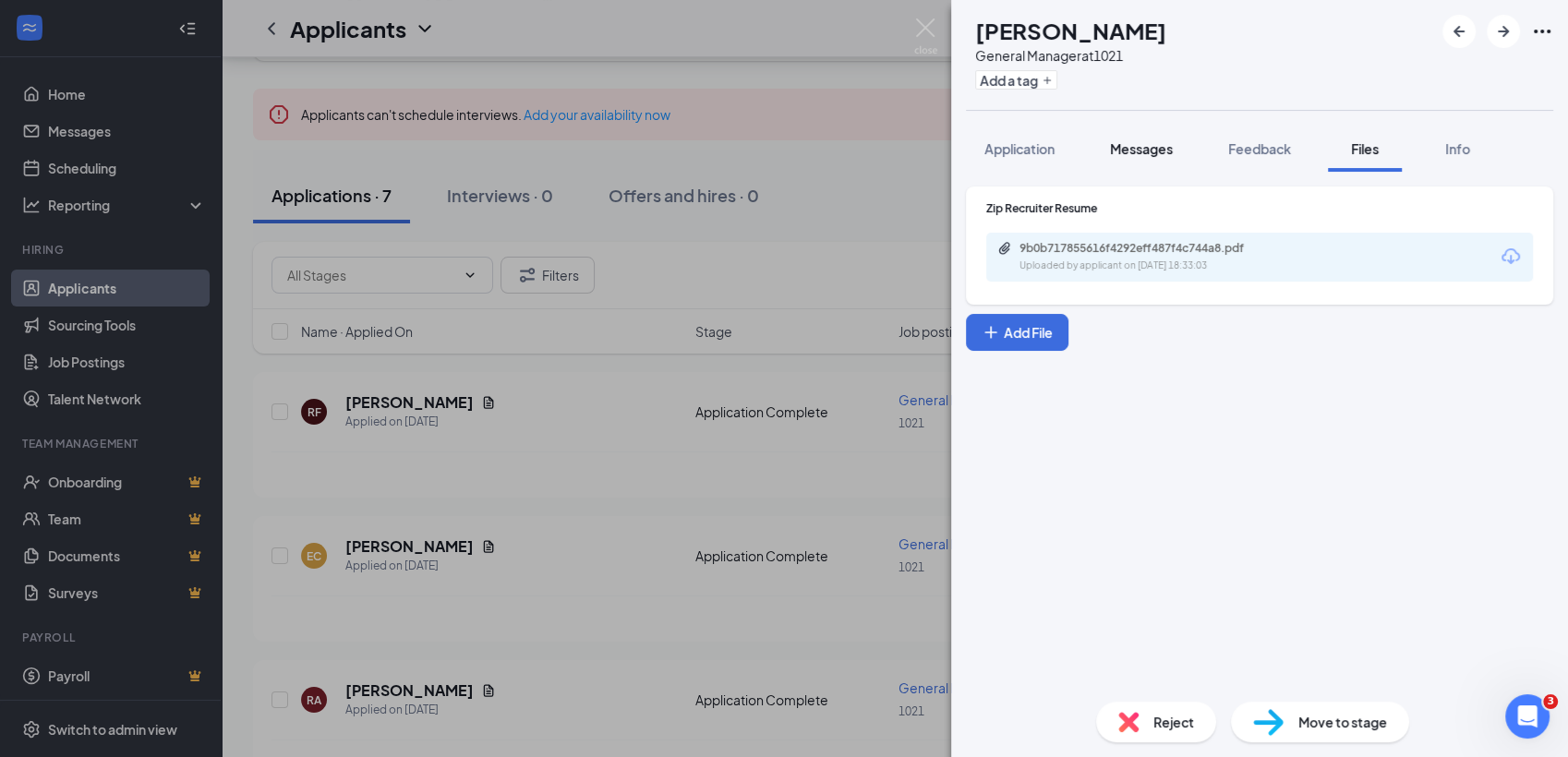
click at [1158, 142] on span "Messages" at bounding box center [1140, 148] width 63 height 17
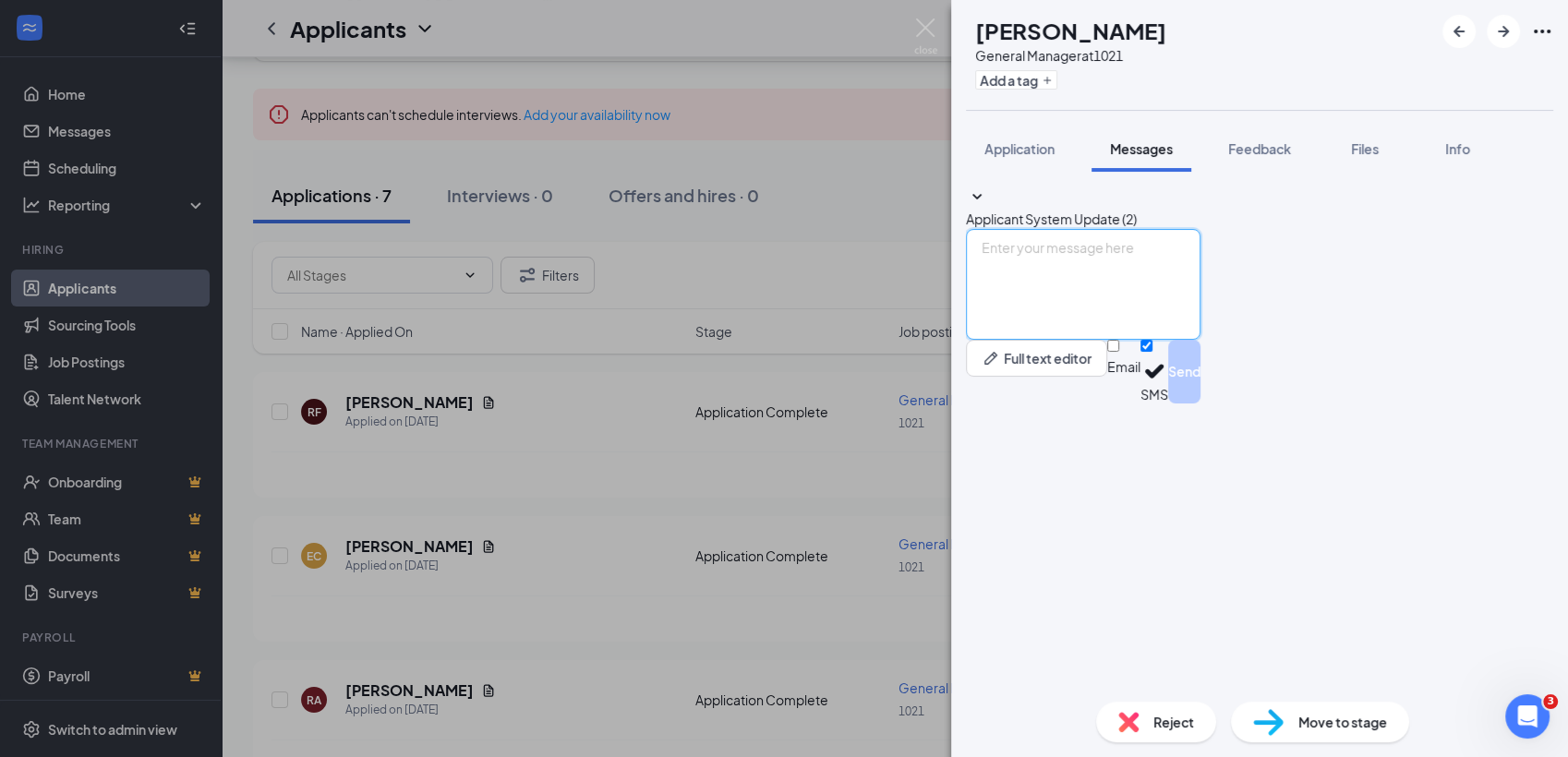
click at [1143, 340] on textarea at bounding box center [1082, 284] width 234 height 111
paste textarea "Good morning [PERSON_NAME]! Are you available to connect by phone [DATE] or any…"
click at [1150, 340] on textarea "Good morning [PERSON_NAME]! Are you available to connect by phone [DATE] or any…" at bounding box center [1082, 284] width 234 height 111
click at [1152, 340] on textarea "Good morning [PERSON_NAME]! Are you available to connect by phone [DATE] or any…" at bounding box center [1082, 284] width 234 height 111
type textarea "Good morning [PERSON_NAME]! Are you available to connect by phone [DATE] or any…"
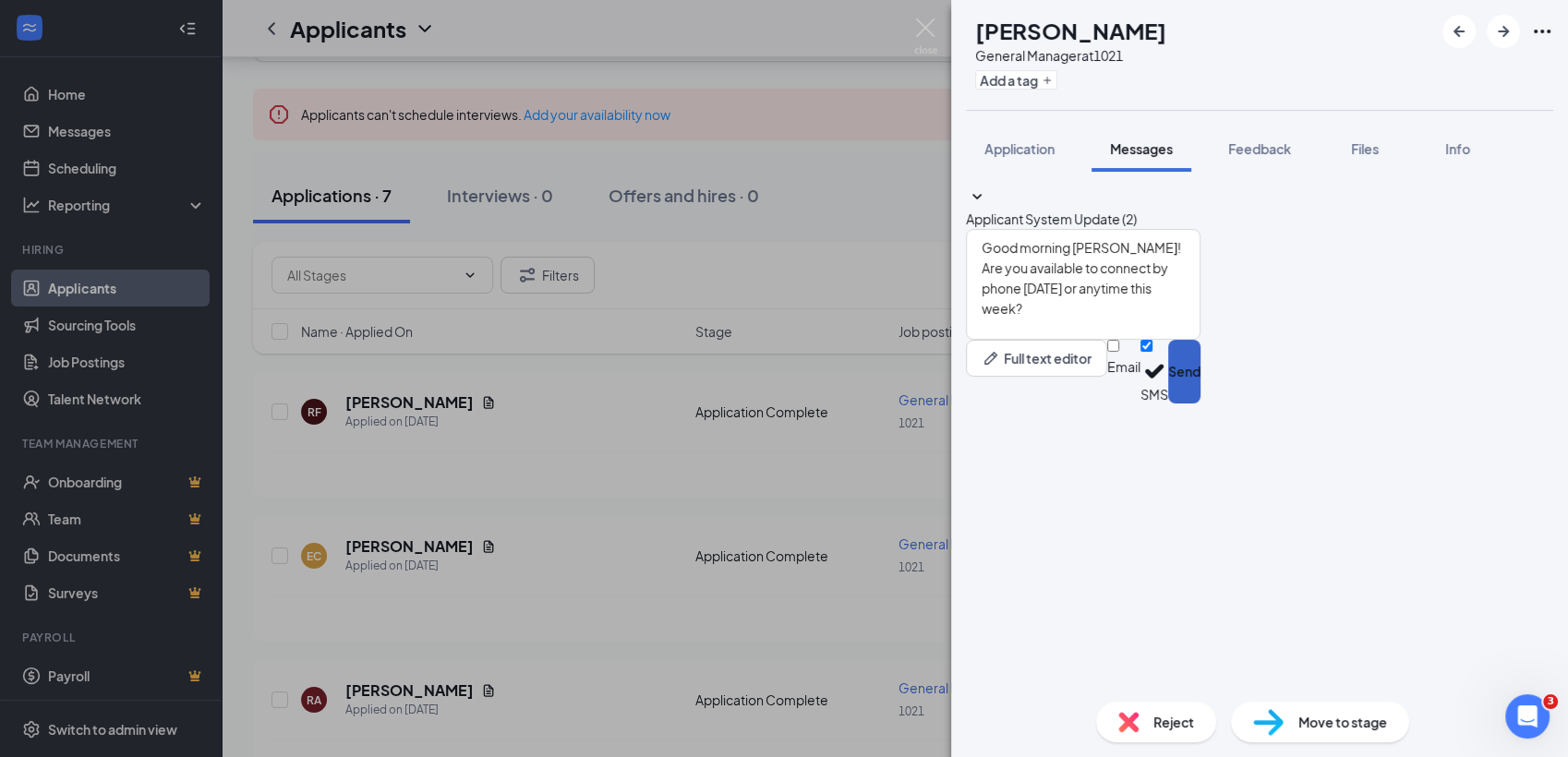
click at [1200, 403] on button "Send" at bounding box center [1184, 371] width 33 height 63
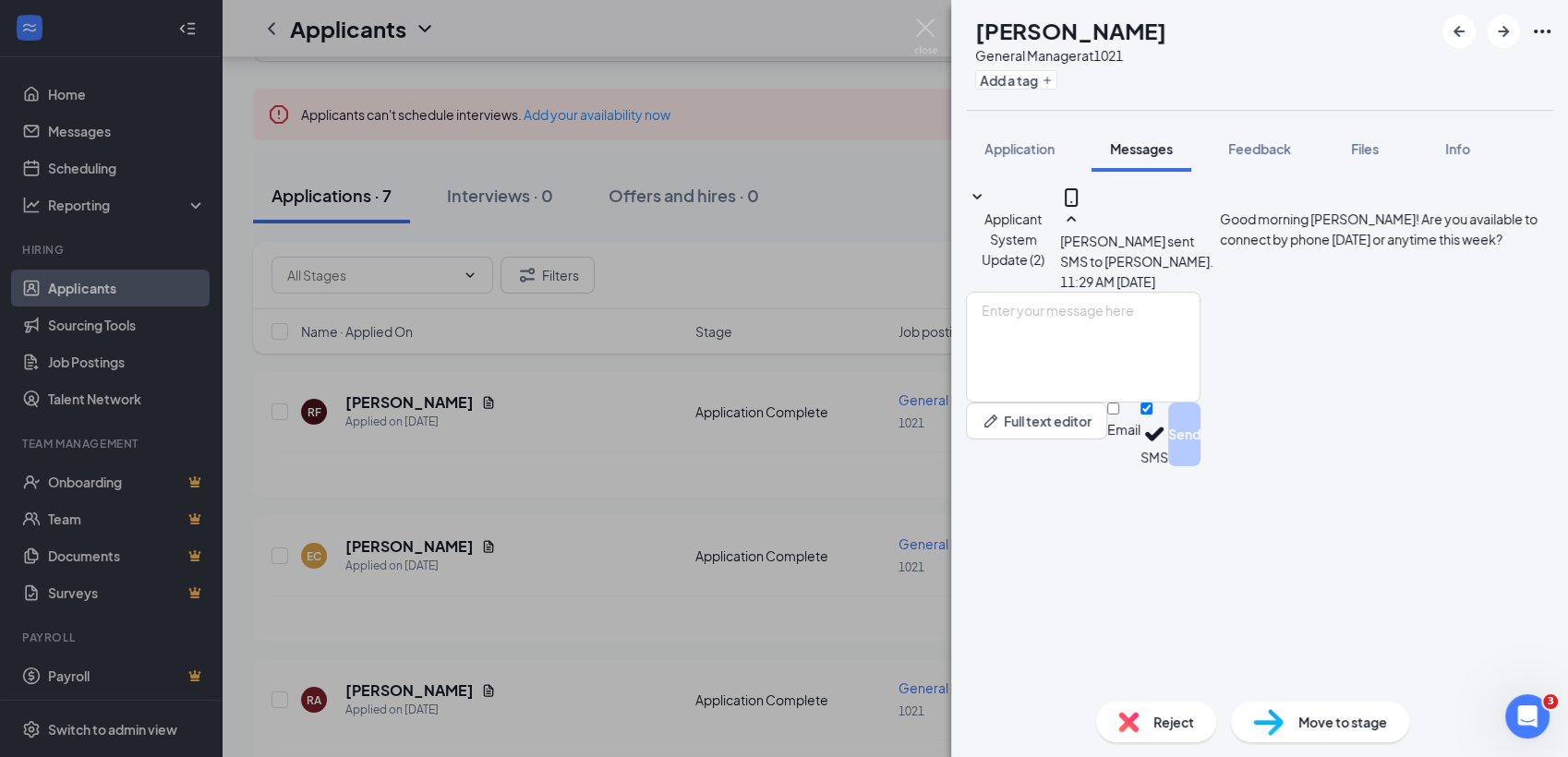
drag, startPoint x: 841, startPoint y: 554, endPoint x: 800, endPoint y: 516, distance: 55.9
click at [800, 516] on div "RF [PERSON_NAME] General Manager at 1021 Add a tag Application Messages Feedbac…" at bounding box center [784, 378] width 1568 height 757
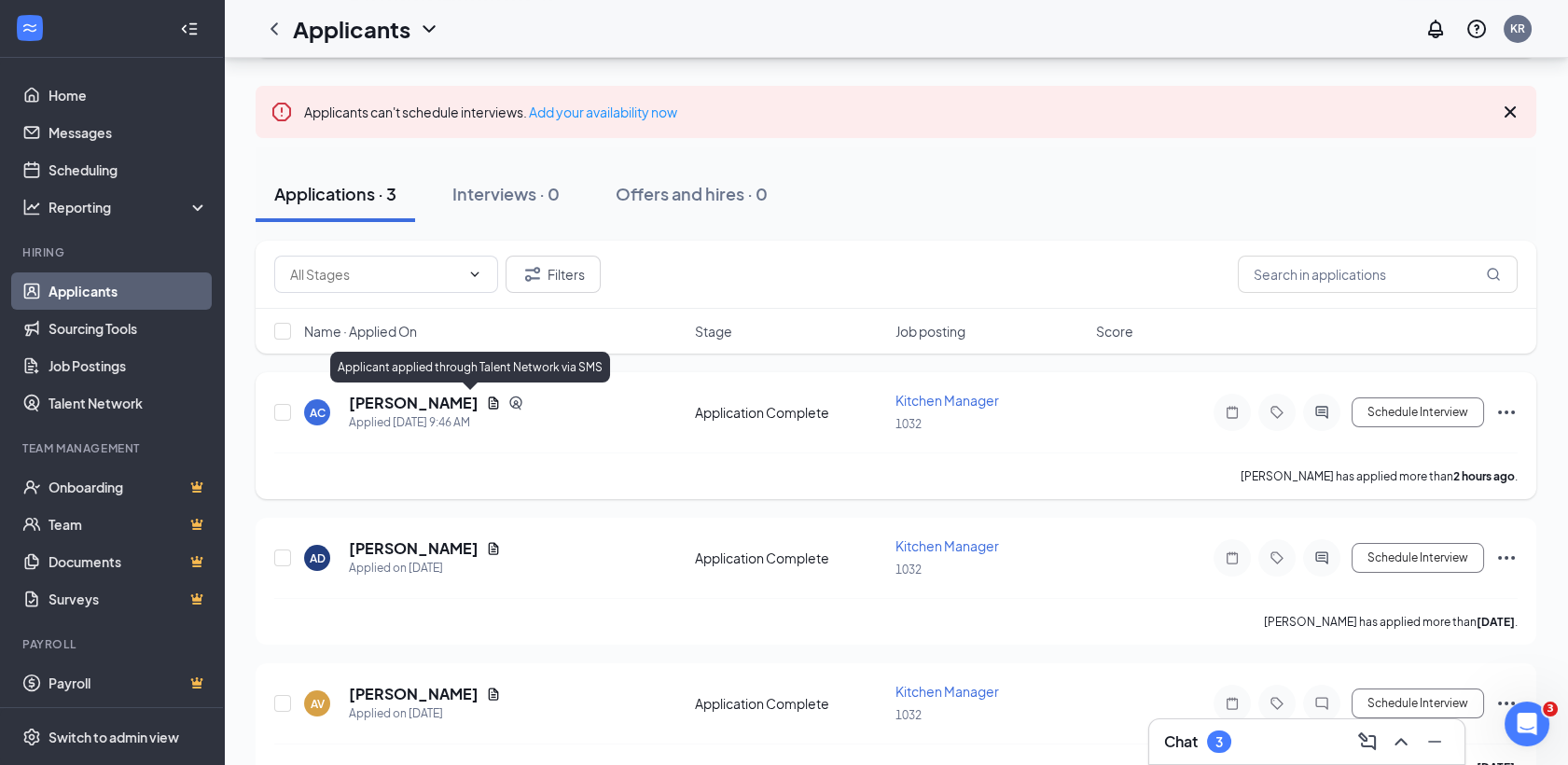
scroll to position [158, 0]
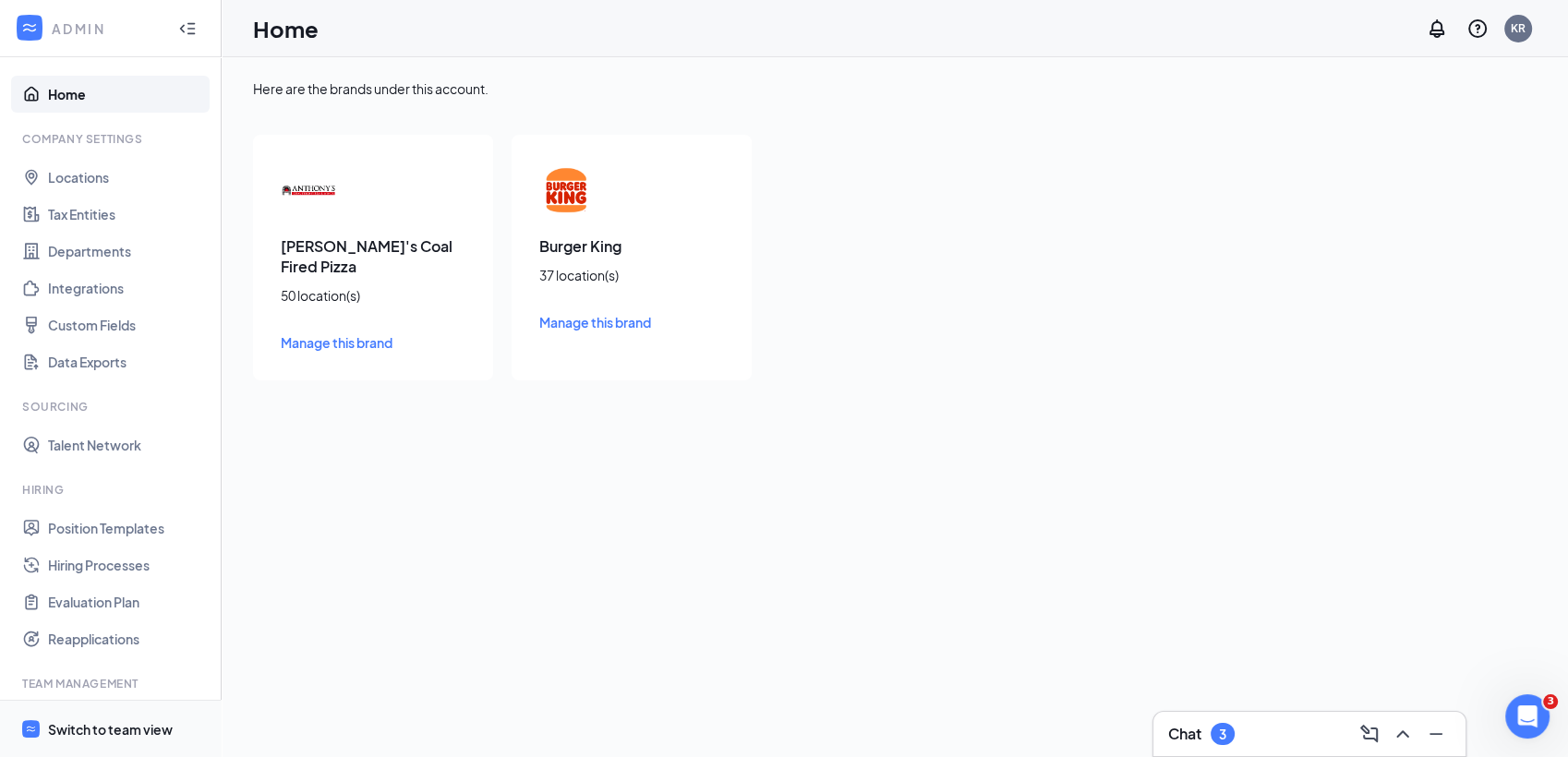
click at [93, 727] on div "Switch to team view" at bounding box center [109, 729] width 124 height 19
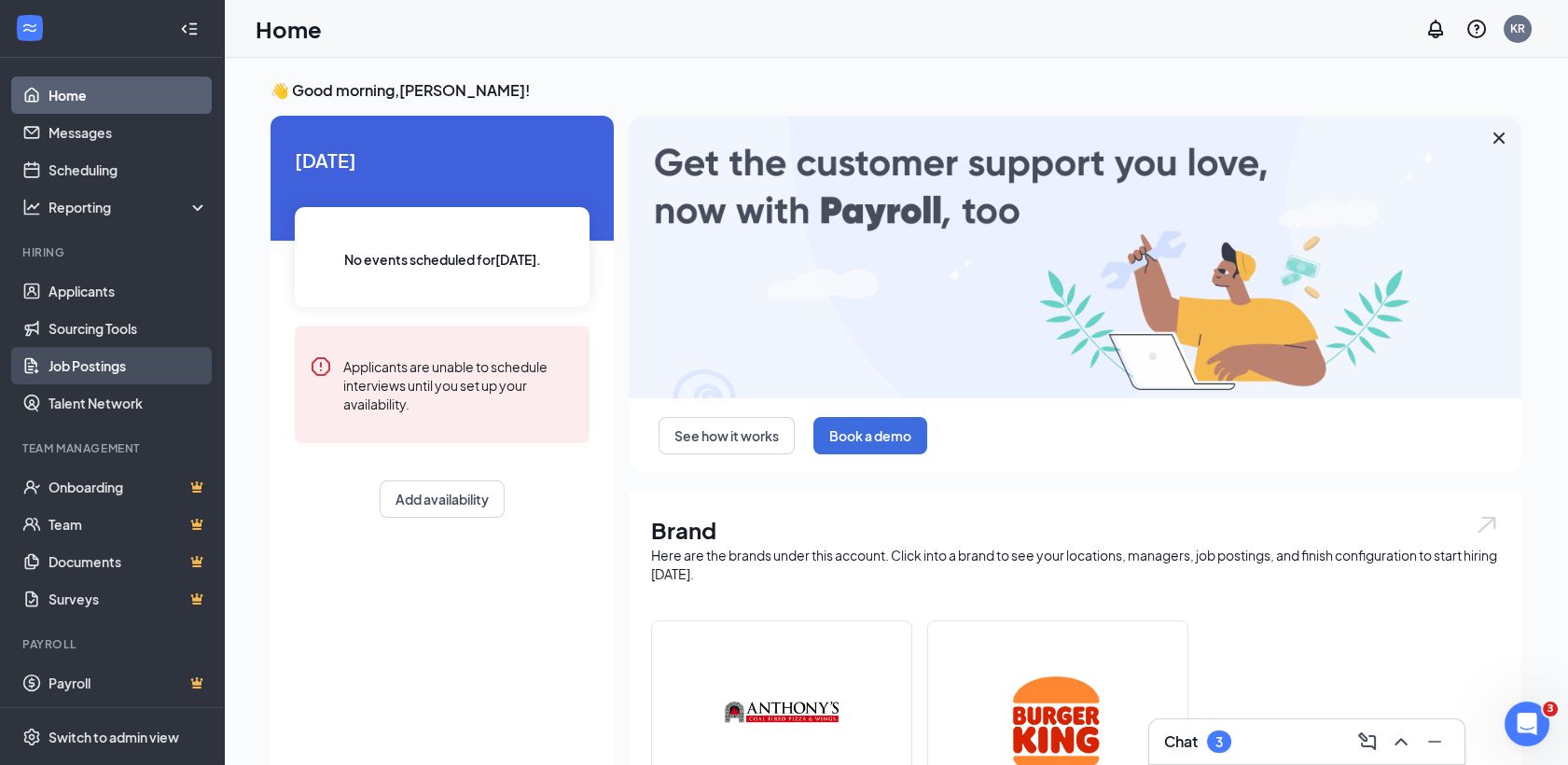
click at [145, 372] on link "Job Postings" at bounding box center [127, 366] width 159 height 38
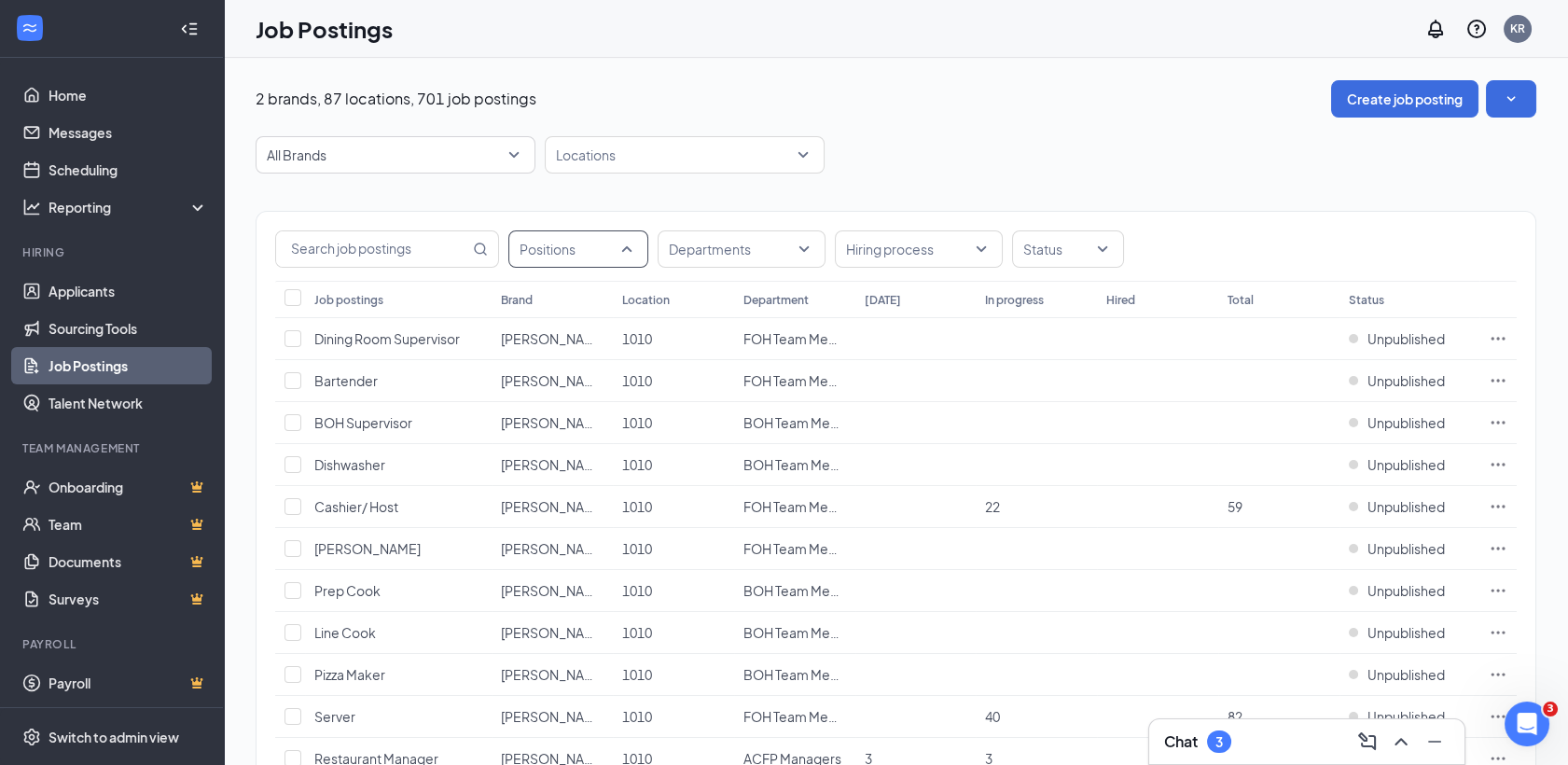
click at [638, 258] on div "Positions" at bounding box center [578, 249] width 140 height 38
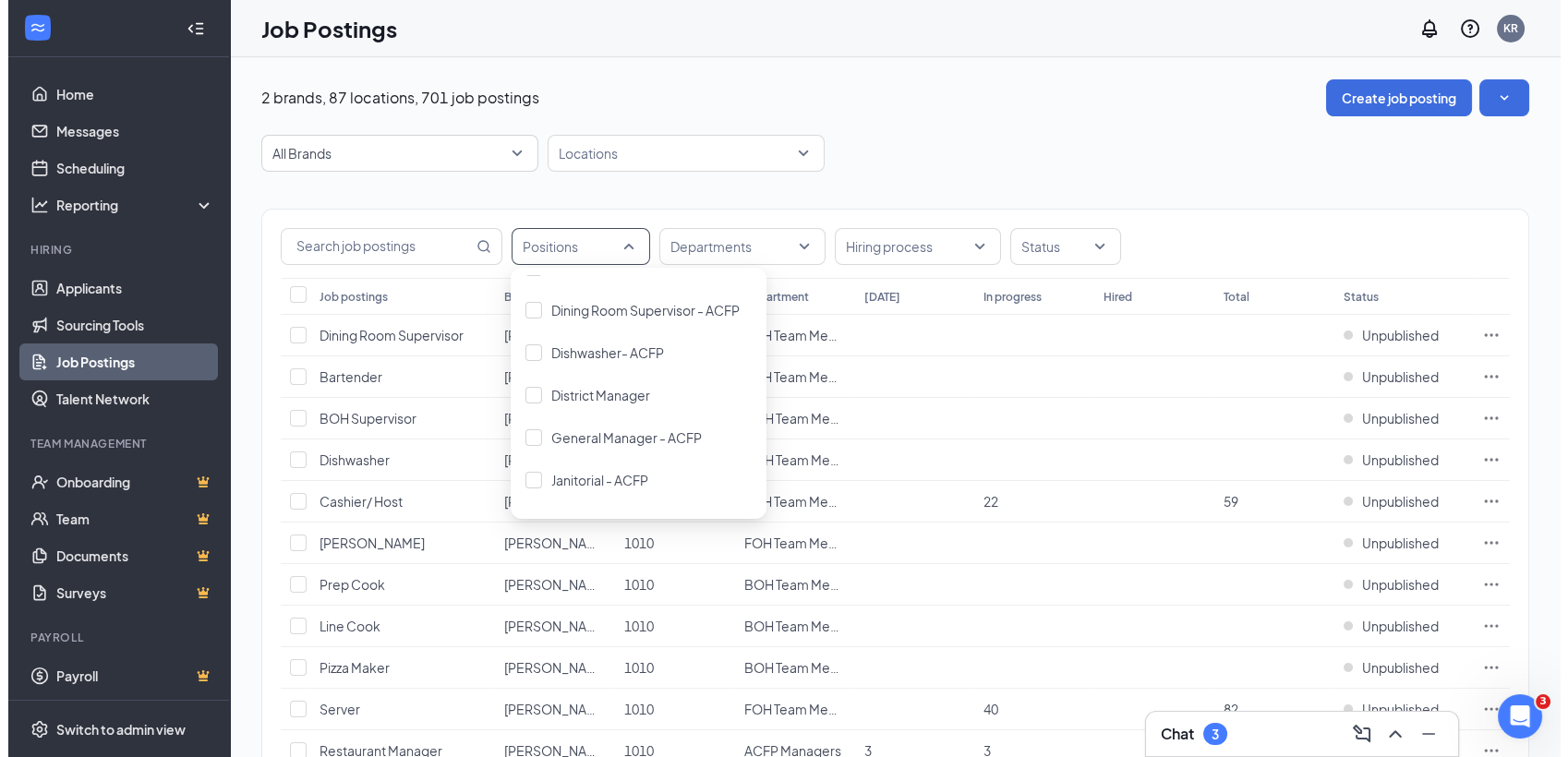
scroll to position [281, 0]
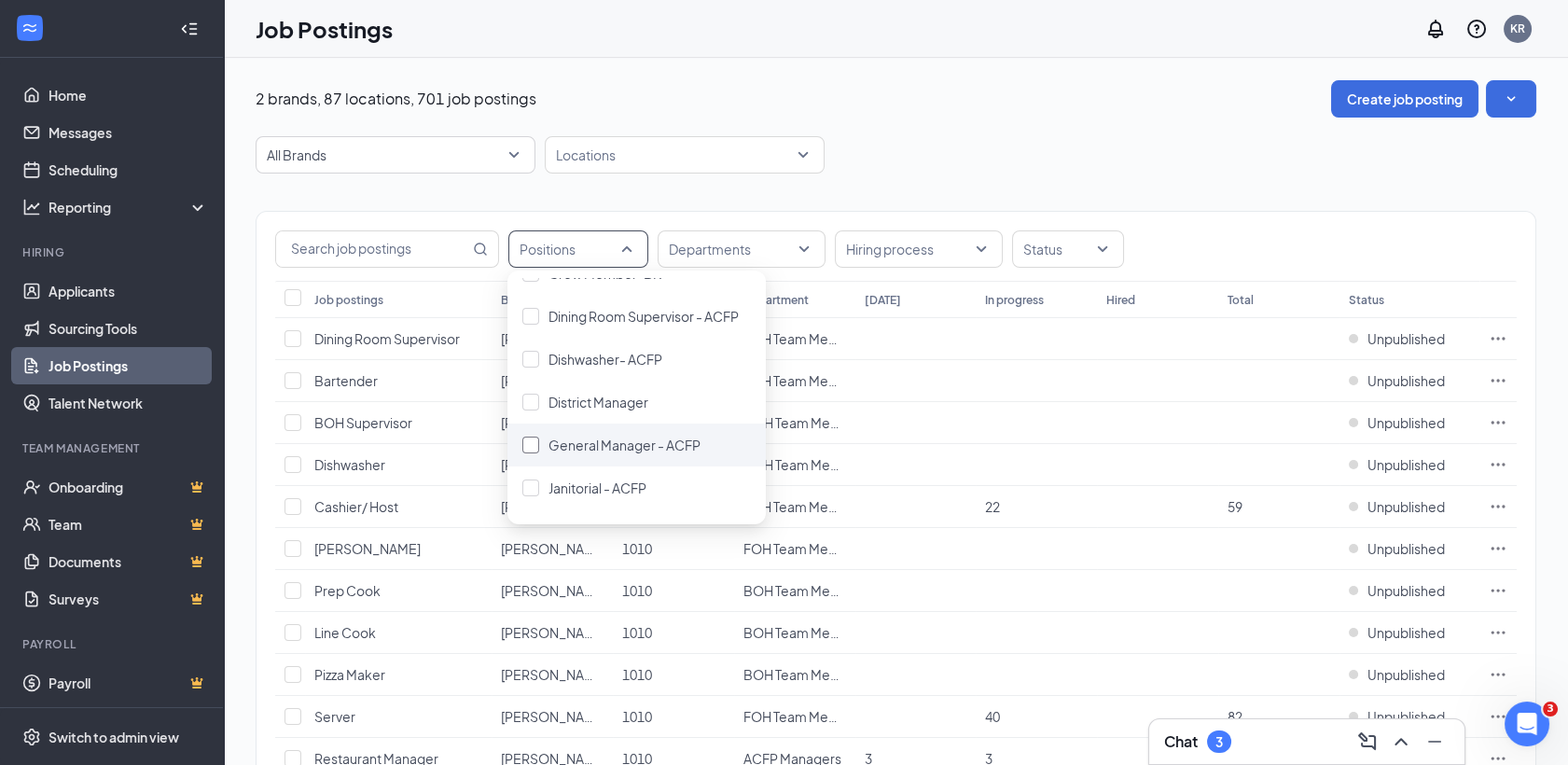
click at [646, 437] on span "General Manager - ACFP" at bounding box center [624, 445] width 152 height 17
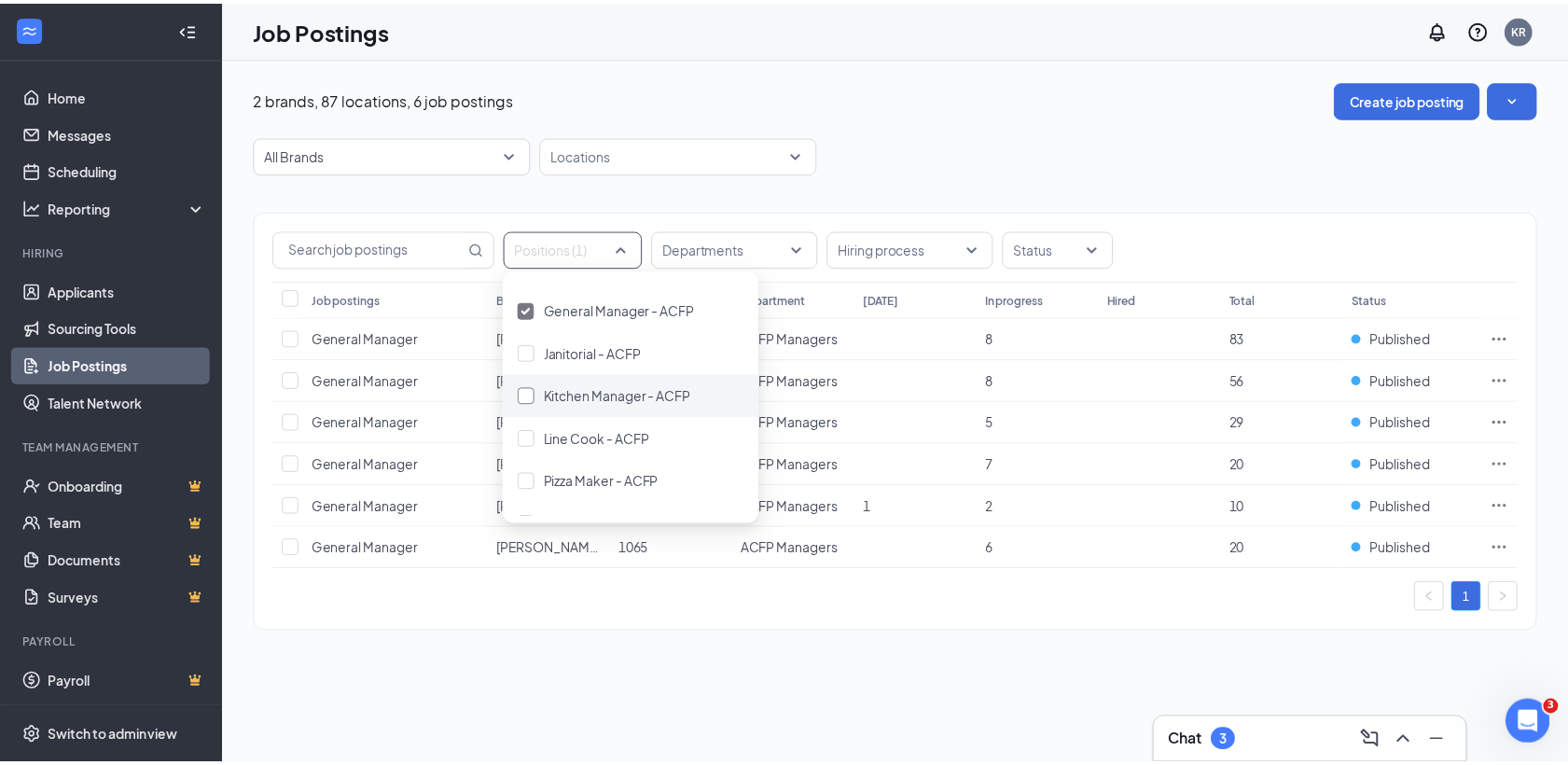
scroll to position [418, 0]
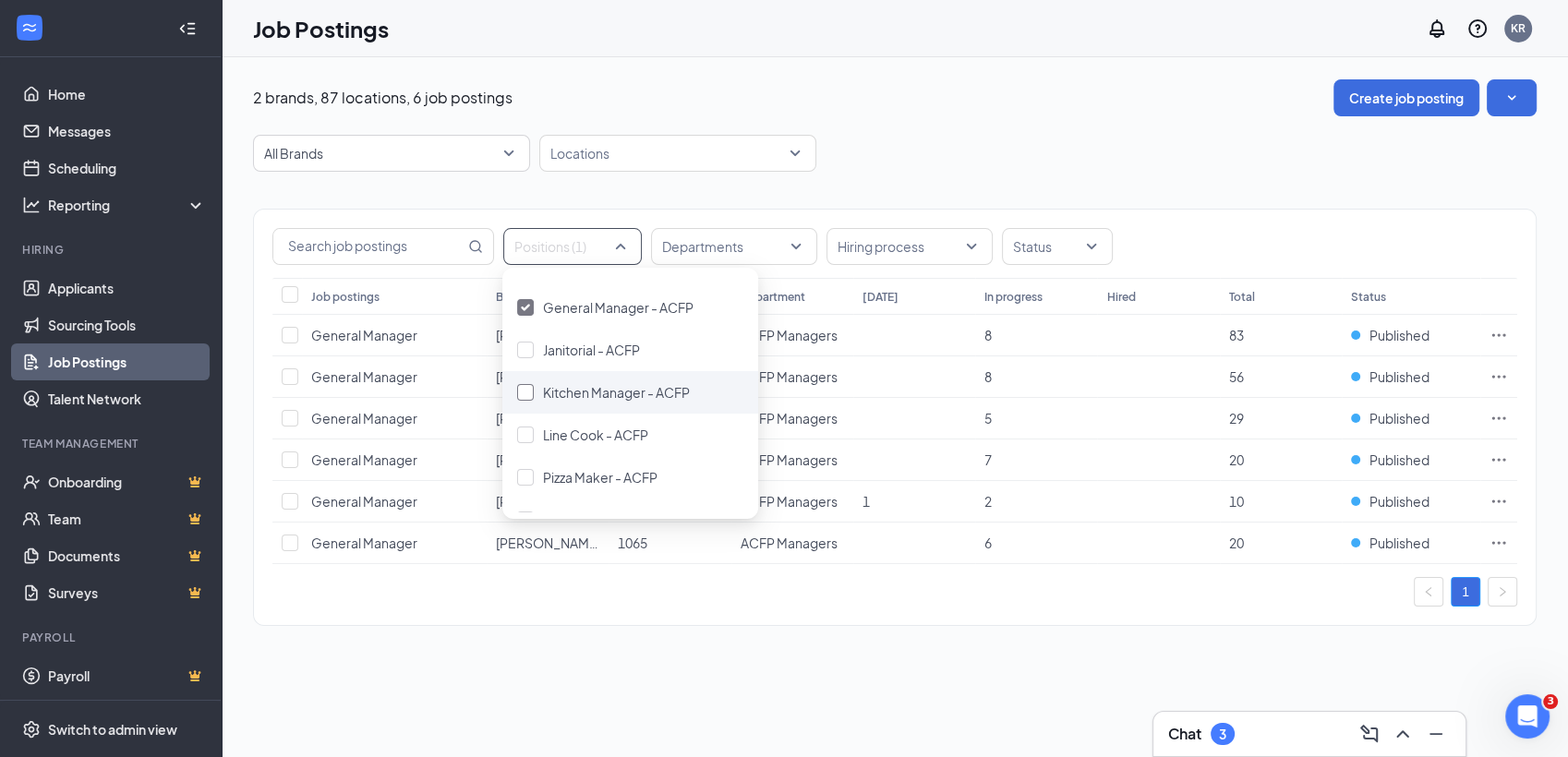
click at [640, 390] on span "Kitchen Manager - ACFP" at bounding box center [615, 392] width 147 height 17
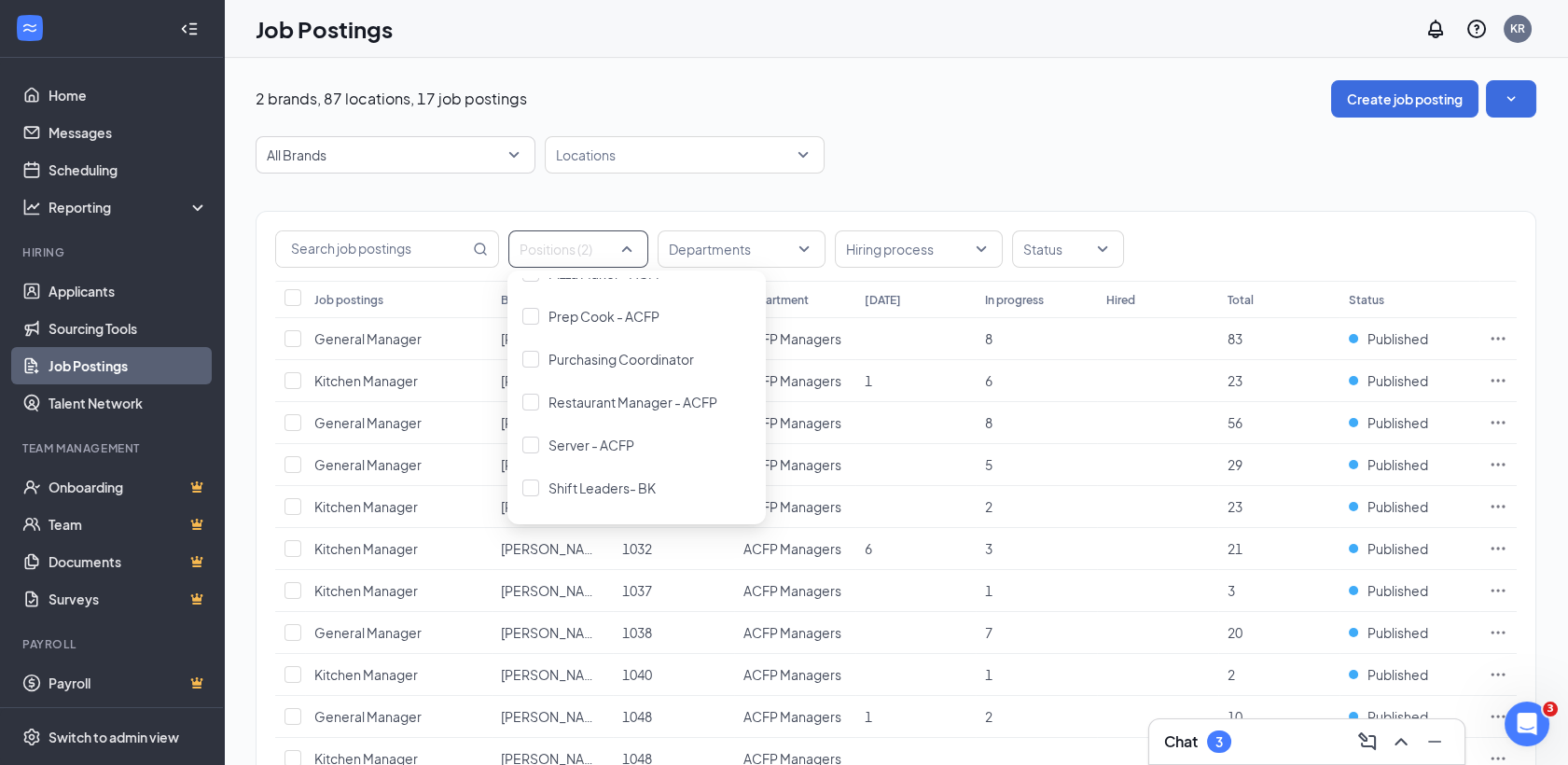
scroll to position [637, 0]
click at [646, 394] on span "Restaurant Manager - ACFP" at bounding box center [632, 391] width 169 height 17
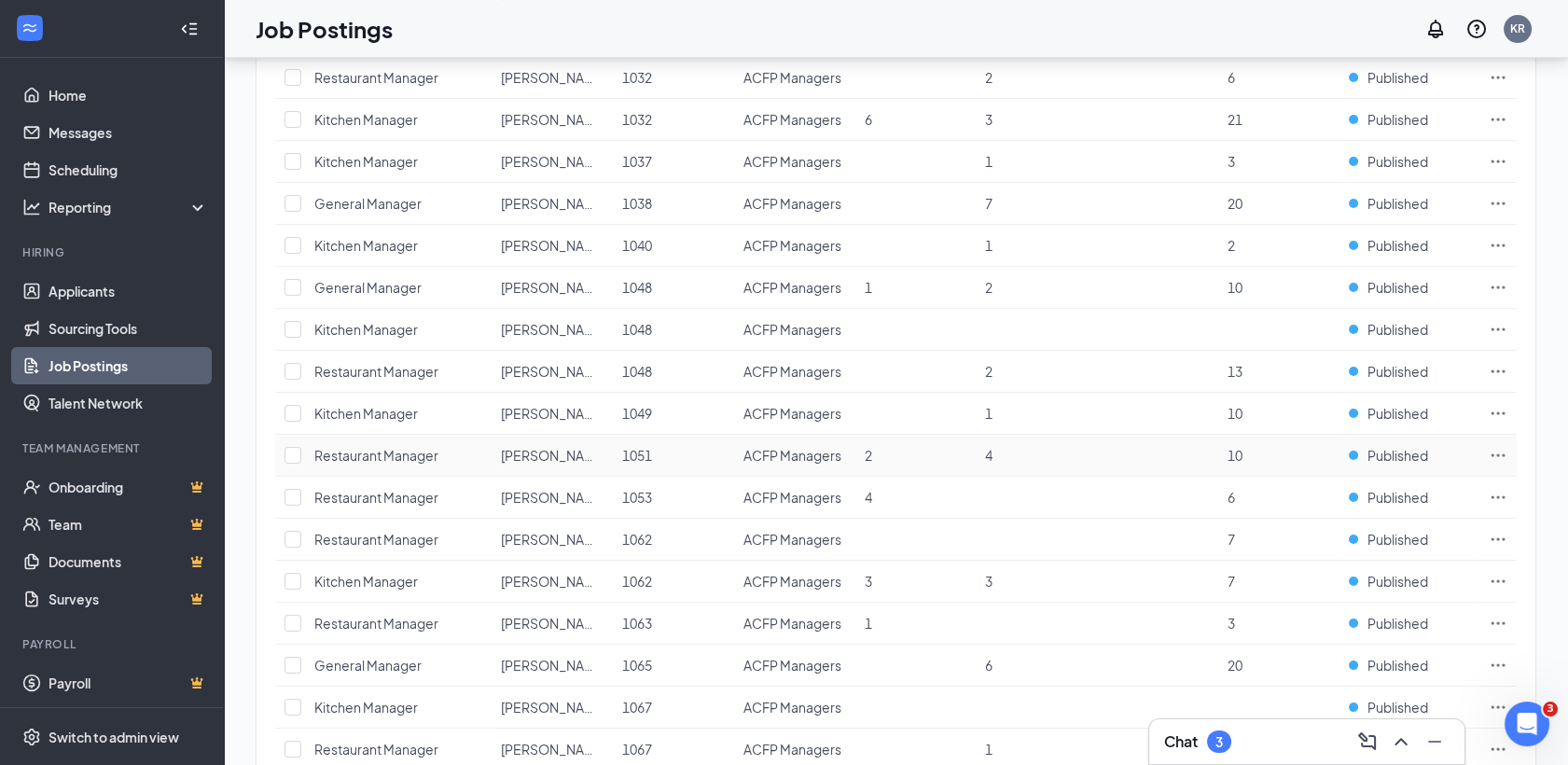
scroll to position [828, 0]
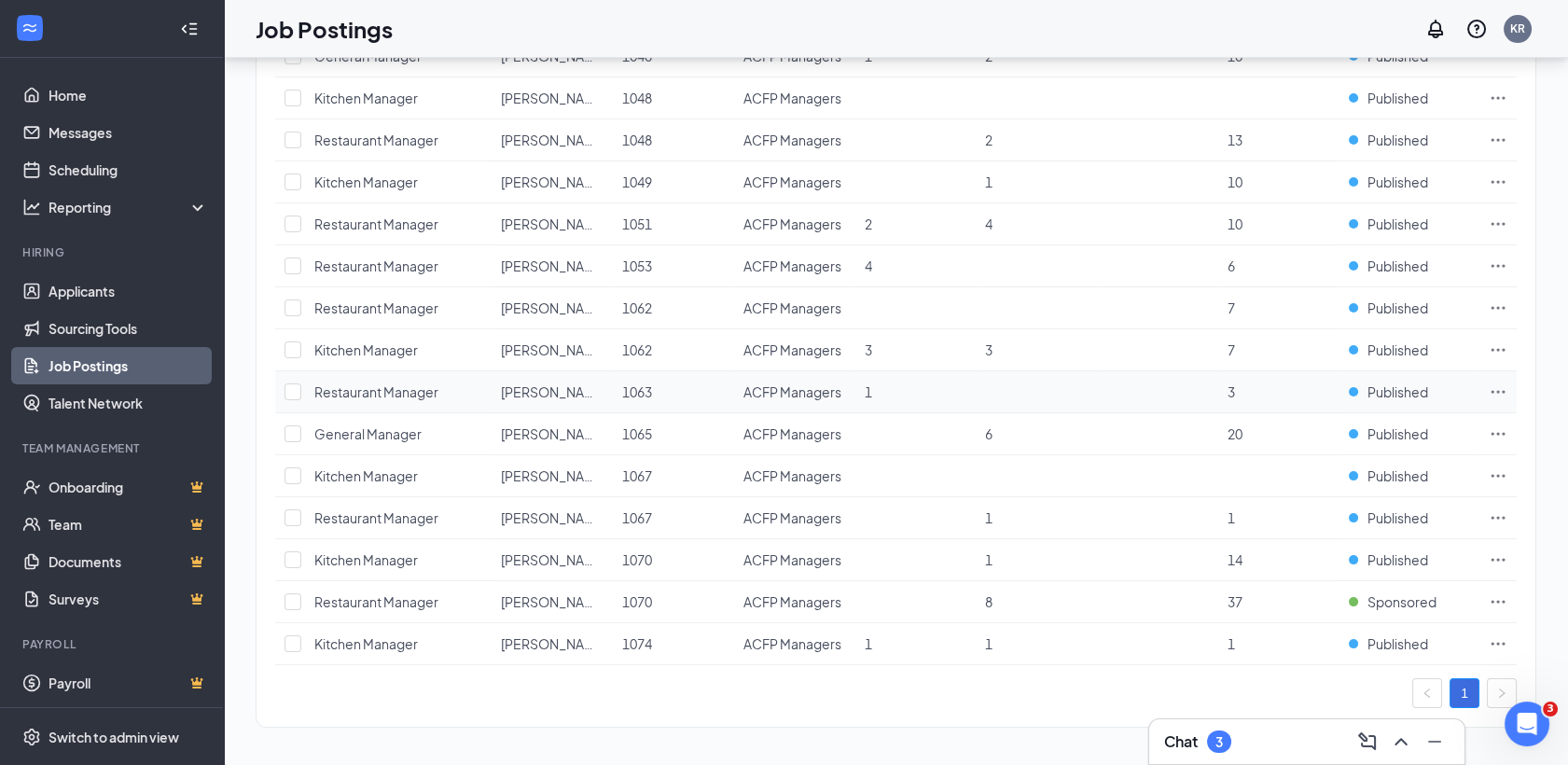
click at [1490, 389] on icon "Ellipses" at bounding box center [1498, 391] width 19 height 19
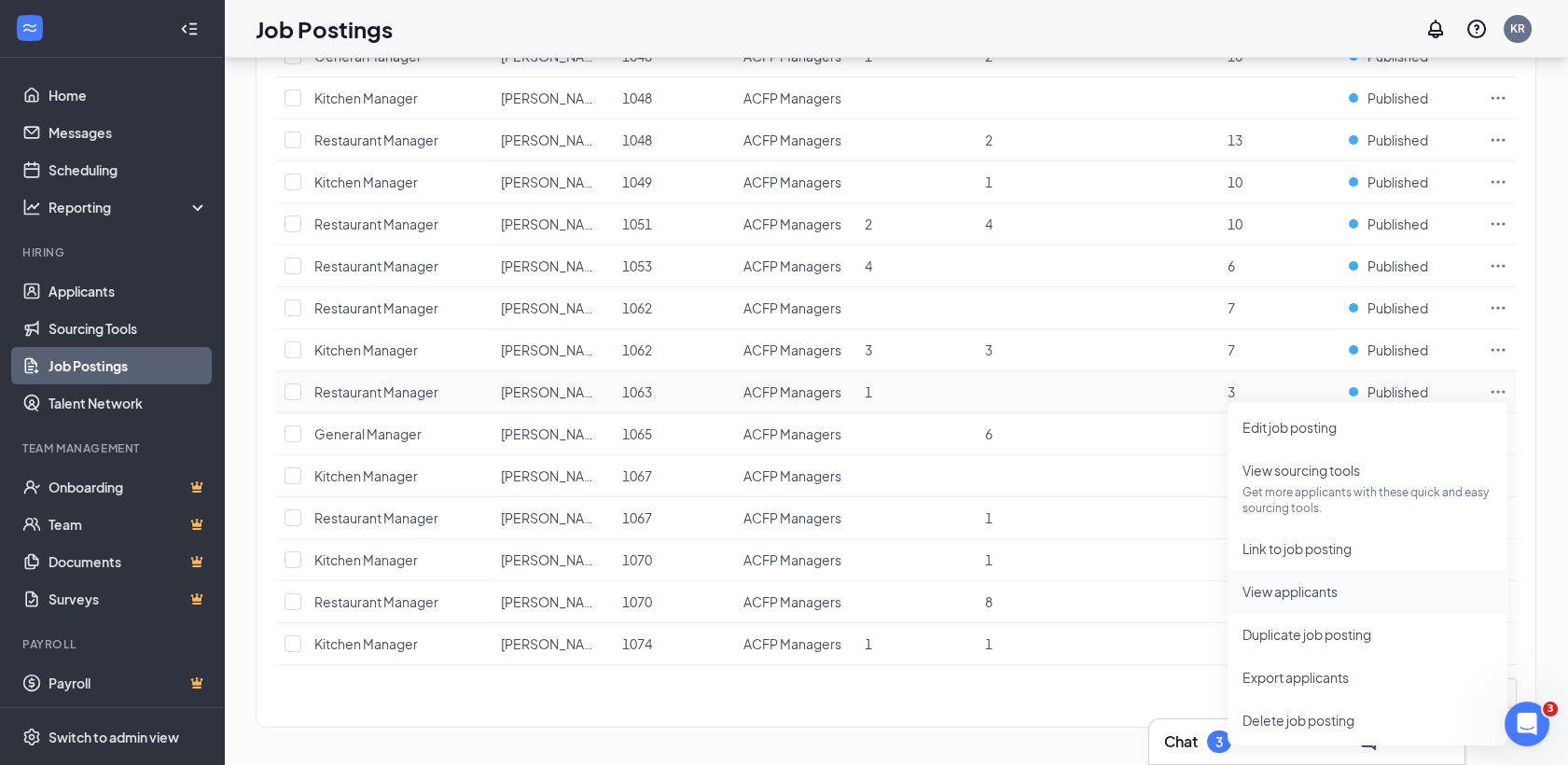
click at [1280, 586] on span "View applicants" at bounding box center [1290, 591] width 95 height 17
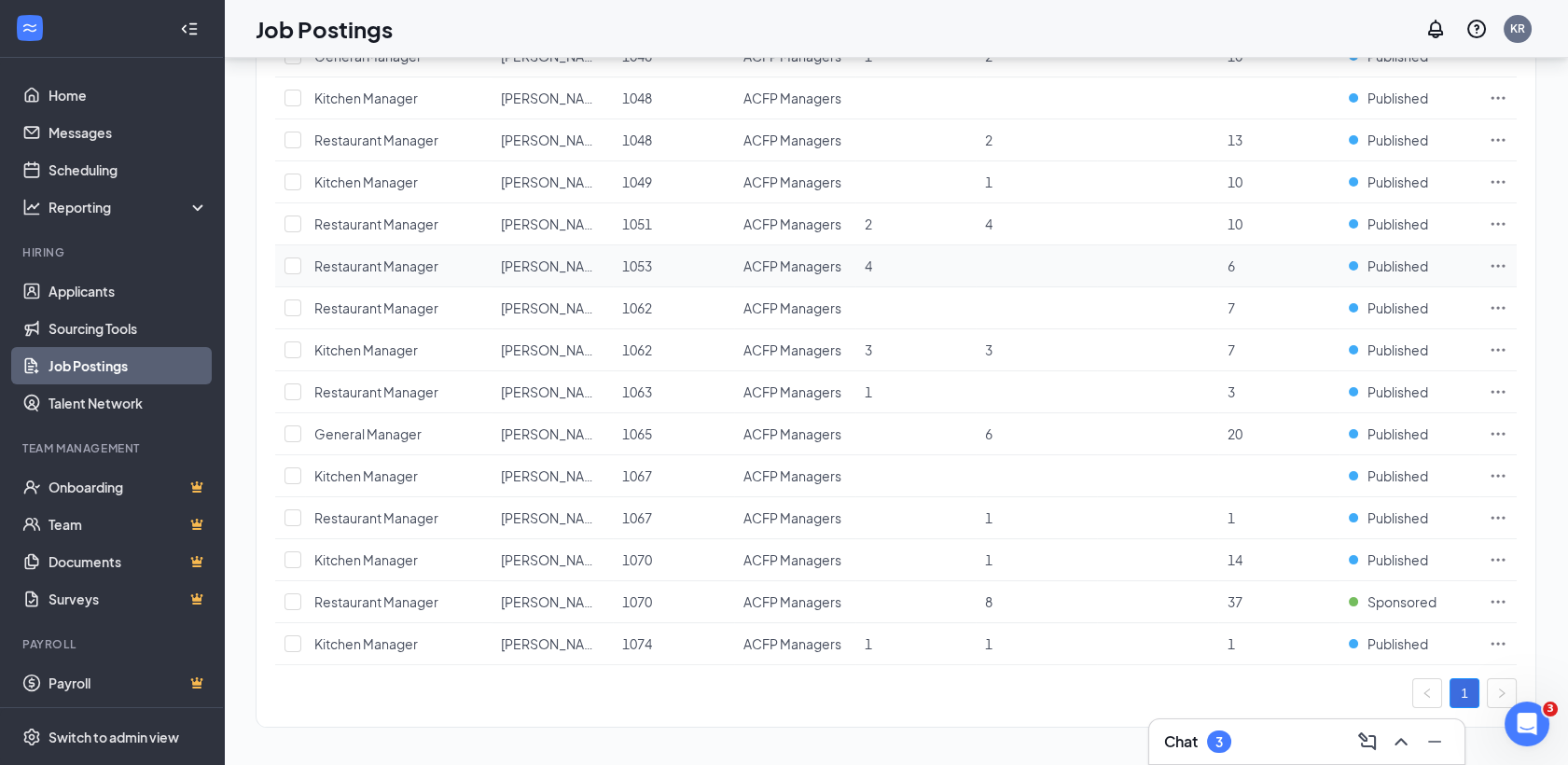
drag, startPoint x: 1492, startPoint y: 263, endPoint x: 1506, endPoint y: 274, distance: 17.8
click at [1506, 274] on td at bounding box center [1498, 266] width 38 height 42
click at [1499, 261] on icon "Ellipses" at bounding box center [1498, 266] width 19 height 19
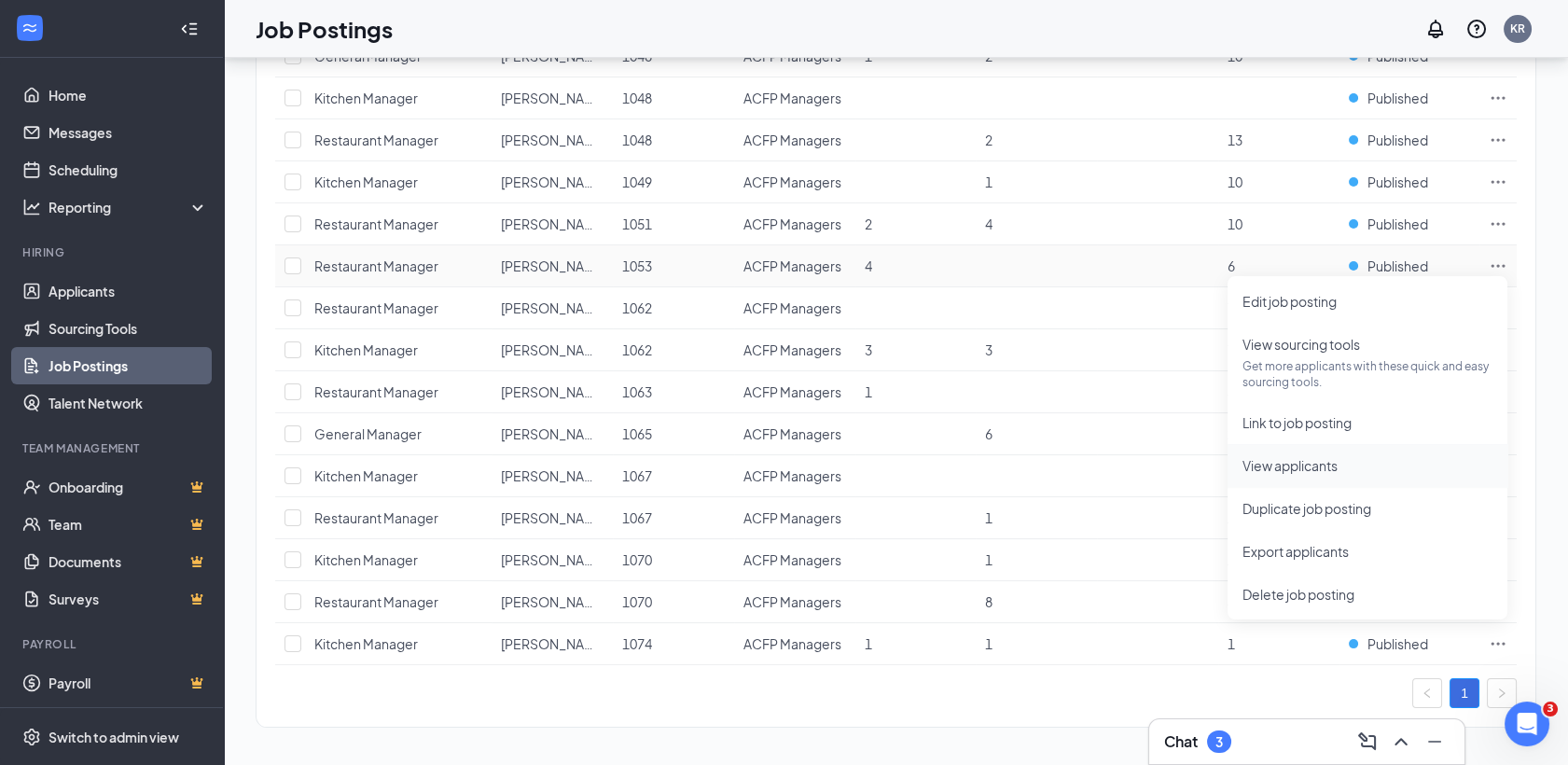
click at [1341, 471] on span "View applicants" at bounding box center [1367, 466] width 250 height 21
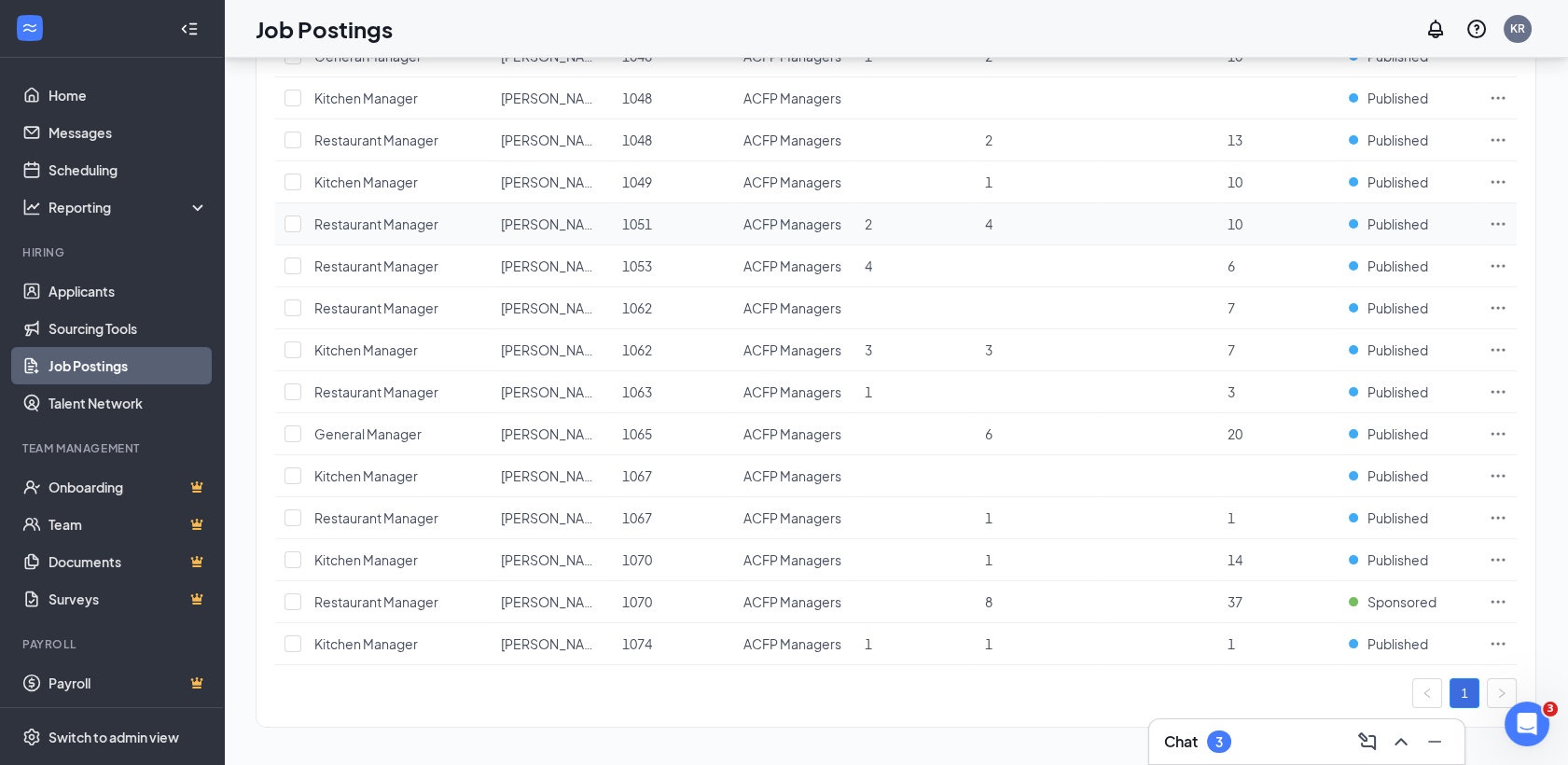
click at [1498, 216] on icon "Ellipses" at bounding box center [1498, 224] width 19 height 19
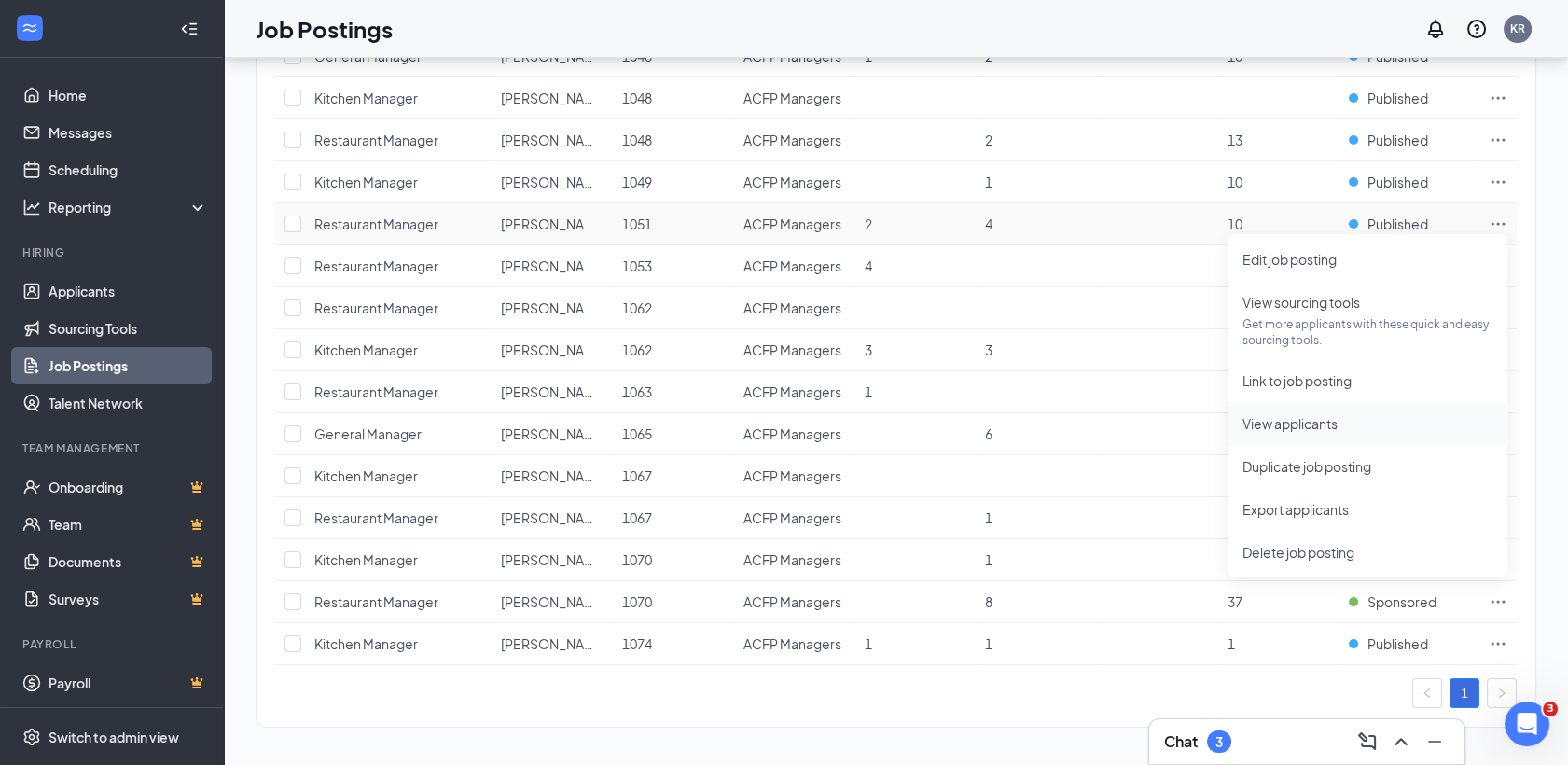
click at [1314, 417] on span "View applicants" at bounding box center [1290, 424] width 95 height 17
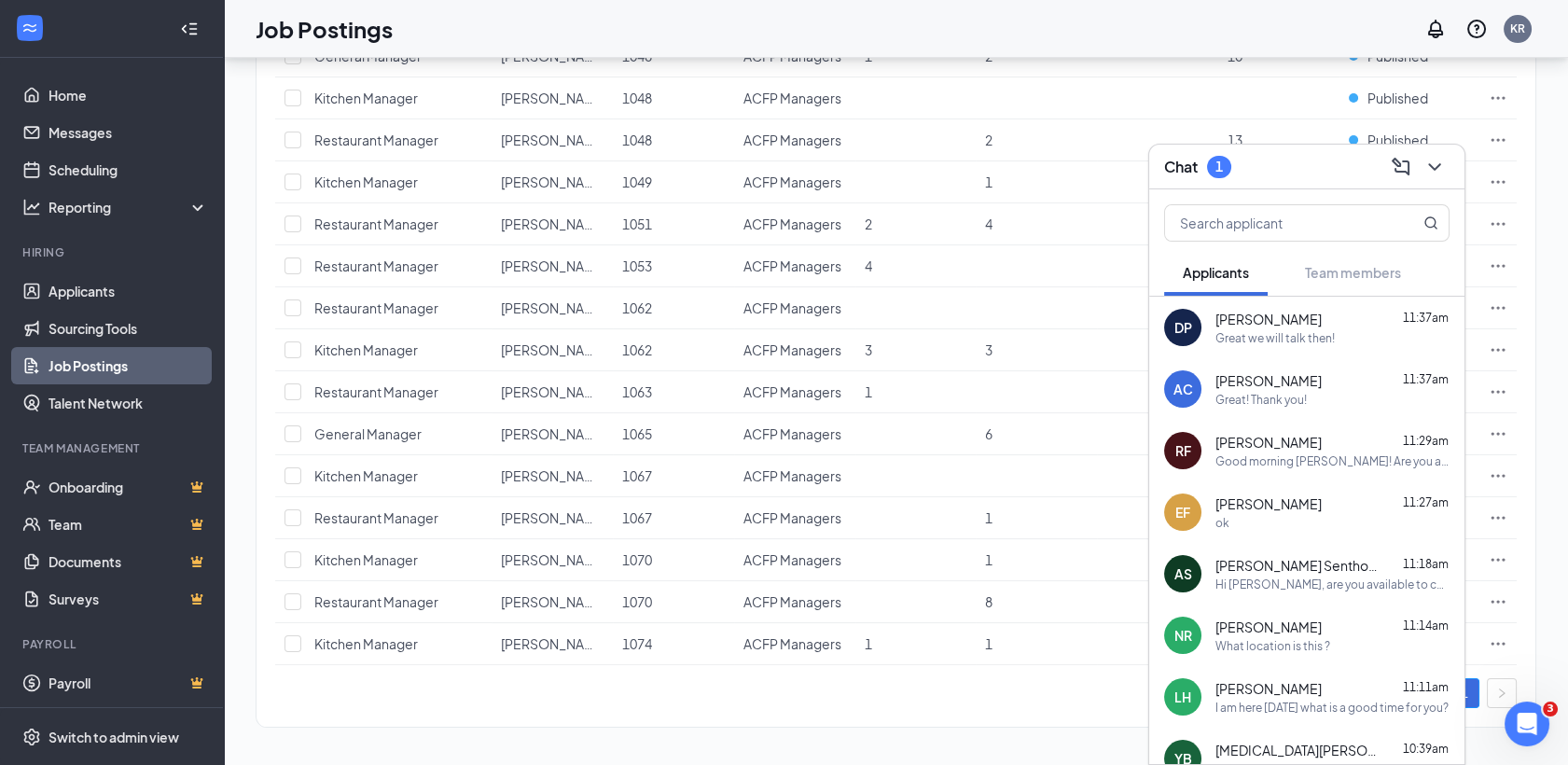
click at [1270, 309] on span "[PERSON_NAME]" at bounding box center [1268, 319] width 107 height 19
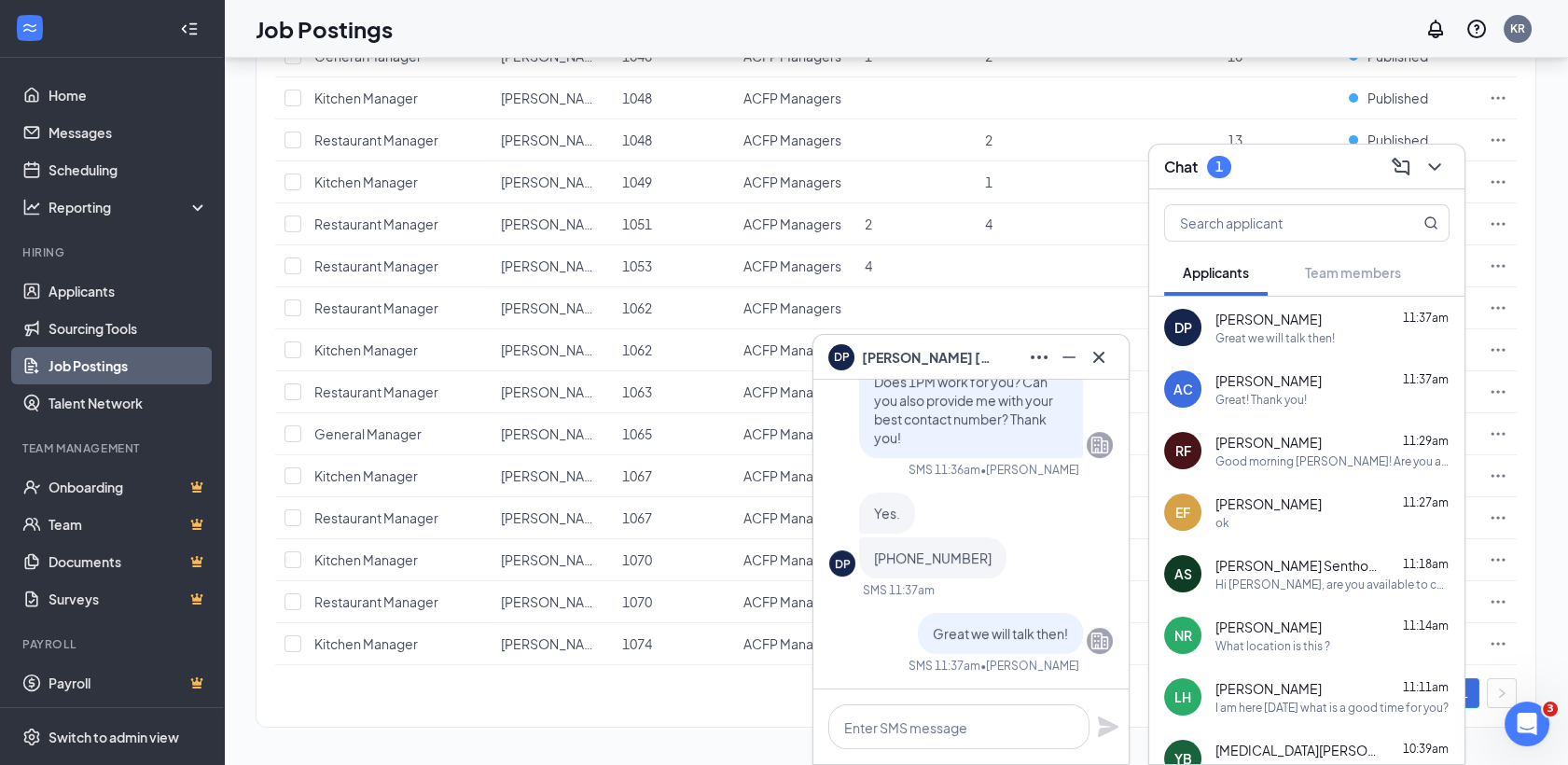
scroll to position [-619, 0]
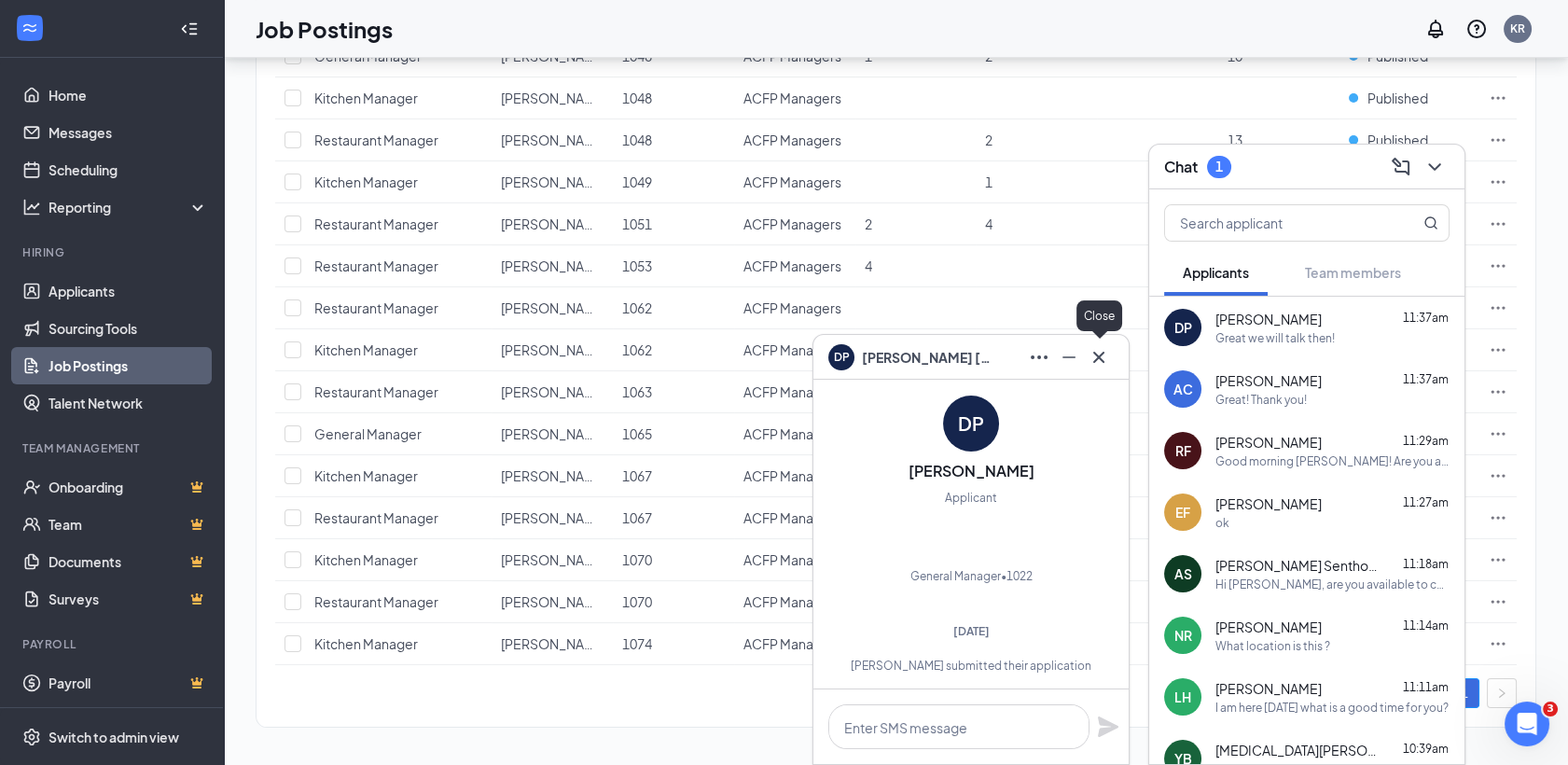
click at [1101, 360] on icon "Cross" at bounding box center [1099, 357] width 11 height 11
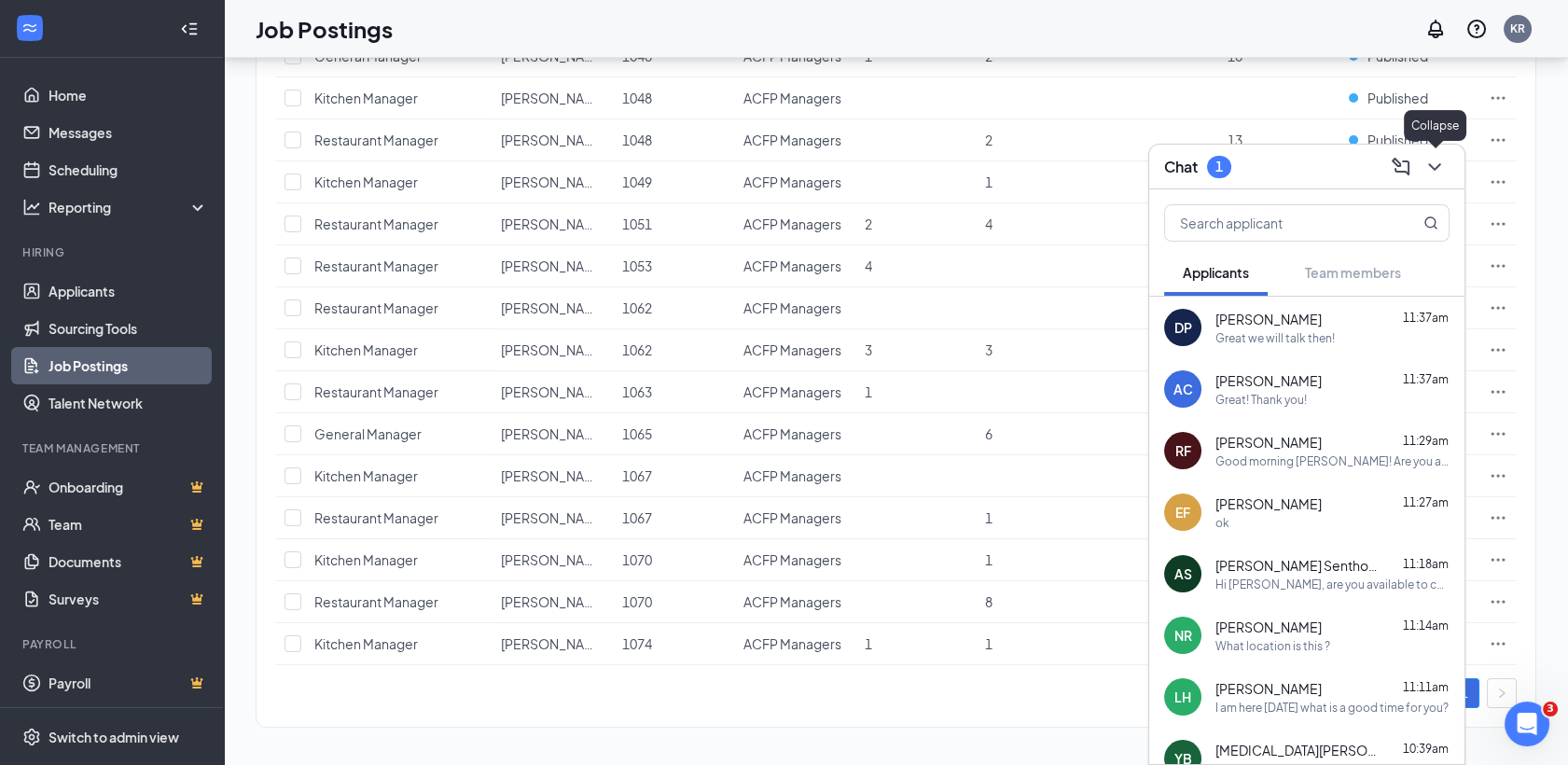
click at [1437, 174] on icon "ChevronDown" at bounding box center [1435, 167] width 23 height 23
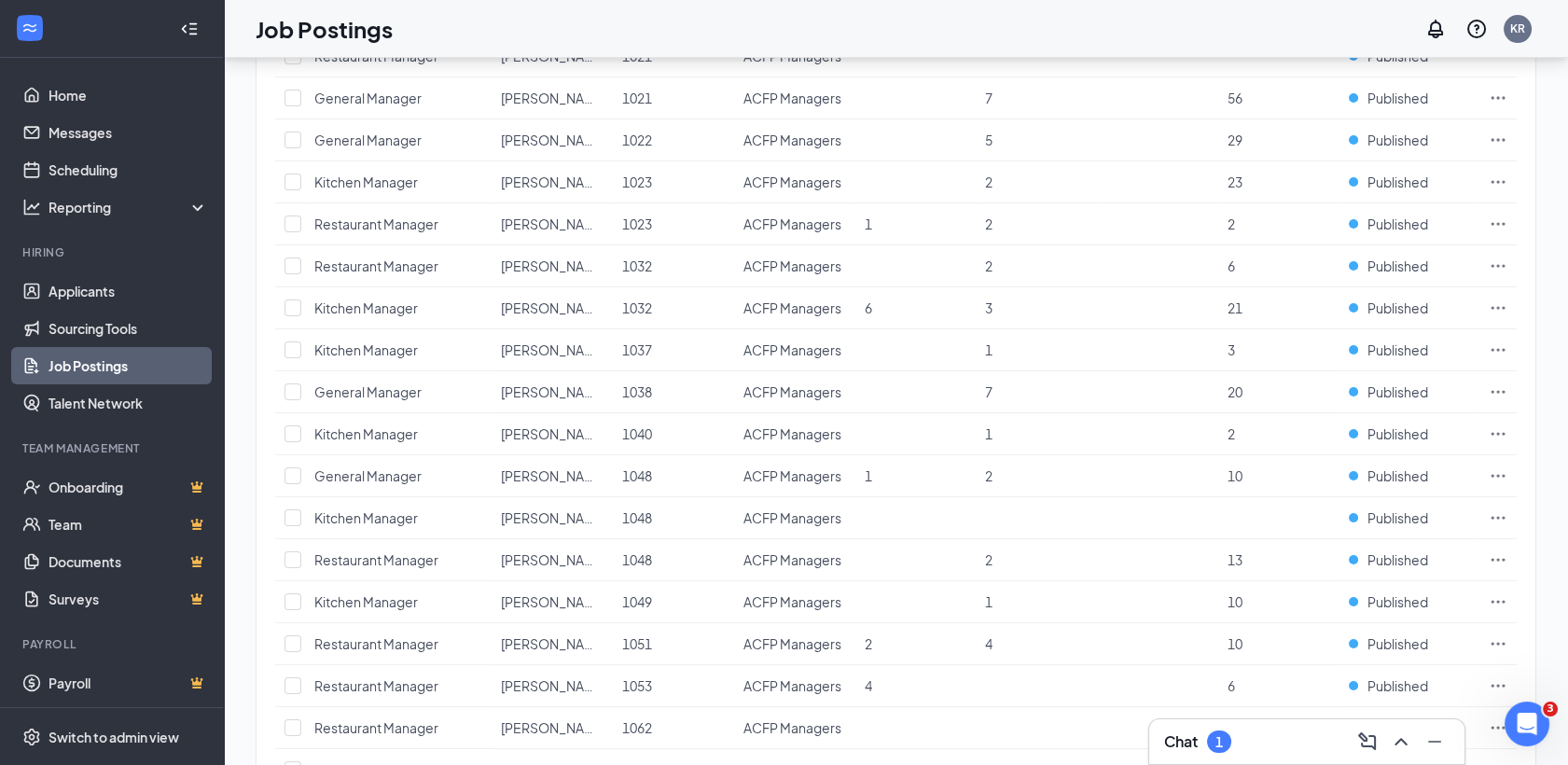
scroll to position [406, 0]
click at [369, 143] on span "General Manager" at bounding box center [368, 142] width 108 height 17
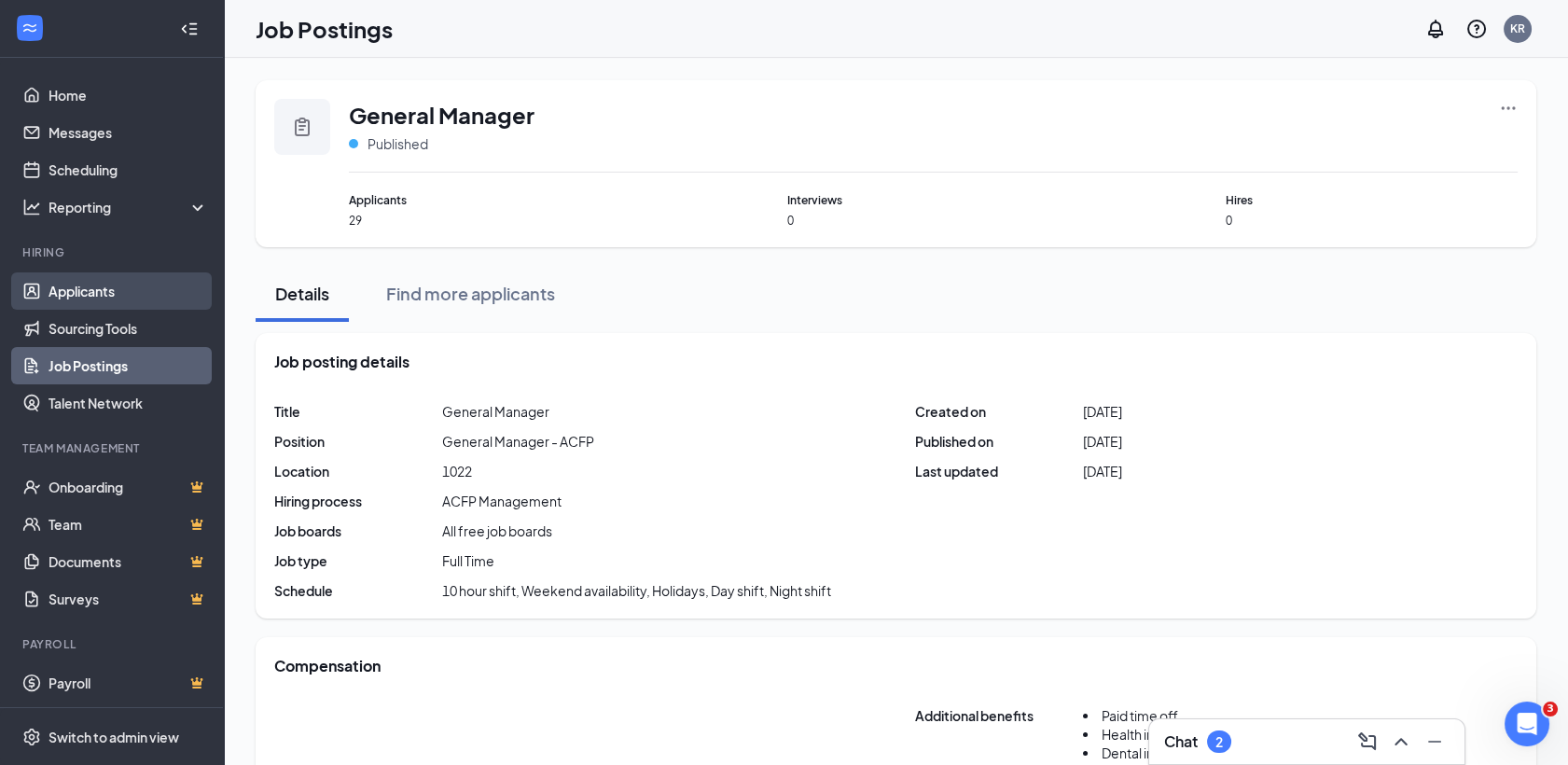
click at [97, 282] on link "Applicants" at bounding box center [127, 291] width 159 height 38
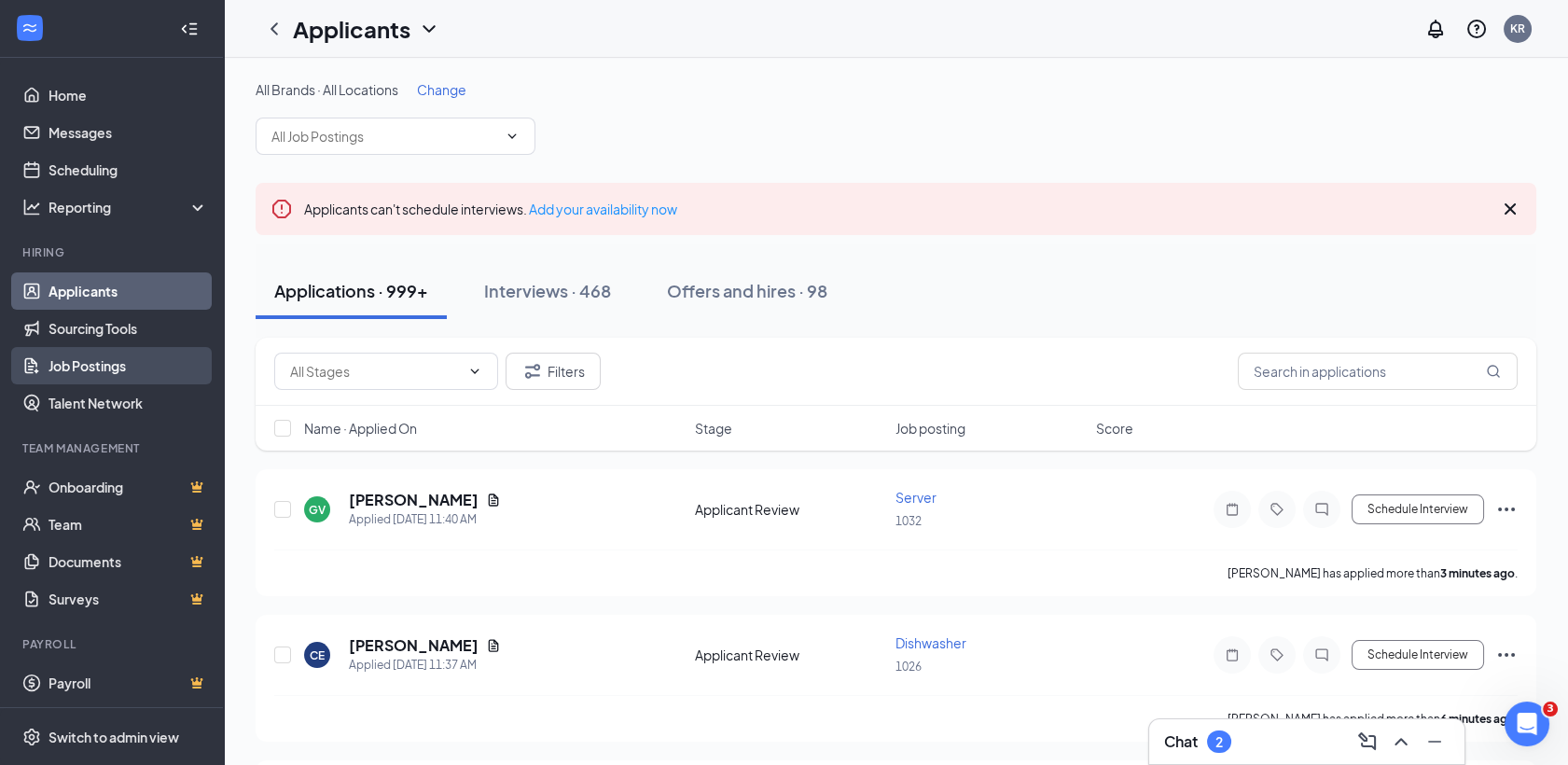
click at [96, 372] on link "Job Postings" at bounding box center [127, 366] width 159 height 38
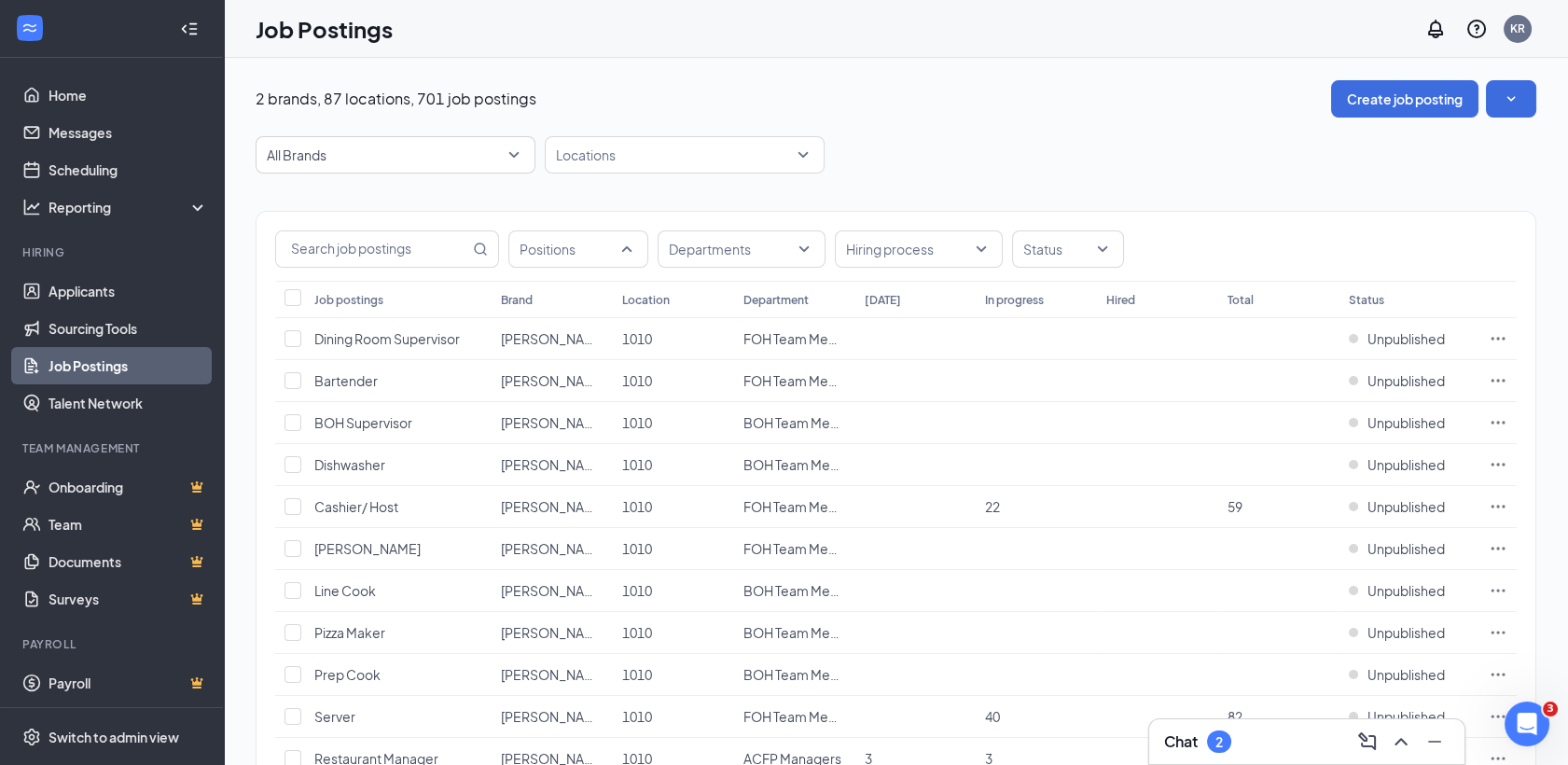
drag, startPoint x: 629, startPoint y: 258, endPoint x: 587, endPoint y: 205, distance: 67.6
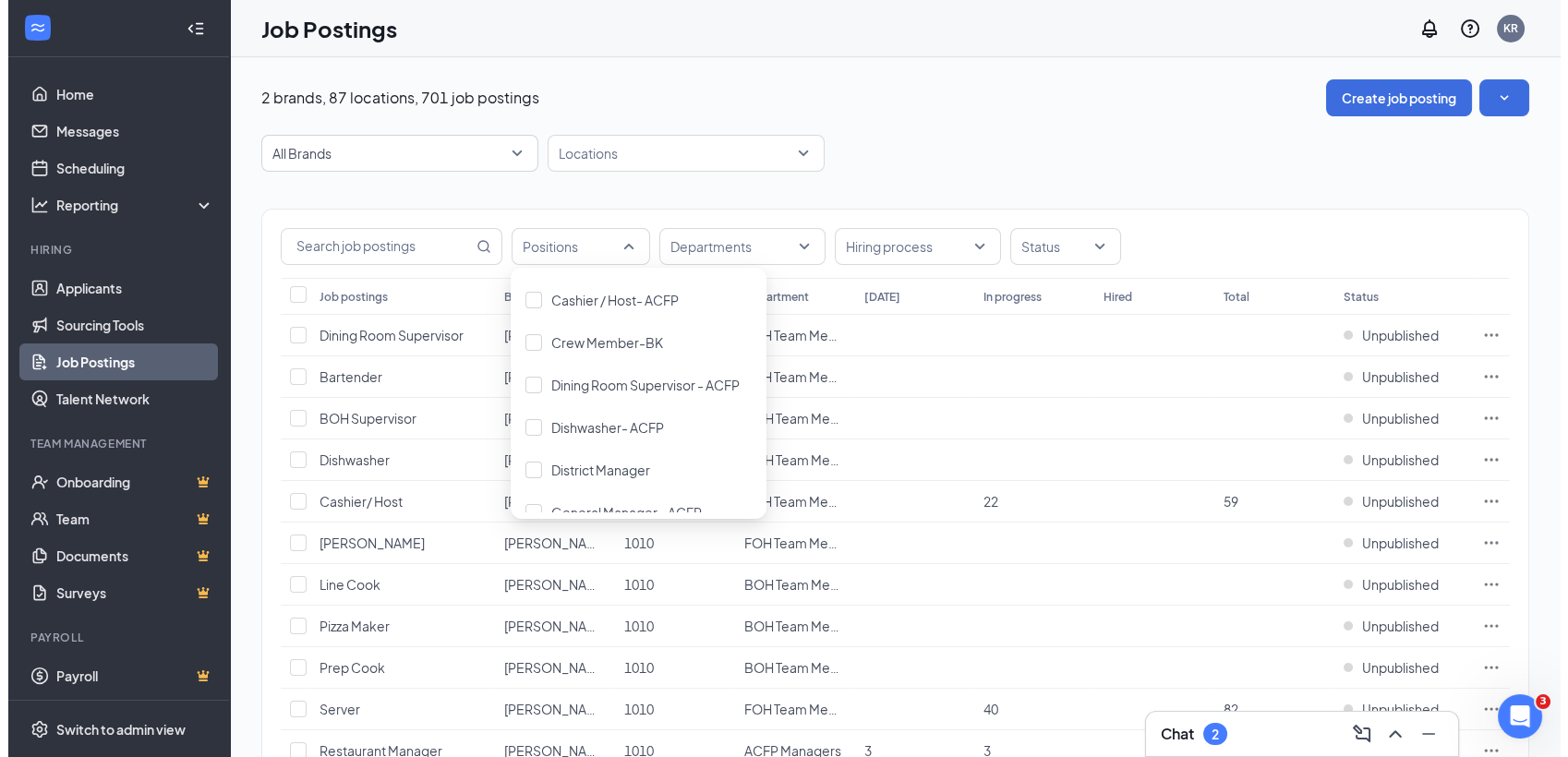
scroll to position [359, 0]
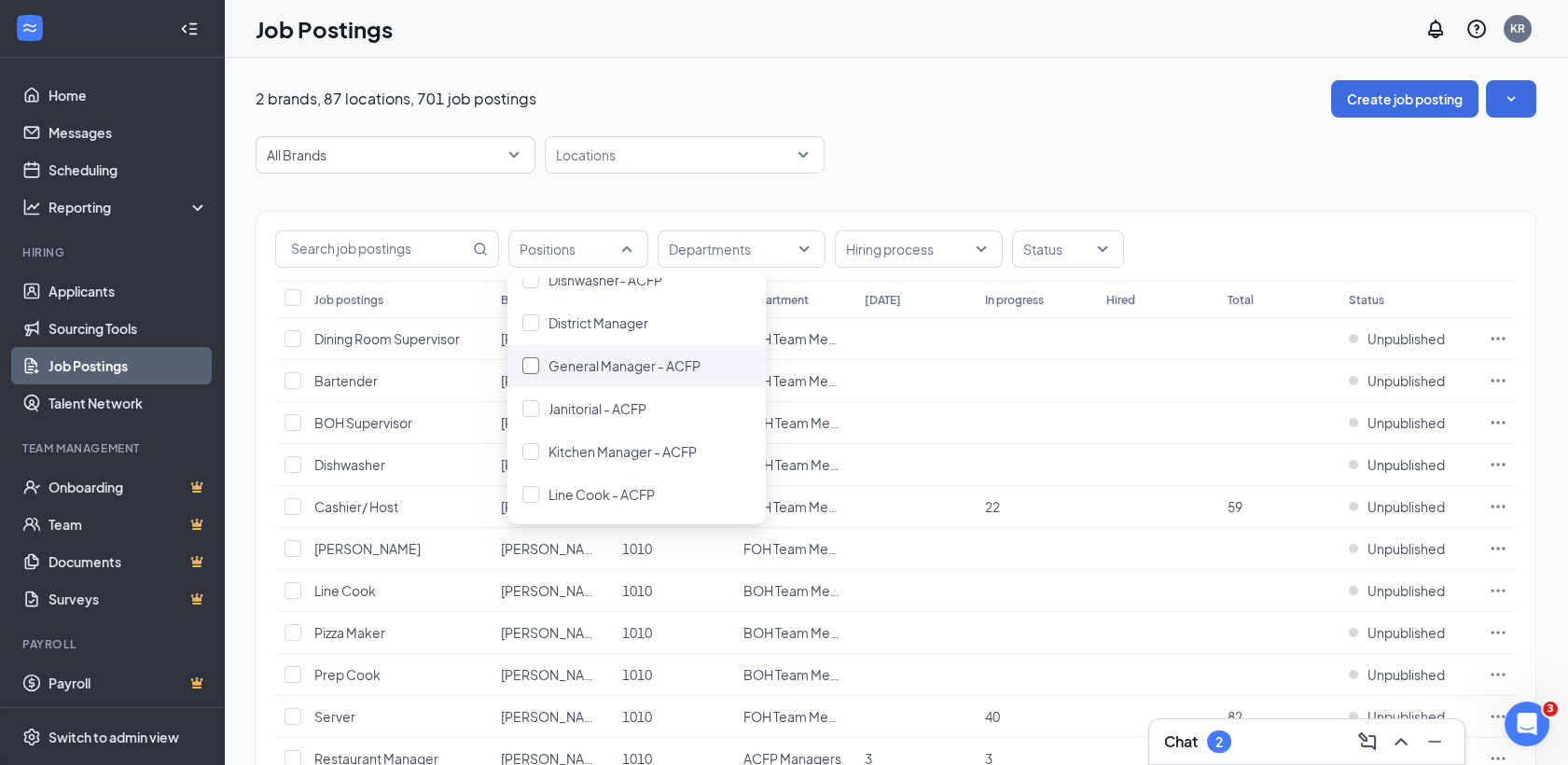
click at [581, 373] on div "General Manager - ACFP" at bounding box center [624, 366] width 152 height 21
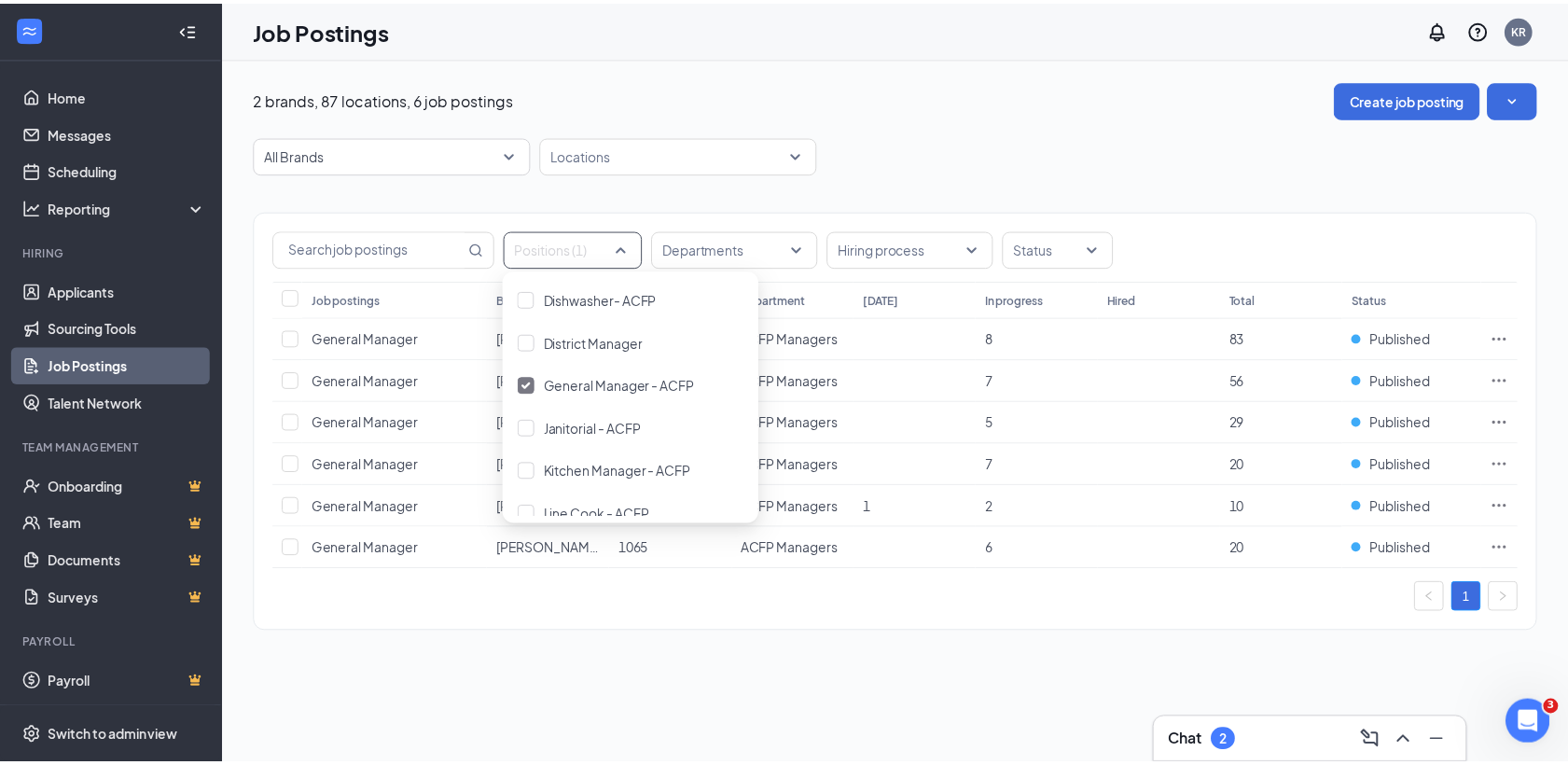
scroll to position [385, 0]
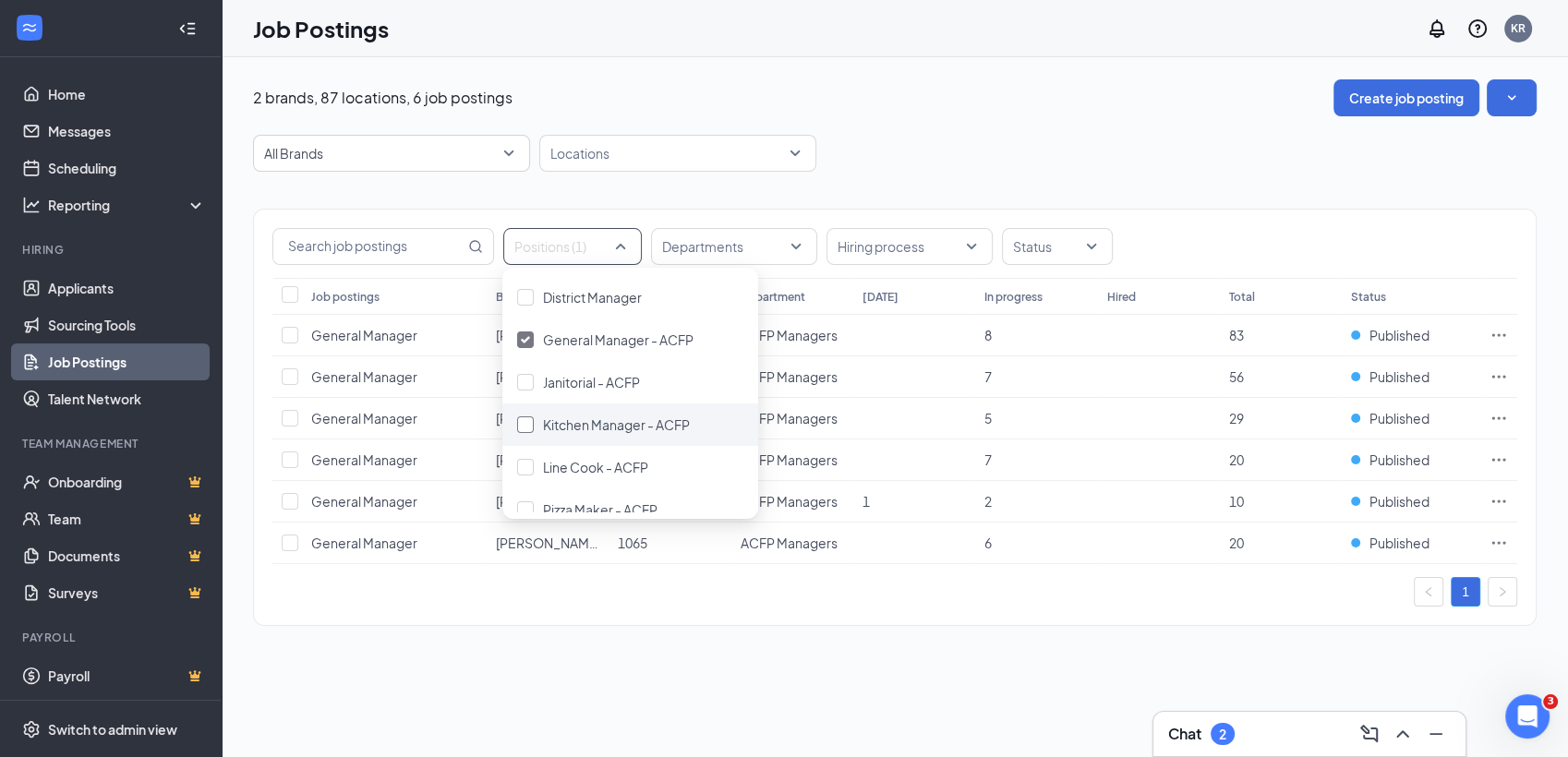
click at [650, 419] on span "Kitchen Manager - ACFP" at bounding box center [615, 425] width 147 height 17
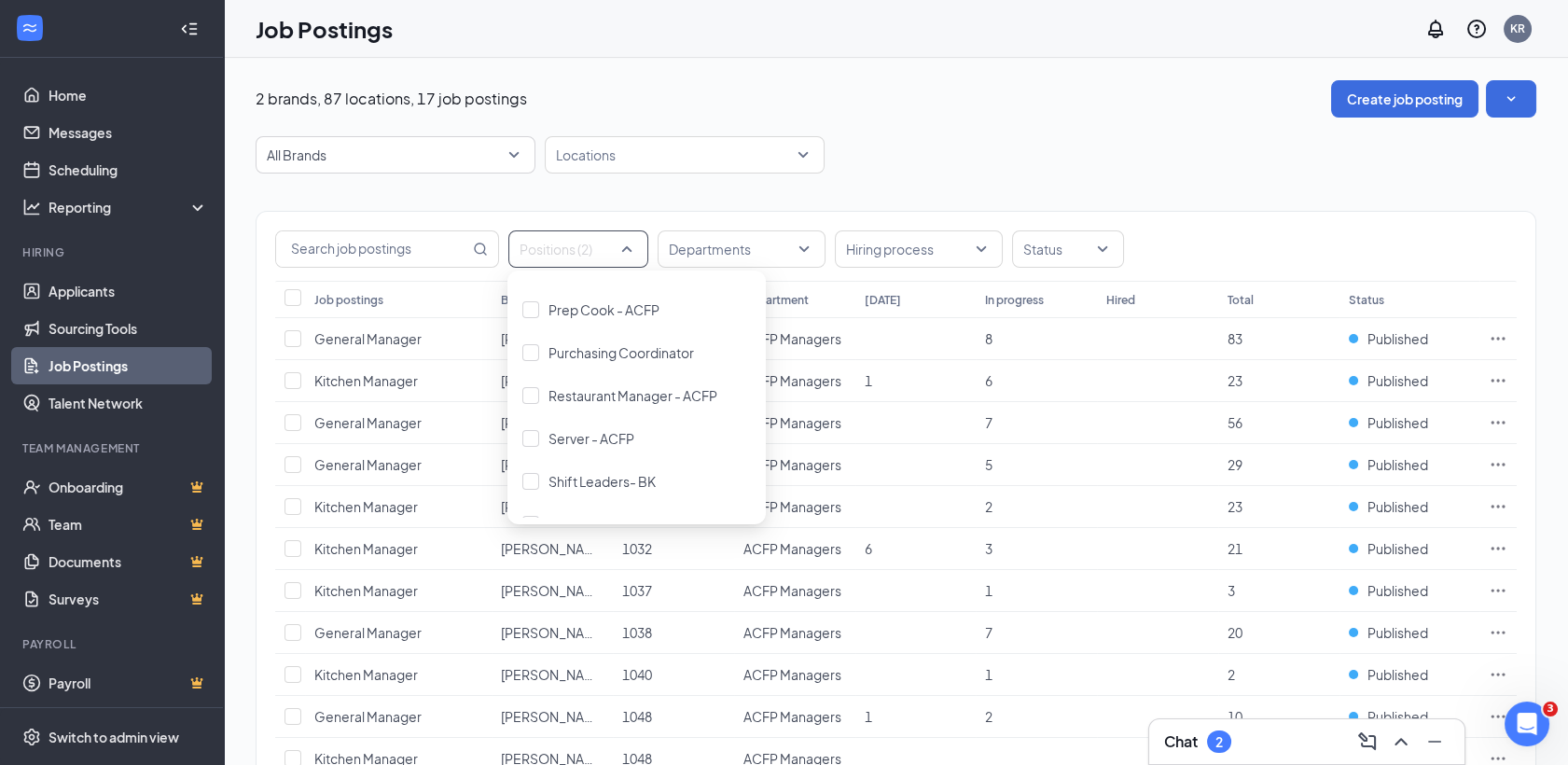
scroll to position [632, 0]
click at [642, 398] on span "Restaurant Manager - ACFP" at bounding box center [632, 396] width 169 height 17
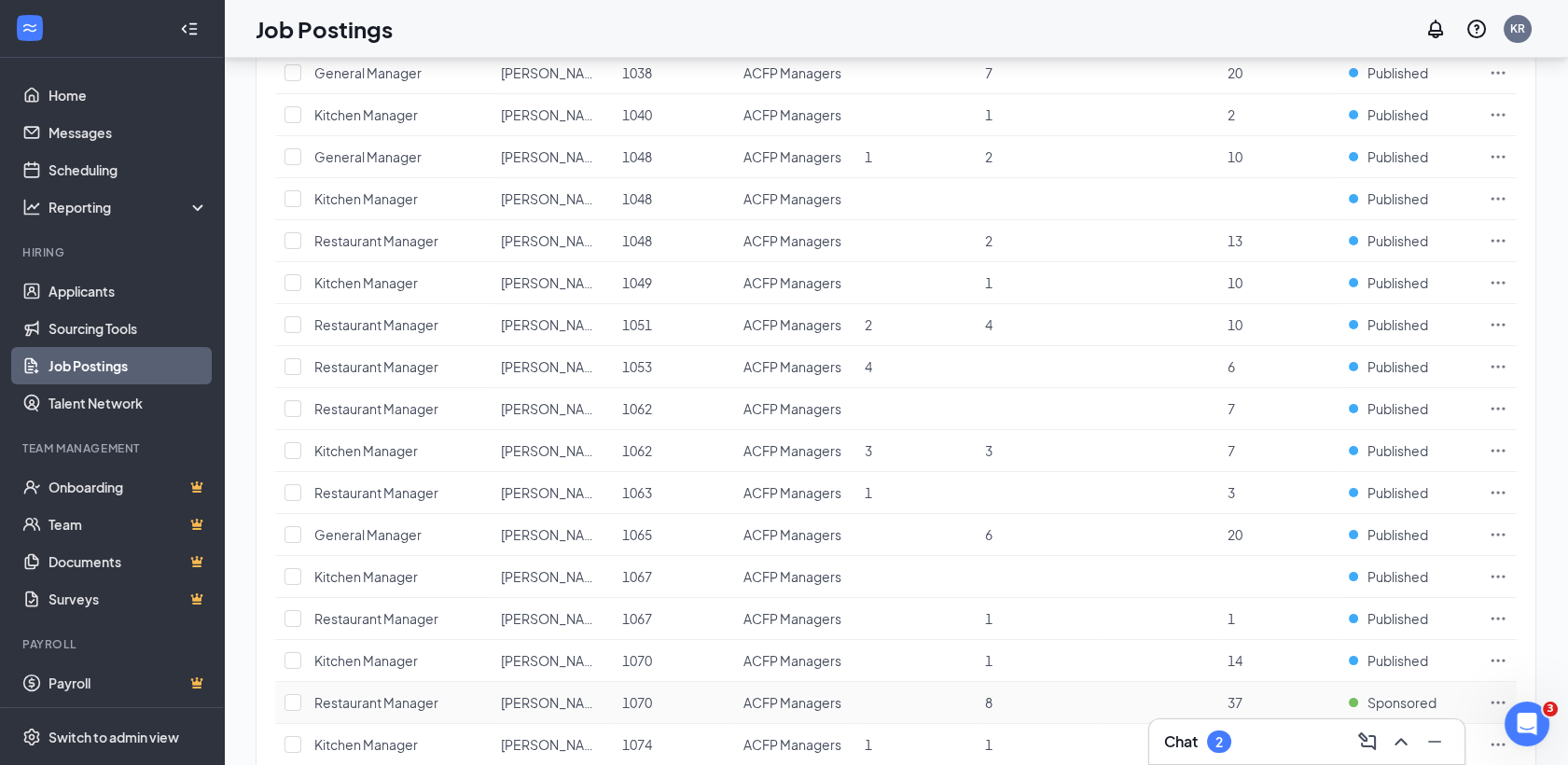
scroll to position [729, 0]
click at [1500, 445] on icon "Ellipses" at bounding box center [1498, 449] width 19 height 19
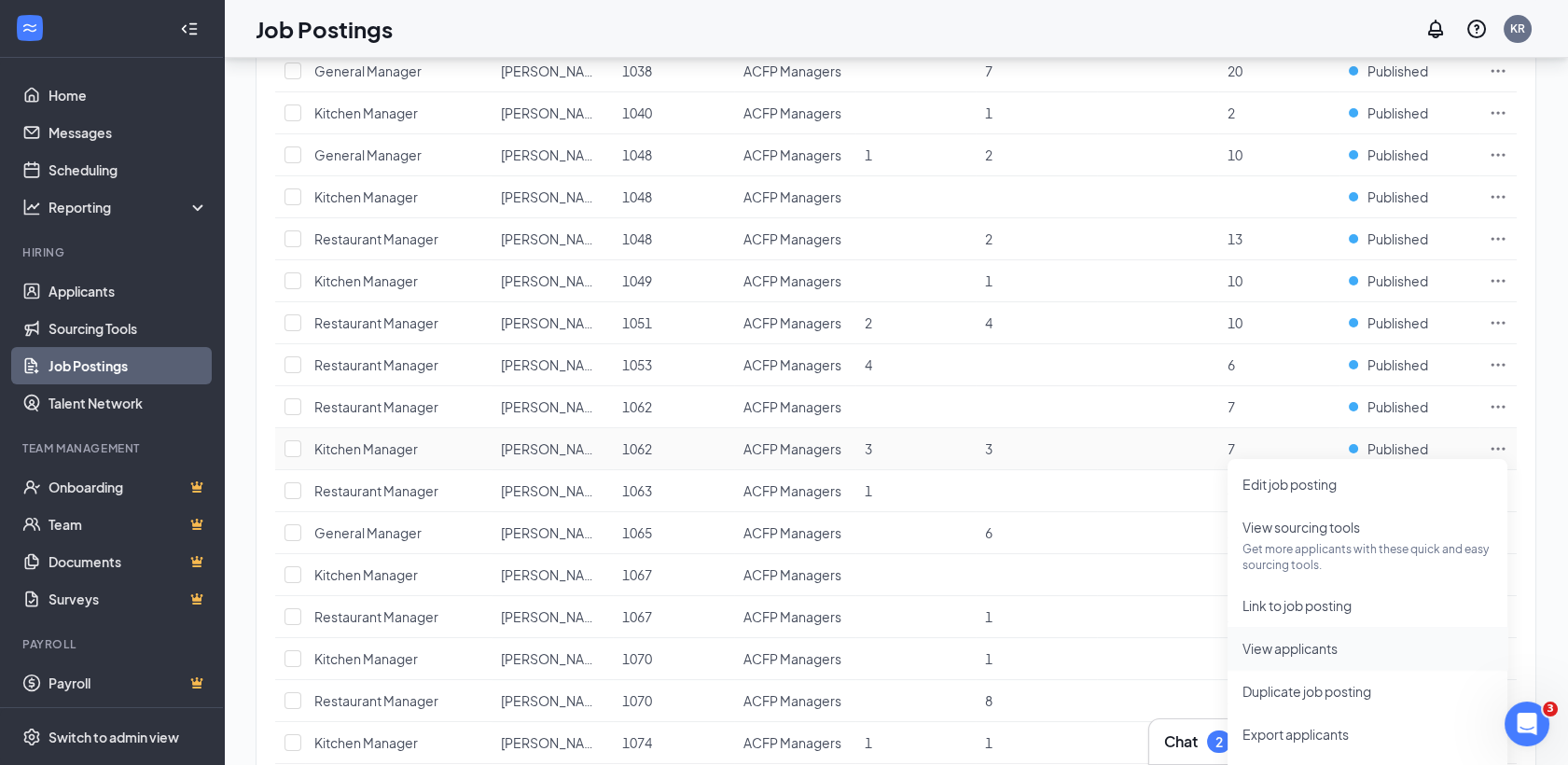
click at [1328, 649] on span "View applicants" at bounding box center [1290, 648] width 95 height 17
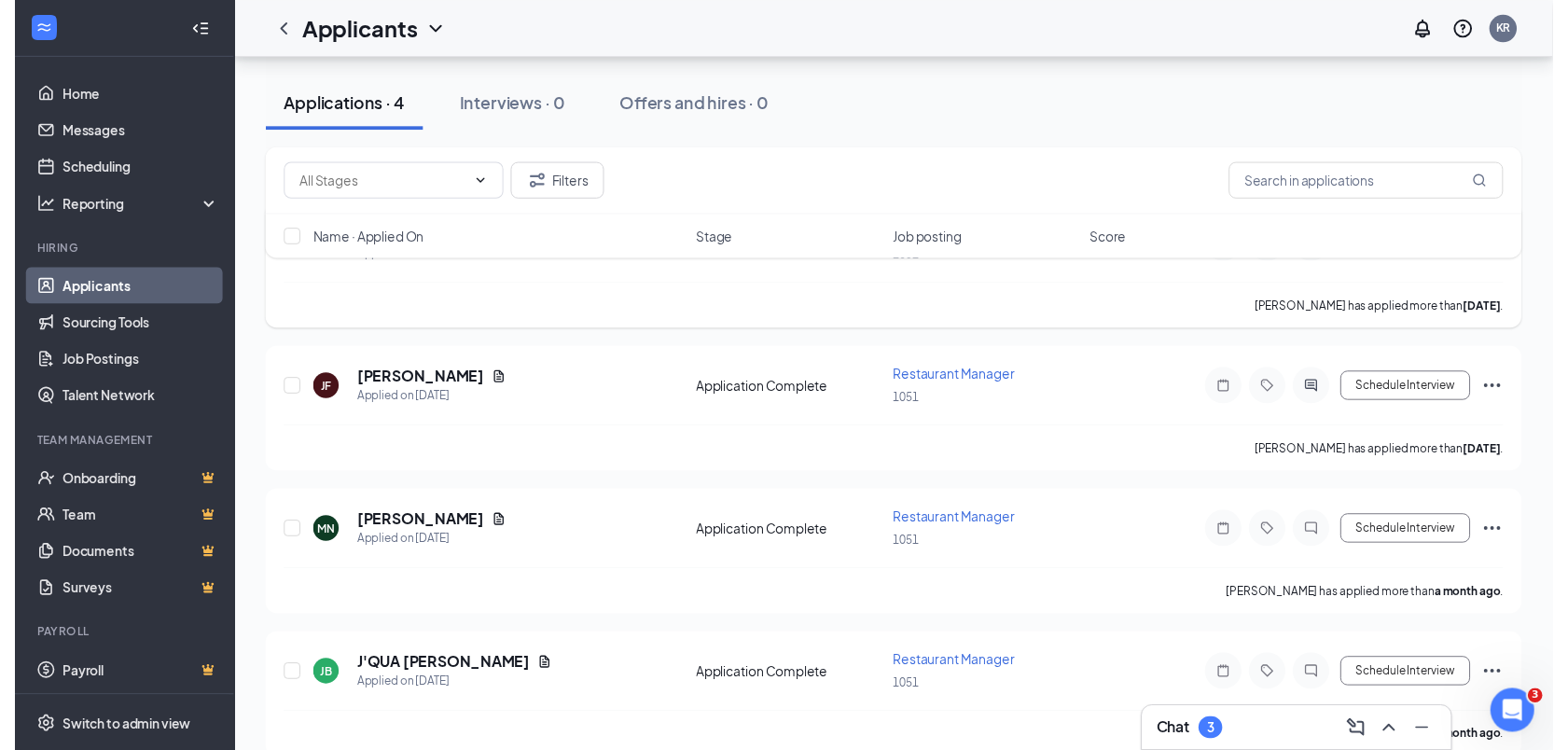
scroll to position [281, 0]
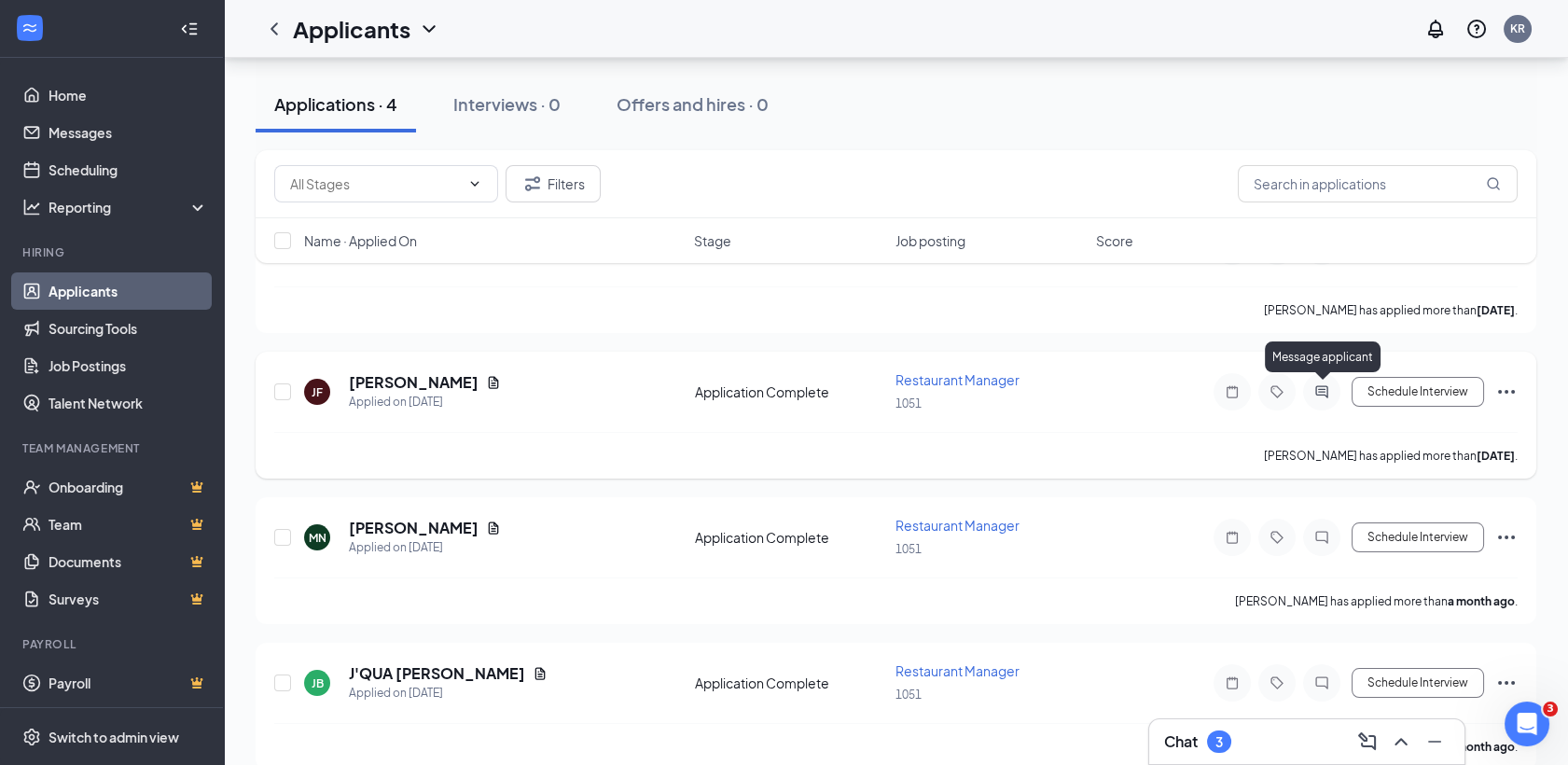
click at [1318, 391] on icon "ActiveChat" at bounding box center [1322, 391] width 23 height 15
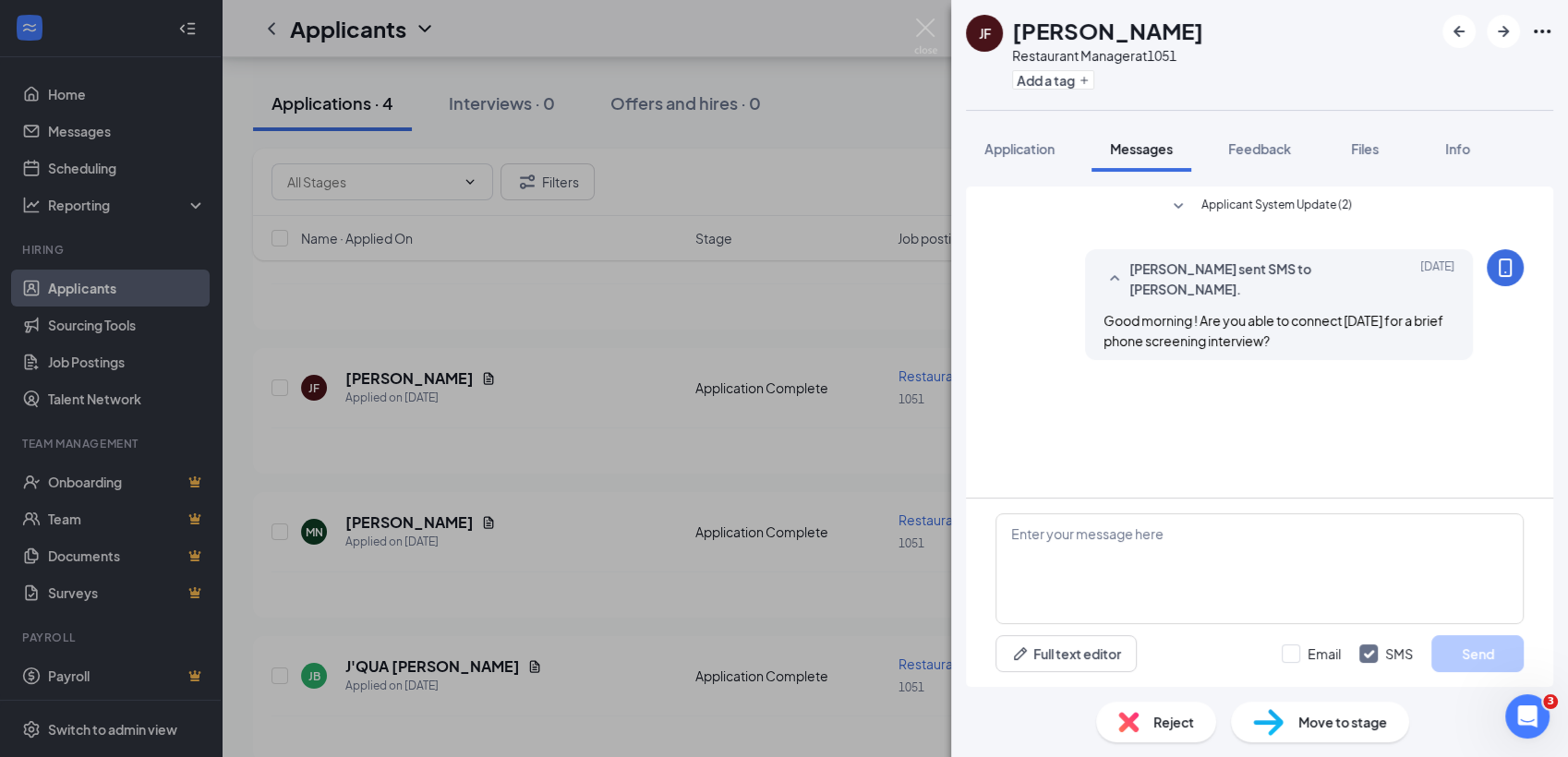
click at [722, 477] on div "JF JONATHAN FORKEY Restaurant Manager at 1051 Add a tag Application Messages Fe…" at bounding box center [784, 378] width 1568 height 757
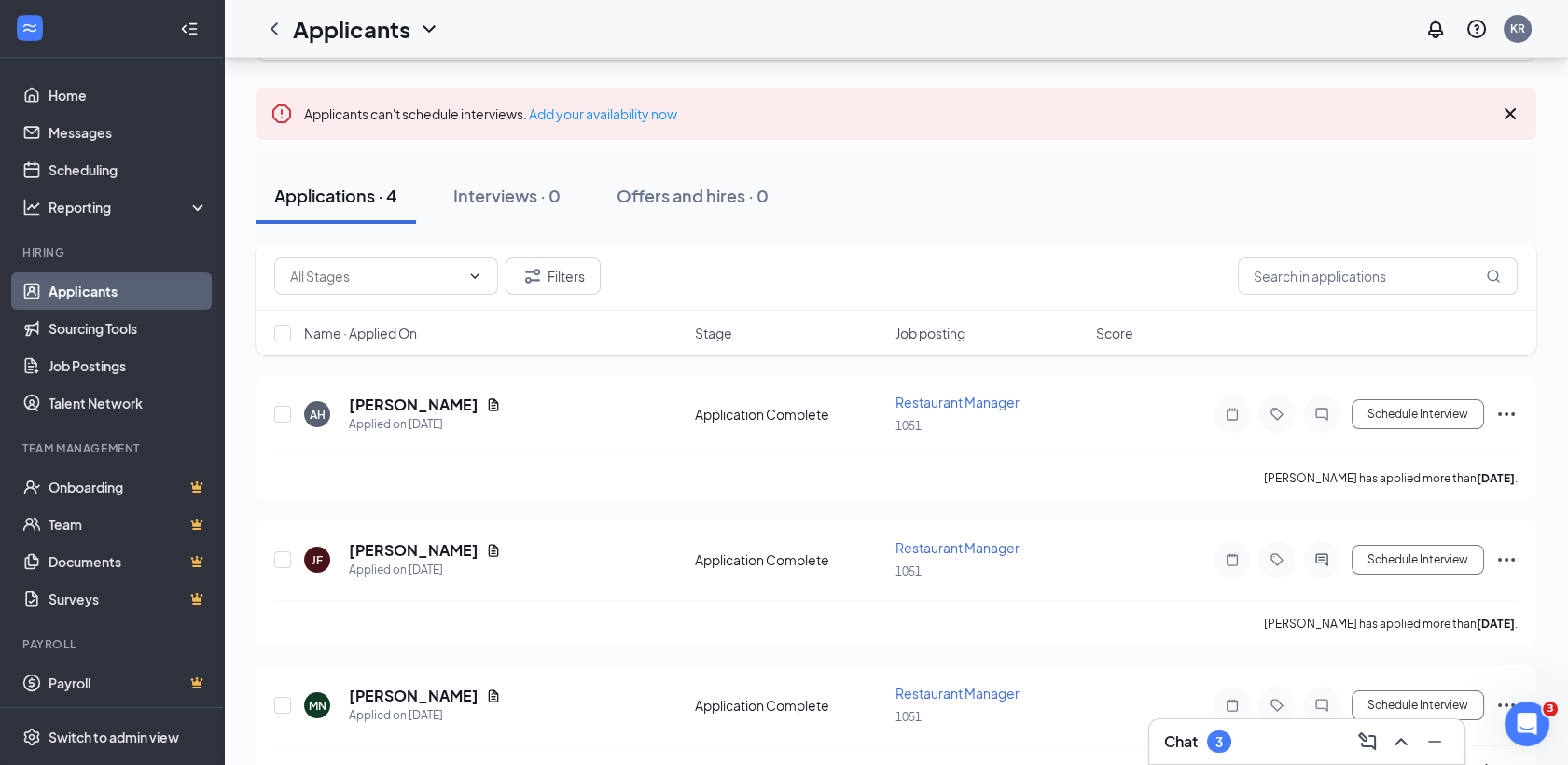
scroll to position [108, 0]
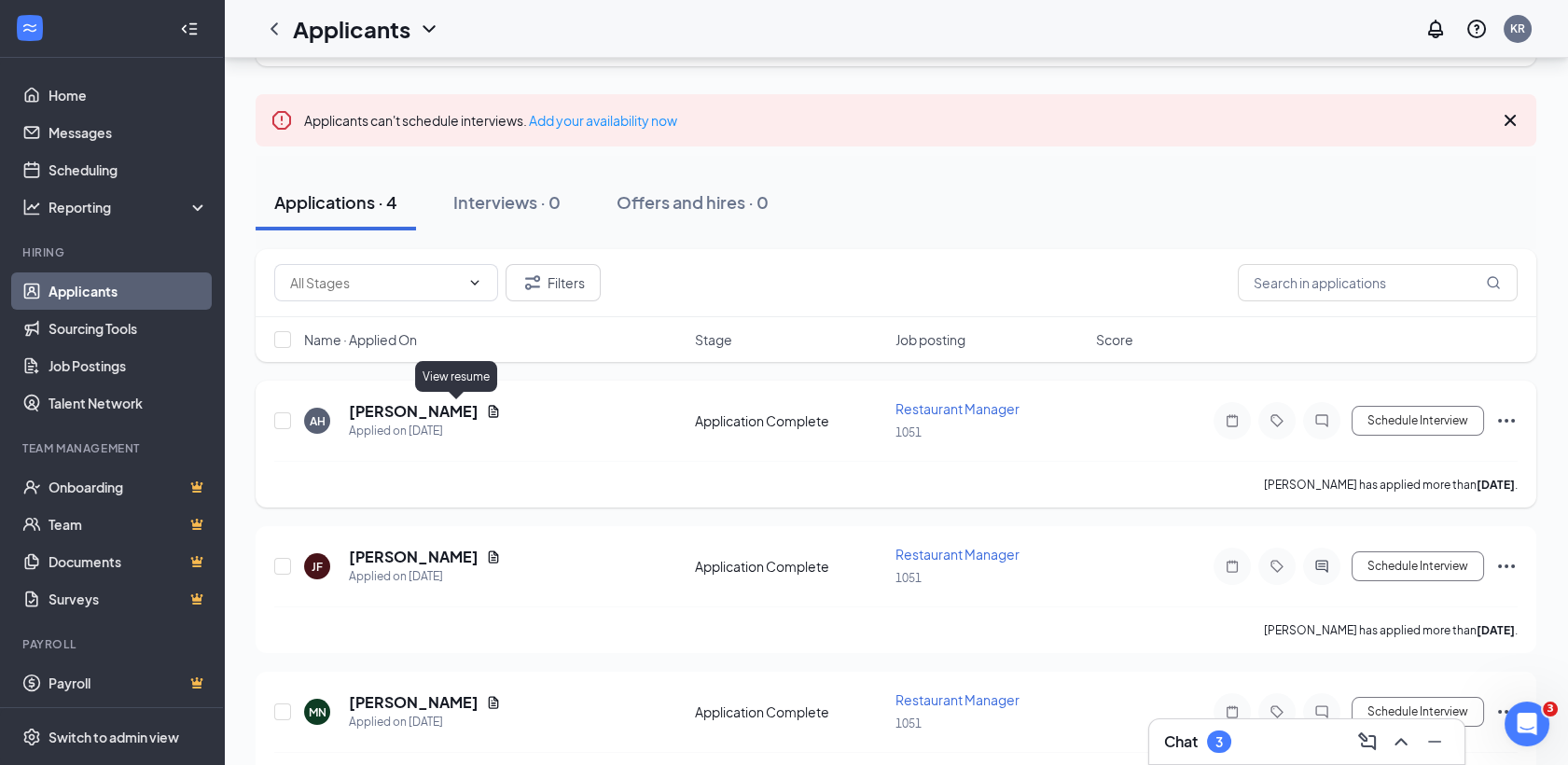
click at [486, 408] on icon "Document" at bounding box center [493, 411] width 15 height 15
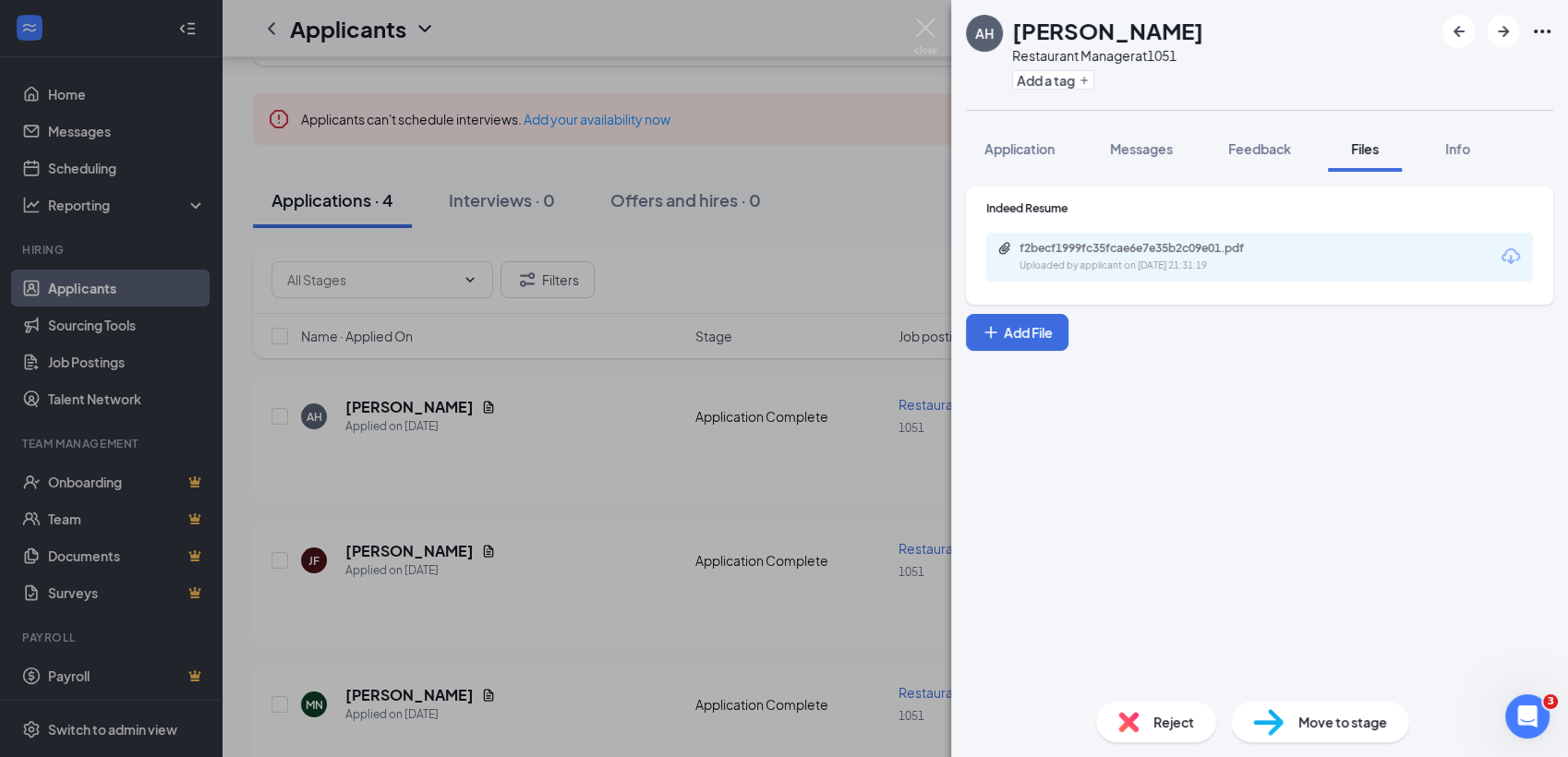
click at [1215, 259] on div "Uploaded by applicant on Aug 21, 2025 at 21:31:19" at bounding box center [1158, 266] width 277 height 15
click at [503, 585] on div "AH Alexa Hilpert Restaurant Manager at 1051 Add a tag Application Messages Feed…" at bounding box center [784, 378] width 1568 height 757
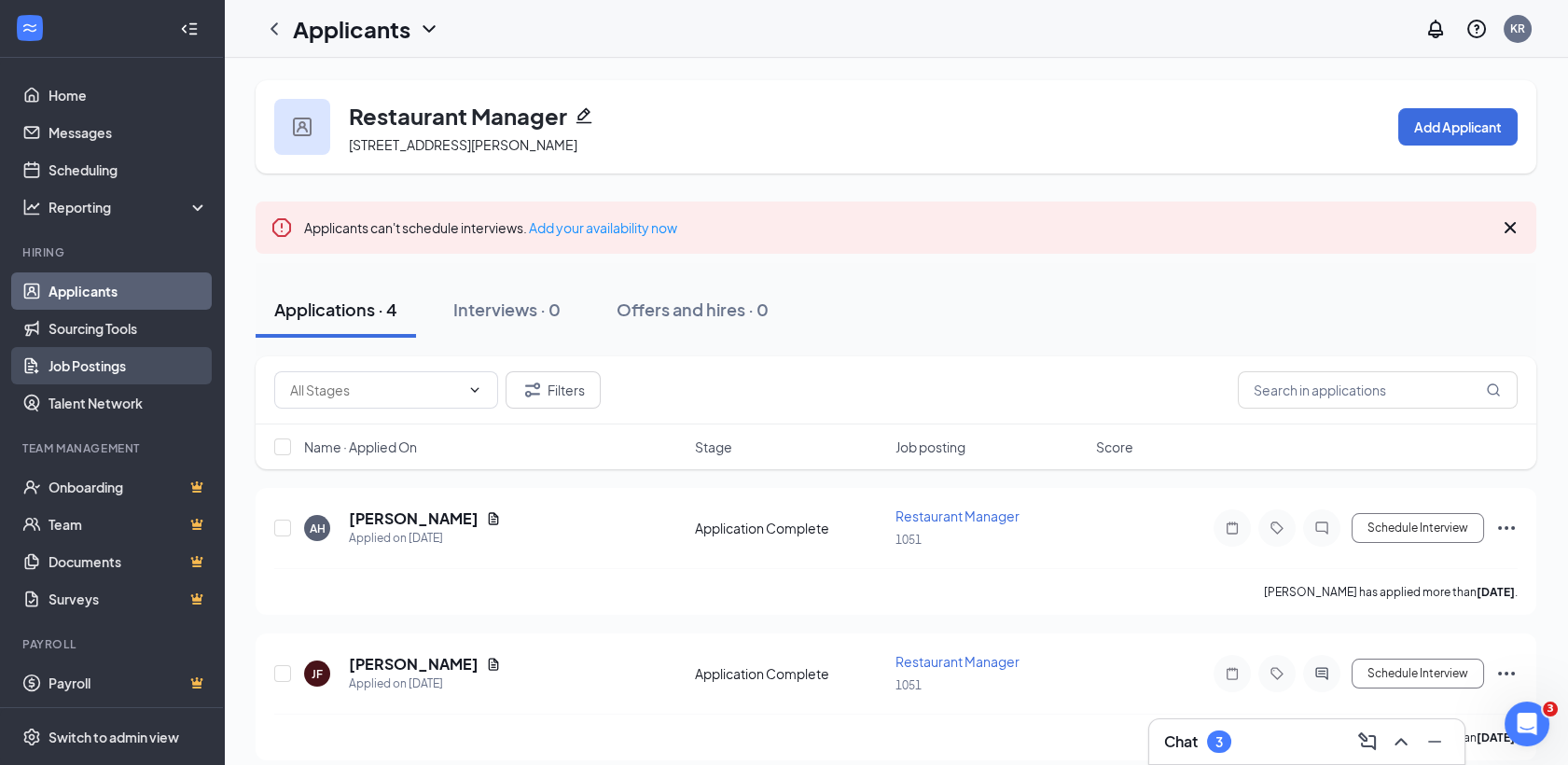
click at [92, 367] on link "Job Postings" at bounding box center [127, 366] width 159 height 38
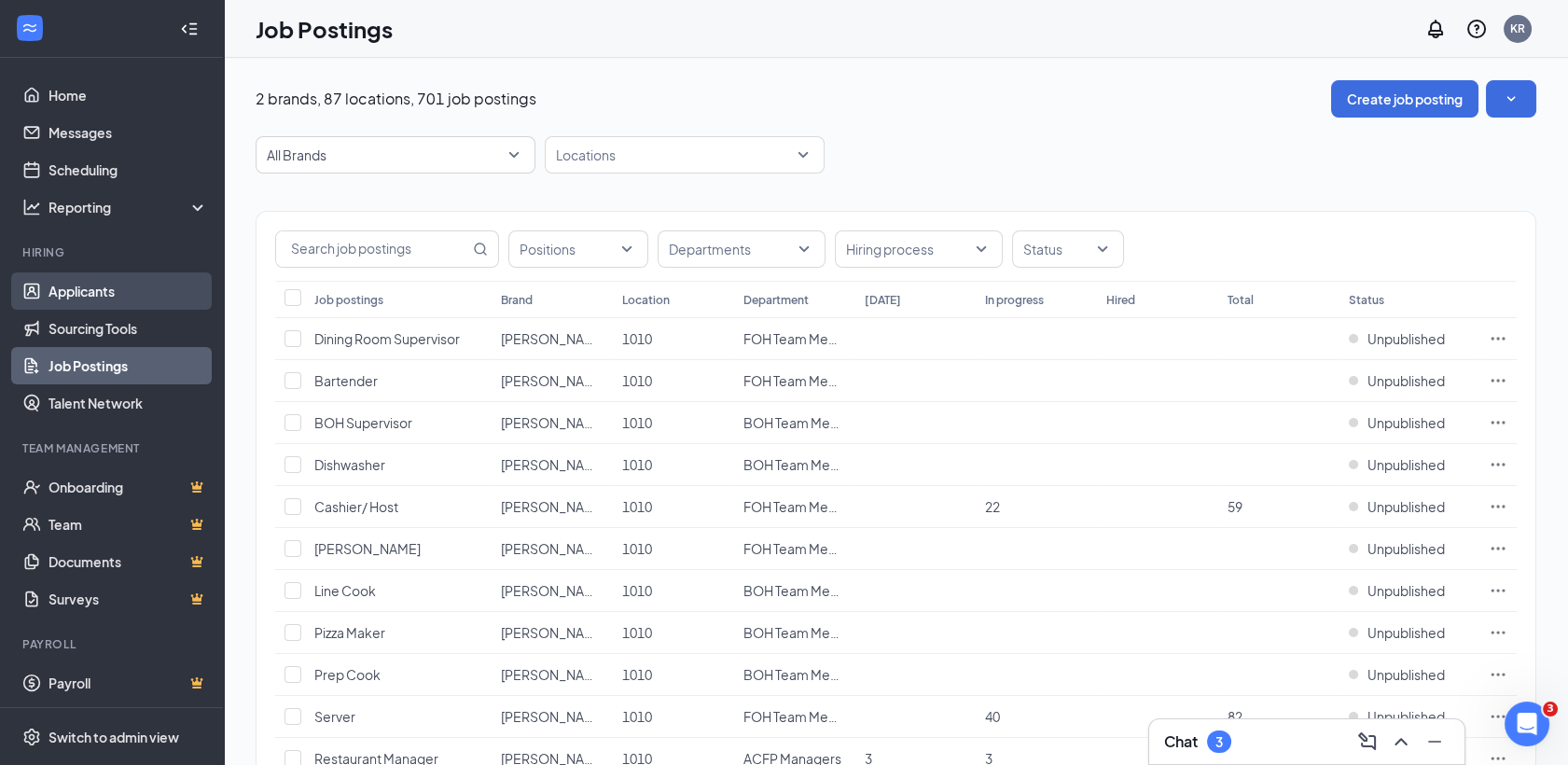
click at [65, 290] on link "Applicants" at bounding box center [127, 291] width 159 height 38
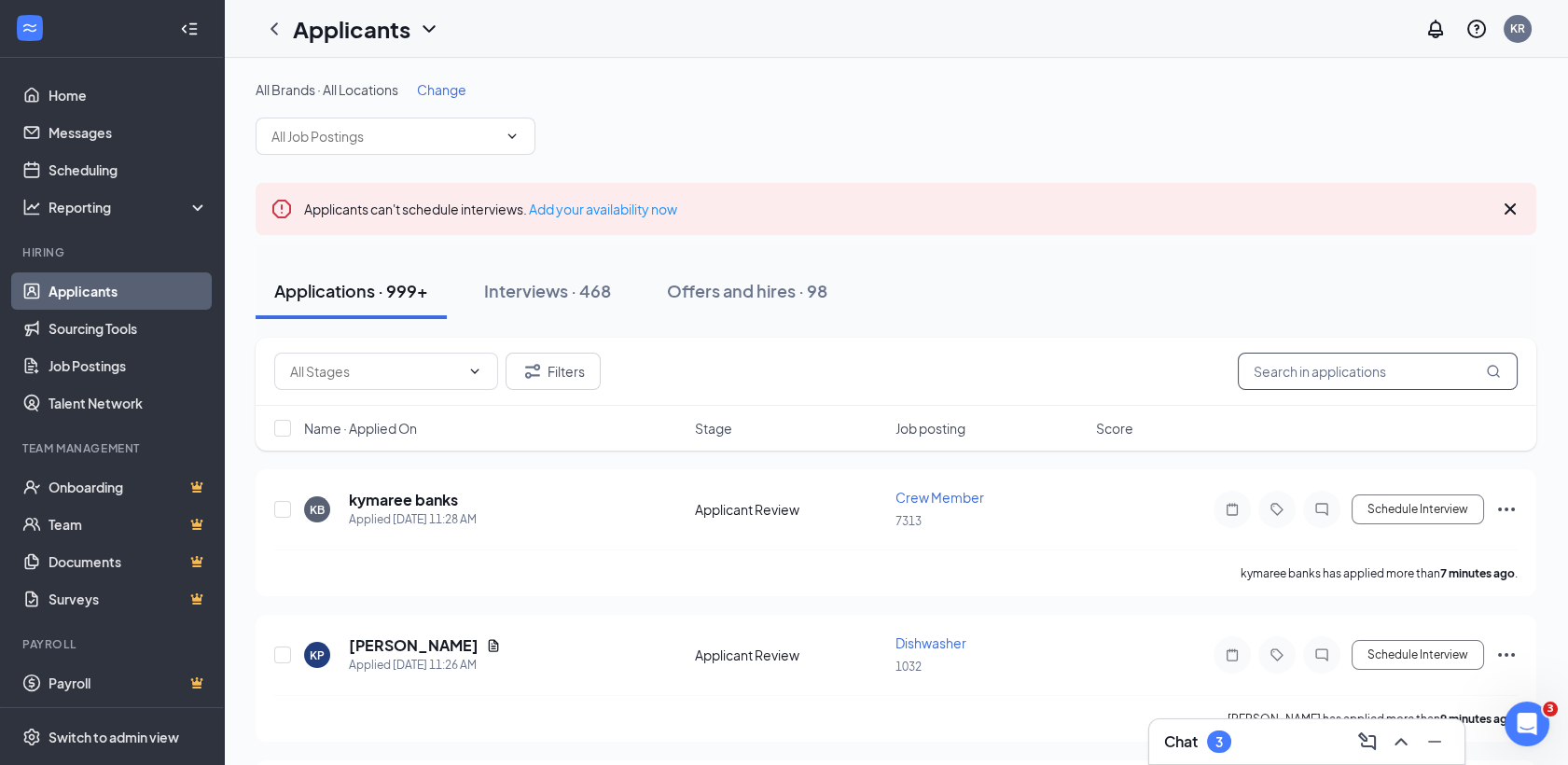
click at [1316, 377] on input "text" at bounding box center [1377, 372] width 280 height 38
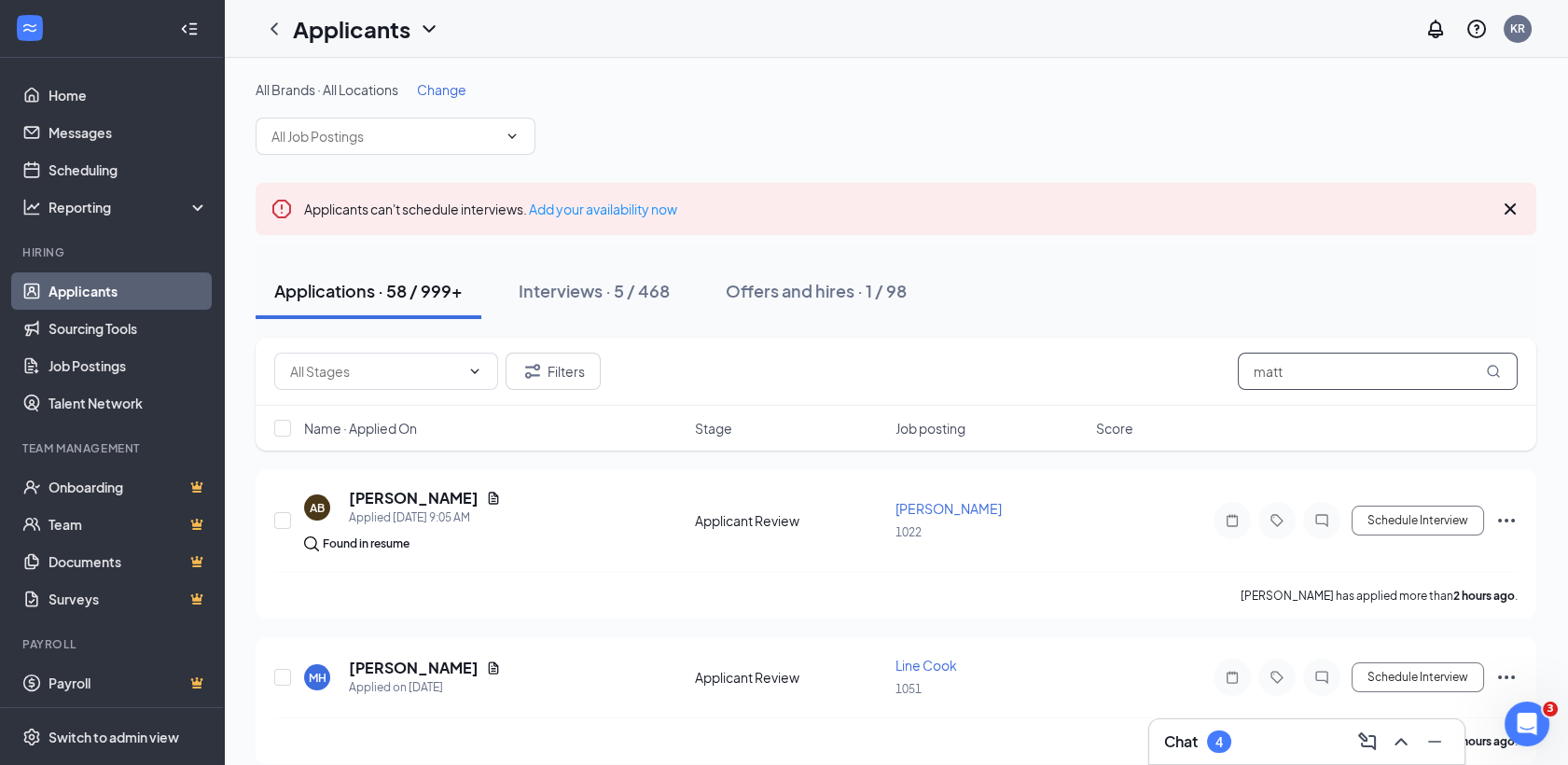
type input "matt"
click at [1263, 739] on div "Chat 4" at bounding box center [1307, 741] width 286 height 30
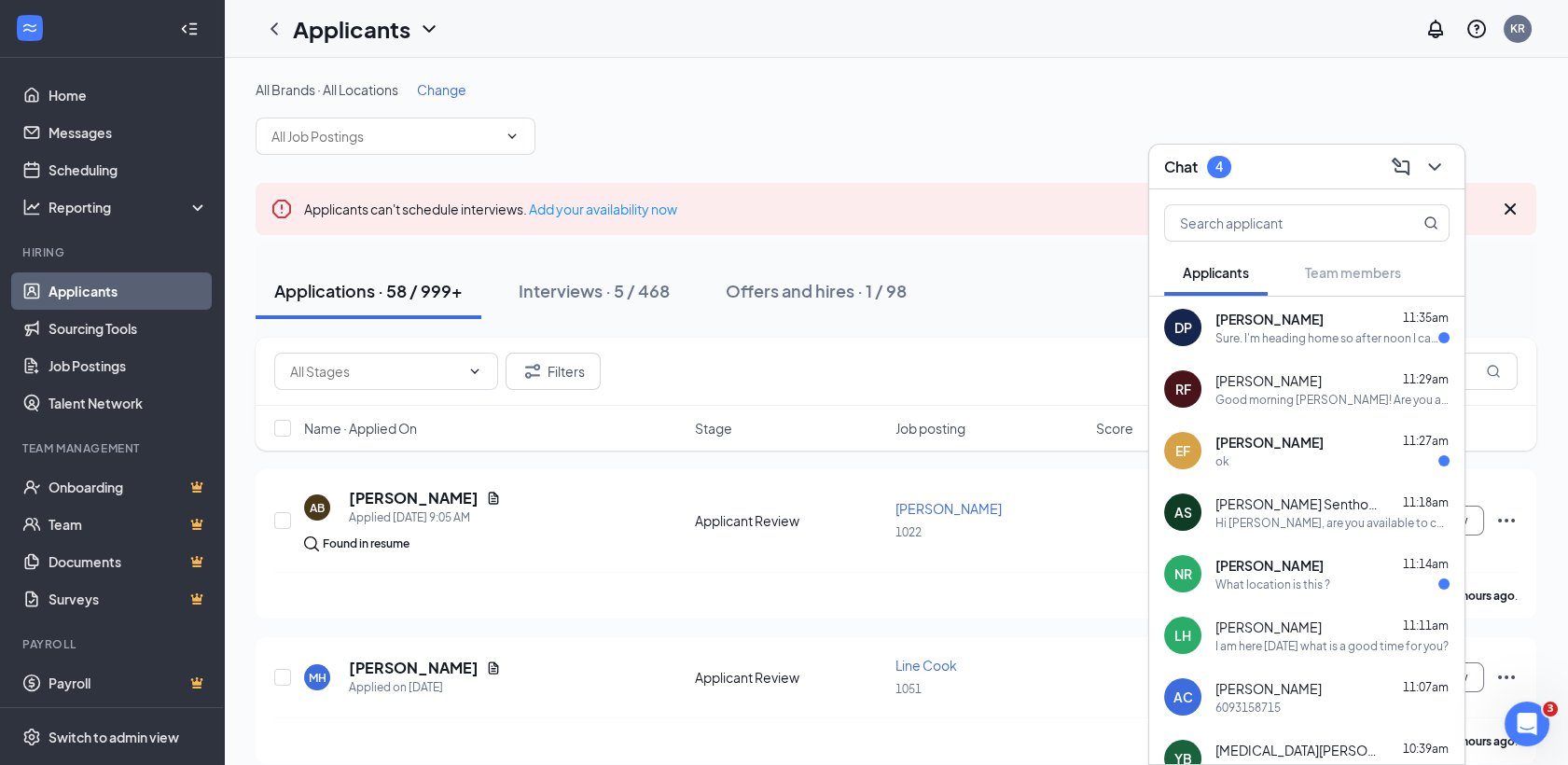
click at [1298, 344] on div "Sure. I'm heading home so after noon I can do it anytime. Thank you" at bounding box center [1326, 338] width 223 height 16
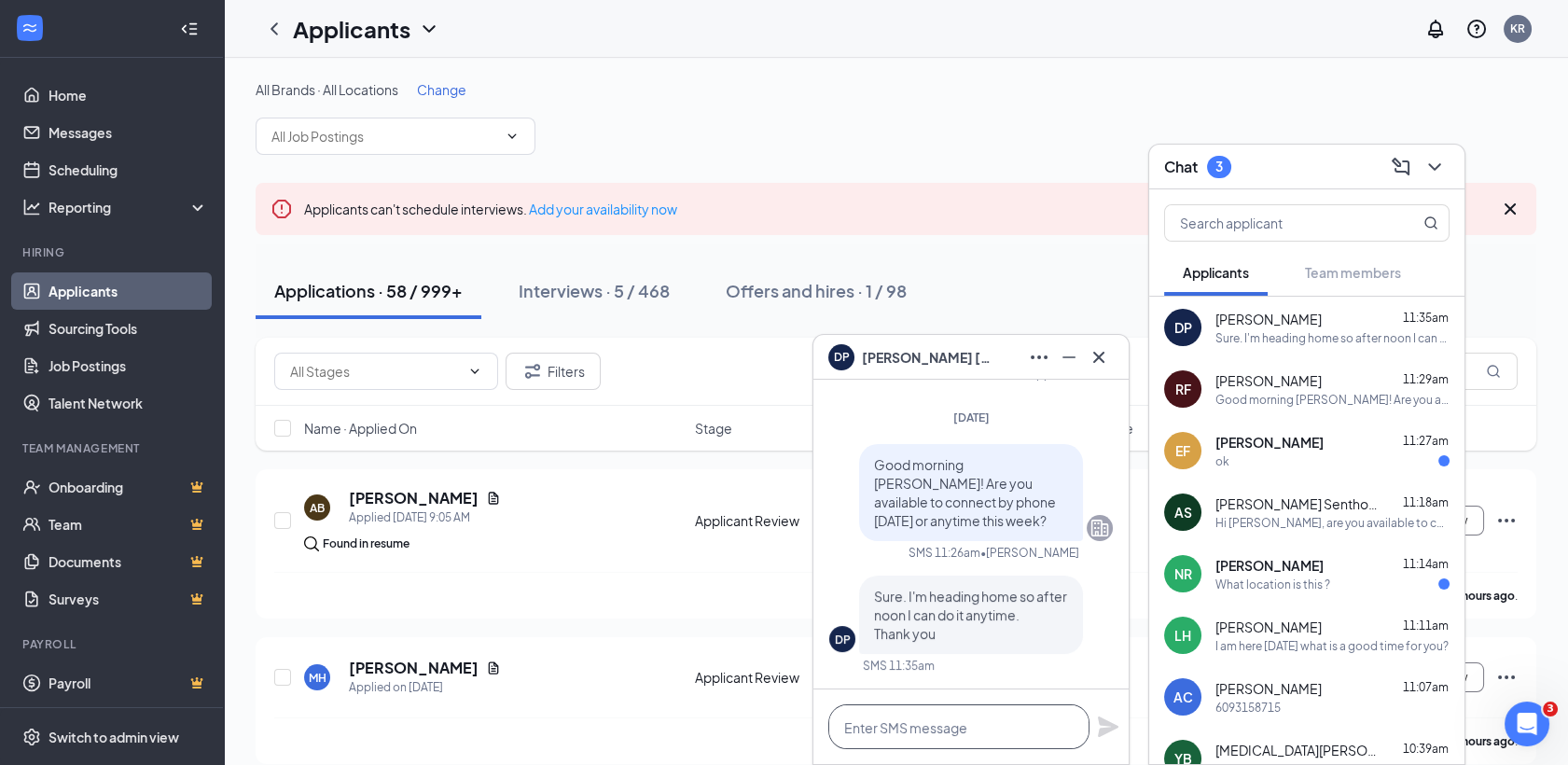
click at [906, 735] on textarea at bounding box center [959, 726] width 261 height 44
type textarea "H"
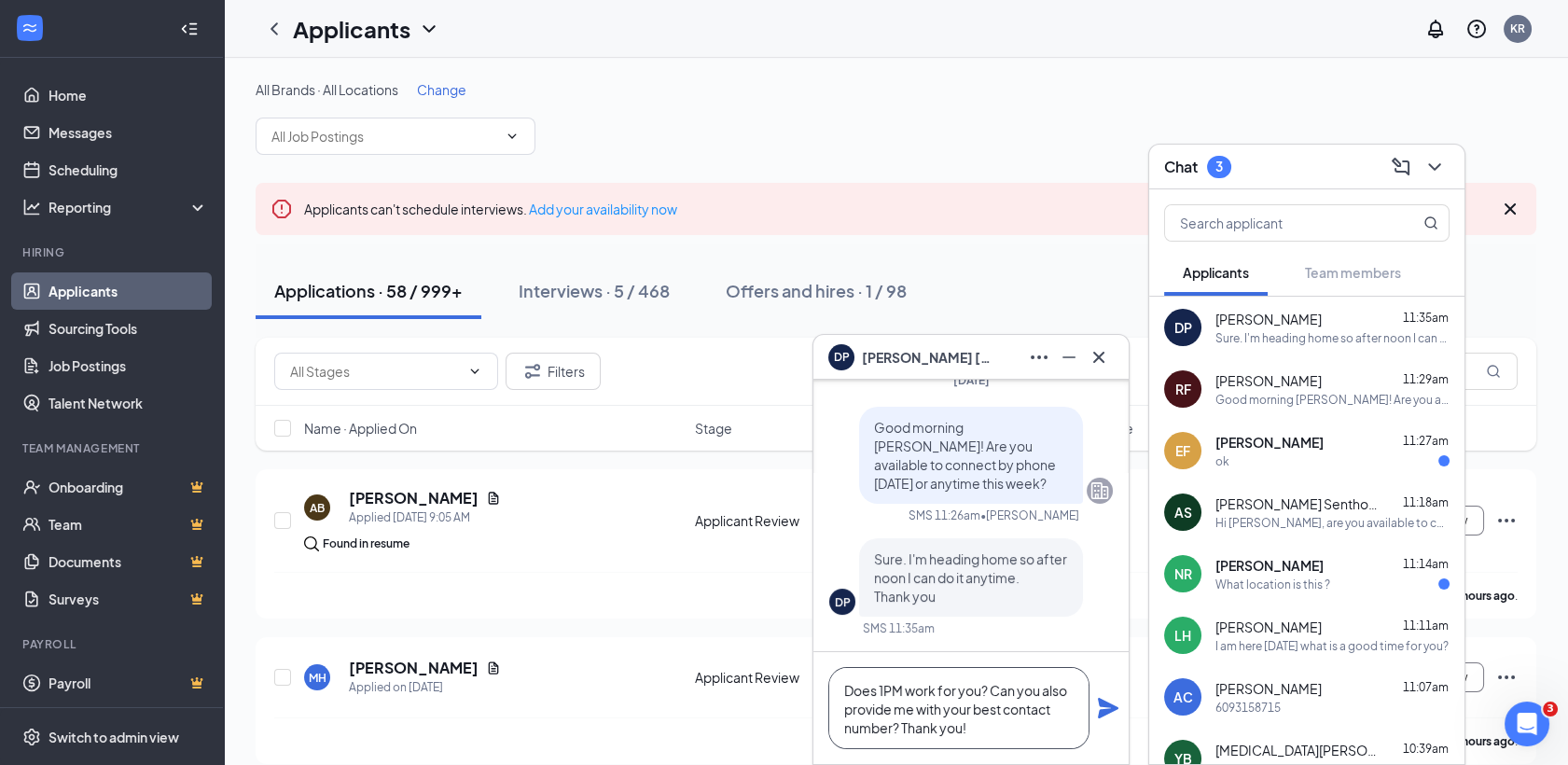
type textarea "Does 1PM work for you? Can you also provide me with your best contact number? T…"
click at [1113, 706] on icon "Plane" at bounding box center [1109, 708] width 21 height 21
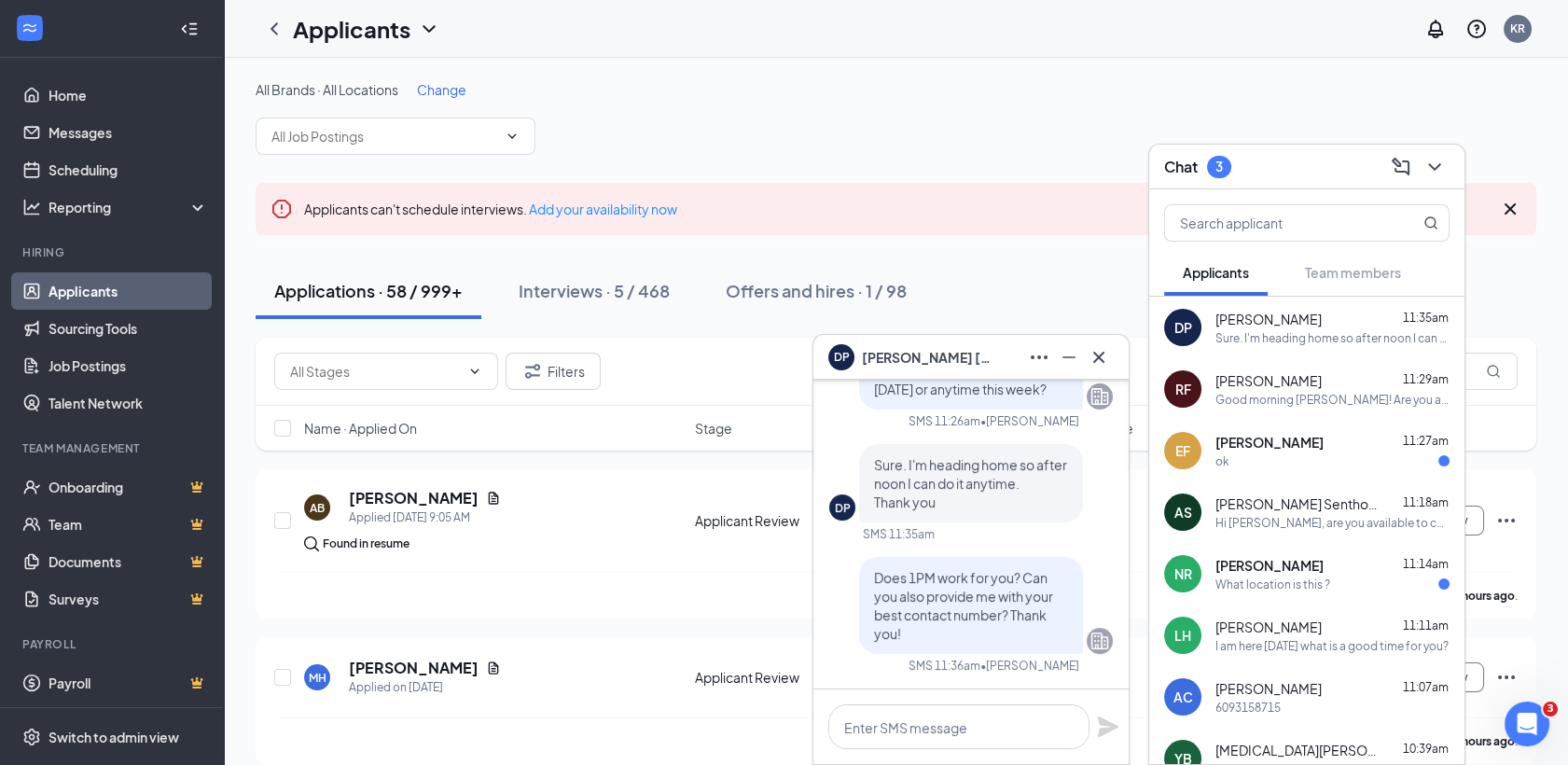
click at [1301, 603] on div "NR Nicole Ruiz 11:14am What location is this ?" at bounding box center [1307, 573] width 315 height 61
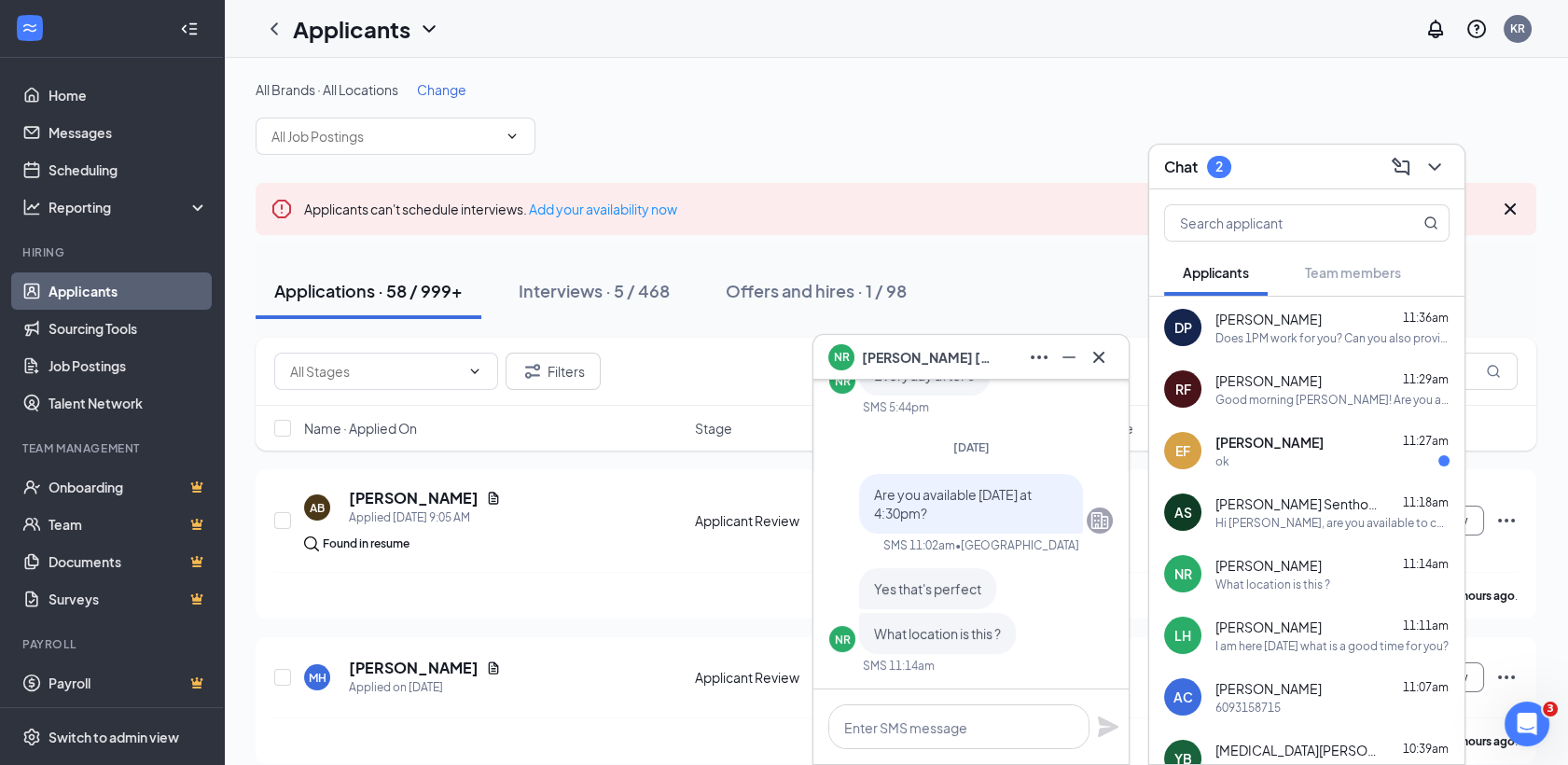
click at [1351, 466] on div "ok" at bounding box center [1332, 461] width 234 height 16
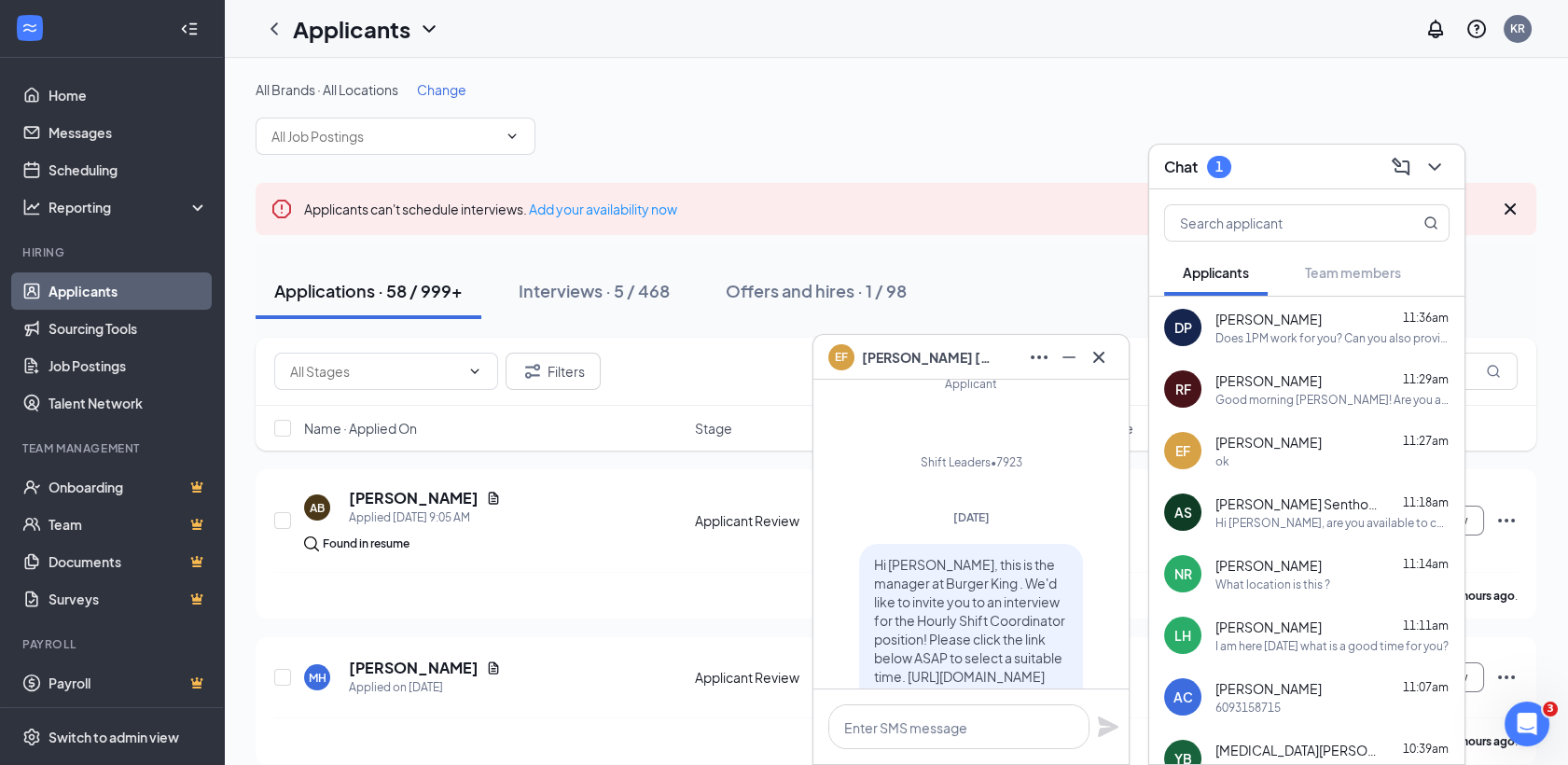
scroll to position [-1291, 0]
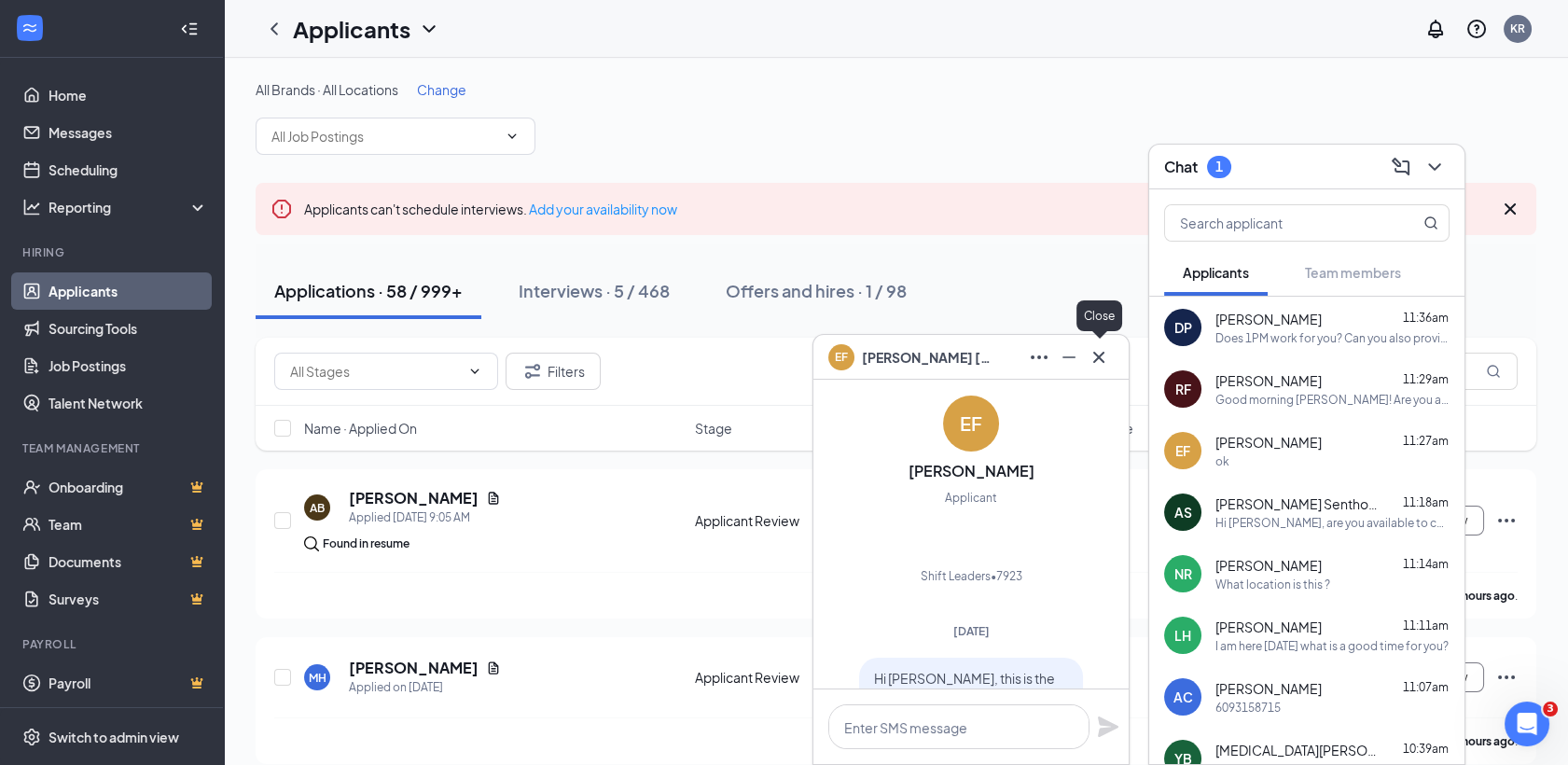
click at [1103, 365] on icon "Cross" at bounding box center [1099, 358] width 23 height 23
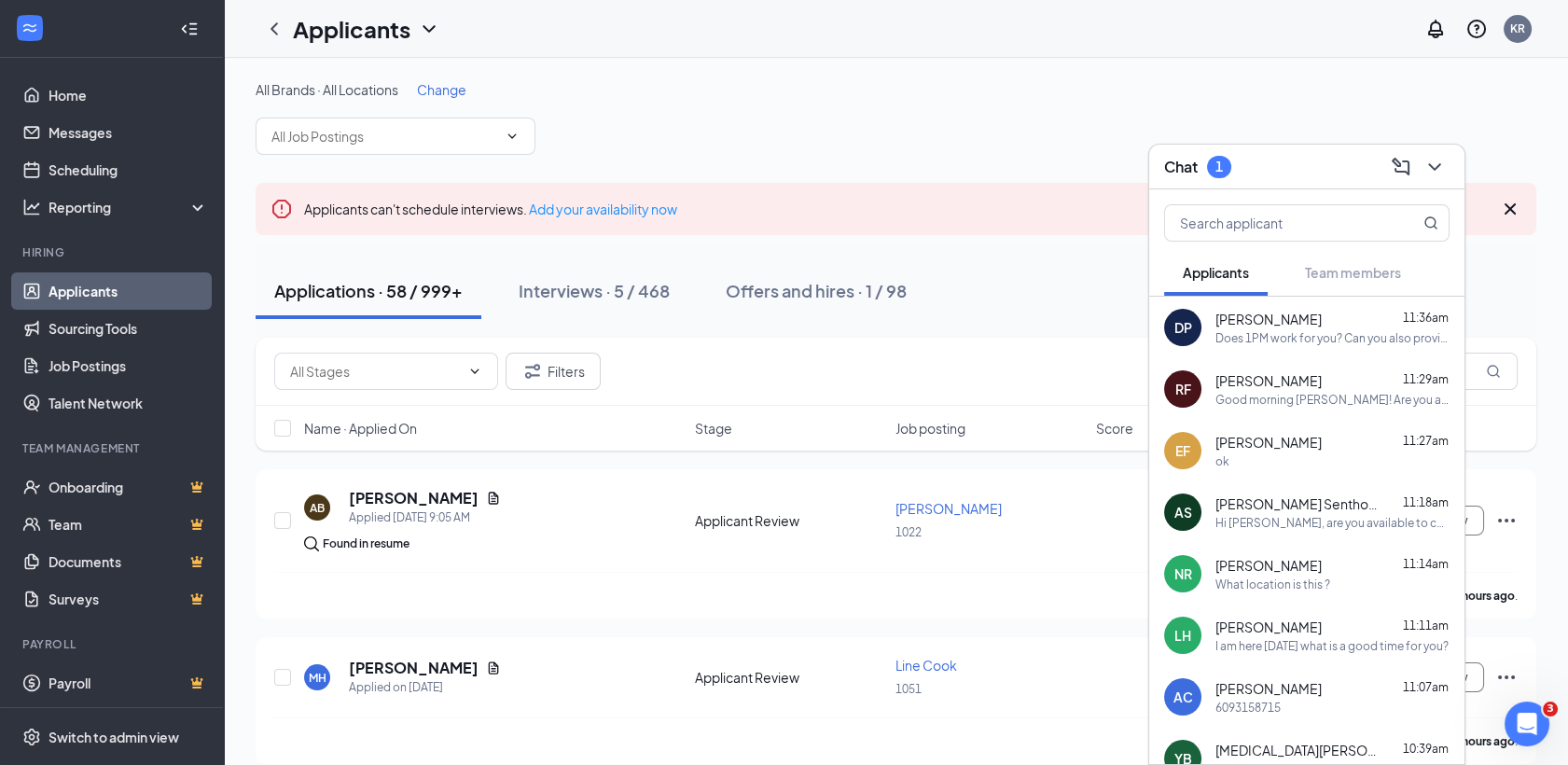
click at [1254, 704] on div "6093158715" at bounding box center [1247, 707] width 65 height 16
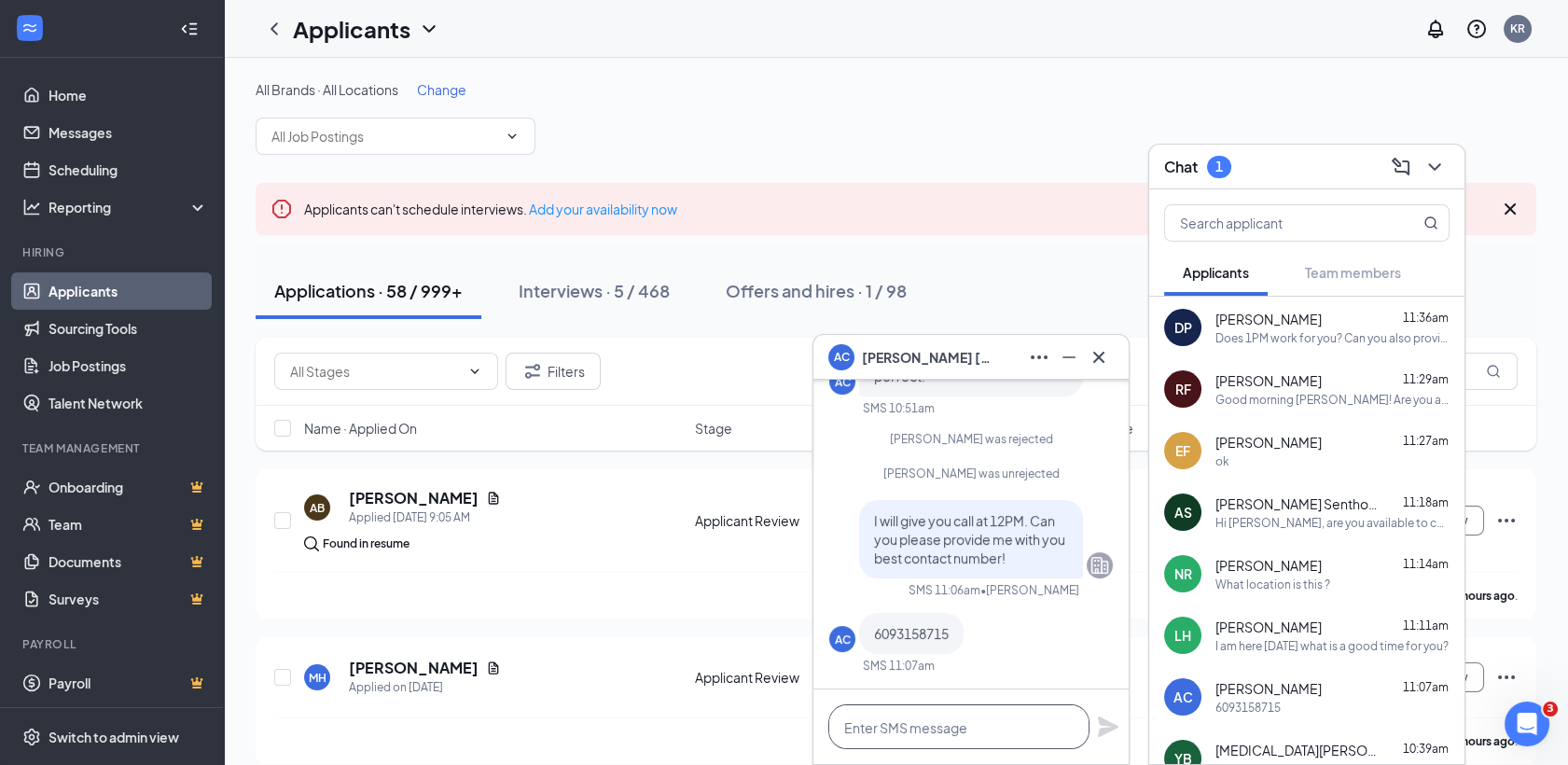
click at [881, 714] on textarea at bounding box center [959, 726] width 261 height 44
type textarea "Great! Thank you!"
click at [1104, 734] on icon "Plane" at bounding box center [1109, 726] width 21 height 21
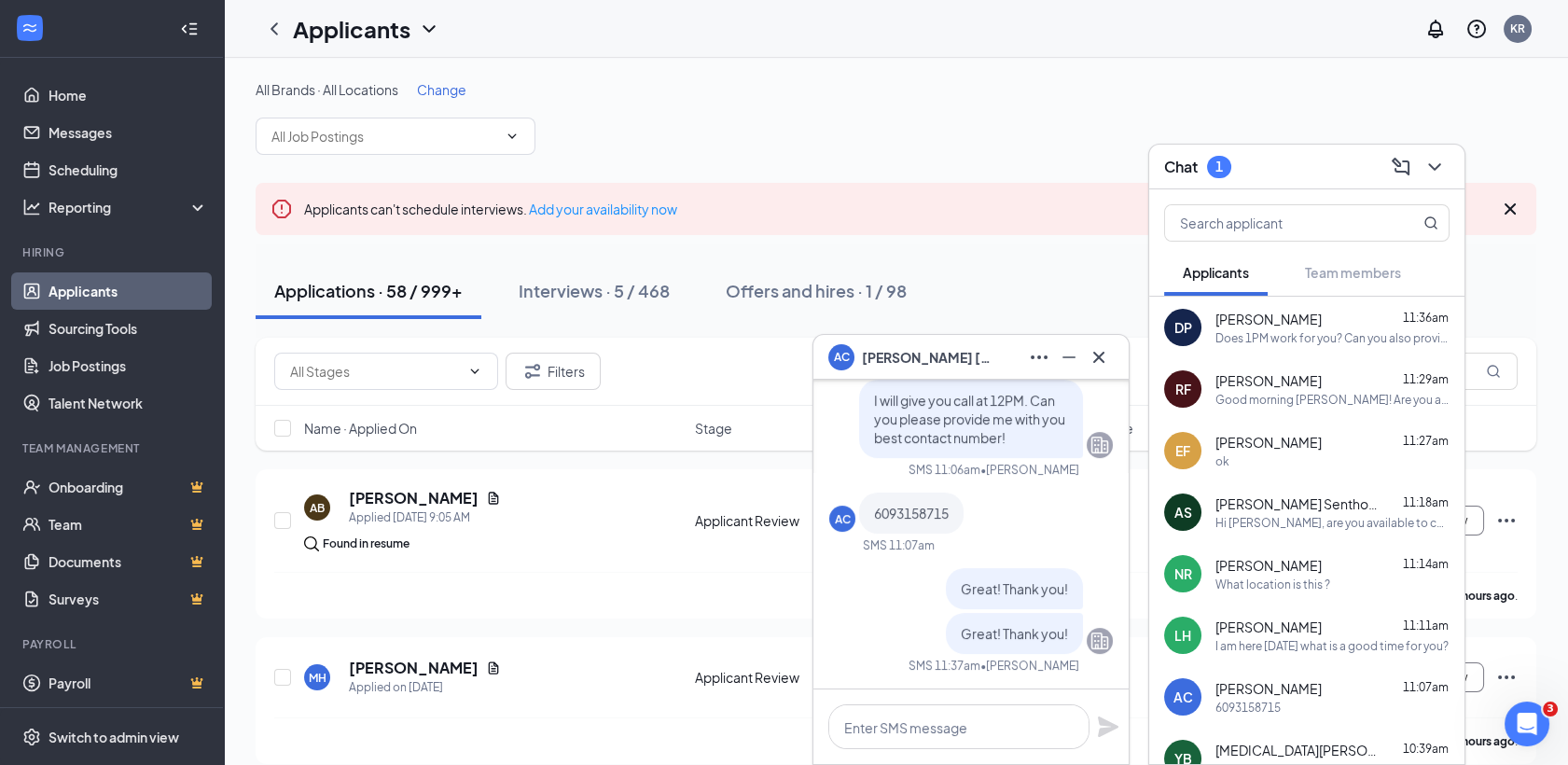
click at [1265, 314] on span "[PERSON_NAME]" at bounding box center [1268, 319] width 107 height 19
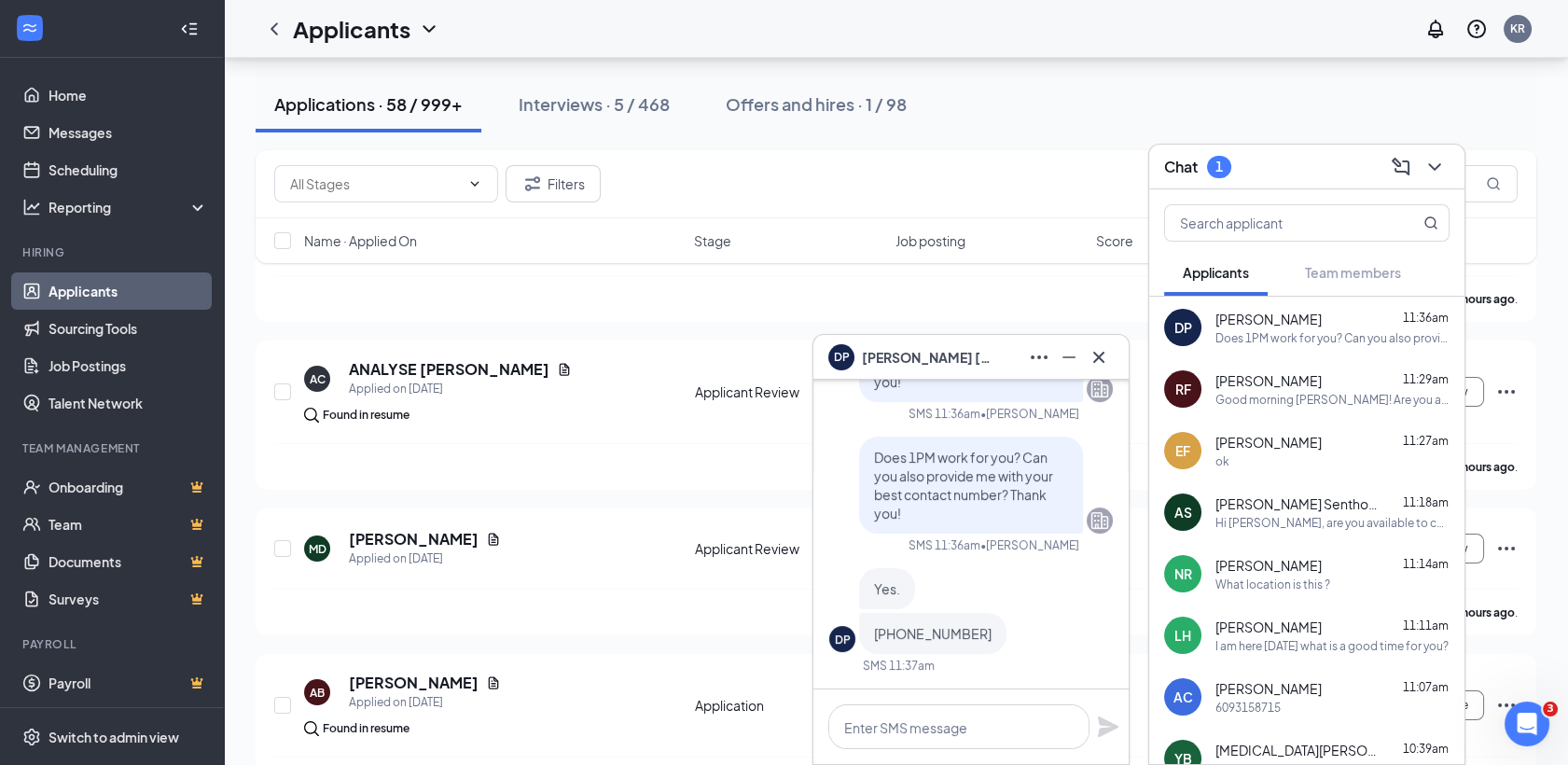
scroll to position [1314, 0]
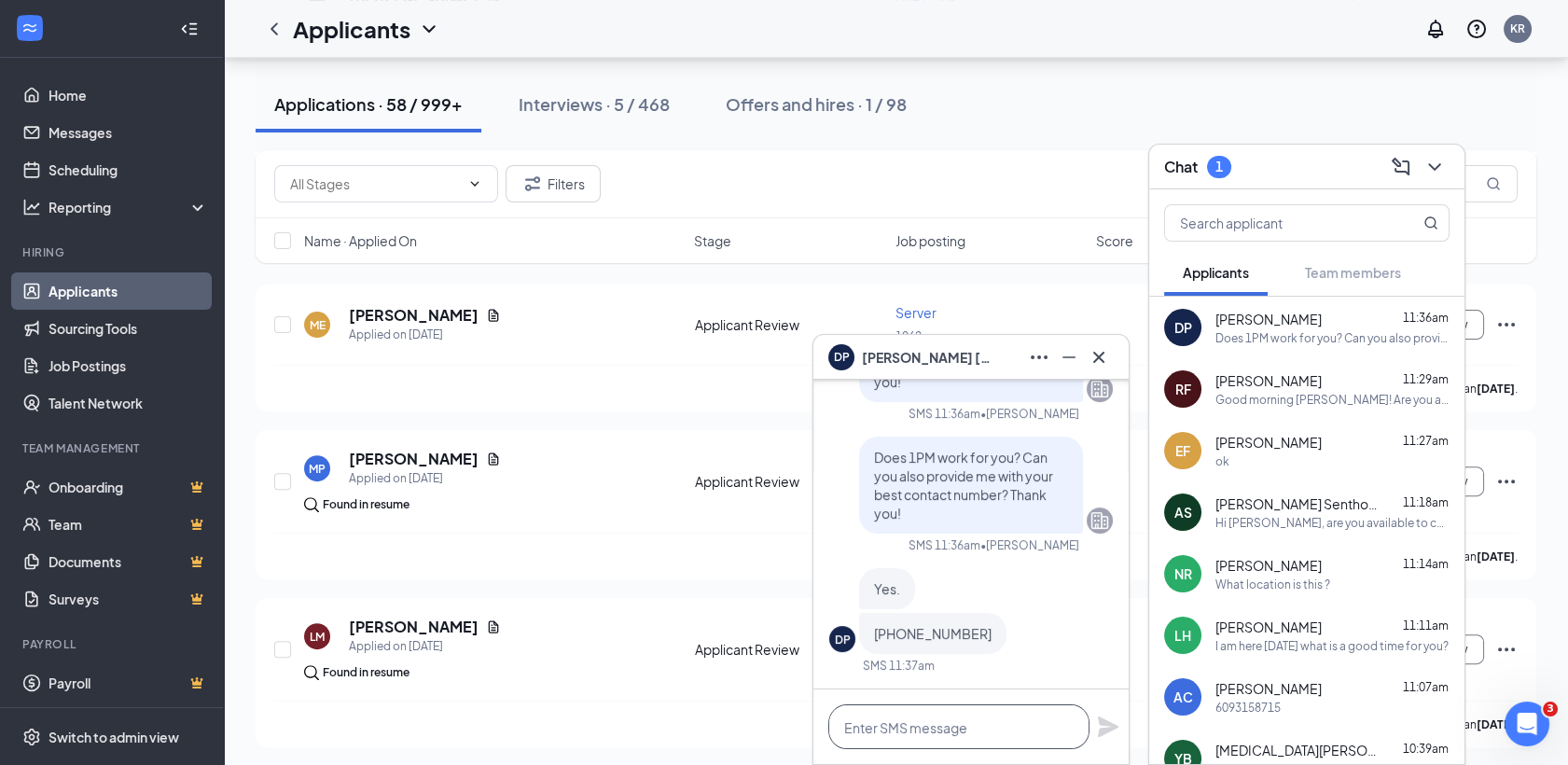
click at [899, 733] on textarea at bounding box center [959, 726] width 261 height 44
type textarea "Great we will talk then!"
click at [1114, 729] on icon "Plane" at bounding box center [1109, 726] width 23 height 23
click at [1084, 130] on div "Applications · 58 / 999+ Interviews · 5 / 468 Offers and hires · 1 / 98" at bounding box center [896, 104] width 1281 height 56
click at [1098, 360] on icon "Cross" at bounding box center [1099, 358] width 23 height 23
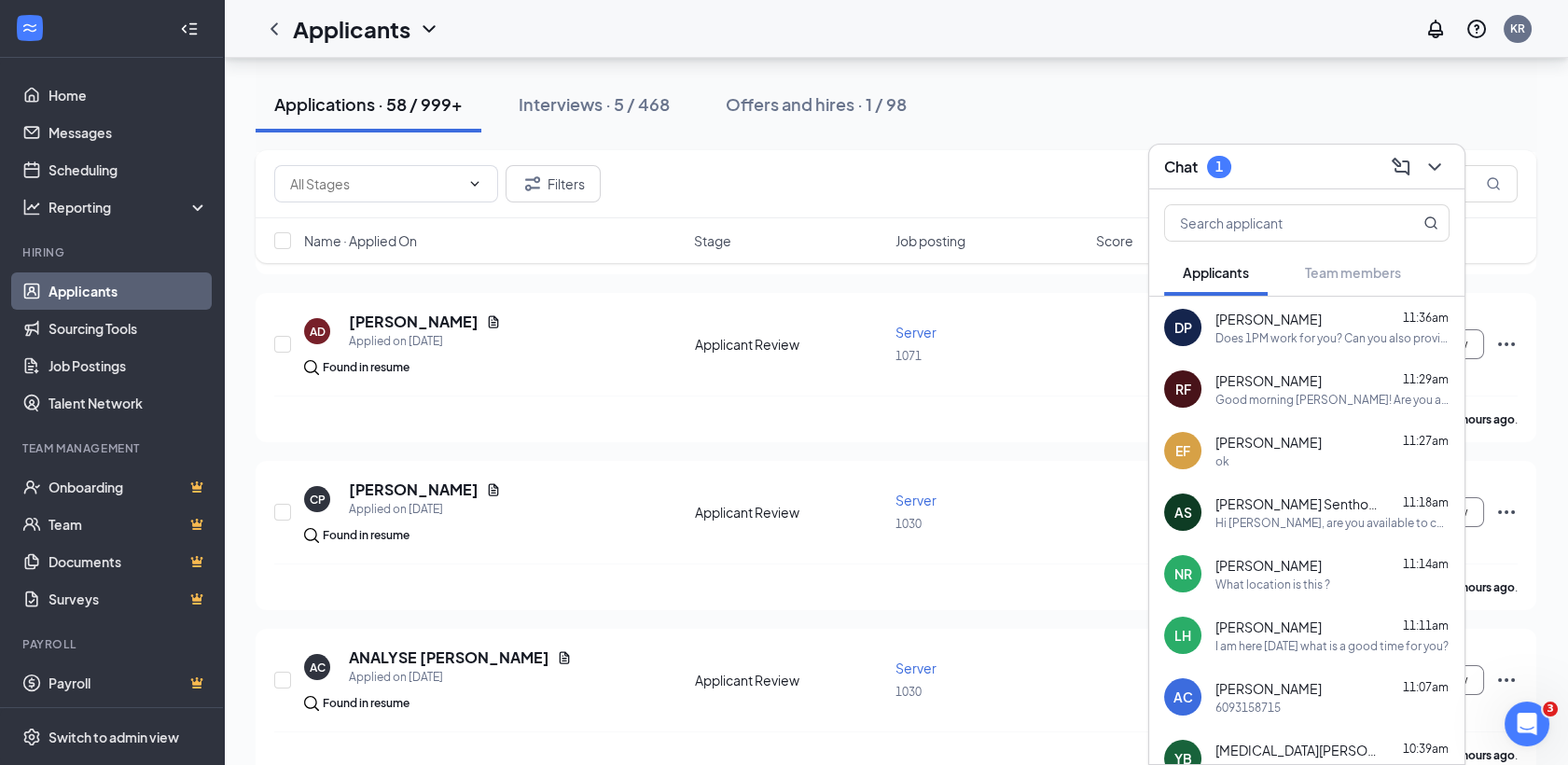
scroll to position [0, 0]
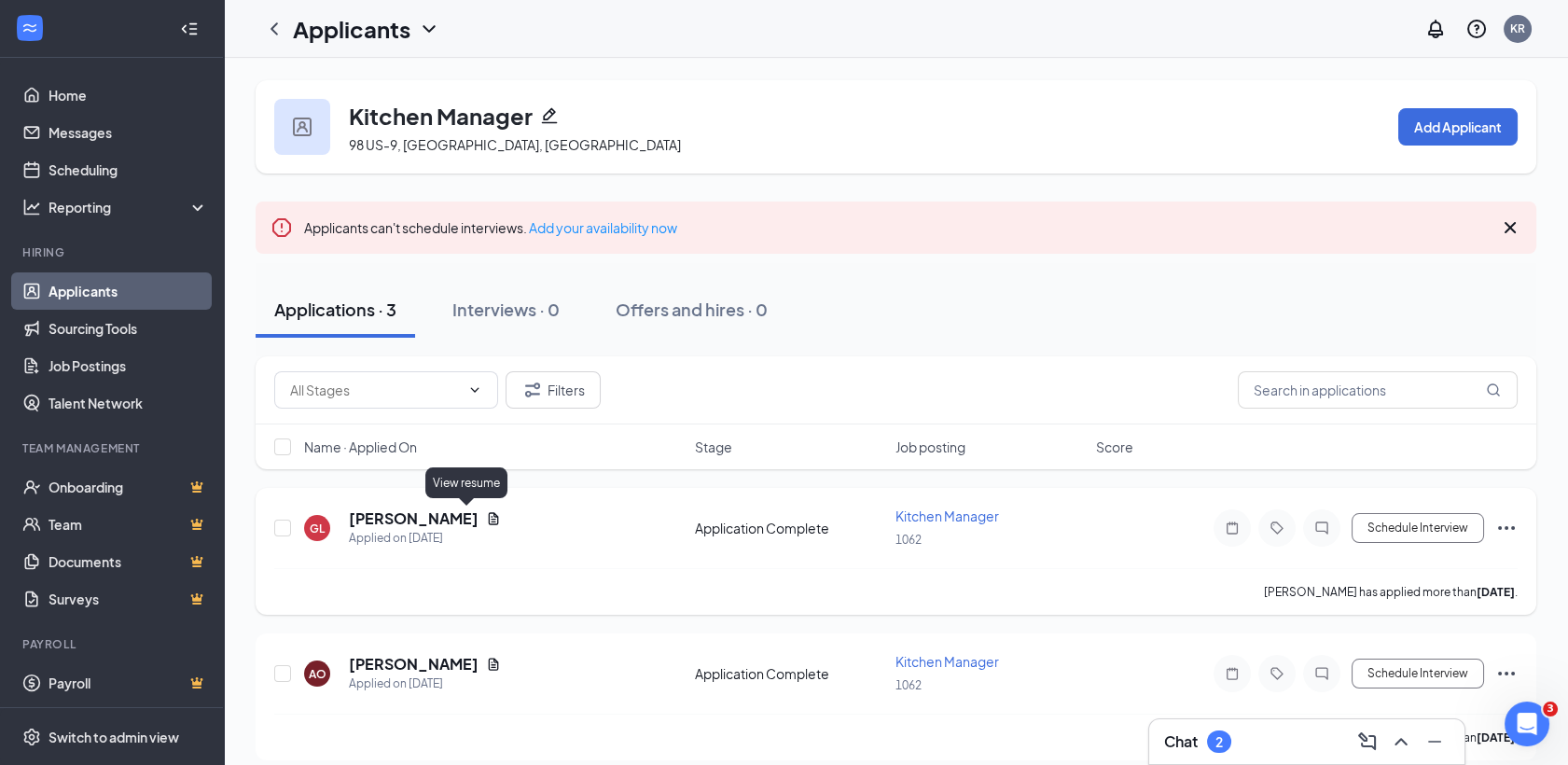
click at [486, 524] on icon "Document" at bounding box center [493, 519] width 15 height 15
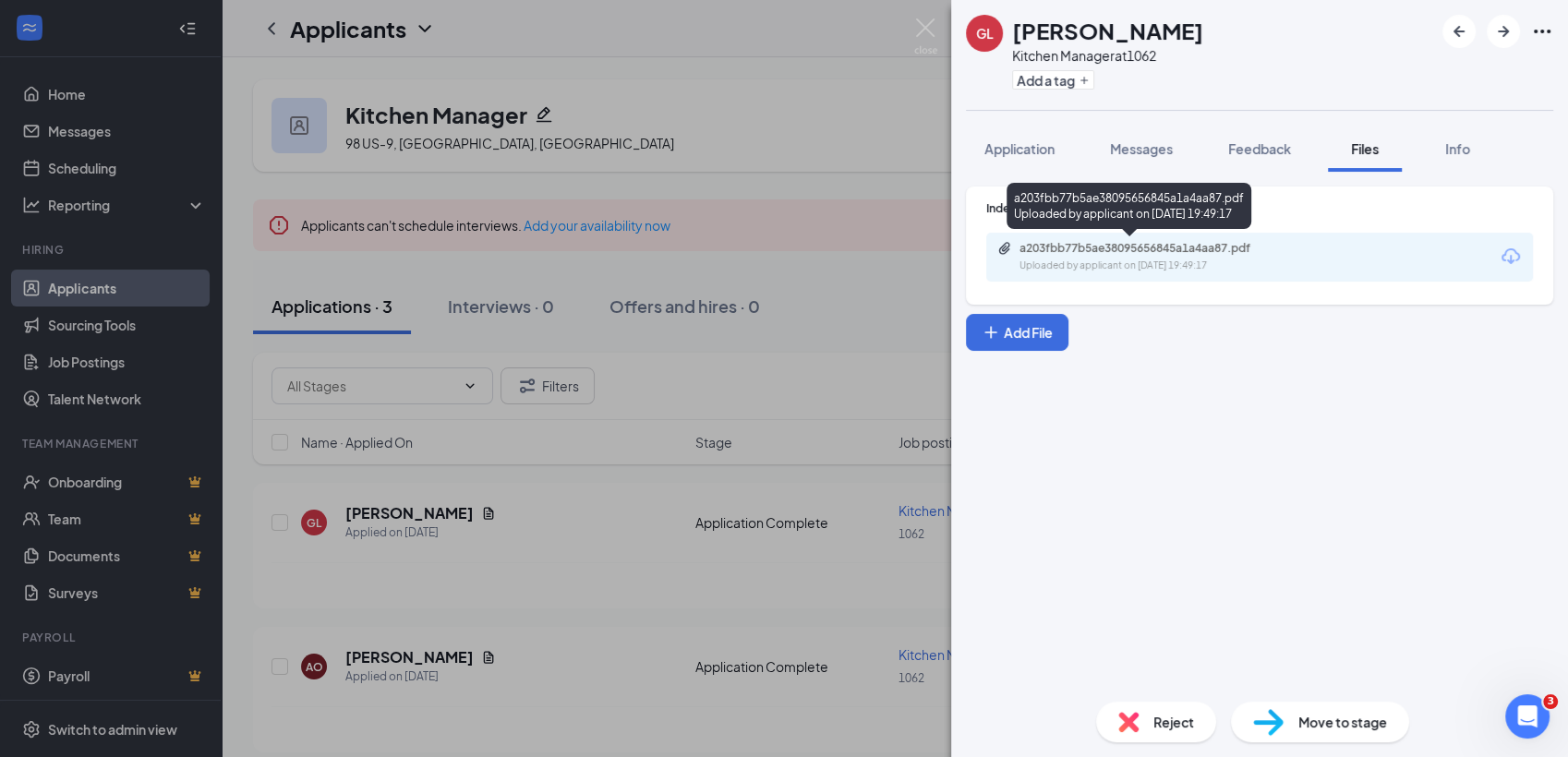
click at [1075, 259] on div "Uploaded by applicant on [DATE] 19:49:17" at bounding box center [1158, 266] width 277 height 15
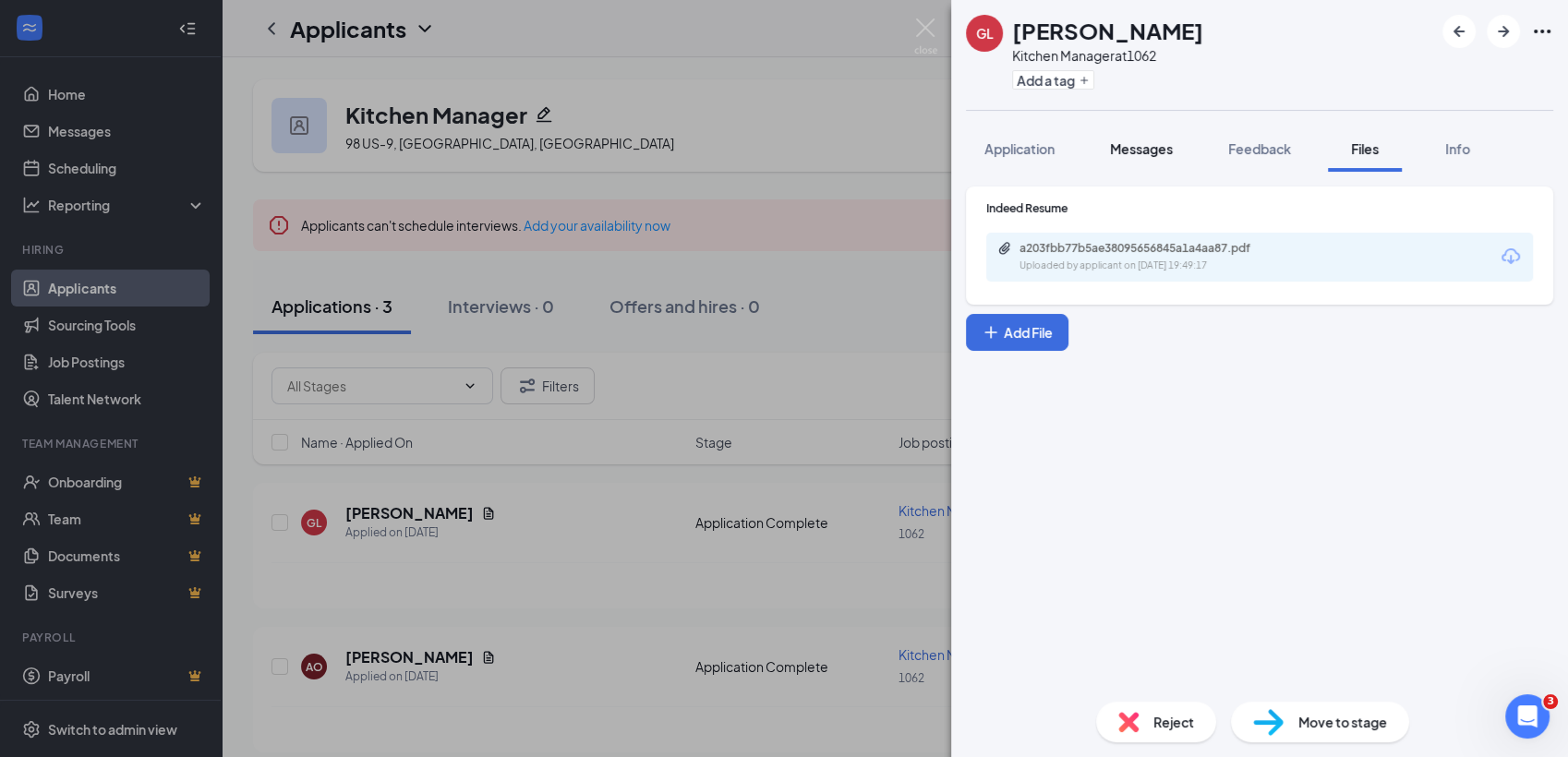
click at [1160, 146] on span "Messages" at bounding box center [1140, 148] width 63 height 17
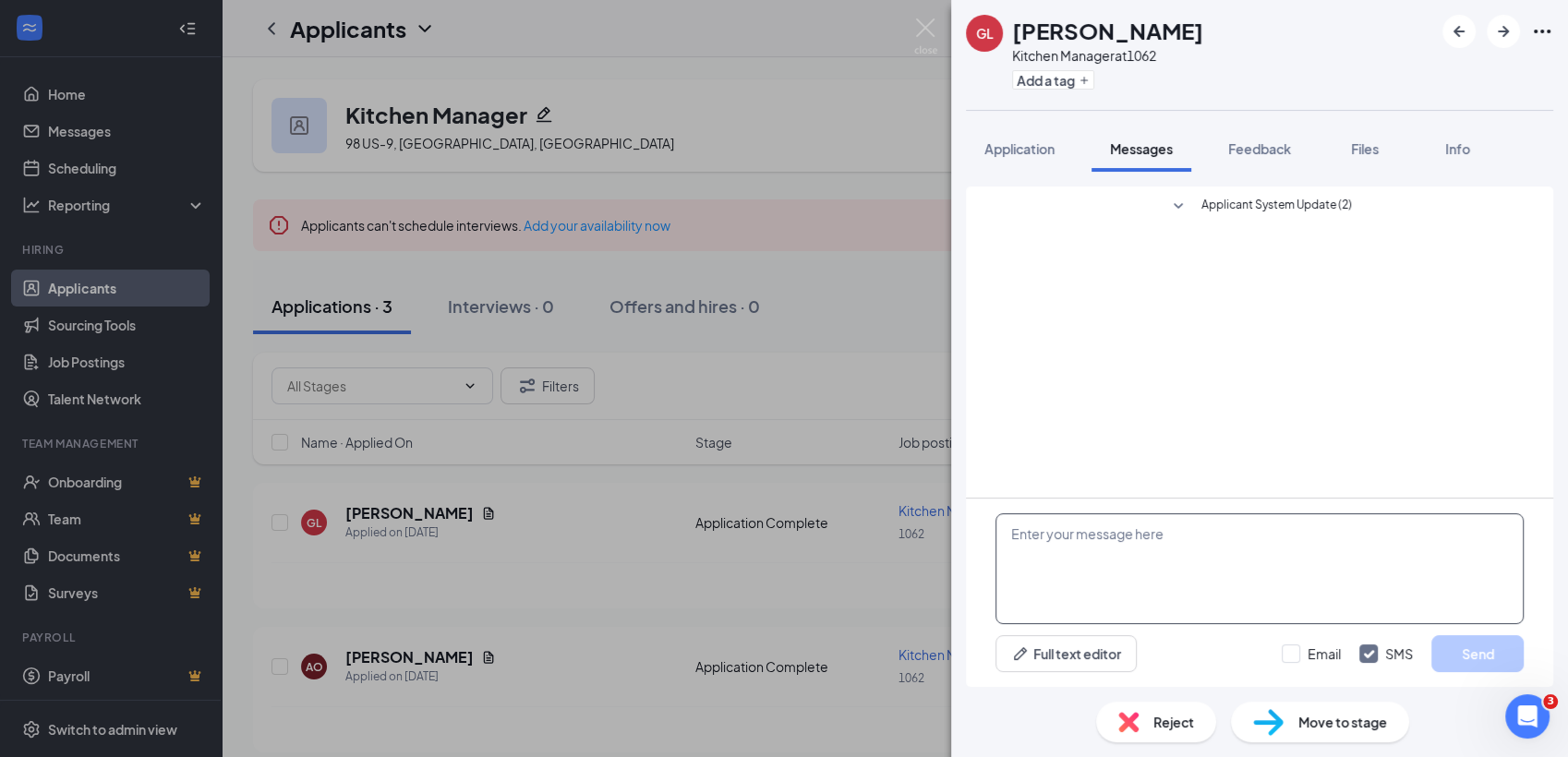
drag, startPoint x: 1096, startPoint y: 500, endPoint x: 1095, endPoint y: 561, distance: 61.0
click at [1095, 561] on textarea at bounding box center [1260, 568] width 529 height 111
paste textarea "Good morning [PERSON_NAME]! Are you available to connect by phone [DATE] or any…"
click at [1169, 552] on textarea "Good morning [PERSON_NAME]! Are you available to connect by phone [DATE] or any…" at bounding box center [1260, 568] width 529 height 111
click at [1151, 534] on textarea "Good morning [PERSON_NAME]! Are you available to connect by phone [DATE] or any…" at bounding box center [1260, 568] width 529 height 111
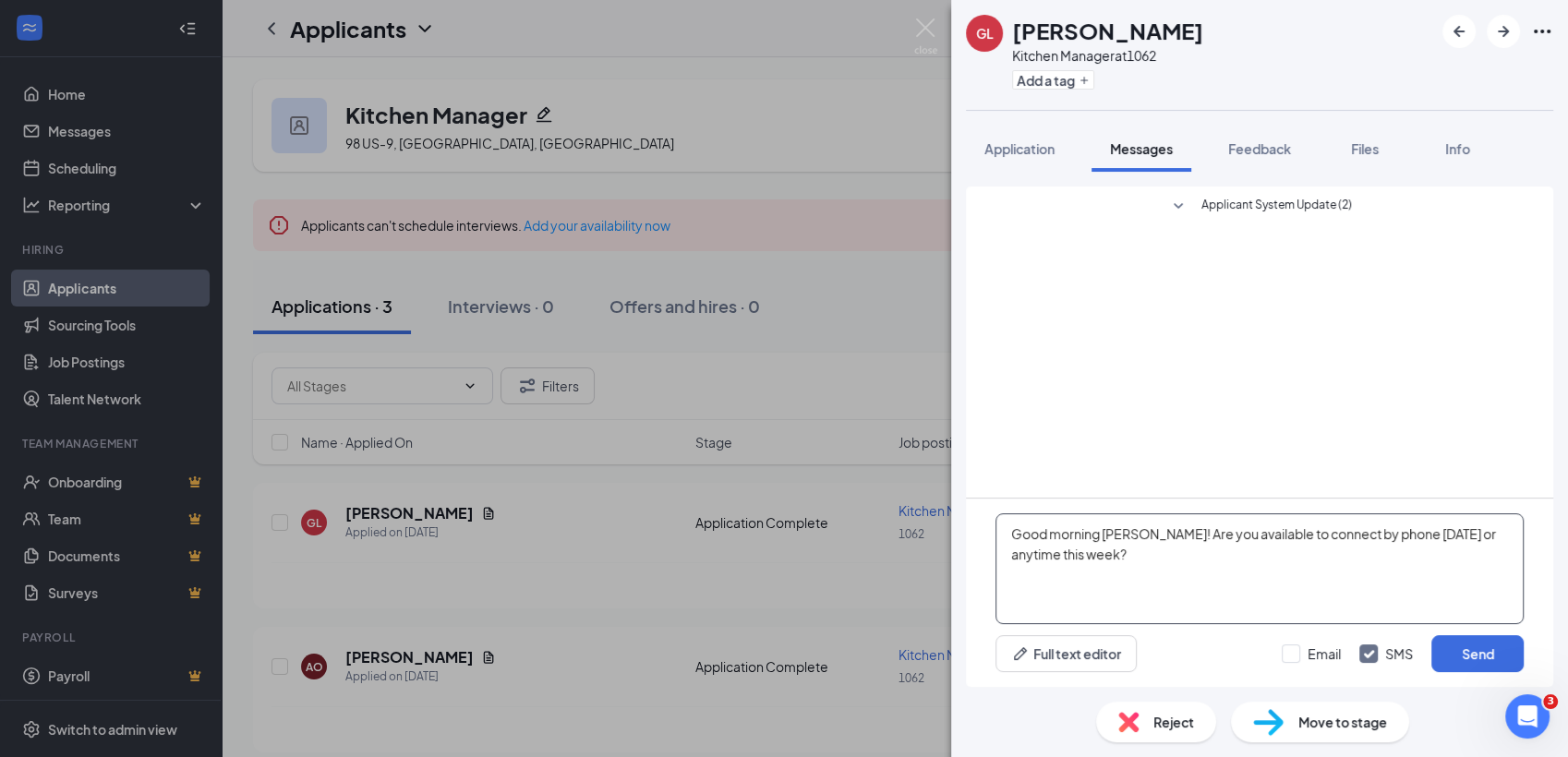
type textarea "Good morning [PERSON_NAME]! Are you available to connect by phone [DATE] or any…"
drag, startPoint x: 1482, startPoint y: 680, endPoint x: 1500, endPoint y: 698, distance: 25.5
click at [1500, 698] on div "GL [PERSON_NAME] Kitchen Manager at 1062 Add a tag Application Messages Feedbac…" at bounding box center [1259, 378] width 616 height 757
click at [1491, 653] on button "Send" at bounding box center [1477, 653] width 92 height 37
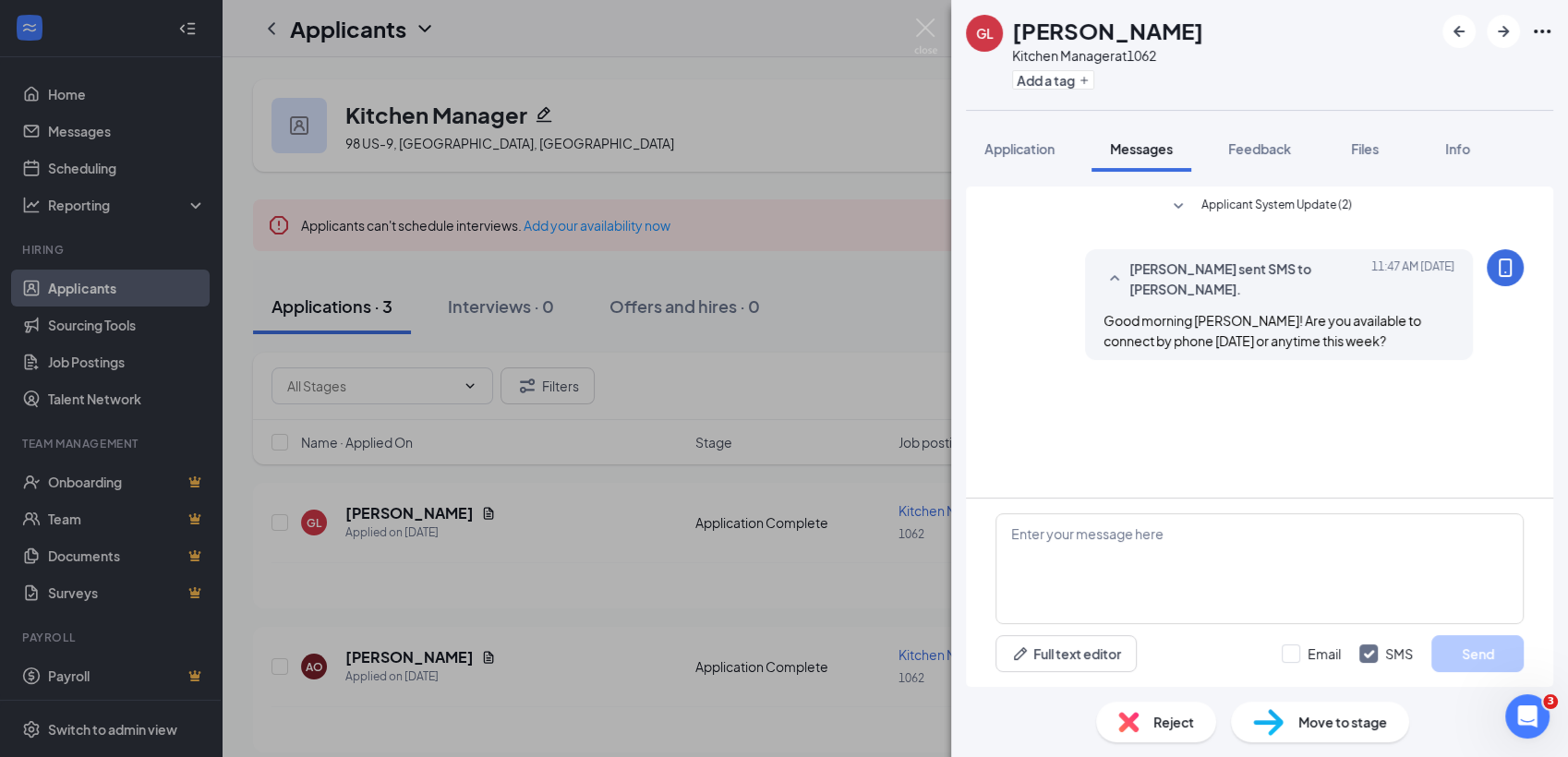
click at [676, 549] on div "GL [PERSON_NAME] Kitchen Manager at 1062 Add a tag Application Messages Feedbac…" at bounding box center [784, 378] width 1568 height 757
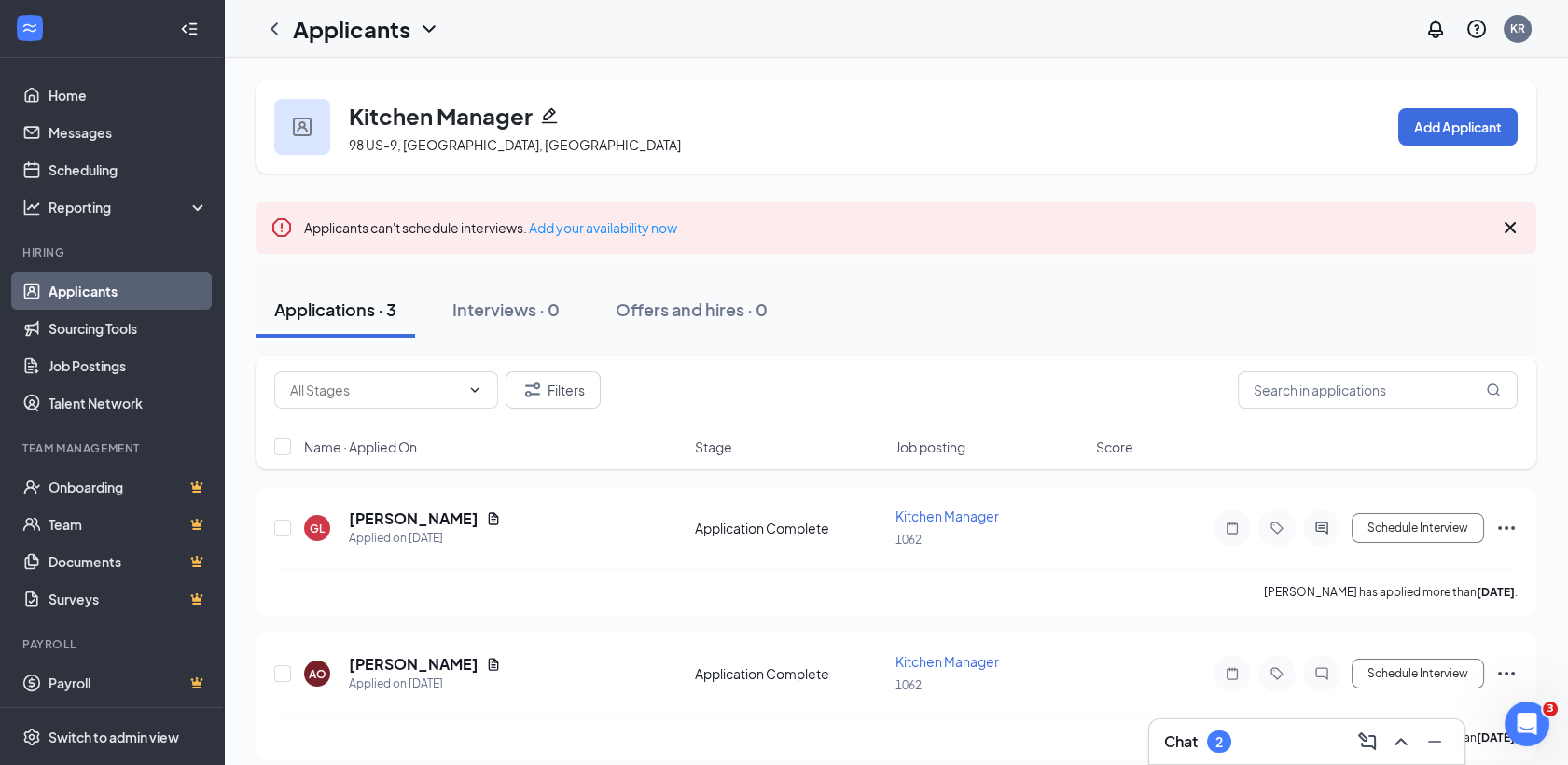
scroll to position [158, 0]
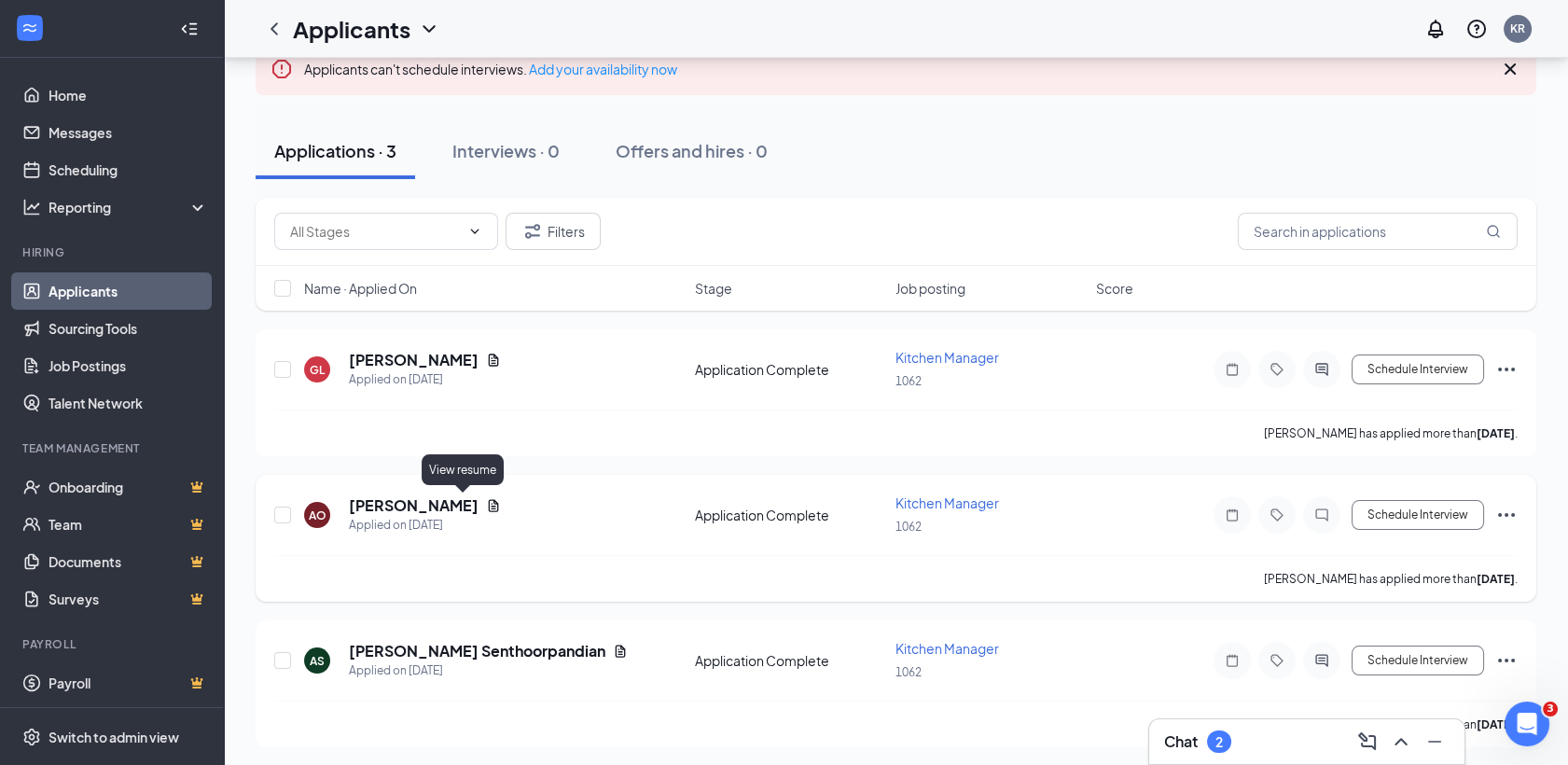
click at [489, 503] on icon "Document" at bounding box center [493, 505] width 10 height 12
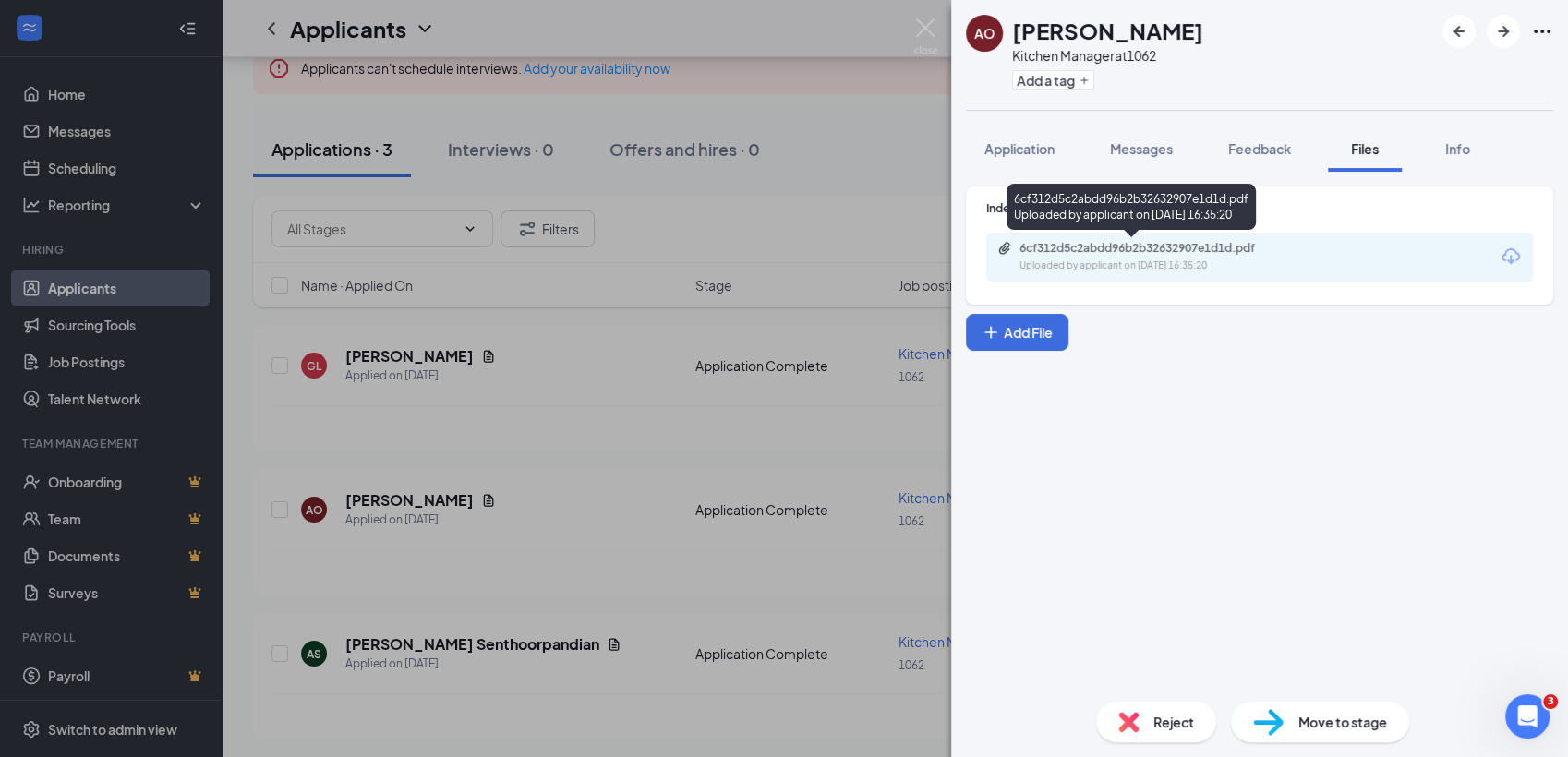
click at [1067, 264] on div "Uploaded by applicant on [DATE] 16:35:20" at bounding box center [1158, 266] width 277 height 15
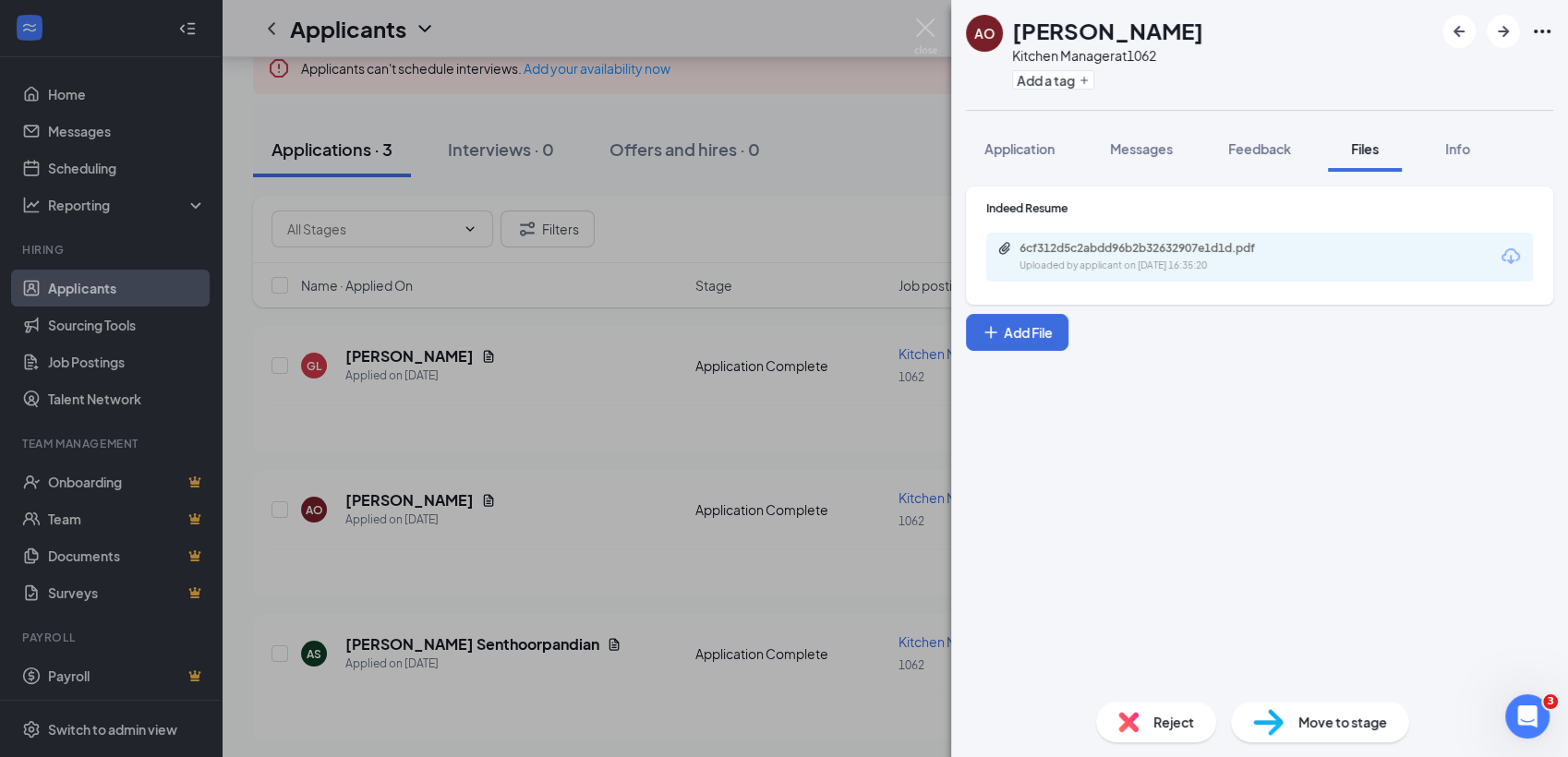
drag, startPoint x: 402, startPoint y: 447, endPoint x: 385, endPoint y: 429, distance: 24.8
click at [385, 429] on div "AO [PERSON_NAME] Kitchen Manager at 1062 Add a tag Application Messages Feedbac…" at bounding box center [784, 378] width 1568 height 757
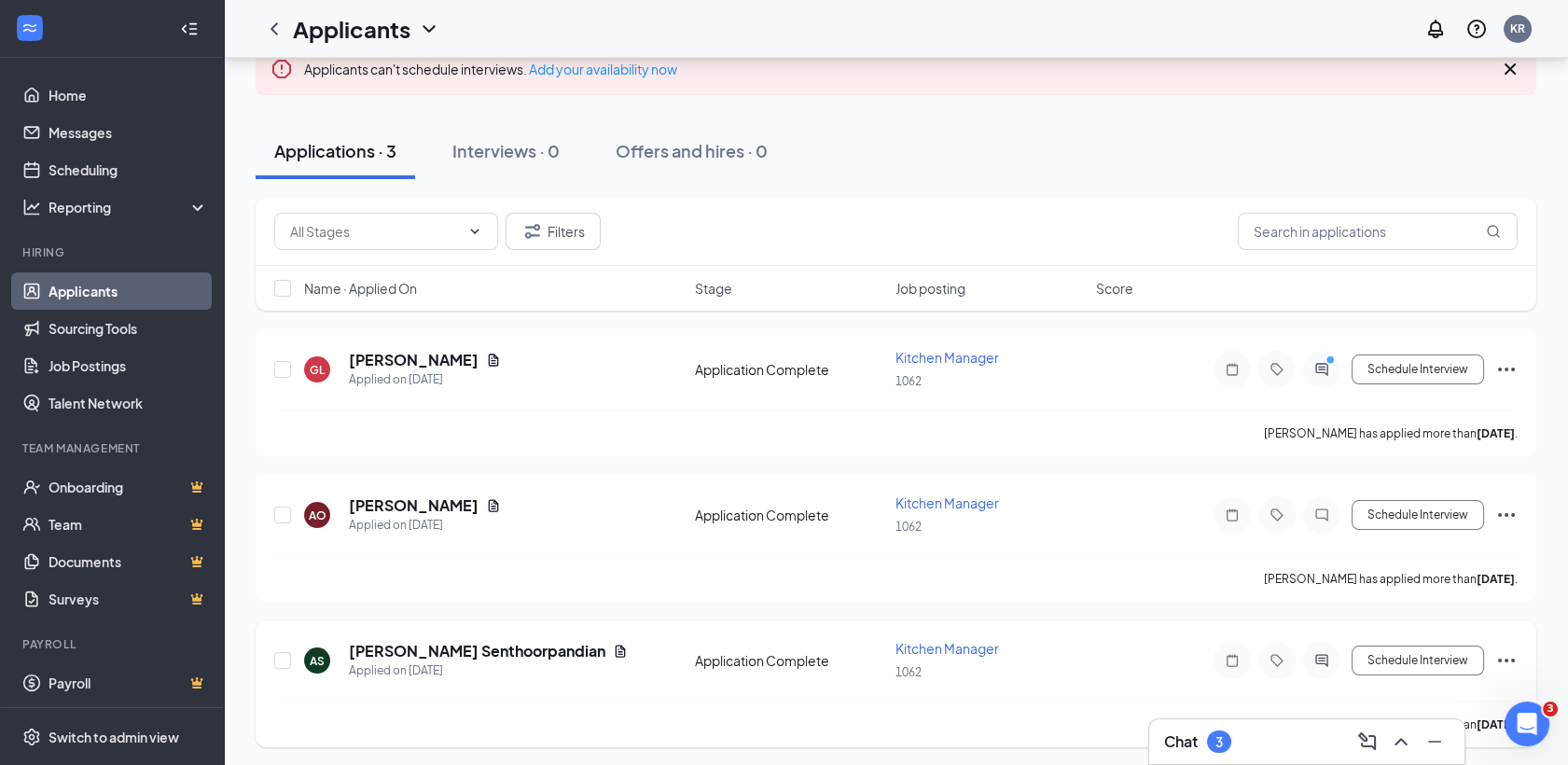
drag, startPoint x: 1290, startPoint y: 735, endPoint x: 1277, endPoint y: 714, distance: 24.7
click at [1332, 607] on html "Home Messages Scheduling Reporting Hiring Applicants Sourcing Tools Job Posting…" at bounding box center [784, 224] width 1568 height 765
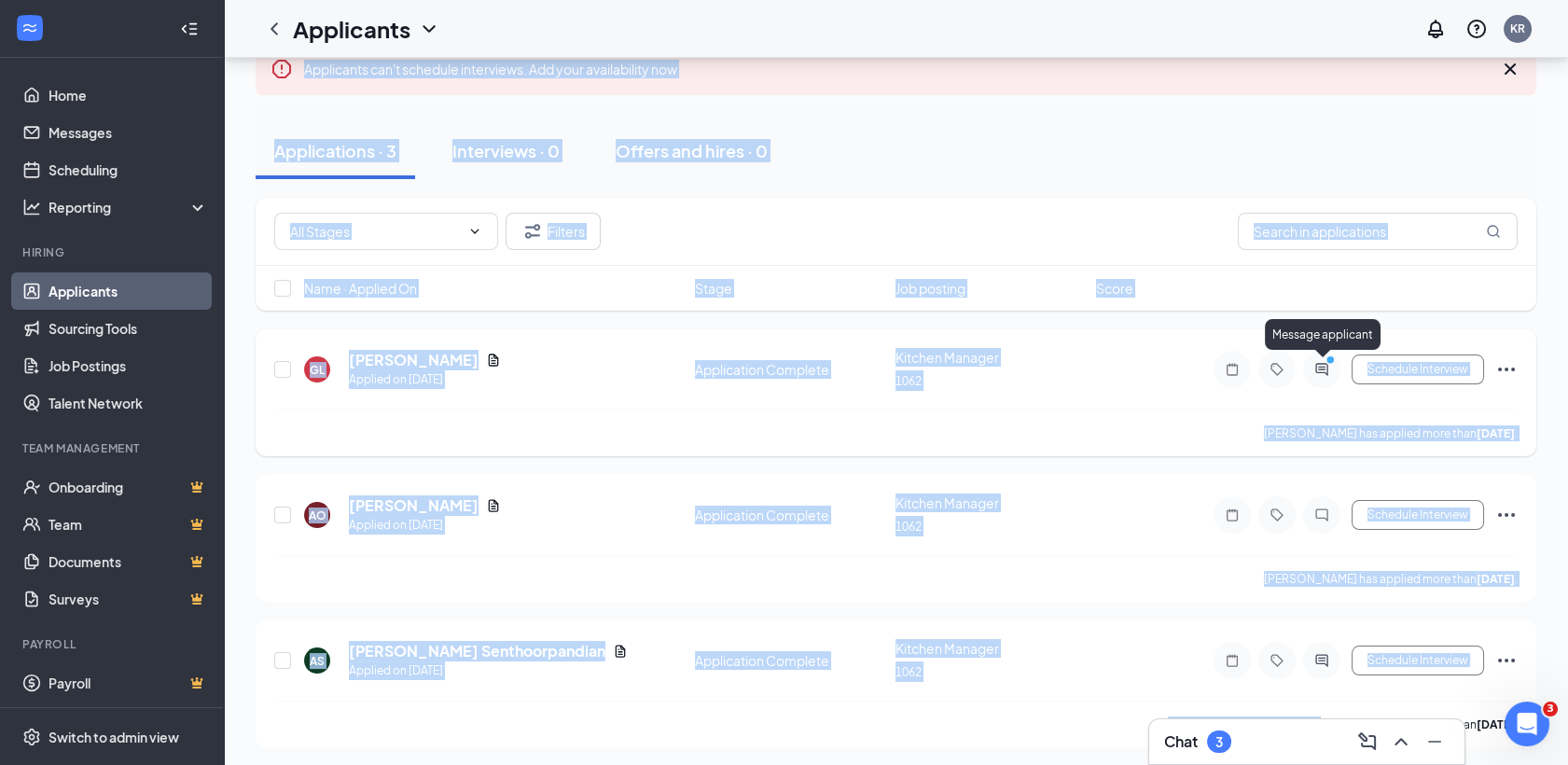
click at [1334, 363] on icon "PrimaryDot" at bounding box center [1333, 362] width 23 height 15
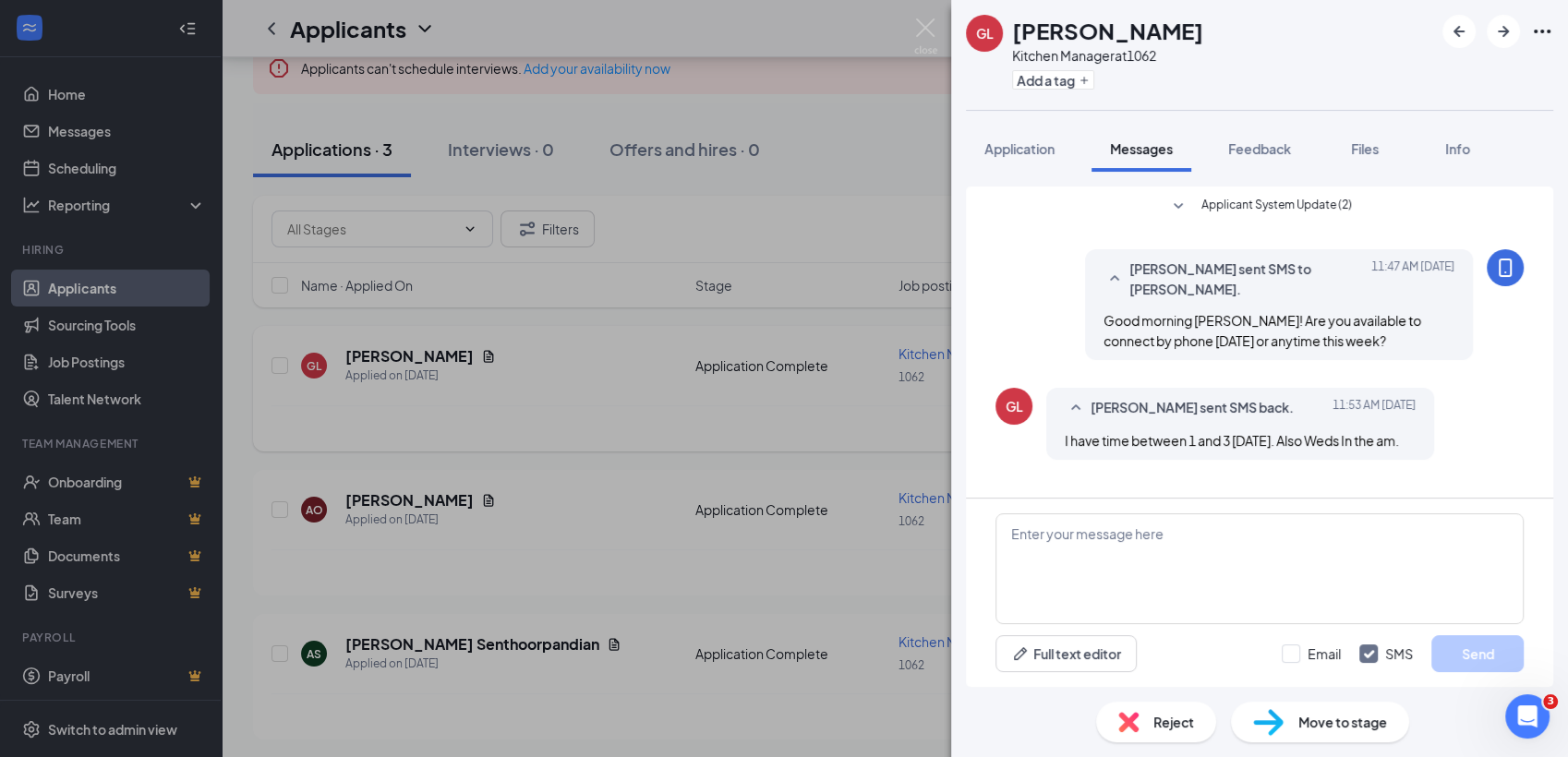
click at [887, 565] on div "GL [PERSON_NAME] Kitchen Manager at 1062 Add a tag Application Messages Feedbac…" at bounding box center [784, 378] width 1568 height 757
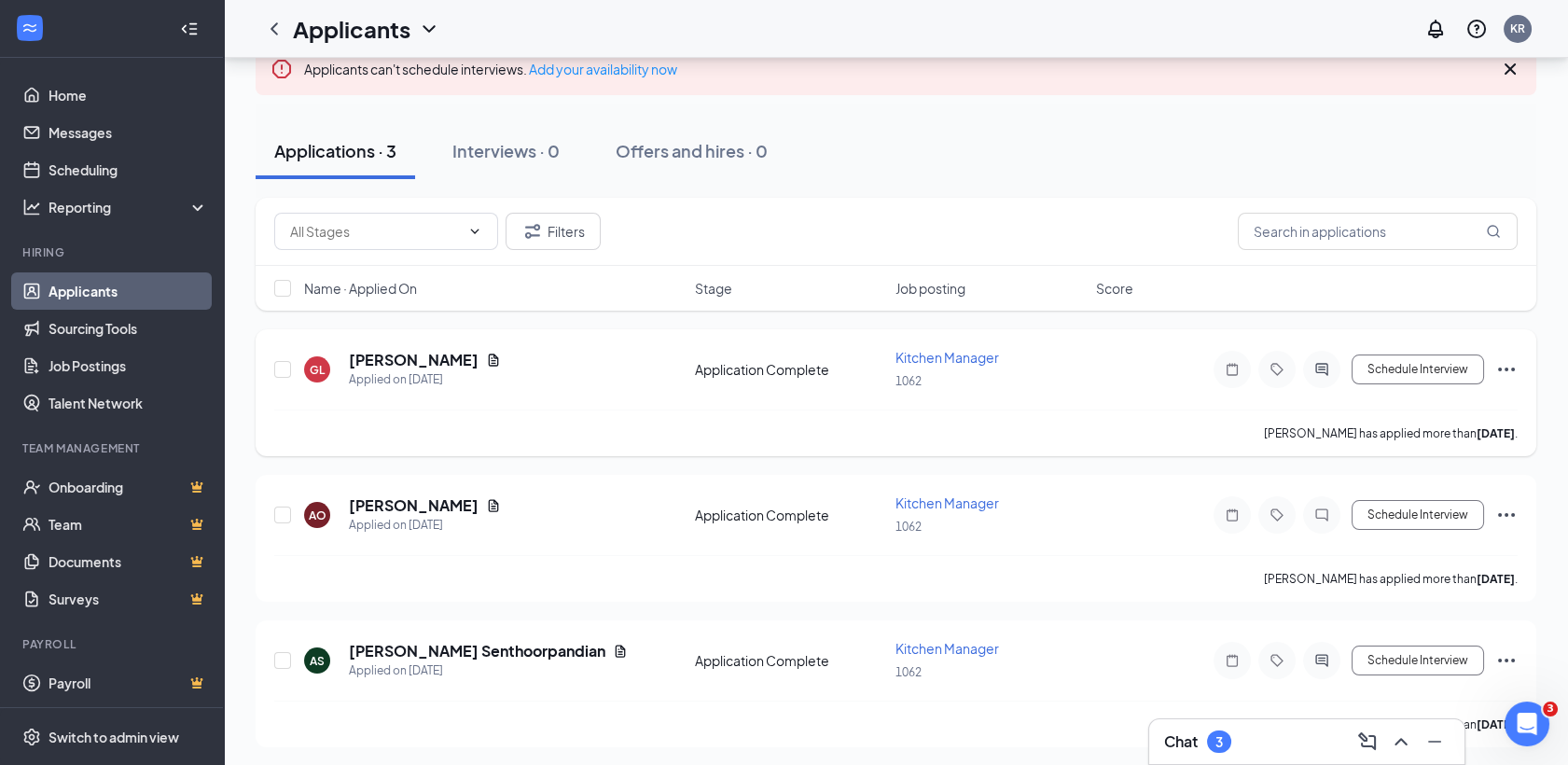
click at [1250, 734] on div "Chat 3" at bounding box center [1307, 741] width 286 height 30
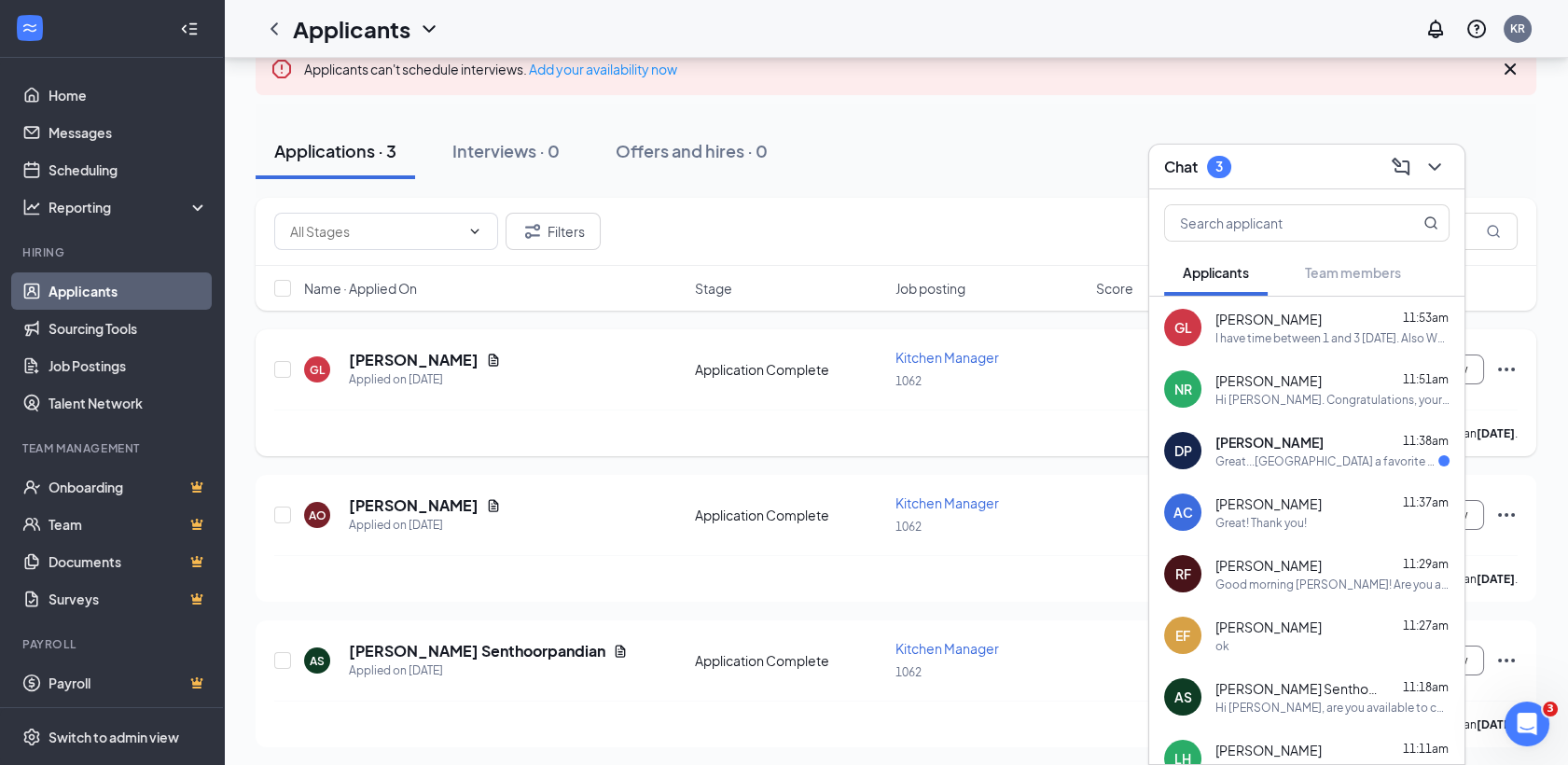
click at [1231, 444] on span "[PERSON_NAME]" at bounding box center [1269, 442] width 108 height 19
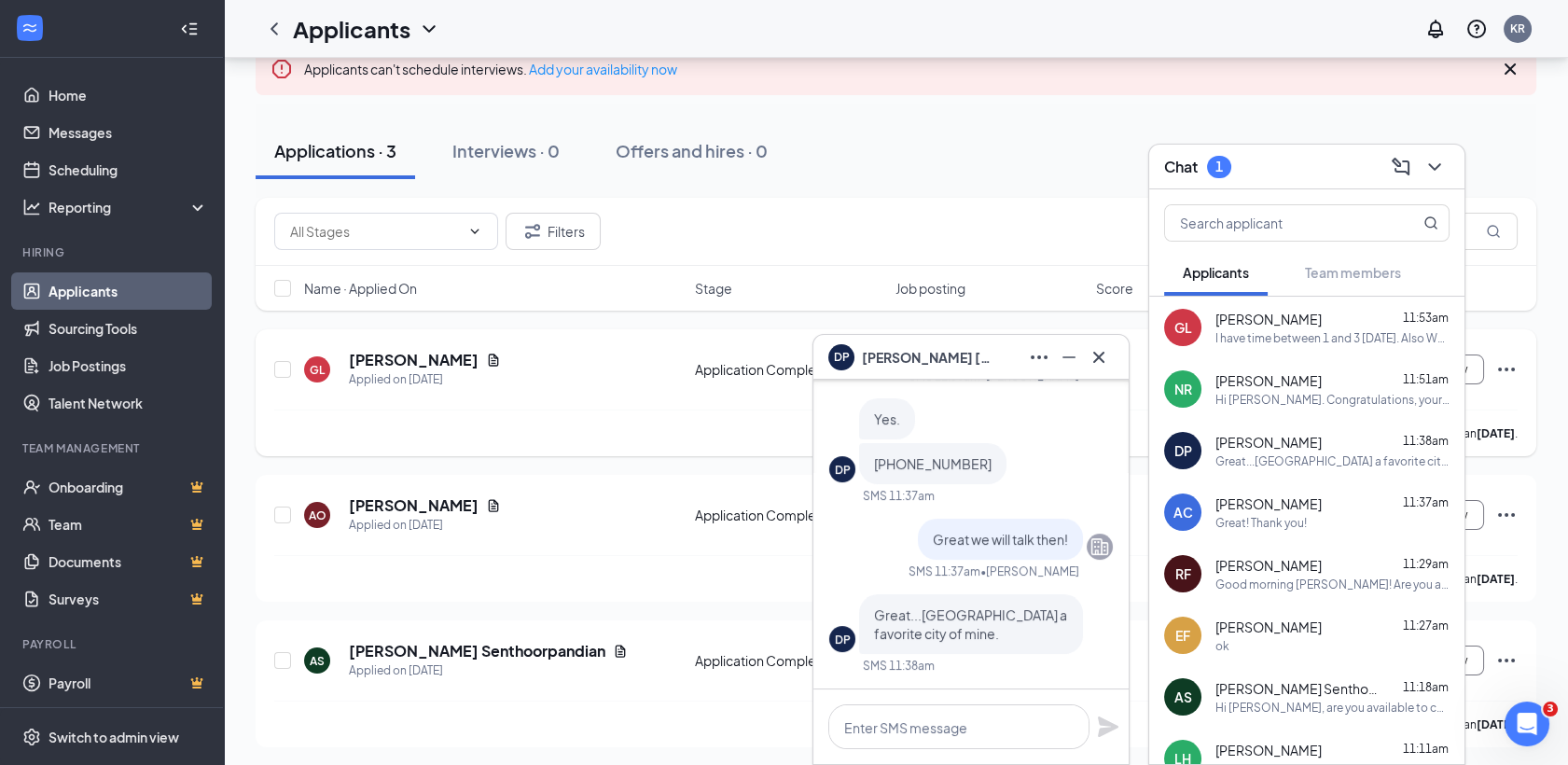
click at [1224, 330] on div "I have time between 1 and 3 [DATE]. Also Weds In the am." at bounding box center [1332, 338] width 234 height 16
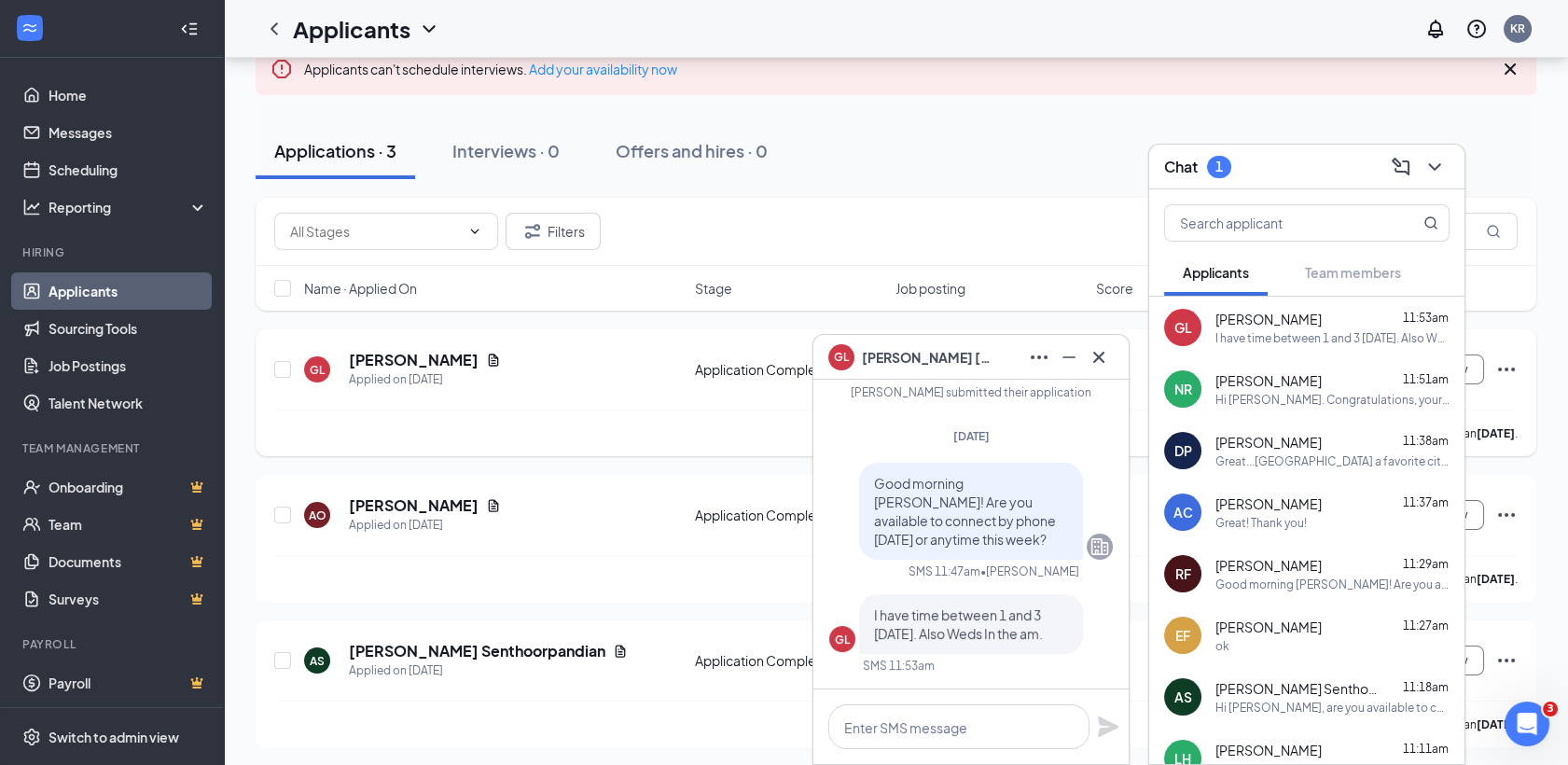
scroll to position [-254, 0]
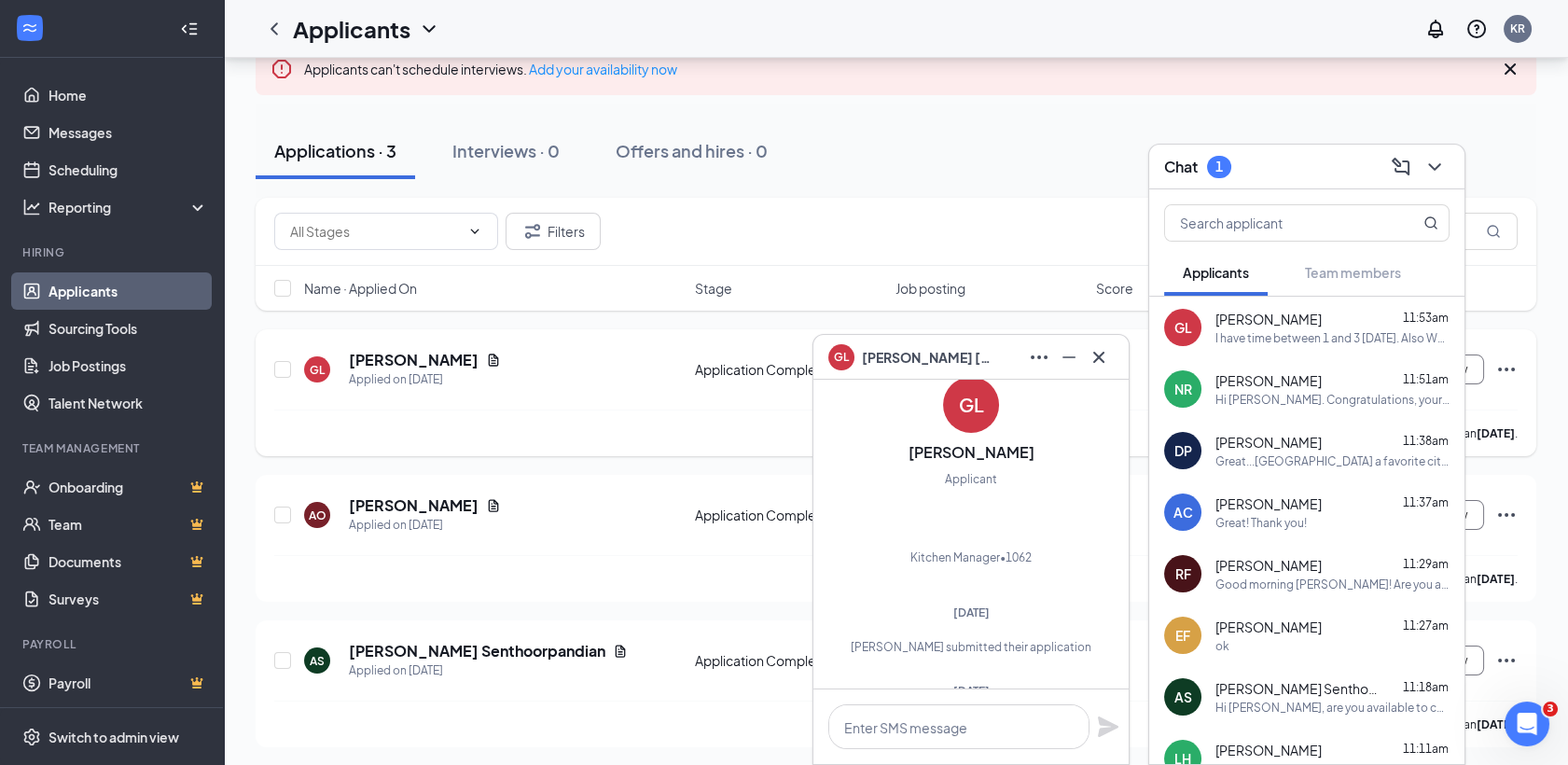
click at [1243, 445] on span "[PERSON_NAME]" at bounding box center [1268, 442] width 107 height 19
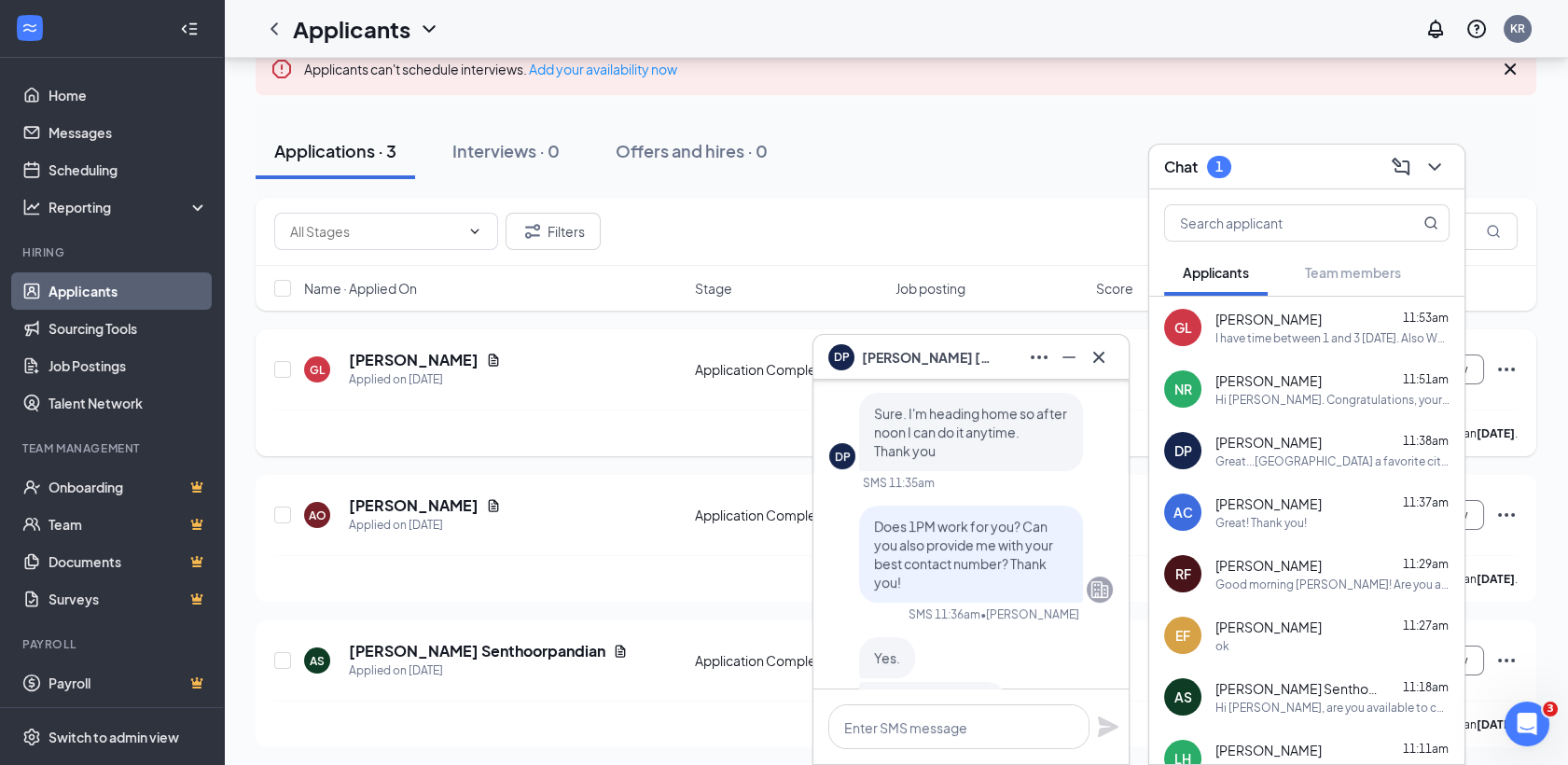
scroll to position [-235, 0]
click at [1241, 479] on div "GL [PERSON_NAME] 11:53am I have time between 1 and 3 [DATE]. Also Weds In the a…" at bounding box center [1307, 650] width 315 height 708
drag, startPoint x: 1241, startPoint y: 479, endPoint x: 1301, endPoint y: 524, distance: 75.0
click at [1301, 524] on div "Great! Thank you!" at bounding box center [1260, 523] width 92 height 16
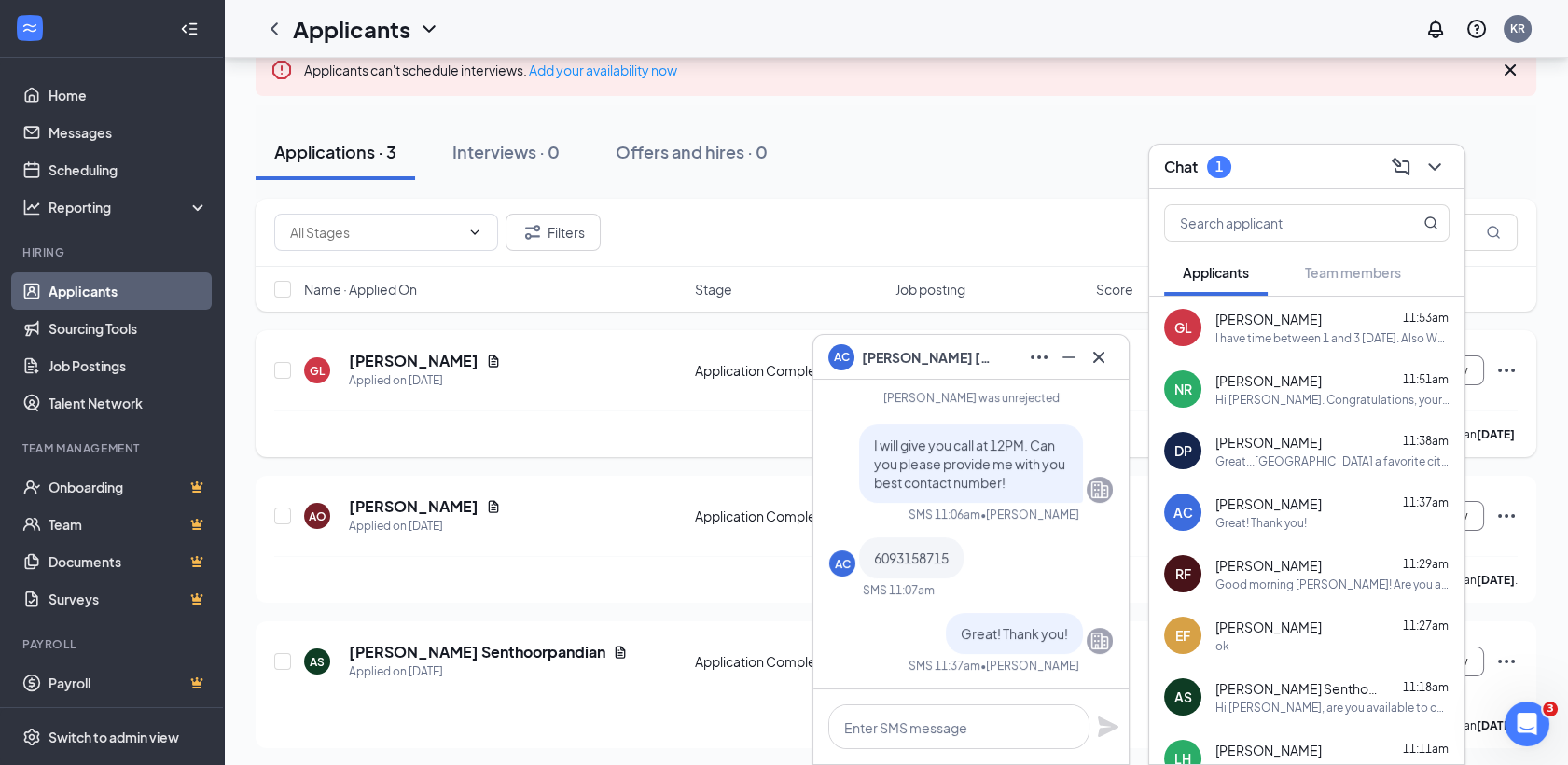
scroll to position [158, 0]
click at [105, 368] on link "Job Postings" at bounding box center [127, 366] width 159 height 38
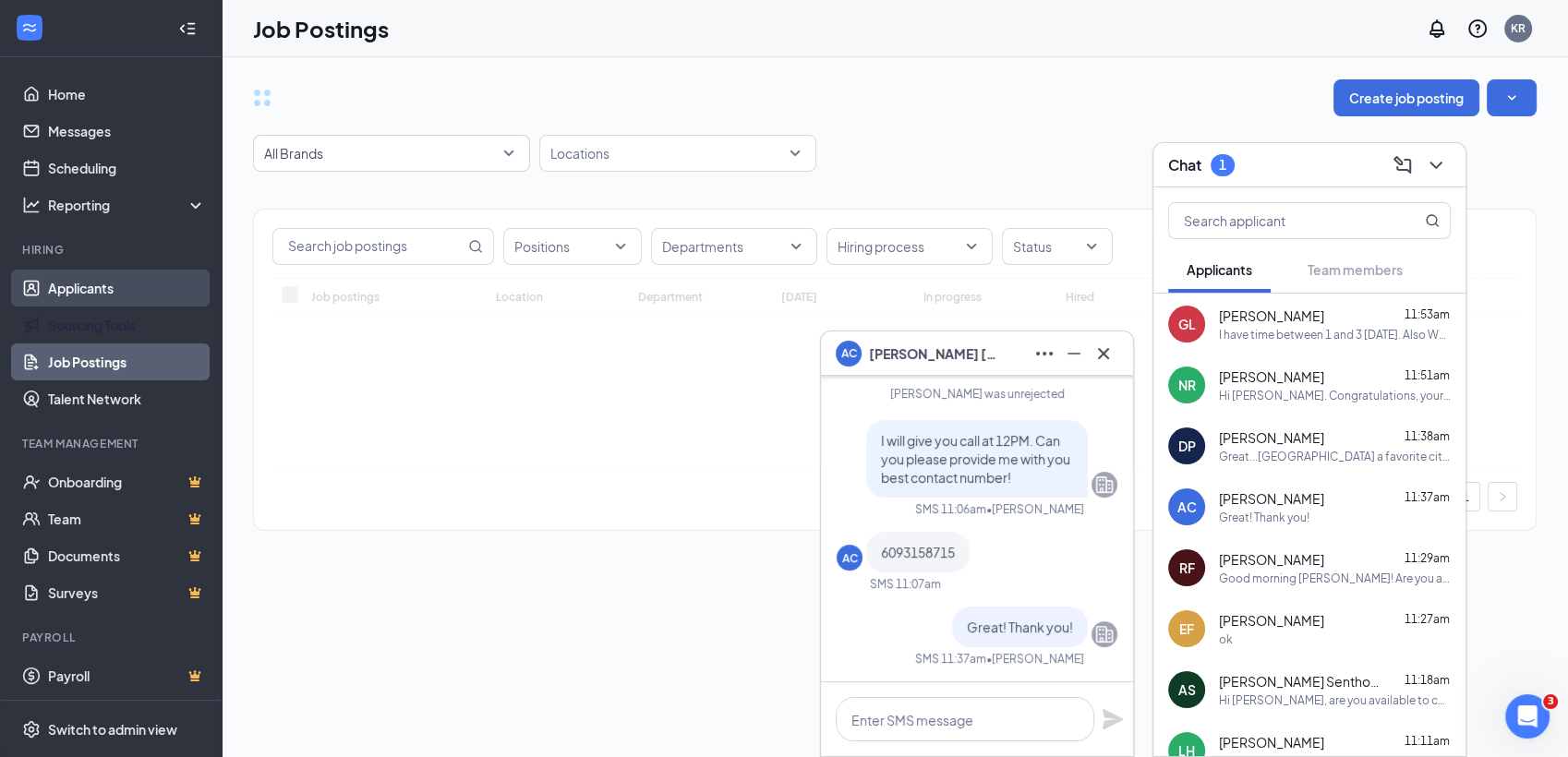
click at [64, 285] on link "Applicants" at bounding box center [126, 288] width 158 height 37
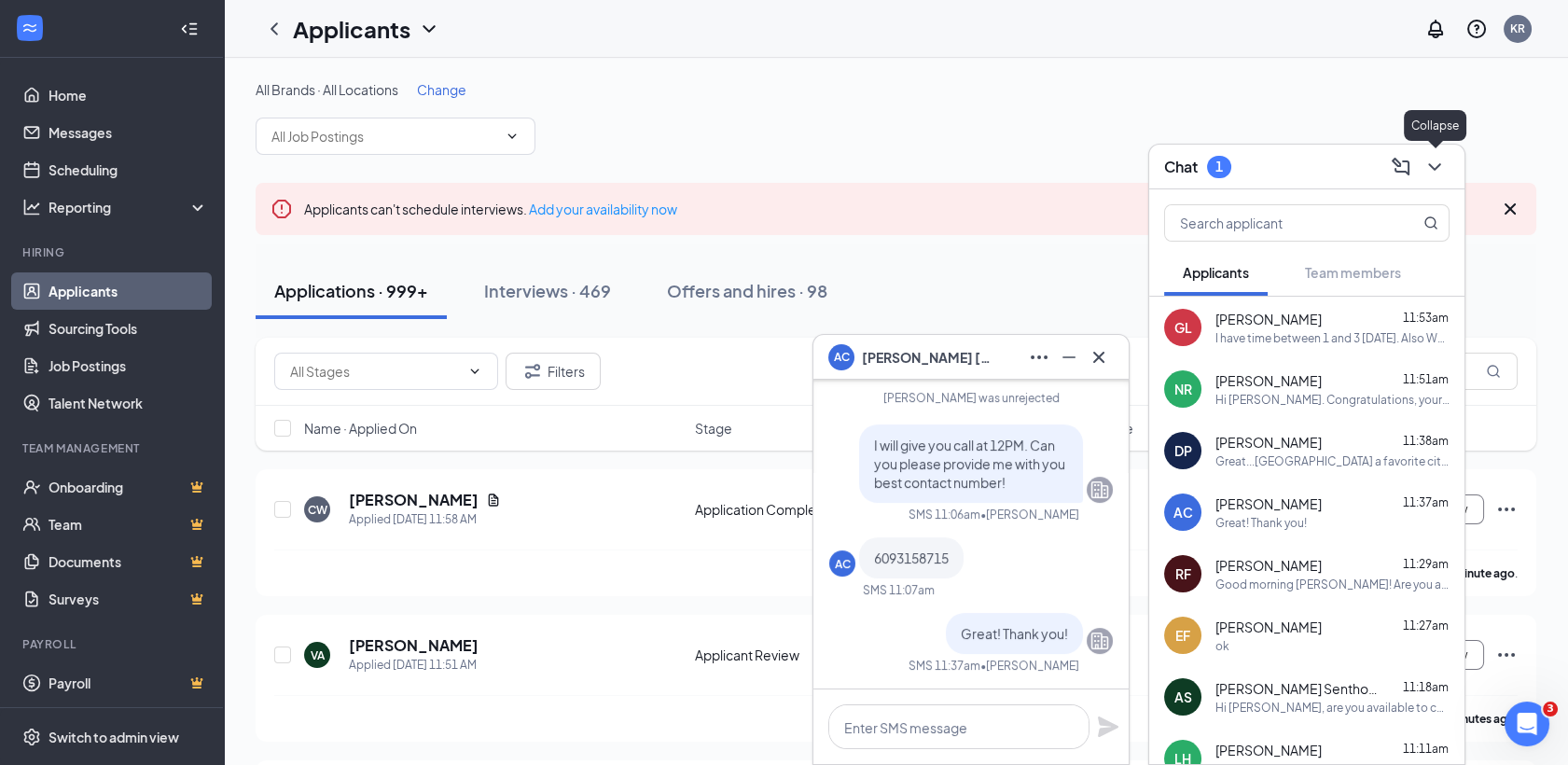
click at [1434, 169] on icon "ChevronDown" at bounding box center [1434, 167] width 12 height 8
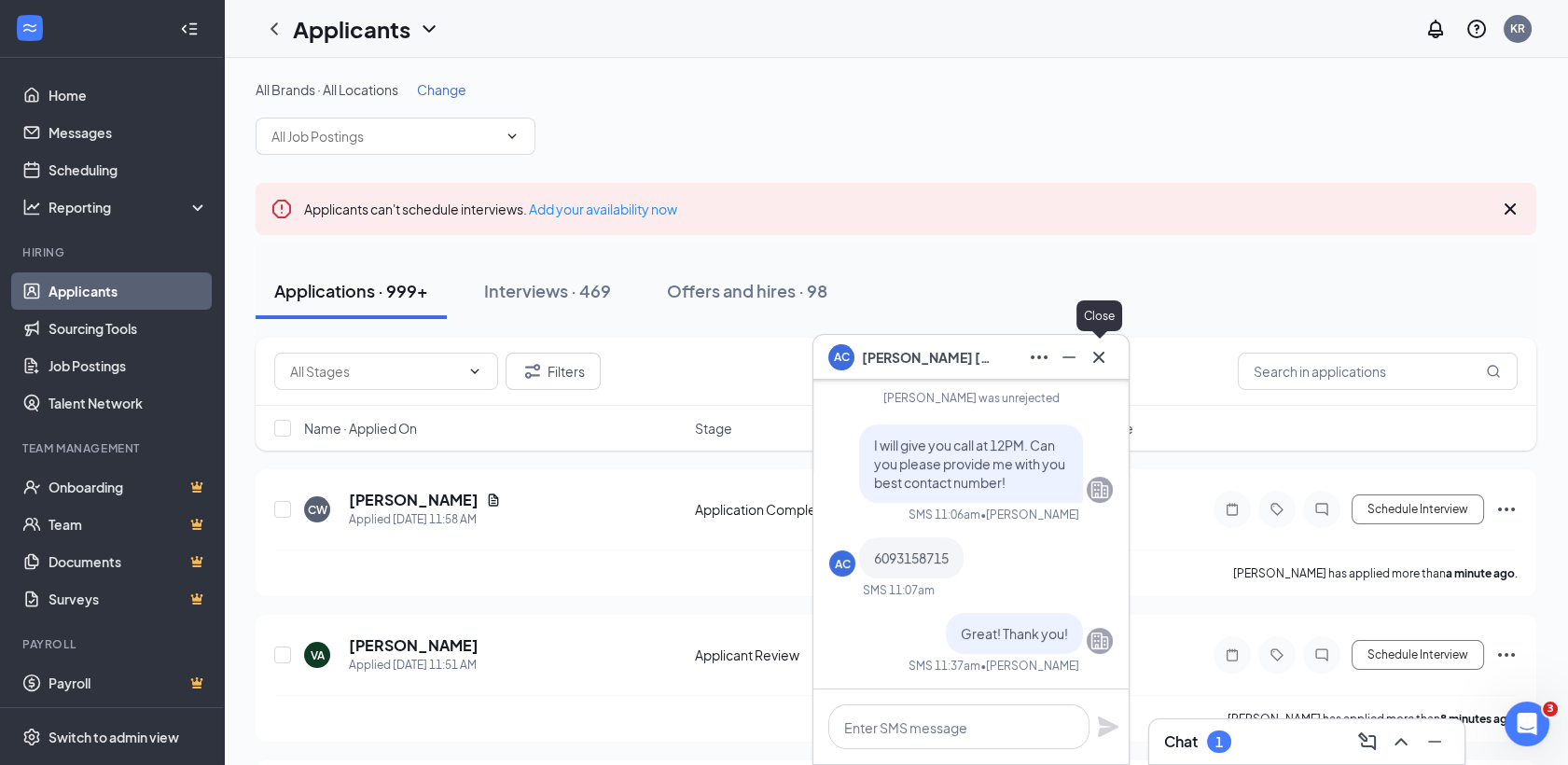
click at [1105, 359] on icon "Cross" at bounding box center [1099, 358] width 23 height 23
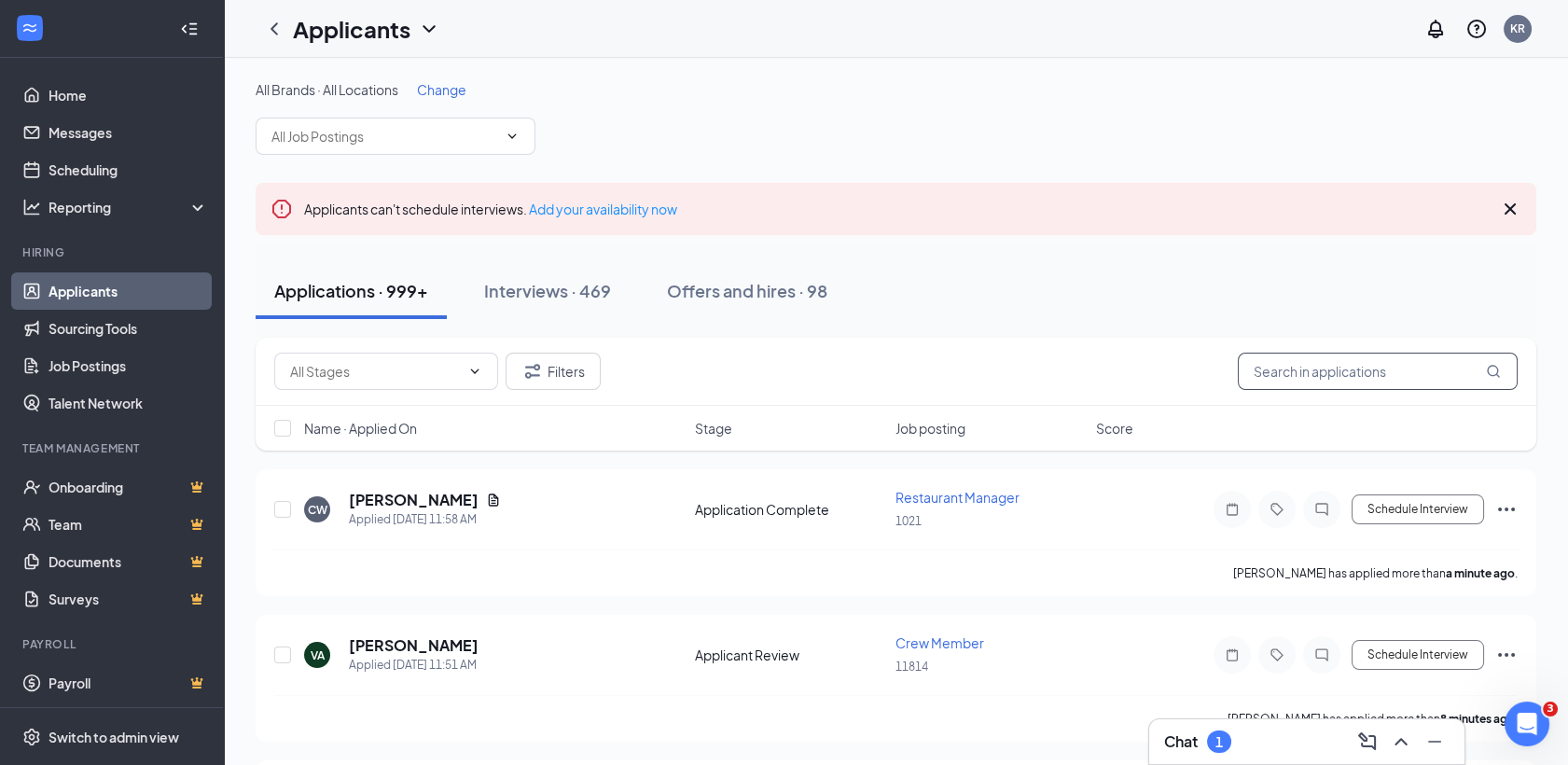
click at [1330, 381] on input "text" at bounding box center [1377, 372] width 280 height 38
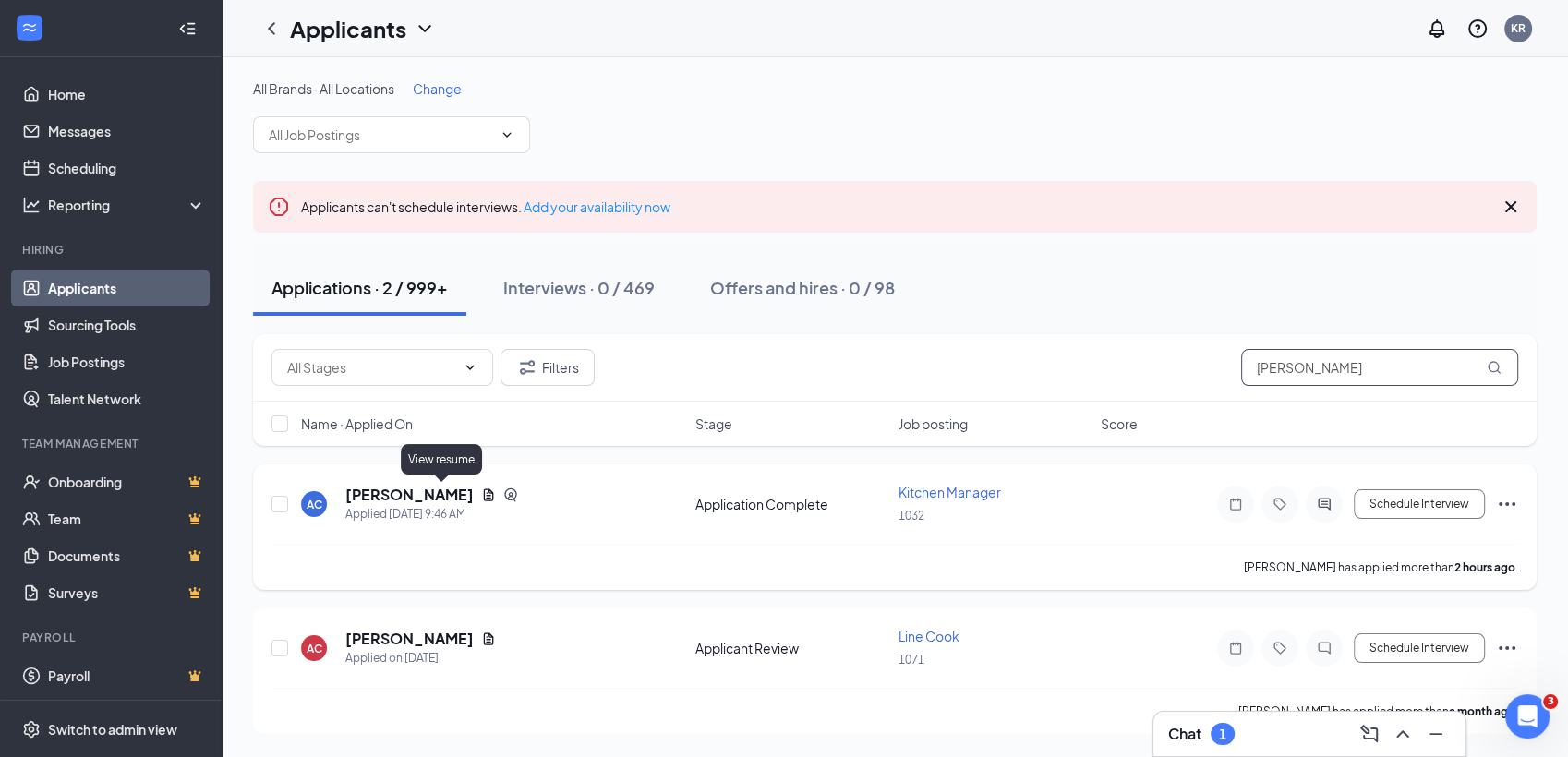
type input "[PERSON_NAME]"
click at [484, 492] on icon "Document" at bounding box center [488, 494] width 10 height 12
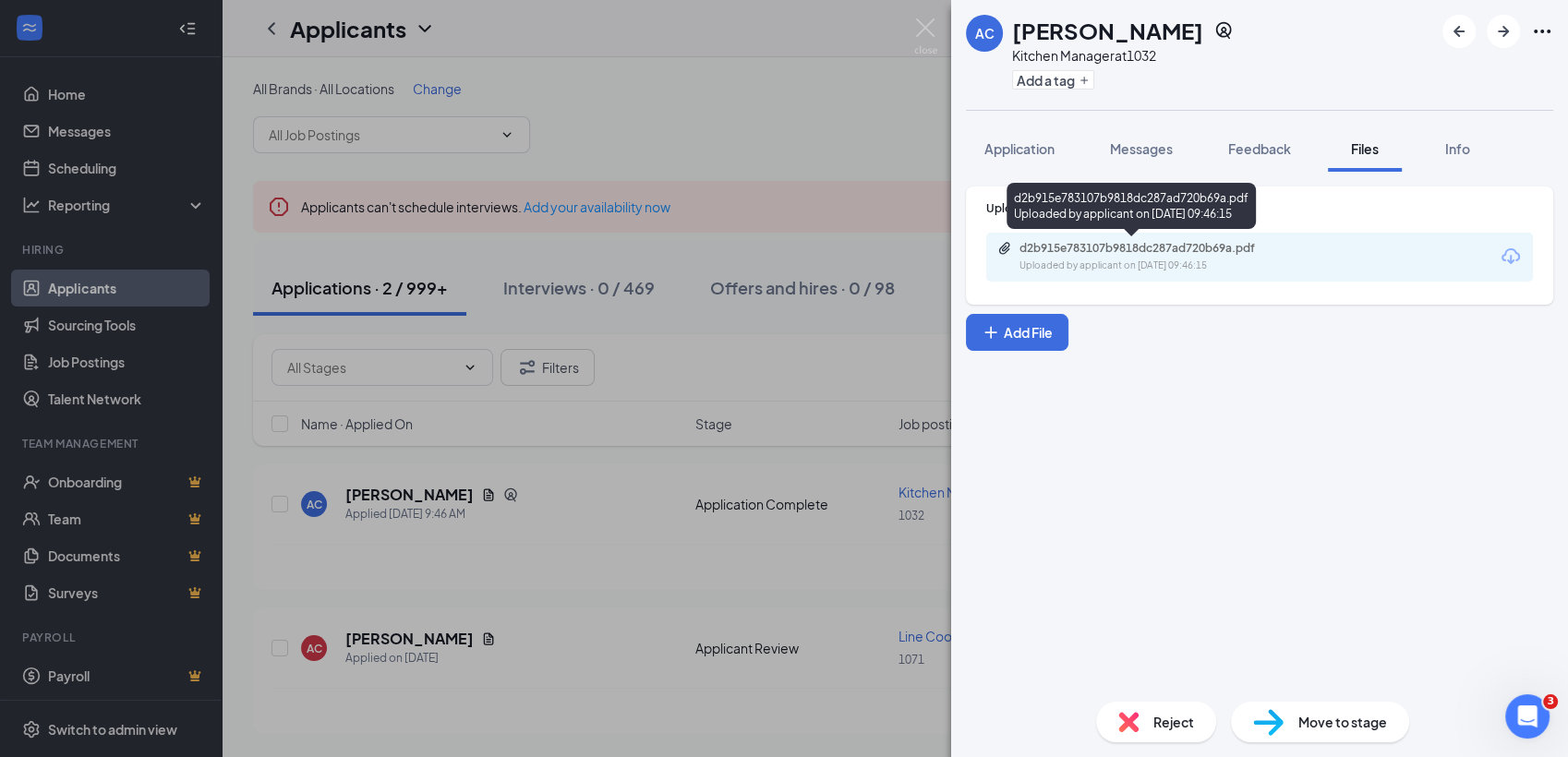
click at [1144, 268] on div "Uploaded by applicant on [DATE] 09:46:15" at bounding box center [1158, 266] width 277 height 15
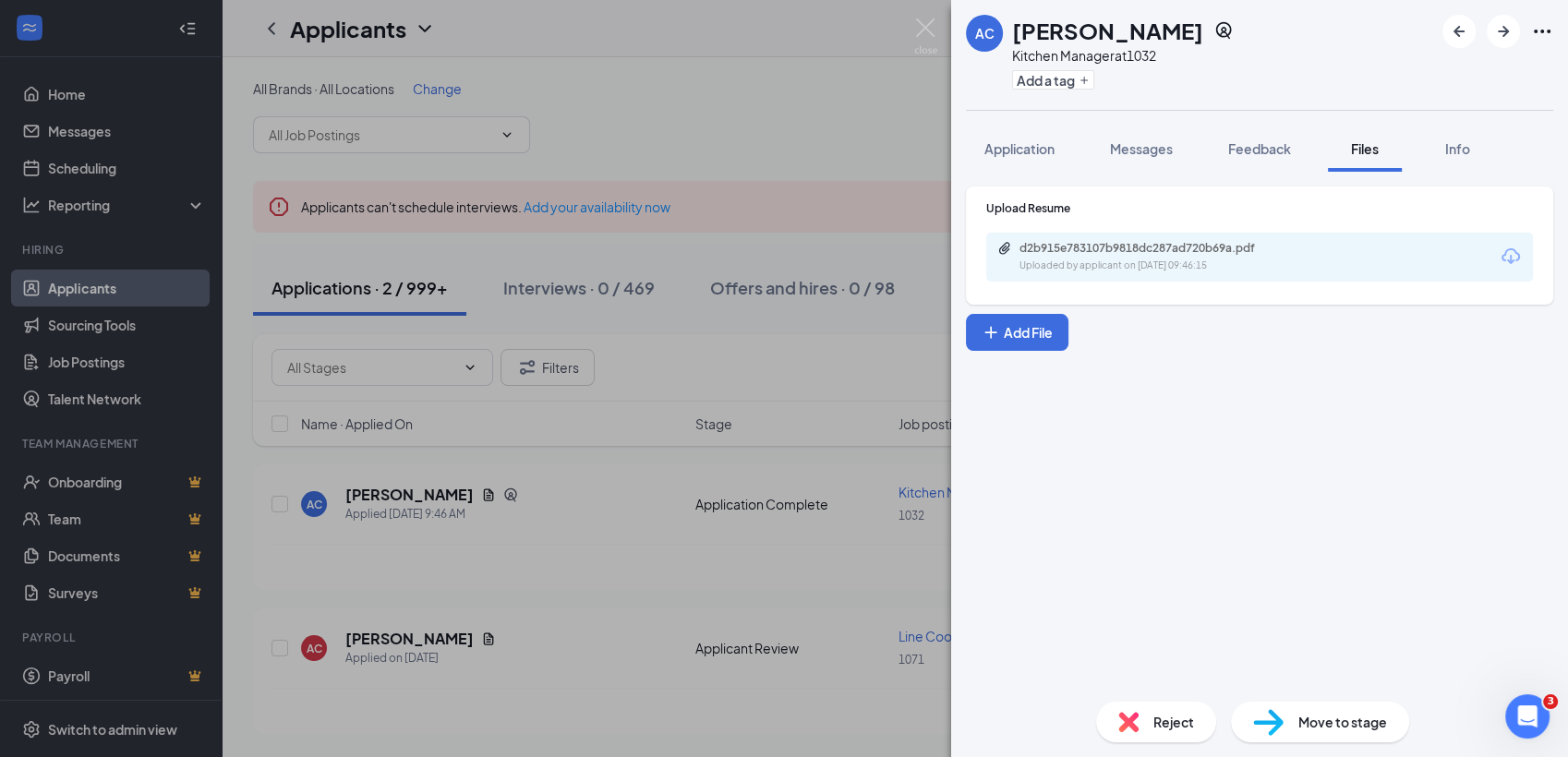
click at [523, 106] on div "AC [PERSON_NAME] Kitchen Manager at 1032 Add a tag Application Messages Feedbac…" at bounding box center [784, 378] width 1568 height 757
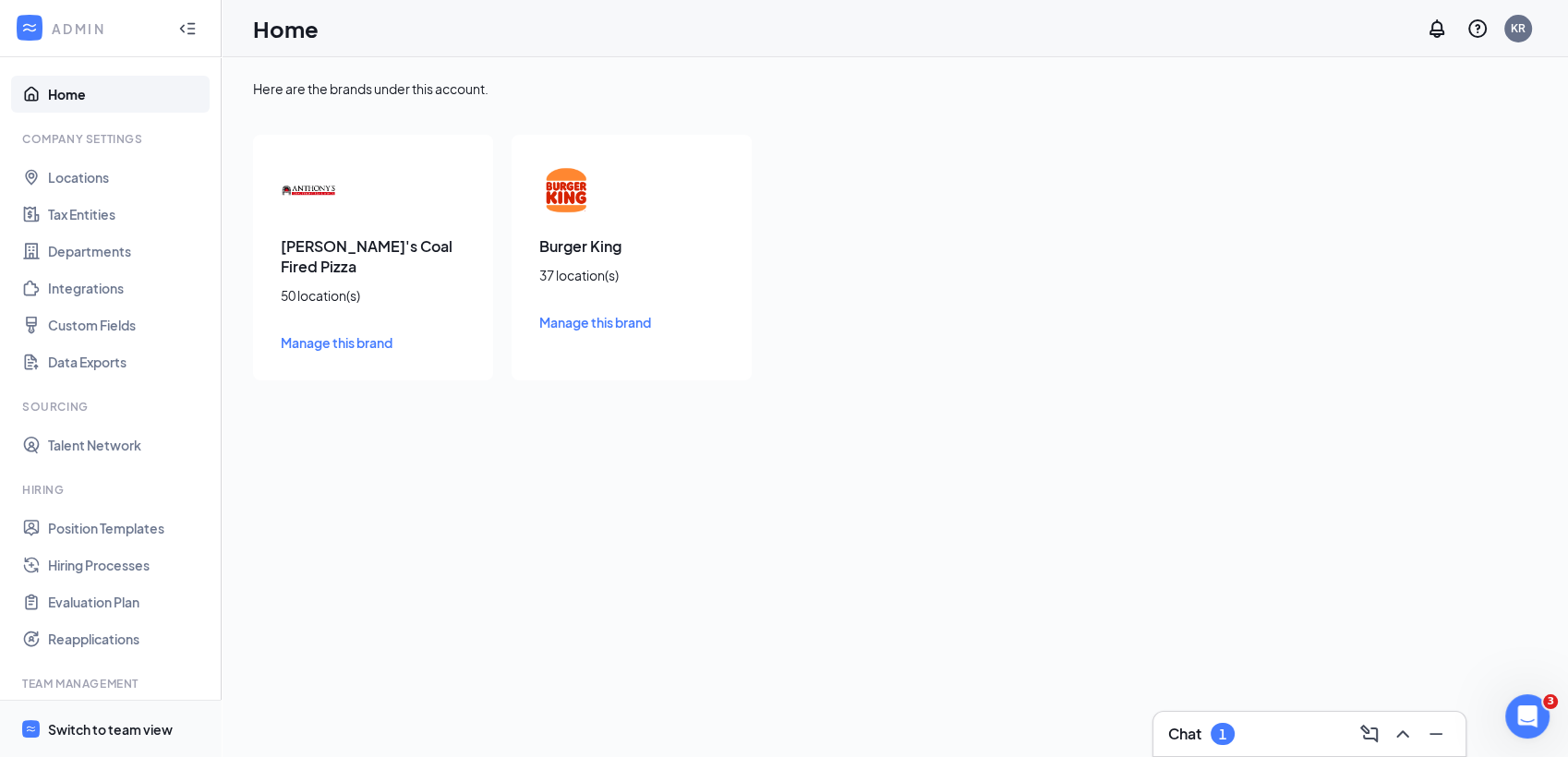
click at [85, 723] on div "Switch to team view" at bounding box center [109, 729] width 124 height 19
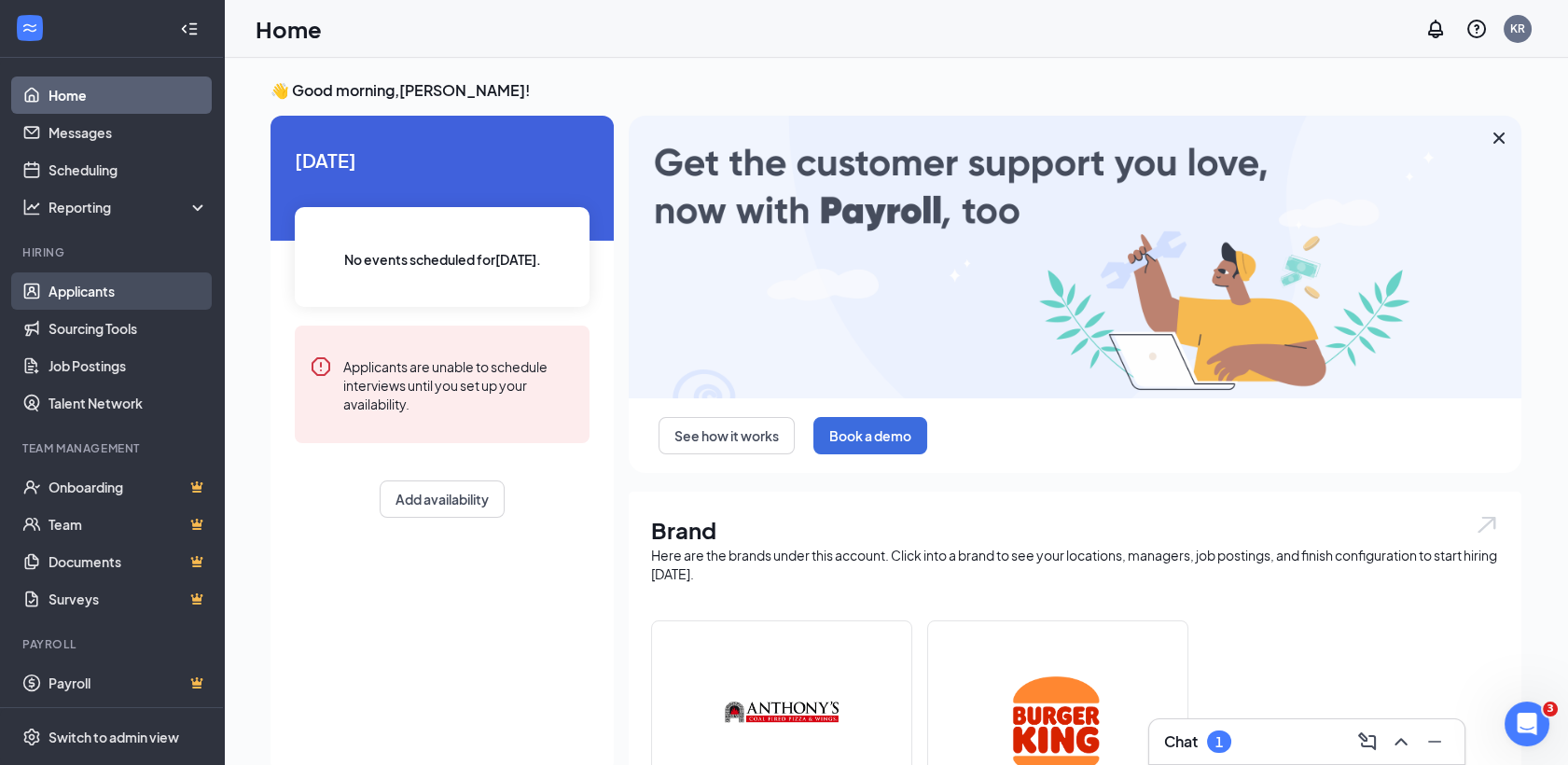
click at [102, 294] on link "Applicants" at bounding box center [127, 291] width 159 height 38
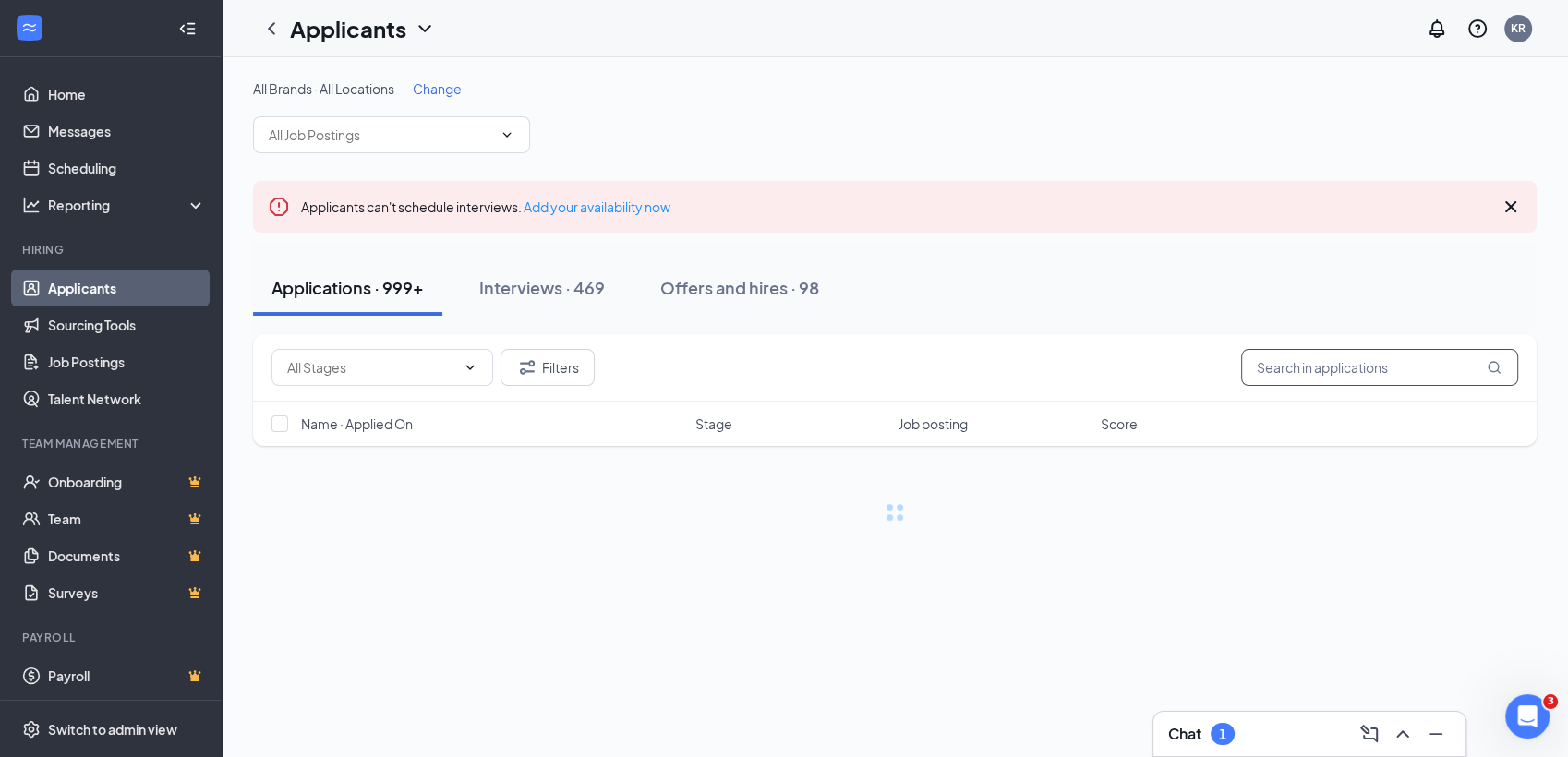
click at [1314, 368] on input "text" at bounding box center [1379, 368] width 277 height 37
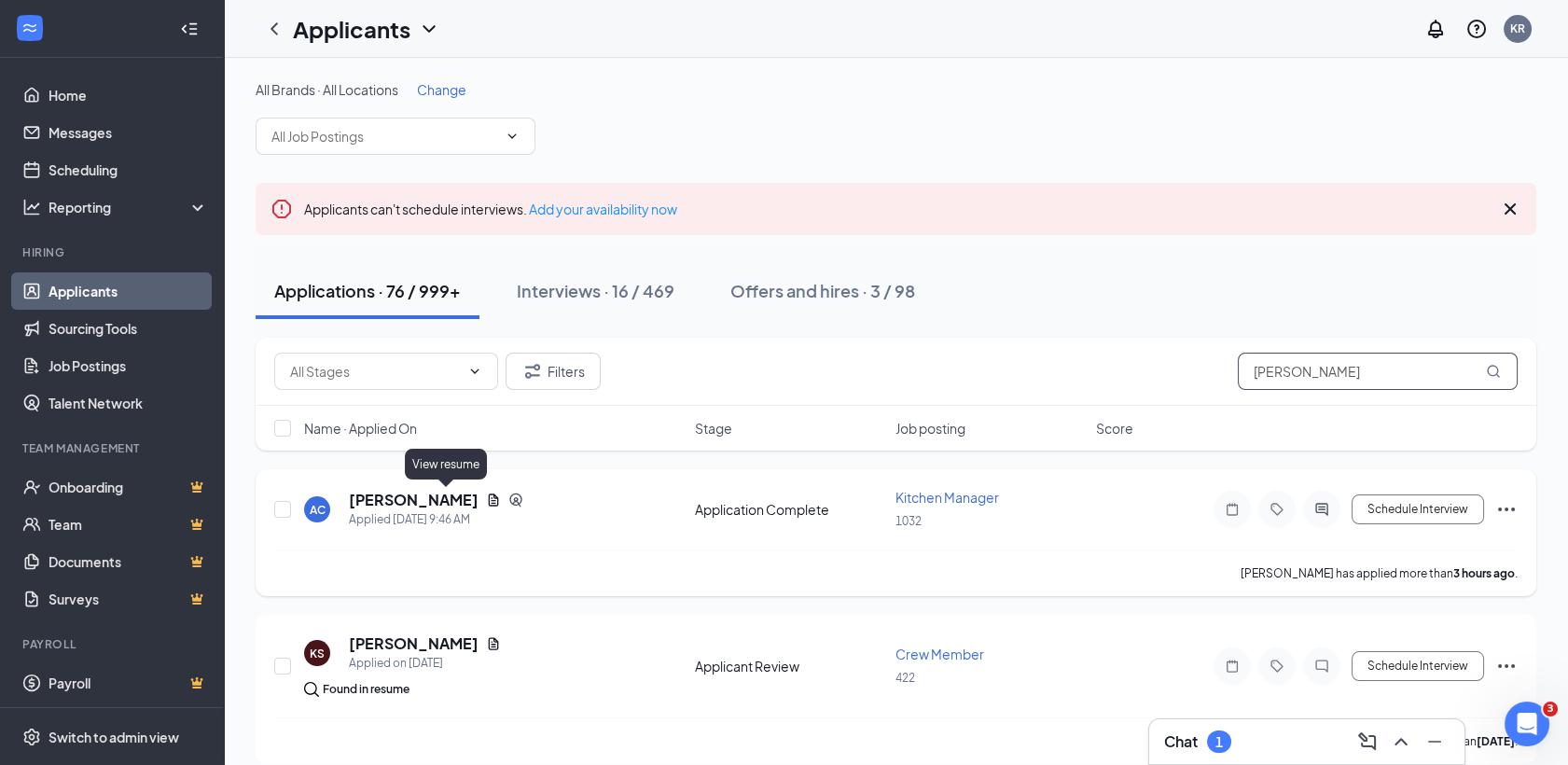
type input "[PERSON_NAME]"
click at [489, 504] on icon "Document" at bounding box center [493, 499] width 10 height 12
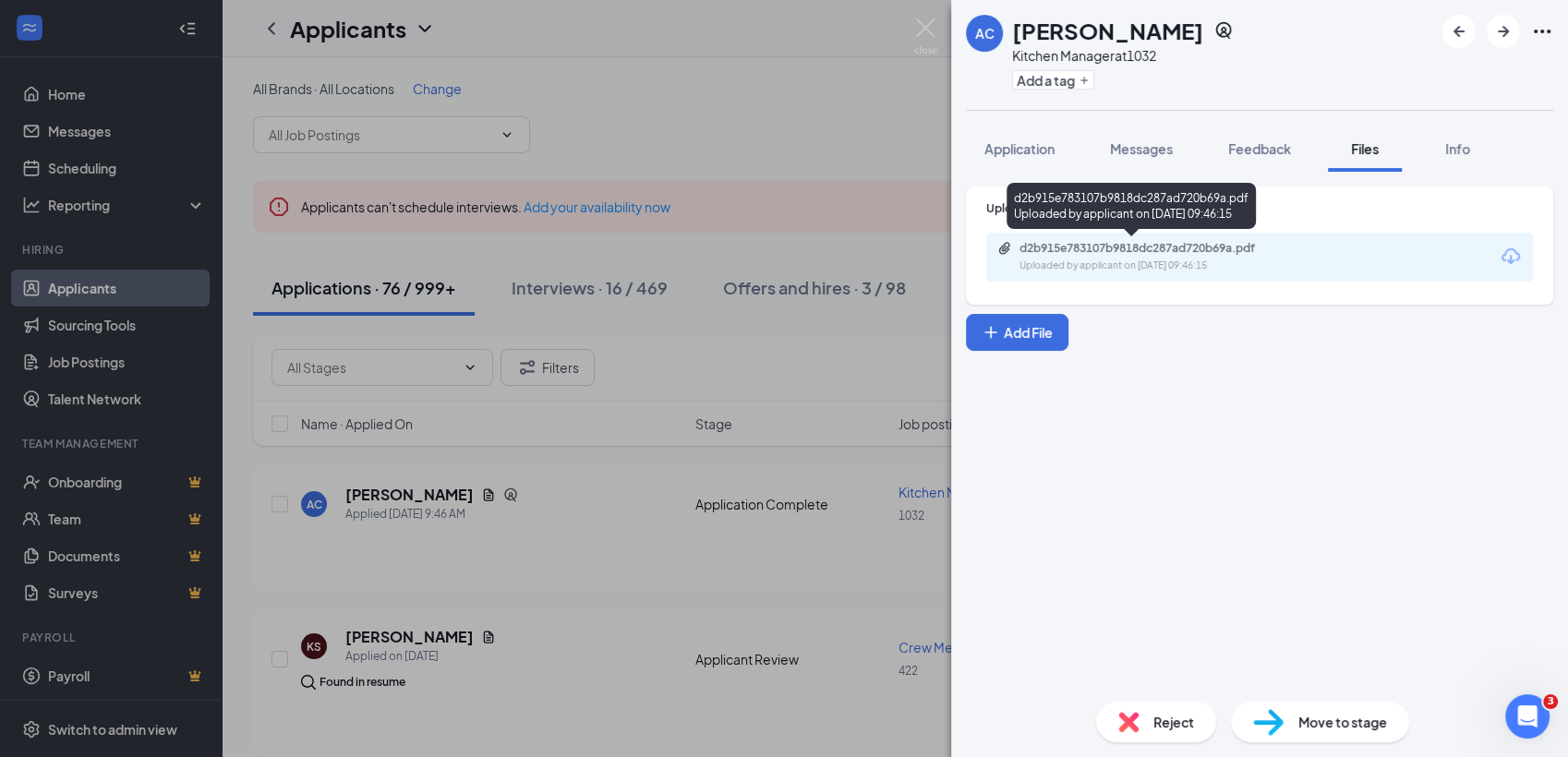
click at [1225, 255] on div "d2b915e783107b9818dc287ad720b69a.pdf" at bounding box center [1149, 248] width 259 height 15
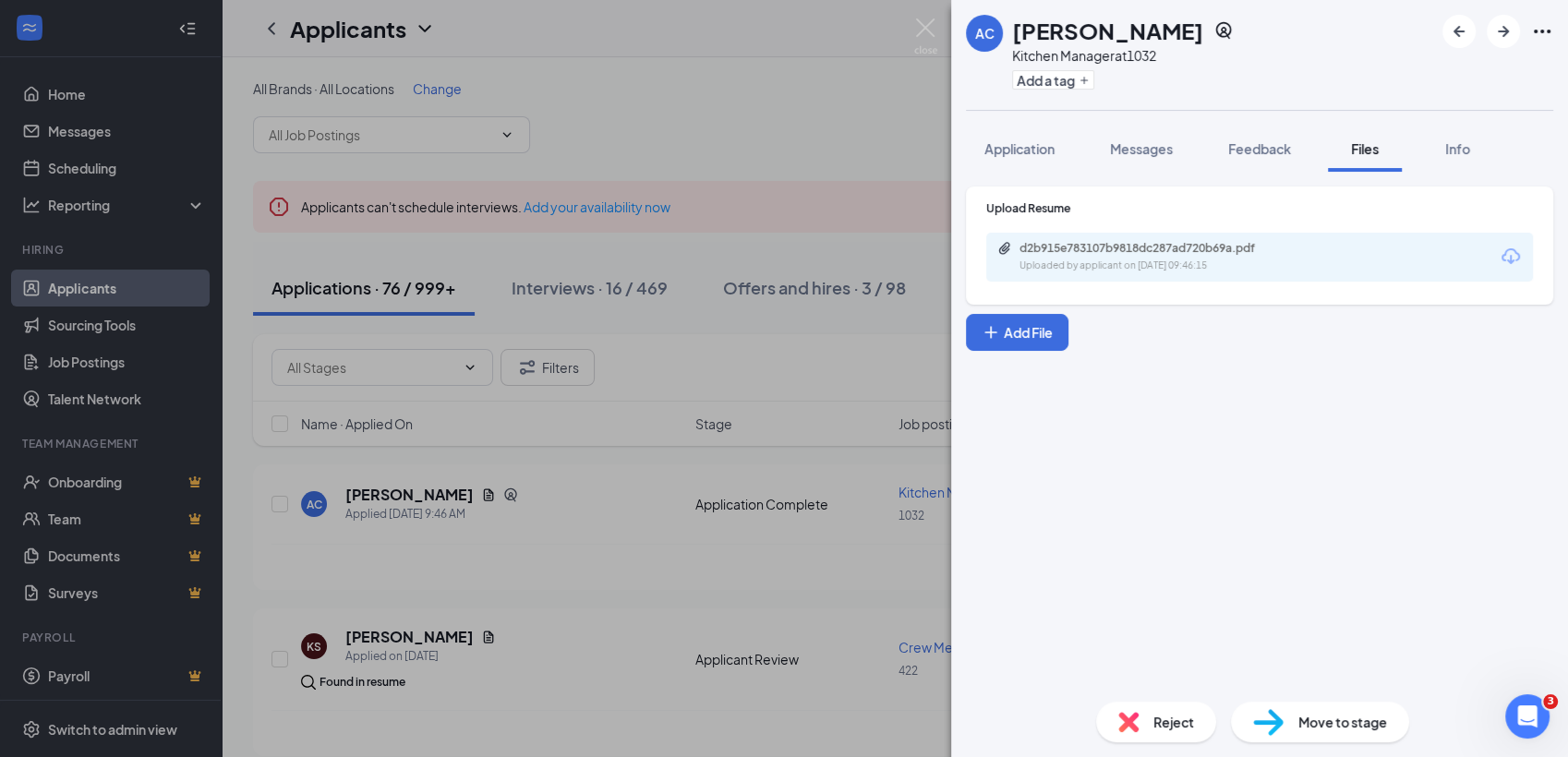
click at [734, 122] on div "AC [PERSON_NAME] Kitchen Manager at 1032 Add a tag Application Messages Feedbac…" at bounding box center [784, 378] width 1568 height 757
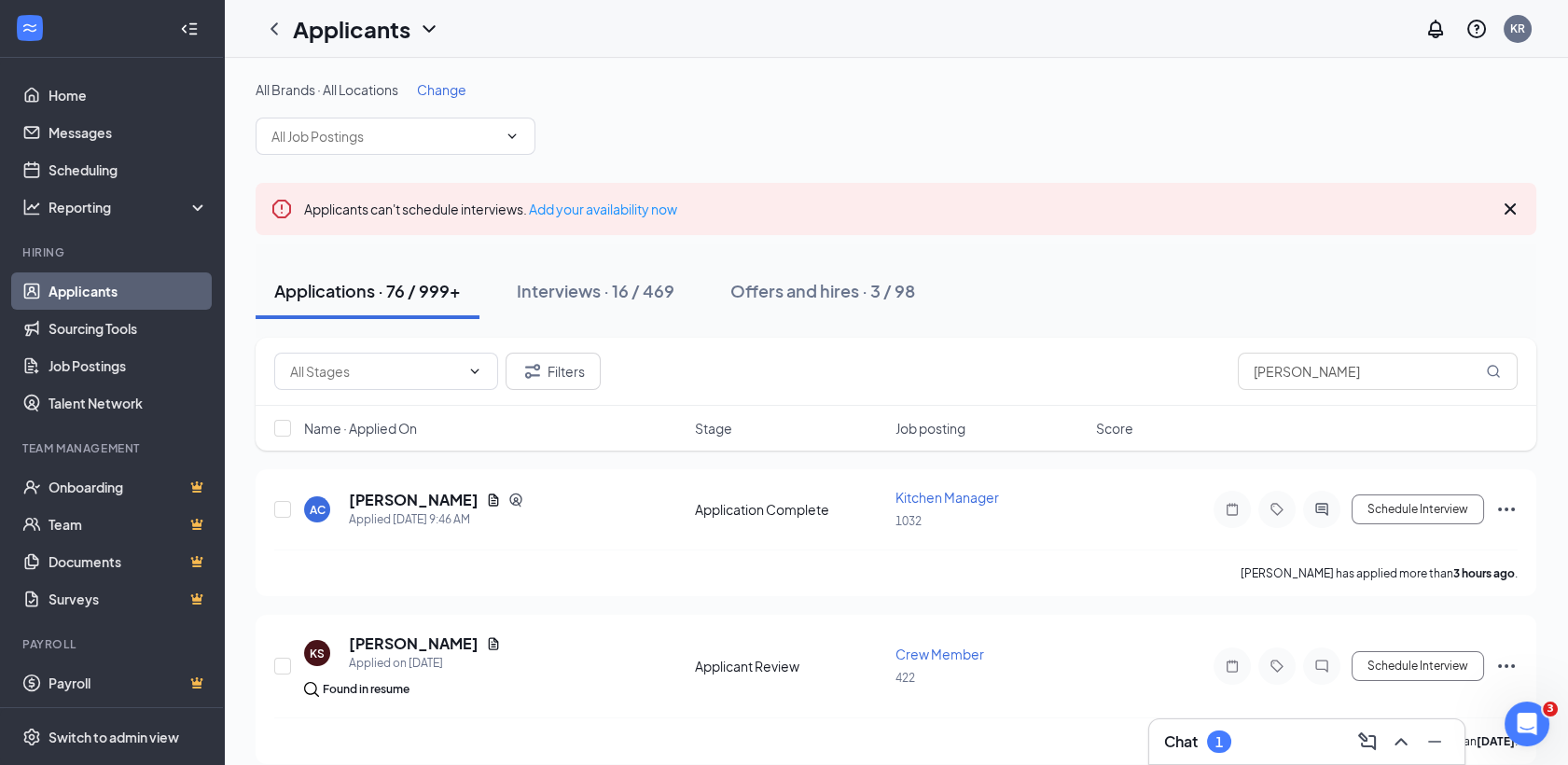
drag, startPoint x: 1242, startPoint y: 745, endPoint x: 1172, endPoint y: 739, distance: 70.3
click at [1172, 735] on h3 "Chat" at bounding box center [1181, 741] width 34 height 21
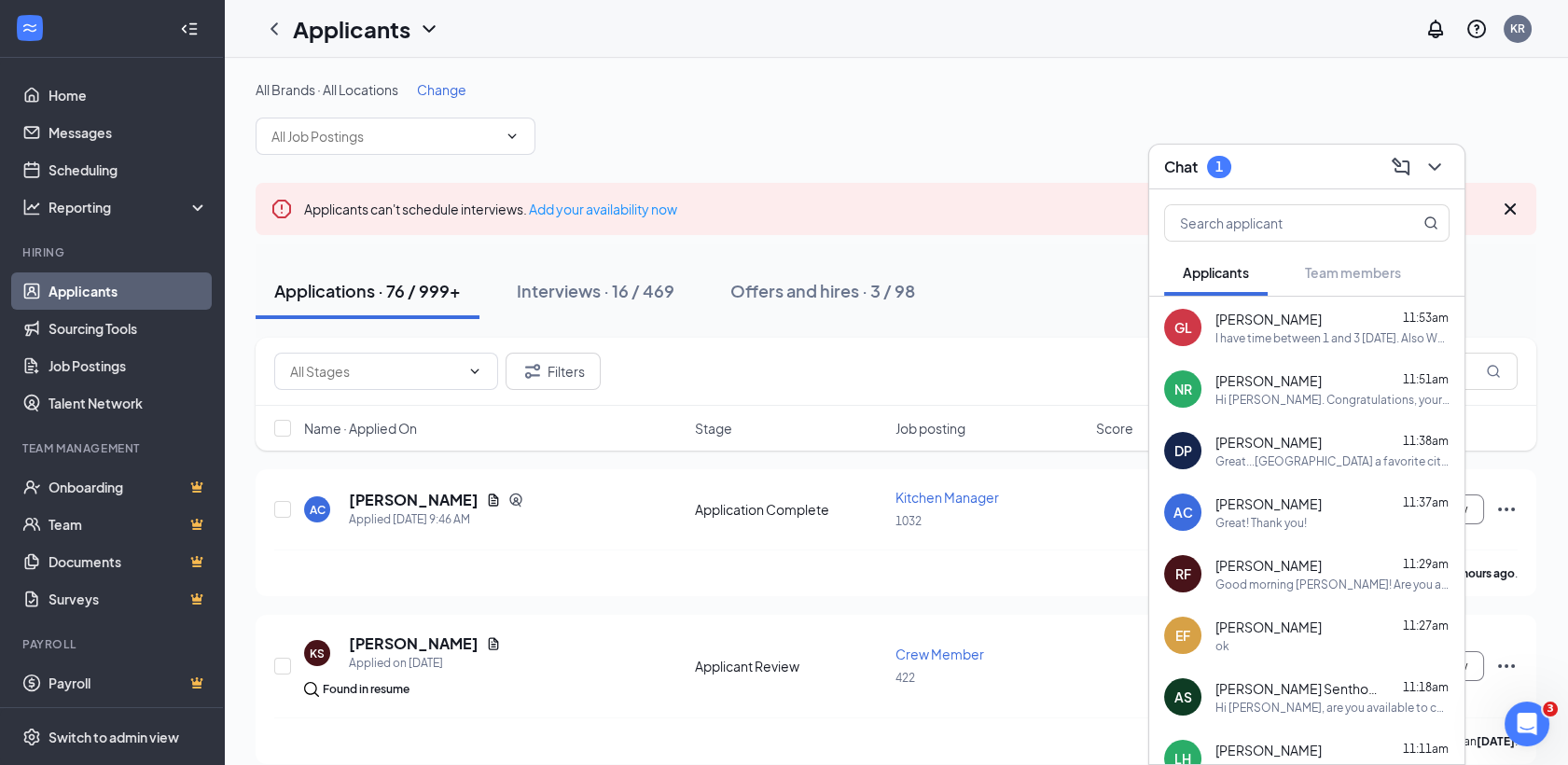
click at [1247, 349] on div "GL [PERSON_NAME] 11:53am I have time between 1 and 3 [DATE]. Also Weds In the a…" at bounding box center [1307, 326] width 315 height 61
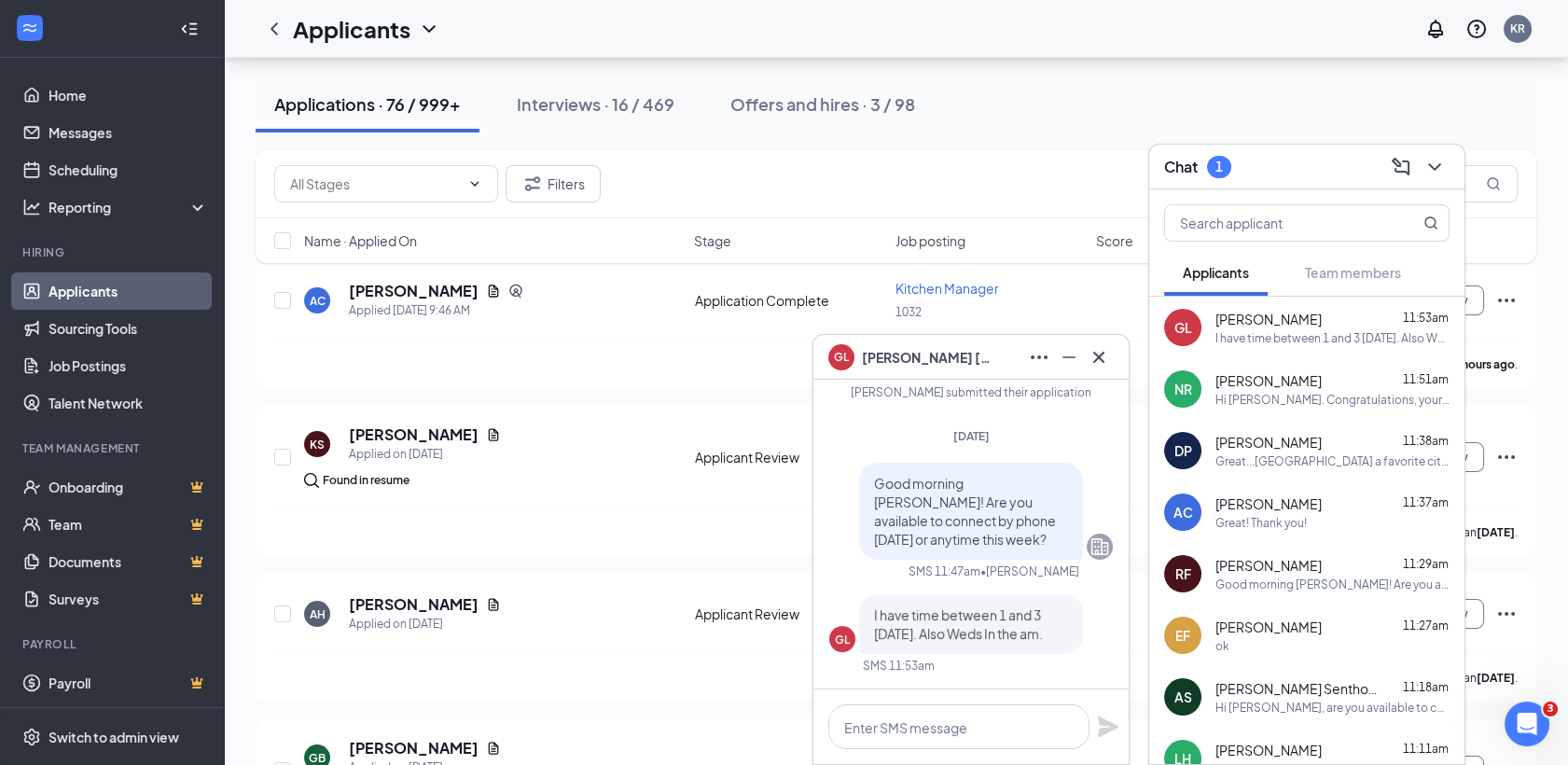
scroll to position [208, 0]
click at [948, 735] on textarea at bounding box center [959, 726] width 261 height 44
click at [1310, 447] on div "[PERSON_NAME] 11:38am" at bounding box center [1332, 442] width 234 height 19
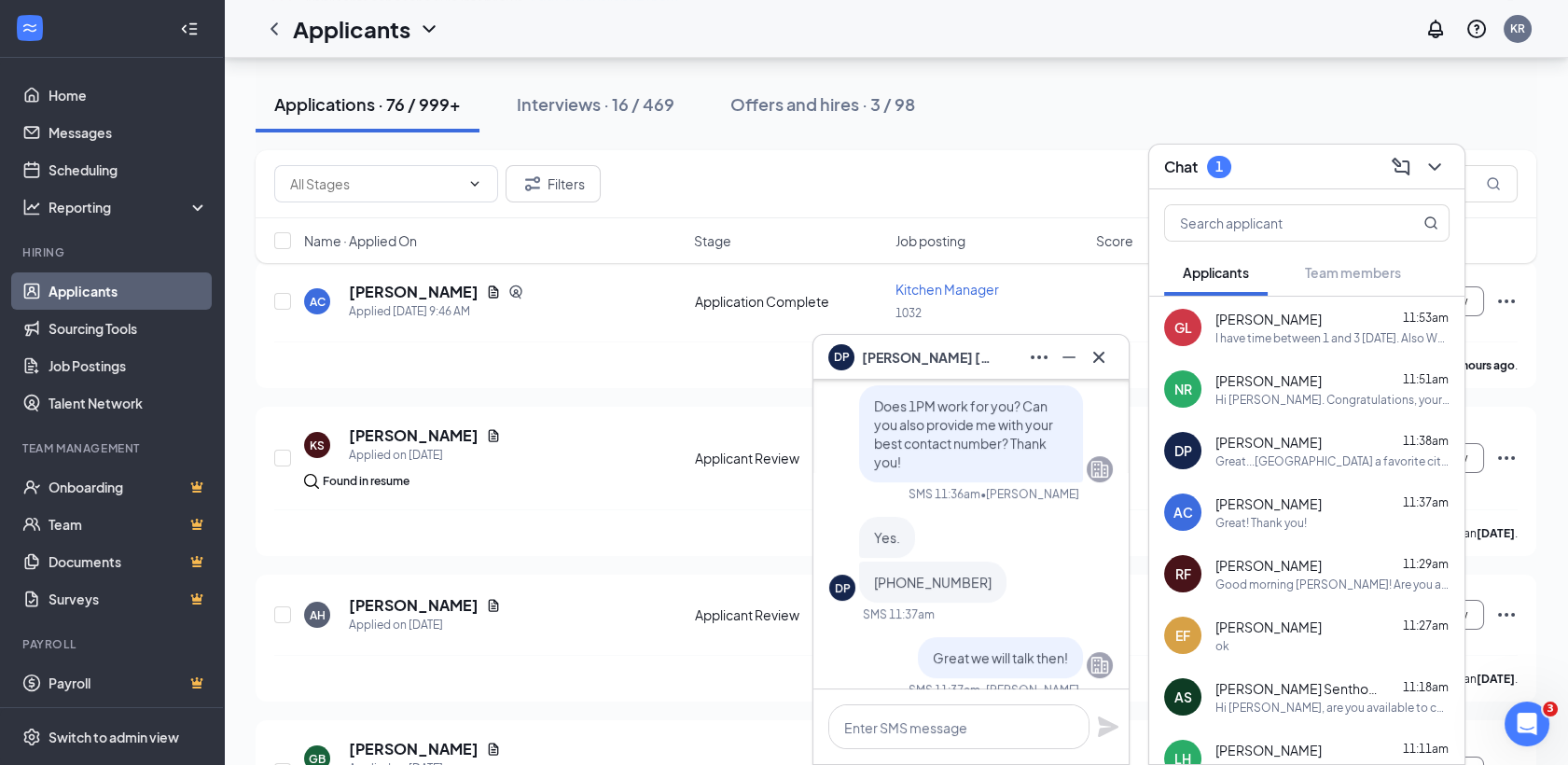
scroll to position [-117, 0]
click at [1276, 302] on div "GL [PERSON_NAME] 11:53am I have time between 1 and 3 [DATE]. Also Weds In the a…" at bounding box center [1307, 326] width 315 height 61
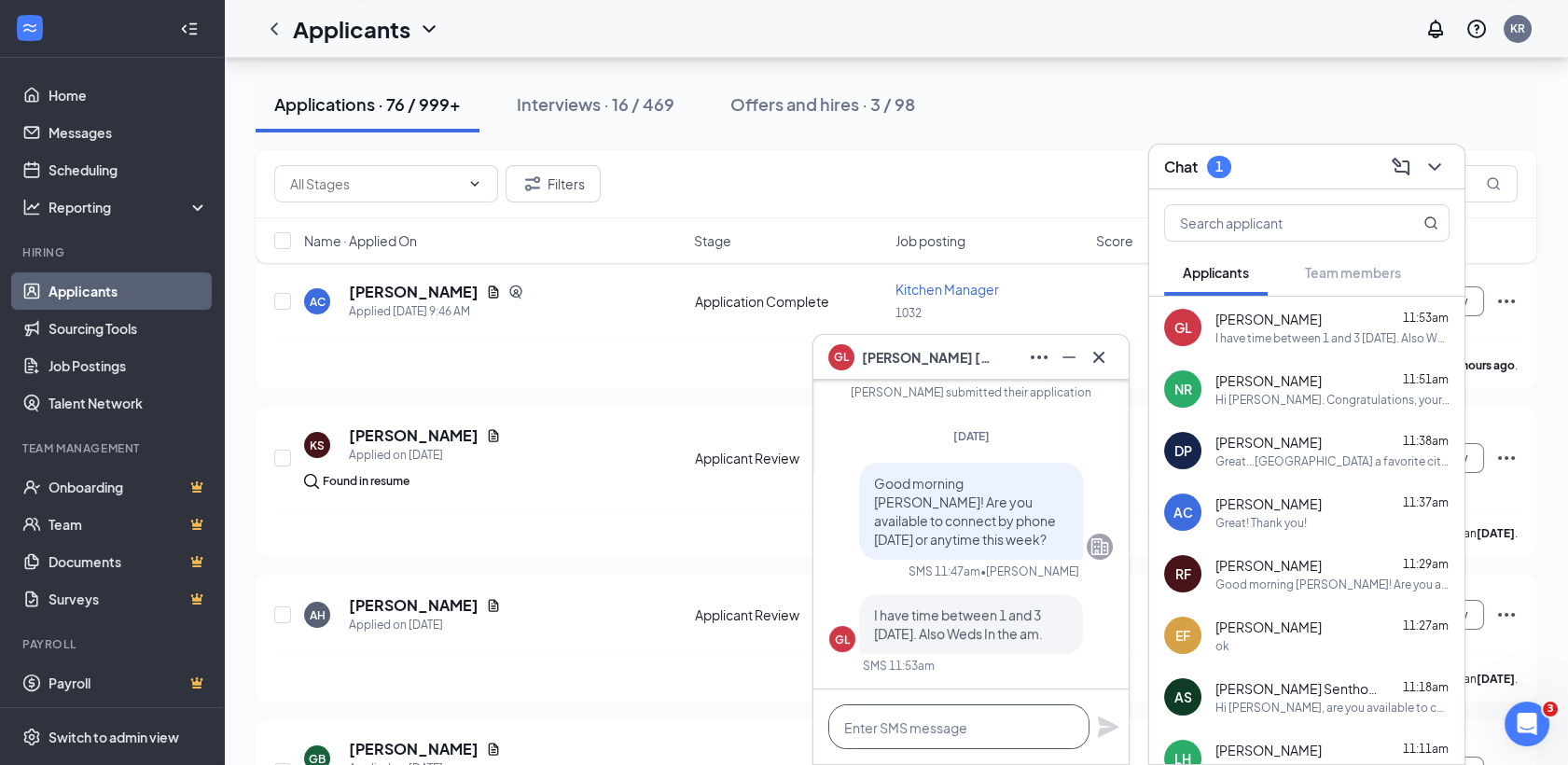
click at [908, 726] on textarea at bounding box center [959, 726] width 261 height 44
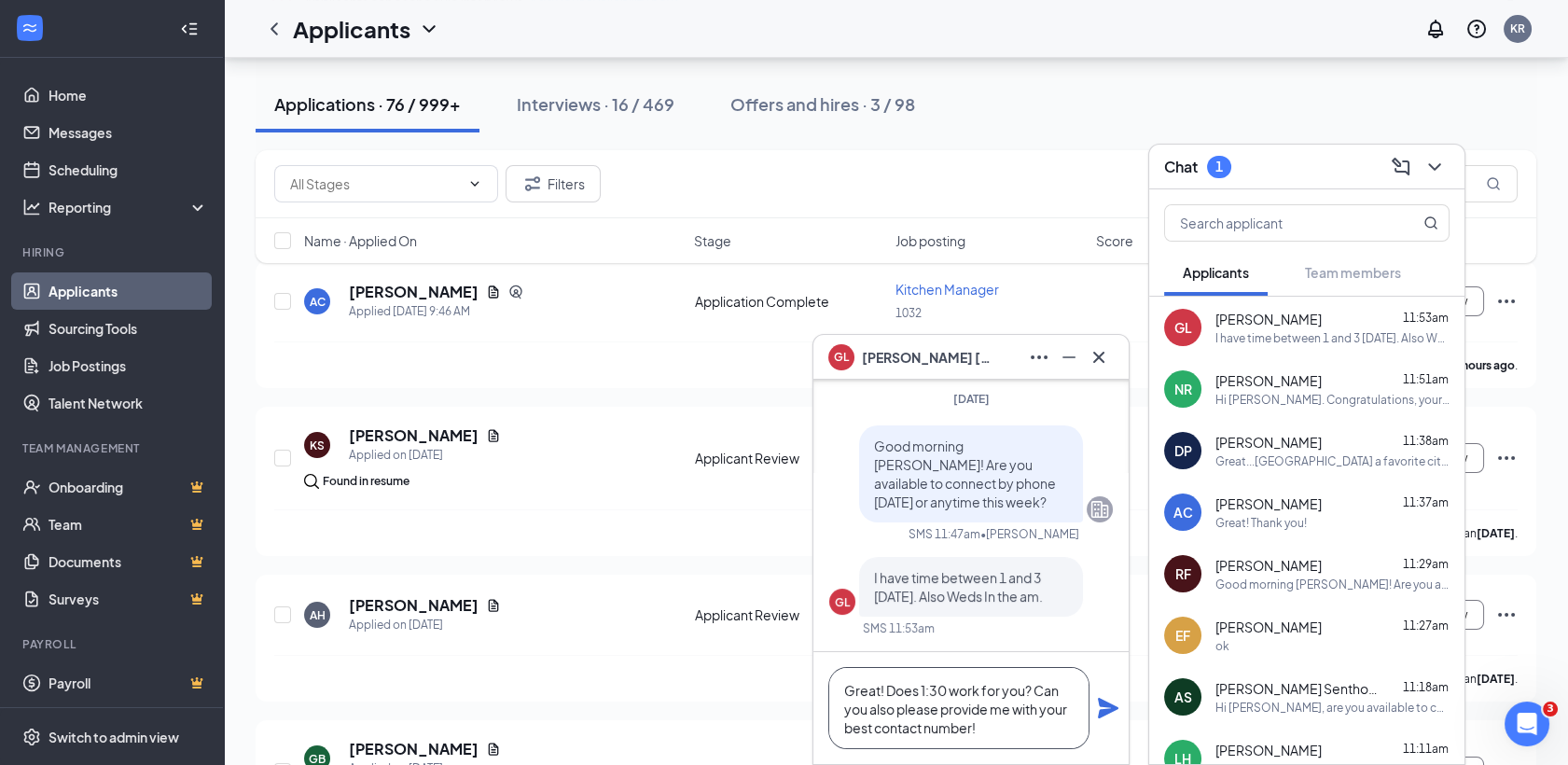
type textarea "Great! Does 1:30 work for you? Can you also please provide me with your best co…"
click at [1108, 711] on icon "Plane" at bounding box center [1109, 708] width 21 height 21
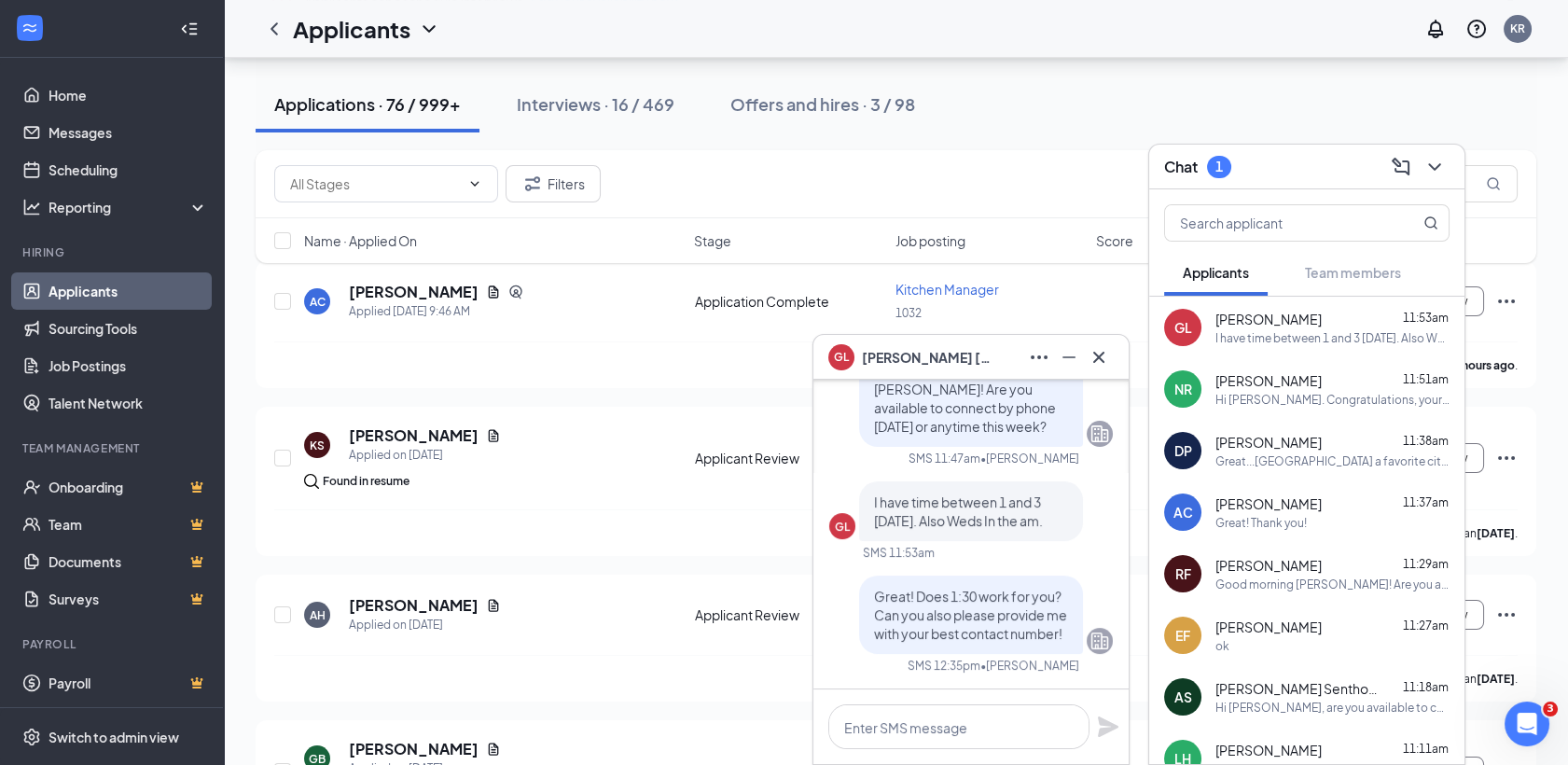
click at [1279, 454] on div "Great...[GEOGRAPHIC_DATA] a favorite city of mine." at bounding box center [1332, 461] width 234 height 16
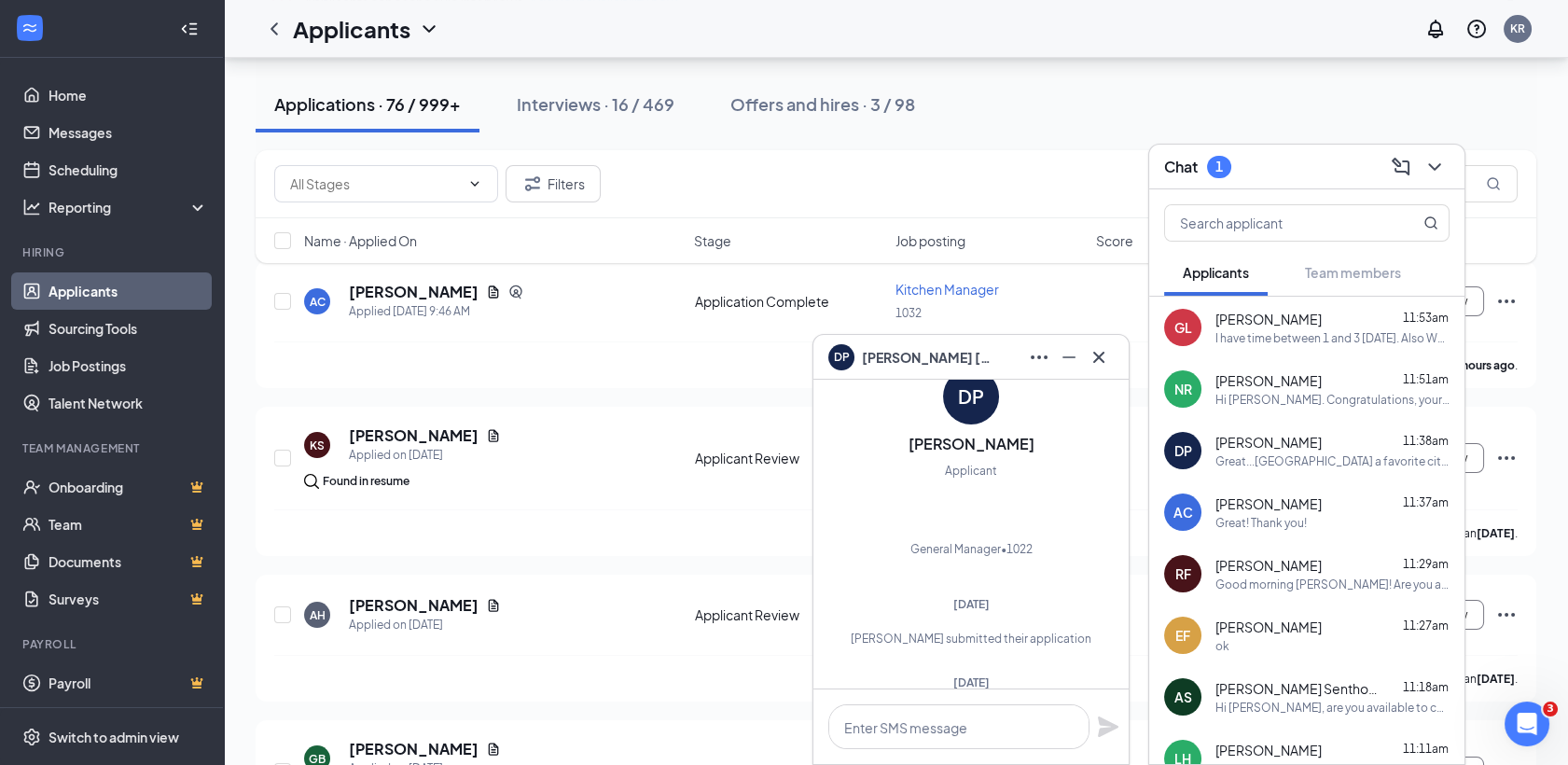
scroll to position [-712, 0]
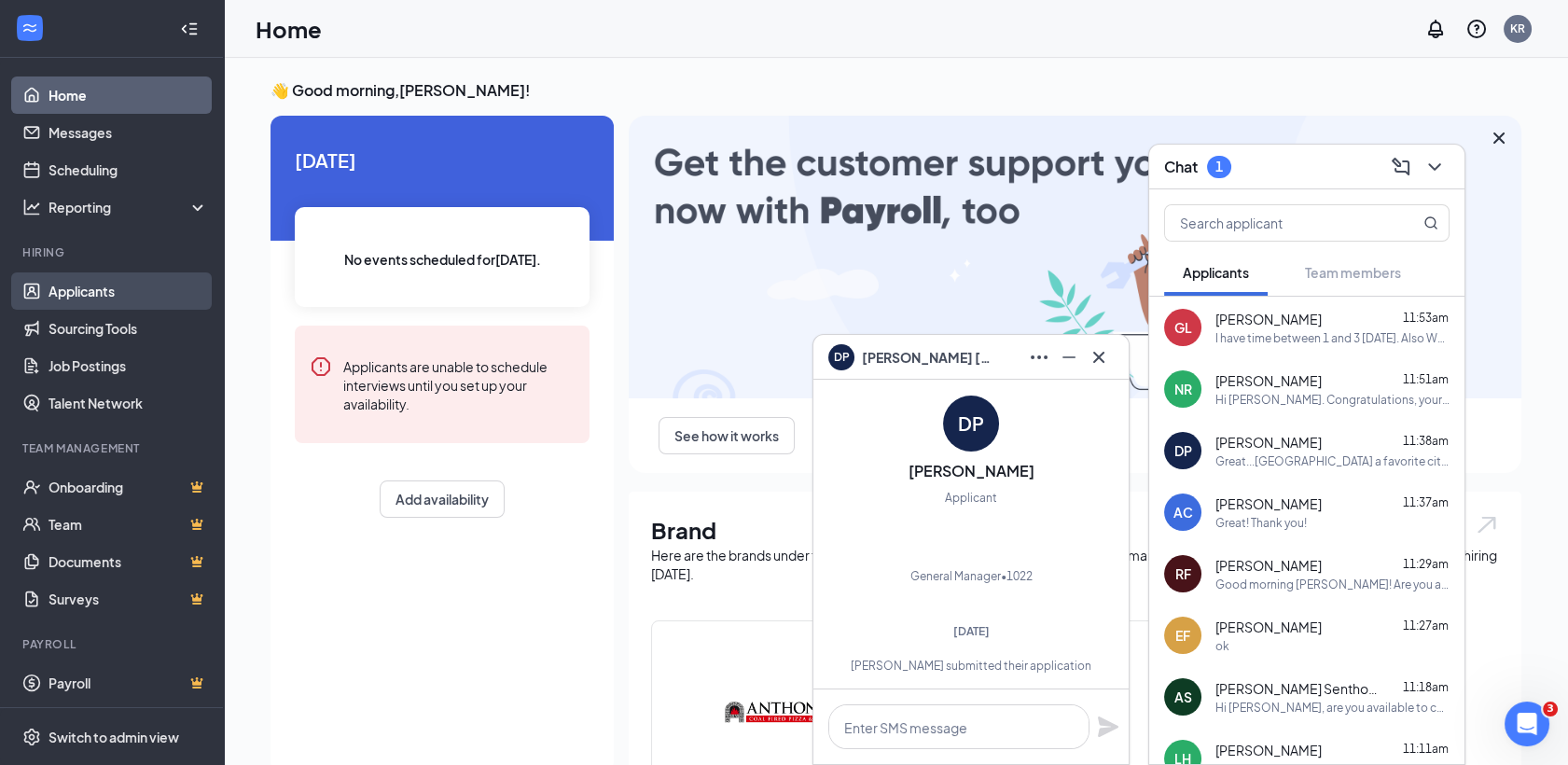
click at [112, 289] on link "Applicants" at bounding box center [127, 291] width 159 height 38
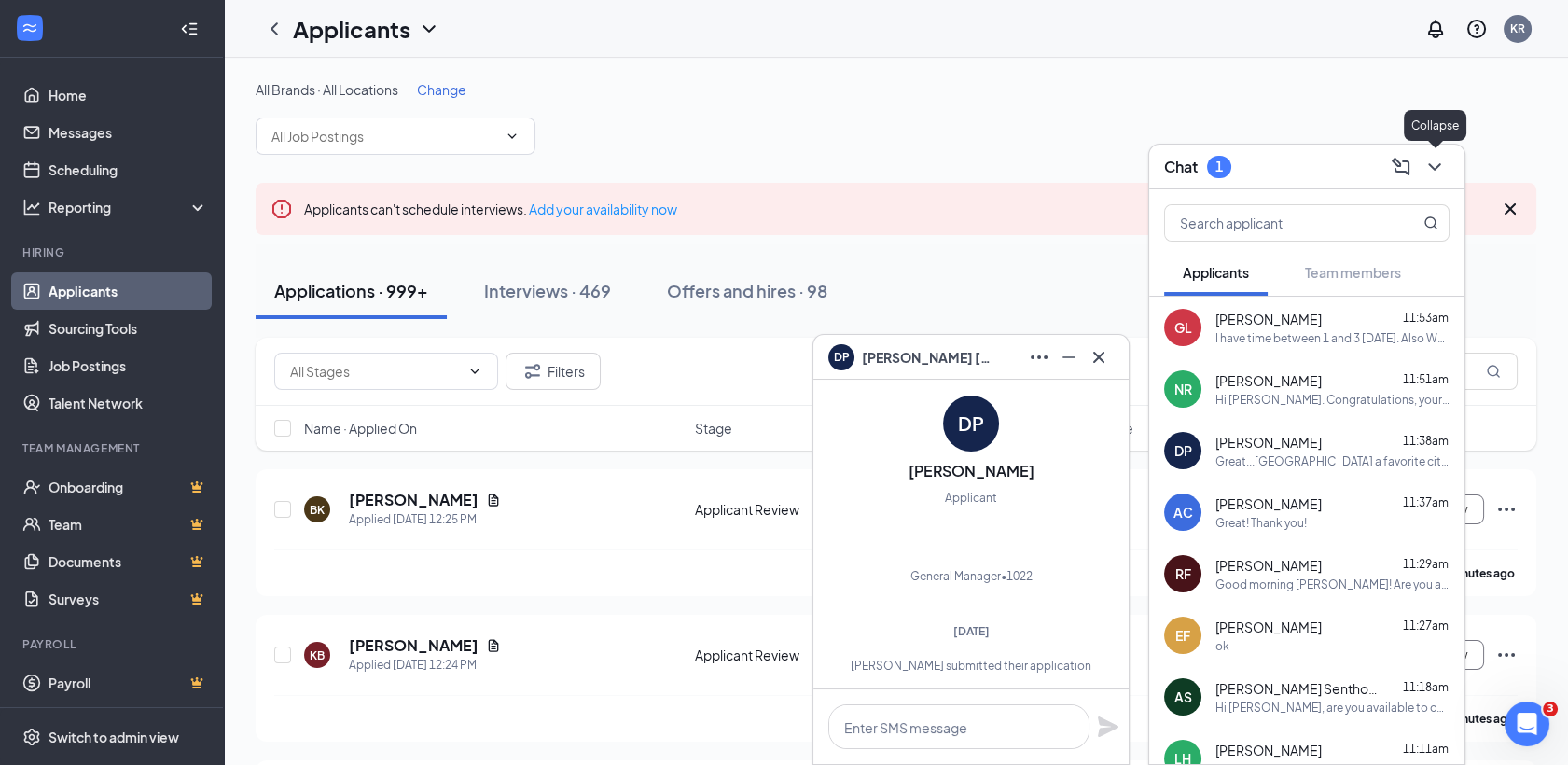
click at [1428, 158] on icon "ChevronDown" at bounding box center [1435, 167] width 23 height 23
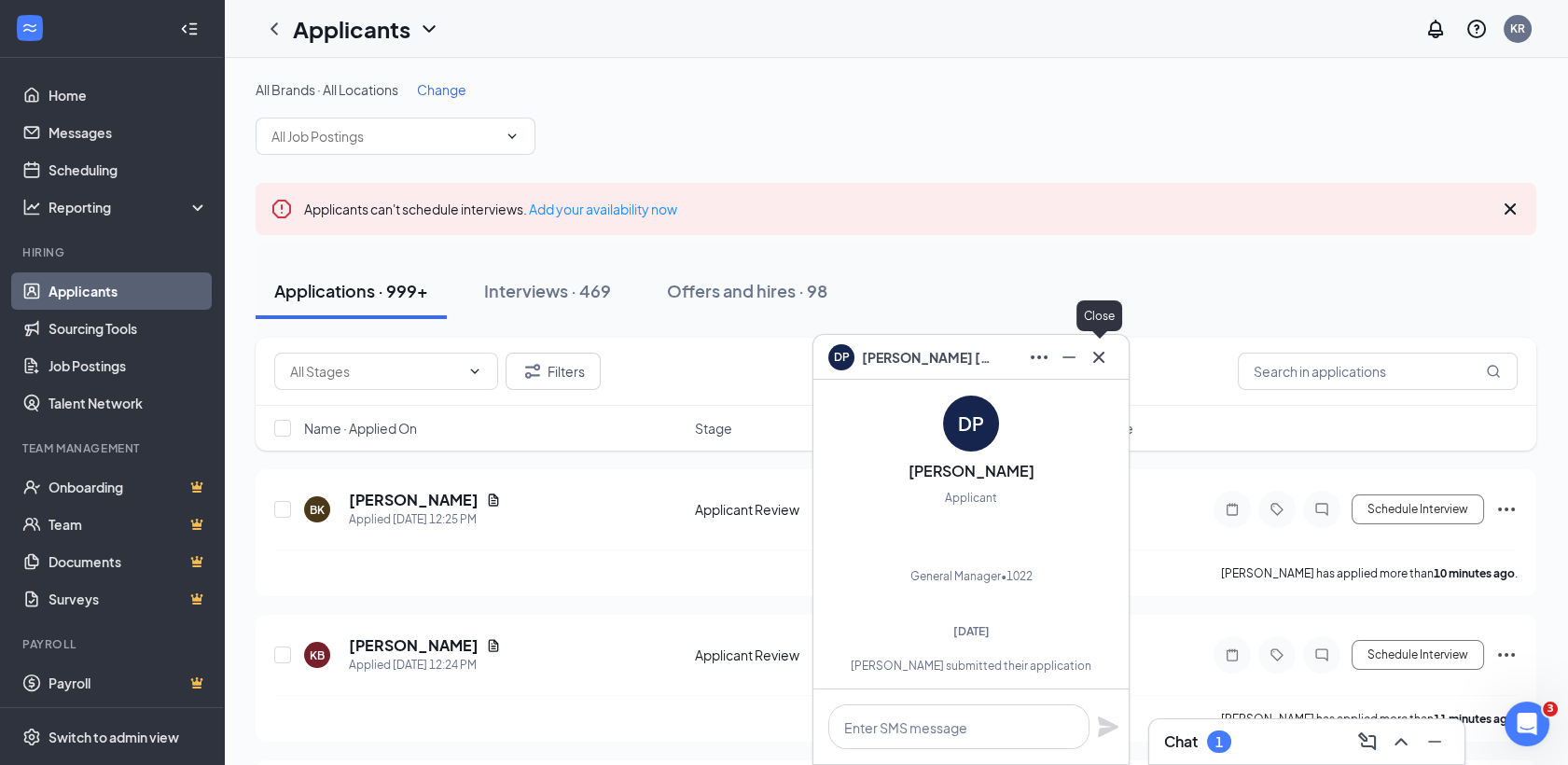
click at [1109, 358] on icon "Cross" at bounding box center [1099, 358] width 23 height 23
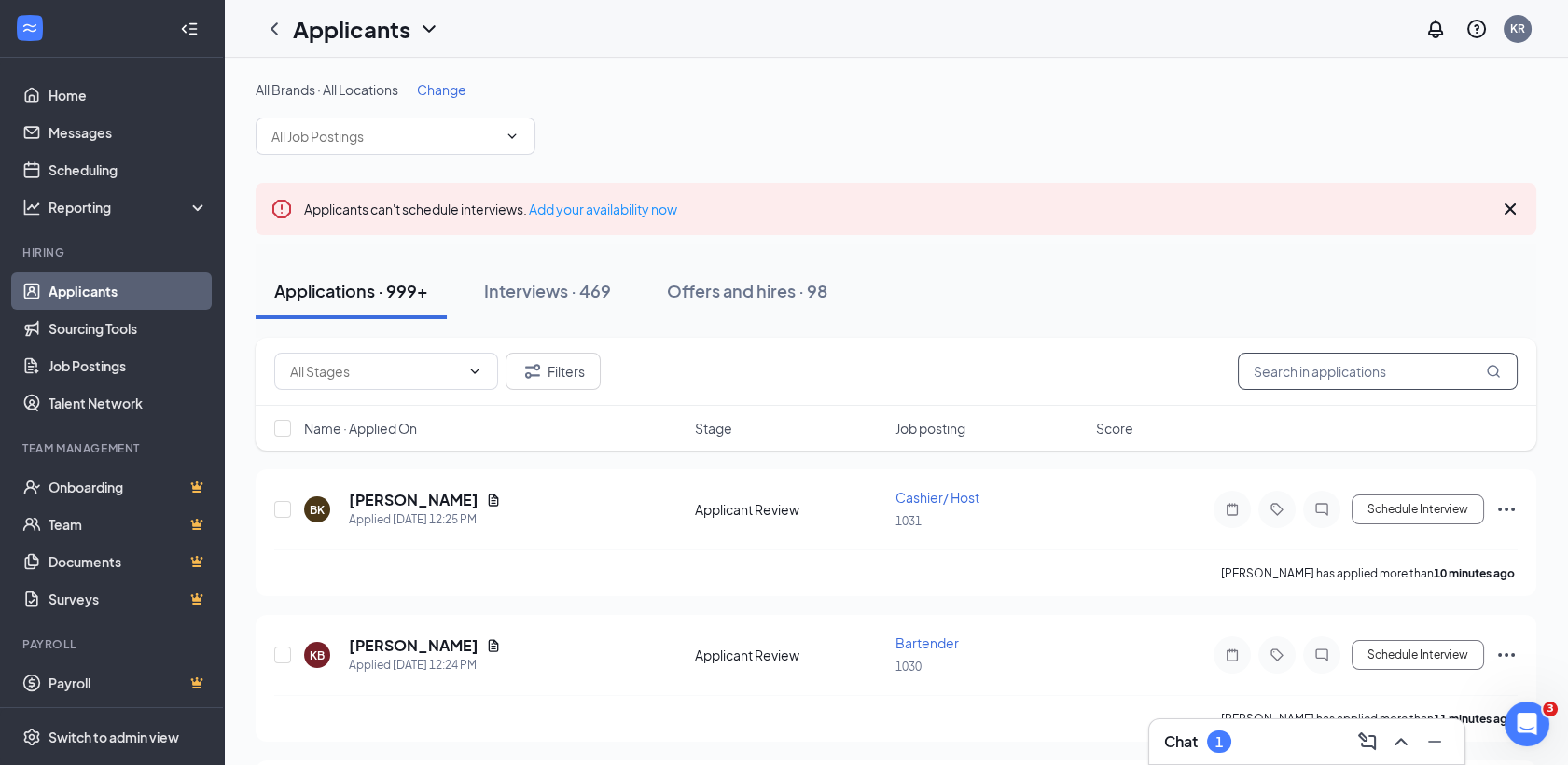
click at [1303, 365] on input "text" at bounding box center [1377, 372] width 280 height 38
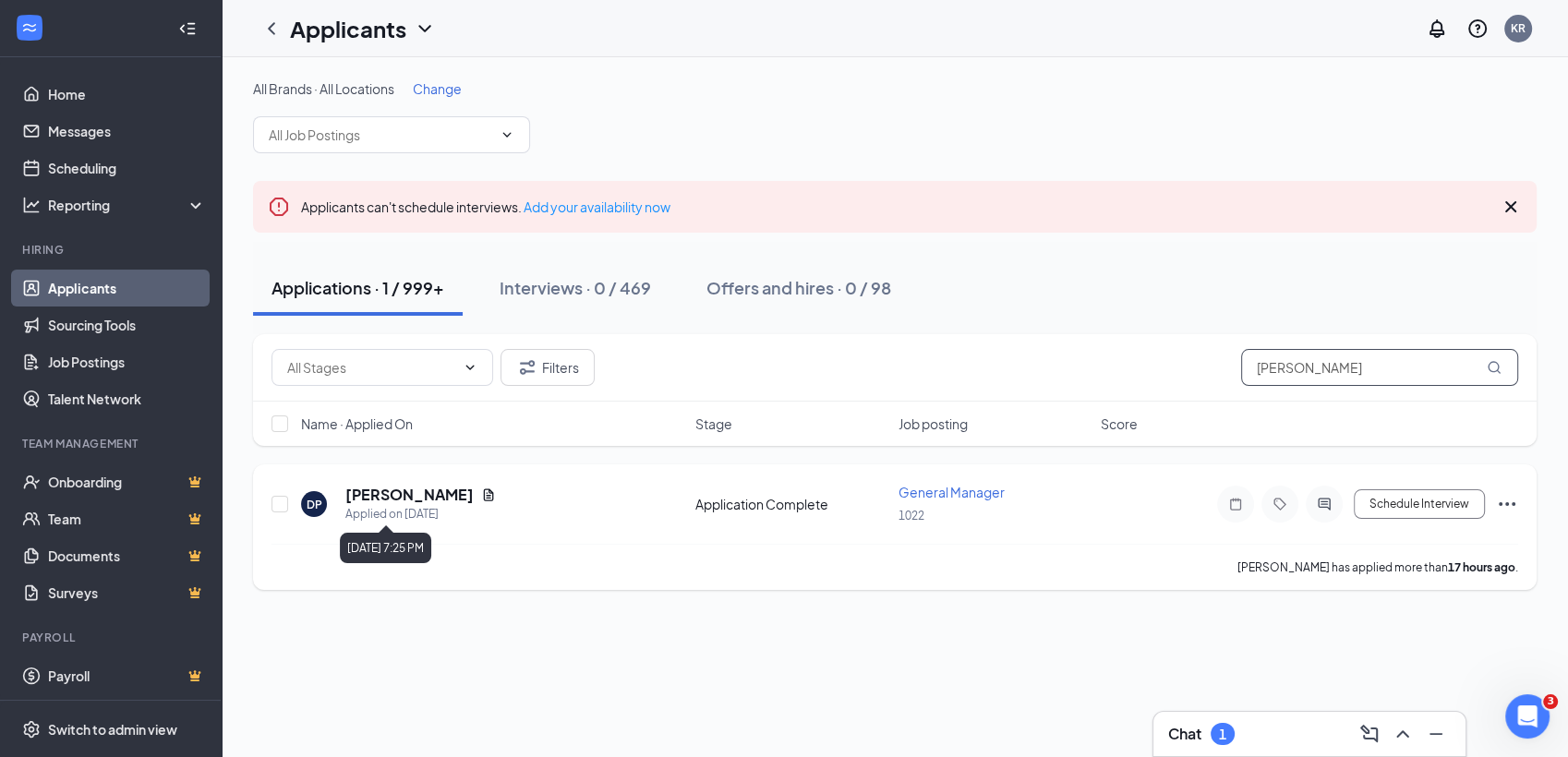
type input "[PERSON_NAME]"
click at [484, 497] on icon "Document" at bounding box center [488, 494] width 10 height 12
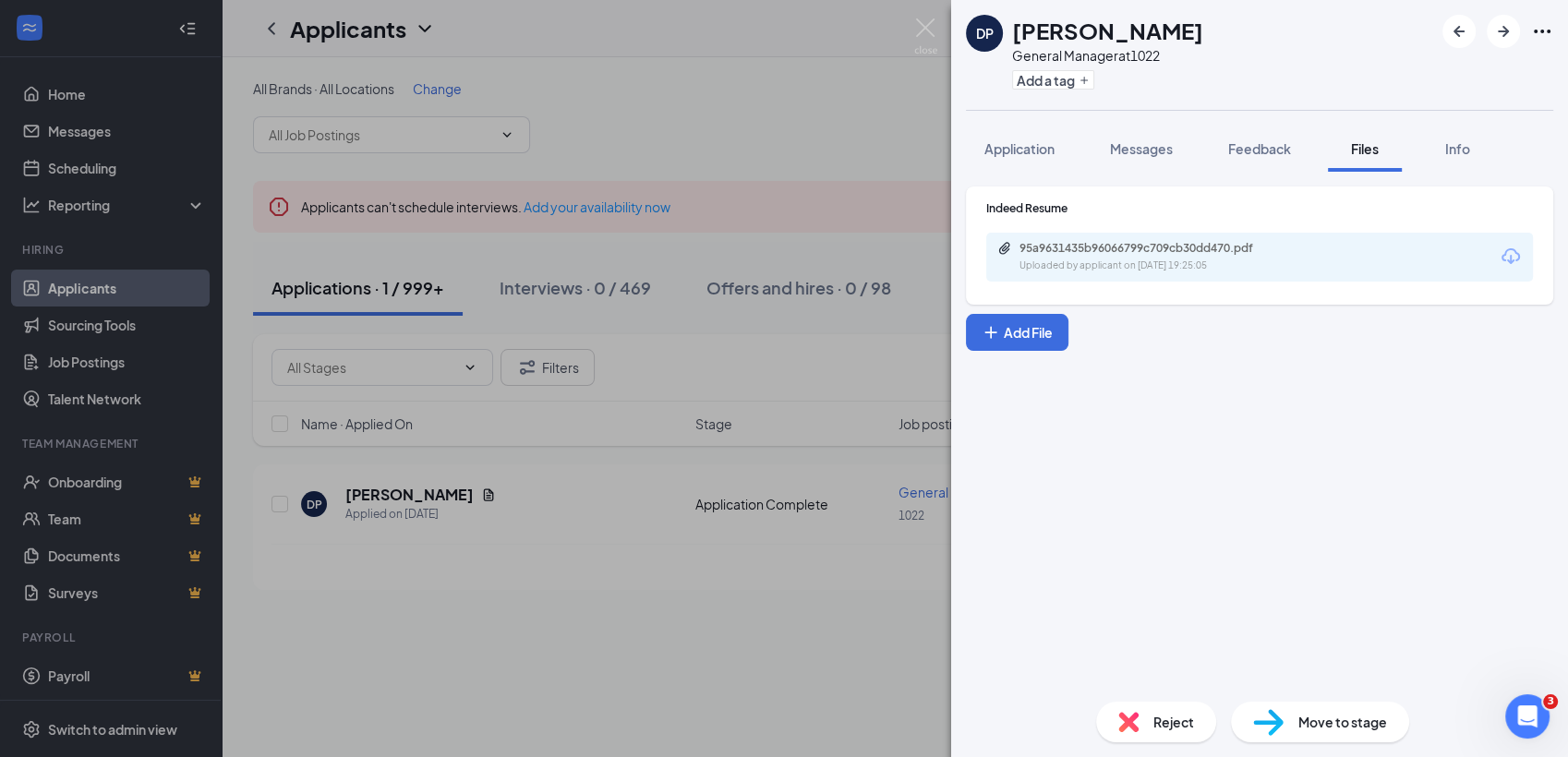
click at [1249, 245] on div "95a9631435b96066799c709cb30dd470.pdf" at bounding box center [1149, 248] width 259 height 15
click at [641, 622] on div "DP [PERSON_NAME] General Manager at 1022 Add a tag Application Messages Feedbac…" at bounding box center [784, 378] width 1568 height 757
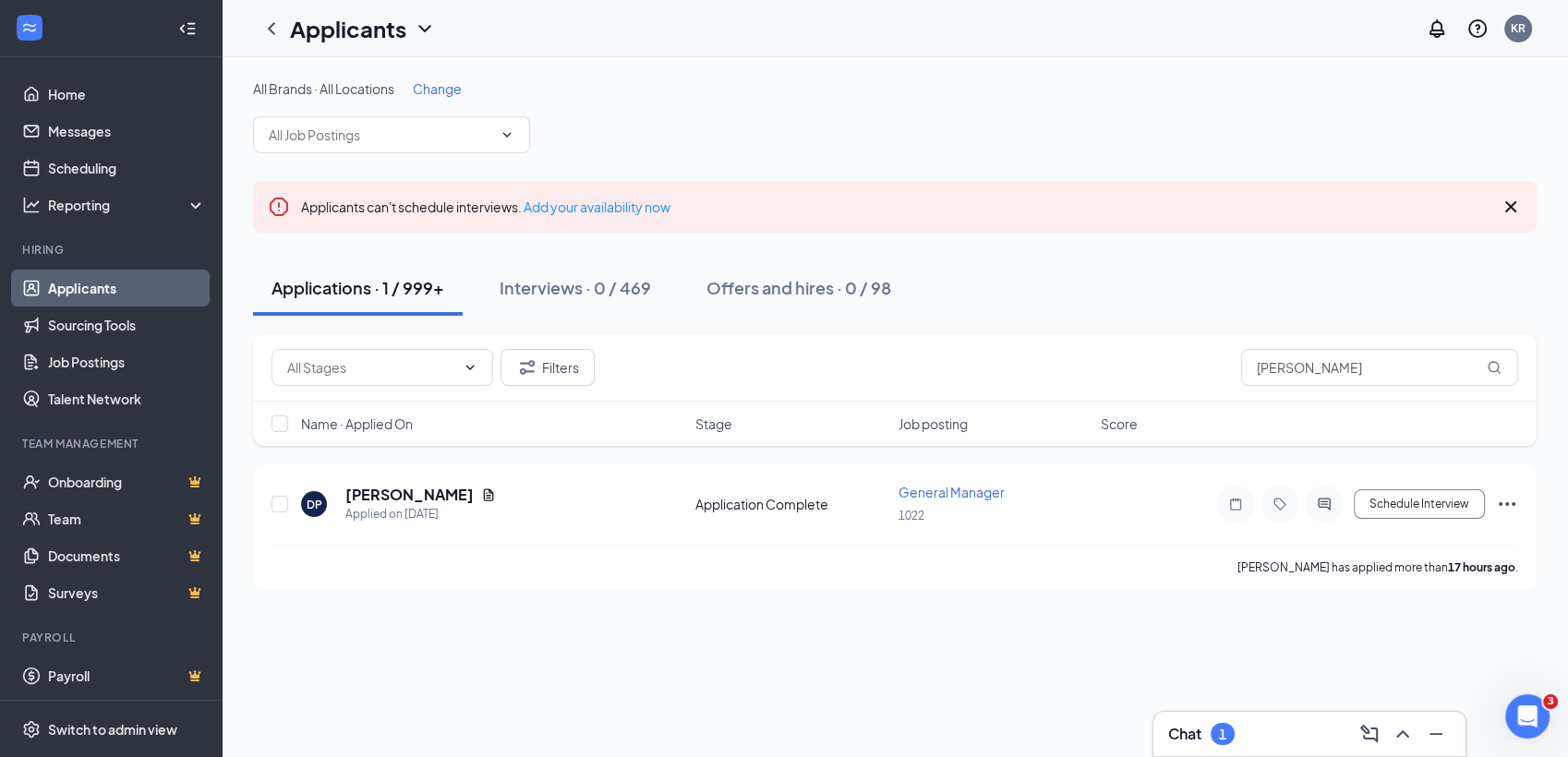
click at [1216, 727] on div "1" at bounding box center [1222, 734] width 24 height 22
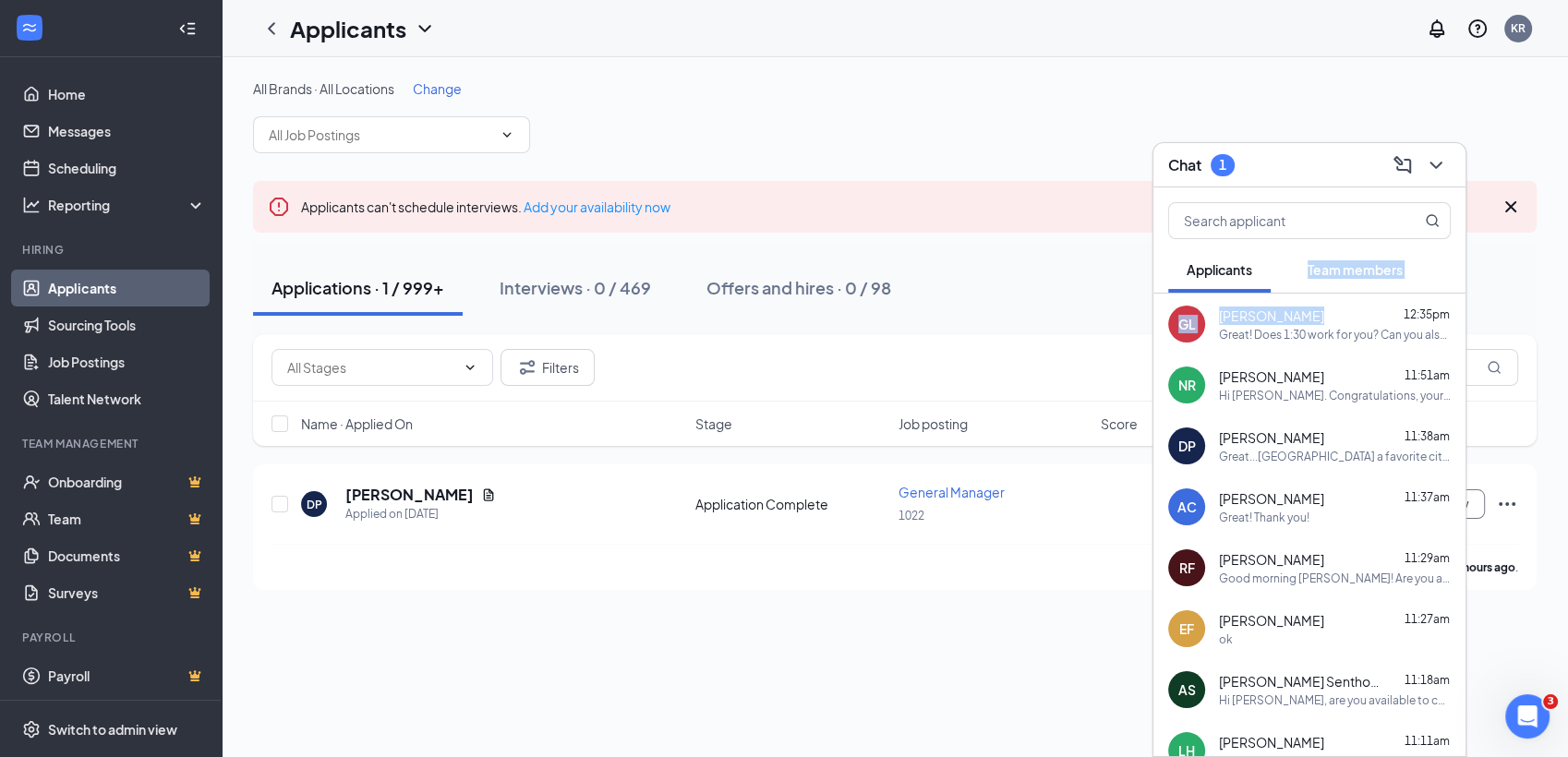
click at [1270, 289] on div "Applicants Team members GL [PERSON_NAME] 12:35pm Great! Does 1:30 work for you?…" at bounding box center [1309, 471] width 312 height 568
drag, startPoint x: 1270, startPoint y: 289, endPoint x: 1344, endPoint y: 332, distance: 85.6
click at [1344, 332] on div "Great! Does 1:30 work for you? Can you also please provide me with your best co…" at bounding box center [1335, 334] width 232 height 16
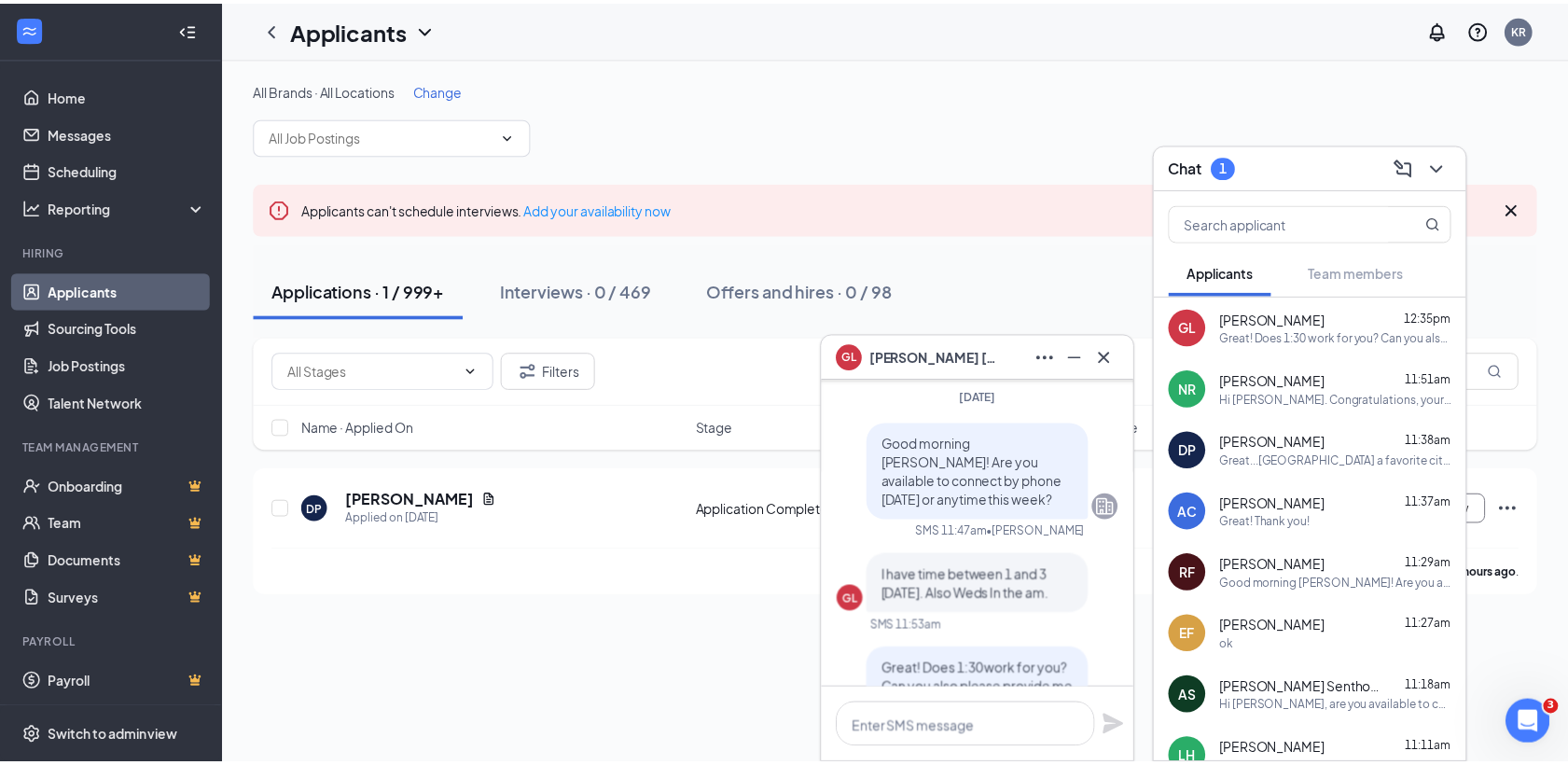
scroll to position [-184, 0]
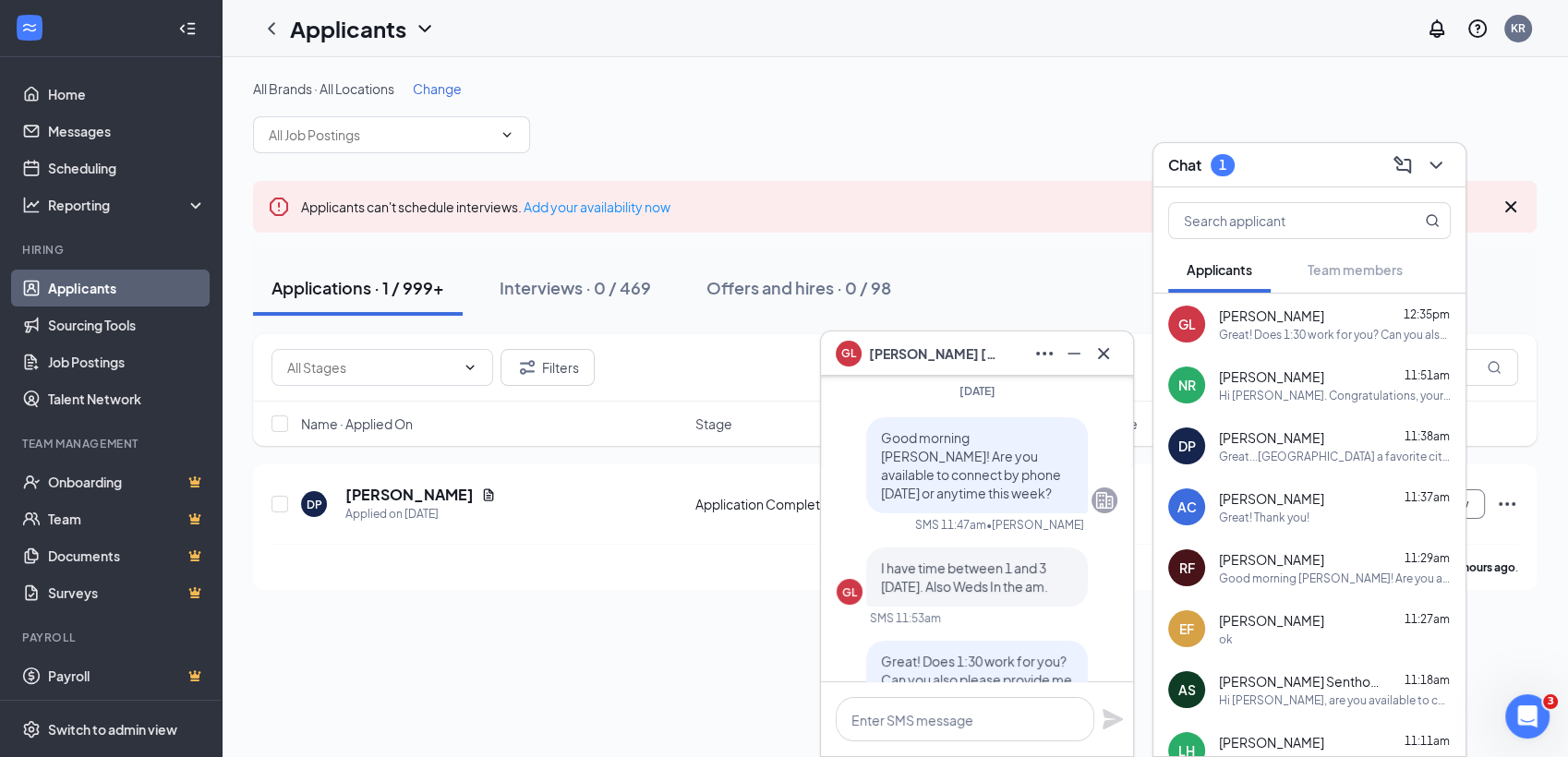
click at [693, 705] on div "All Brands · All Locations Change Applicants can't schedule interviews. Add you…" at bounding box center [895, 406] width 1347 height 699
click at [1433, 150] on button at bounding box center [1436, 165] width 30 height 30
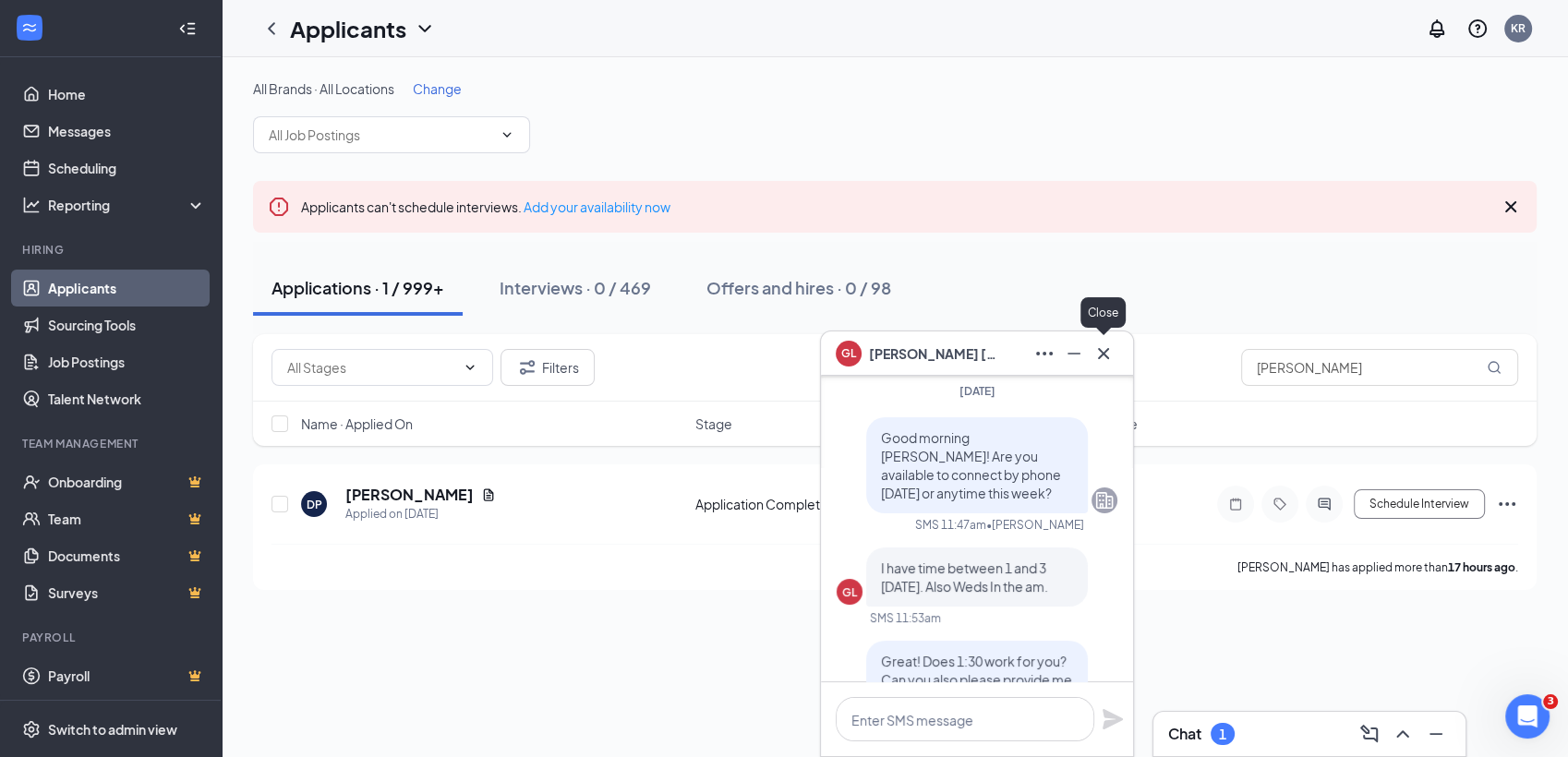
click at [1108, 339] on button at bounding box center [1104, 354] width 30 height 30
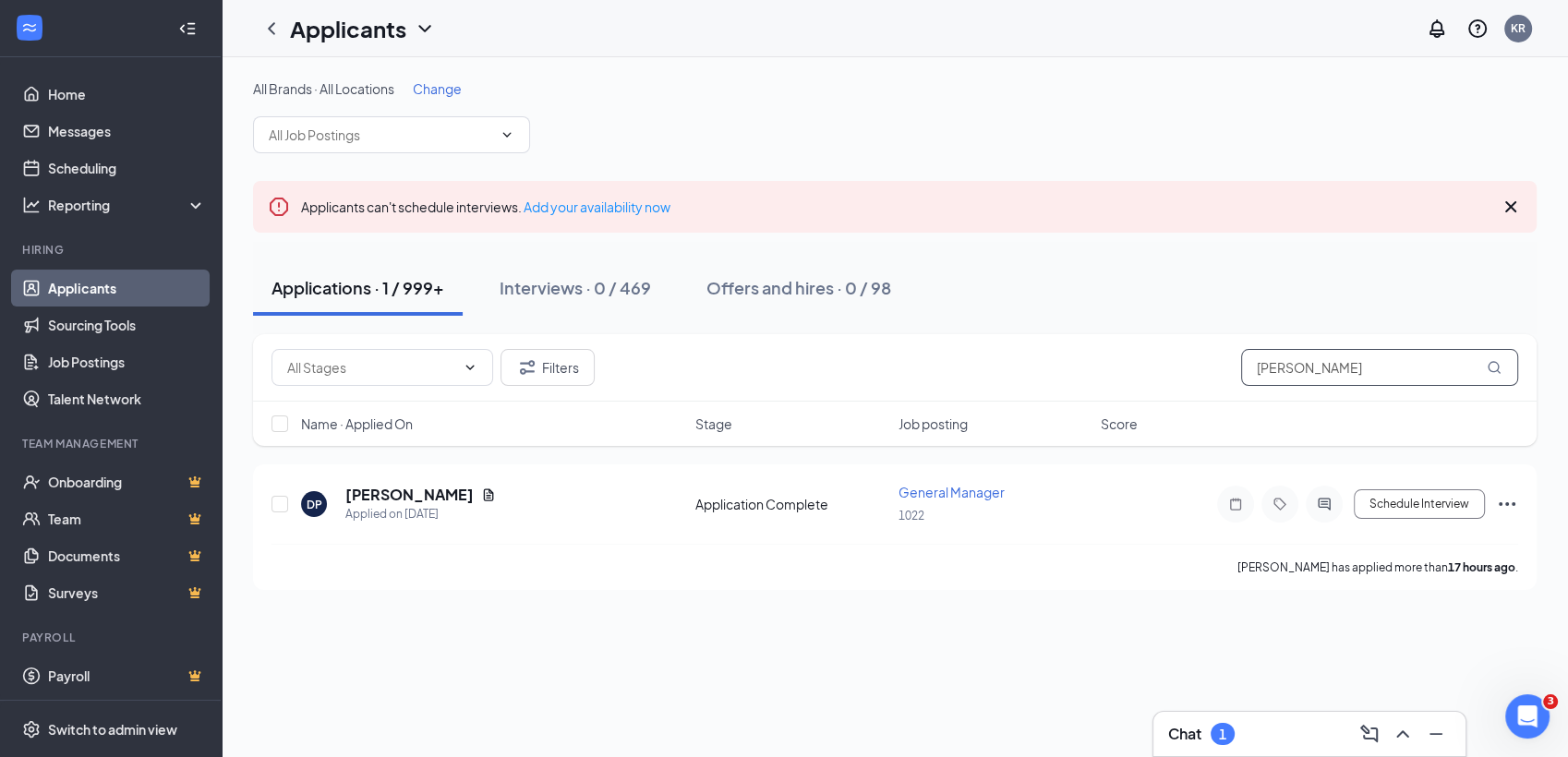
drag, startPoint x: 1399, startPoint y: 381, endPoint x: 1045, endPoint y: 351, distance: 355.3
click at [1045, 351] on div "Filters [PERSON_NAME]" at bounding box center [895, 368] width 1247 height 37
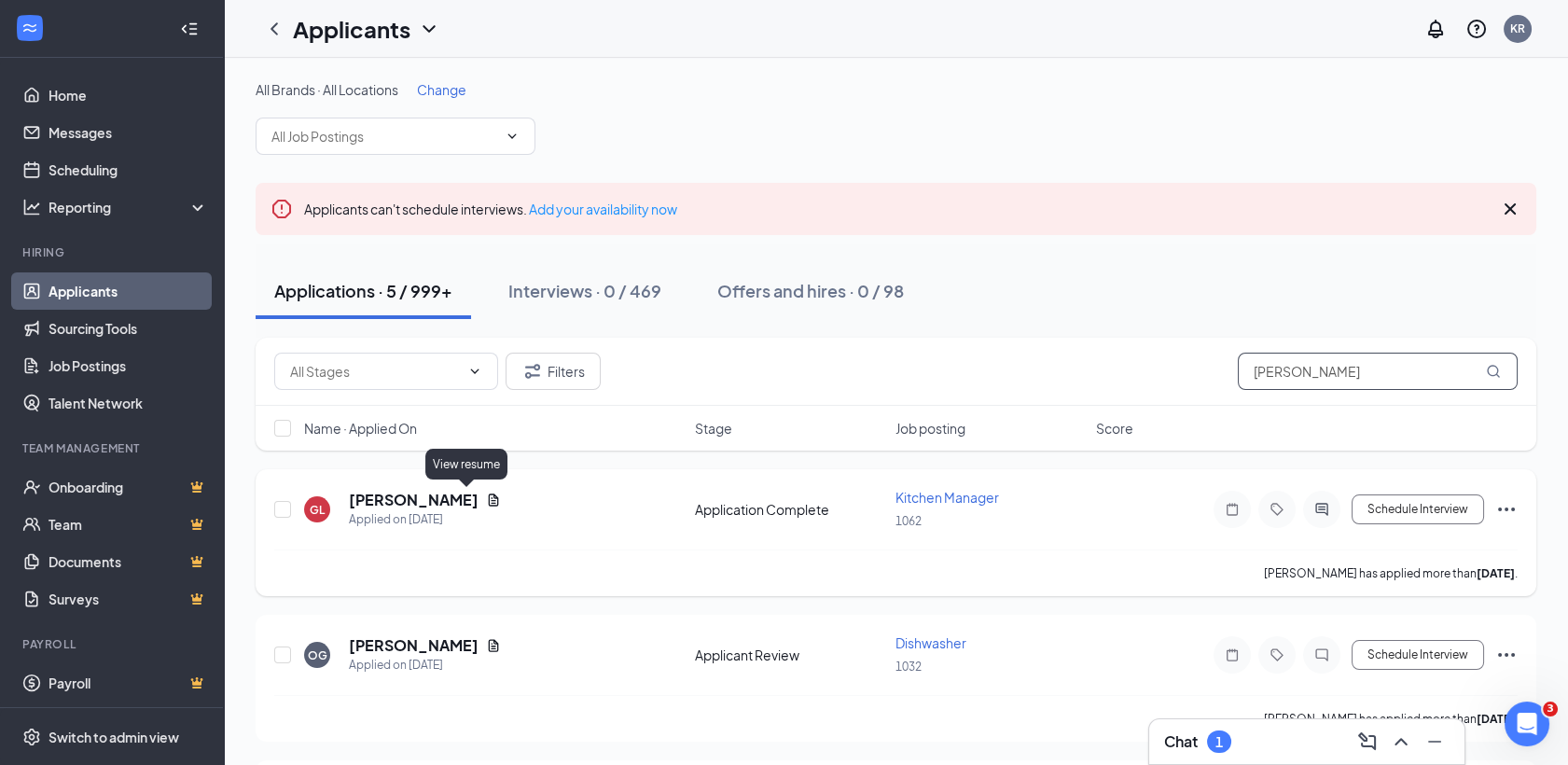
type input "[PERSON_NAME]"
click at [486, 493] on icon "Document" at bounding box center [493, 500] width 15 height 15
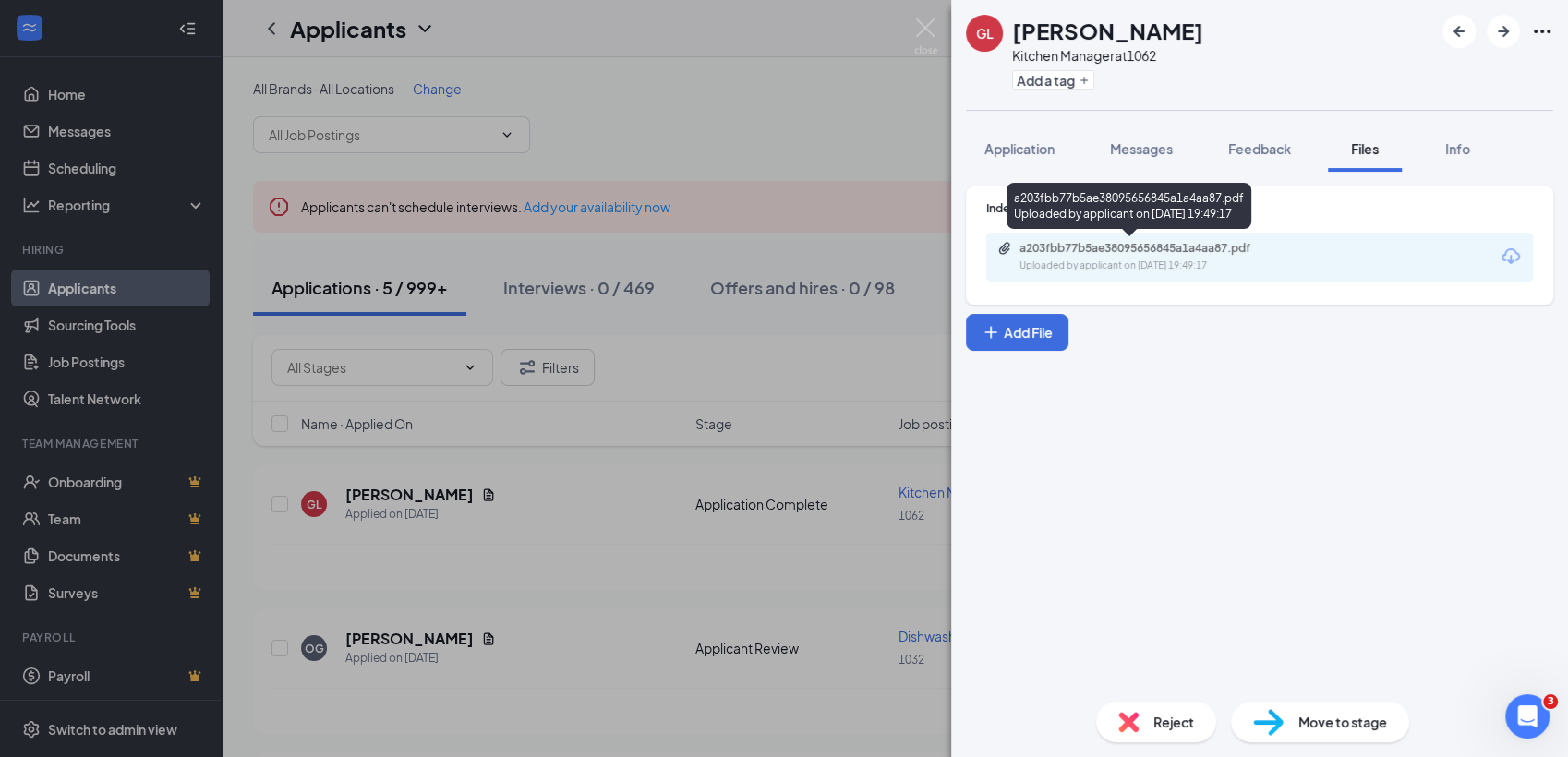
click at [1194, 262] on div "Uploaded by applicant on [DATE] 19:49:17" at bounding box center [1158, 266] width 277 height 15
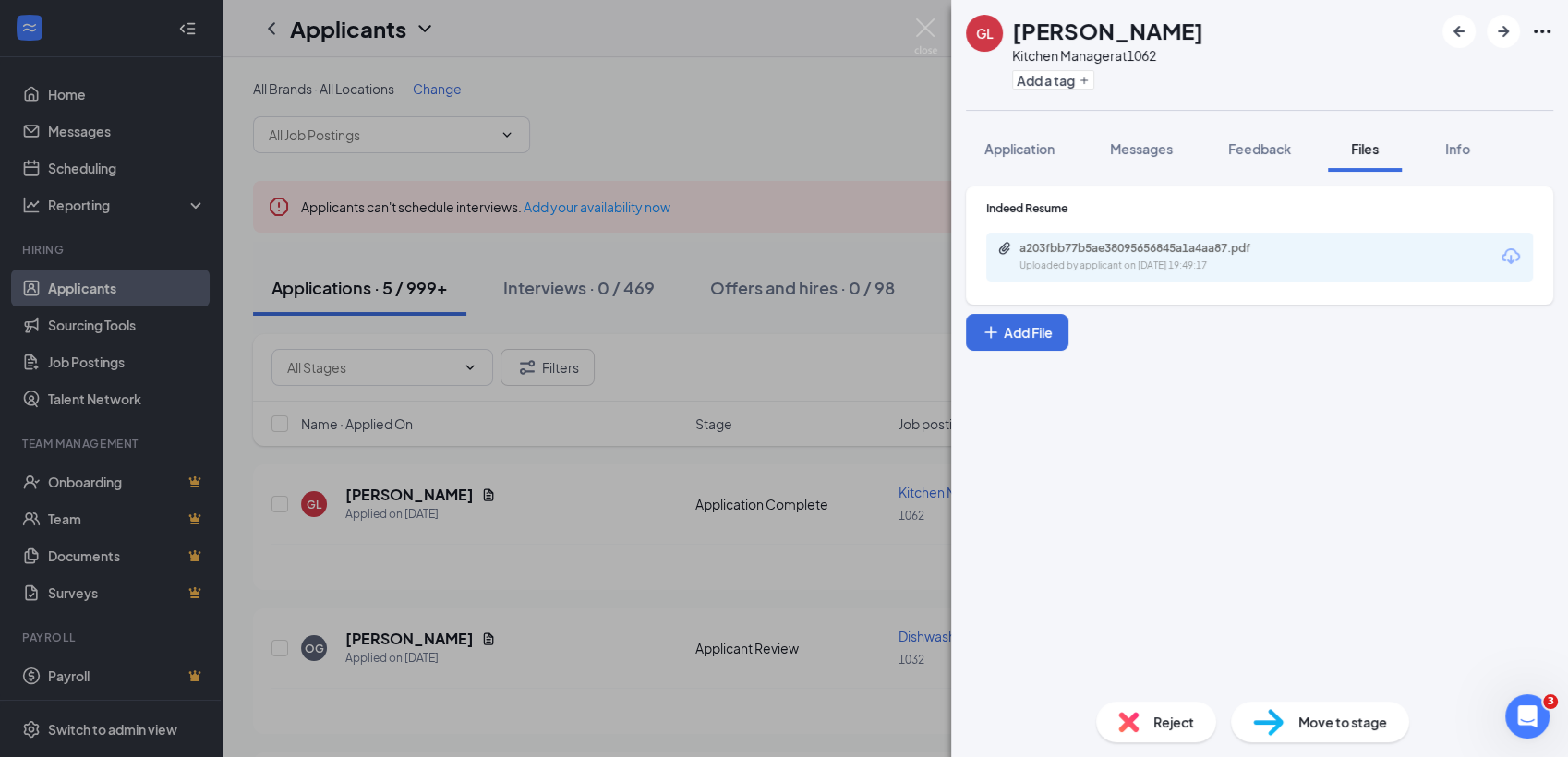
click at [818, 548] on div "GL [PERSON_NAME] Kitchen Manager at 1062 Add a tag Application Messages Feedbac…" at bounding box center [784, 378] width 1568 height 757
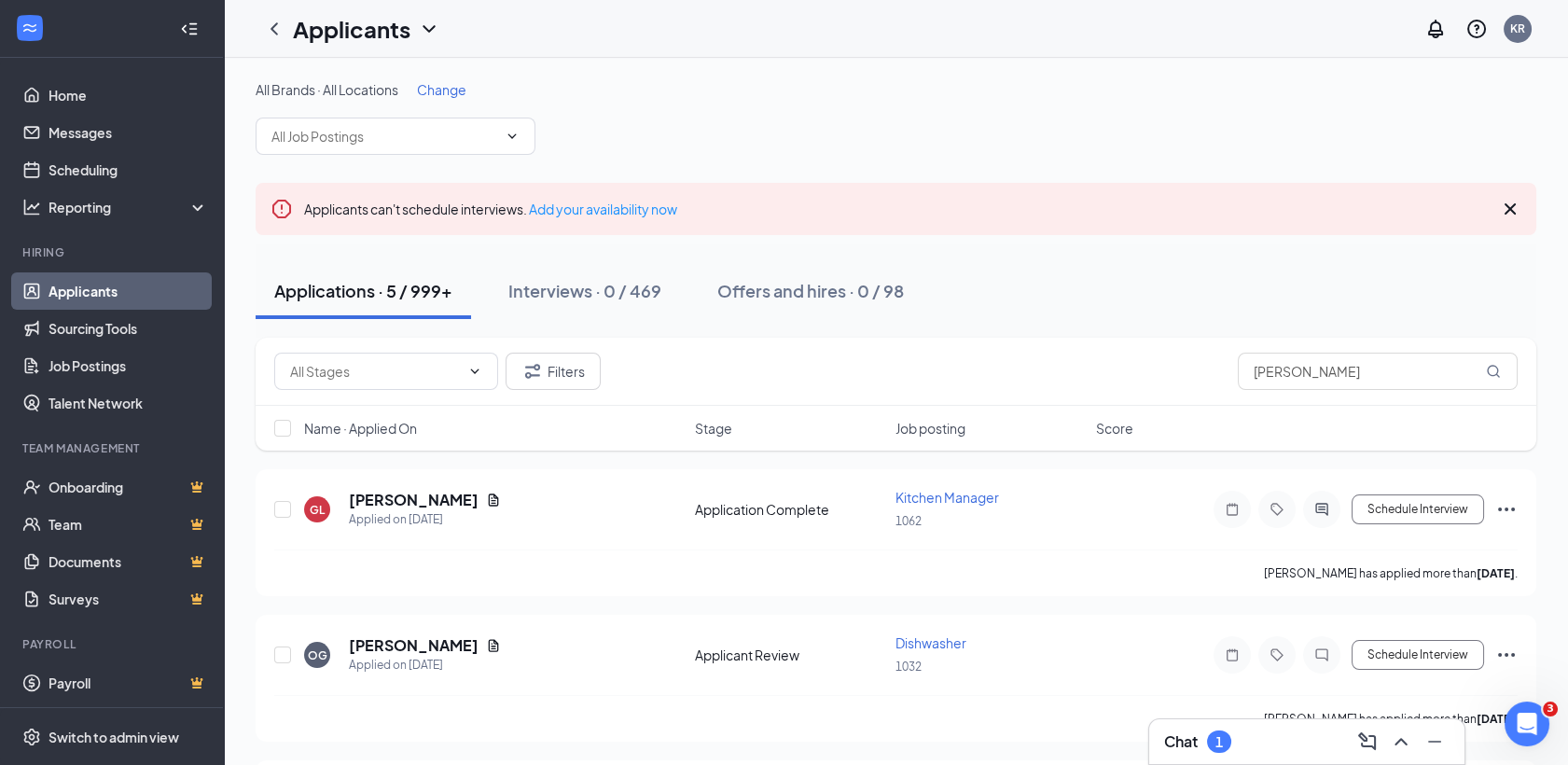
click at [1265, 735] on div "Chat 1" at bounding box center [1307, 741] width 286 height 30
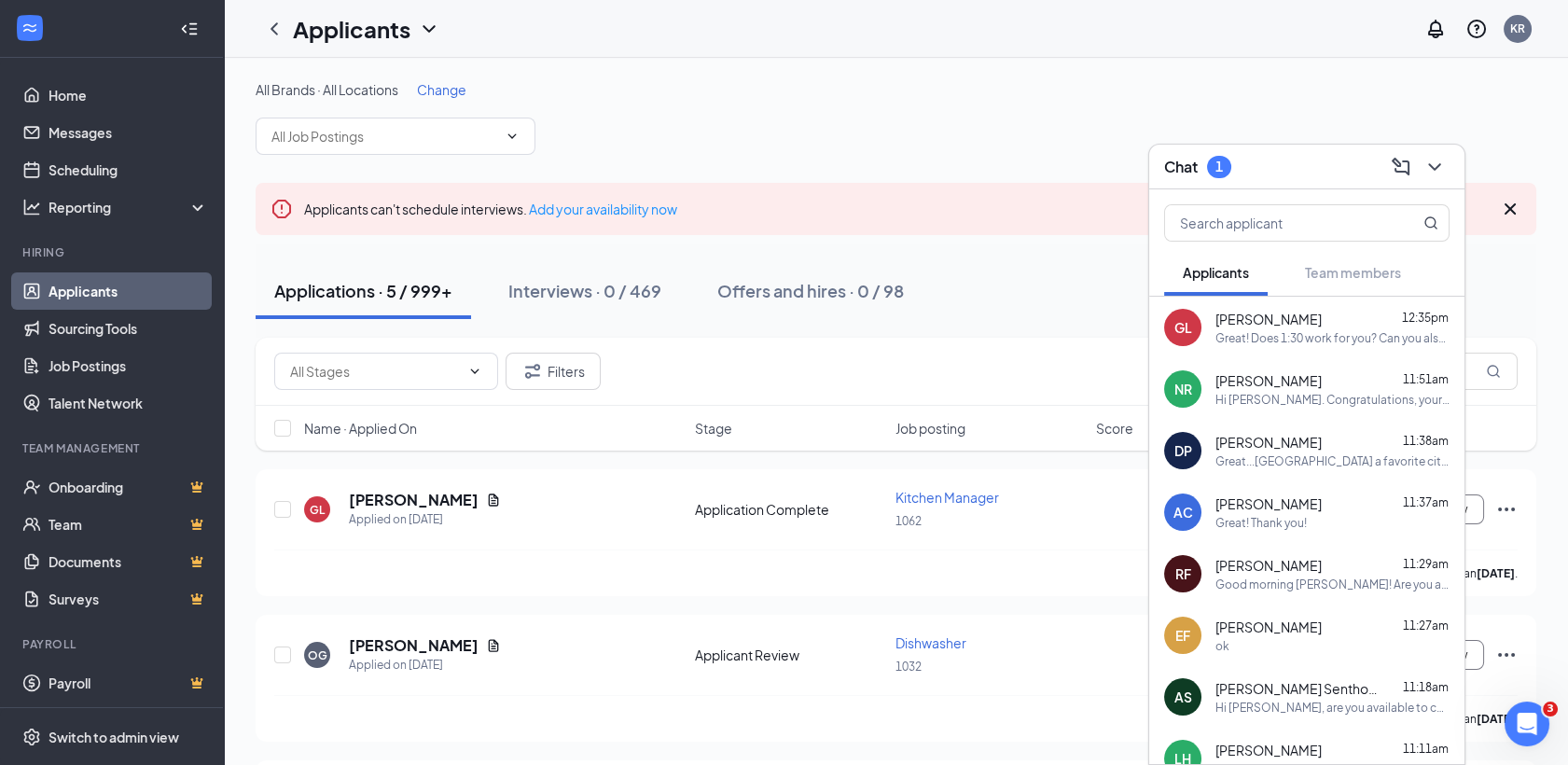
click at [1285, 444] on span "[PERSON_NAME]" at bounding box center [1268, 442] width 107 height 19
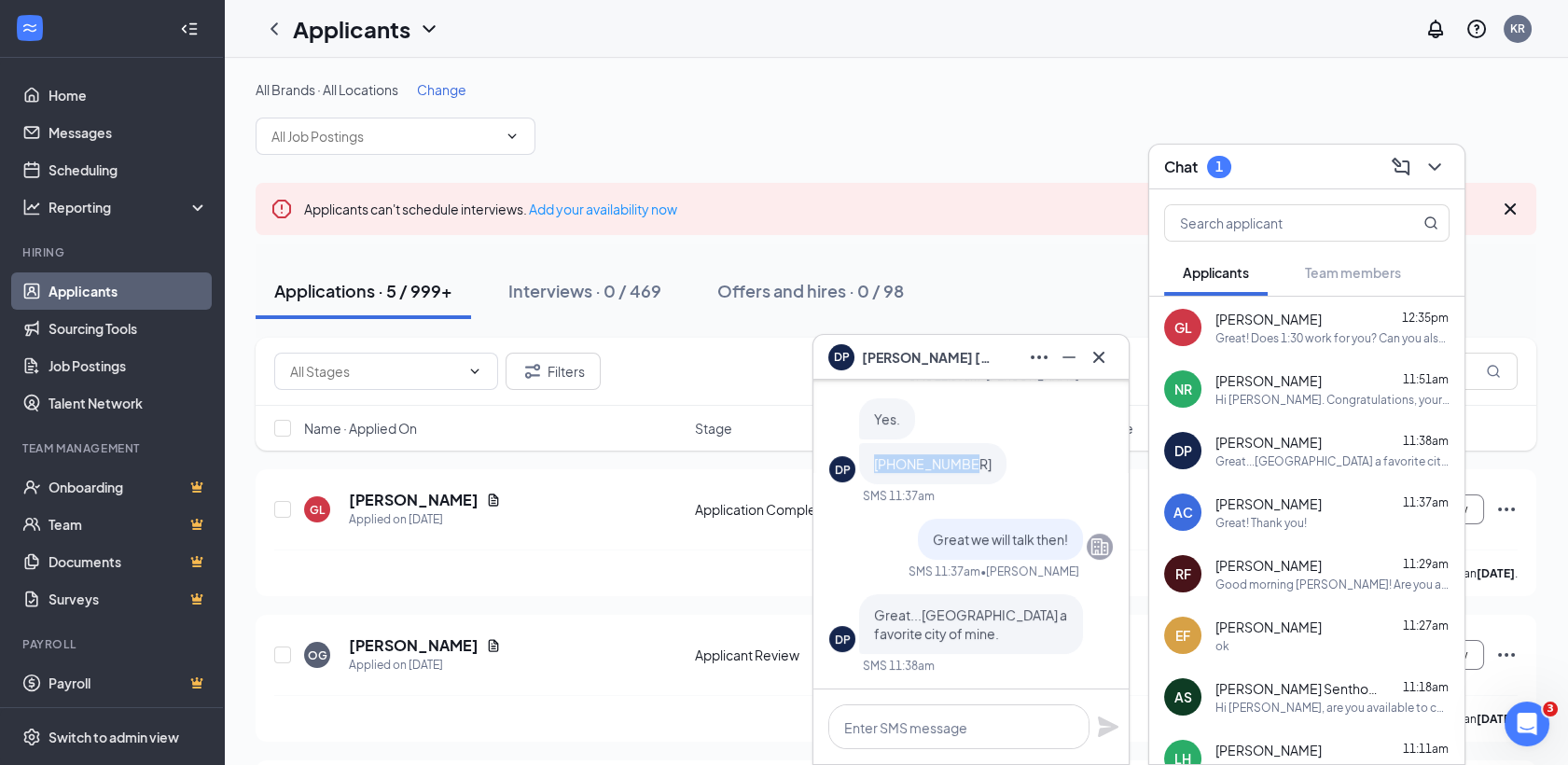
drag, startPoint x: 963, startPoint y: 467, endPoint x: 870, endPoint y: 466, distance: 93.0
click at [870, 466] on div "[PHONE_NUMBER]" at bounding box center [933, 464] width 147 height 42
copy span "[PHONE_NUMBER]"
click at [1268, 337] on div "Great! Does 1:30 work for you? Can you also please provide me with your best co…" at bounding box center [1332, 338] width 234 height 16
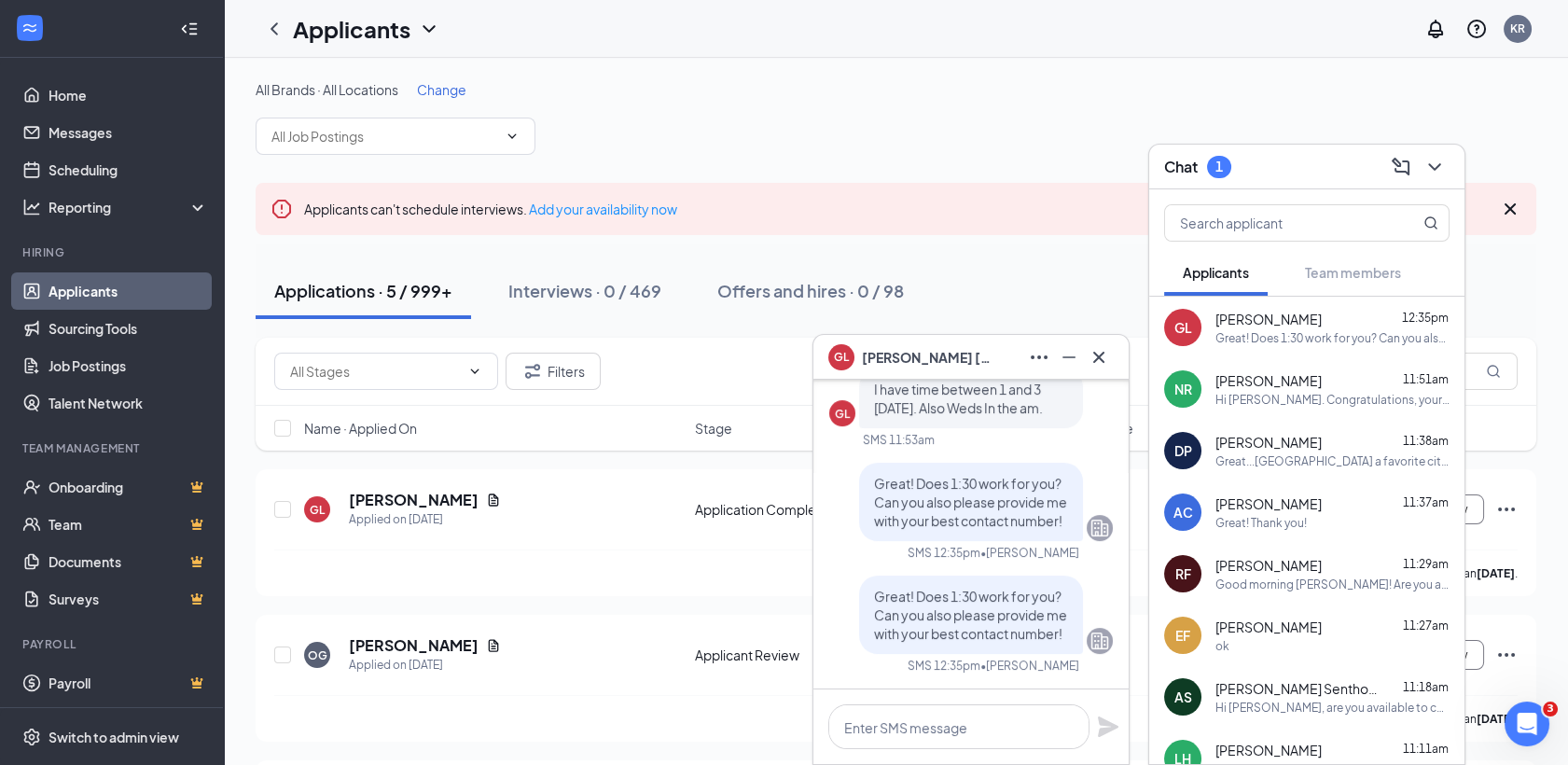
click at [1204, 489] on div "AC [PERSON_NAME] 11:37am Great! Thank you!" at bounding box center [1307, 511] width 315 height 61
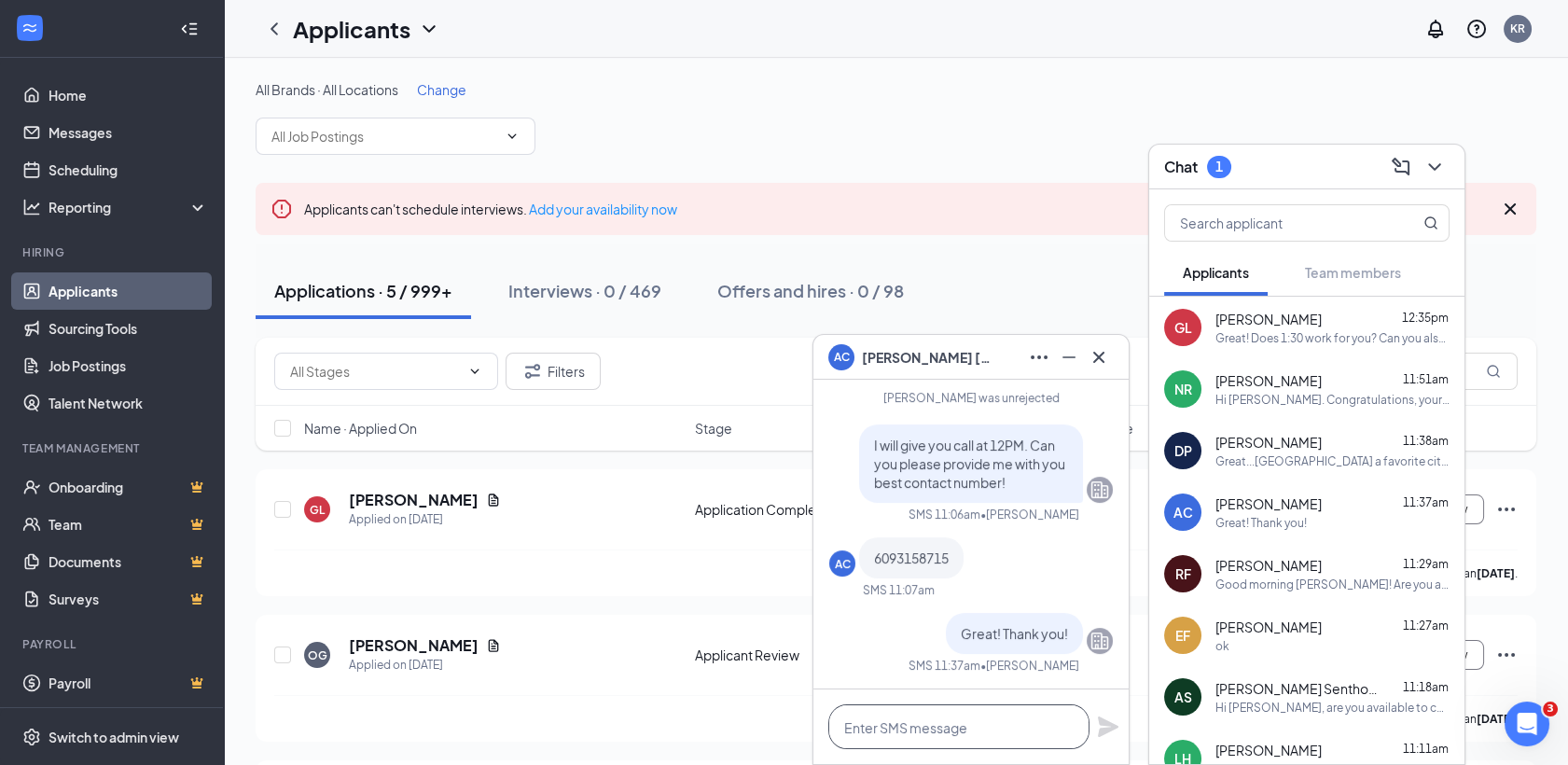
click at [1018, 717] on textarea at bounding box center [959, 726] width 261 height 44
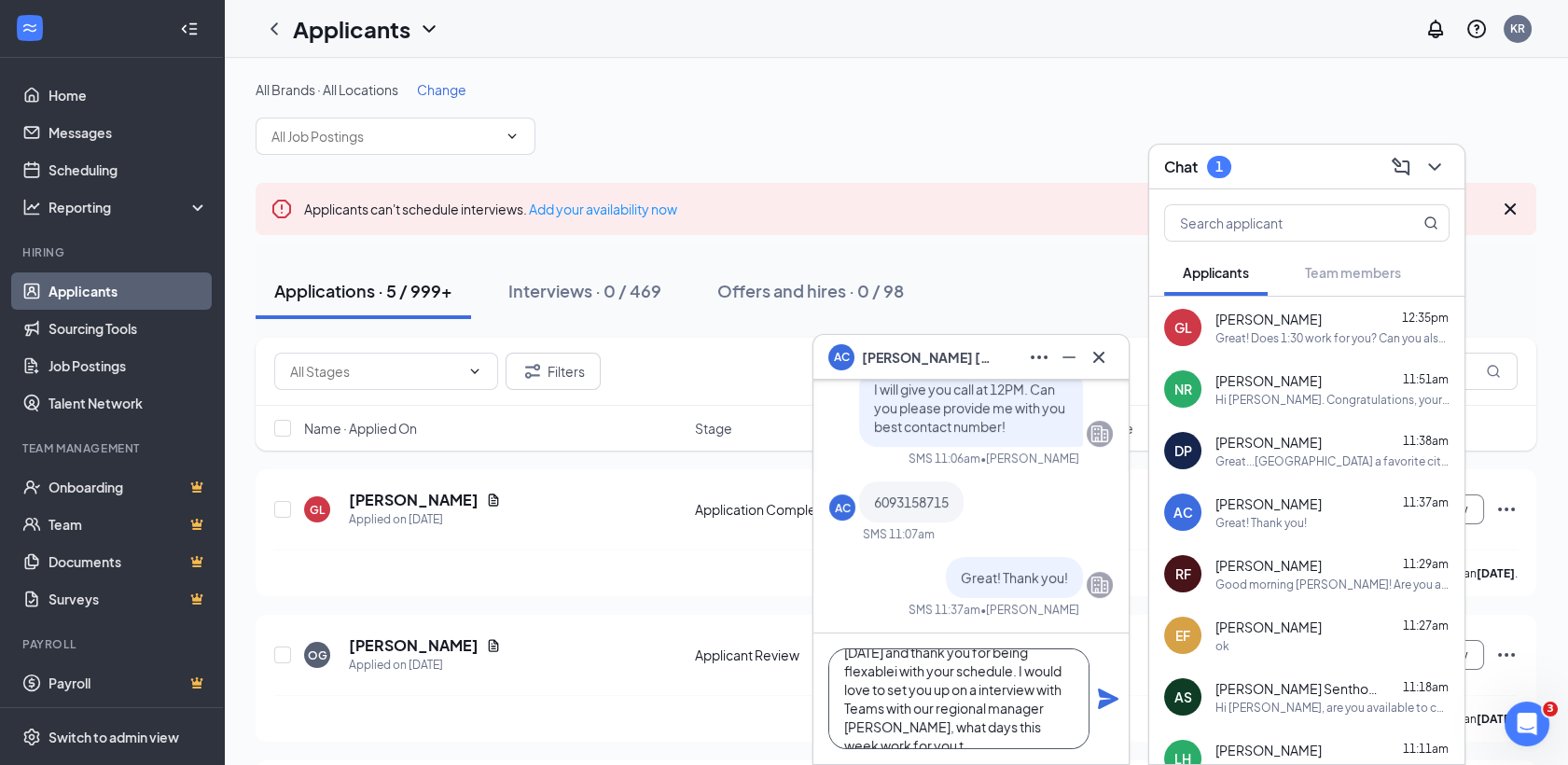
scroll to position [56, 0]
click at [1071, 679] on textarea "It was a pleasure speaking with you [DATE] and thank you for being flexablei wi…" at bounding box center [959, 698] width 261 height 101
click at [1035, 734] on textarea "It was a pleasure speaking with you [DATE] and thank you for being flexablei wi…" at bounding box center [959, 698] width 261 height 101
type textarea "It was a pleasure speaking with you [DATE] and thank you for being flexible wit…"
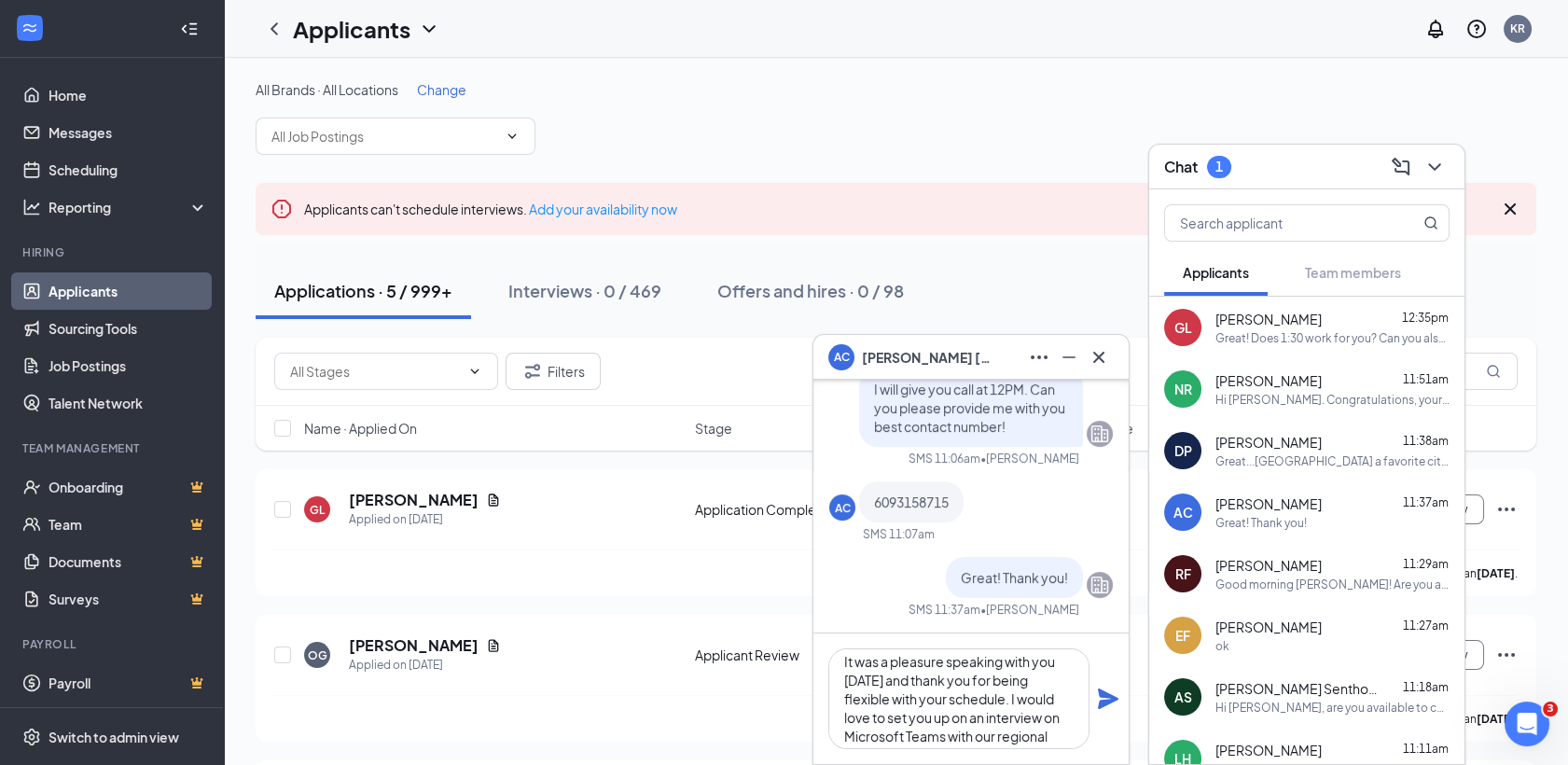
click at [1098, 698] on icon "Plane" at bounding box center [1109, 699] width 23 height 23
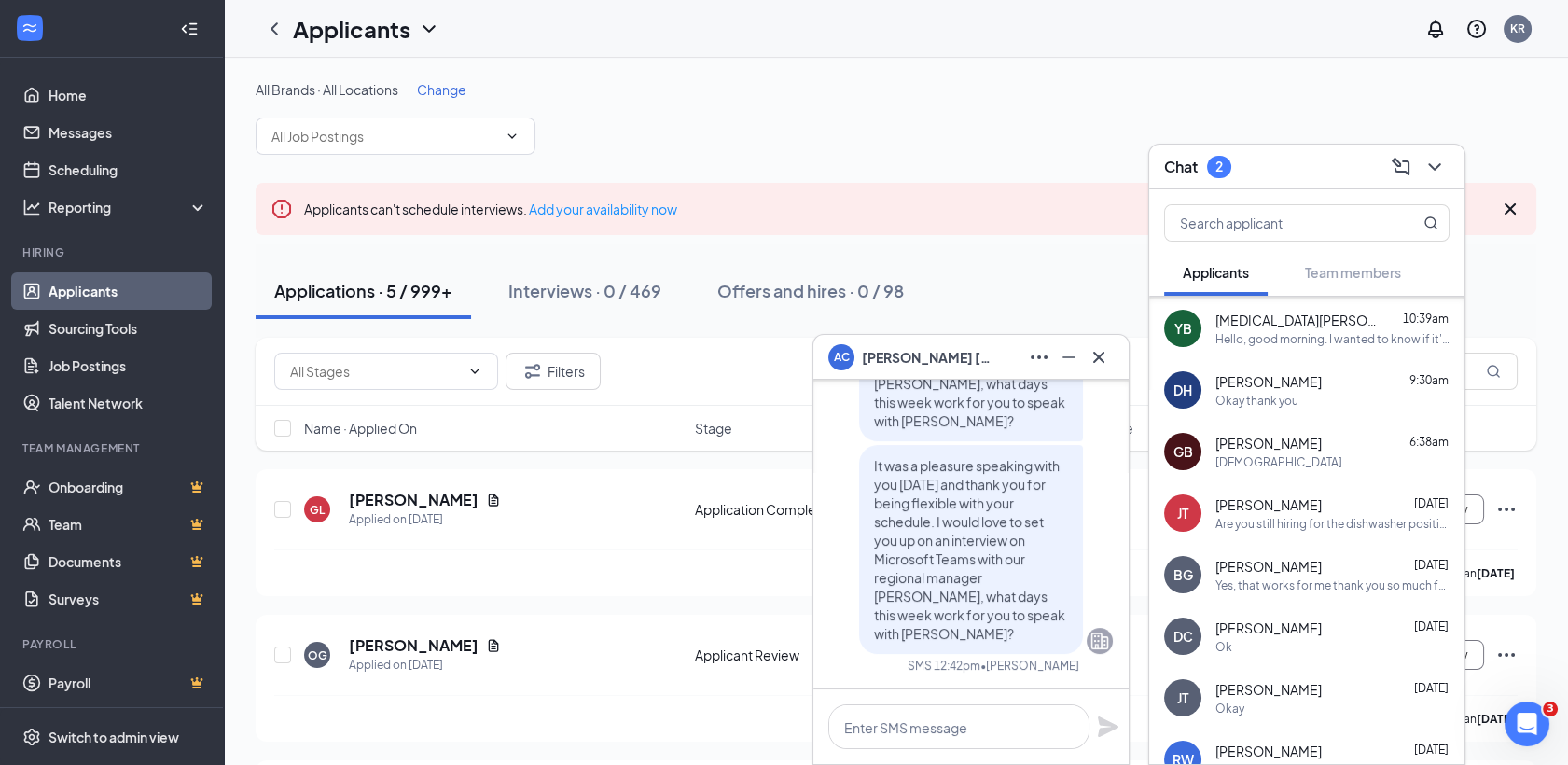
scroll to position [496, 0]
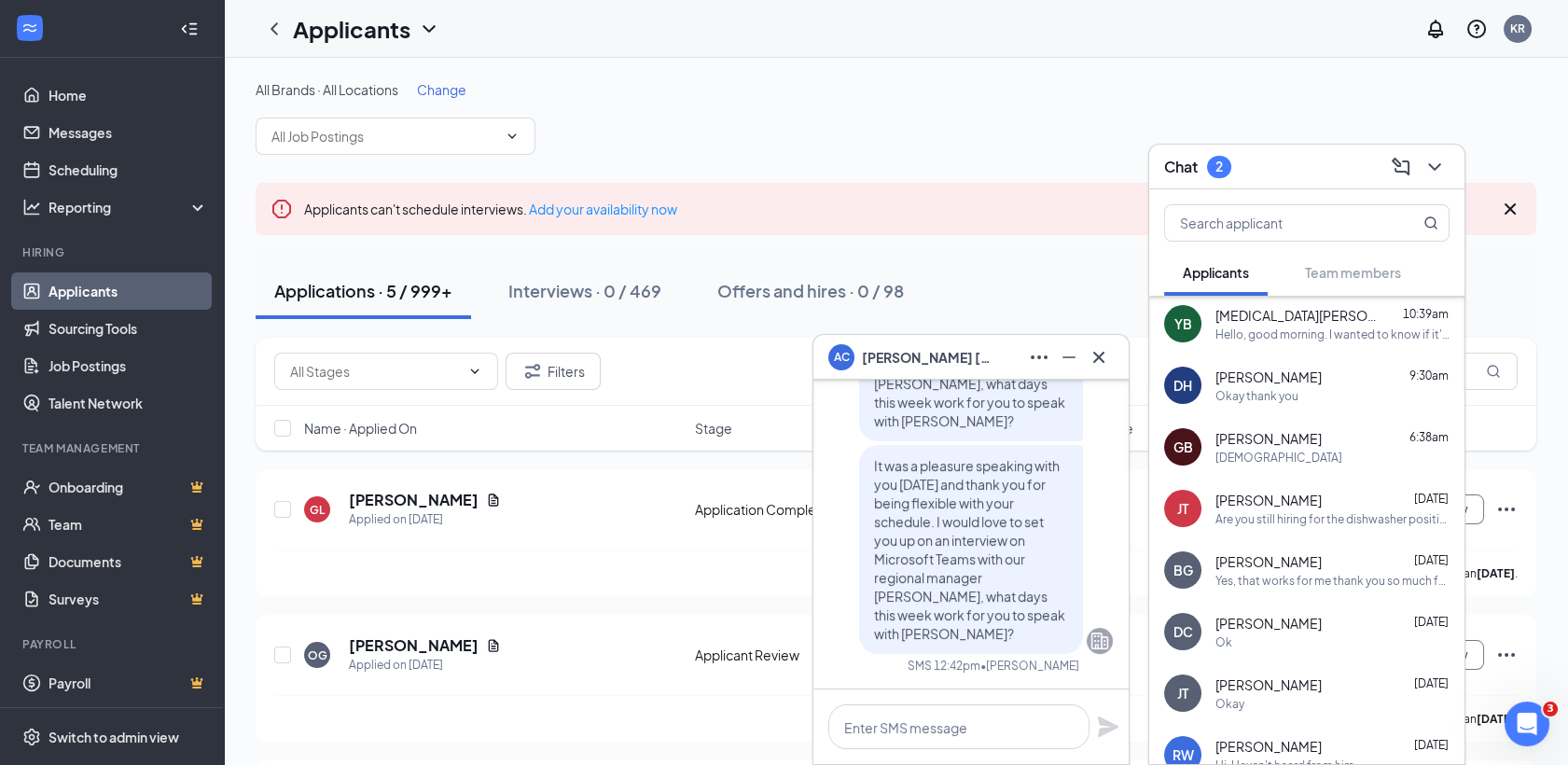
click at [1292, 580] on div "Yes, that works for me thank you so much for everything" at bounding box center [1332, 580] width 234 height 16
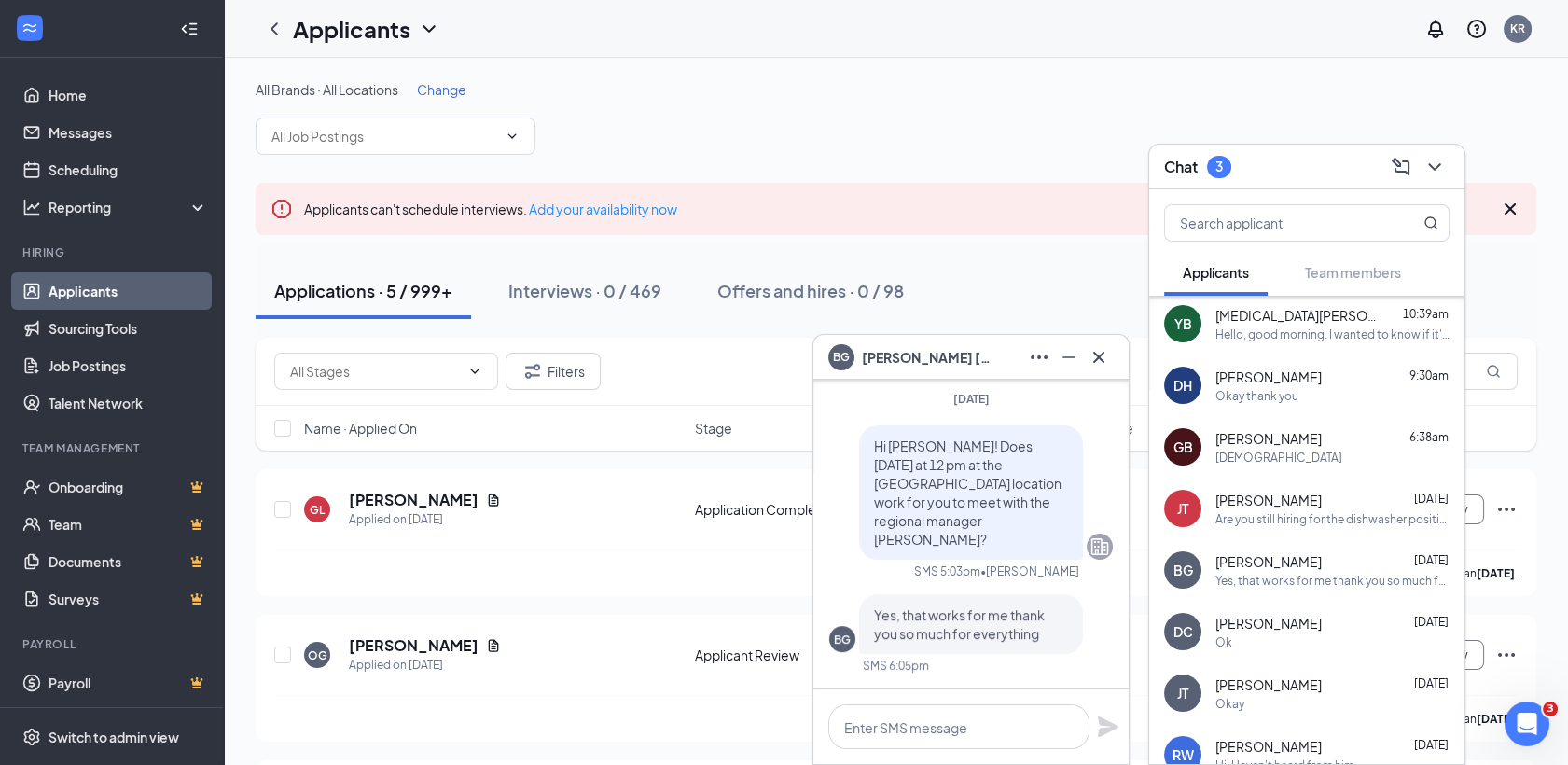
scroll to position [0, 0]
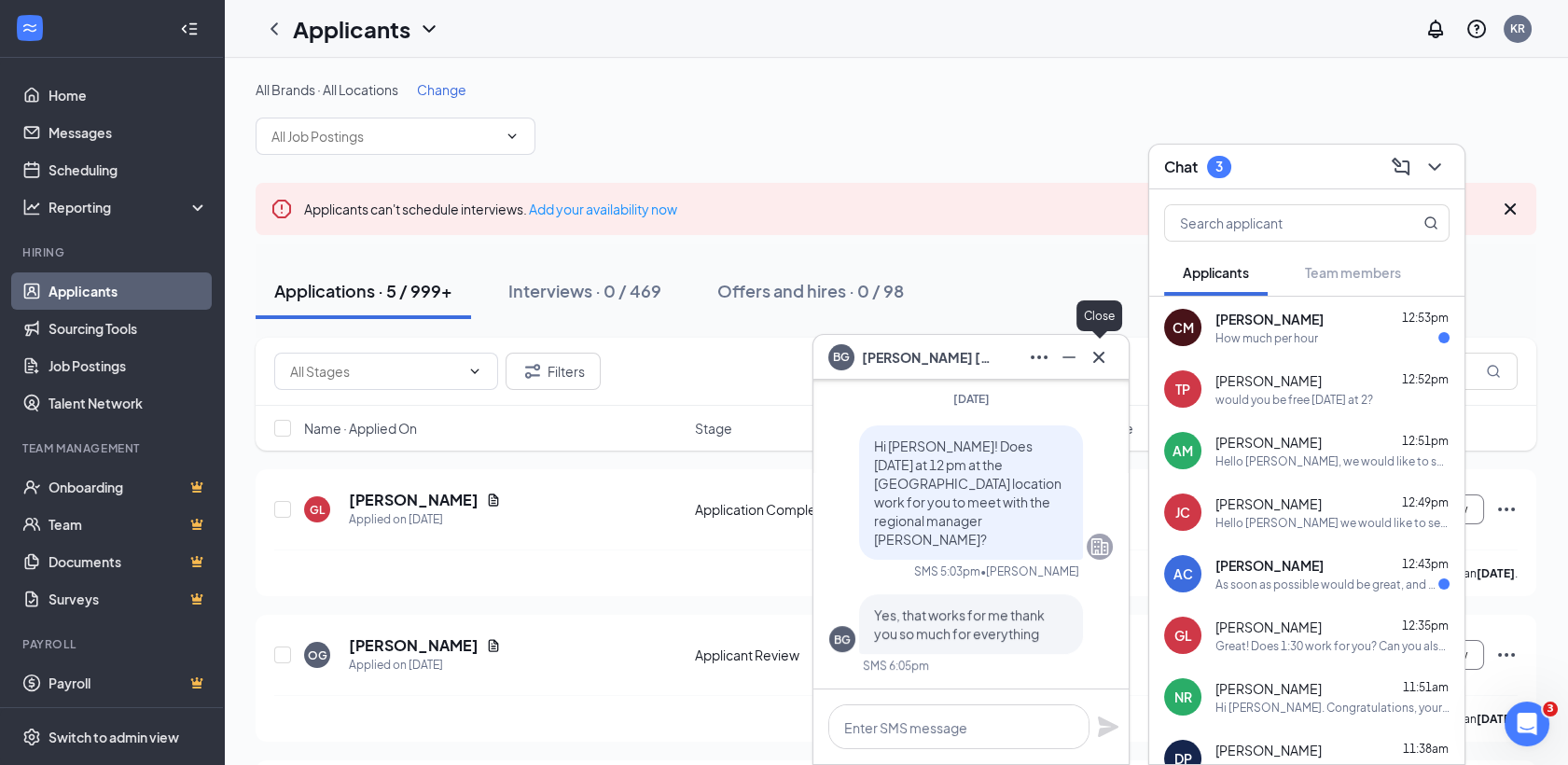
click at [1098, 353] on icon "Cross" at bounding box center [1099, 358] width 23 height 23
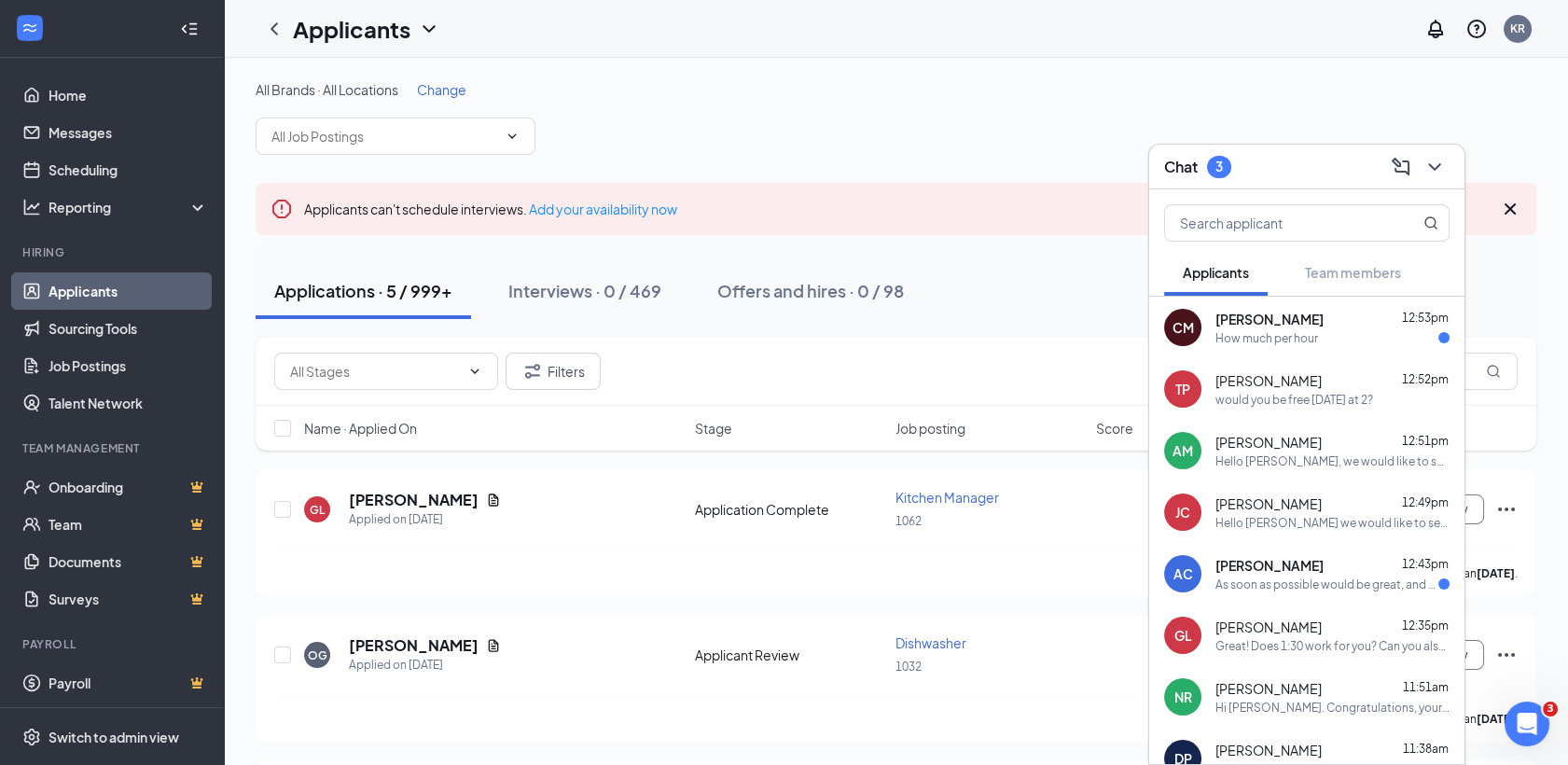
click at [1262, 578] on div "As soon as possible would be great, and of course it was a pleasure" at bounding box center [1326, 584] width 223 height 16
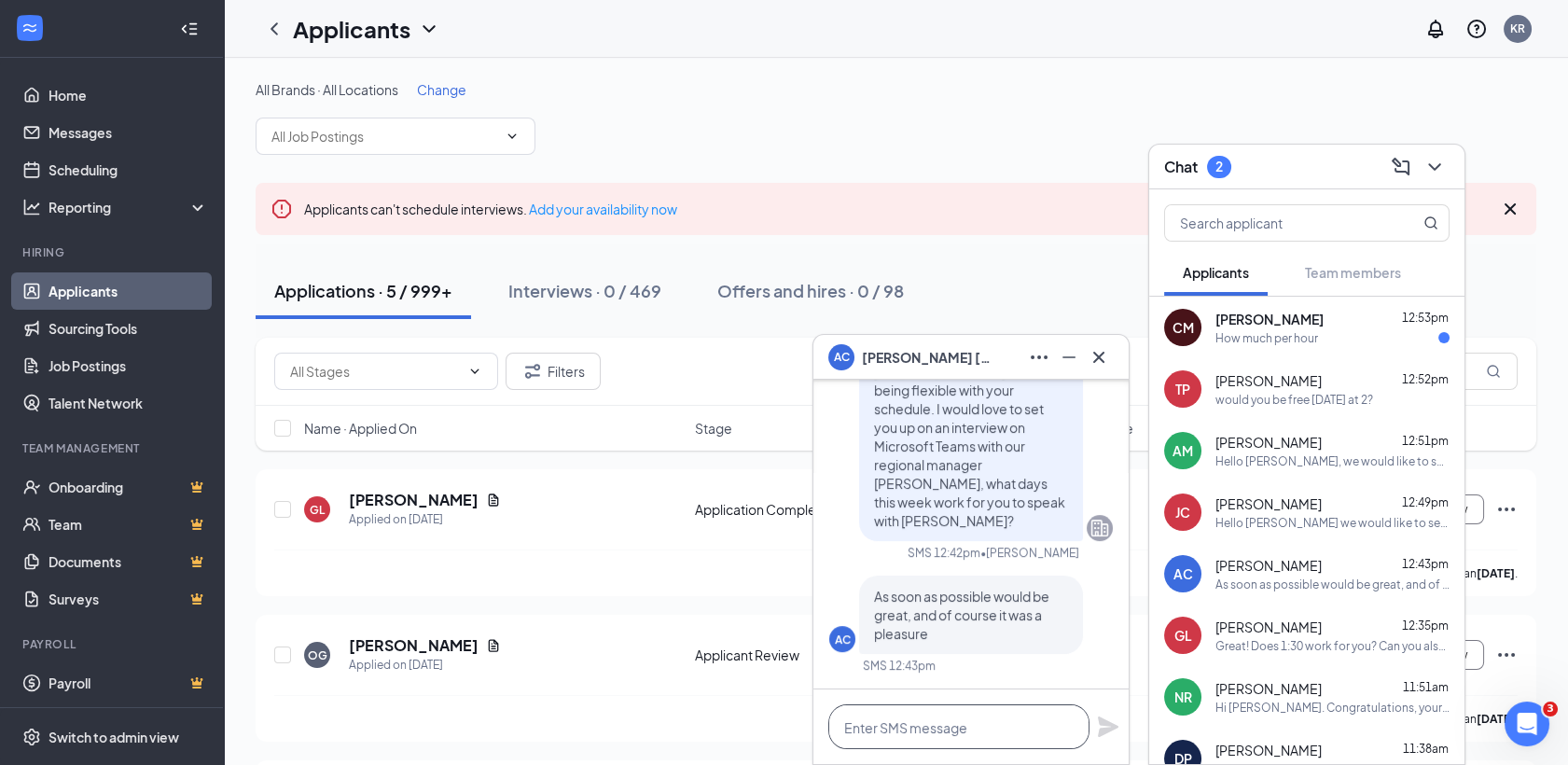
click at [1034, 735] on textarea at bounding box center [959, 726] width 261 height 44
click at [1081, 660] on div "AC As soon as possible would be great, and of course it was a pleasure SMS 12:4…" at bounding box center [971, 624] width 284 height 98
click at [1000, 719] on textarea "Awesome! How is 12" at bounding box center [959, 726] width 261 height 44
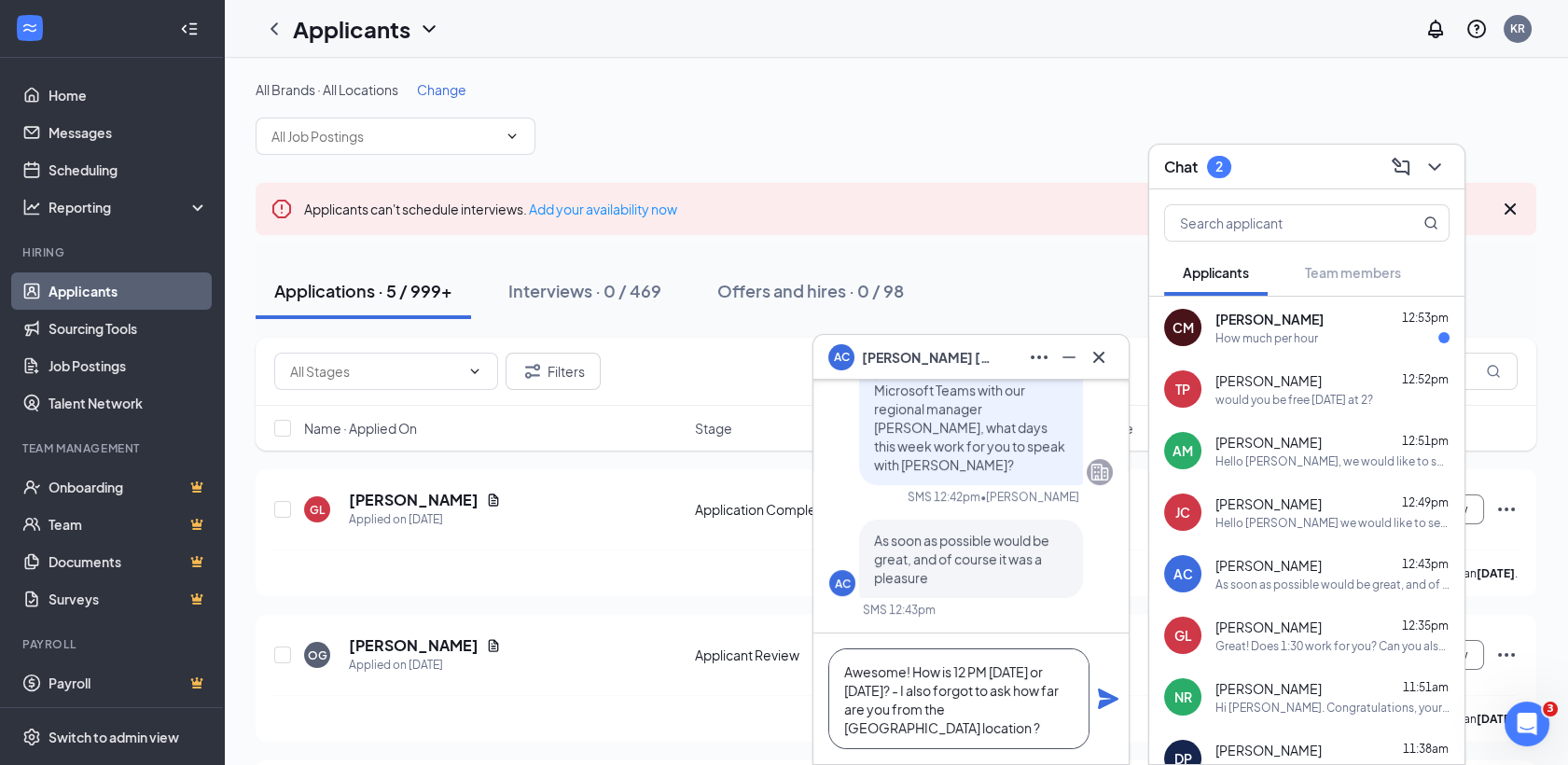
click at [980, 735] on textarea "Awesome! How is 12 PM [DATE] or [DATE]? - I also forgot to ask how far are you …" at bounding box center [959, 698] width 261 height 101
click at [1020, 735] on textarea "Awesome! How is 12 PM [DATE] or [DATE]? - I also forgot to ask how far are you …" at bounding box center [959, 698] width 261 height 101
click at [985, 735] on textarea "Awesome! How is 12 PM [DATE] or [DATE]? - I also forgot to ask how far are you …" at bounding box center [959, 698] width 261 height 101
type textarea "Awesome! How is 12 PM [DATE] or [DATE]? - I also forgot to ask how far are you …"
click at [1106, 697] on icon "Plane" at bounding box center [1109, 699] width 21 height 21
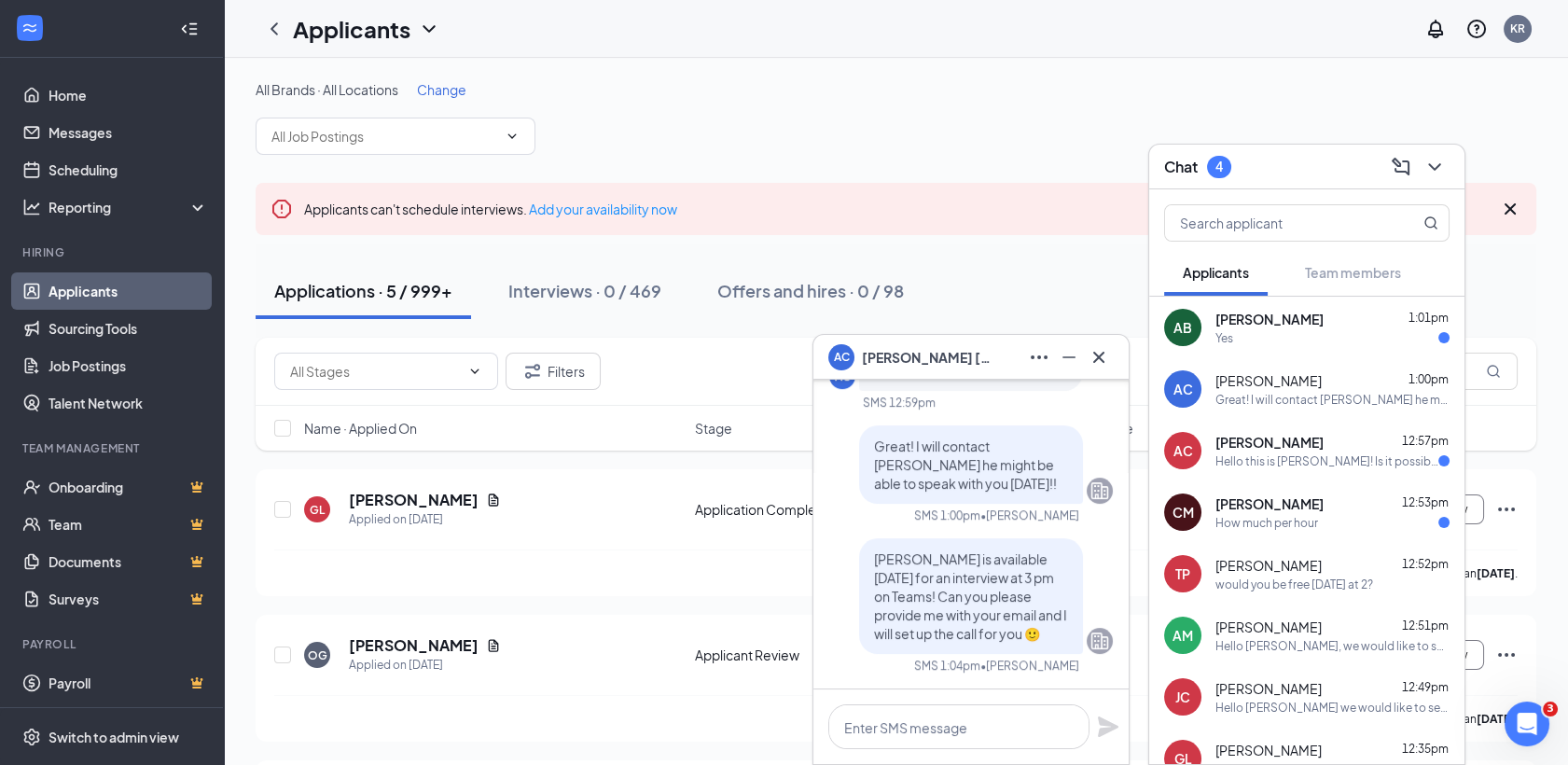
click at [1278, 339] on div "Yes" at bounding box center [1332, 338] width 234 height 16
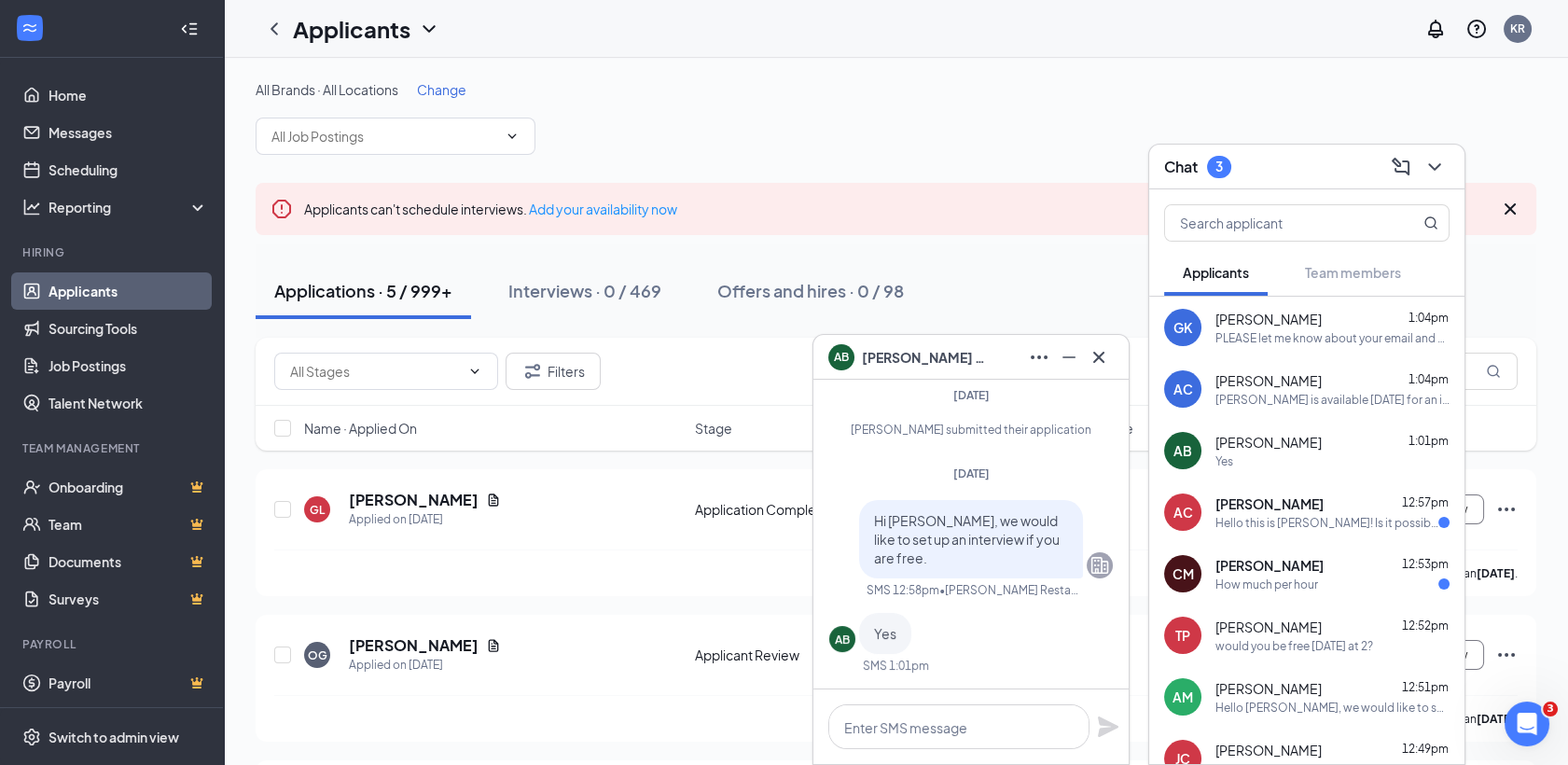
click at [1273, 445] on span "[PERSON_NAME]" at bounding box center [1268, 442] width 107 height 19
click at [1269, 515] on div "Hello this is [PERSON_NAME]! Is it possible to reschedule my interview that I h…" at bounding box center [1326, 523] width 223 height 16
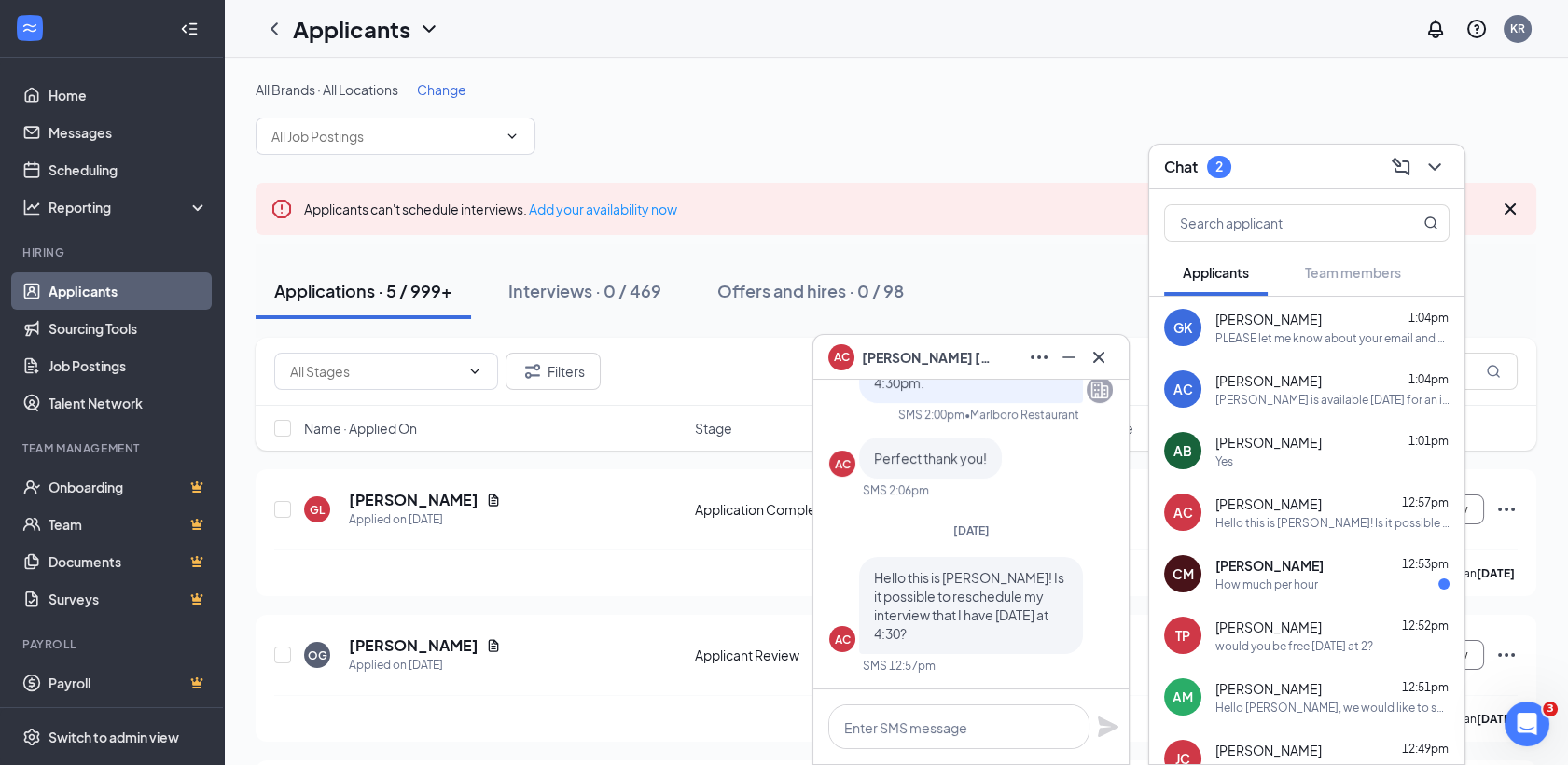
click at [1269, 570] on span "[PERSON_NAME]" at bounding box center [1269, 565] width 108 height 19
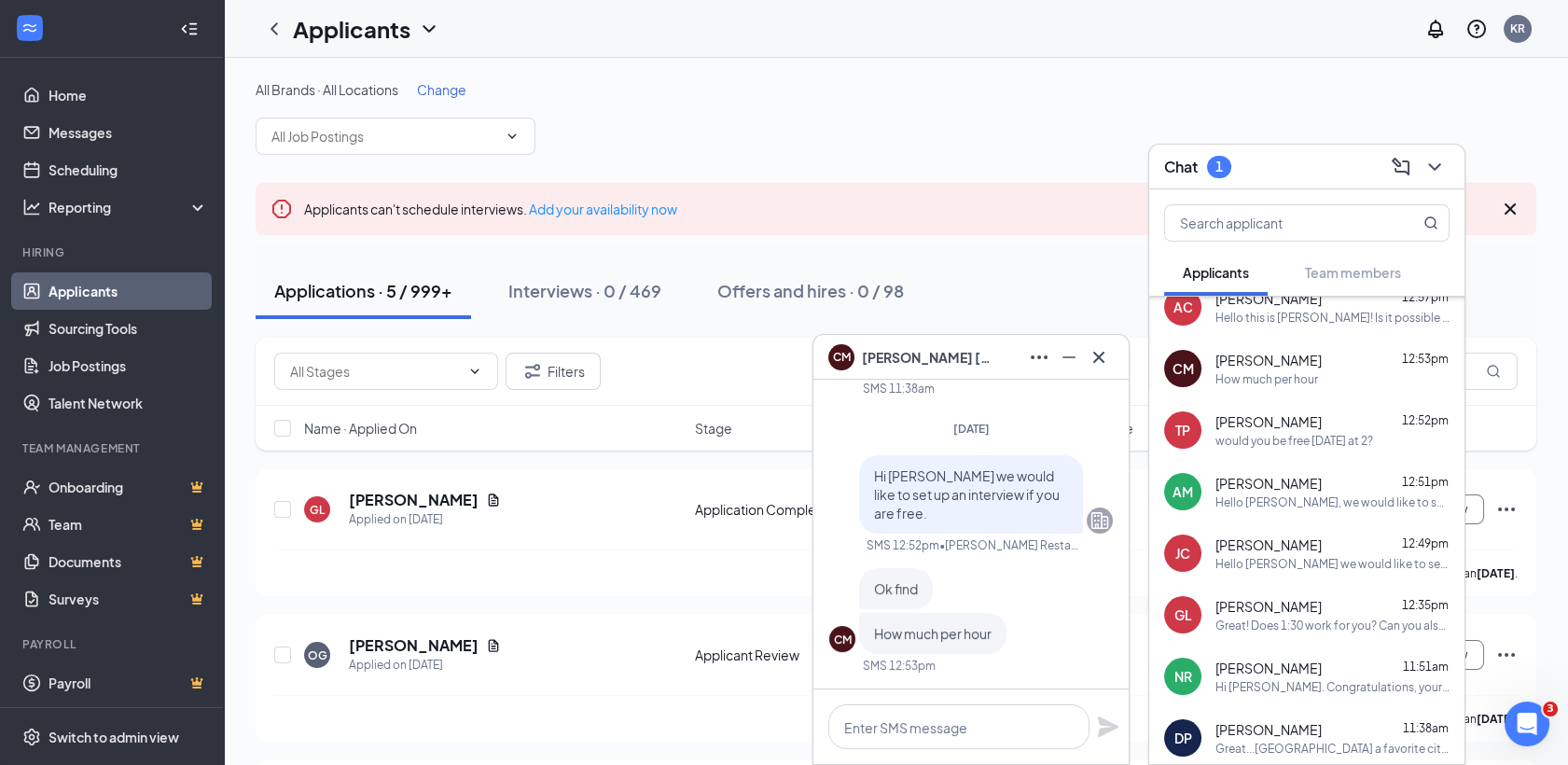
scroll to position [207, 0]
click at [1270, 621] on div "Great! Does 1:30 work for you? Can you also please provide me with your best co…" at bounding box center [1332, 624] width 234 height 16
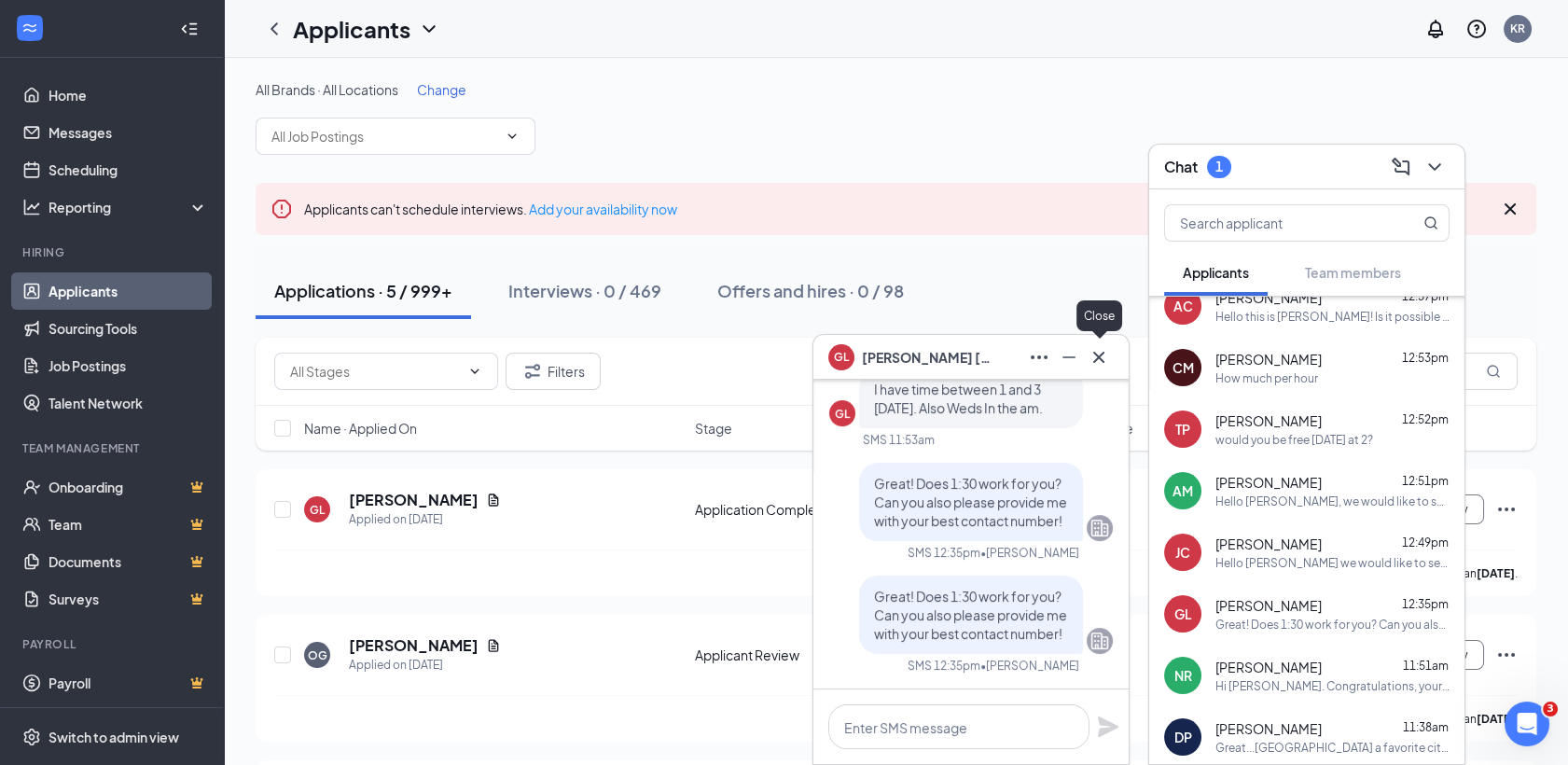
click at [1091, 351] on icon "Cross" at bounding box center [1099, 358] width 23 height 23
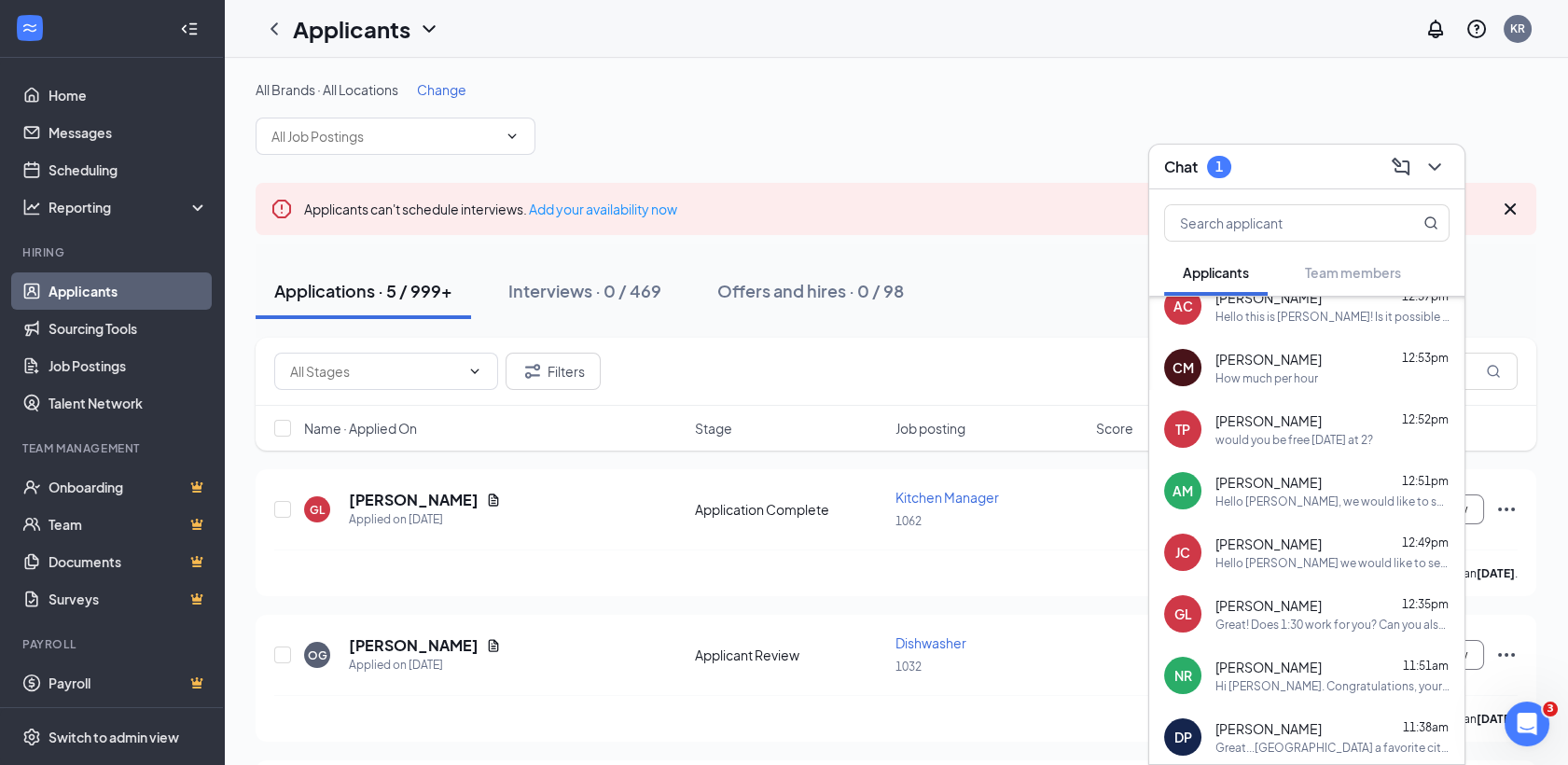
scroll to position [0, 0]
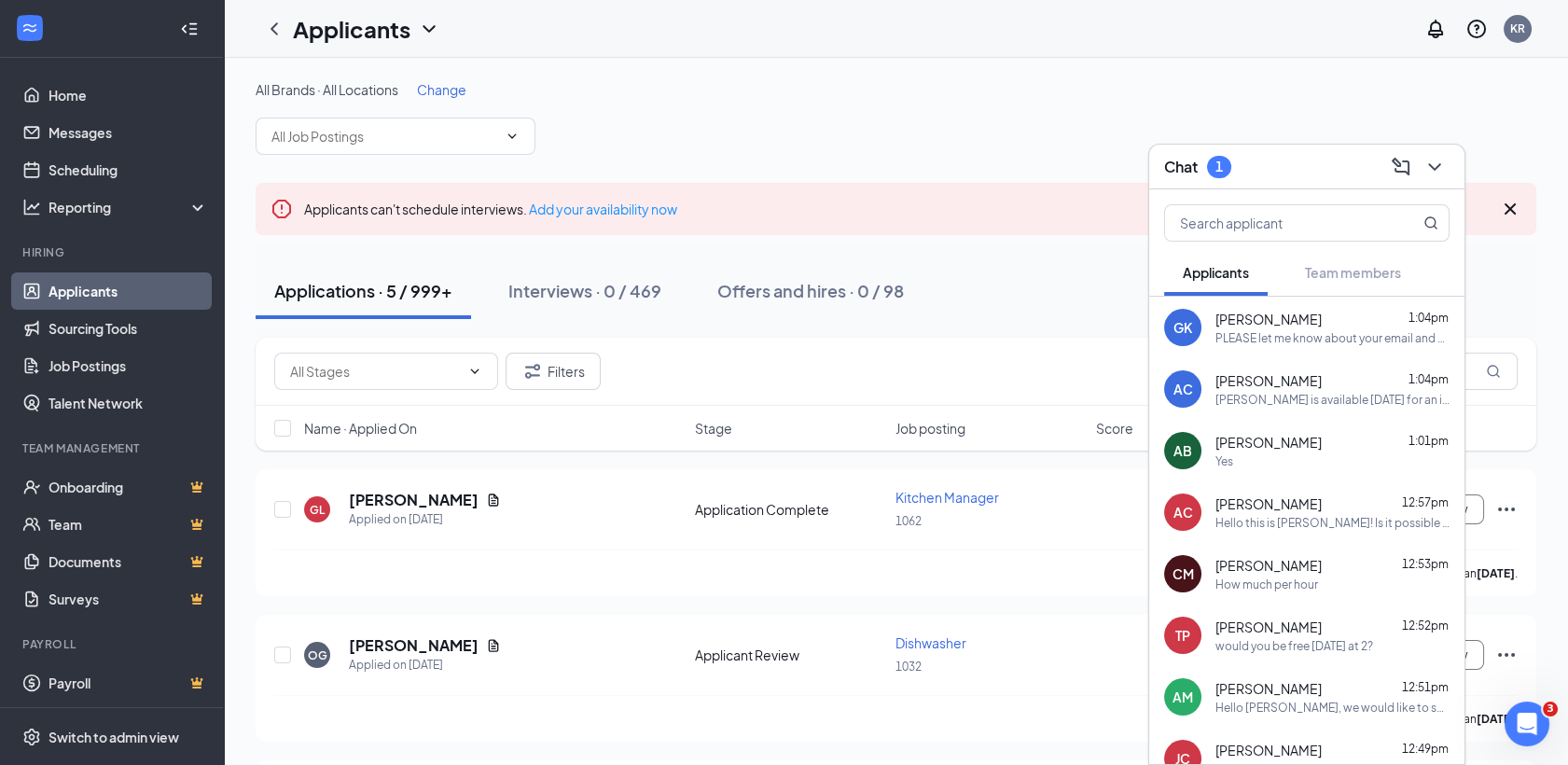
click at [1285, 323] on span "[PERSON_NAME]" at bounding box center [1268, 319] width 107 height 19
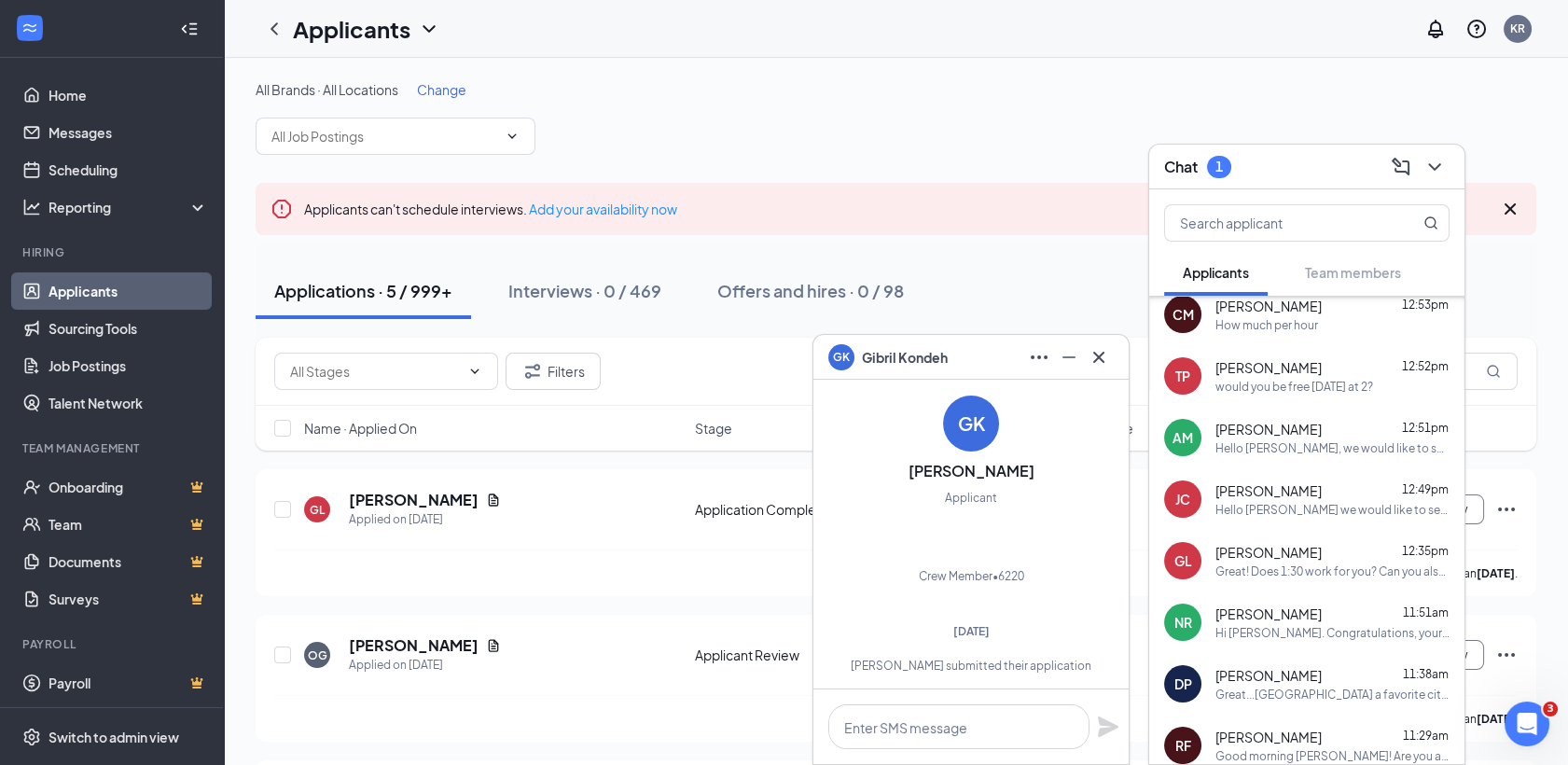
scroll to position [220, 0]
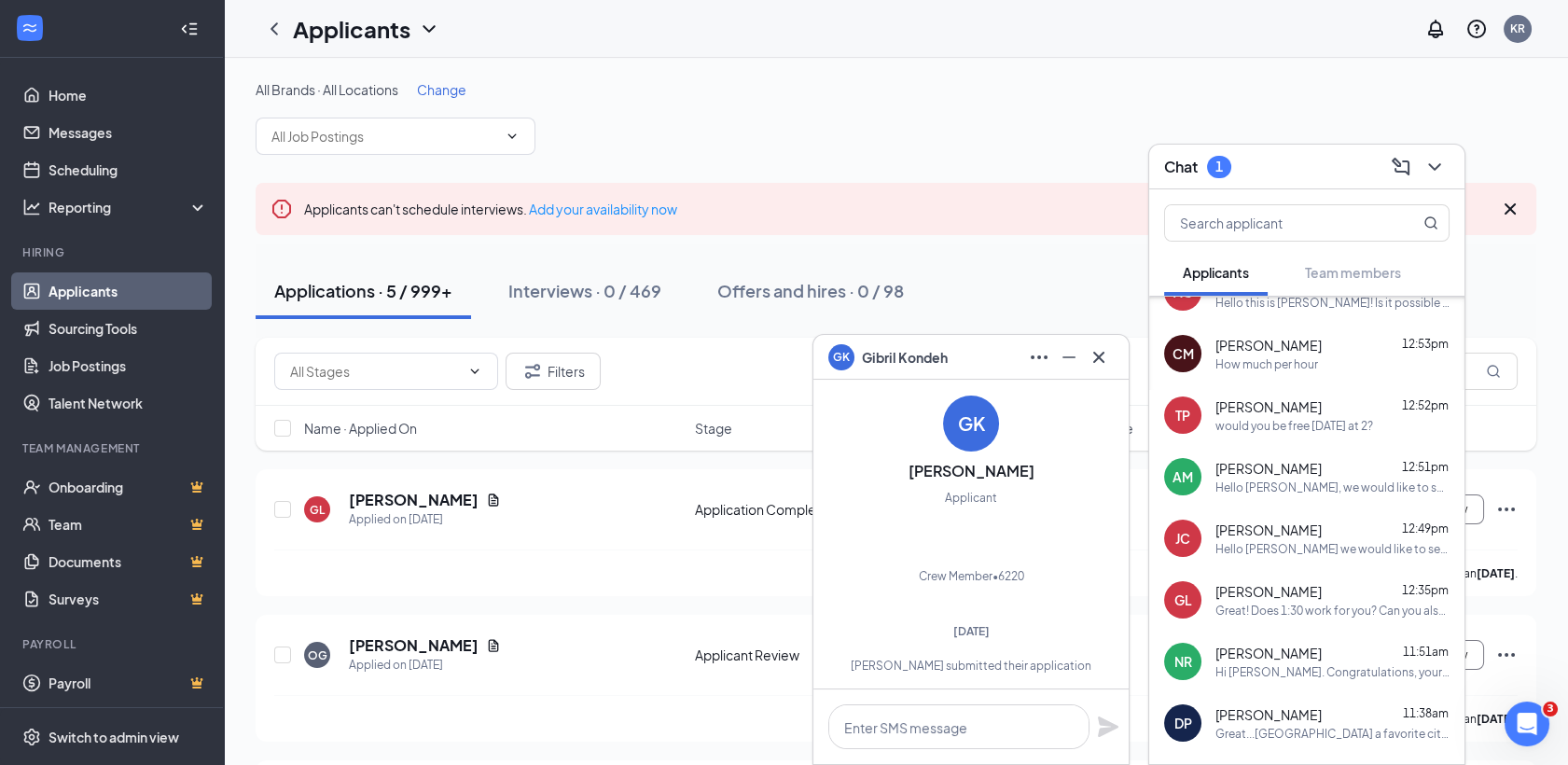
click at [1259, 609] on div "Great! Does 1:30 work for you? Can you also please provide me with your best co…" at bounding box center [1332, 610] width 234 height 16
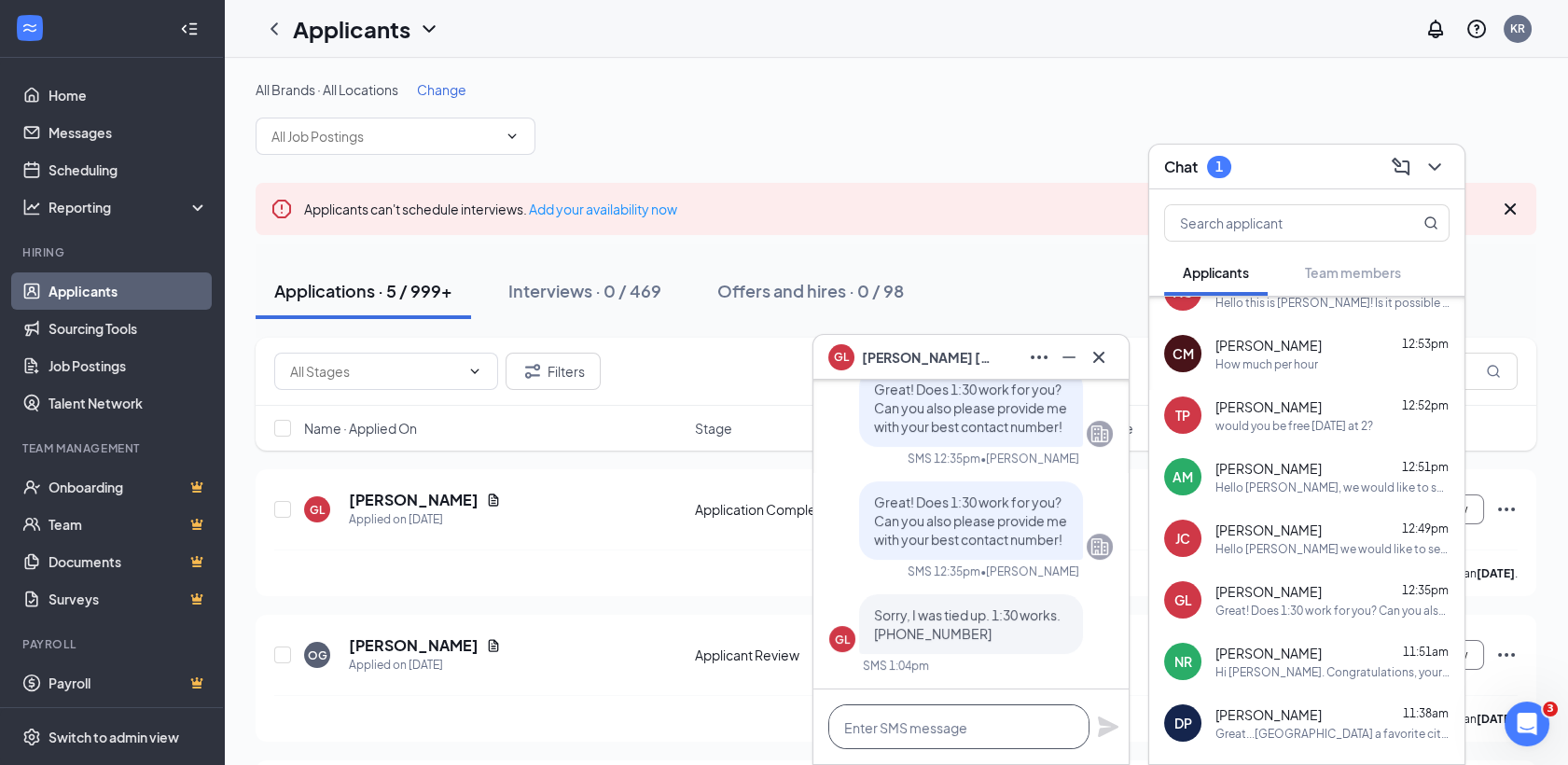
click at [881, 722] on textarea at bounding box center [959, 726] width 261 height 44
type textarea "Great! We will talk soon!"
click at [1103, 731] on icon "Plane" at bounding box center [1109, 726] width 21 height 21
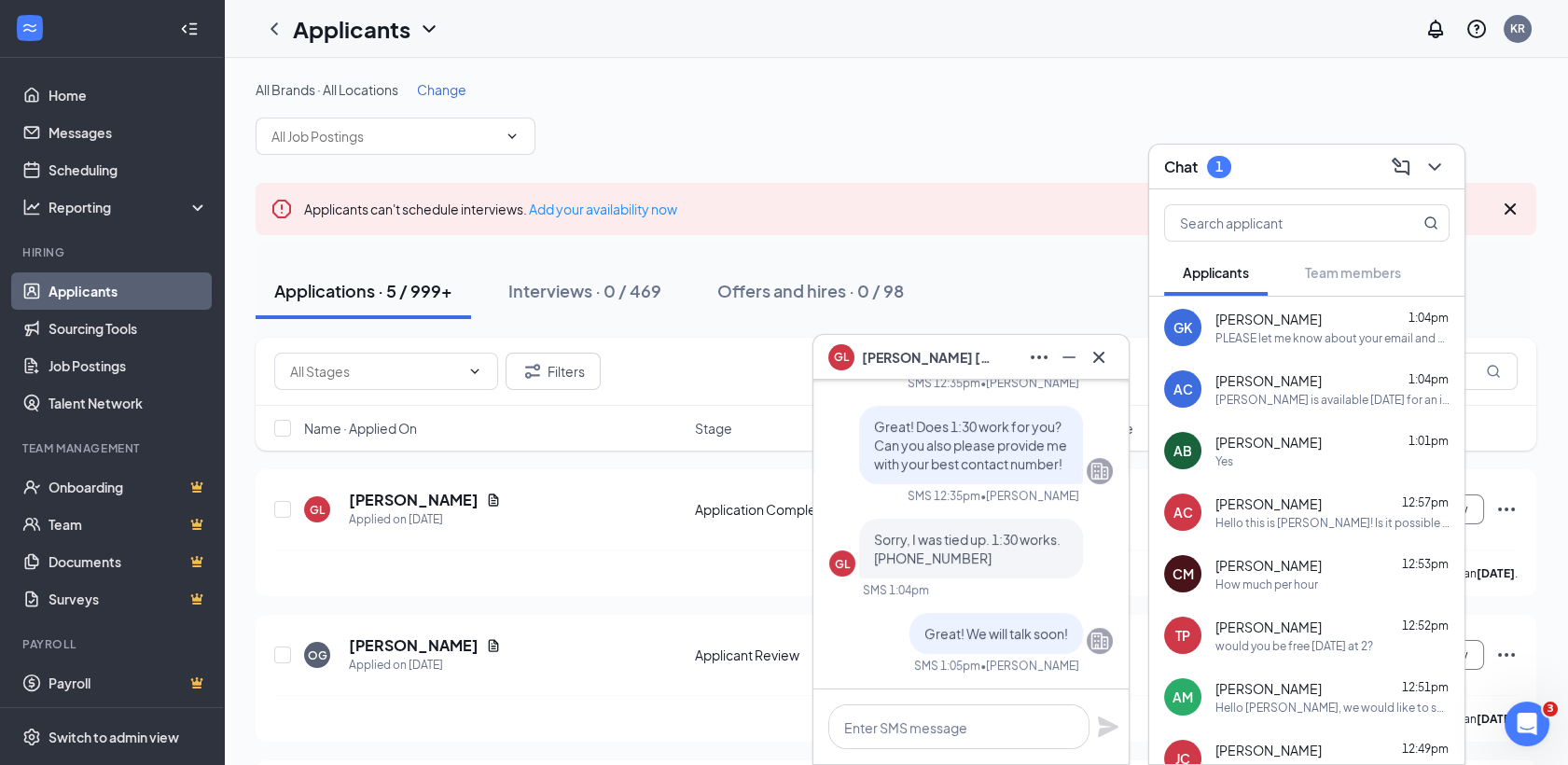
click at [1298, 397] on div "[PERSON_NAME] is available [DATE] for an interview at 3 pm on Teams! Can you pl…" at bounding box center [1332, 399] width 234 height 16
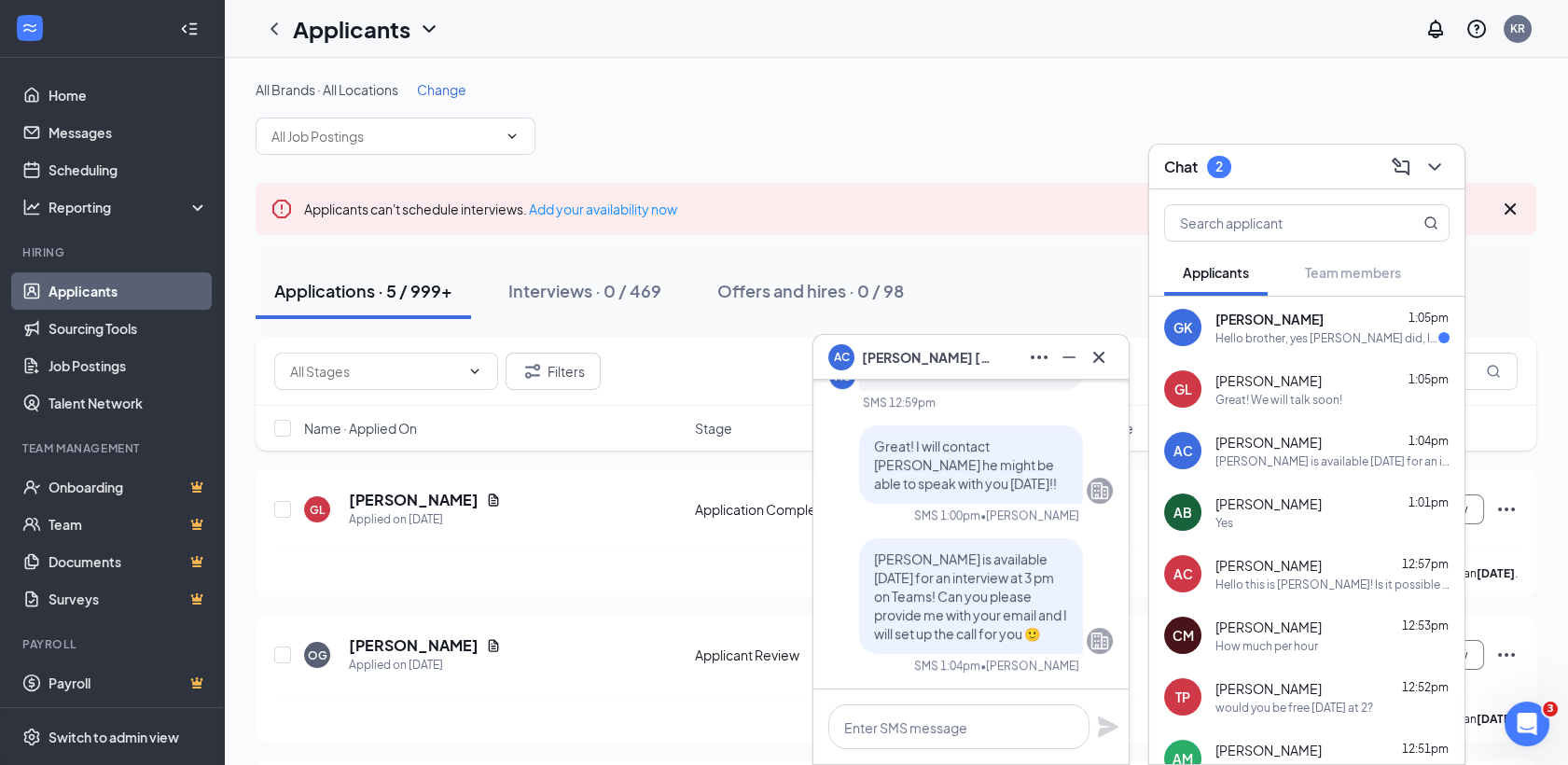
click at [1313, 430] on div "AC [PERSON_NAME] 1:04pm [PERSON_NAME] is available [DATE] for an interview at 3…" at bounding box center [1307, 450] width 315 height 61
click at [1099, 355] on icon "Cross" at bounding box center [1099, 358] width 23 height 23
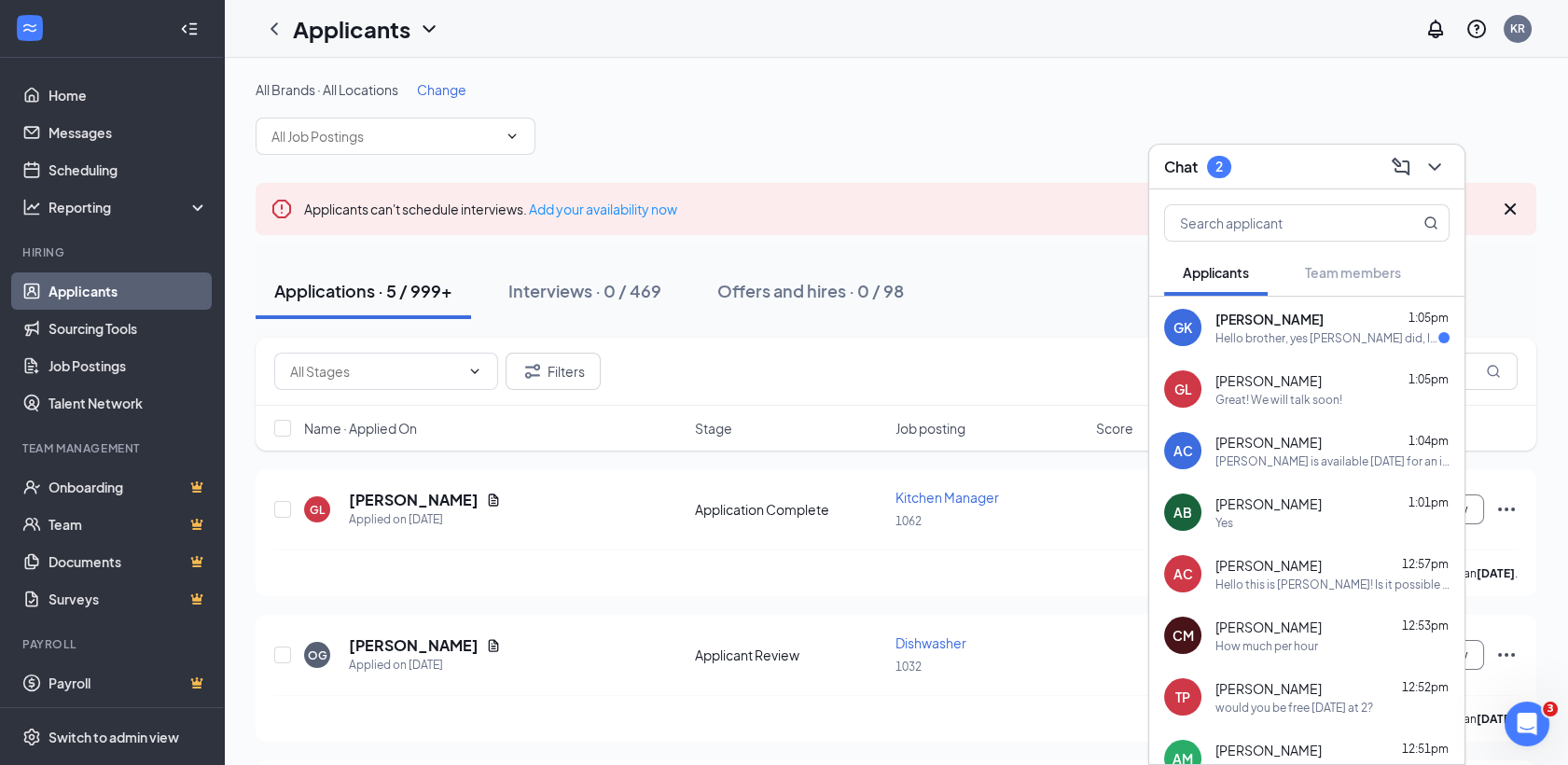
click at [1220, 423] on div "AC [PERSON_NAME] 1:04pm [PERSON_NAME] is available [DATE] for an interview at 3…" at bounding box center [1307, 450] width 315 height 61
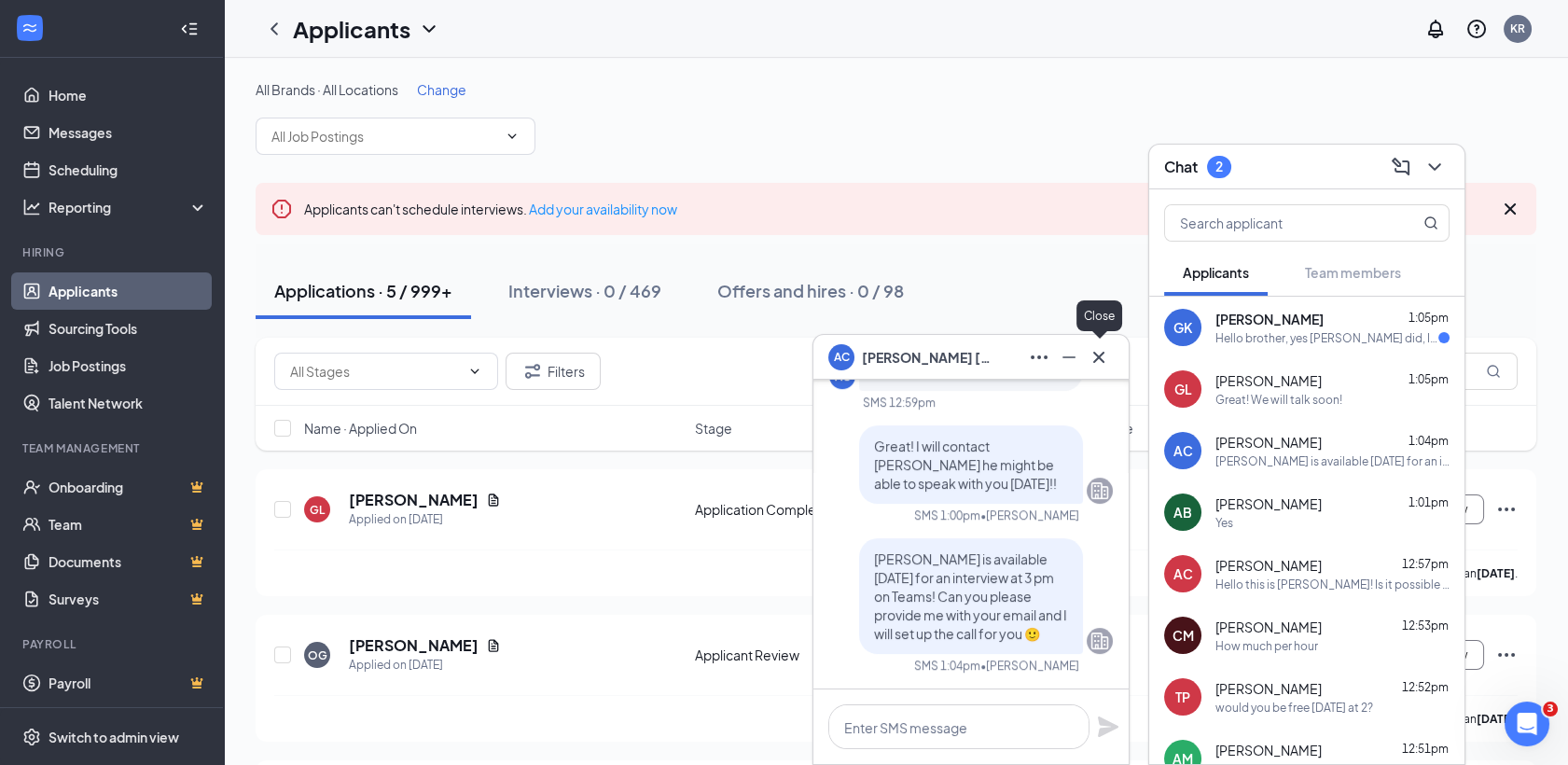
click at [1101, 356] on icon "Cross" at bounding box center [1099, 357] width 11 height 11
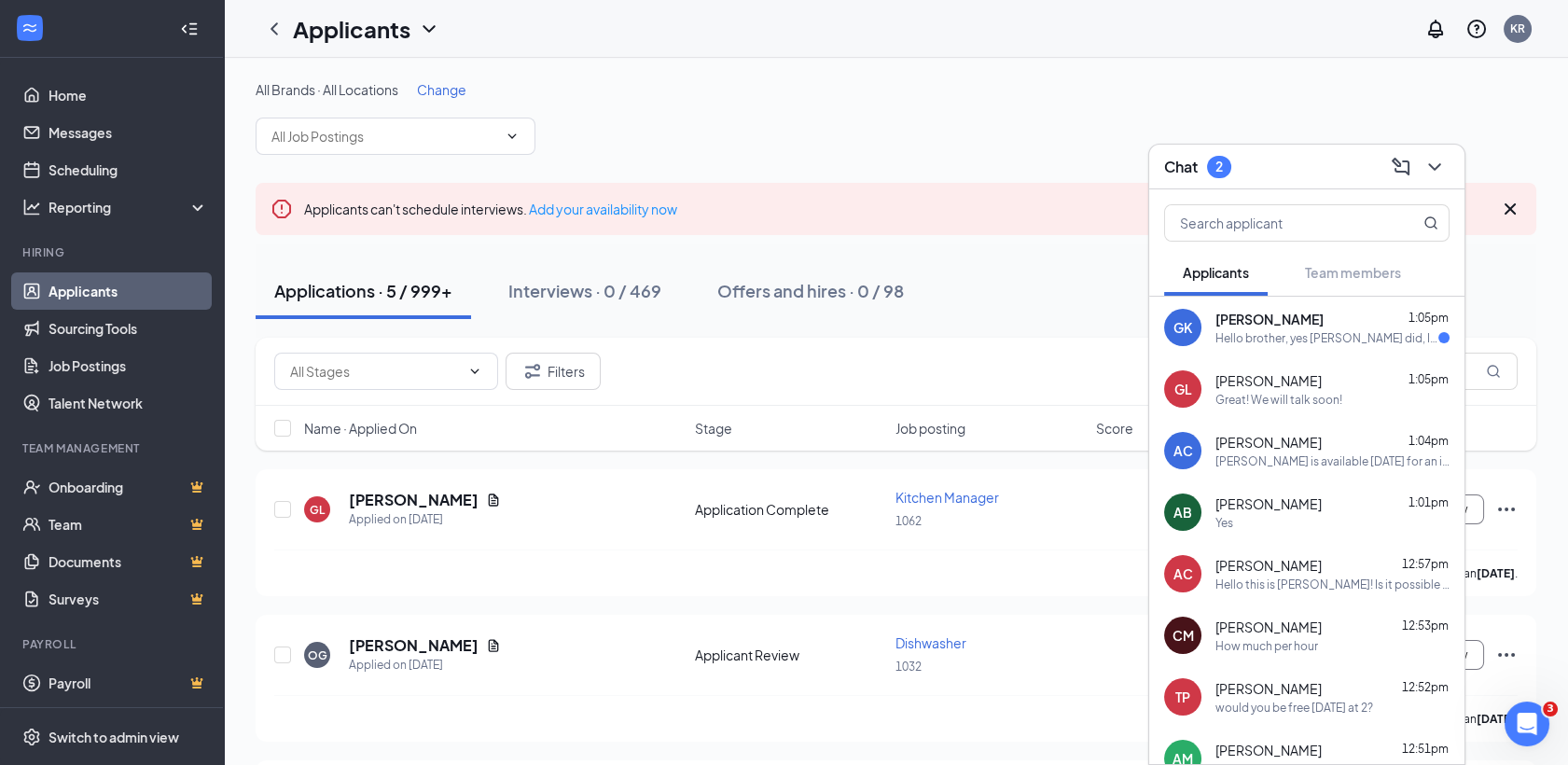
click at [1227, 428] on div "AC [PERSON_NAME] 1:04pm [PERSON_NAME] is available [DATE] for an interview at 3…" at bounding box center [1307, 450] width 315 height 61
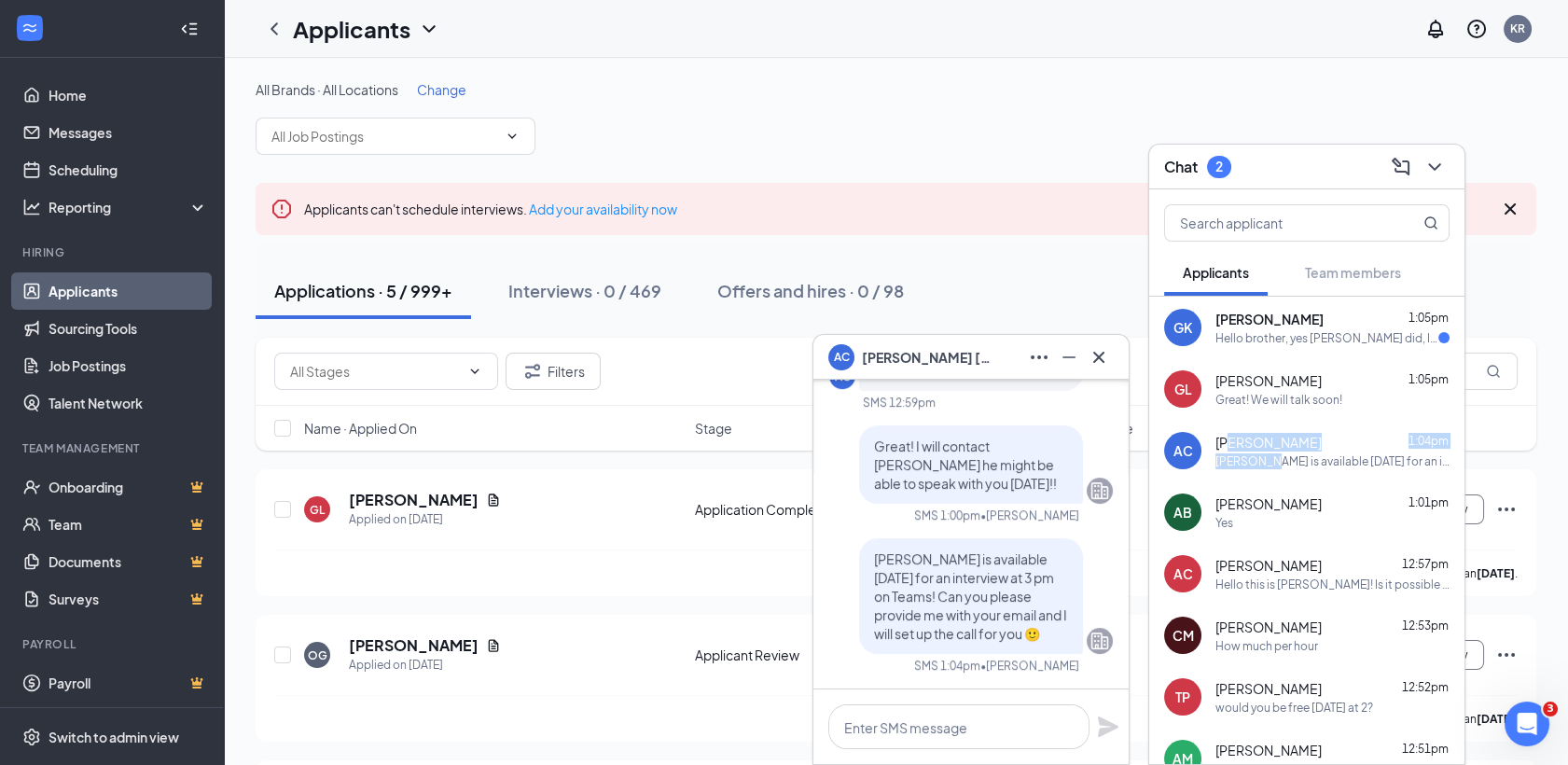
drag, startPoint x: 1227, startPoint y: 428, endPoint x: 1290, endPoint y: 452, distance: 67.4
click at [1290, 452] on div "[PERSON_NAME] 1:04pm [PERSON_NAME] is available [DATE] for an interview at 3 pm…" at bounding box center [1332, 451] width 234 height 37
drag, startPoint x: 1102, startPoint y: 355, endPoint x: 1154, endPoint y: 405, distance: 72.1
click at [1154, 405] on div "AC [PERSON_NAME] AC [PERSON_NAME] Applicant Kitchen Manager • 1032 [DATE] [PERS…" at bounding box center [895, 628] width 1344 height 1142
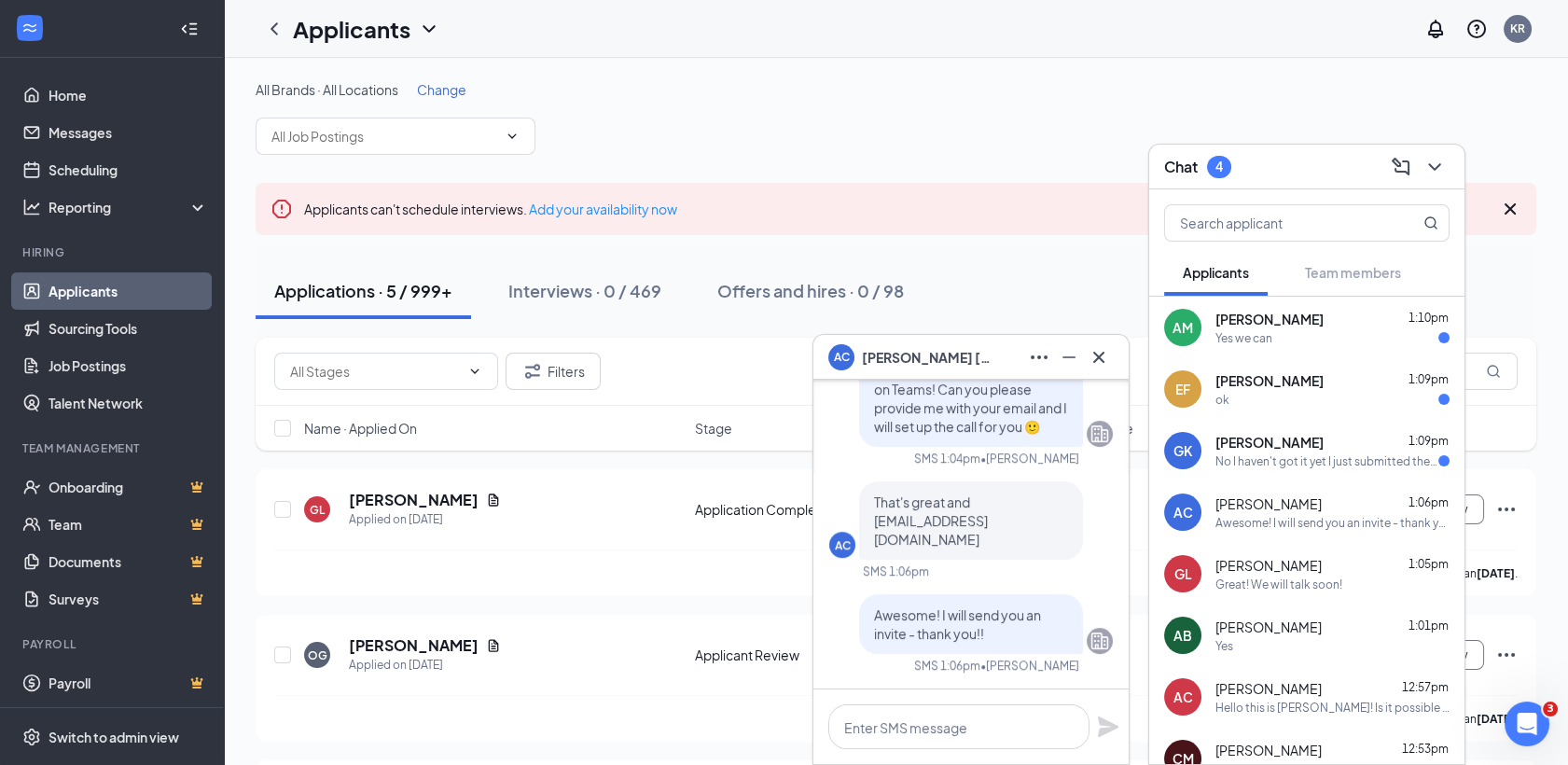
click at [1301, 320] on span "[PERSON_NAME]" at bounding box center [1269, 319] width 108 height 19
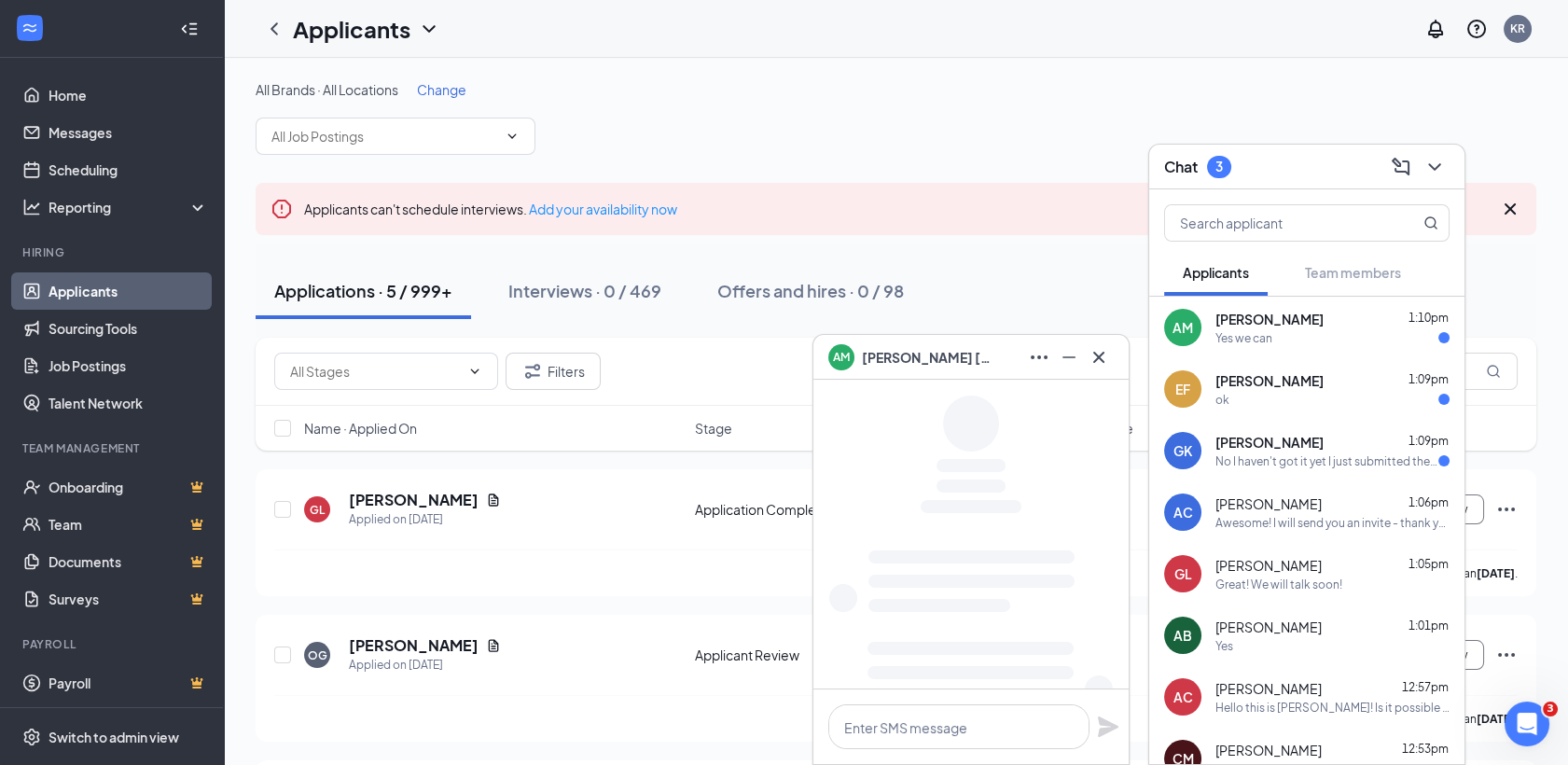
click at [1281, 390] on div "[PERSON_NAME] 1:09pm ok" at bounding box center [1332, 390] width 234 height 37
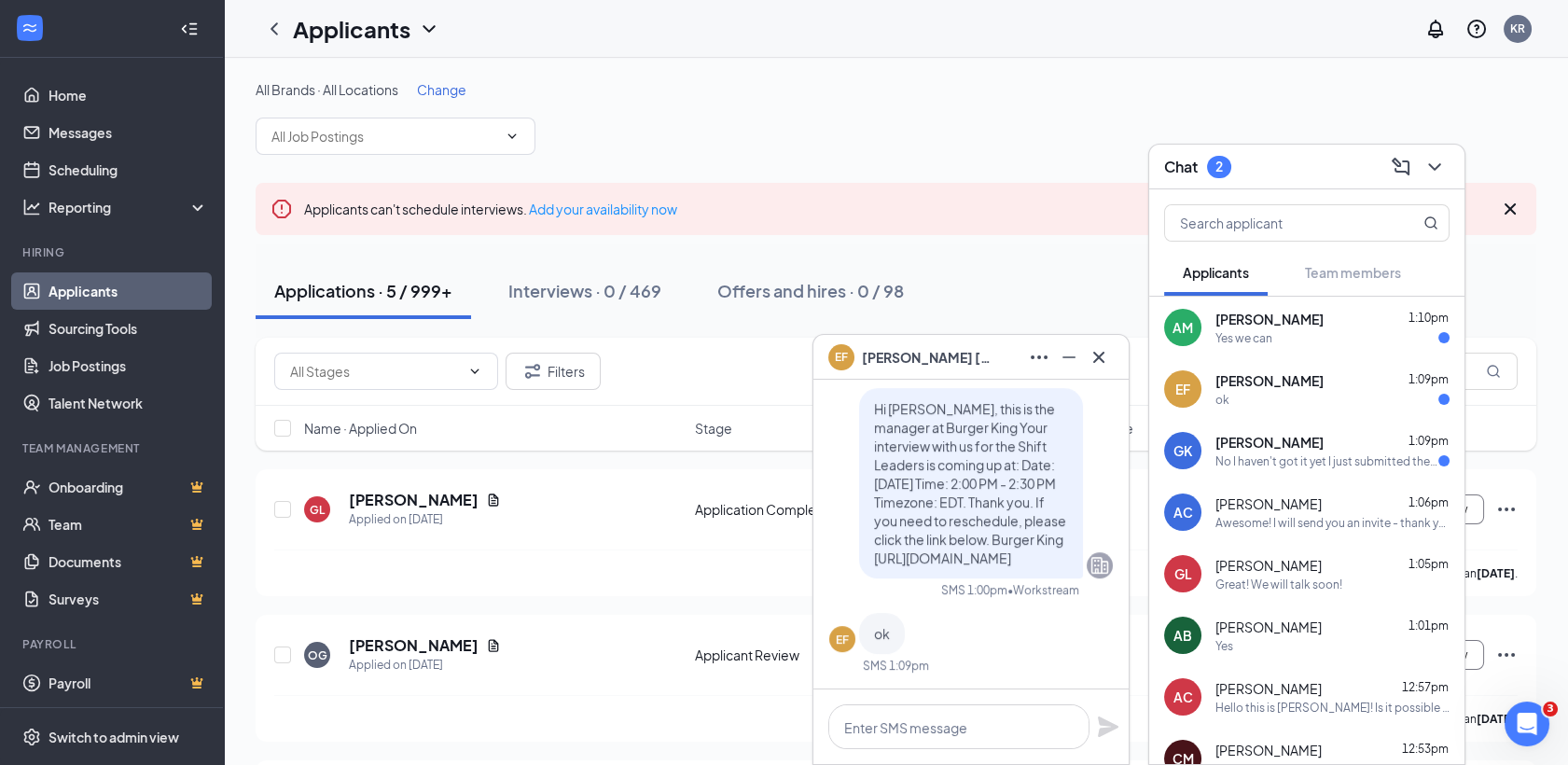
click at [1257, 467] on div "No I haven't got it yet I just submitted the tax forms" at bounding box center [1326, 461] width 223 height 16
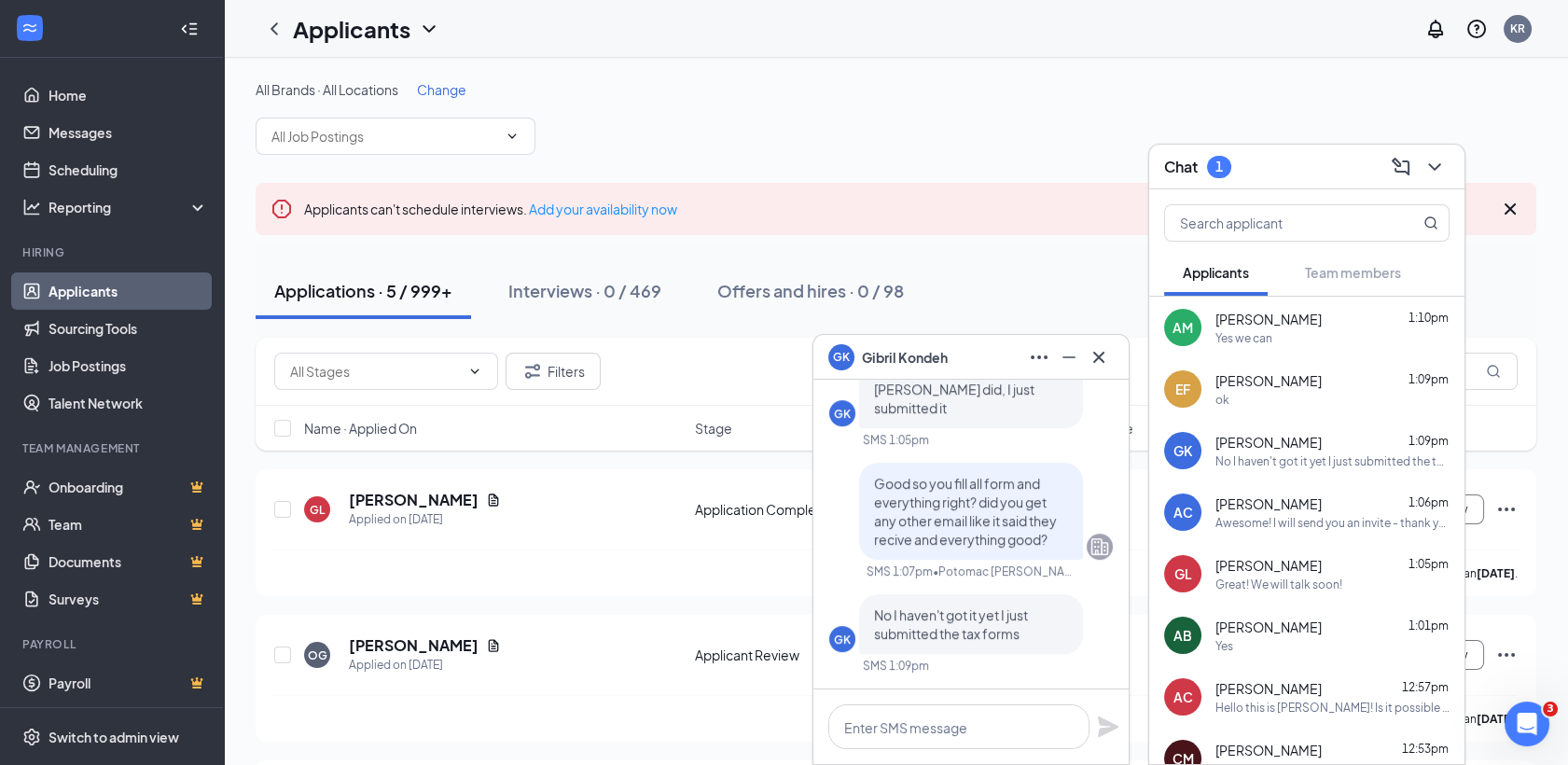
click at [1239, 516] on div "Awesome! I will send you an invite - thank you!!" at bounding box center [1332, 523] width 234 height 16
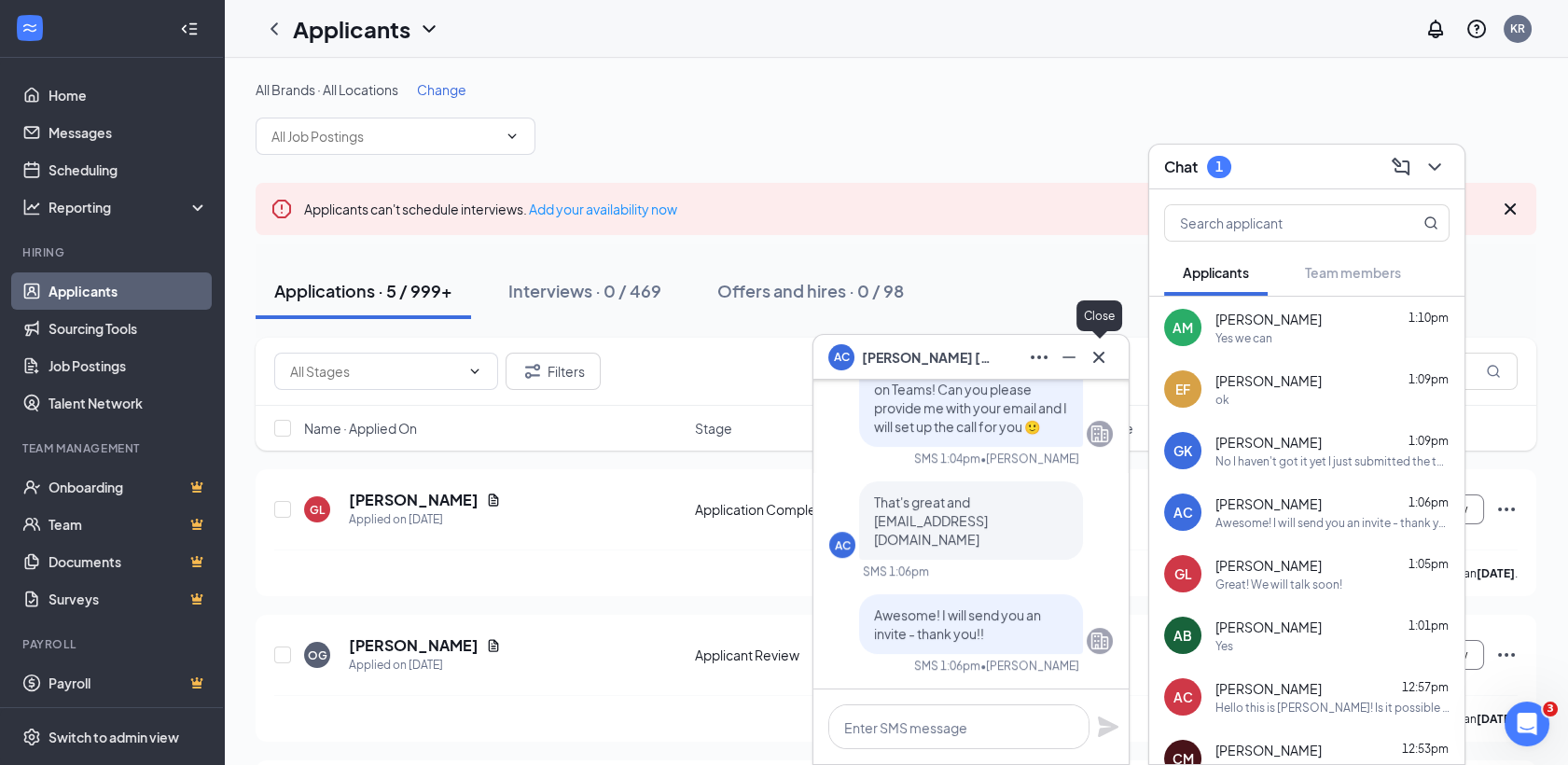
click at [1102, 366] on icon "Cross" at bounding box center [1099, 358] width 23 height 23
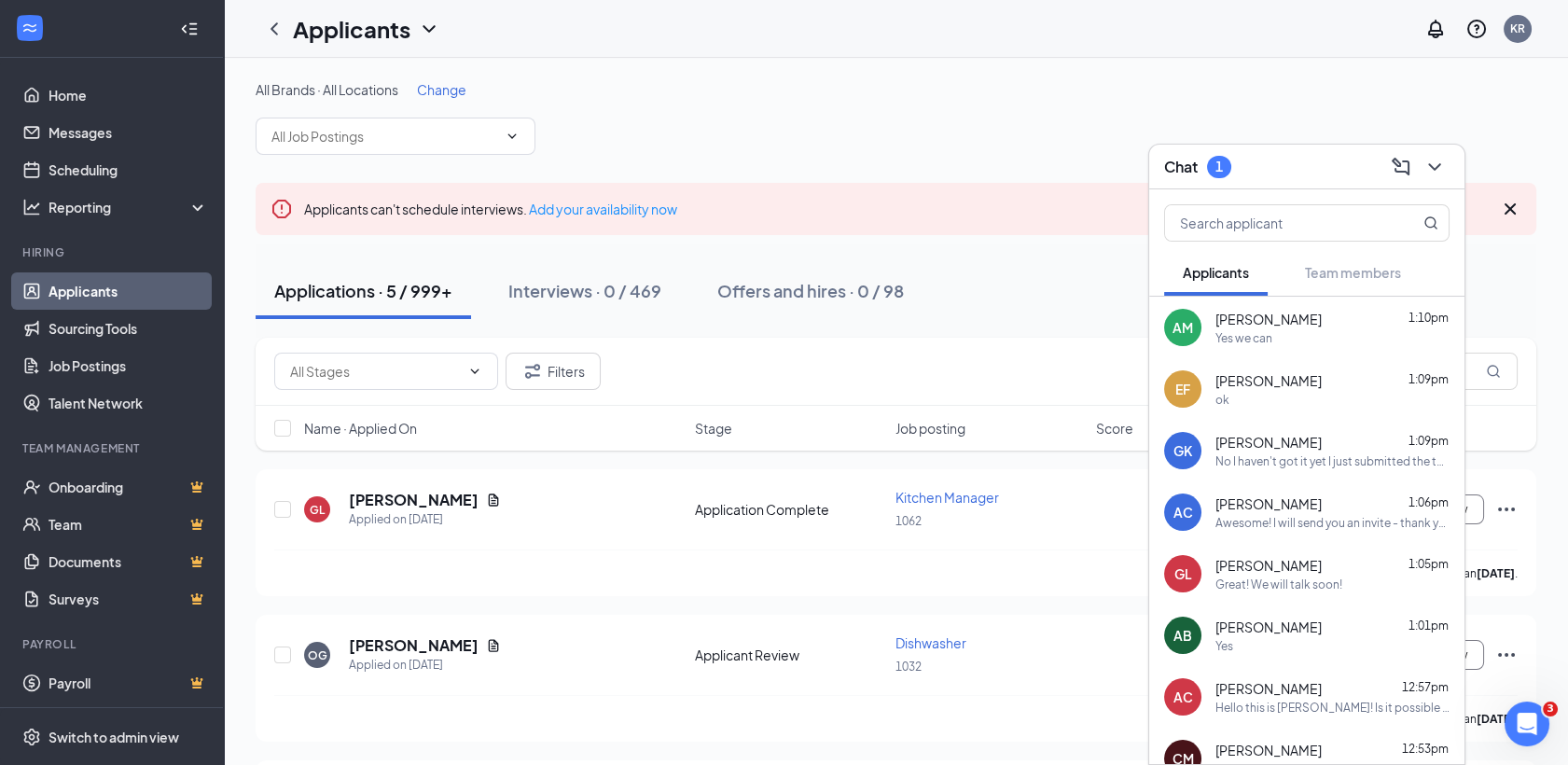
click at [1015, 89] on div "All Brands · All Locations Change" at bounding box center [896, 90] width 1281 height 19
click at [1433, 156] on icon "ChevronDown" at bounding box center [1435, 167] width 23 height 23
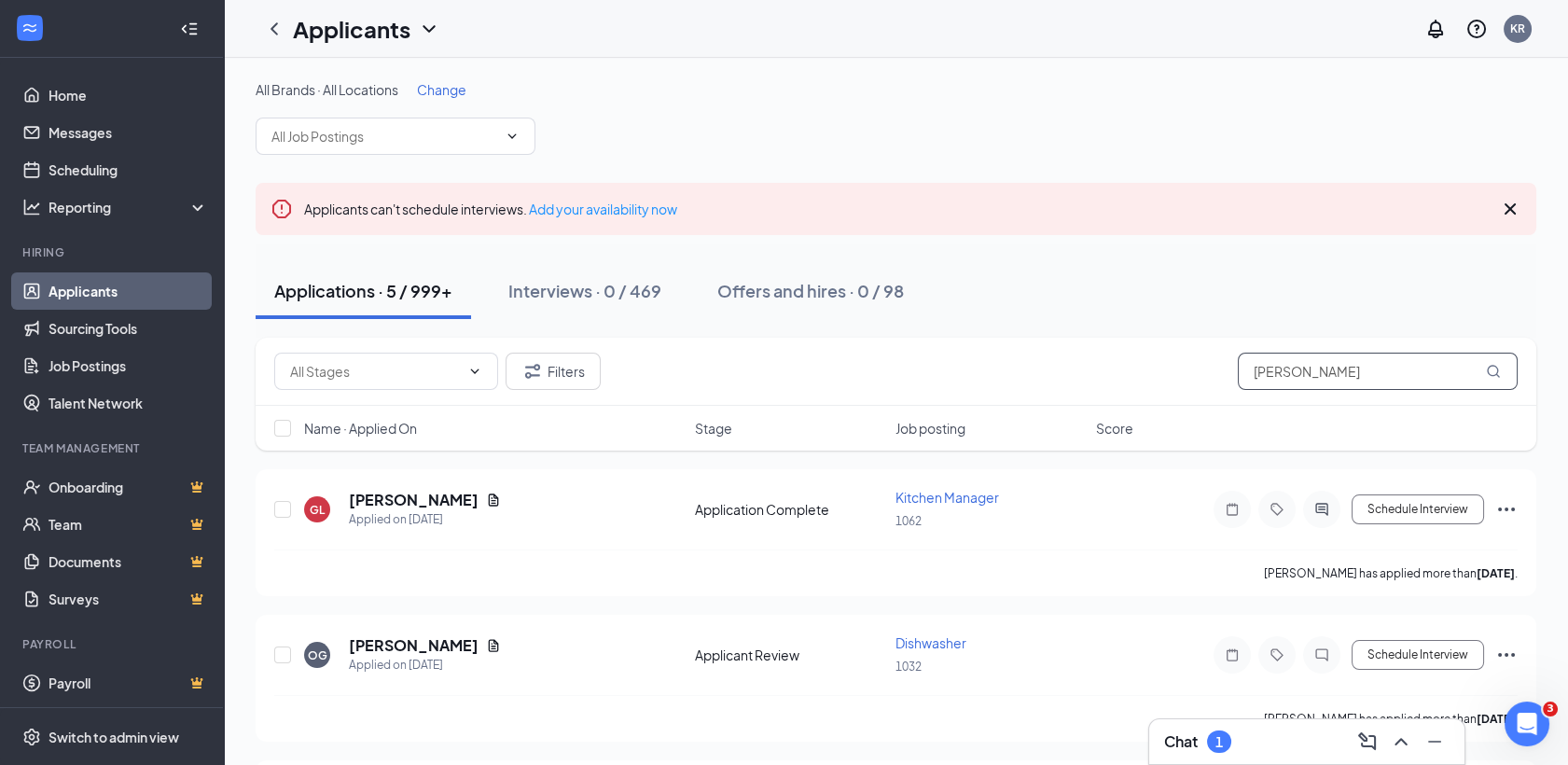
click at [1337, 373] on input "[PERSON_NAME]" at bounding box center [1377, 372] width 280 height 38
type input "G"
type input "[PERSON_NAME]"
click at [489, 643] on icon "Document" at bounding box center [493, 644] width 10 height 12
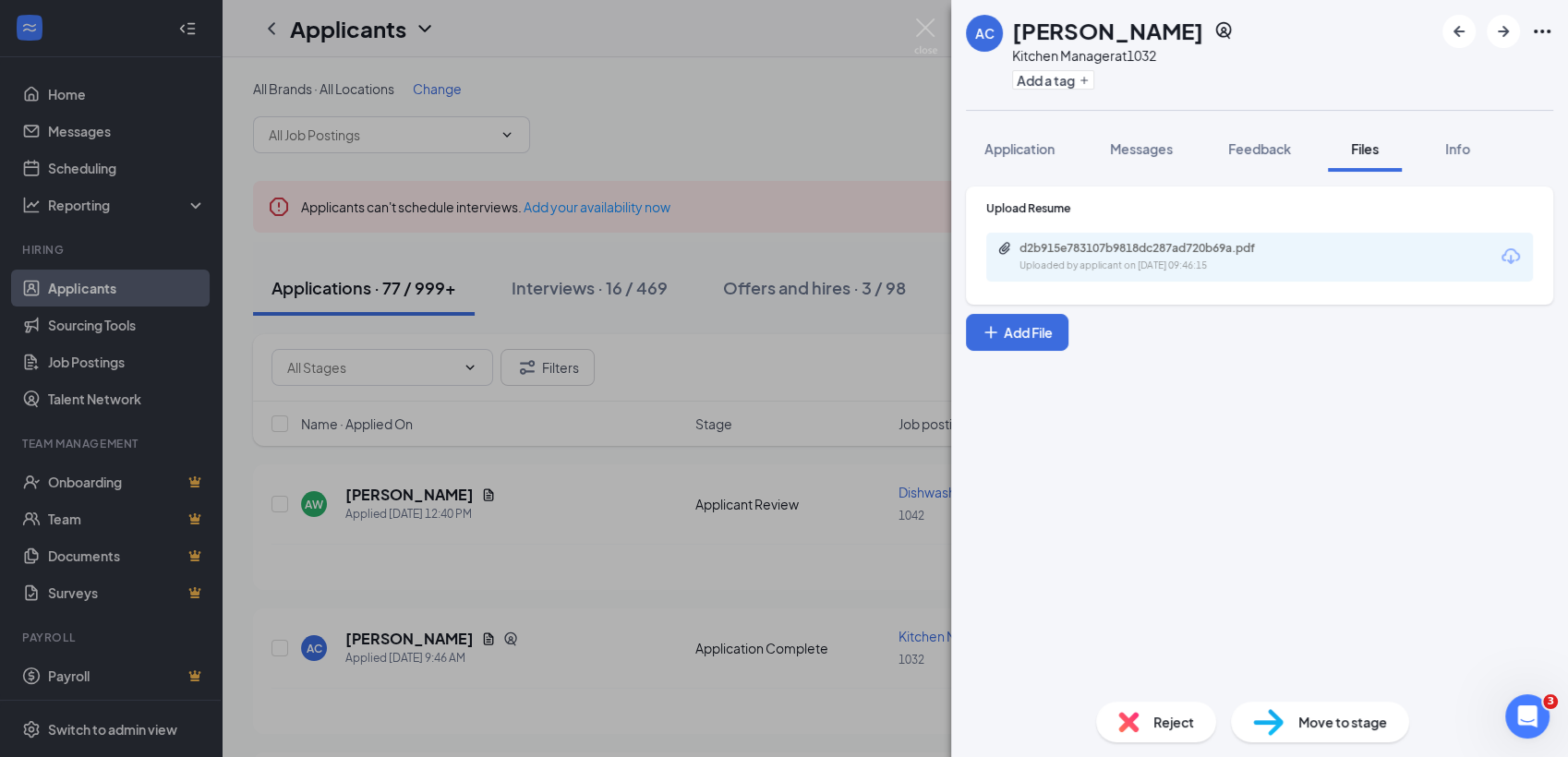
click at [1108, 254] on div "d2b915e783107b9818dc287ad720b69a.pdf" at bounding box center [1149, 248] width 259 height 15
